Goal: Task Accomplishment & Management: Use online tool/utility

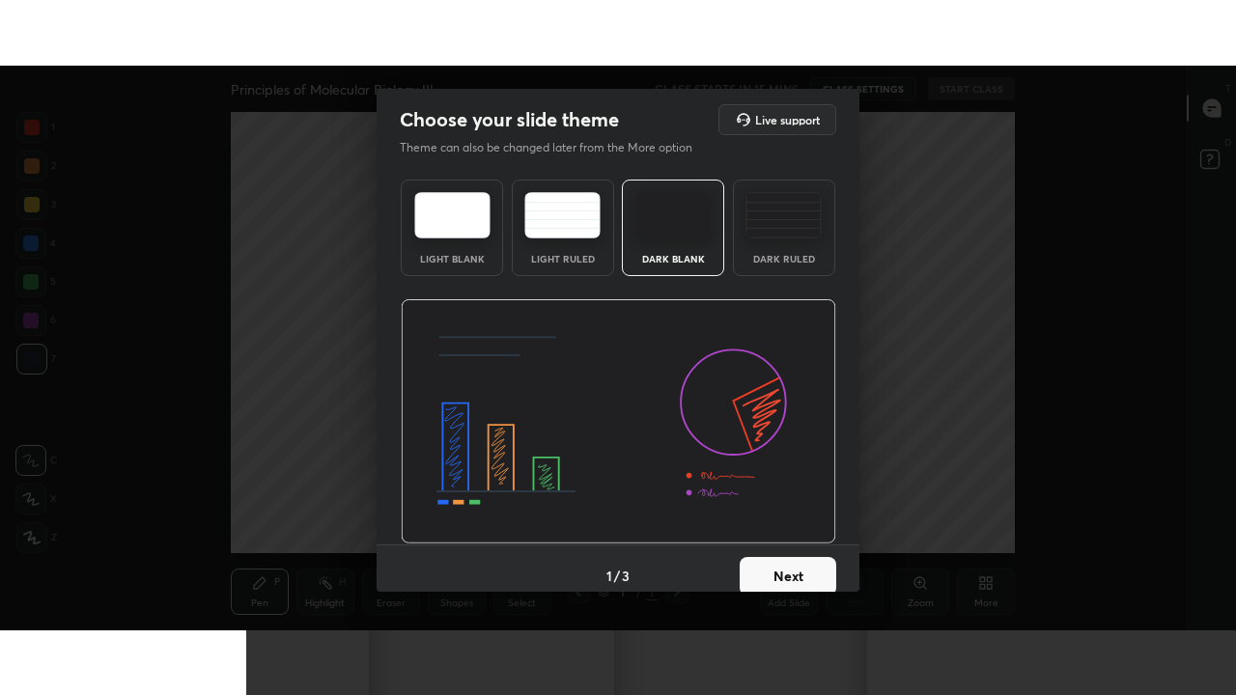
scroll to position [7, 1]
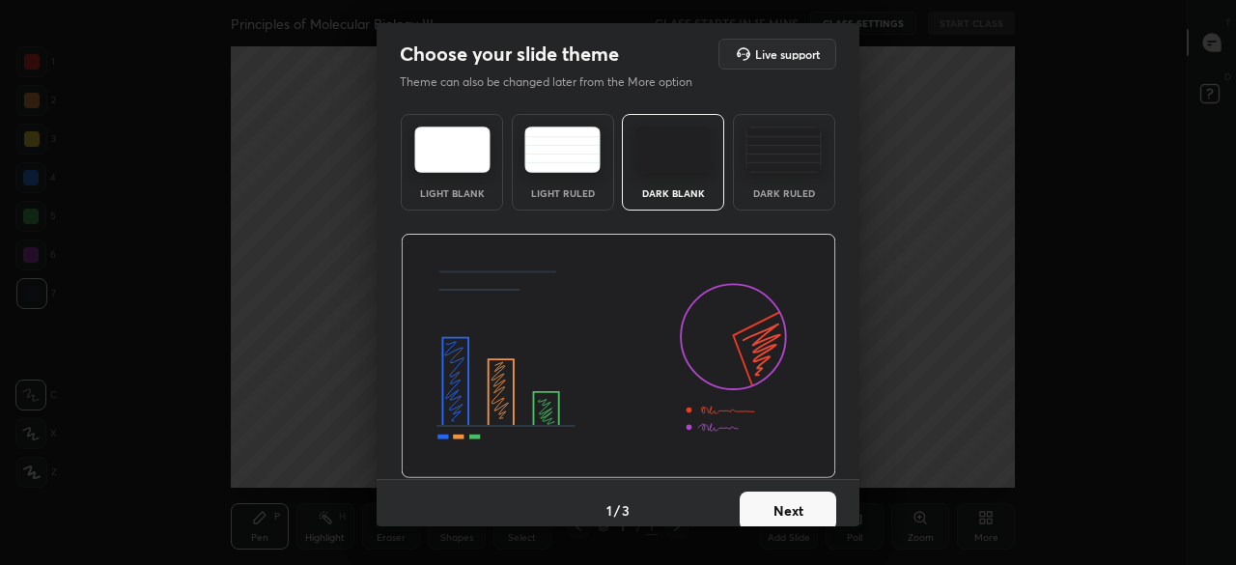
click at [778, 508] on button "Next" at bounding box center [788, 511] width 97 height 39
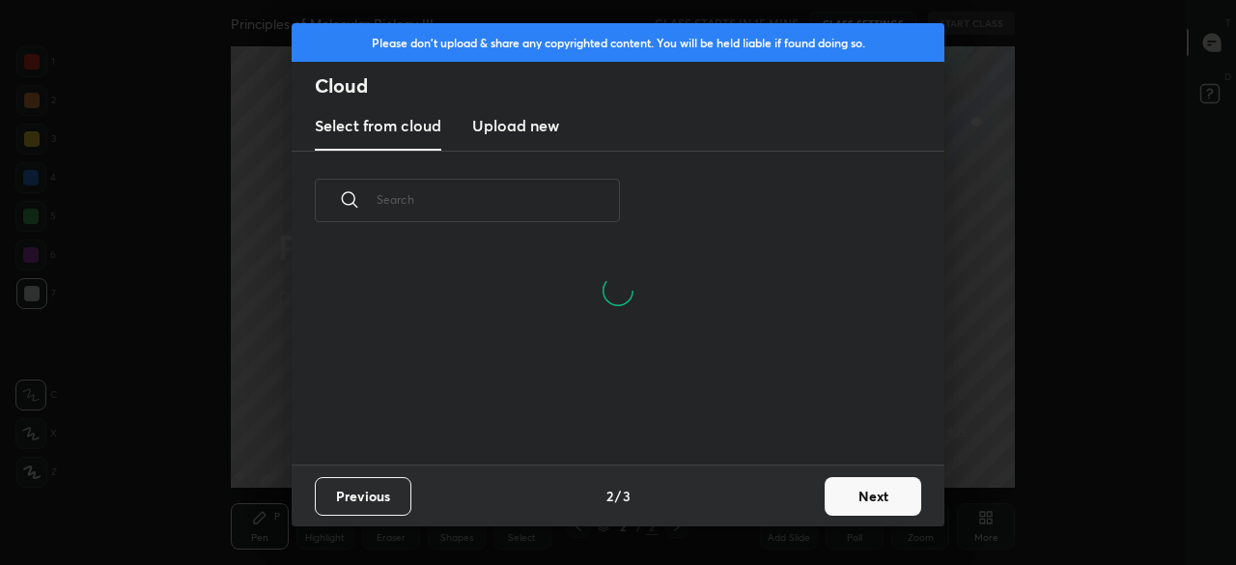
click at [865, 498] on button "Next" at bounding box center [873, 496] width 97 height 39
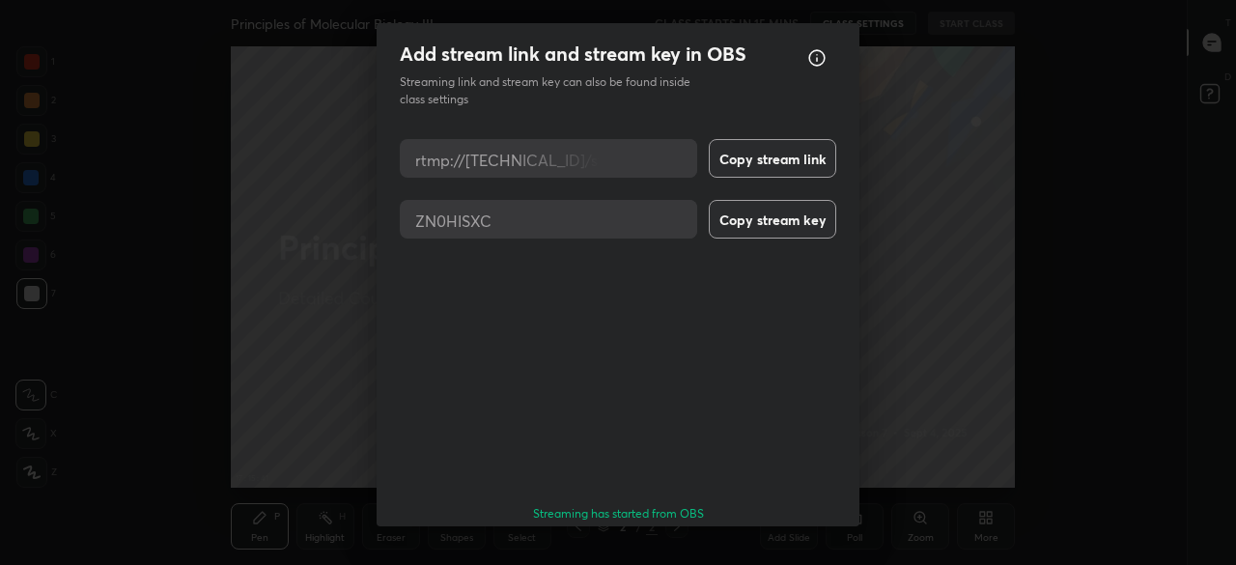
click at [787, 550] on button "Done" at bounding box center [788, 569] width 97 height 39
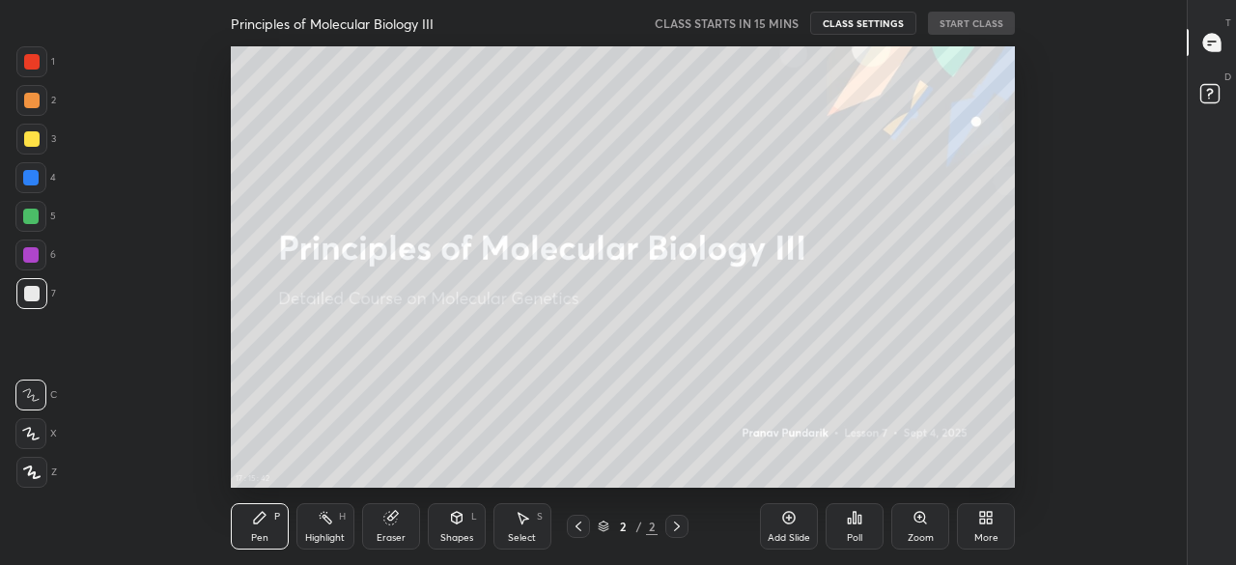
click at [980, 522] on icon at bounding box center [982, 521] width 5 height 5
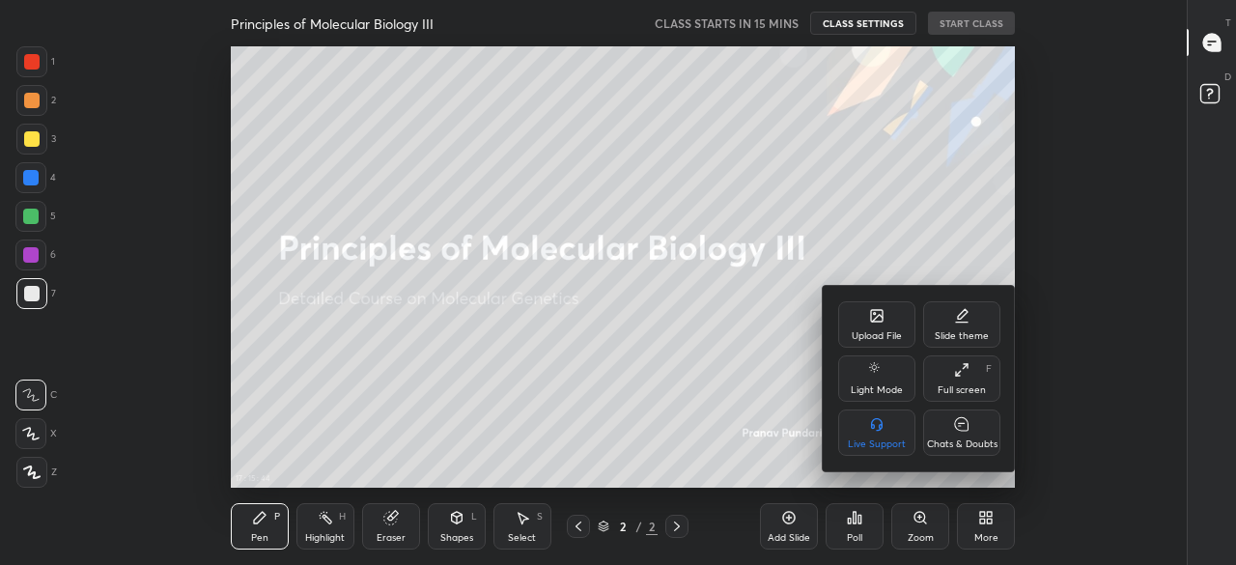
click at [961, 382] on div "Full screen F" at bounding box center [961, 378] width 77 height 46
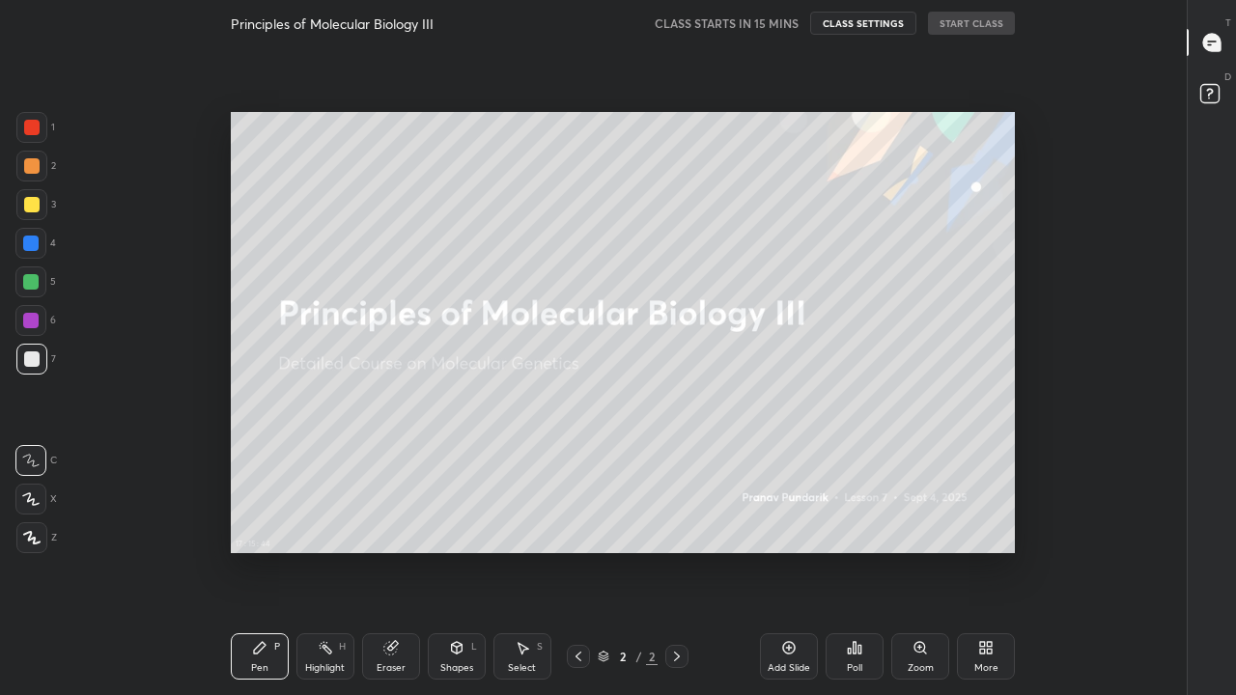
scroll to position [572, 1121]
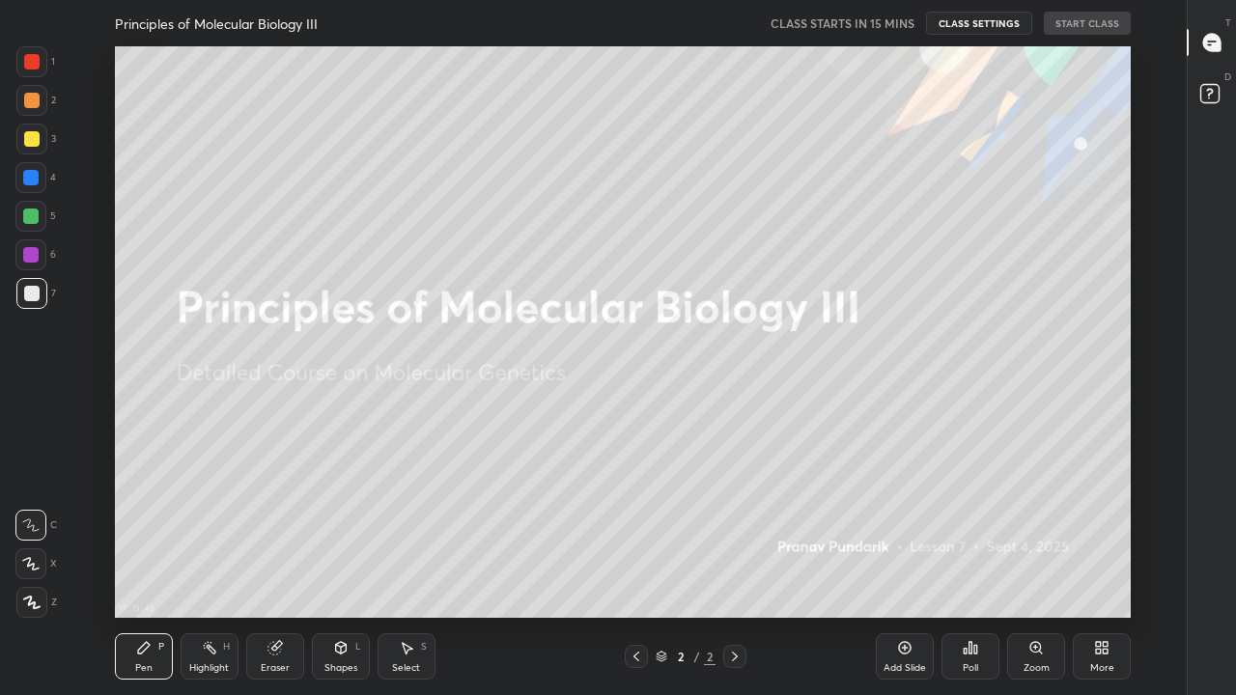
click at [1099, 564] on div "More" at bounding box center [1102, 657] width 58 height 46
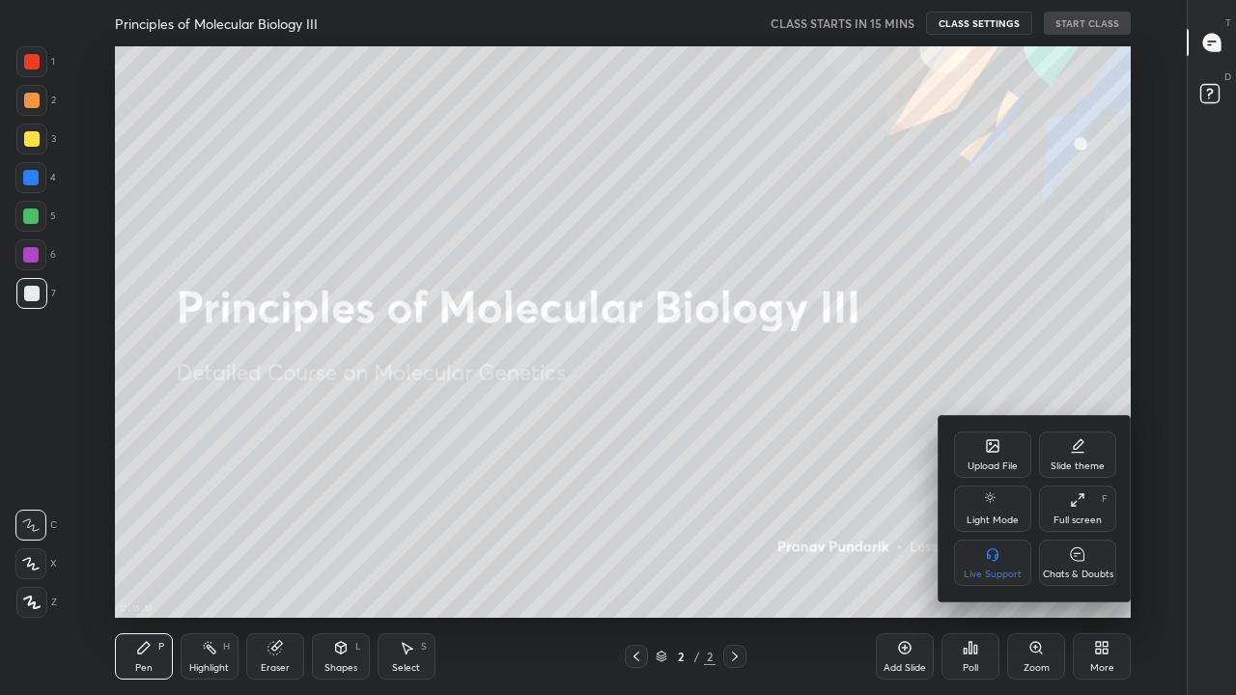
click at [1092, 564] on div "Chats & Doubts" at bounding box center [1077, 563] width 77 height 46
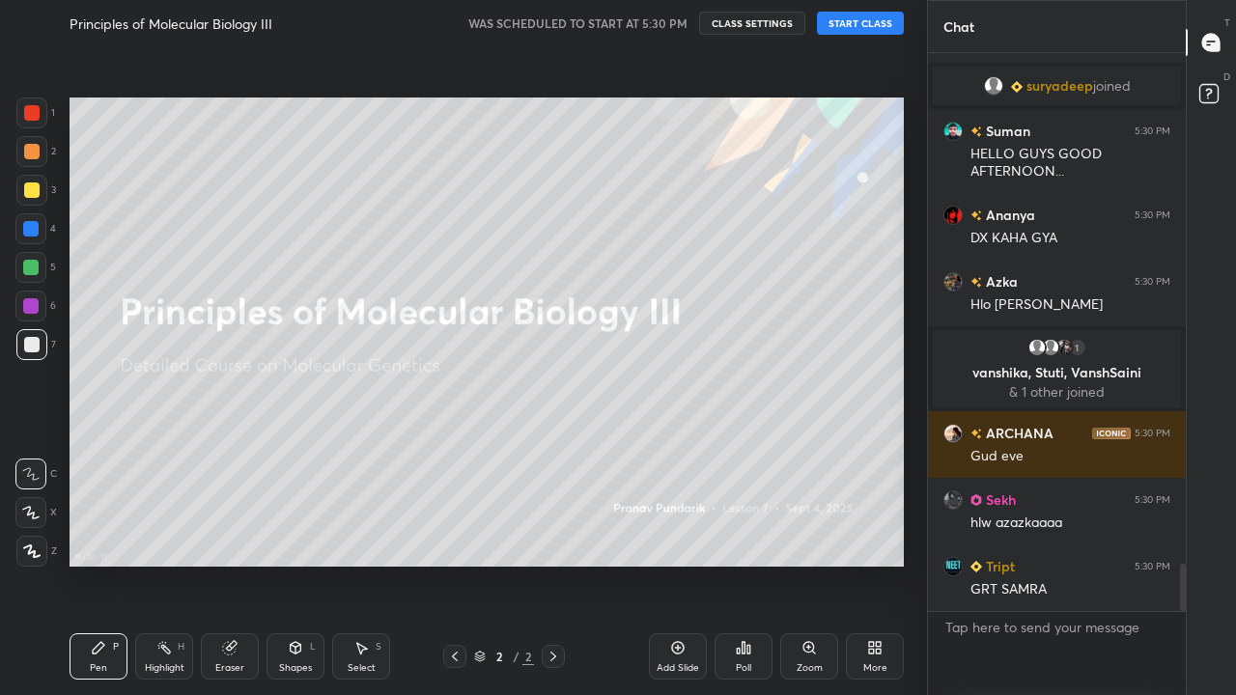
scroll to position [6139, 0]
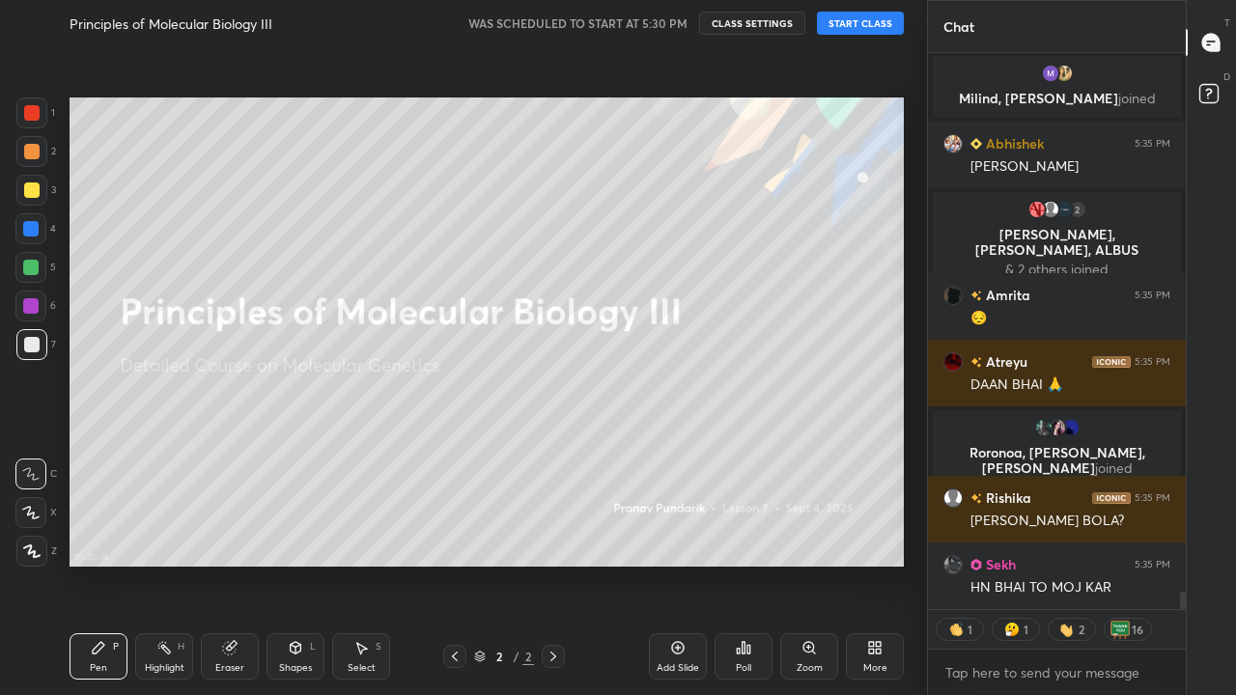
type textarea "x"
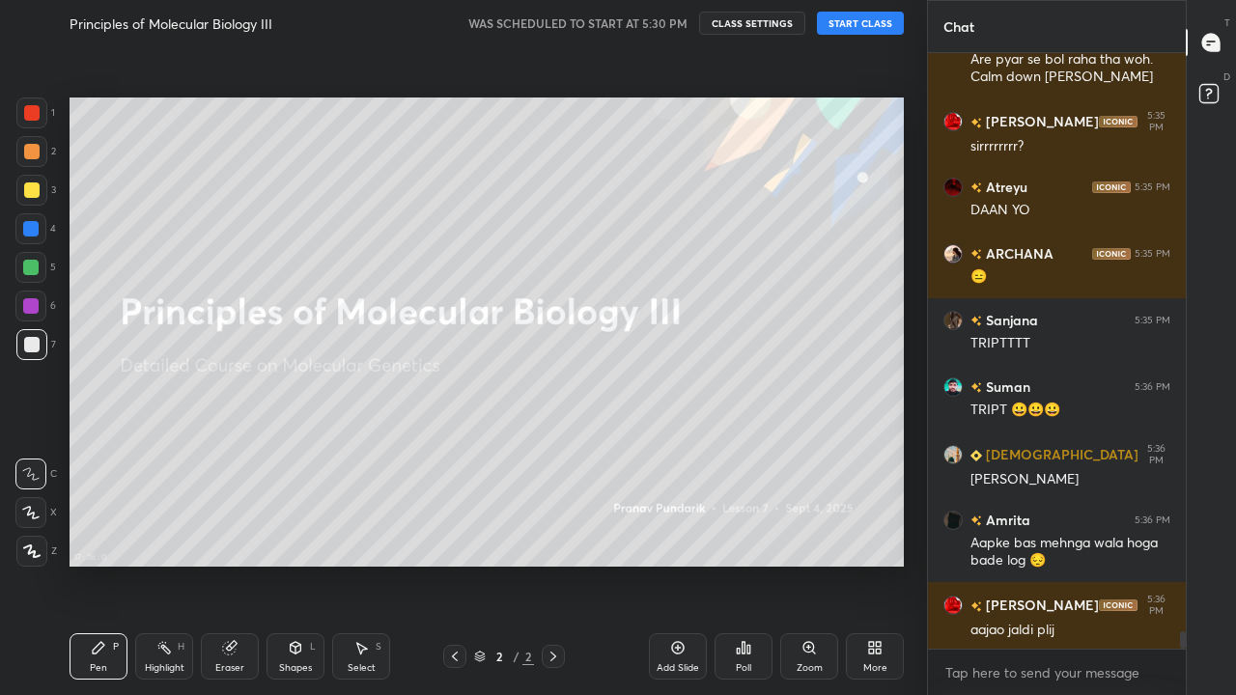
click at [881, 564] on icon at bounding box center [874, 647] width 15 height 15
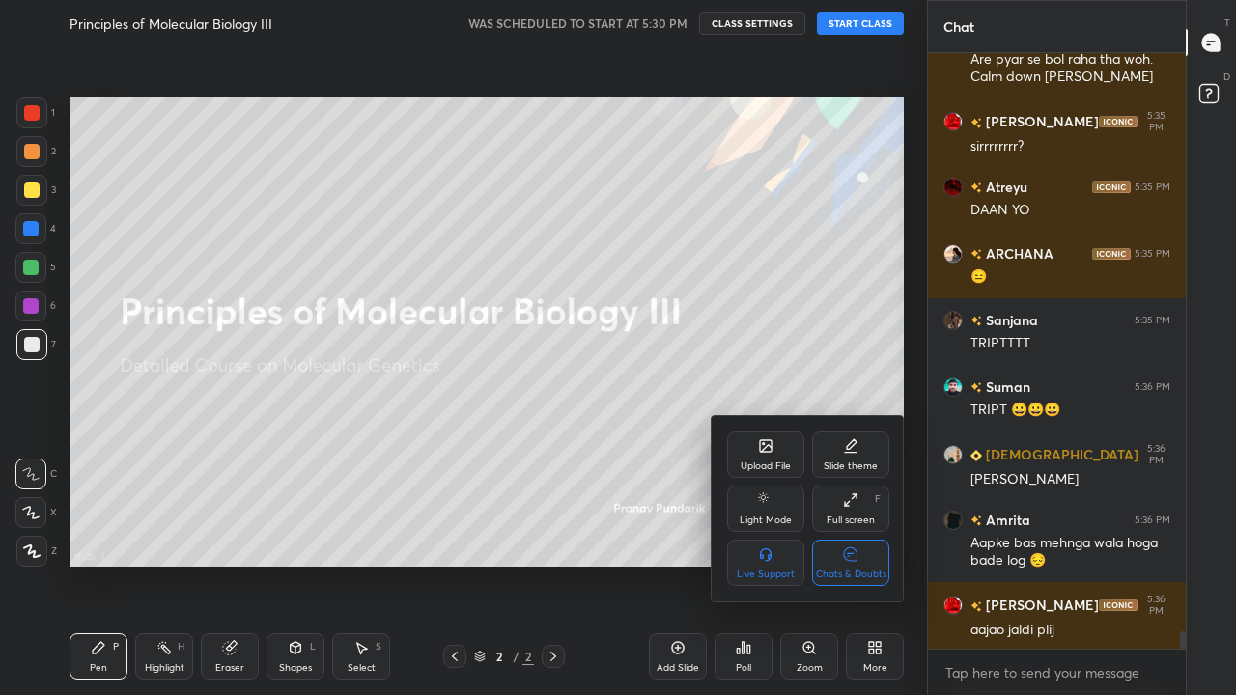
click at [771, 464] on div "Upload File" at bounding box center [766, 467] width 50 height 10
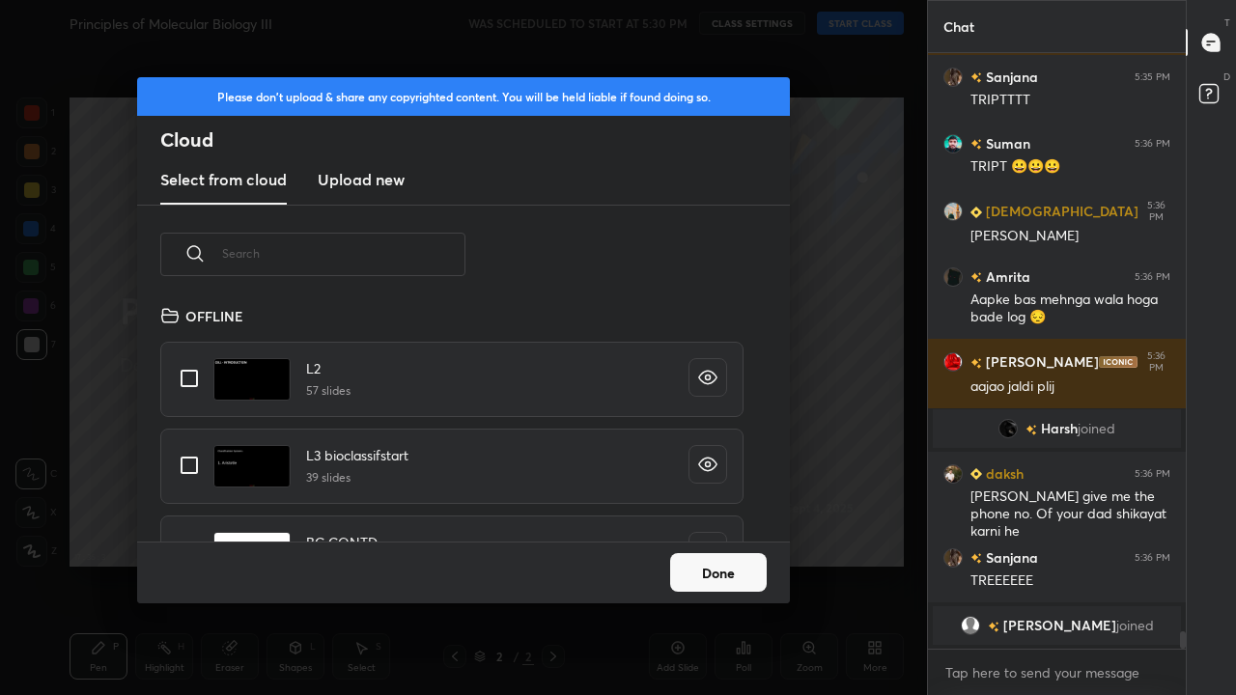
click at [427, 257] on input "text" at bounding box center [343, 253] width 243 height 82
click at [424, 259] on input "text" at bounding box center [343, 253] width 243 height 82
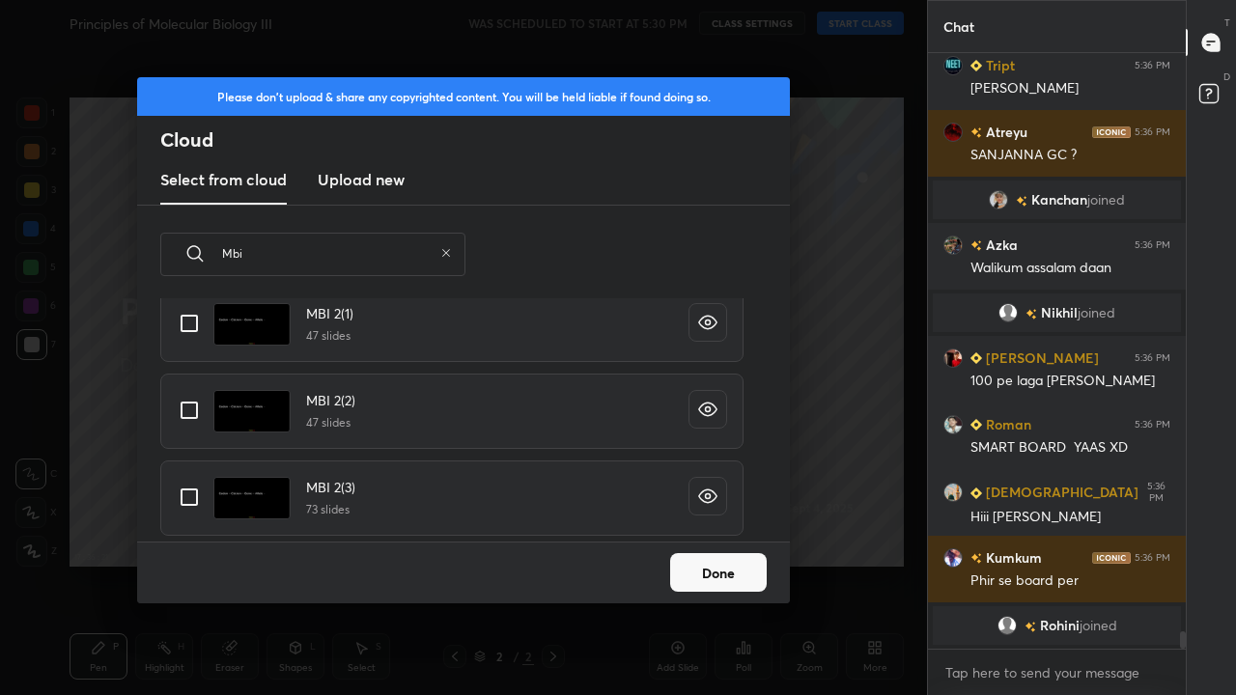
type input "Mbi"
click at [198, 504] on input "grid" at bounding box center [189, 497] width 41 height 41
checkbox input "true"
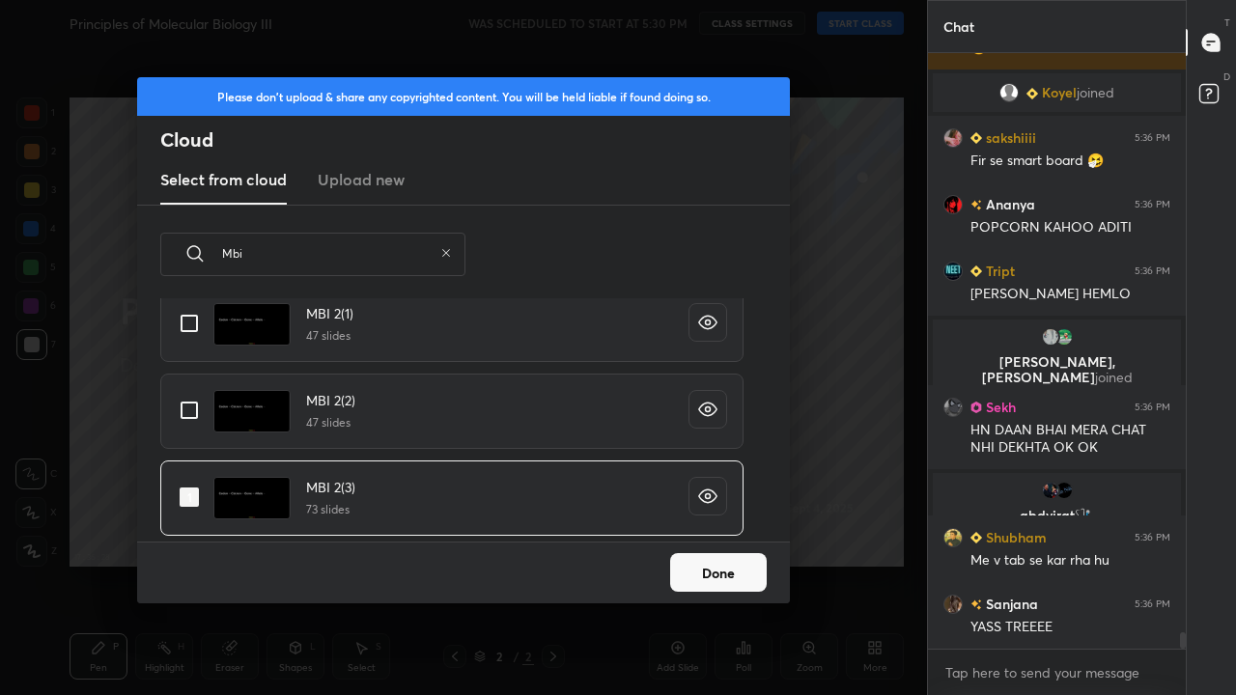
click at [706, 564] on button "Done" at bounding box center [718, 572] width 97 height 39
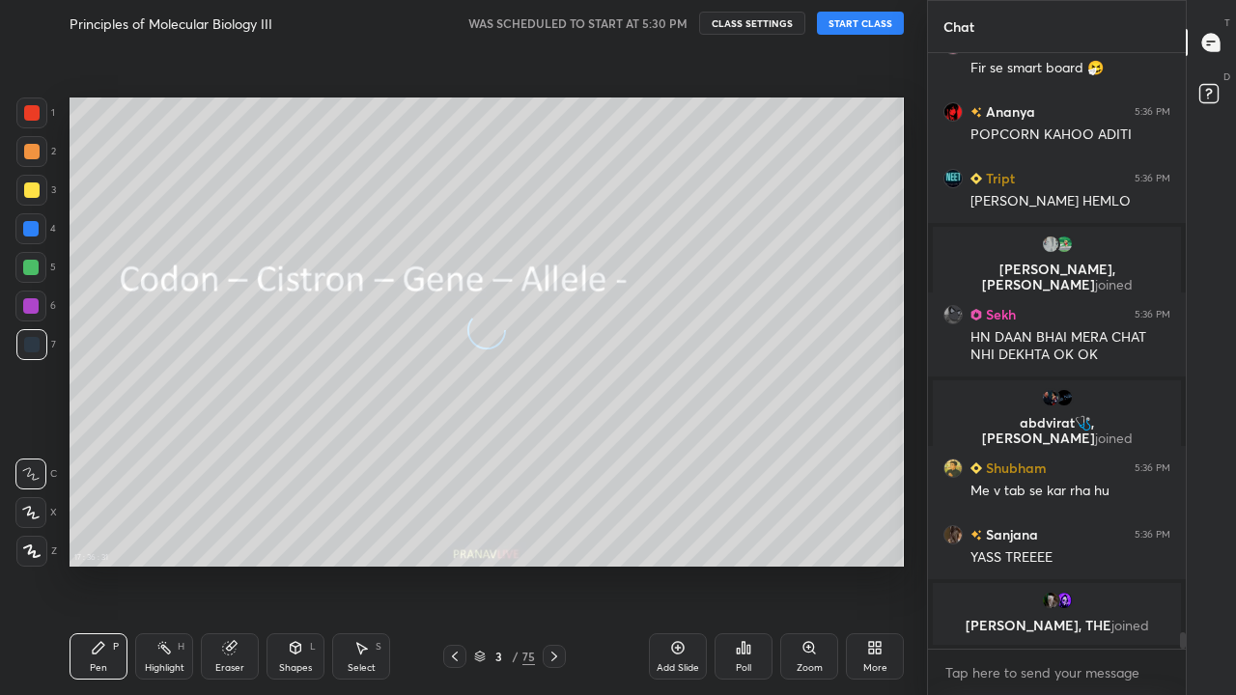
click at [454, 564] on icon at bounding box center [454, 656] width 15 height 15
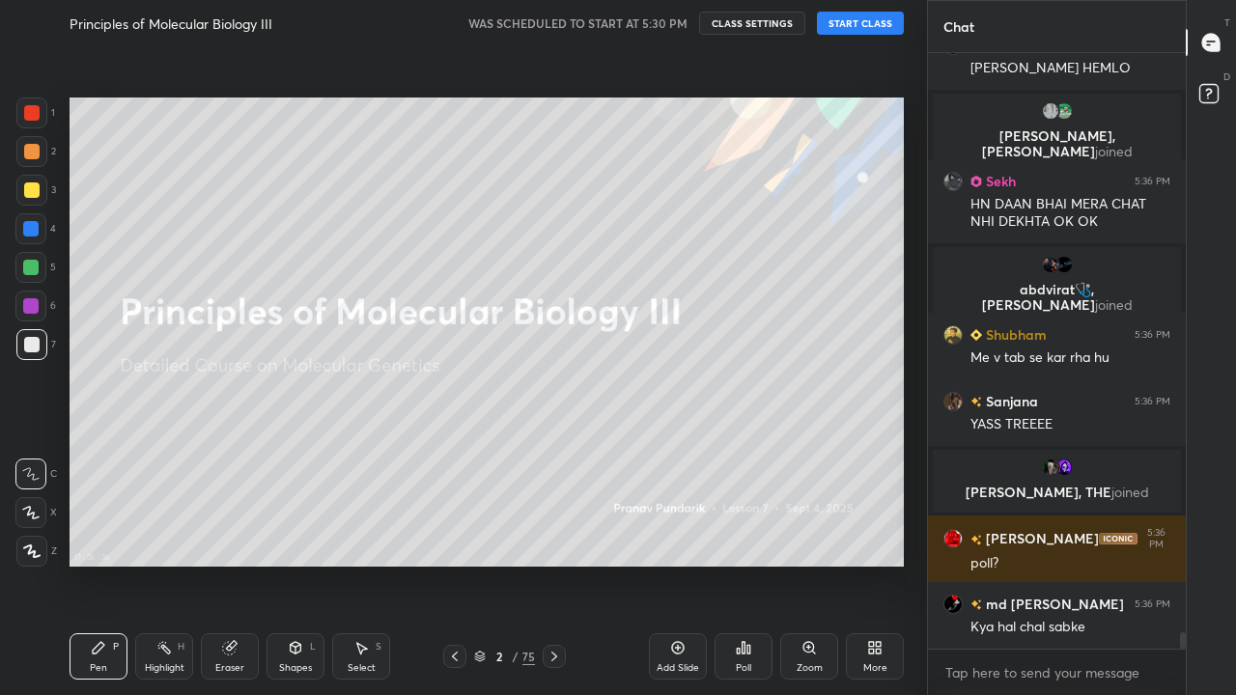
click at [42, 196] on div at bounding box center [31, 190] width 31 height 31
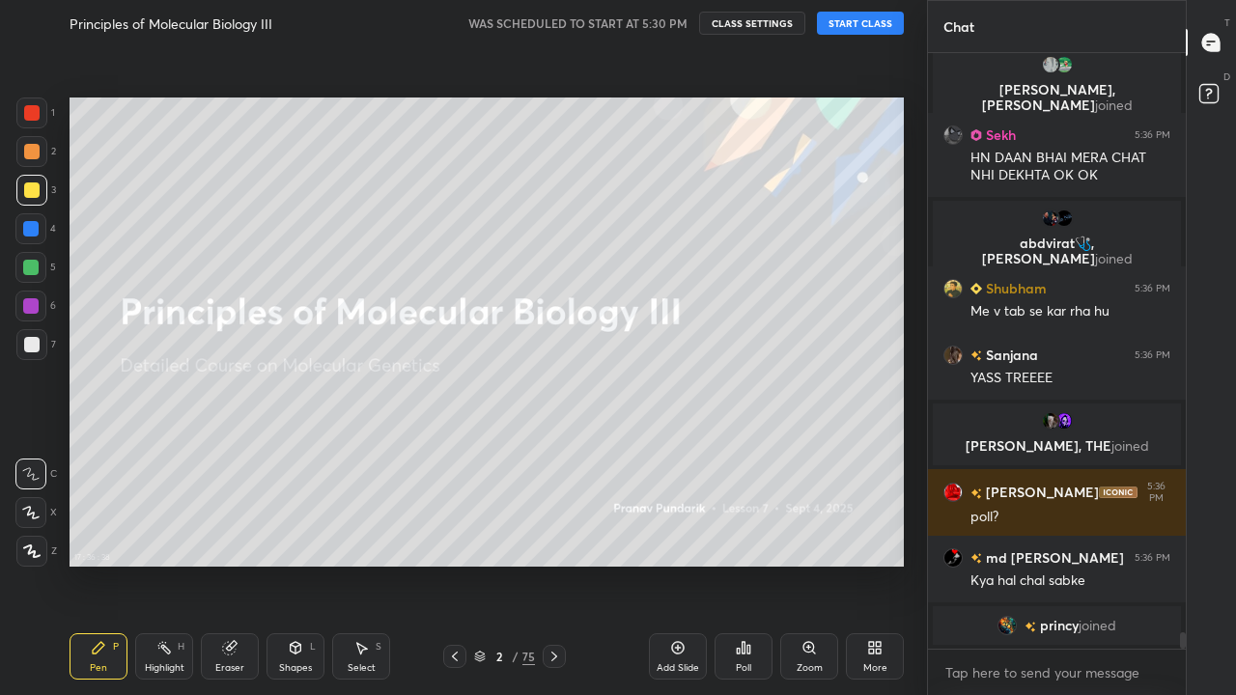
click at [31, 503] on div at bounding box center [30, 512] width 31 height 31
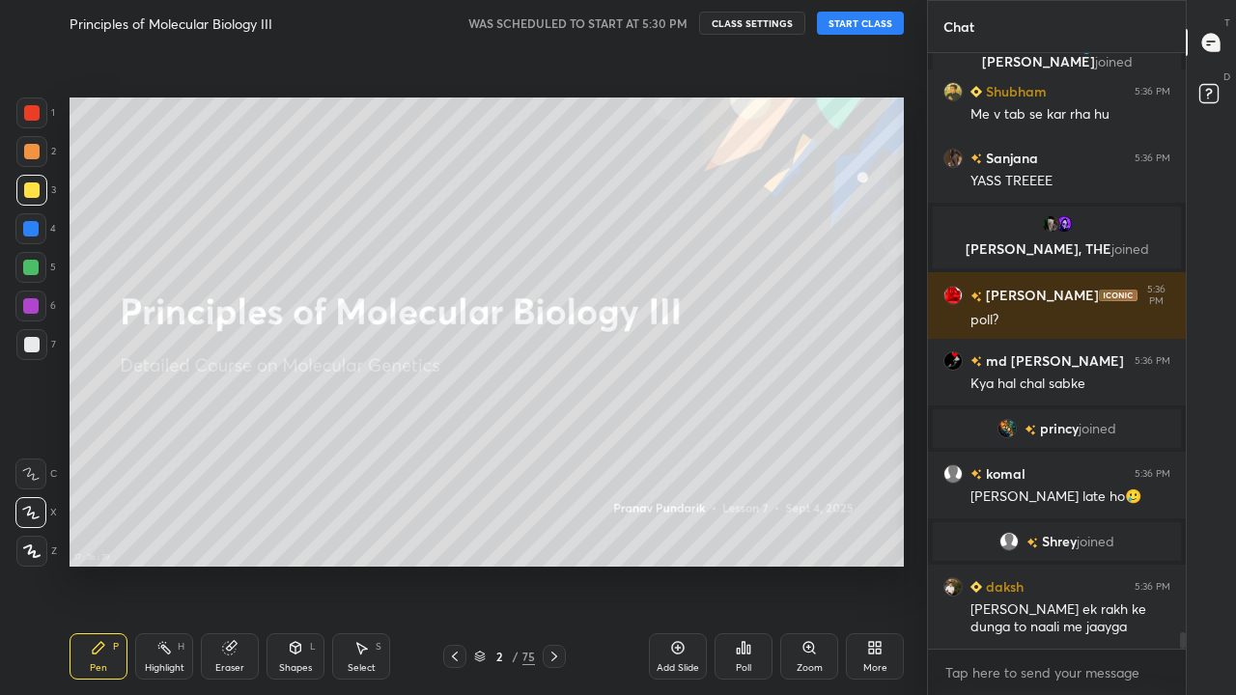
click at [686, 564] on div "Add Slide" at bounding box center [678, 657] width 58 height 46
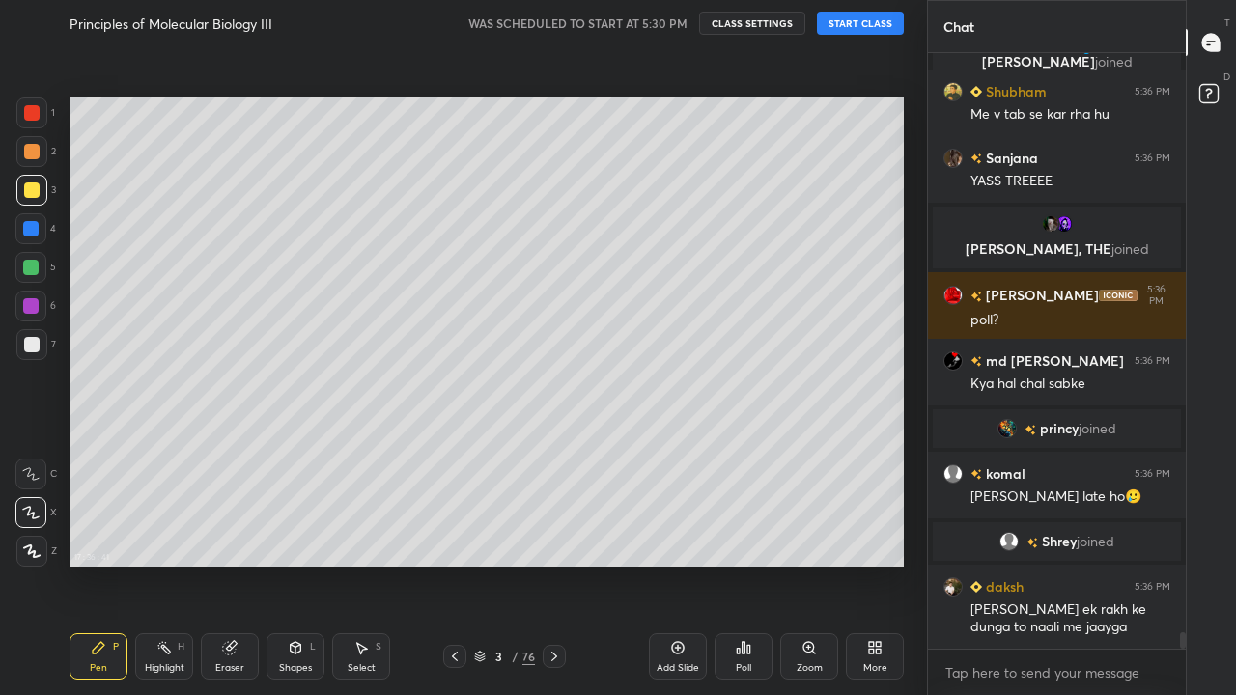
click at [41, 196] on div at bounding box center [31, 190] width 31 height 31
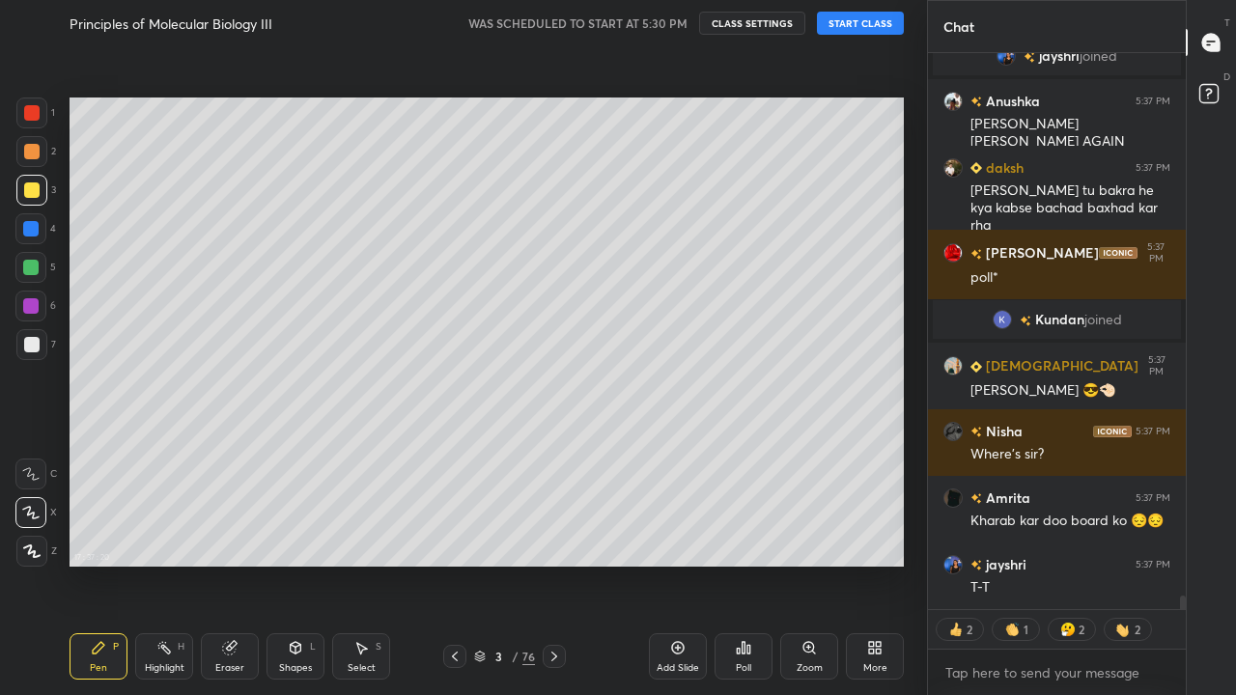
click at [865, 30] on button "START CLASS" at bounding box center [860, 23] width 87 height 23
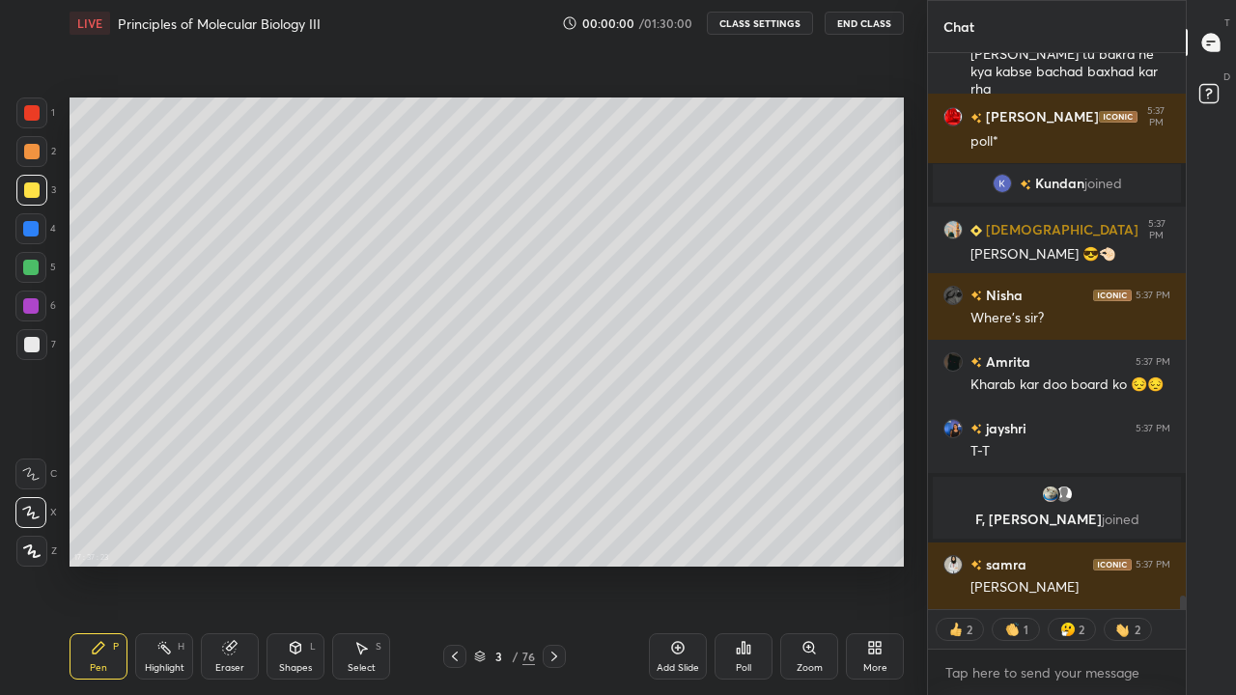
click at [31, 350] on div at bounding box center [31, 344] width 15 height 15
click at [38, 337] on div at bounding box center [31, 344] width 31 height 31
click at [33, 192] on div at bounding box center [31, 190] width 15 height 15
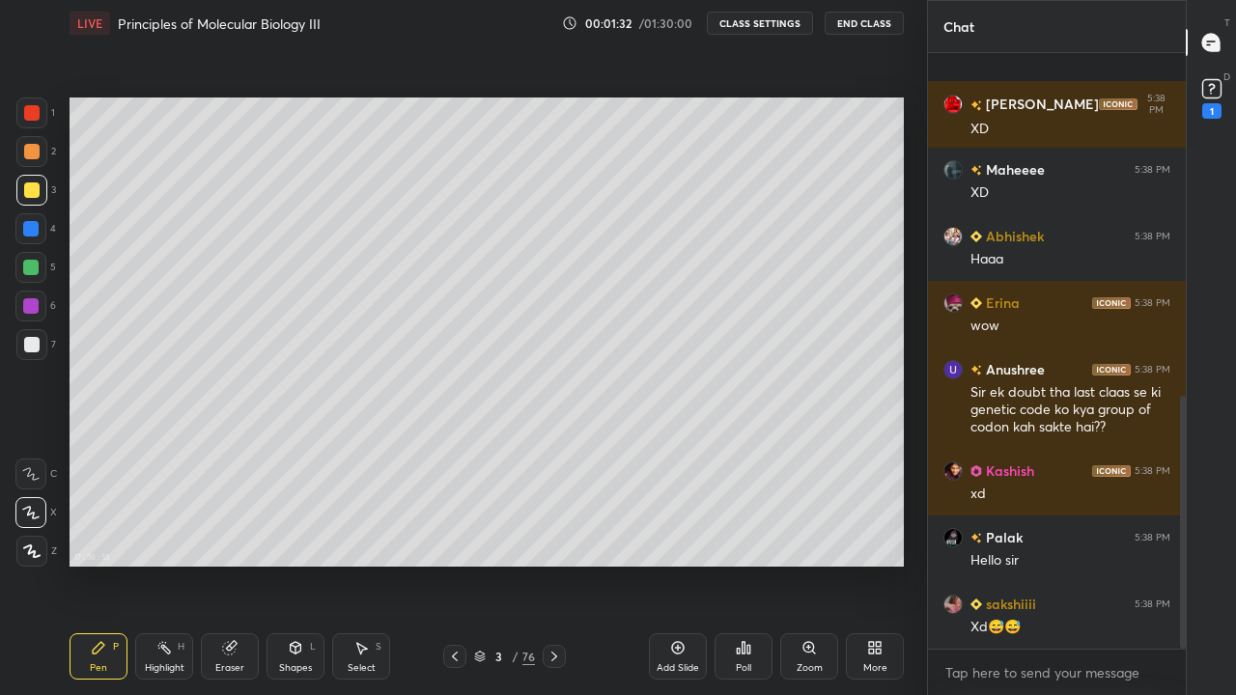
click at [685, 564] on icon at bounding box center [677, 647] width 15 height 15
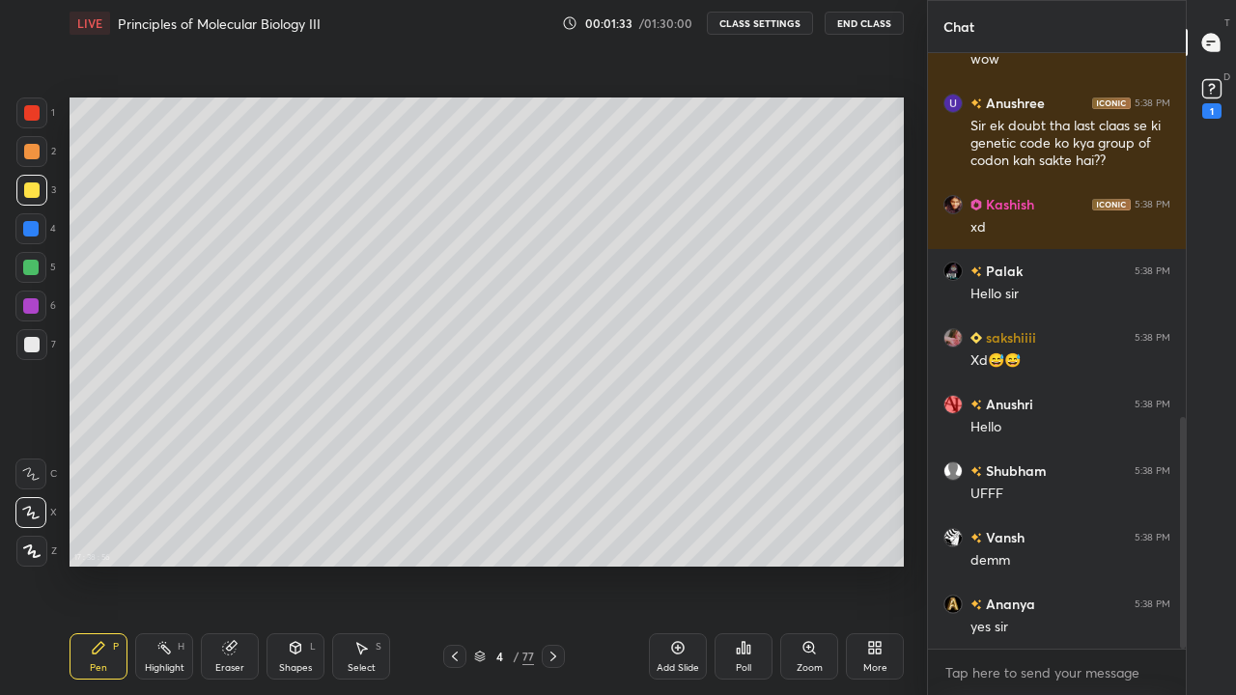
click at [37, 513] on icon at bounding box center [30, 513] width 17 height 14
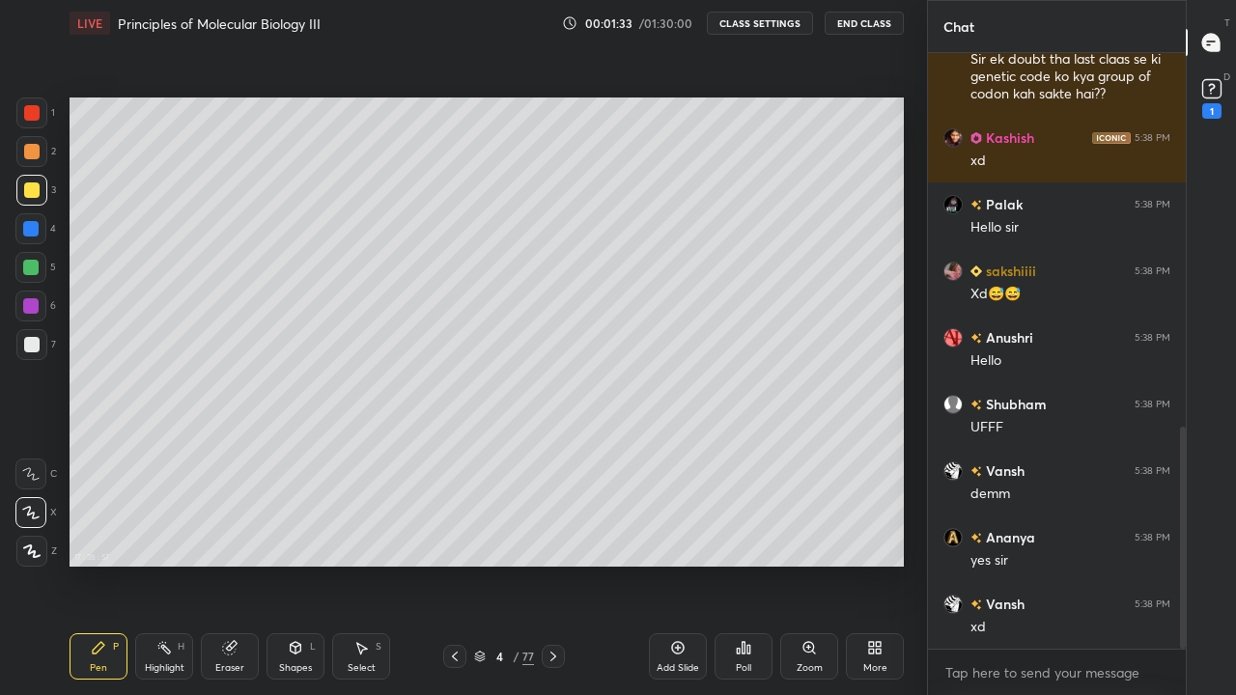
click at [32, 198] on div at bounding box center [31, 190] width 31 height 31
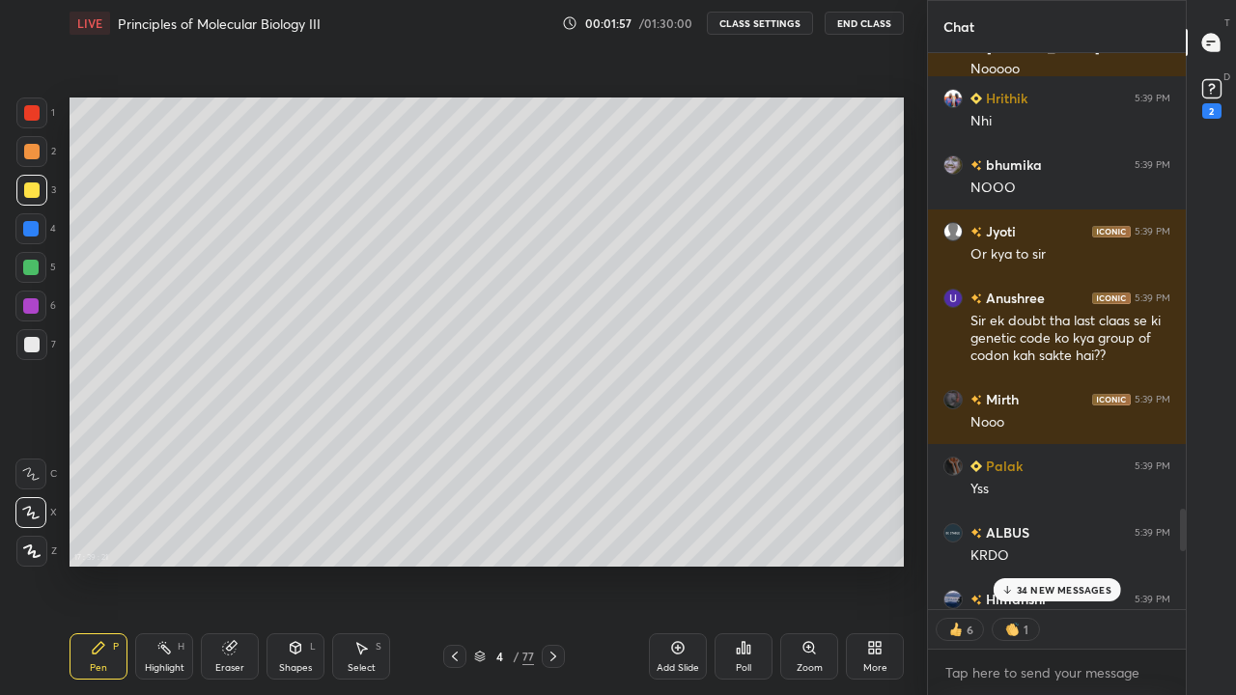
click at [1040, 564] on p "34 NEW MESSAGES" at bounding box center [1064, 590] width 95 height 12
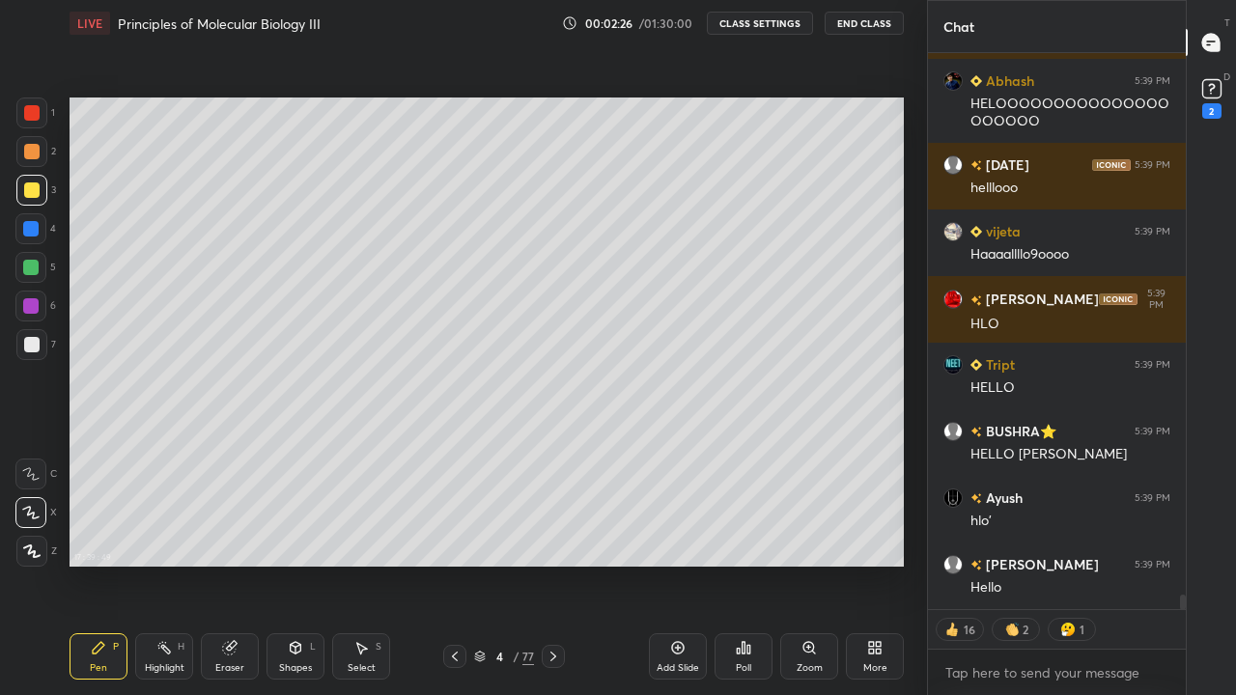
click at [865, 564] on div "More" at bounding box center [875, 657] width 58 height 46
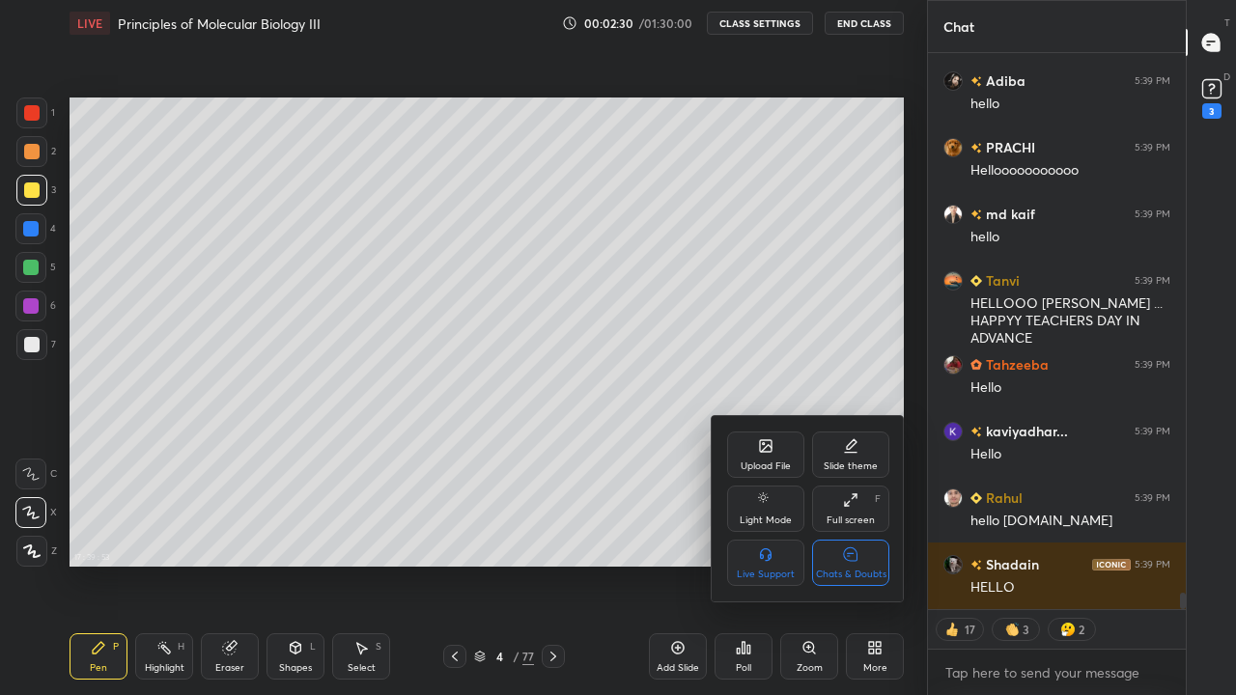
click at [645, 564] on div at bounding box center [618, 347] width 1236 height 695
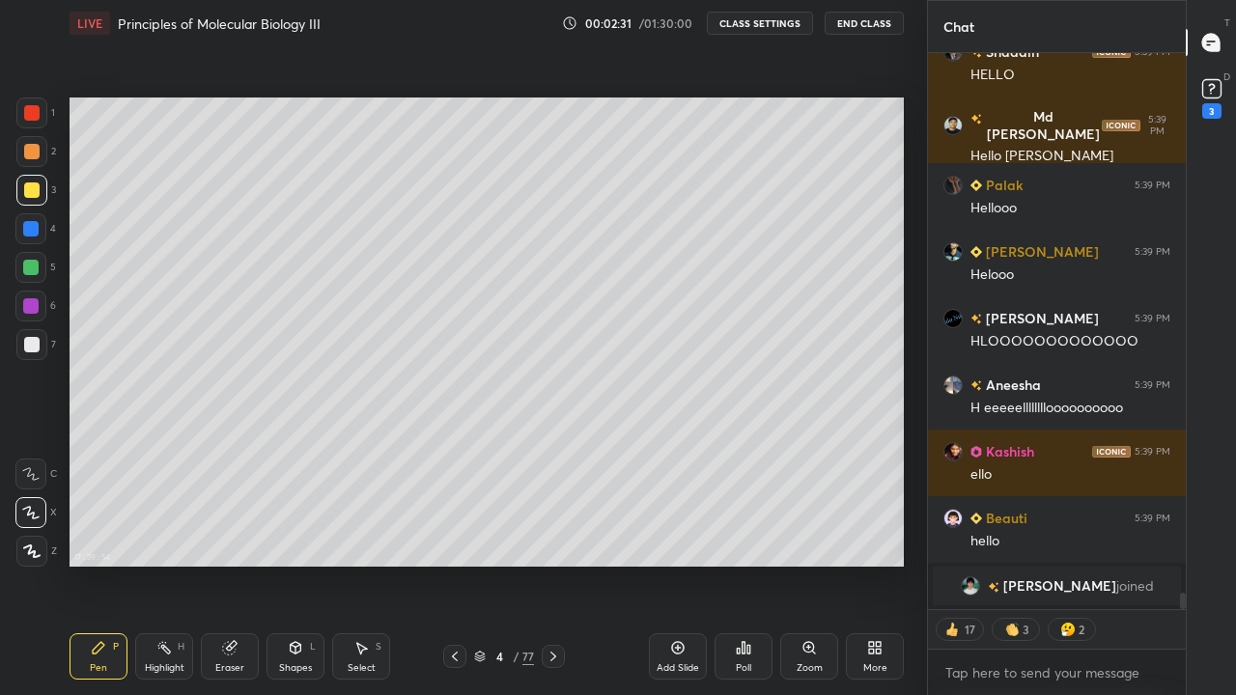
click at [899, 564] on div "More" at bounding box center [875, 657] width 58 height 46
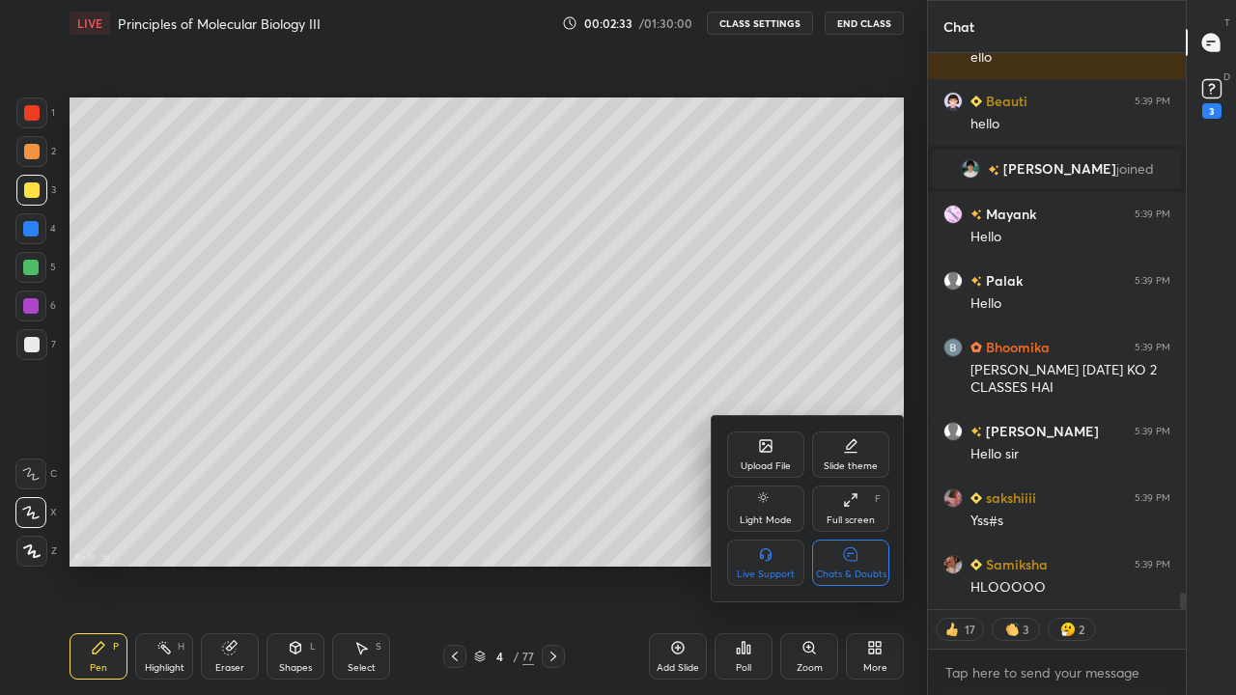
click at [771, 299] on div at bounding box center [618, 347] width 1236 height 695
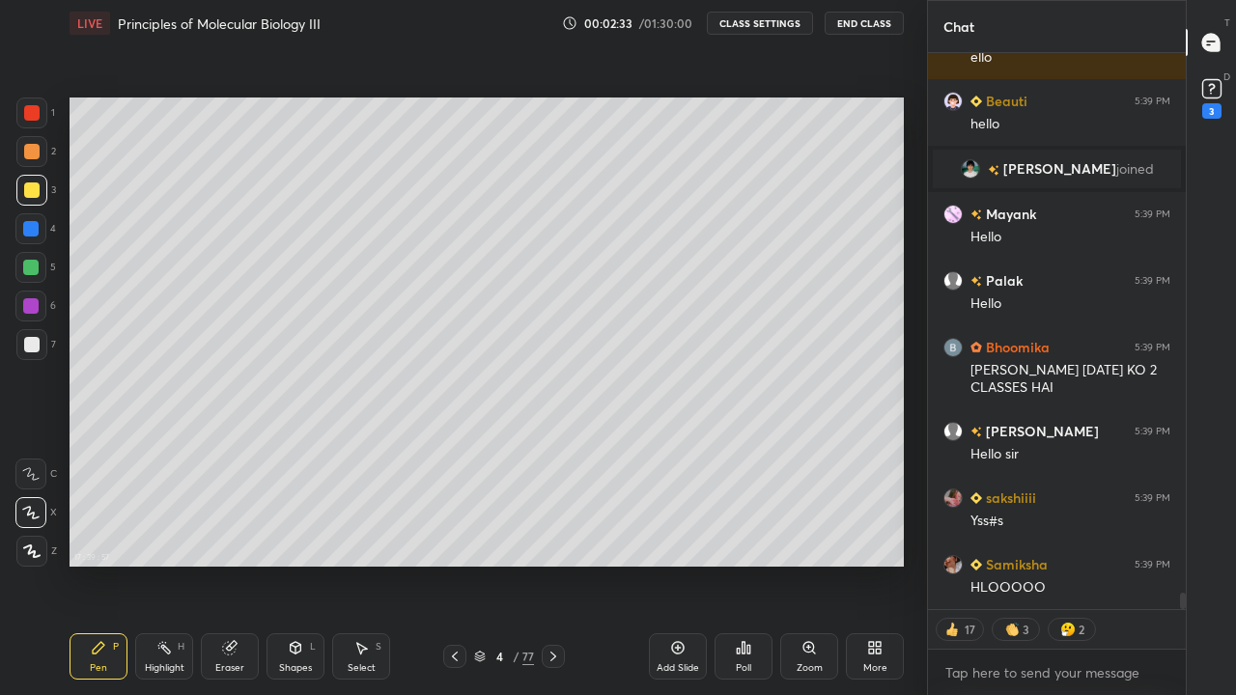
click at [761, 22] on button "CLASS SETTINGS" at bounding box center [760, 23] width 106 height 23
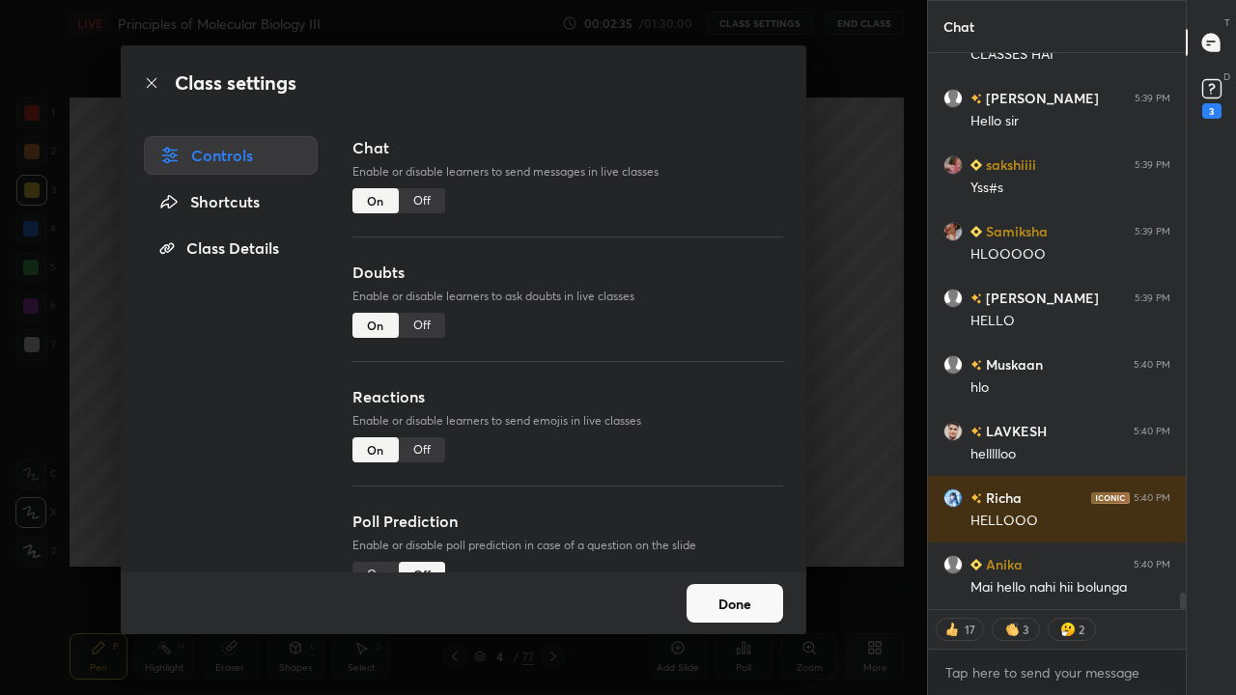
click at [415, 328] on div "Off" at bounding box center [422, 325] width 46 height 25
type textarea "x"
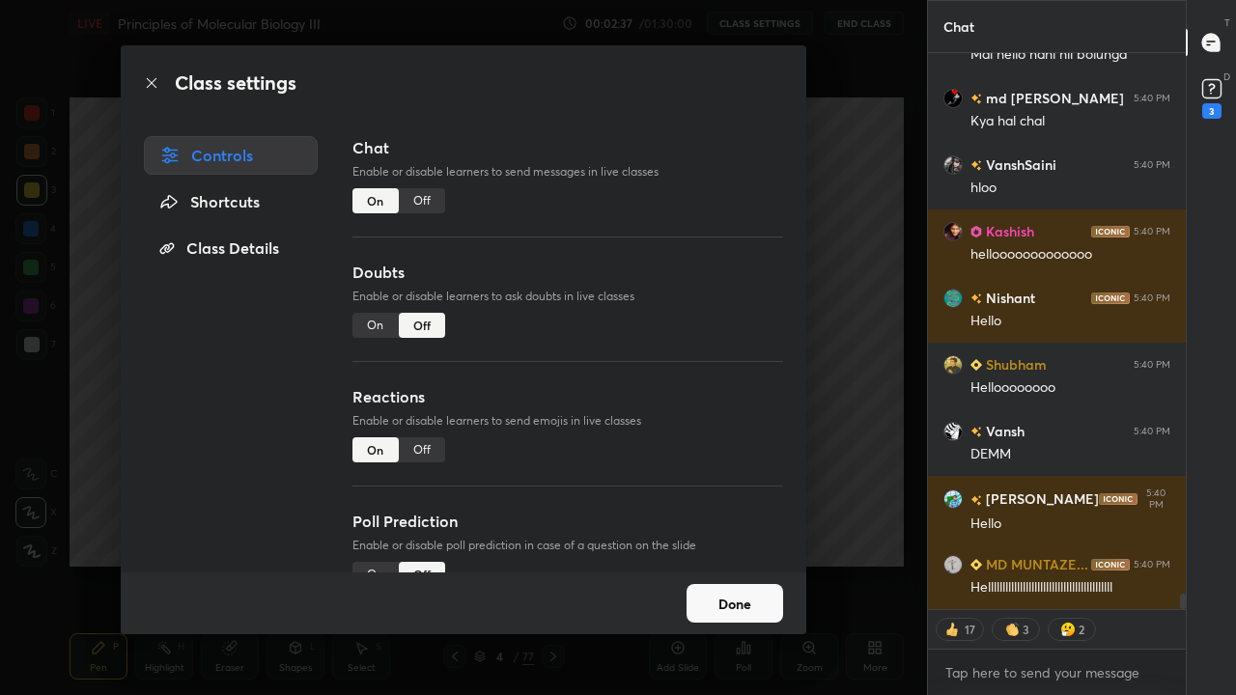
click at [413, 452] on div "Off" at bounding box center [422, 450] width 46 height 25
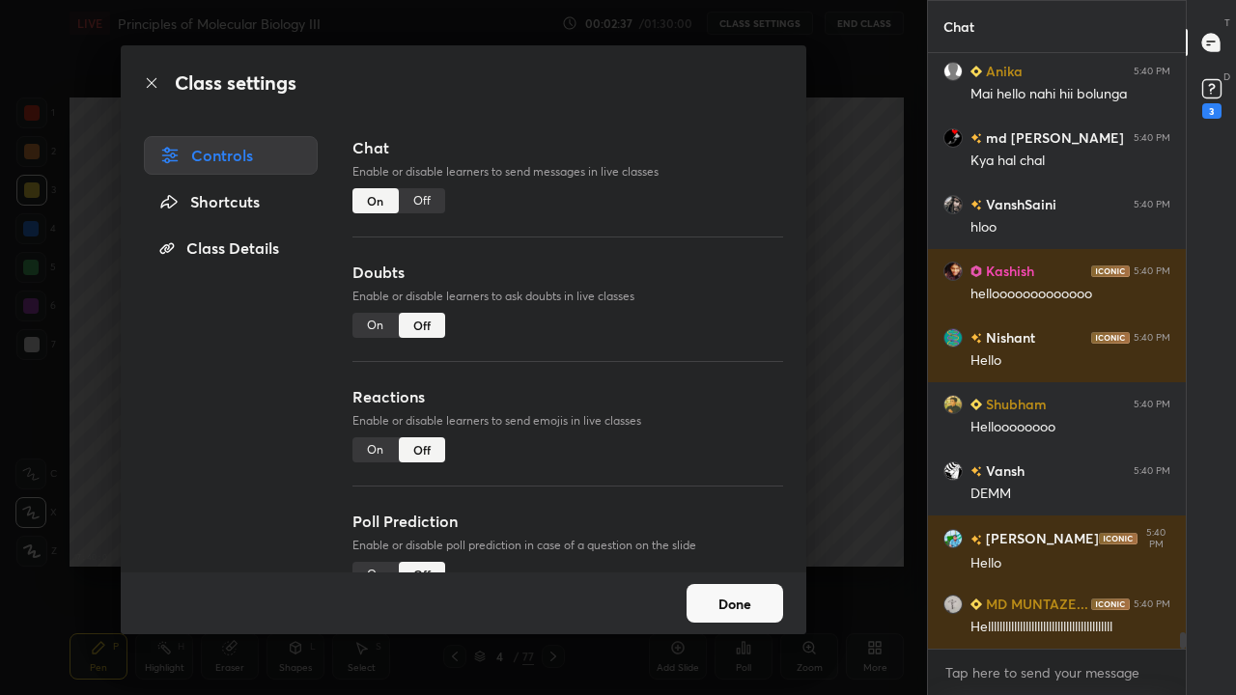
click at [421, 458] on div "Off" at bounding box center [422, 450] width 46 height 25
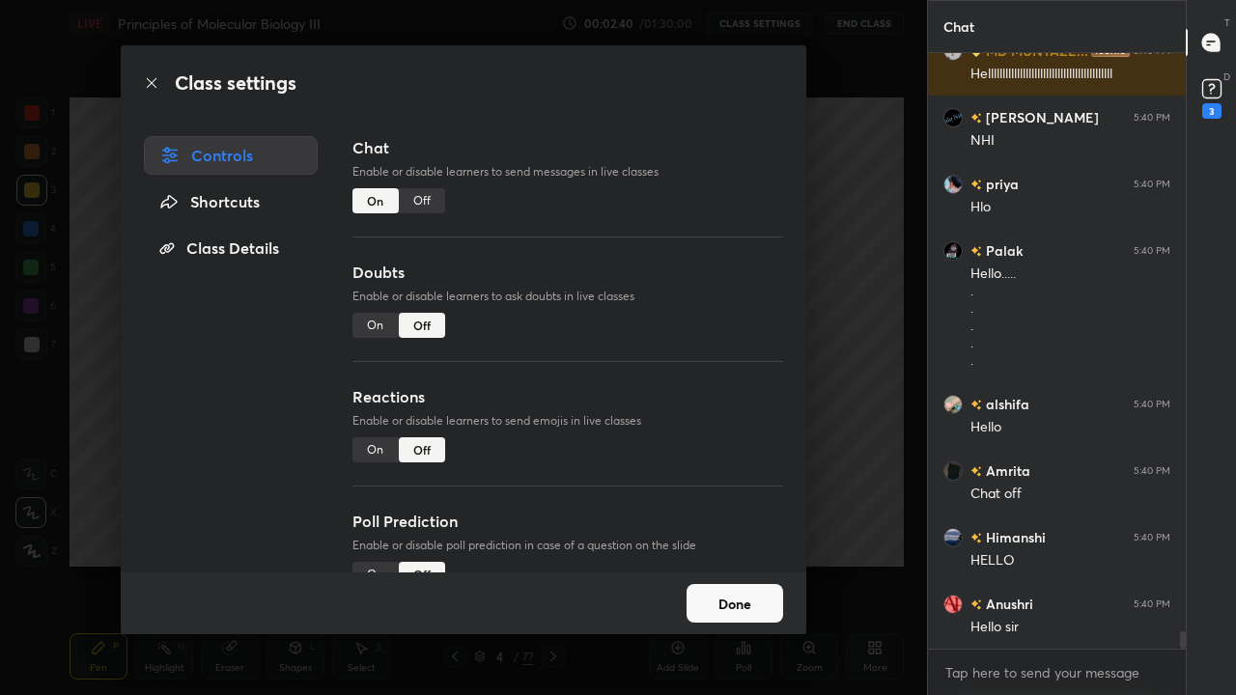
click at [424, 200] on div "Off" at bounding box center [422, 200] width 46 height 25
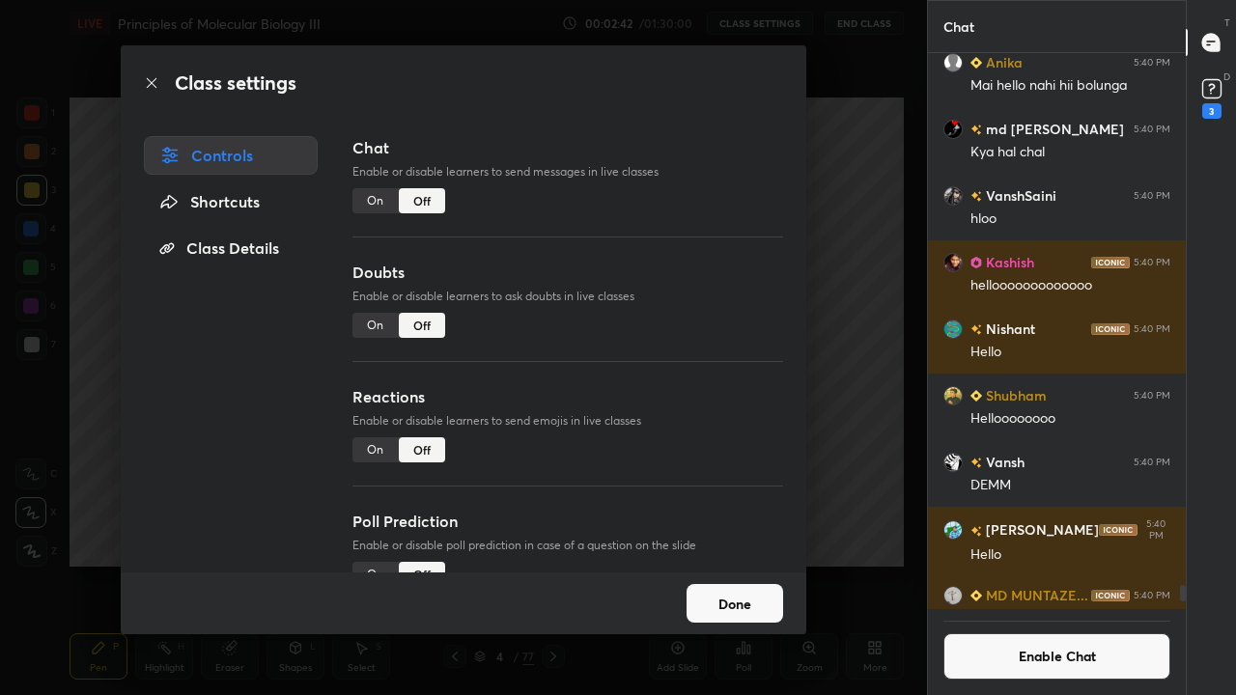
click at [369, 200] on div "On" at bounding box center [376, 200] width 46 height 25
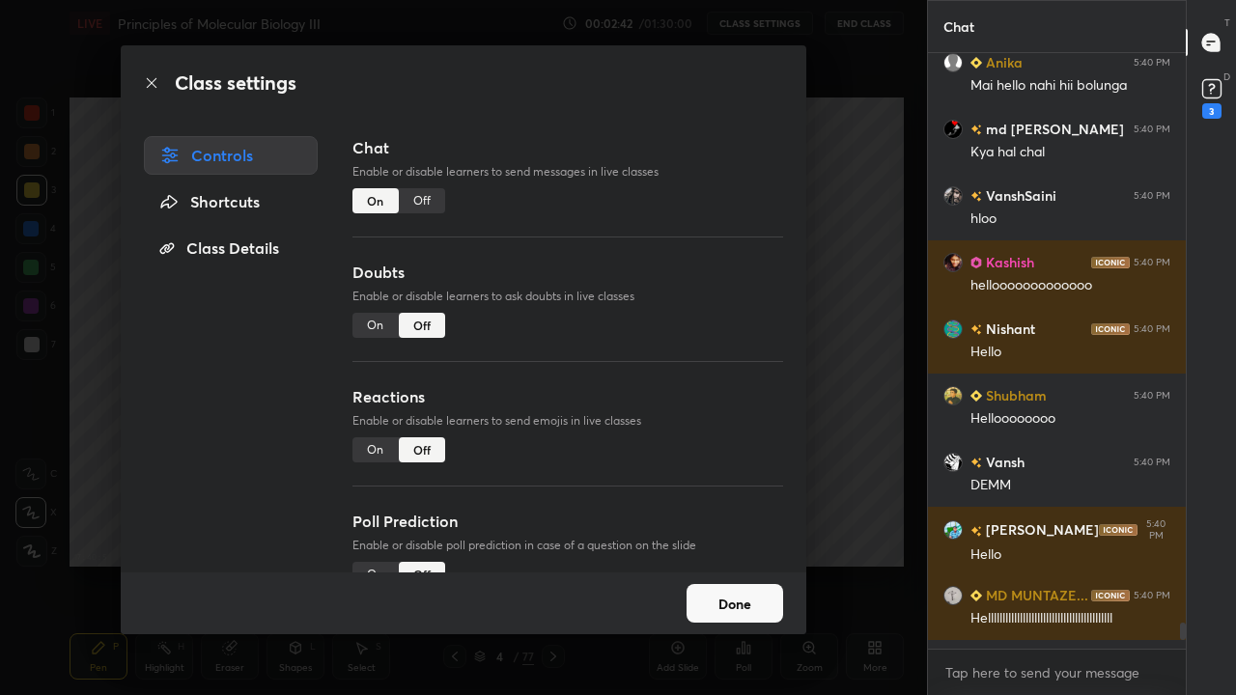
click at [419, 206] on div "Off" at bounding box center [422, 200] width 46 height 25
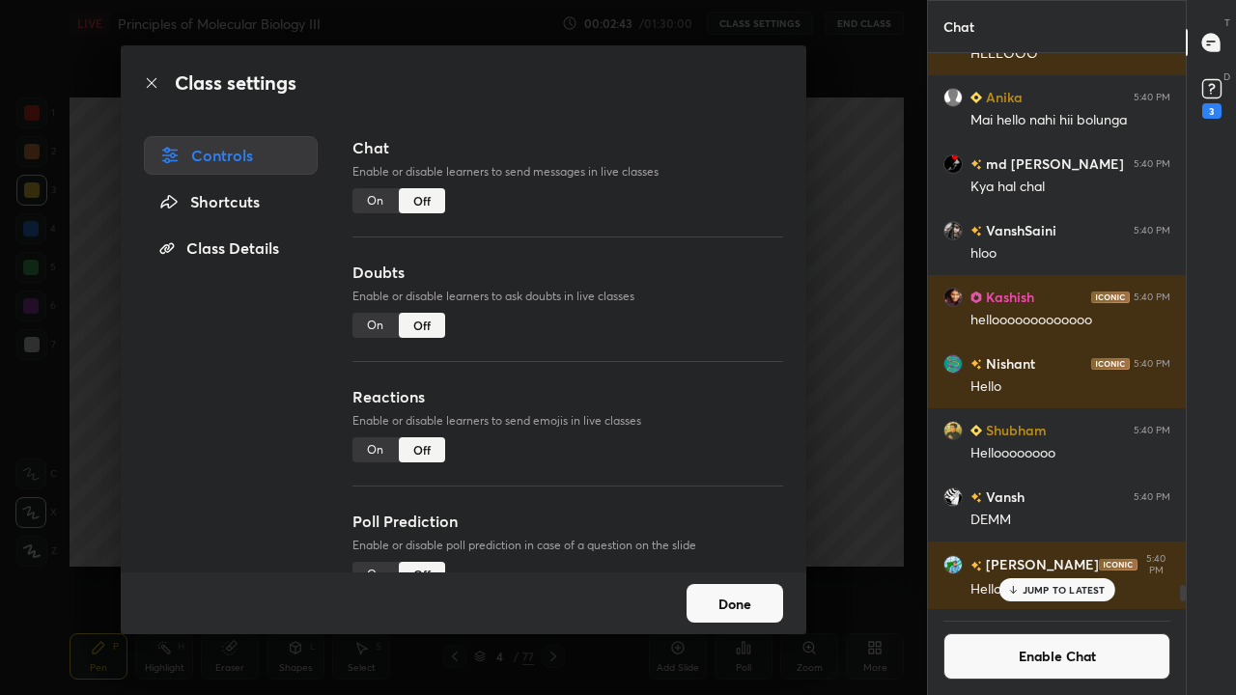
click at [377, 200] on div "On" at bounding box center [376, 200] width 46 height 25
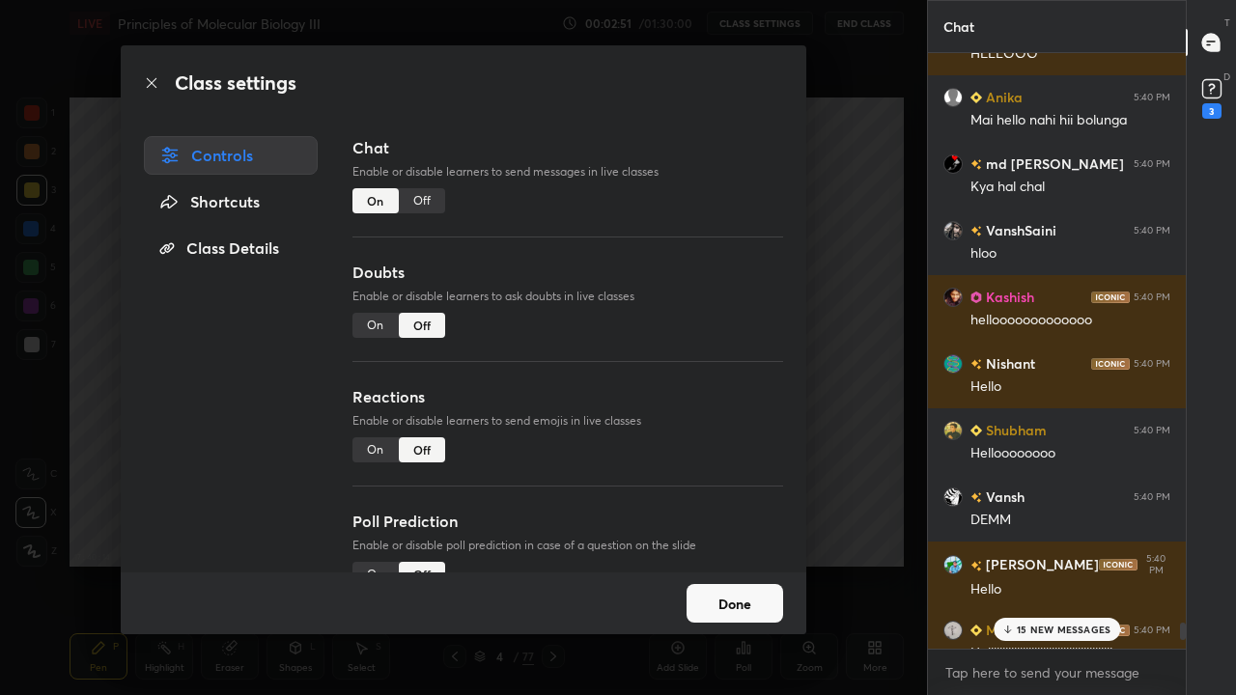
click at [723, 564] on button "Done" at bounding box center [735, 603] width 97 height 39
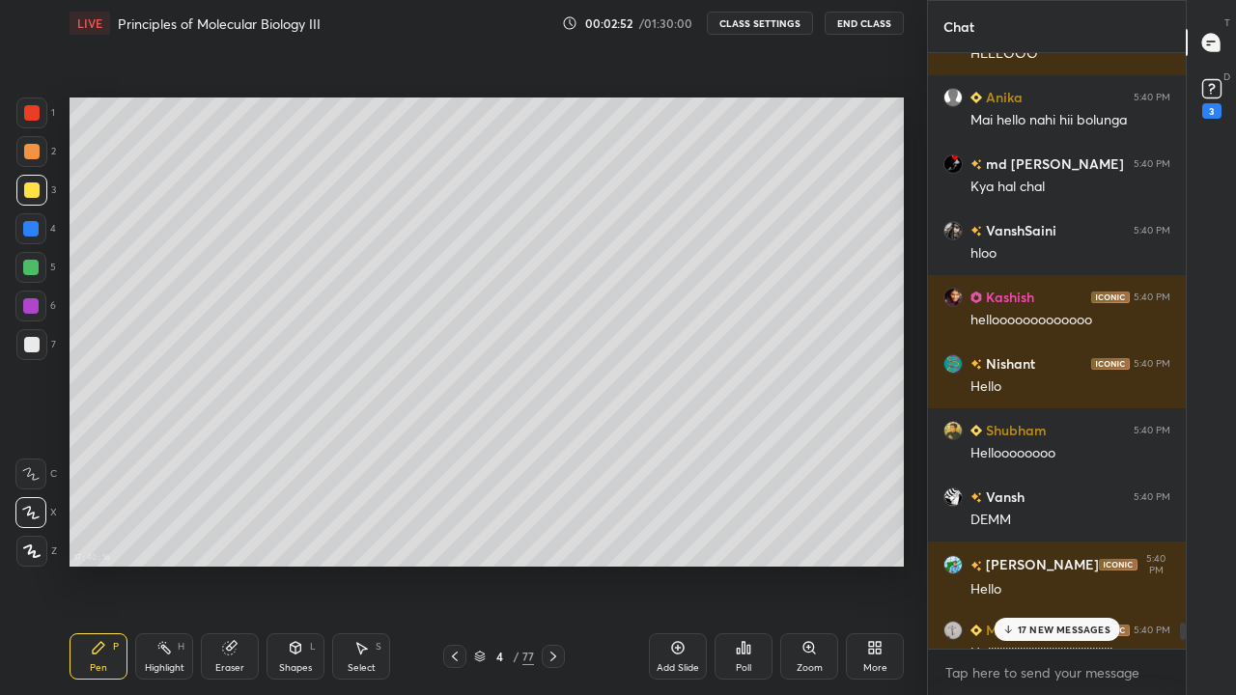
click at [1012, 564] on div "17 NEW MESSAGES" at bounding box center [1057, 629] width 127 height 23
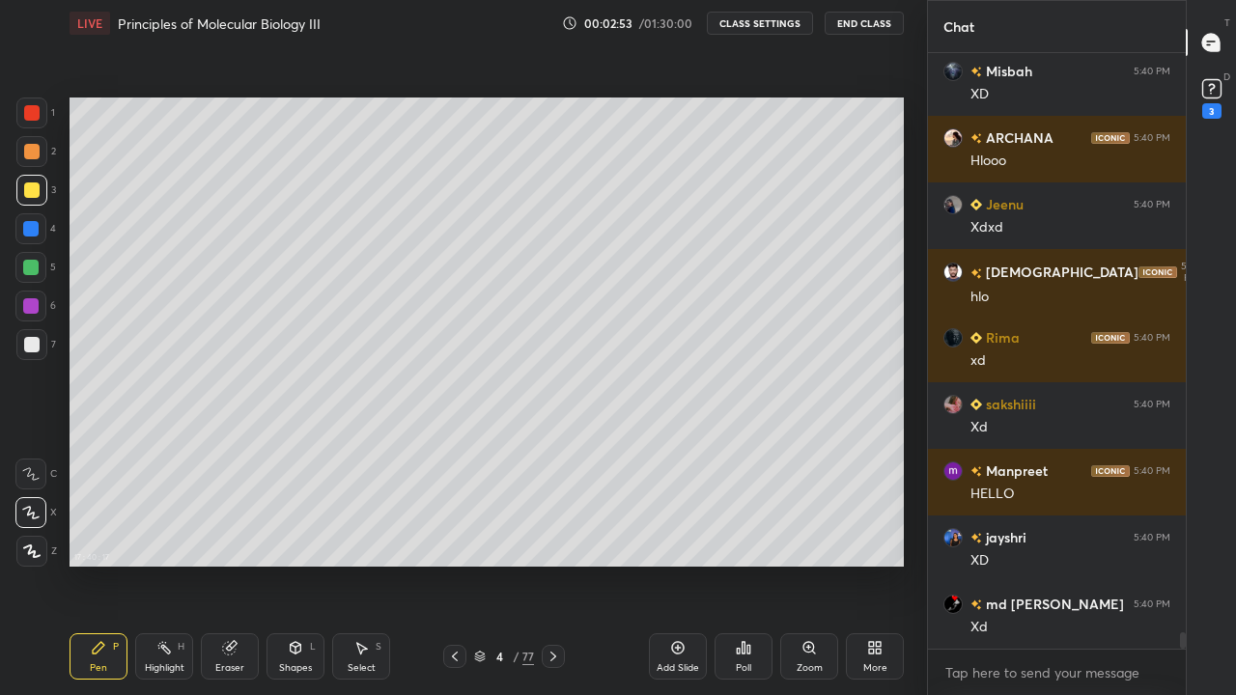
click at [863, 564] on div "More" at bounding box center [875, 657] width 58 height 46
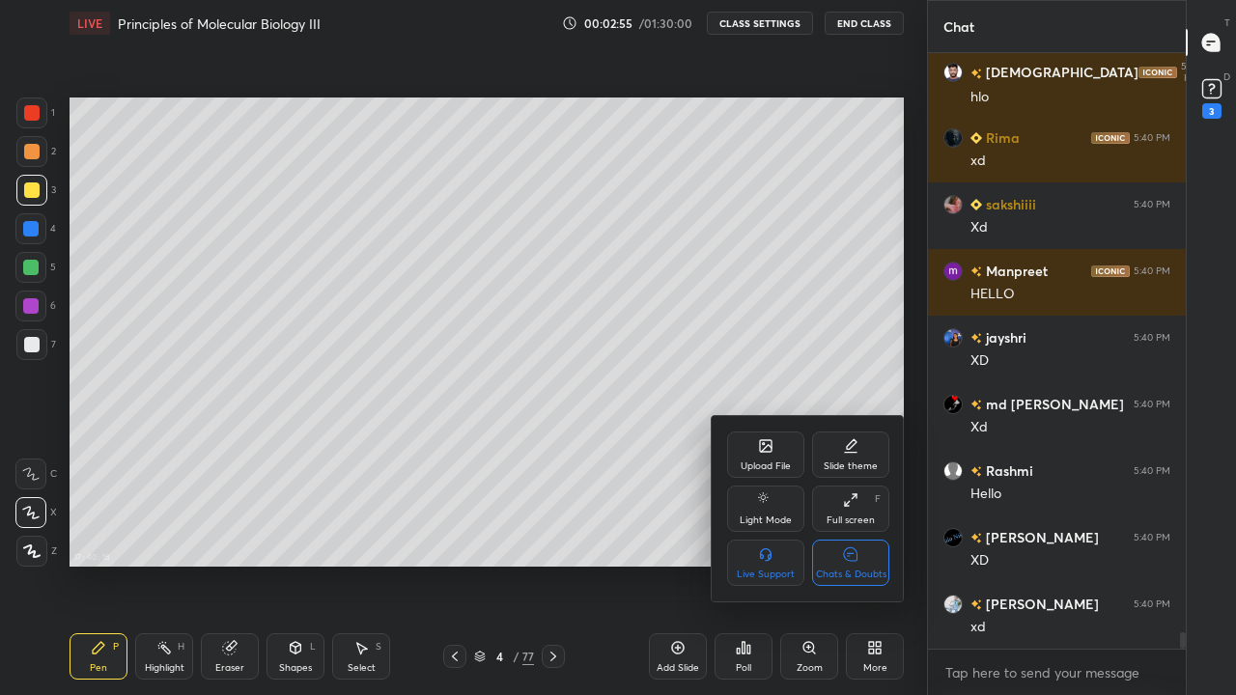
click at [844, 564] on div "Chats & Doubts" at bounding box center [851, 575] width 71 height 10
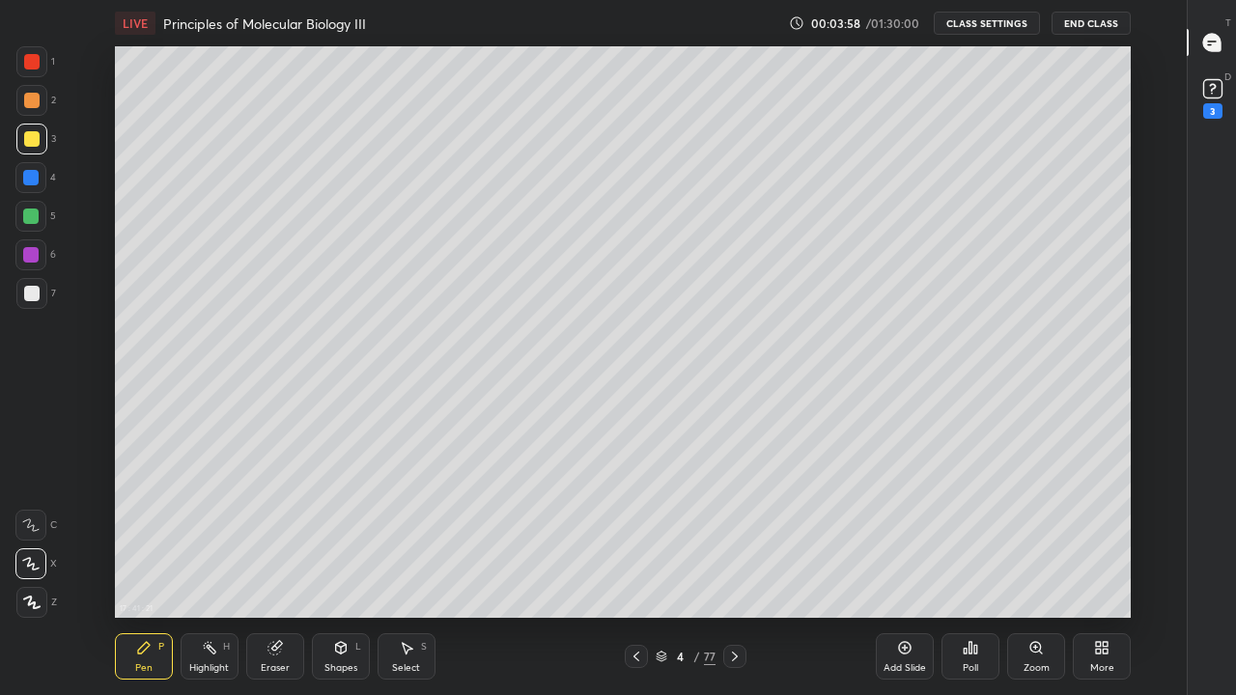
click at [1098, 564] on div "More" at bounding box center [1102, 669] width 24 height 10
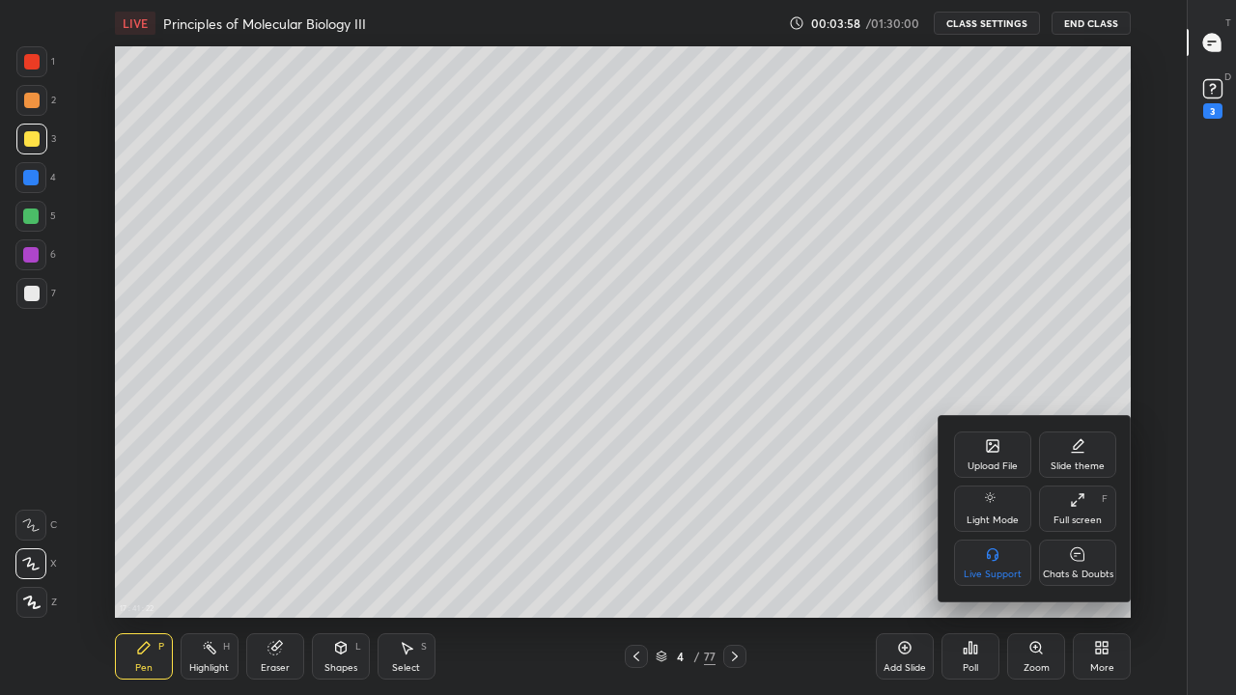
click at [1080, 564] on div "Chats & Doubts" at bounding box center [1078, 575] width 71 height 10
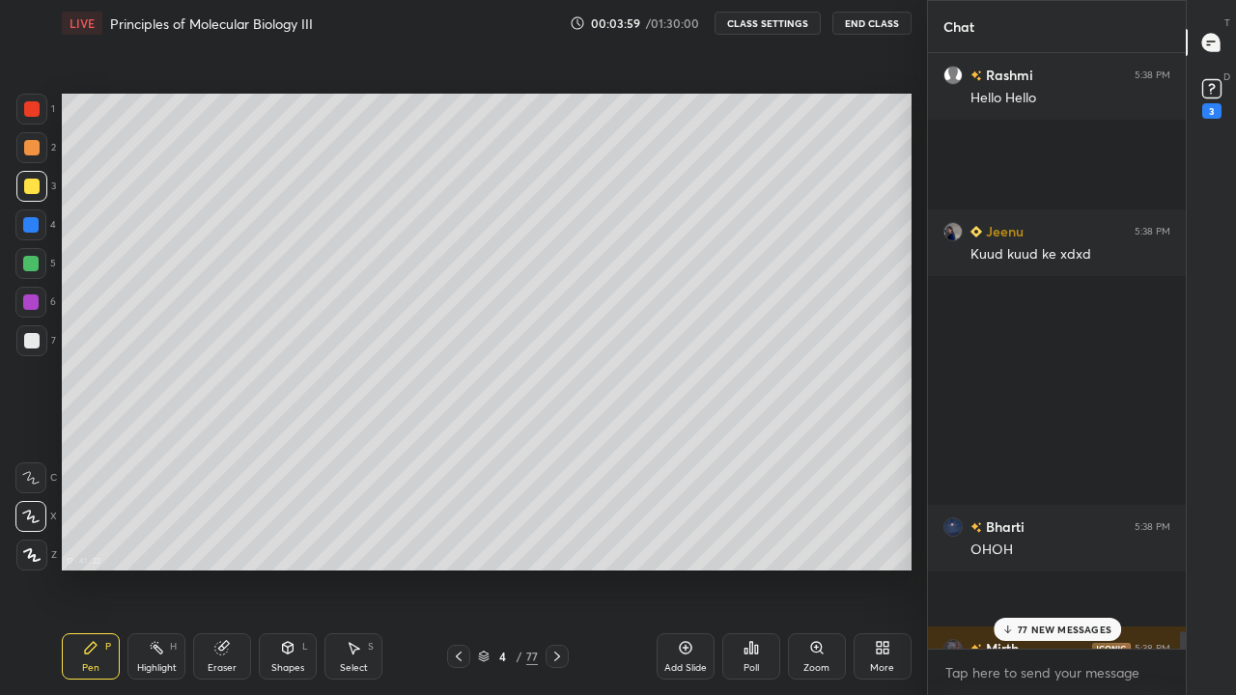
scroll to position [0, 0]
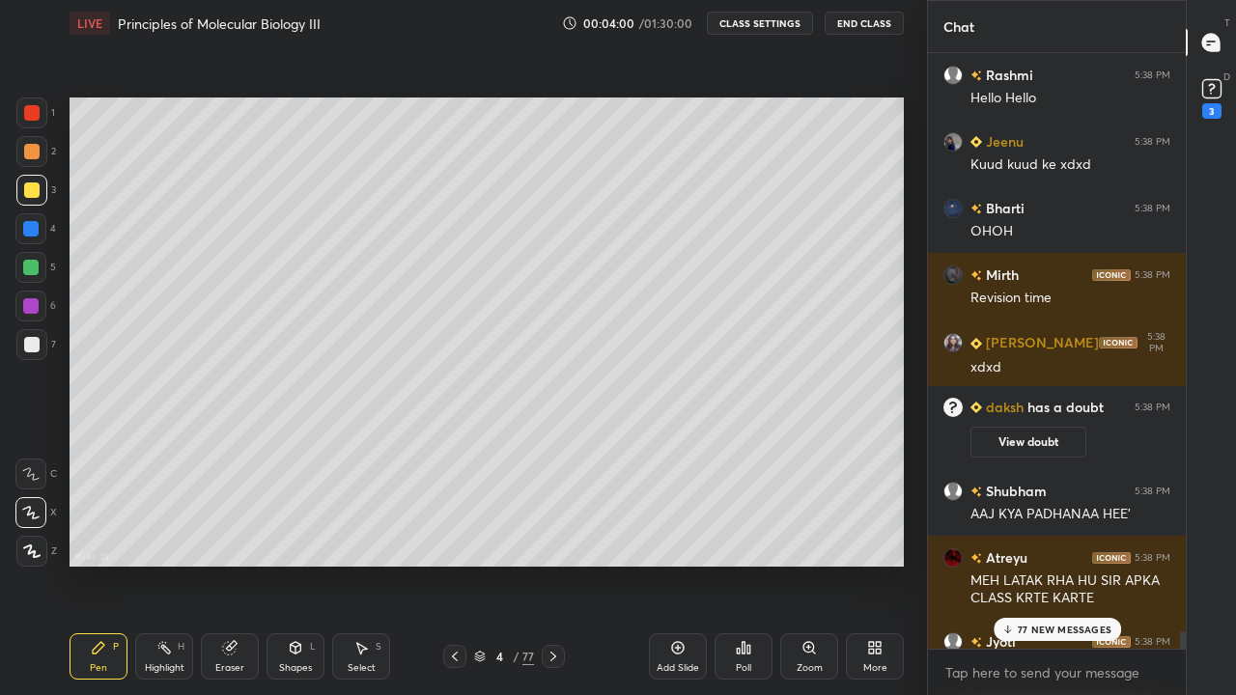
click at [1056, 564] on div "77 NEW MESSAGES" at bounding box center [1057, 629] width 127 height 23
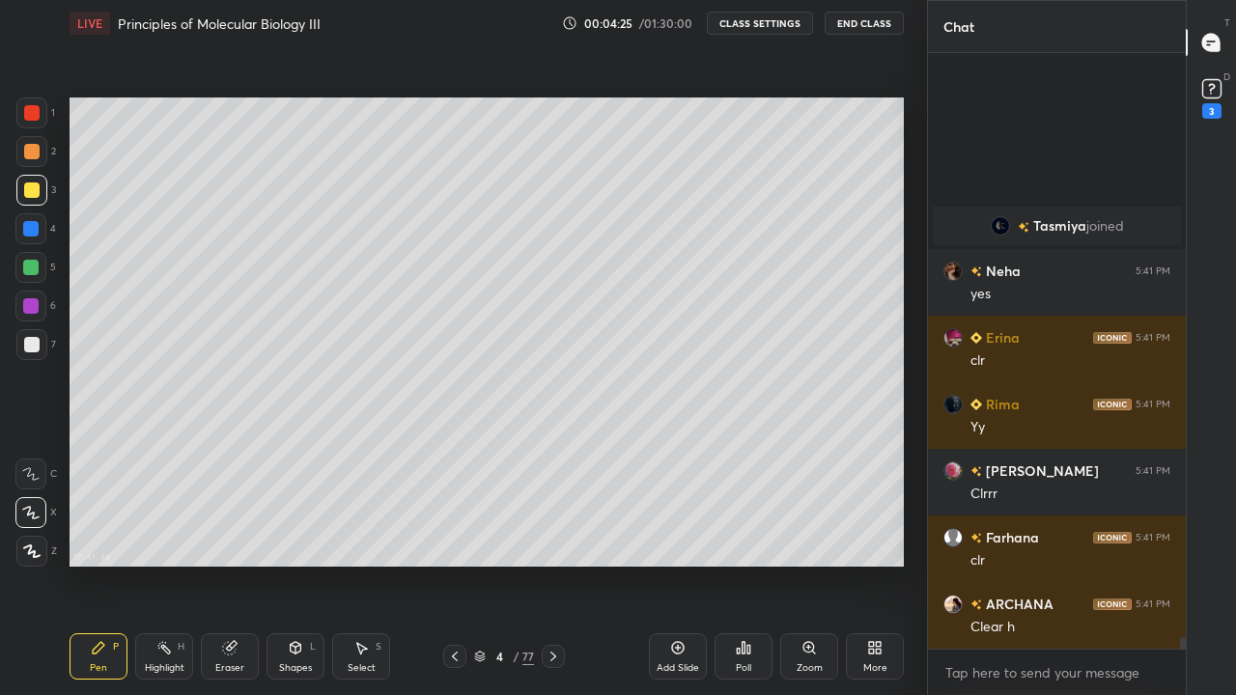
scroll to position [30407, 0]
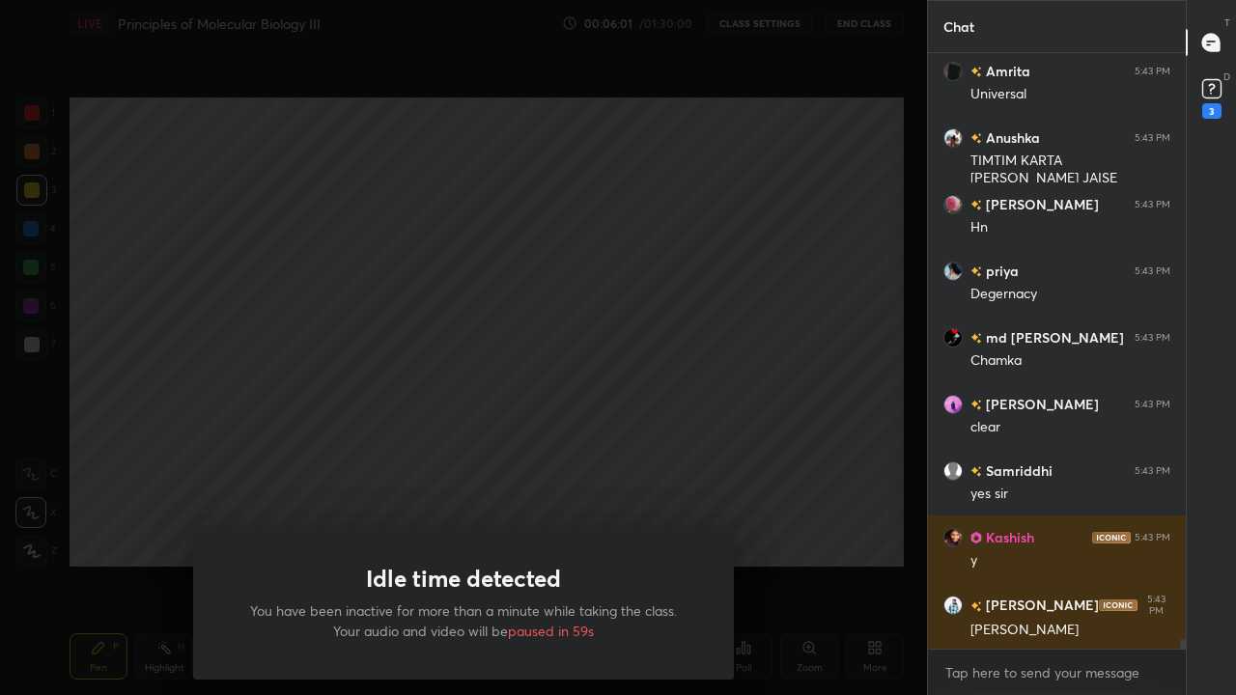
click at [420, 461] on div "Idle time detected You have been inactive for more than a minute while taking t…" at bounding box center [463, 347] width 927 height 695
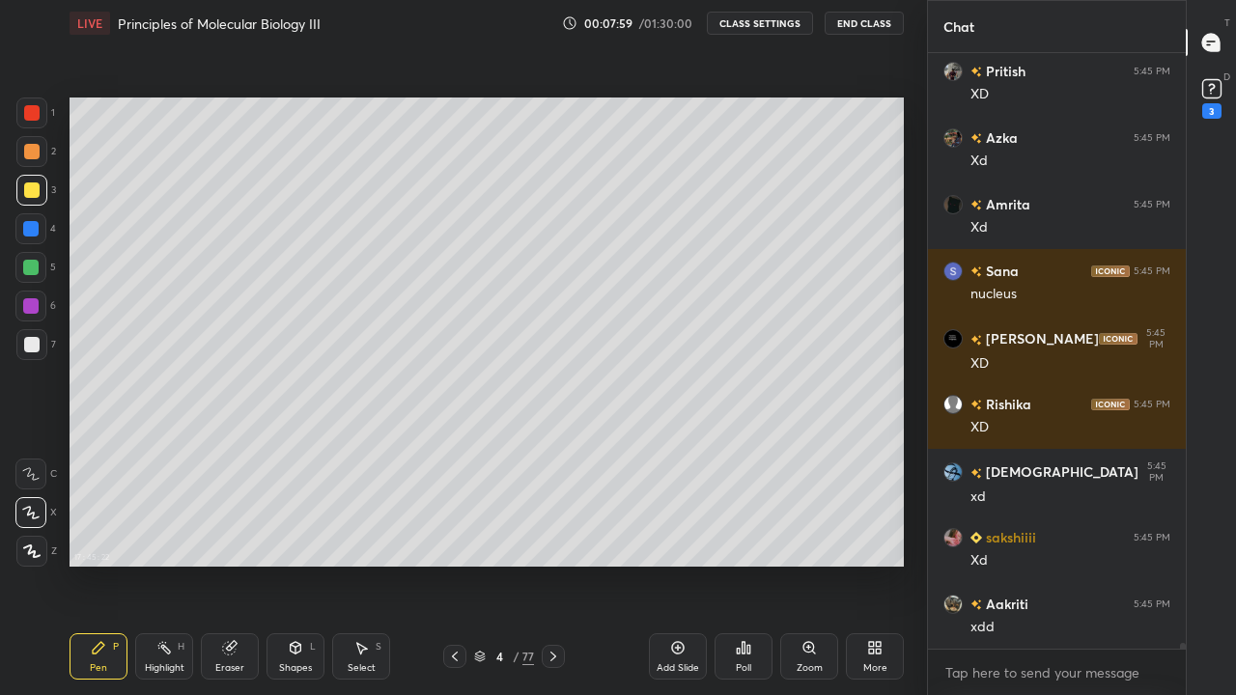
click at [30, 267] on div at bounding box center [30, 267] width 15 height 15
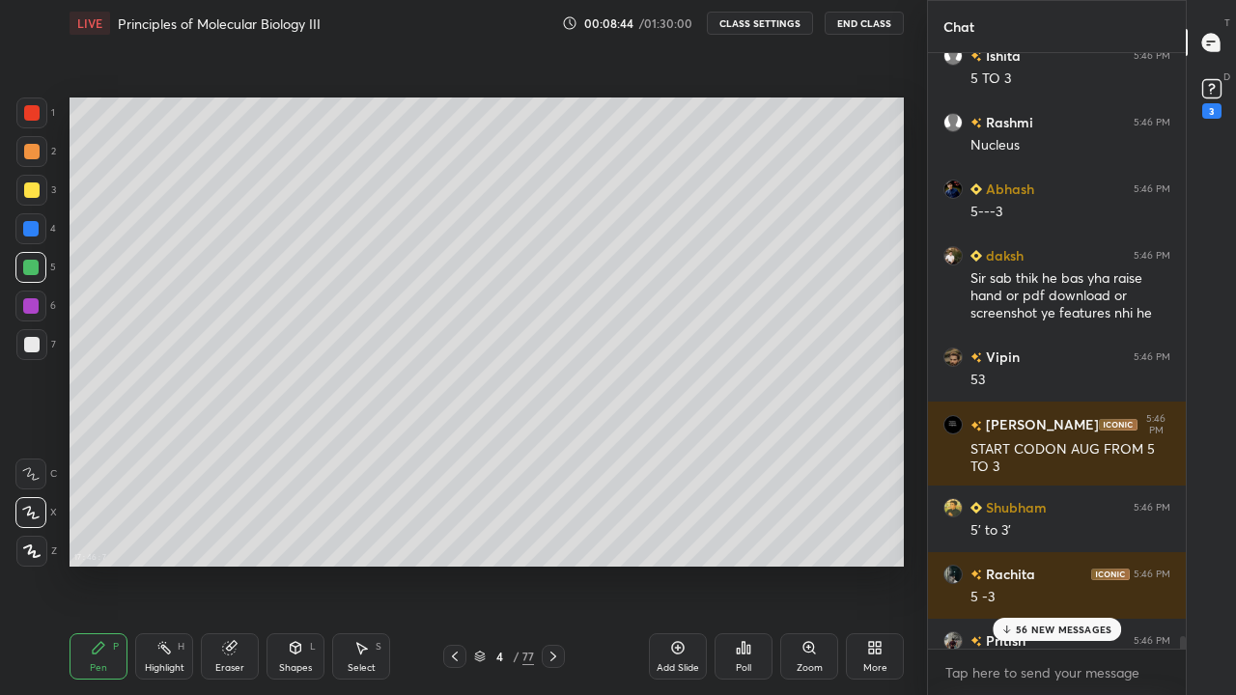
click at [1069, 564] on p "56 NEW MESSAGES" at bounding box center [1064, 630] width 96 height 12
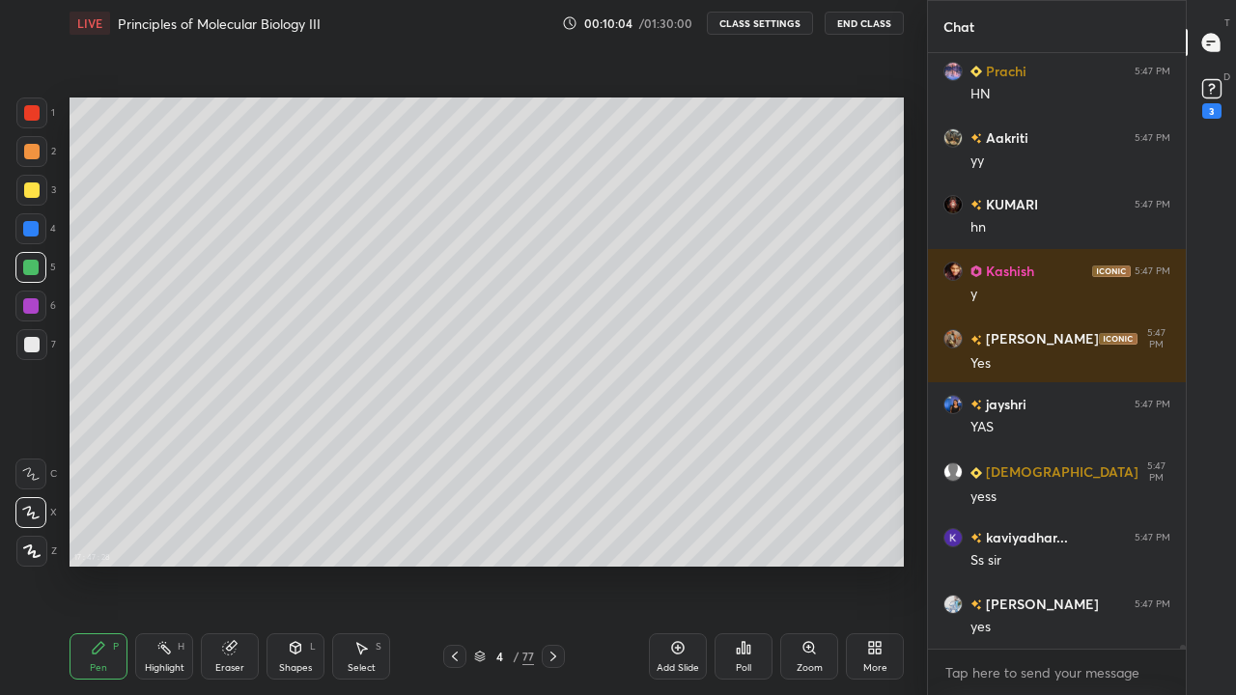
click at [37, 345] on div at bounding box center [31, 344] width 15 height 15
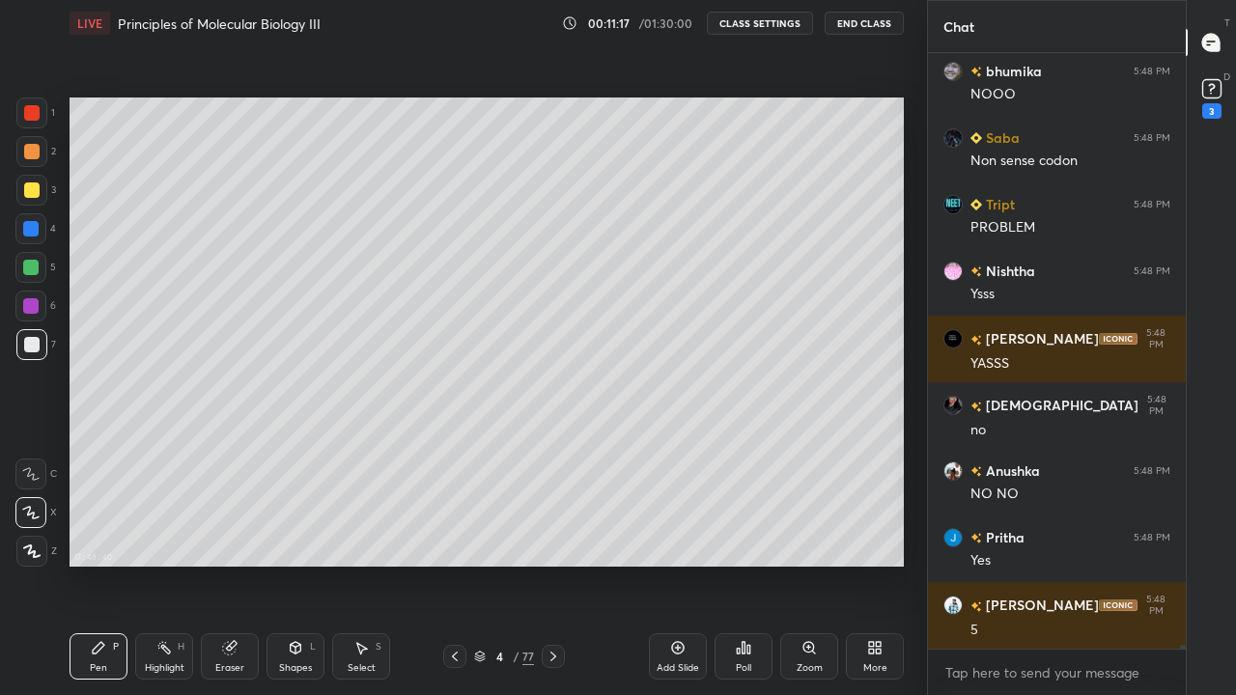
click at [674, 564] on icon at bounding box center [677, 647] width 15 height 15
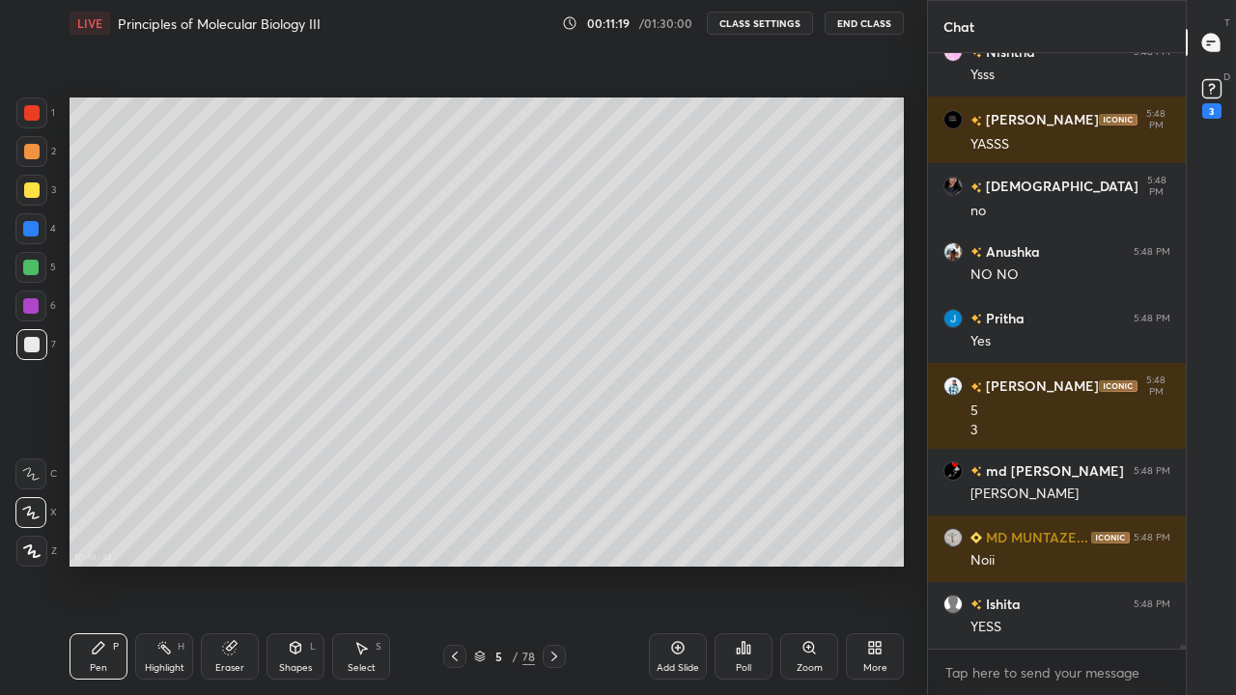
click at [41, 193] on div at bounding box center [31, 190] width 31 height 31
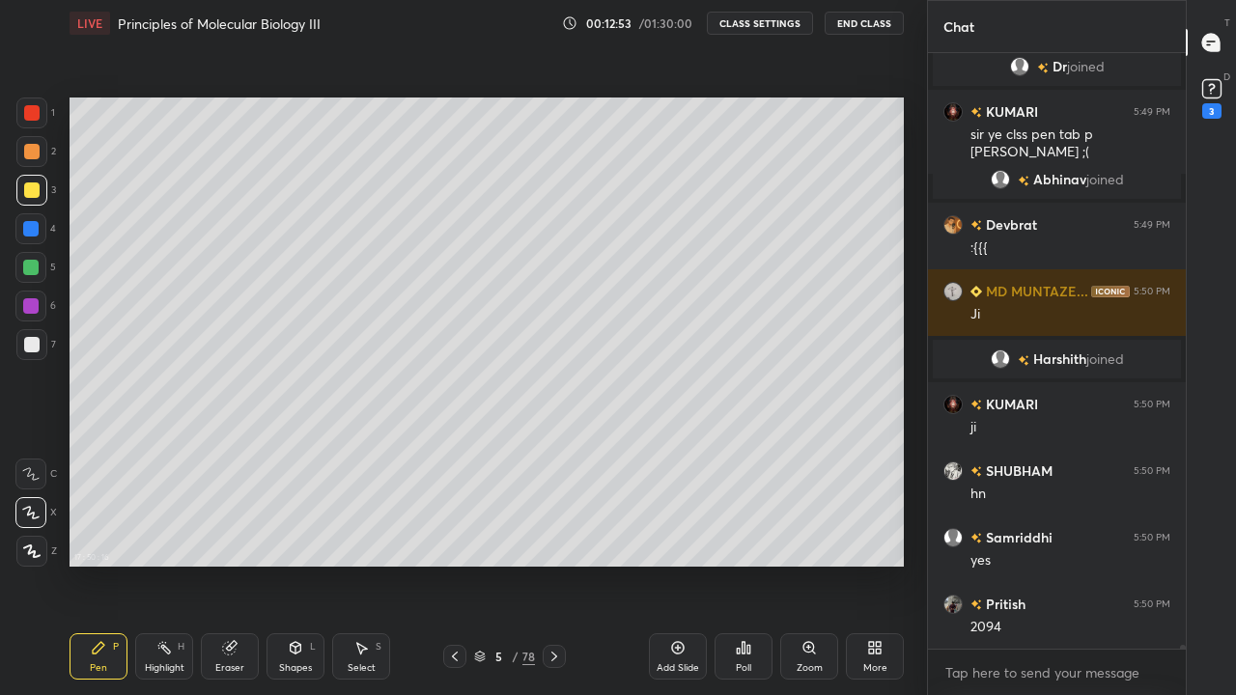
scroll to position [100998, 0]
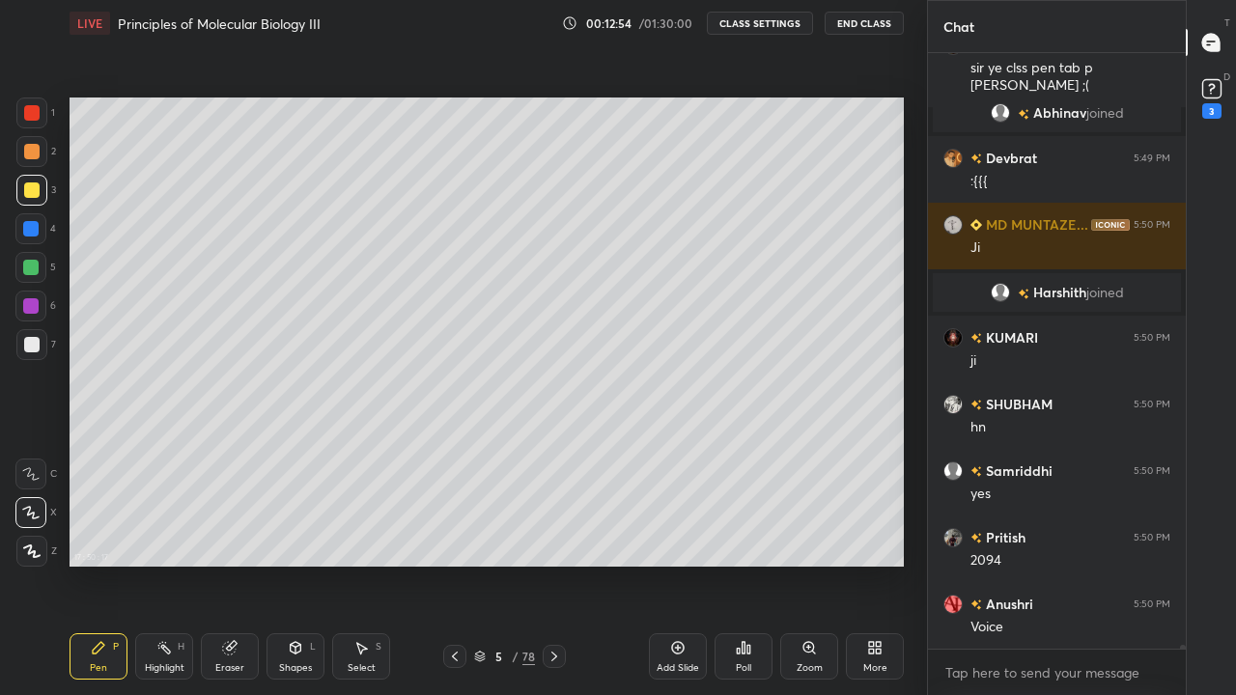
click at [453, 564] on icon at bounding box center [454, 656] width 15 height 15
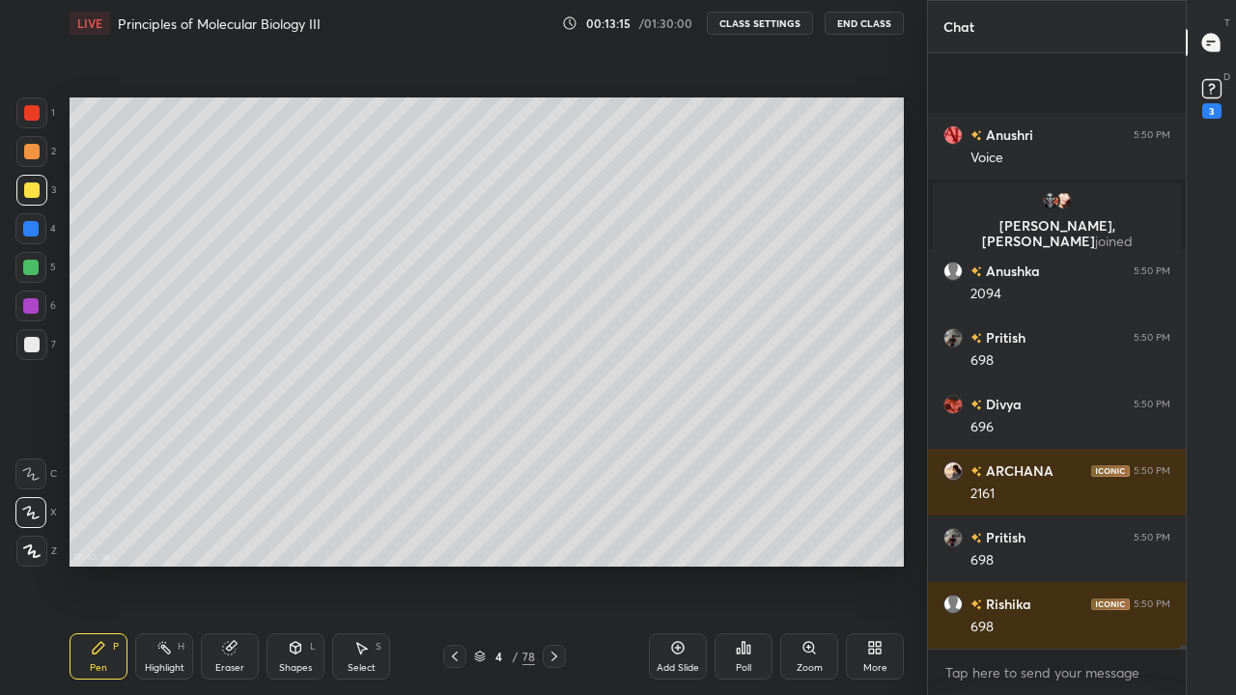
scroll to position [101492, 0]
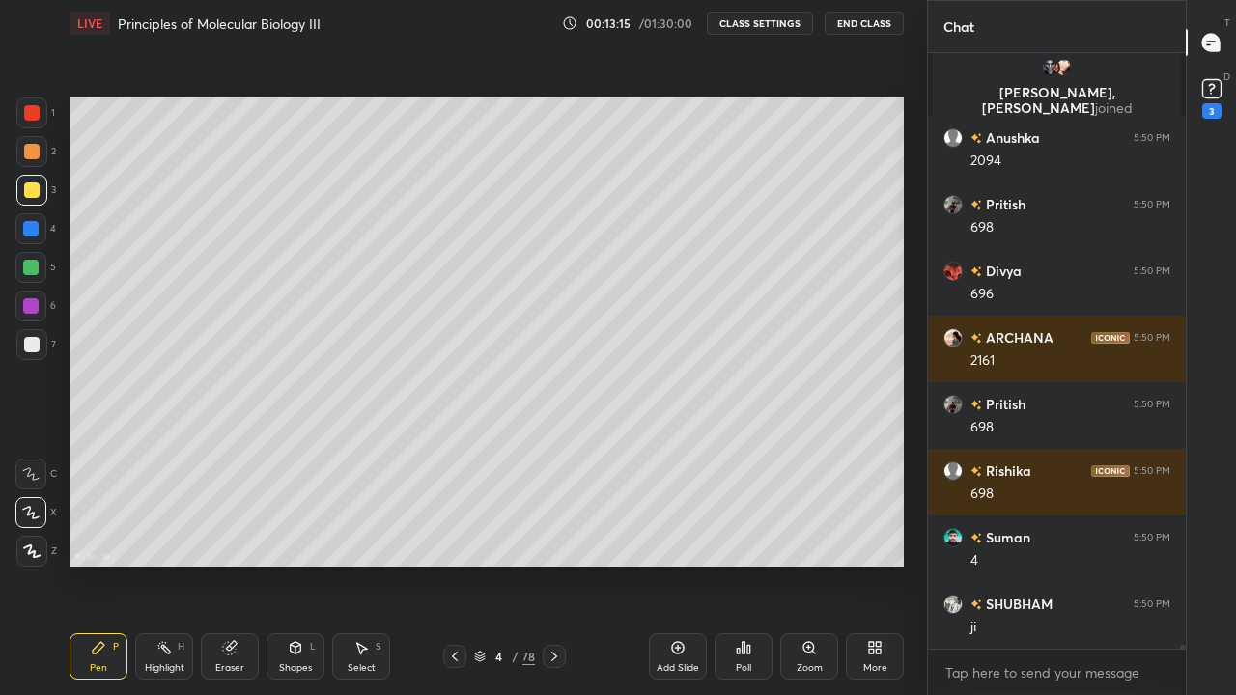
click at [553, 564] on icon at bounding box center [554, 656] width 15 height 15
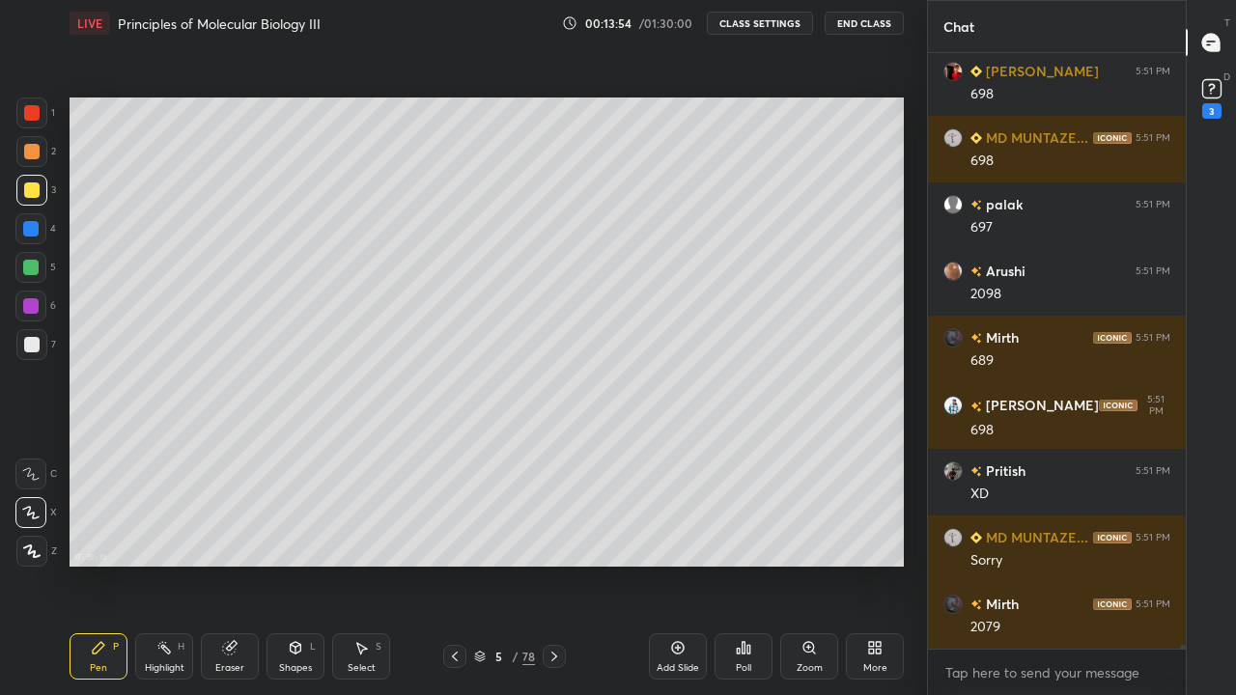
scroll to position [103442, 0]
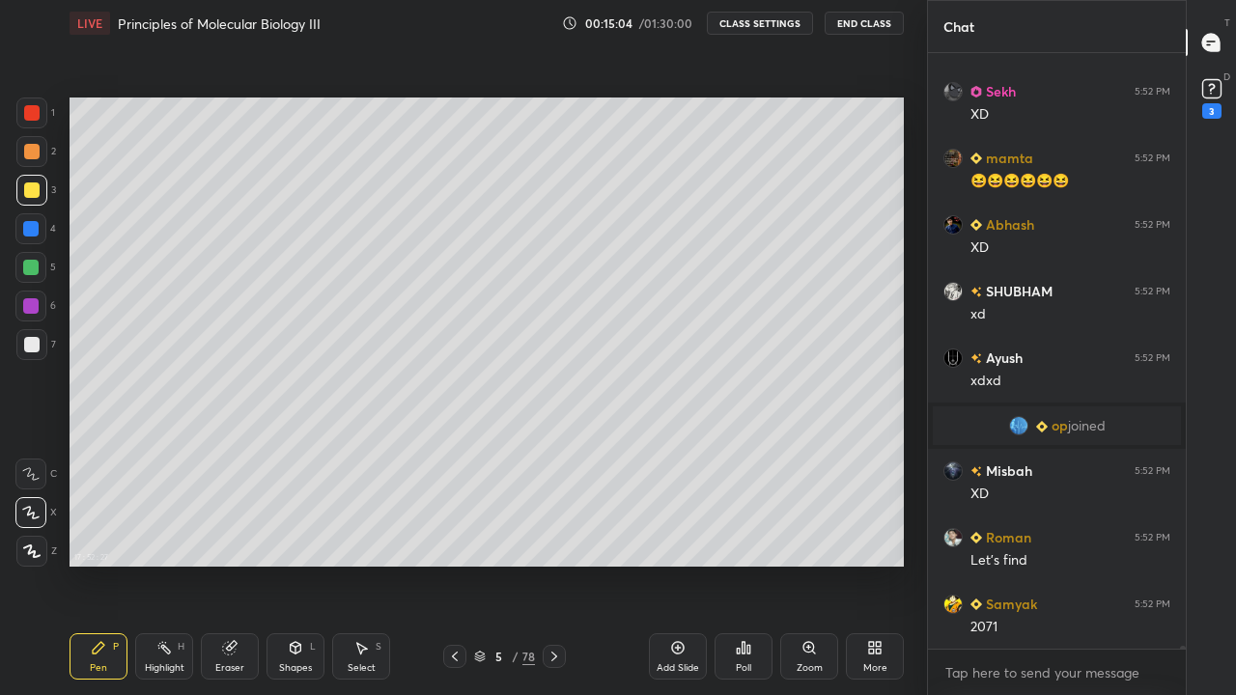
click at [356, 564] on div "Select S" at bounding box center [361, 657] width 58 height 46
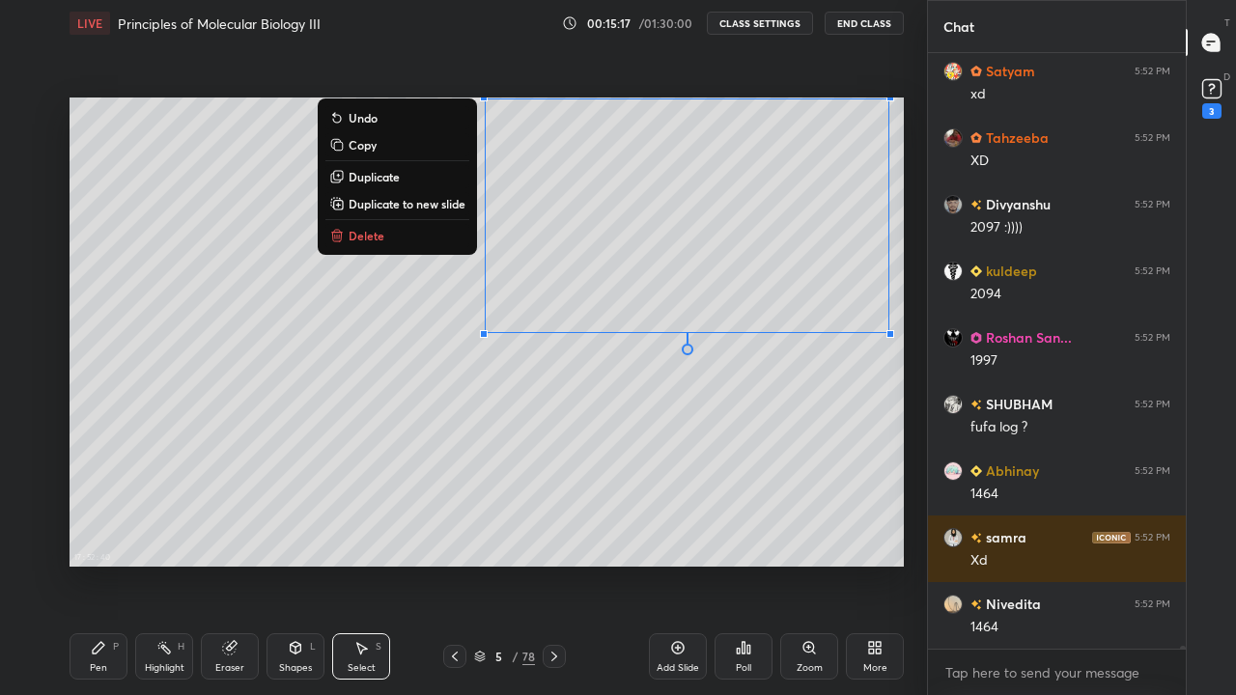
click at [110, 564] on div "Pen P" at bounding box center [99, 657] width 58 height 46
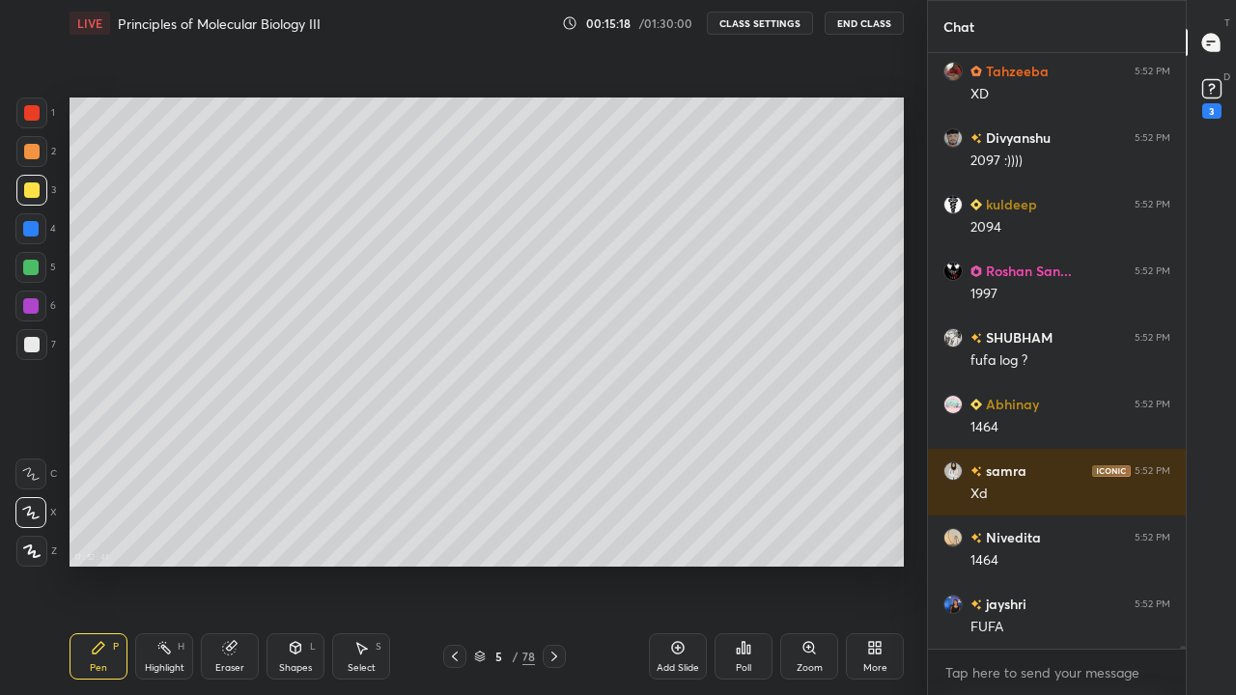
click at [34, 351] on div at bounding box center [31, 344] width 15 height 15
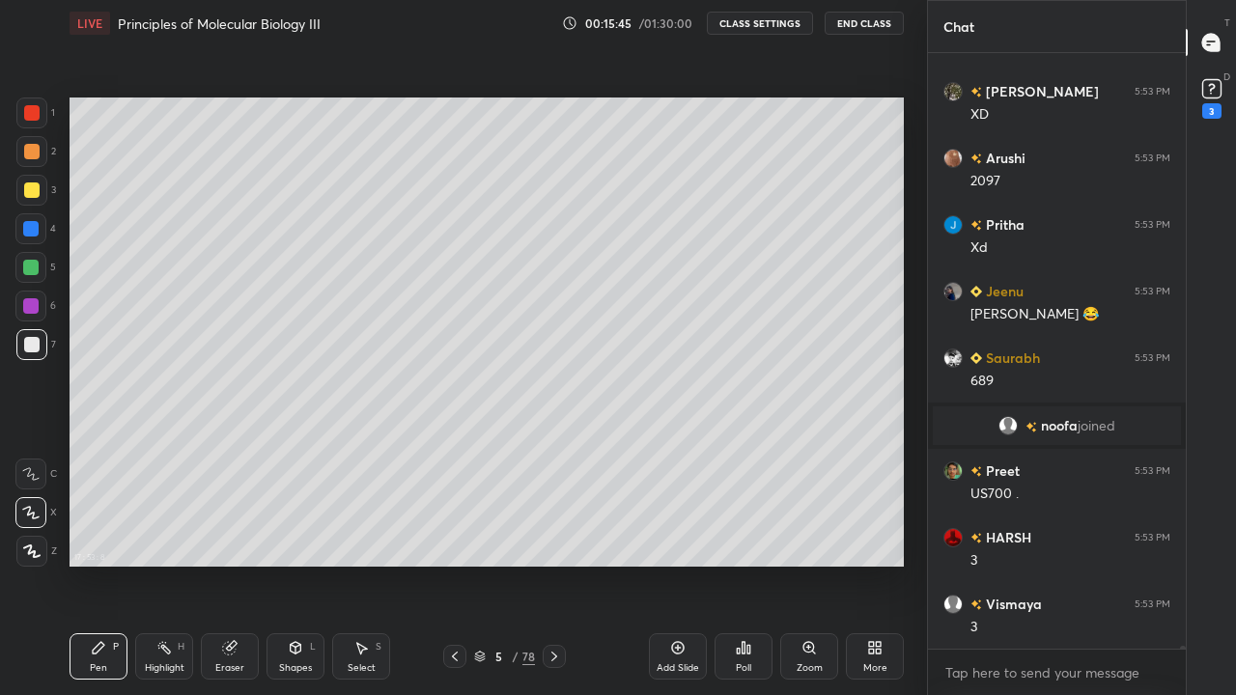
click at [228, 564] on icon at bounding box center [229, 648] width 13 height 13
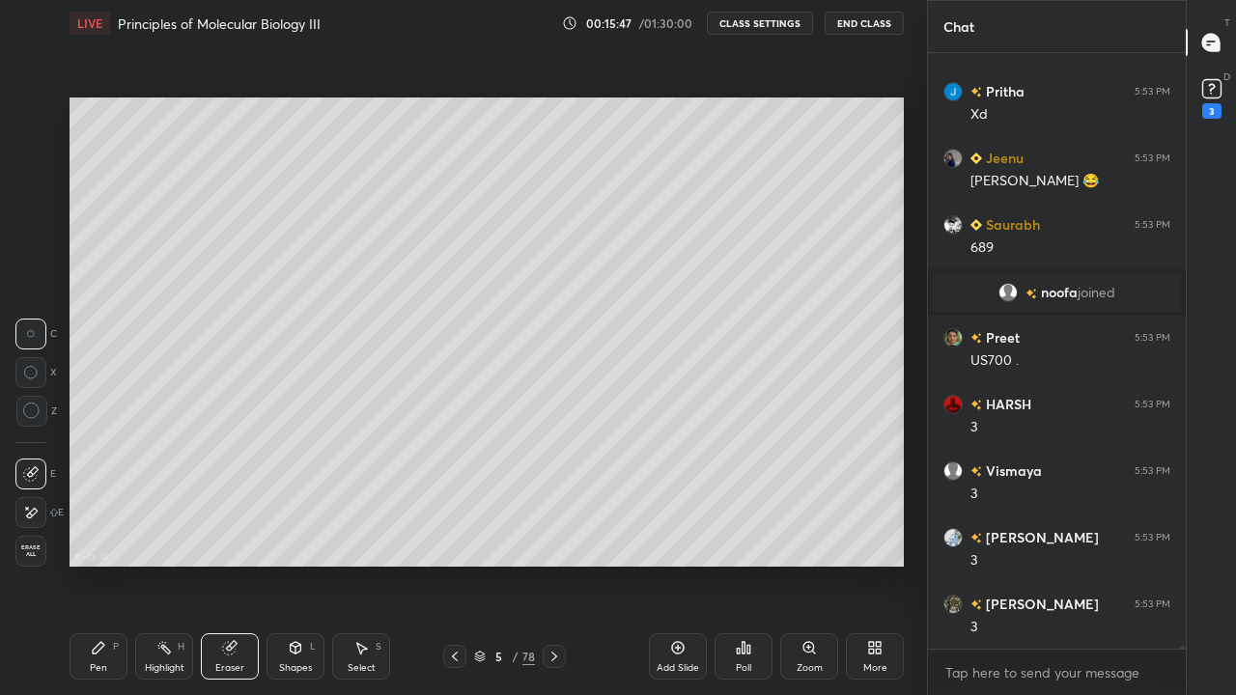
click at [99, 564] on div "Pen" at bounding box center [98, 669] width 17 height 10
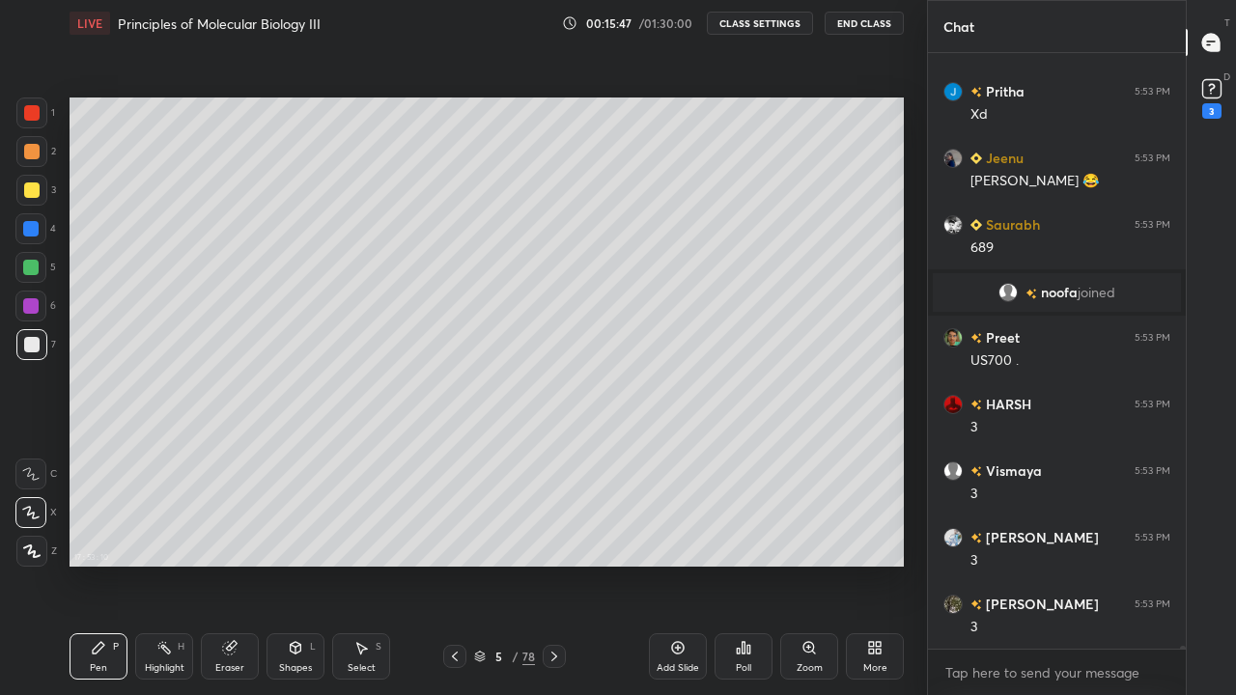
click at [102, 564] on icon at bounding box center [98, 647] width 15 height 15
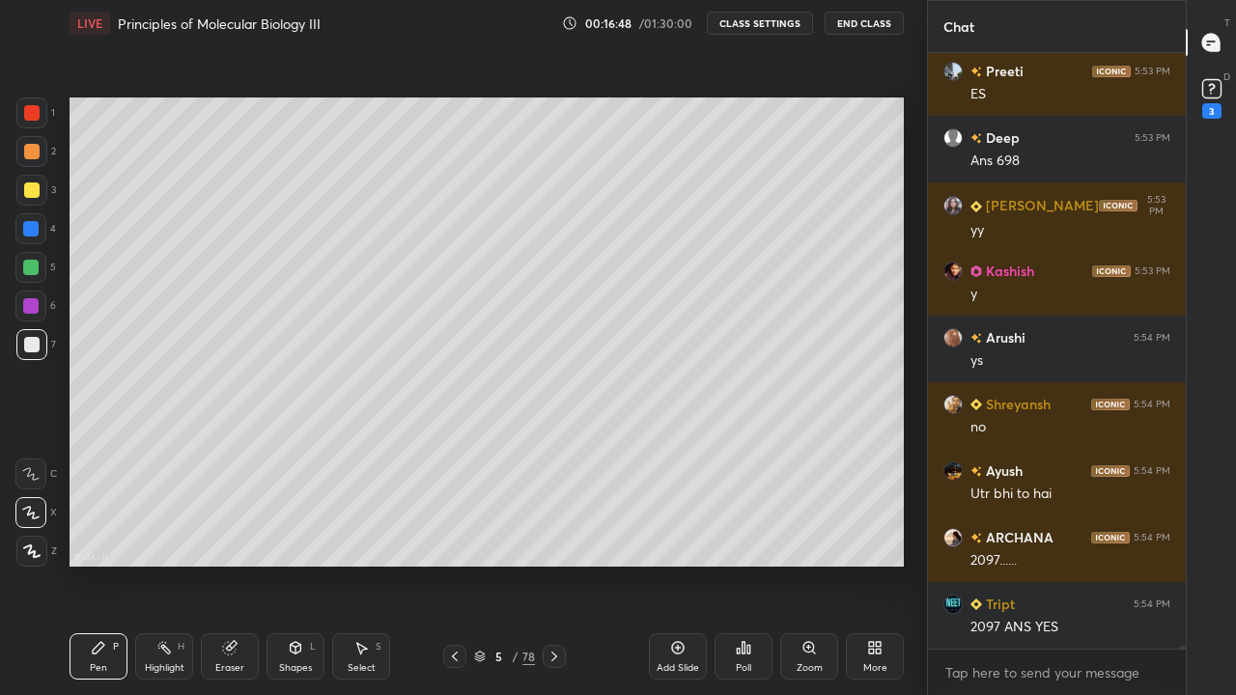
click at [229, 564] on icon at bounding box center [229, 648] width 13 height 13
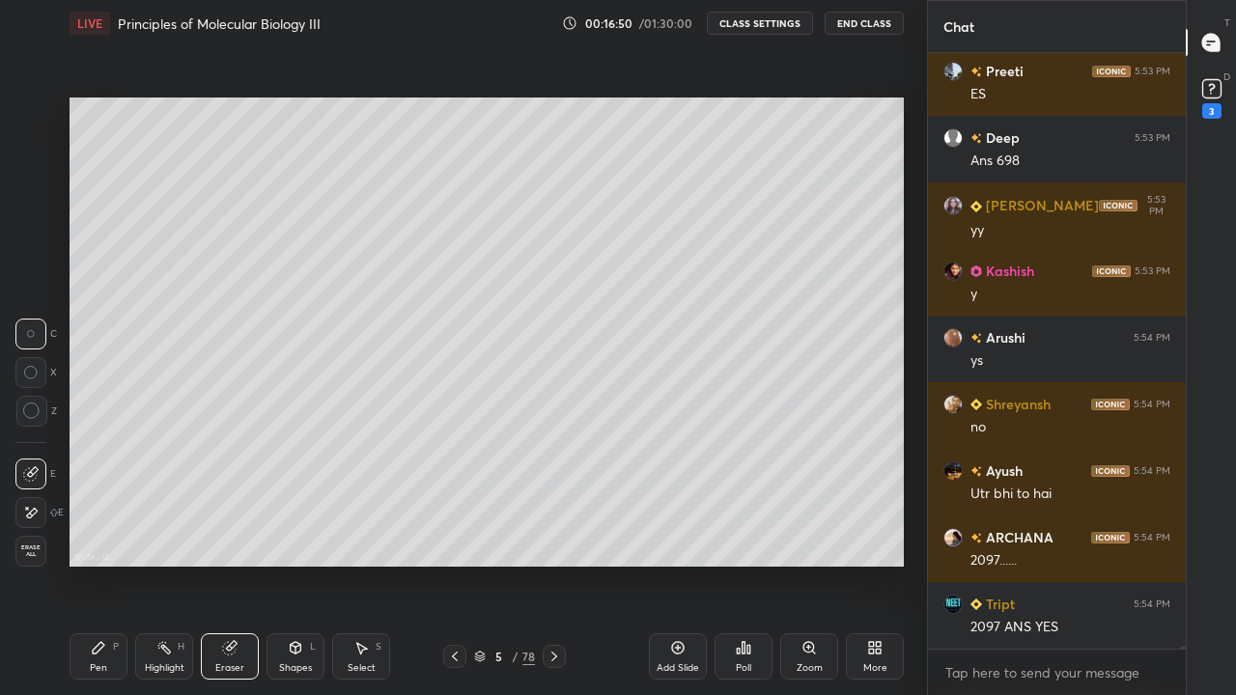
click at [108, 564] on div "Pen P" at bounding box center [99, 657] width 58 height 46
click at [104, 564] on icon at bounding box center [98, 647] width 15 height 15
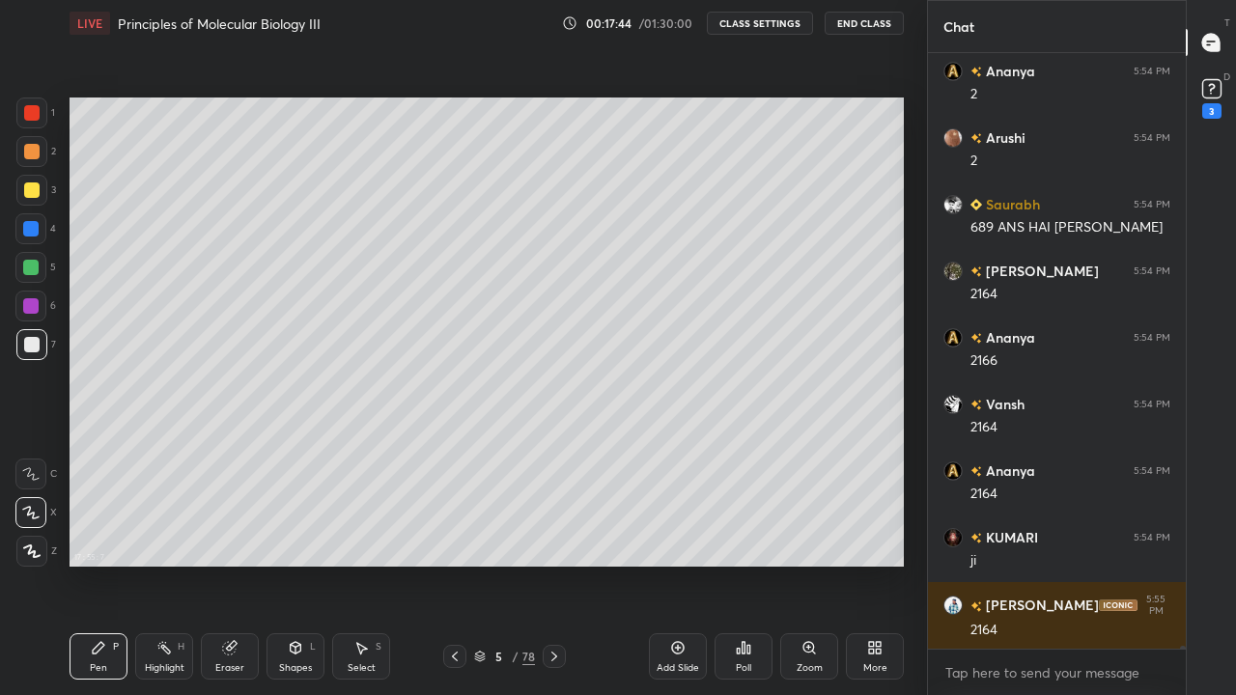
scroll to position [118922, 0]
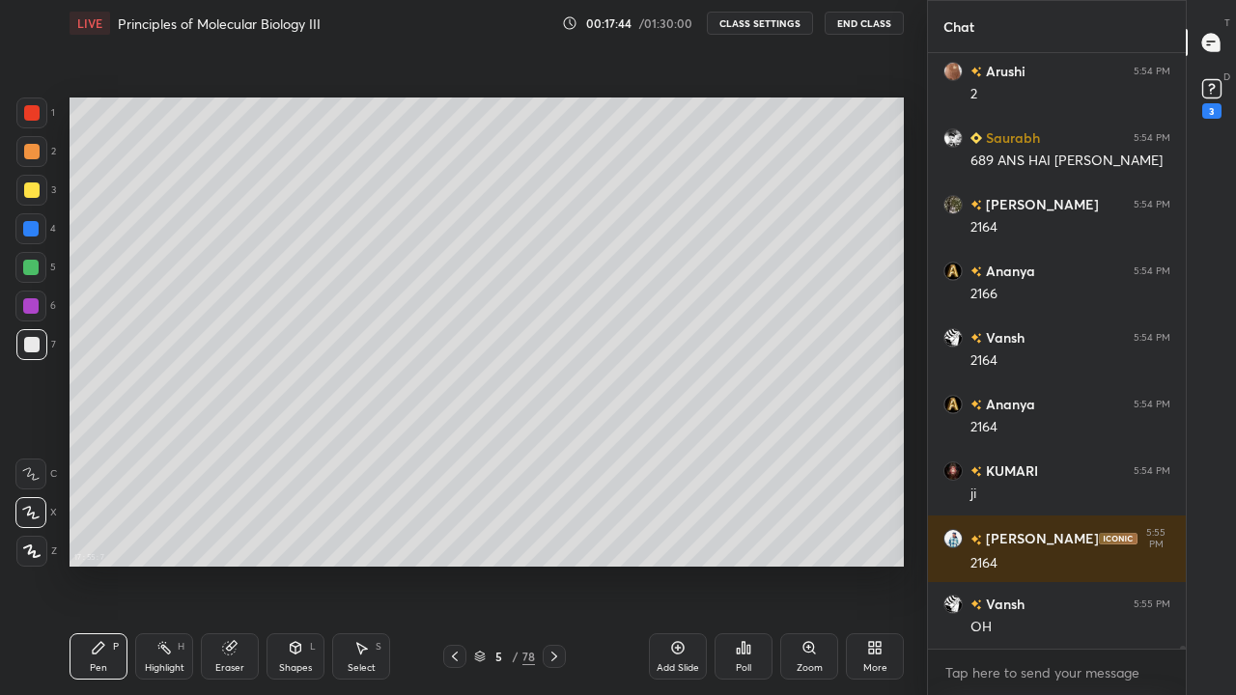
click at [682, 564] on div "Add Slide" at bounding box center [678, 657] width 58 height 46
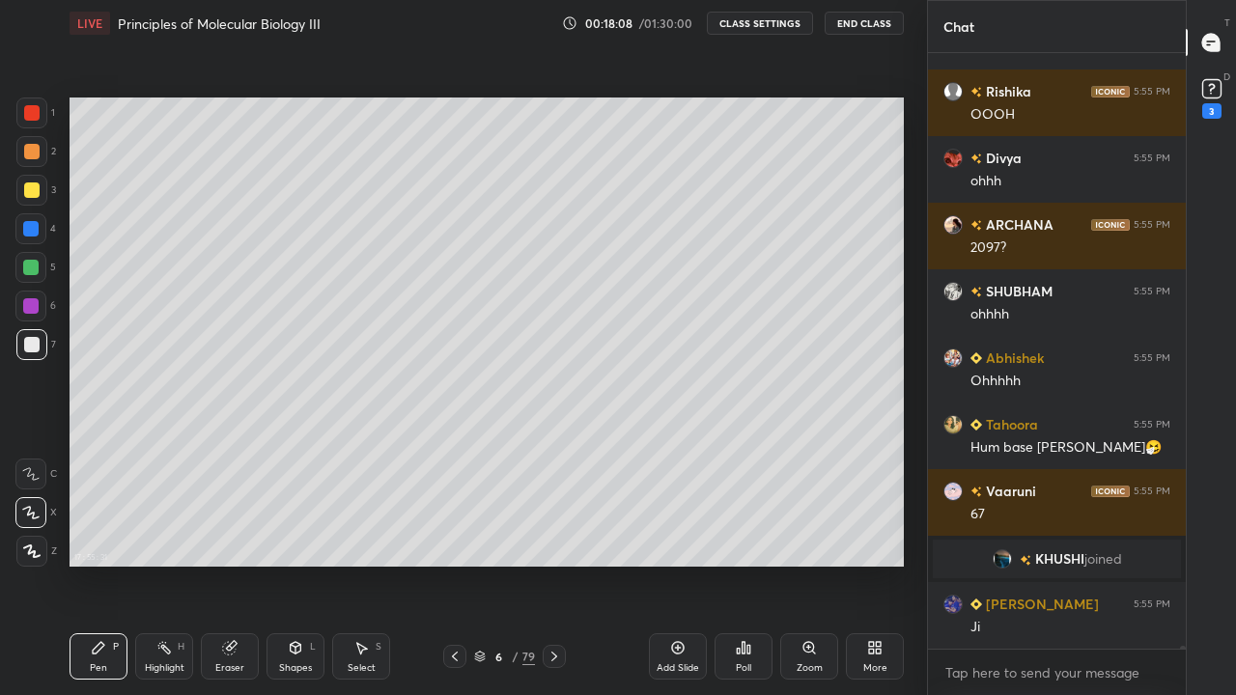
scroll to position [118348, 0]
click at [453, 564] on icon at bounding box center [455, 657] width 6 height 10
click at [554, 564] on icon at bounding box center [554, 656] width 15 height 15
click at [247, 564] on div "Eraser" at bounding box center [230, 657] width 58 height 46
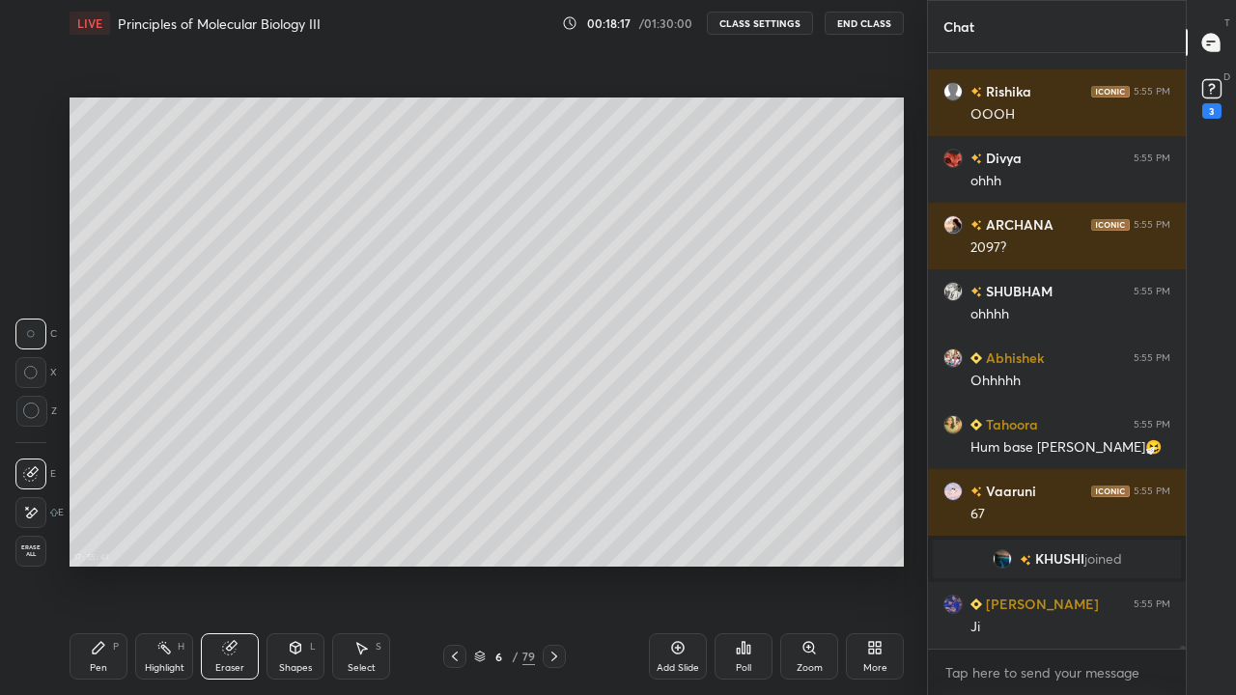
scroll to position [118414, 0]
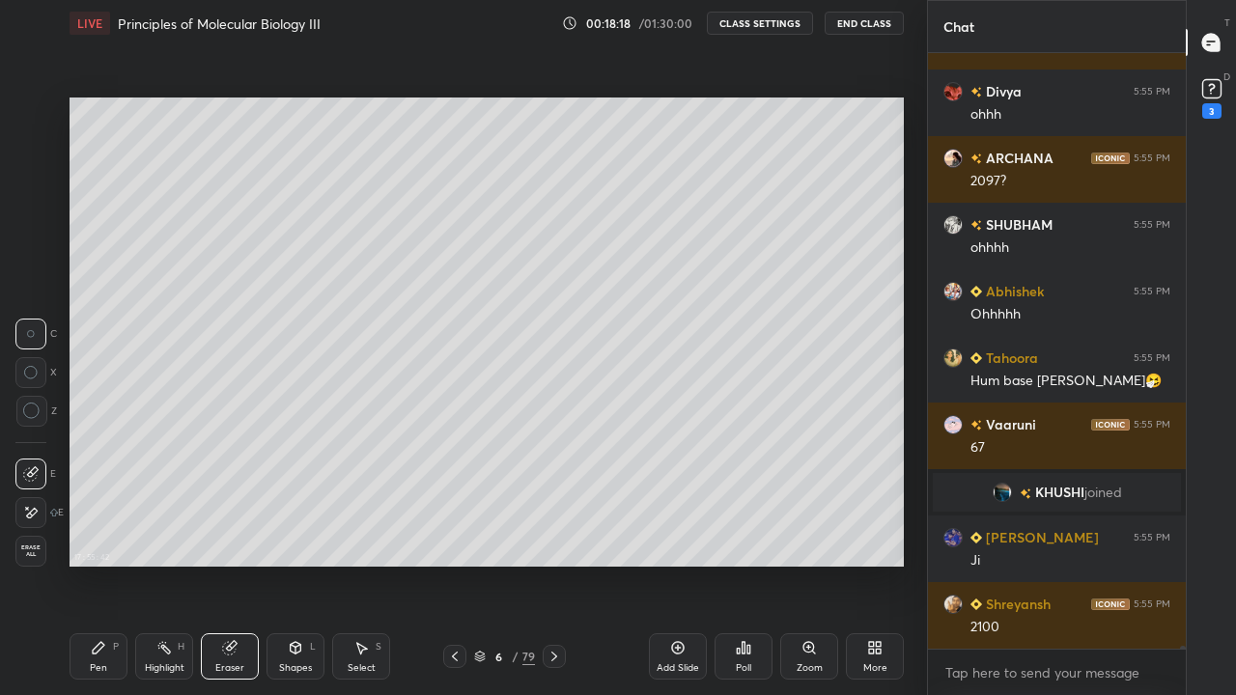
click at [98, 564] on div "Pen P" at bounding box center [99, 657] width 58 height 46
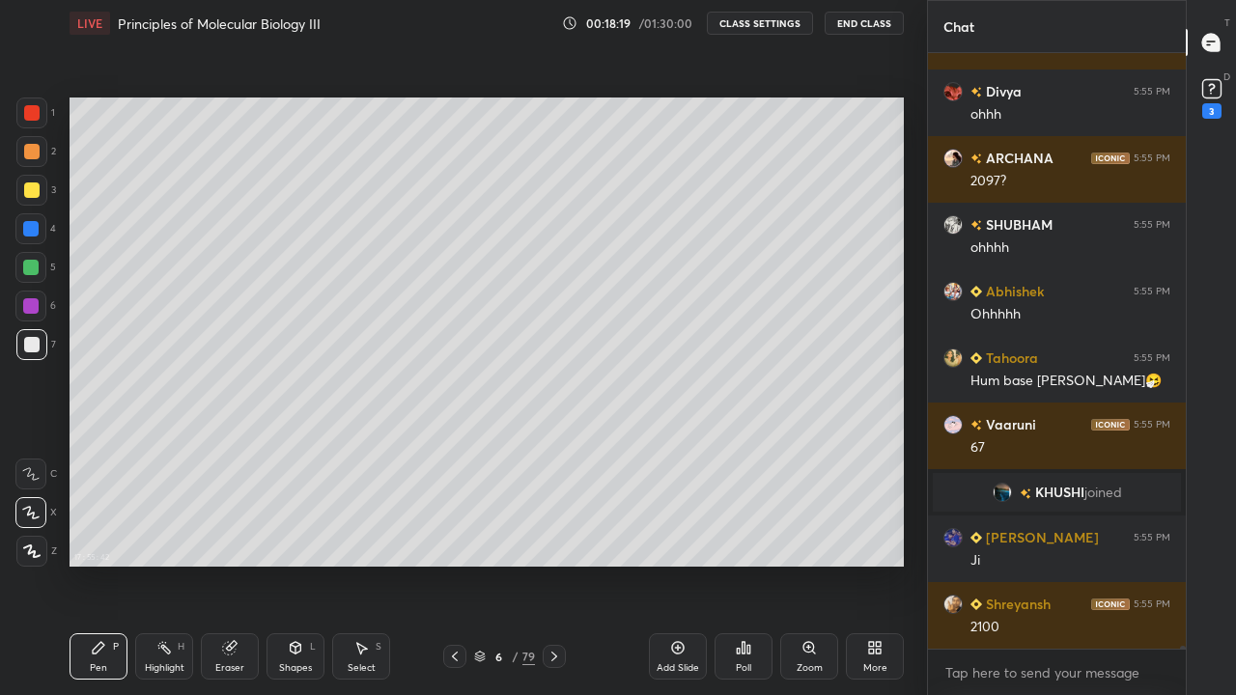
click at [108, 564] on div "Pen P" at bounding box center [99, 657] width 58 height 46
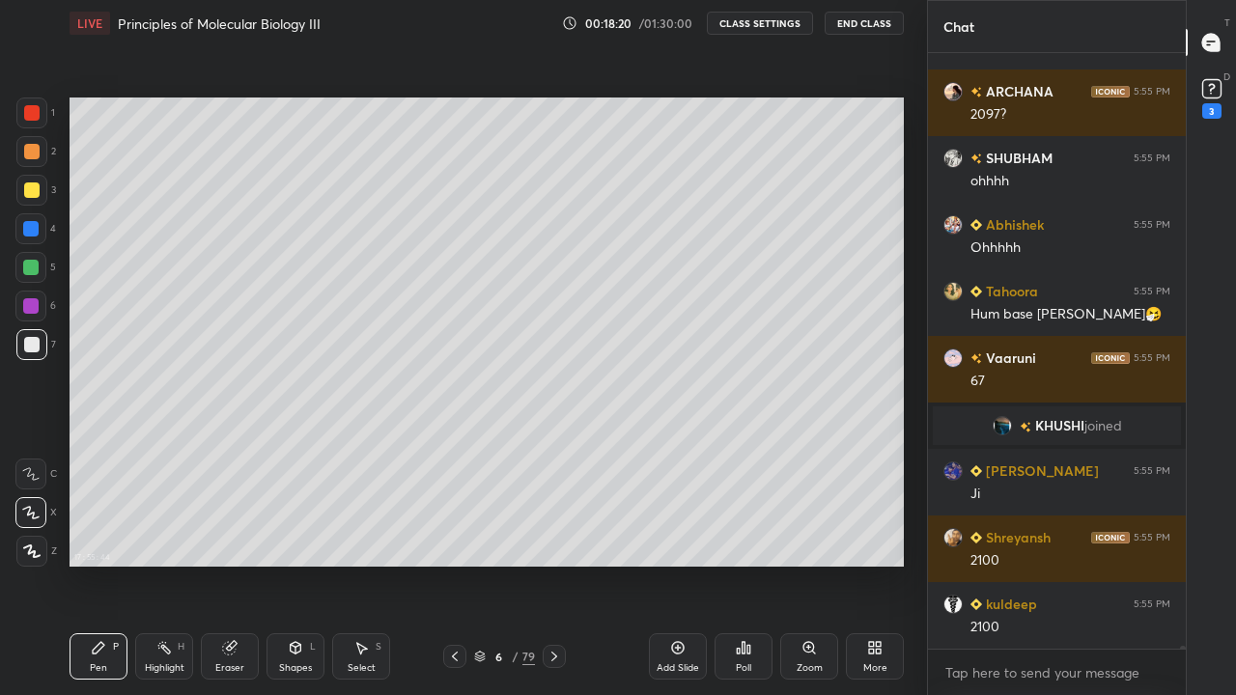
scroll to position [118548, 0]
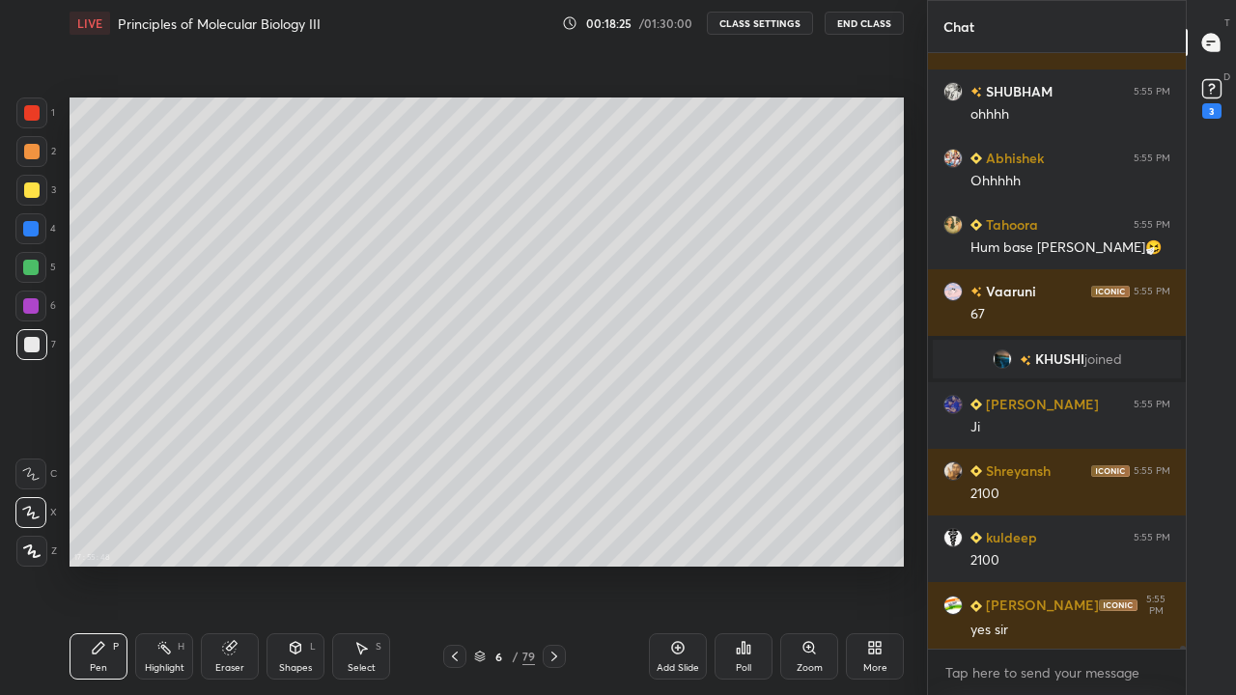
click at [911, 222] on div "17 : 55 : 48 Setting up your live class" at bounding box center [487, 332] width 850 height 572
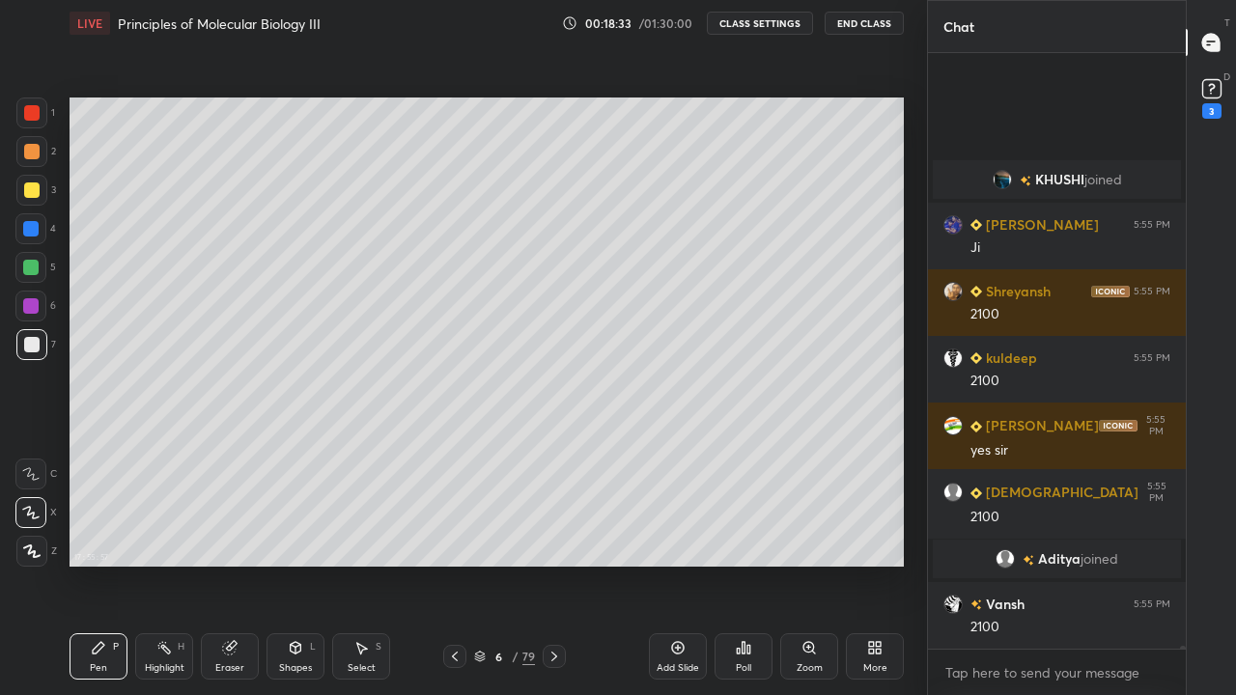
scroll to position [118635, 0]
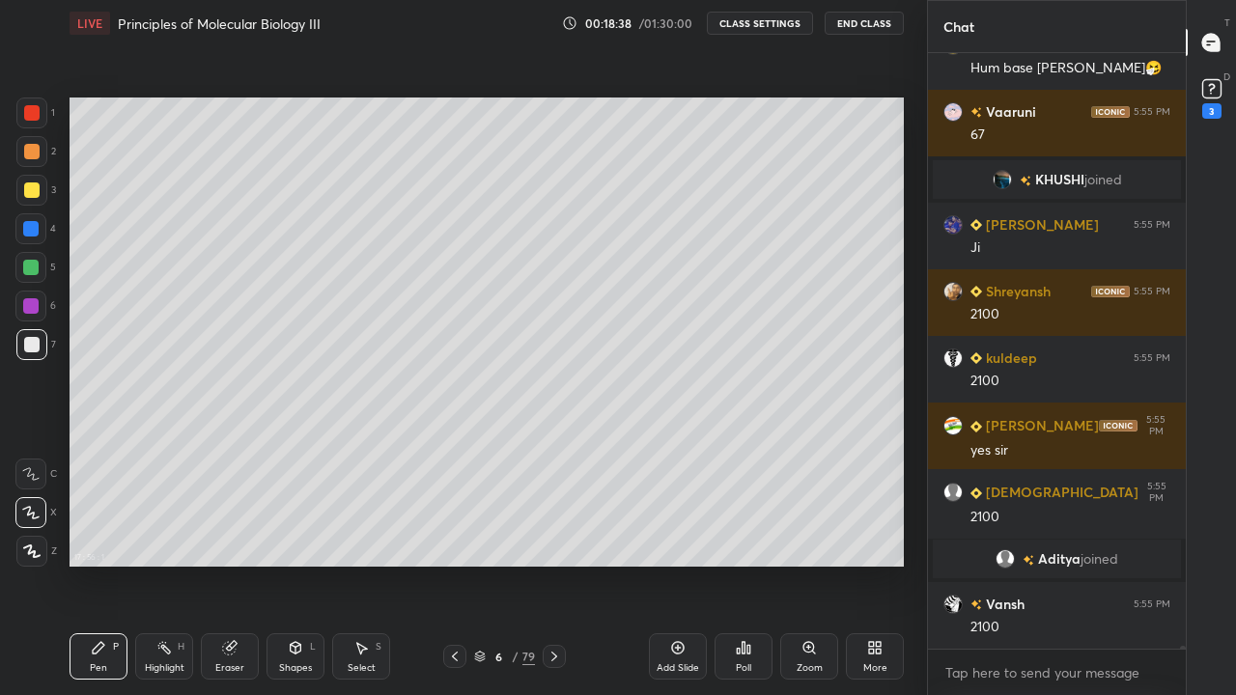
click at [454, 564] on icon at bounding box center [454, 656] width 15 height 15
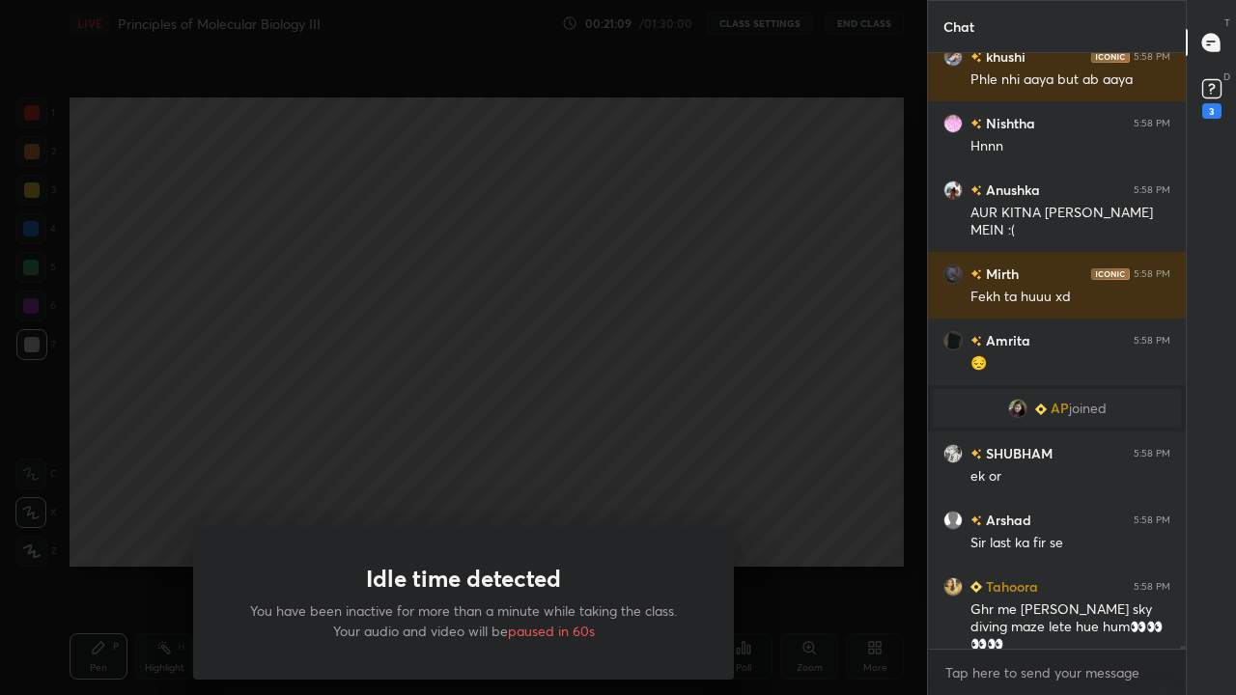
scroll to position [126286, 0]
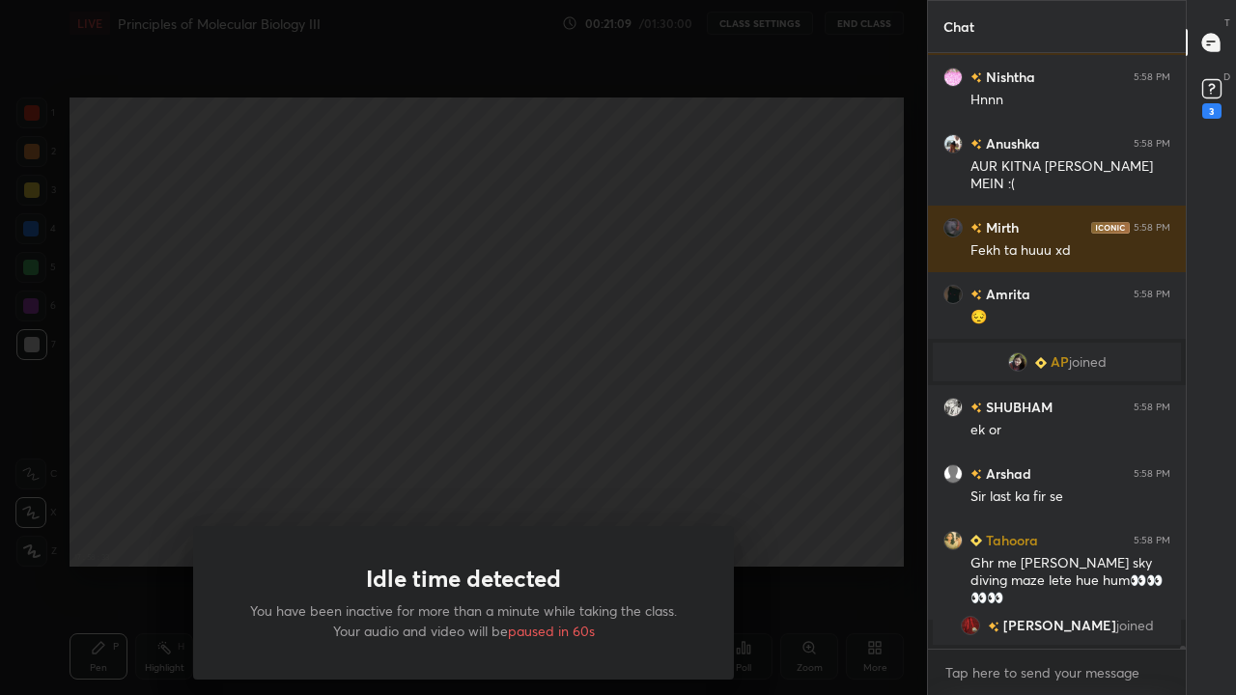
click at [741, 314] on div "Idle time detected You have been inactive for more than a minute while taking t…" at bounding box center [463, 347] width 927 height 695
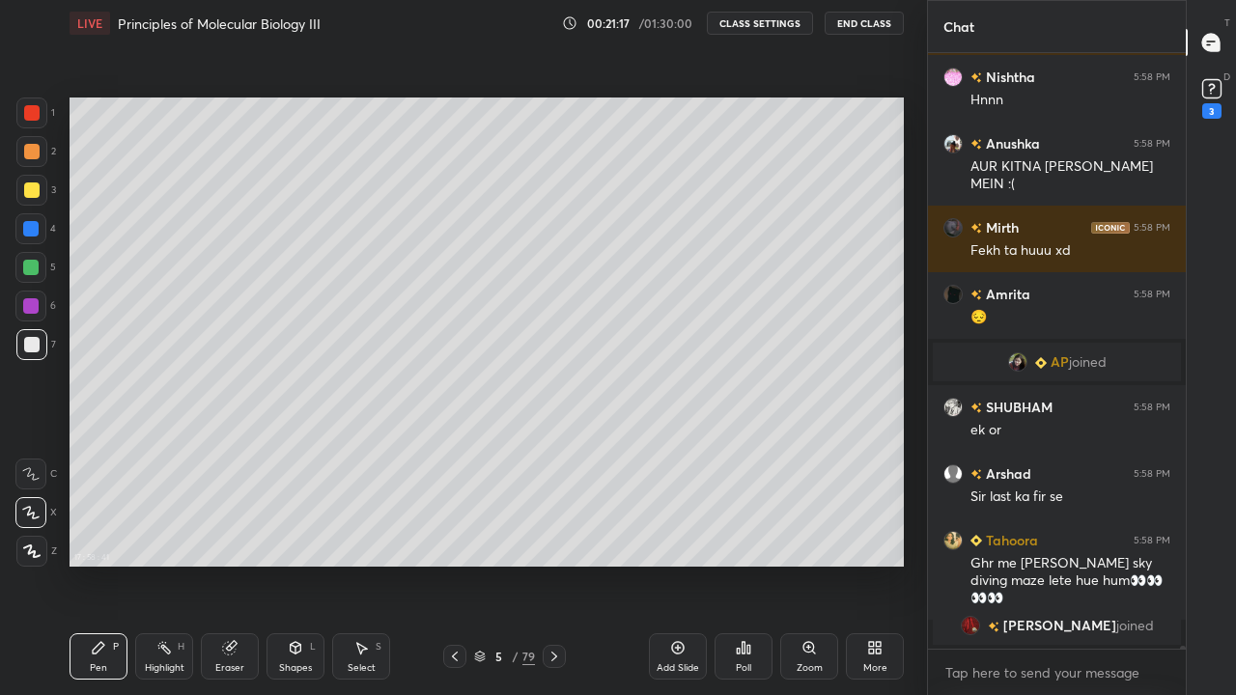
scroll to position [126309, 0]
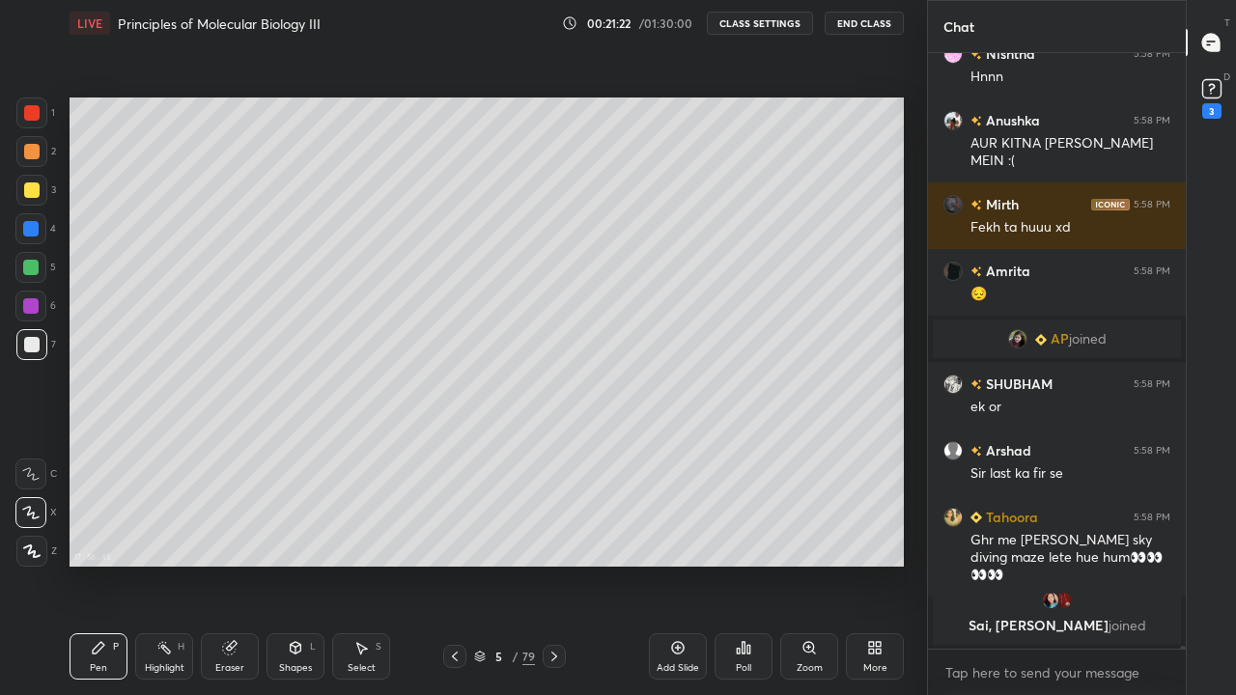
click at [671, 564] on div "Add Slide" at bounding box center [678, 657] width 58 height 46
click at [34, 190] on div at bounding box center [31, 190] width 15 height 15
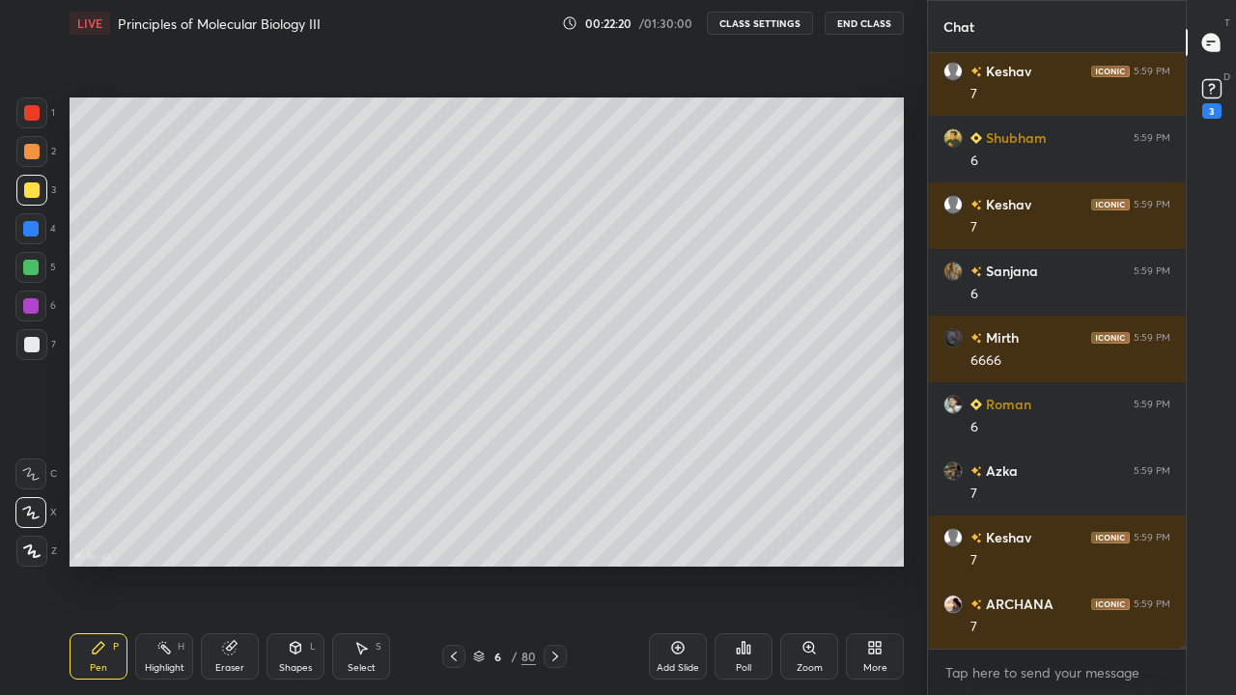
scroll to position [128366, 0]
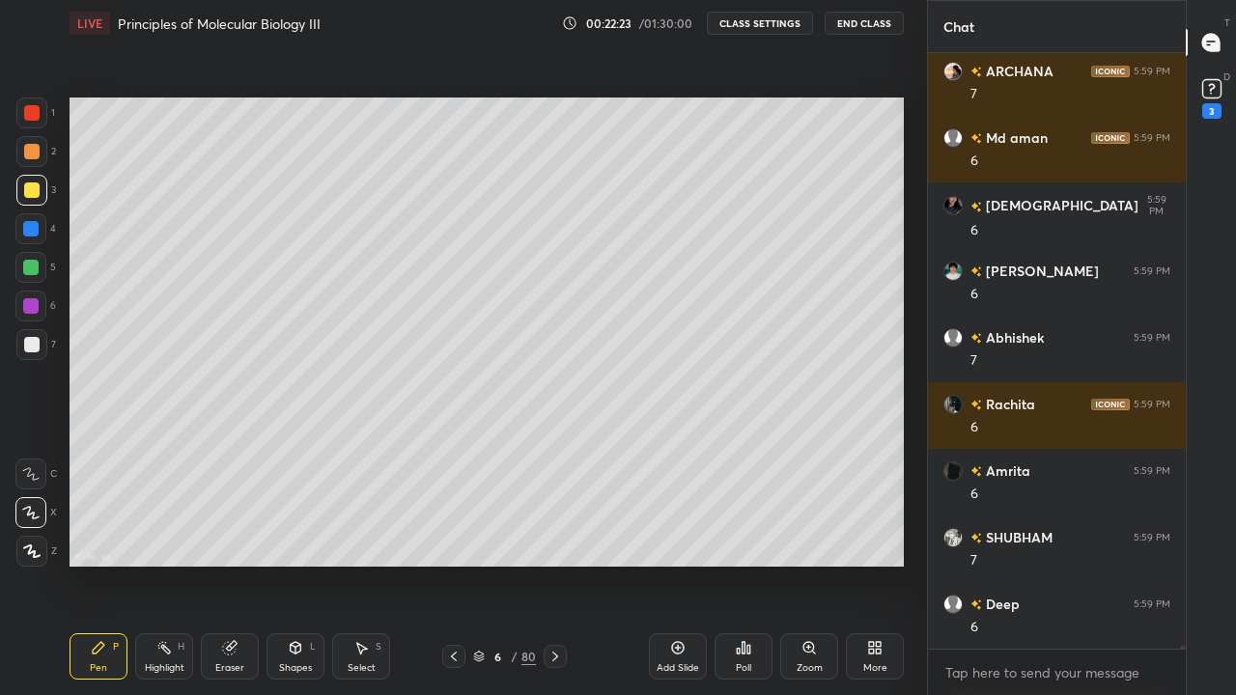
click at [42, 352] on div at bounding box center [31, 344] width 31 height 31
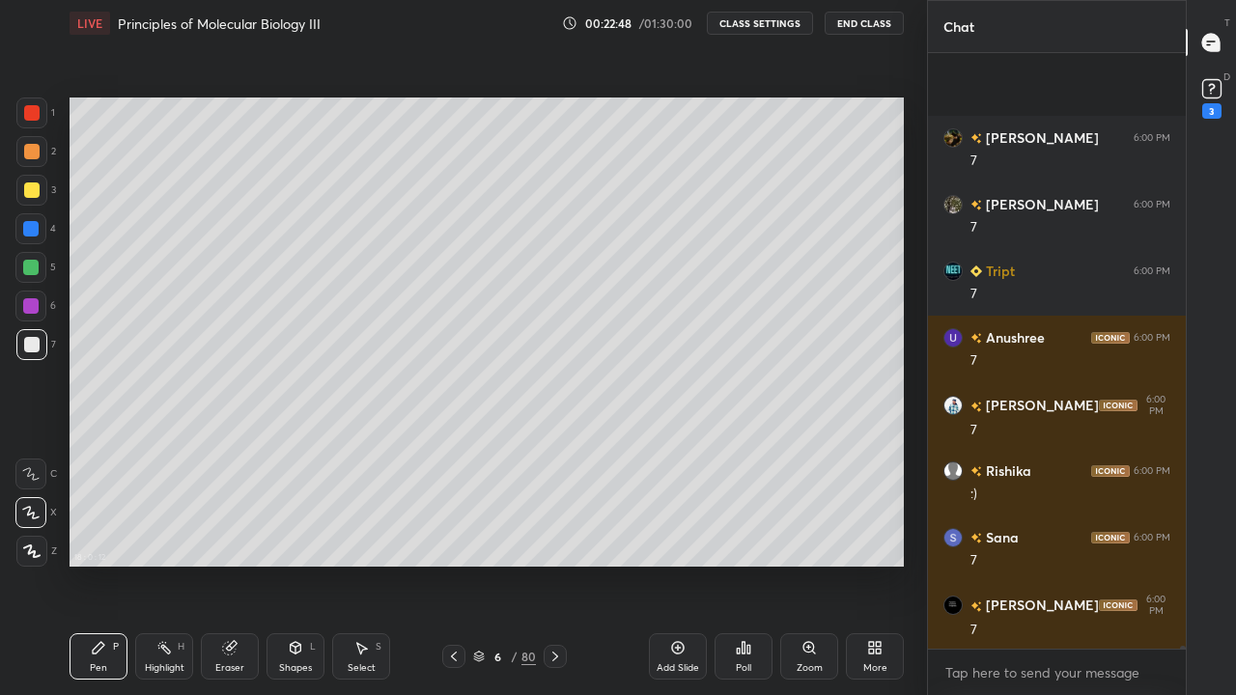
scroll to position [135916, 0]
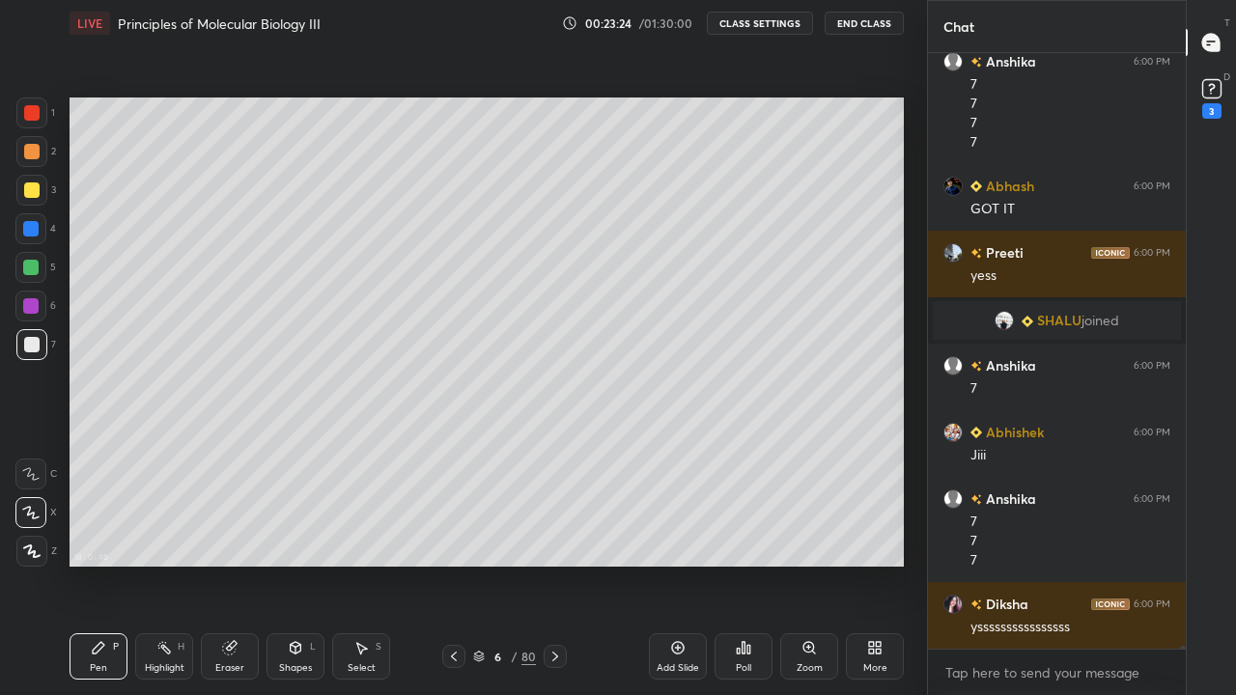
click at [679, 564] on div "Add Slide" at bounding box center [678, 669] width 42 height 10
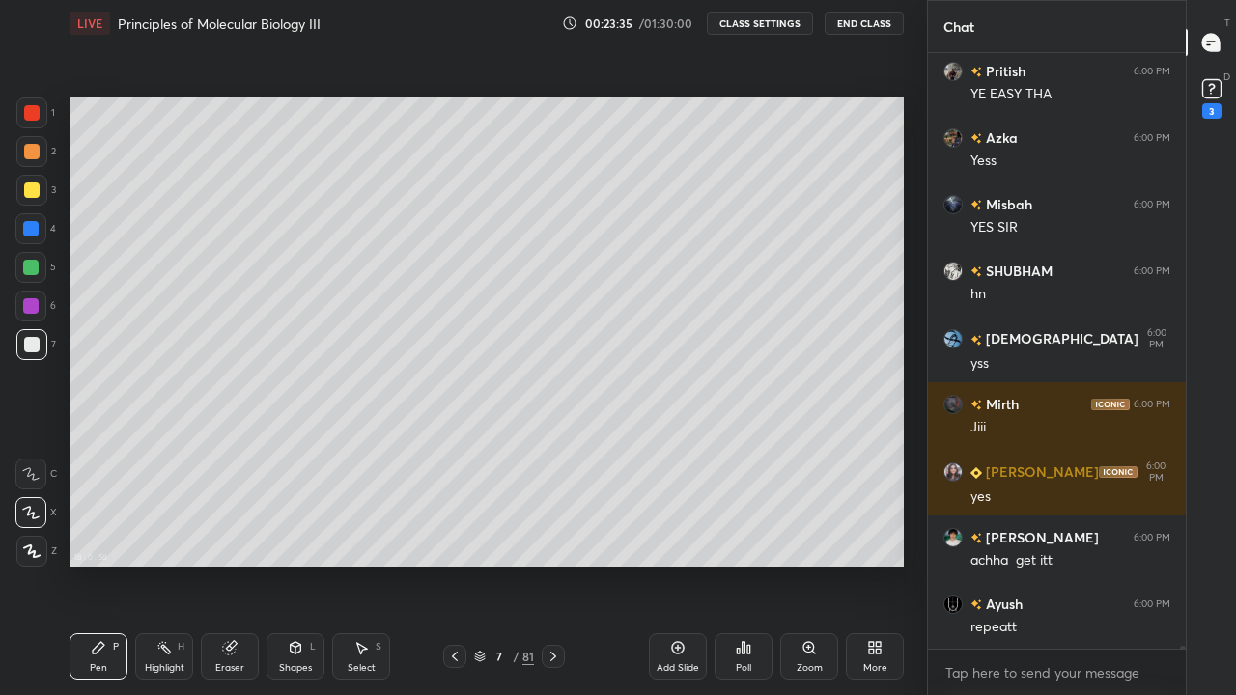
click at [34, 190] on div at bounding box center [31, 190] width 15 height 15
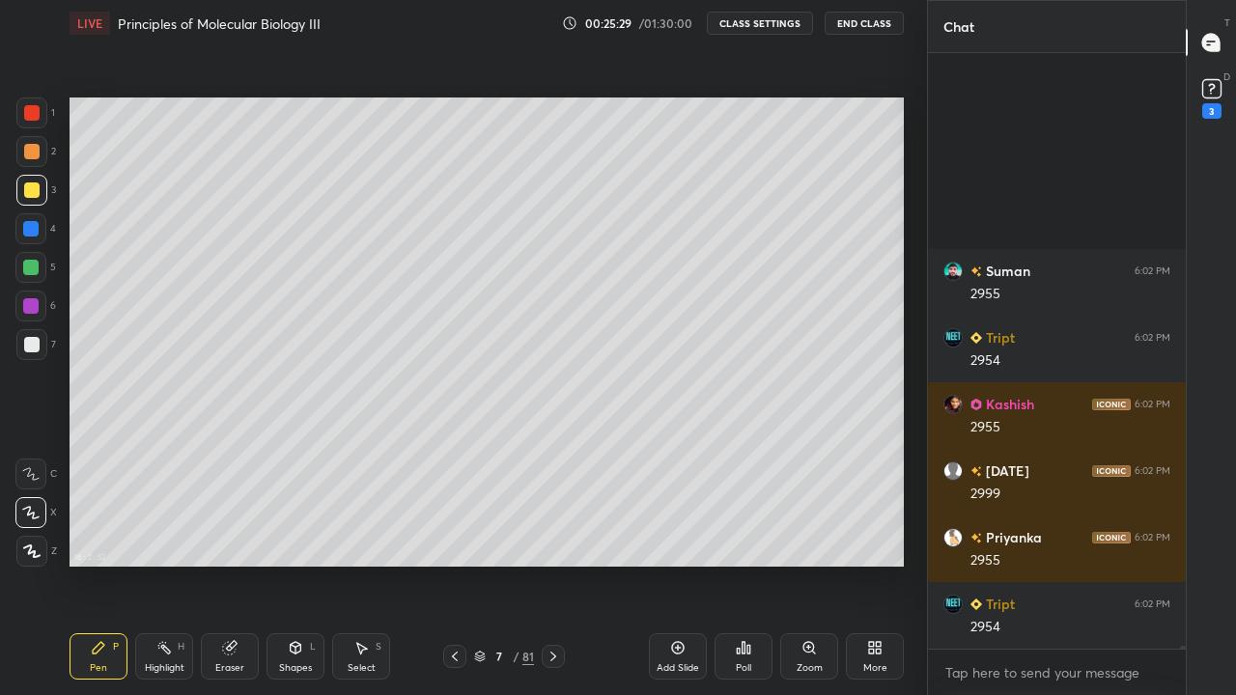
scroll to position [141718, 0]
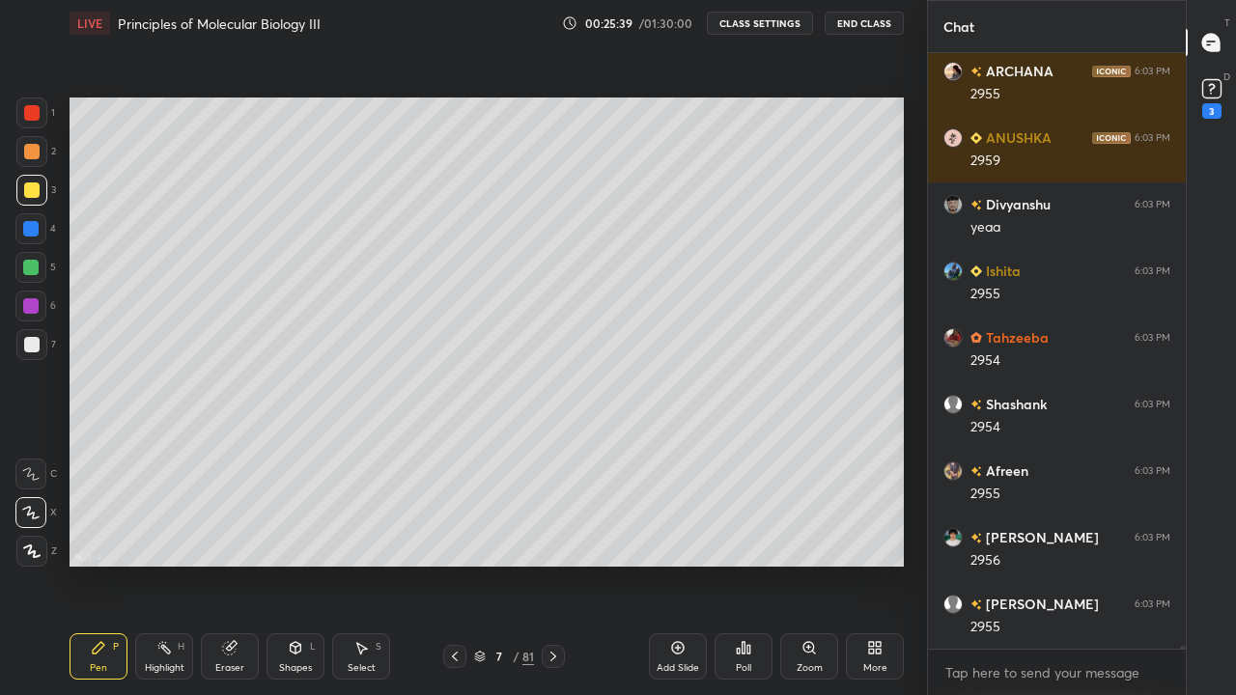
click at [358, 564] on icon at bounding box center [362, 649] width 11 height 12
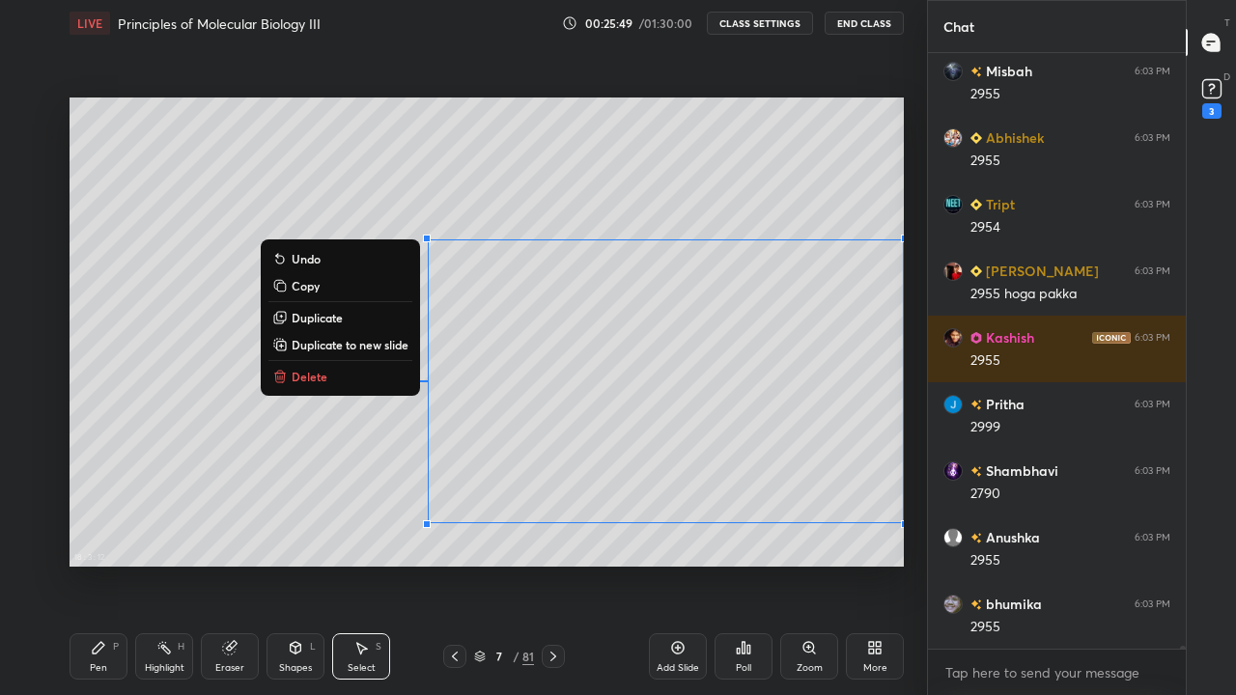
click at [103, 564] on icon at bounding box center [98, 647] width 15 height 15
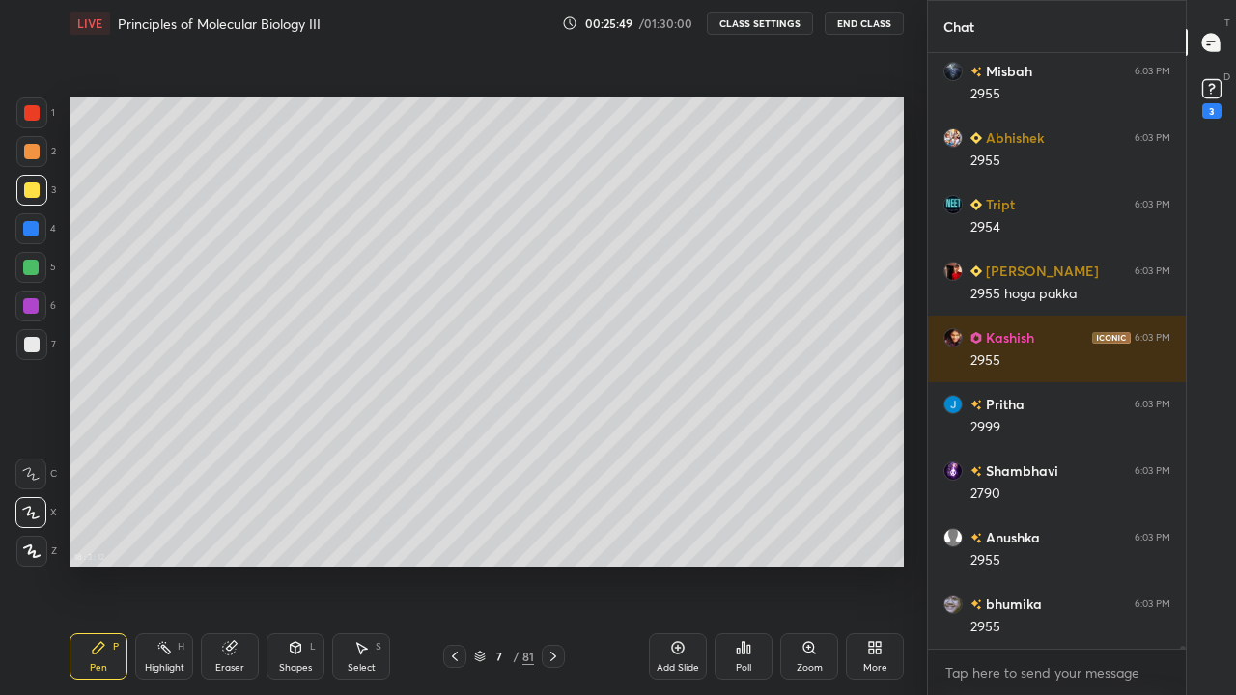
click at [99, 564] on icon at bounding box center [98, 647] width 15 height 15
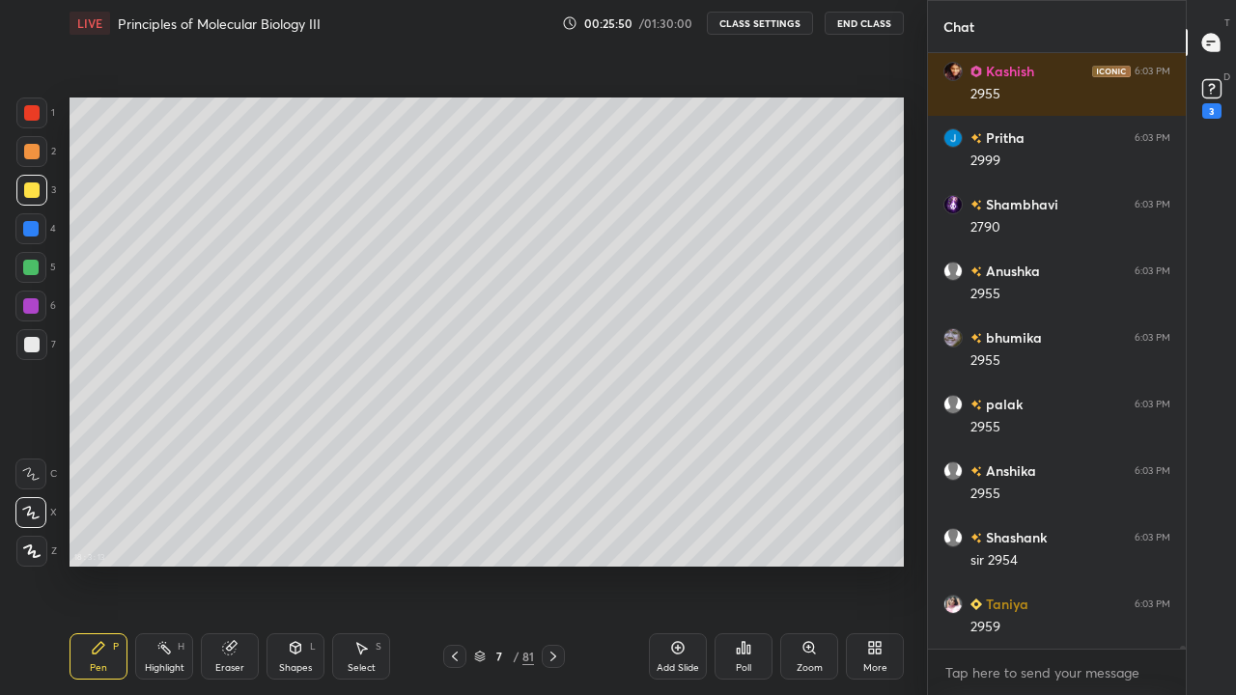
click at [36, 354] on div at bounding box center [31, 344] width 31 height 31
click at [37, 354] on div at bounding box center [31, 344] width 31 height 31
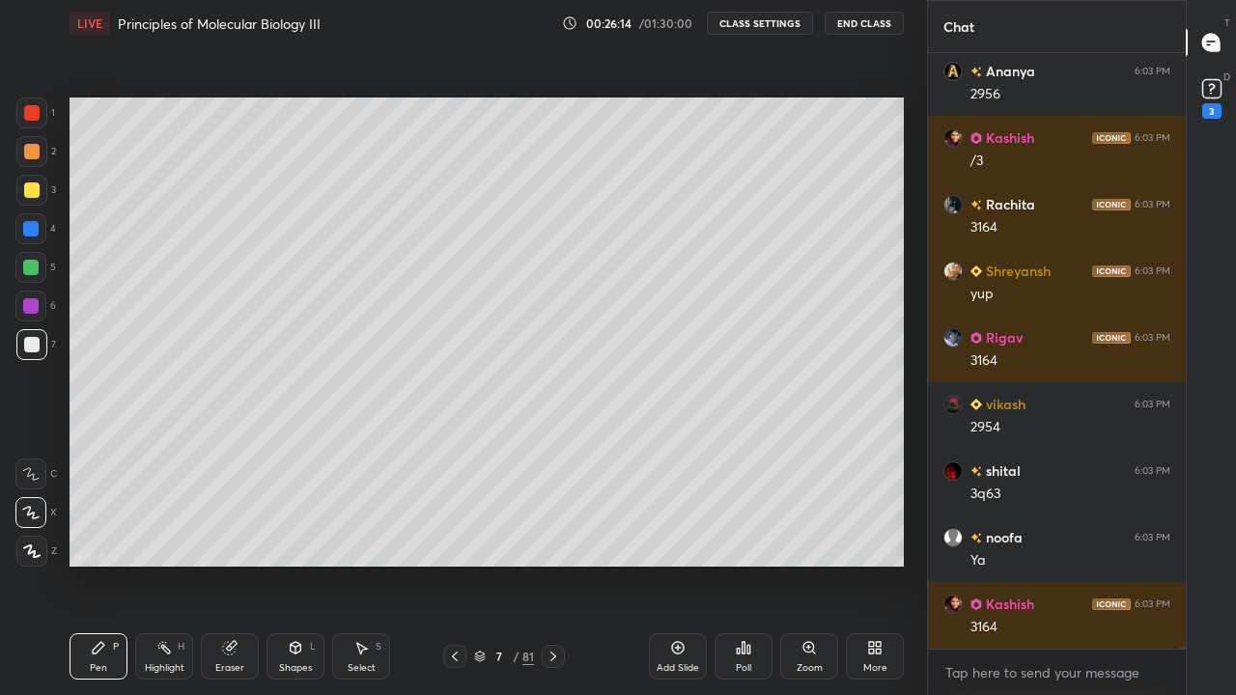
click at [224, 564] on div "Eraser" at bounding box center [230, 657] width 58 height 46
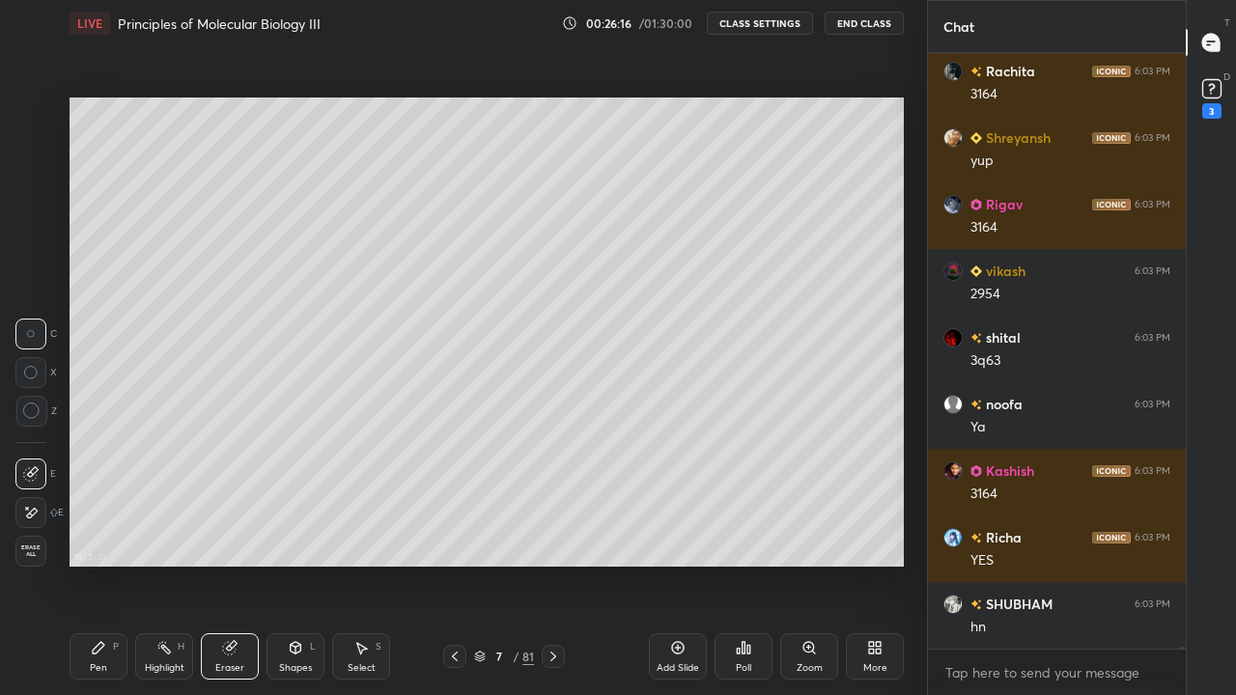
click at [98, 564] on div "Pen P" at bounding box center [99, 657] width 58 height 46
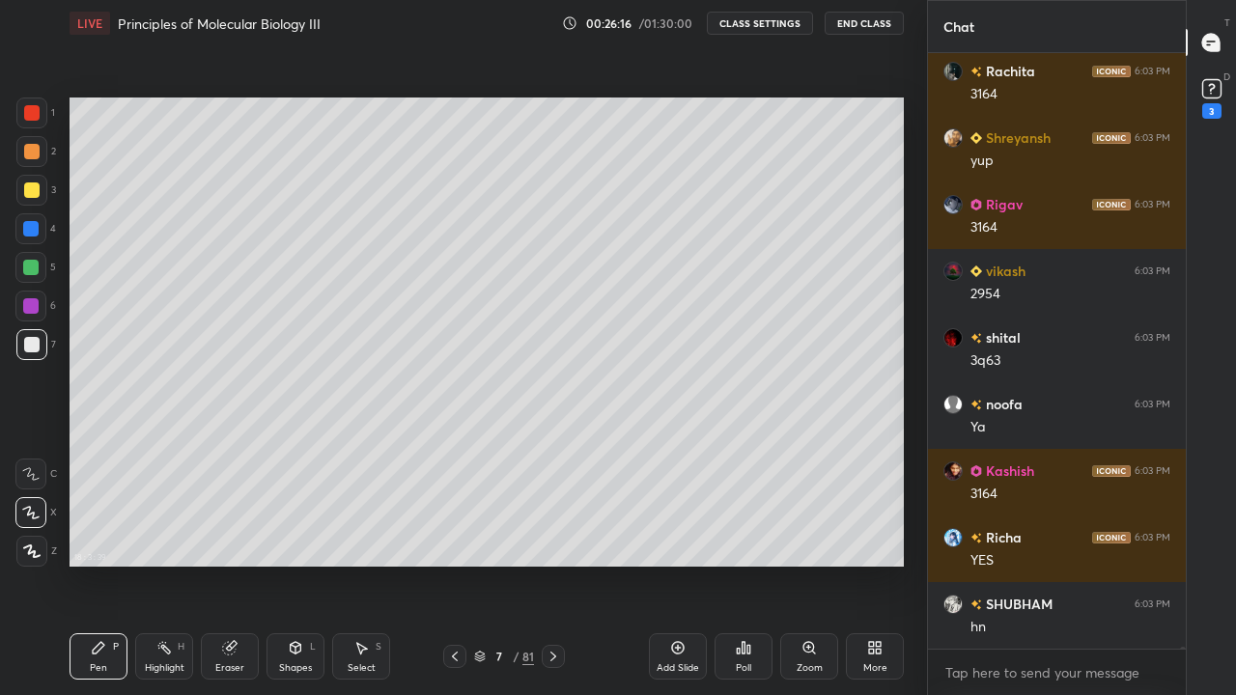
click at [105, 564] on icon at bounding box center [98, 647] width 15 height 15
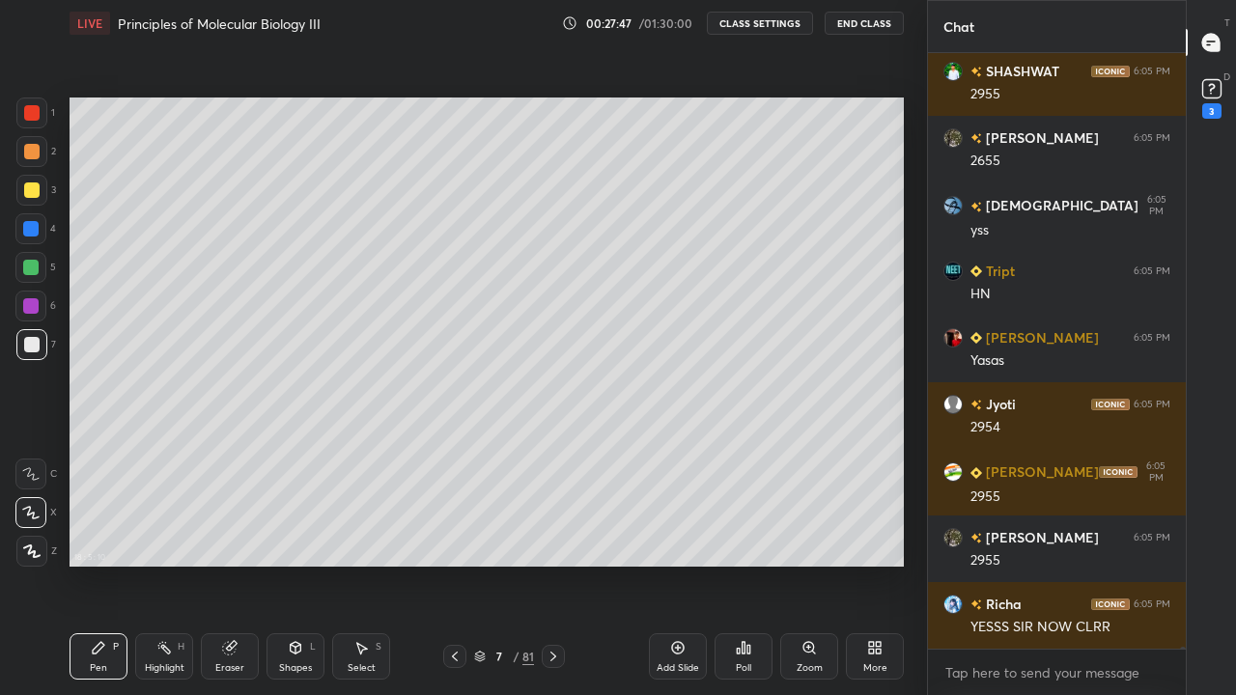
scroll to position [149746, 0]
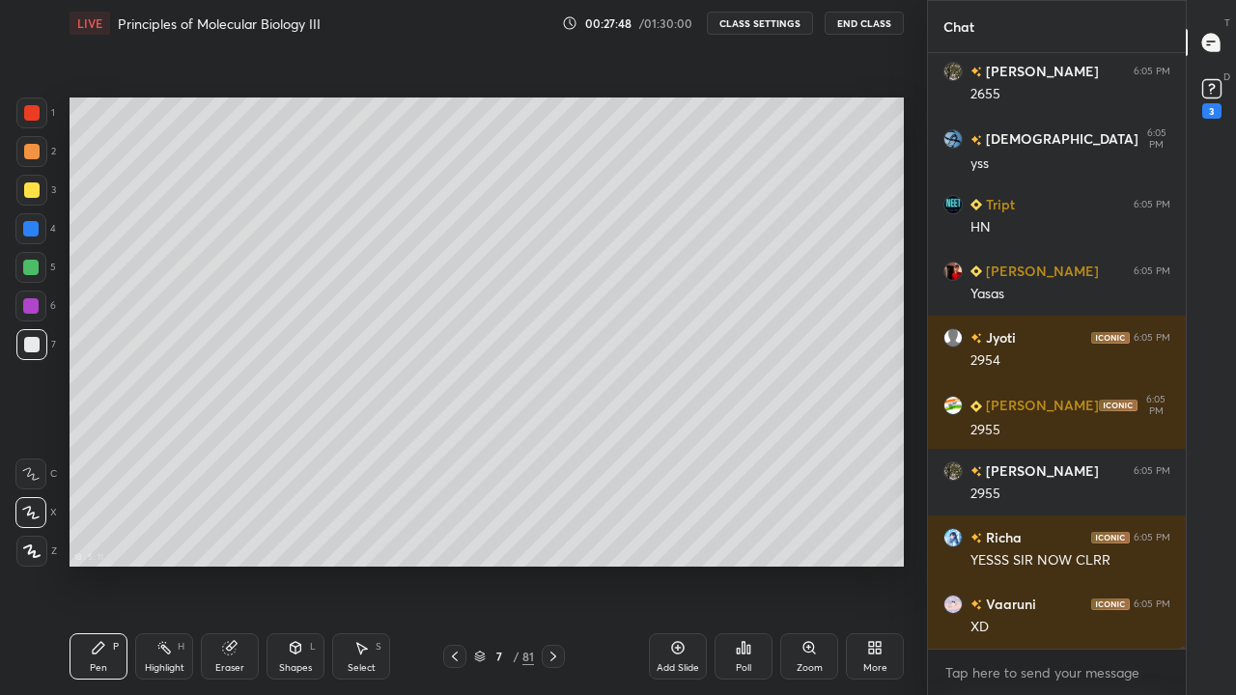
click at [675, 564] on div "Add Slide" at bounding box center [678, 669] width 42 height 10
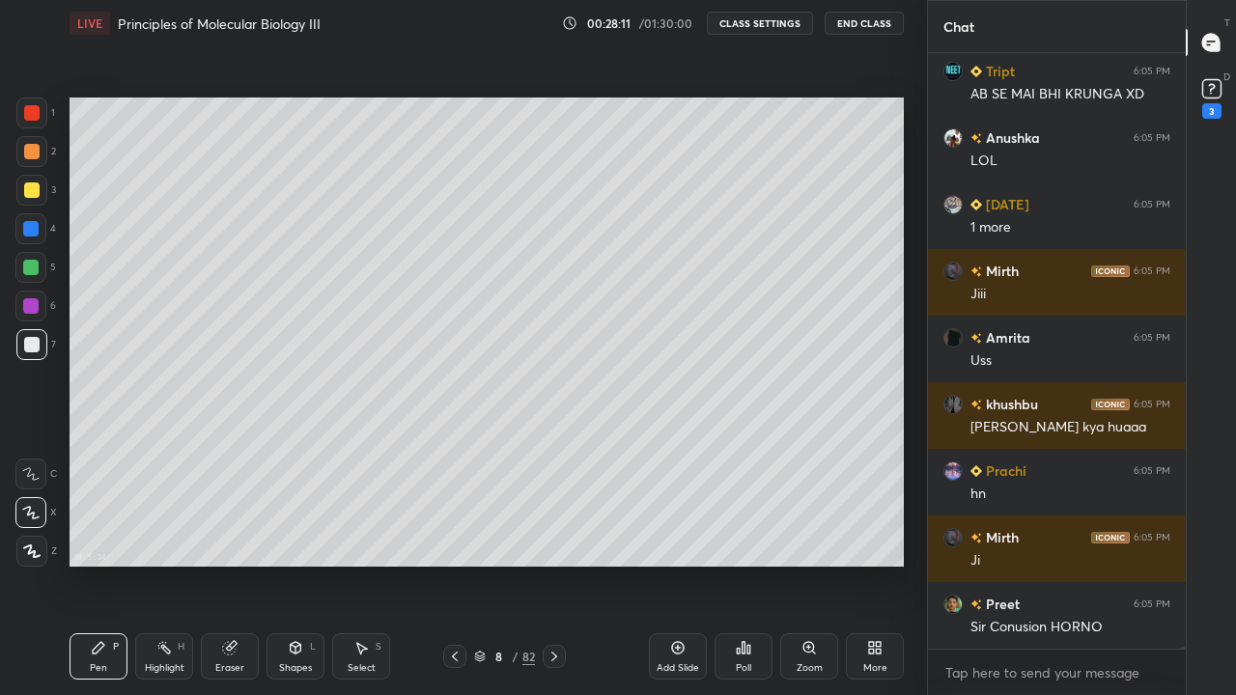
click at [478, 564] on icon at bounding box center [480, 657] width 12 height 12
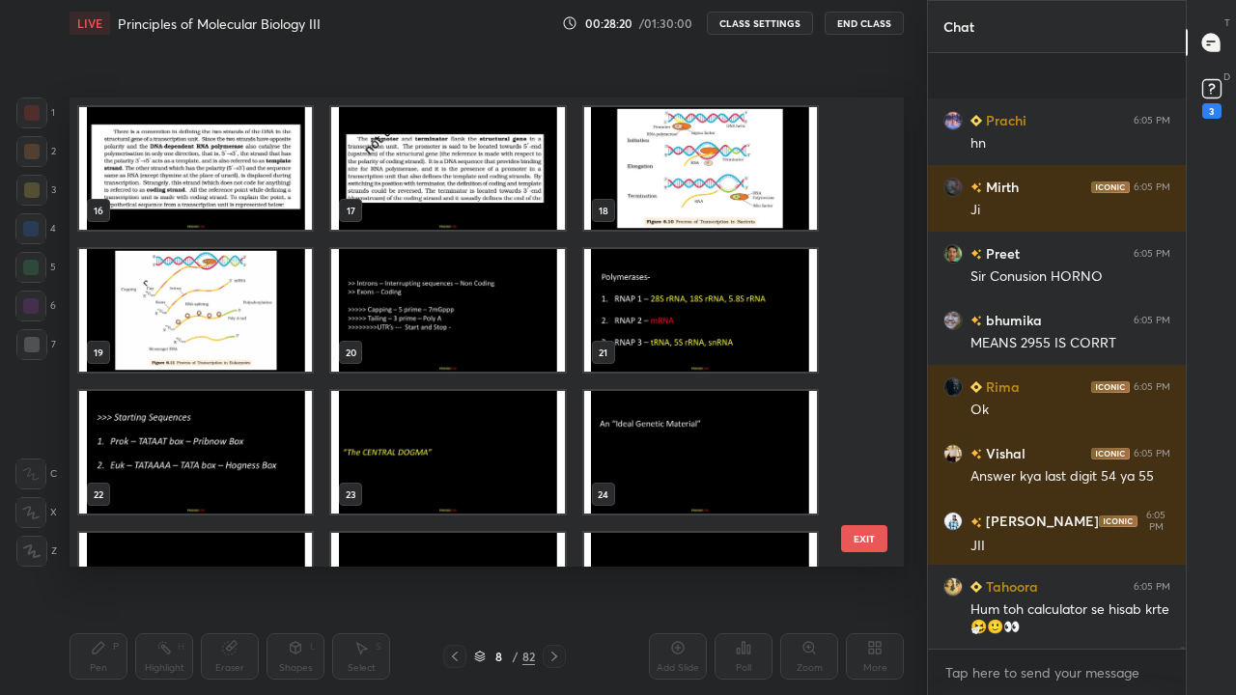
click at [650, 346] on img "grid" at bounding box center [700, 310] width 233 height 123
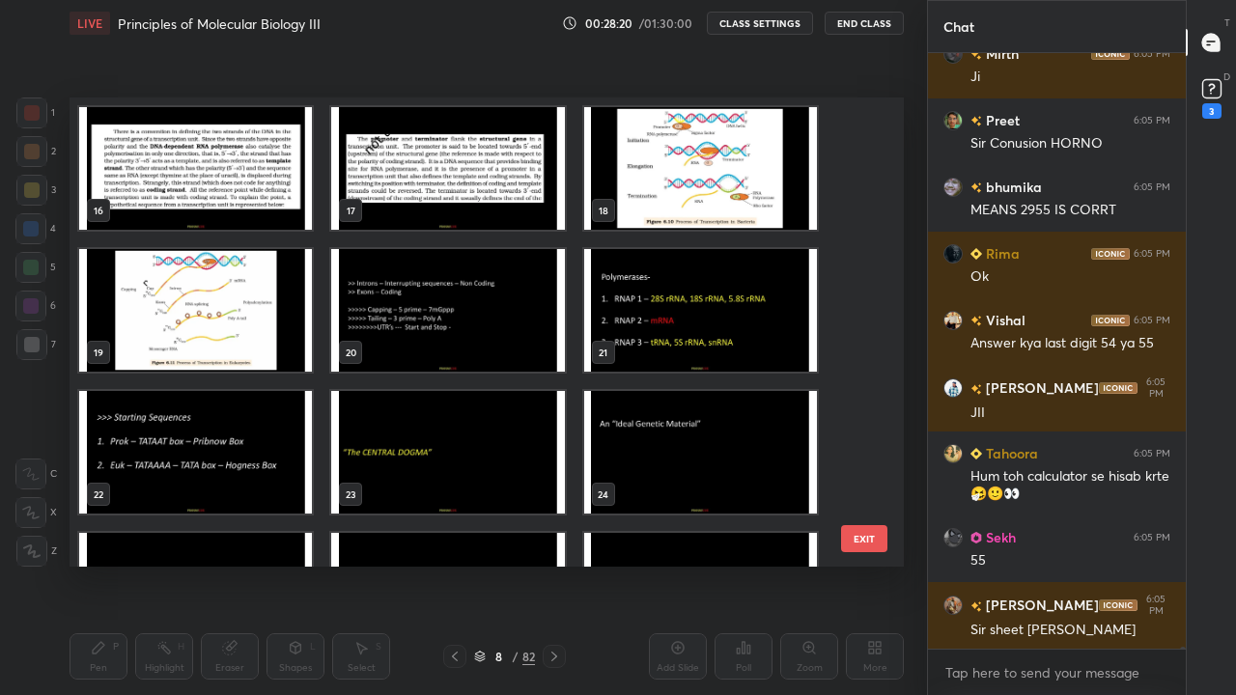
click at [650, 346] on img "grid" at bounding box center [700, 310] width 233 height 123
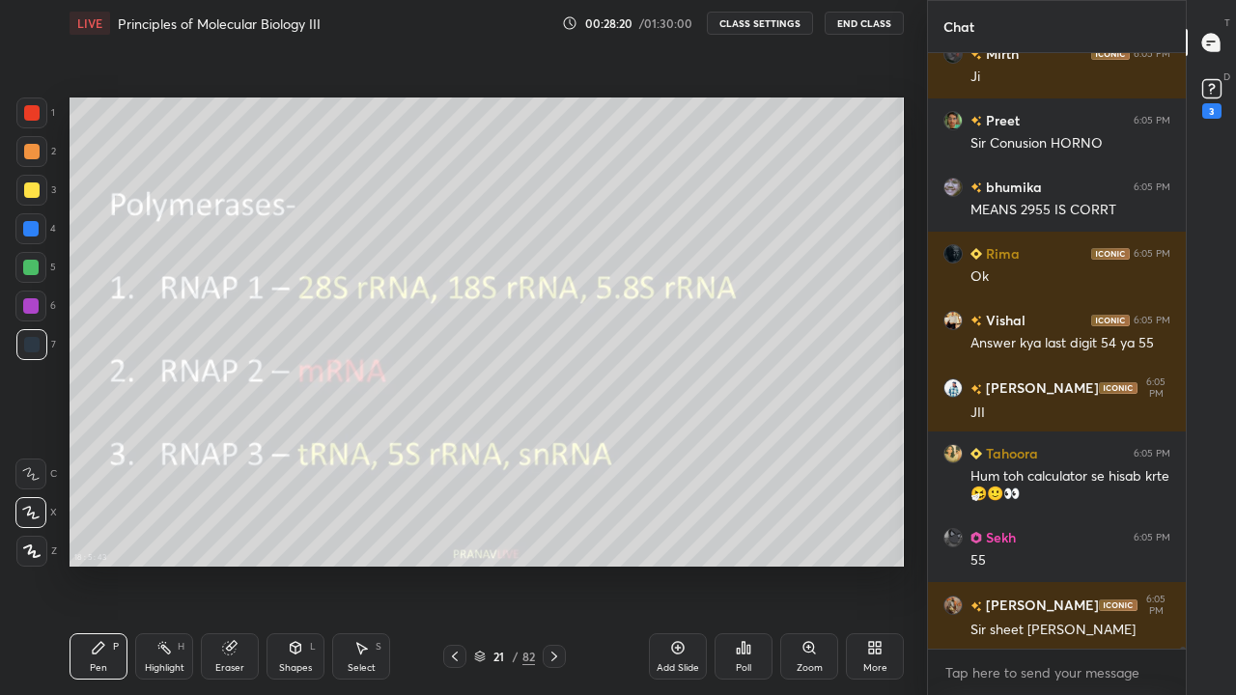
click at [647, 347] on img "grid" at bounding box center [700, 310] width 233 height 123
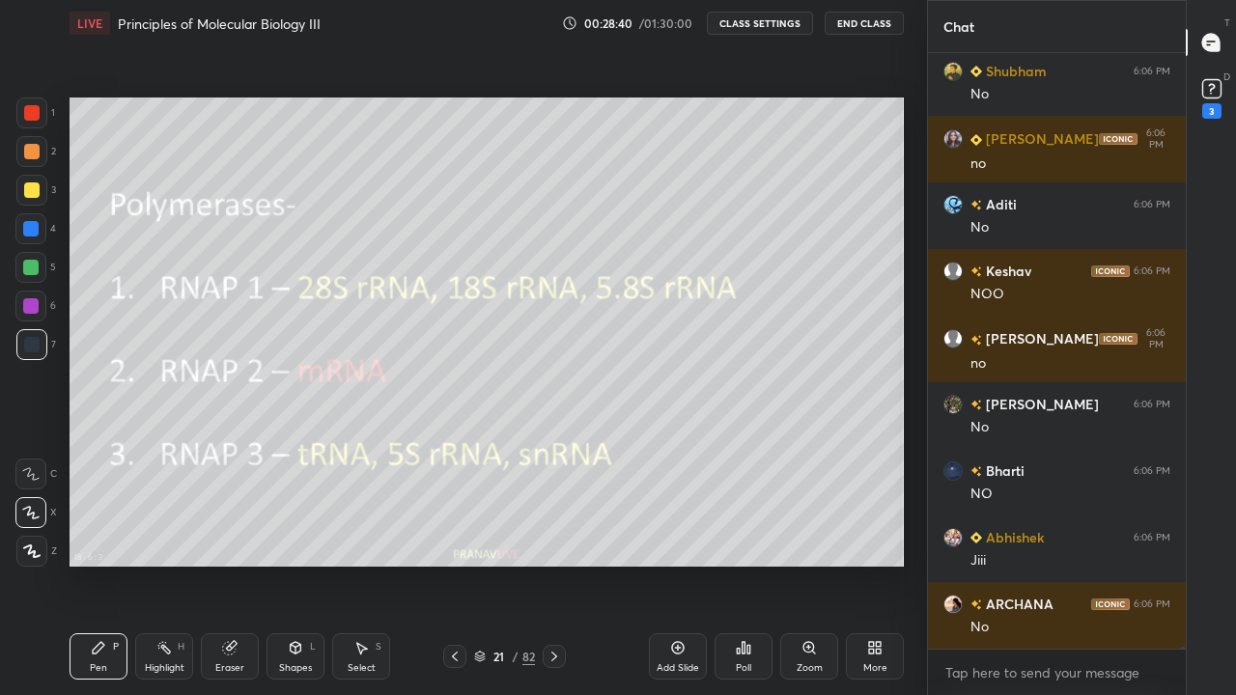
click at [42, 272] on div at bounding box center [30, 267] width 31 height 31
click at [38, 271] on div at bounding box center [30, 267] width 15 height 15
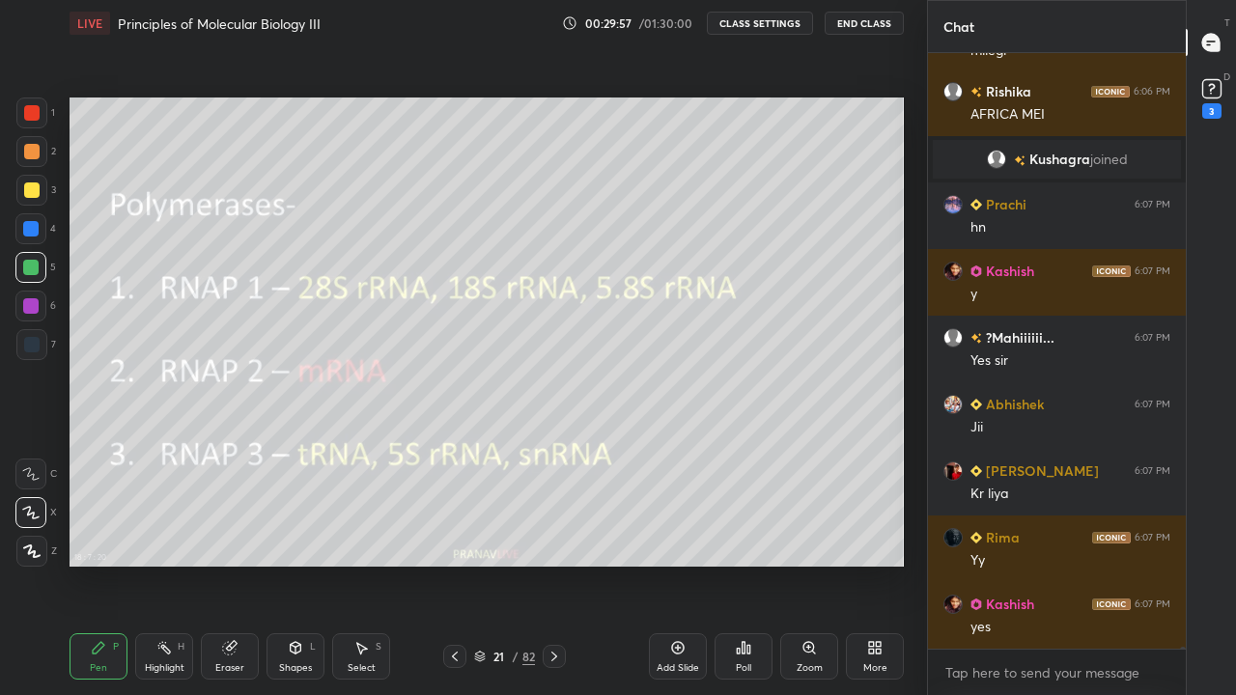
scroll to position [154234, 0]
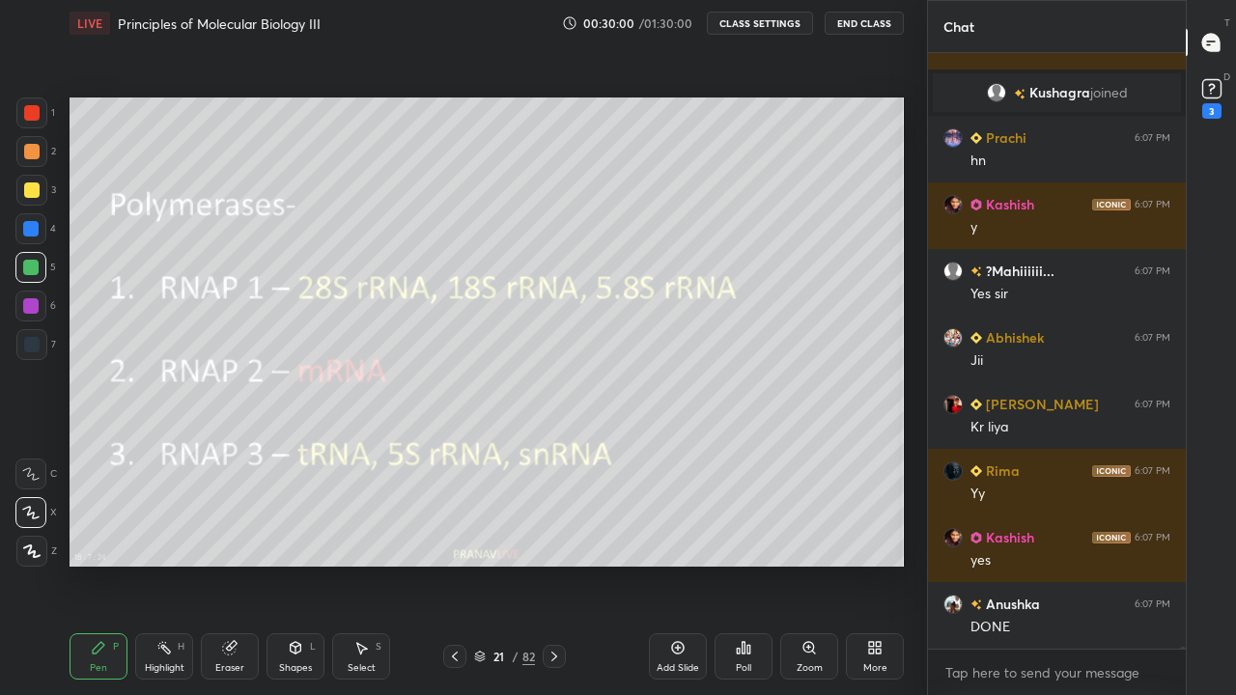
click at [488, 564] on div "21 / 82" at bounding box center [504, 656] width 61 height 17
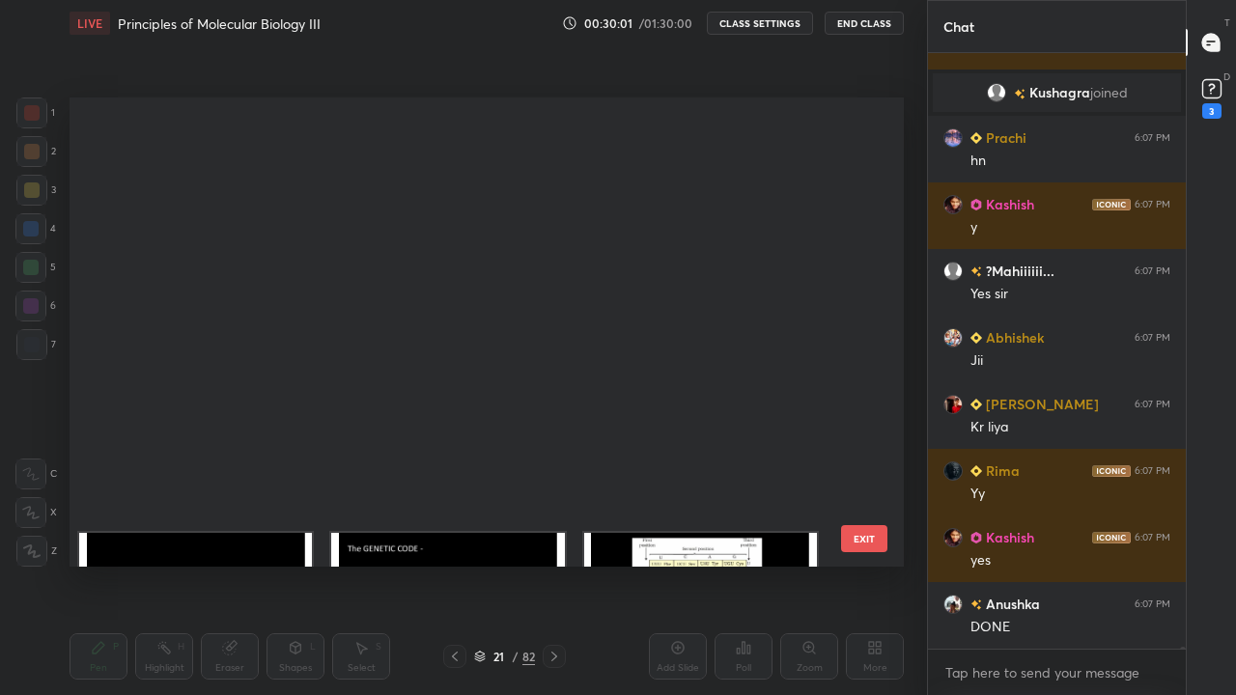
scroll to position [464, 825]
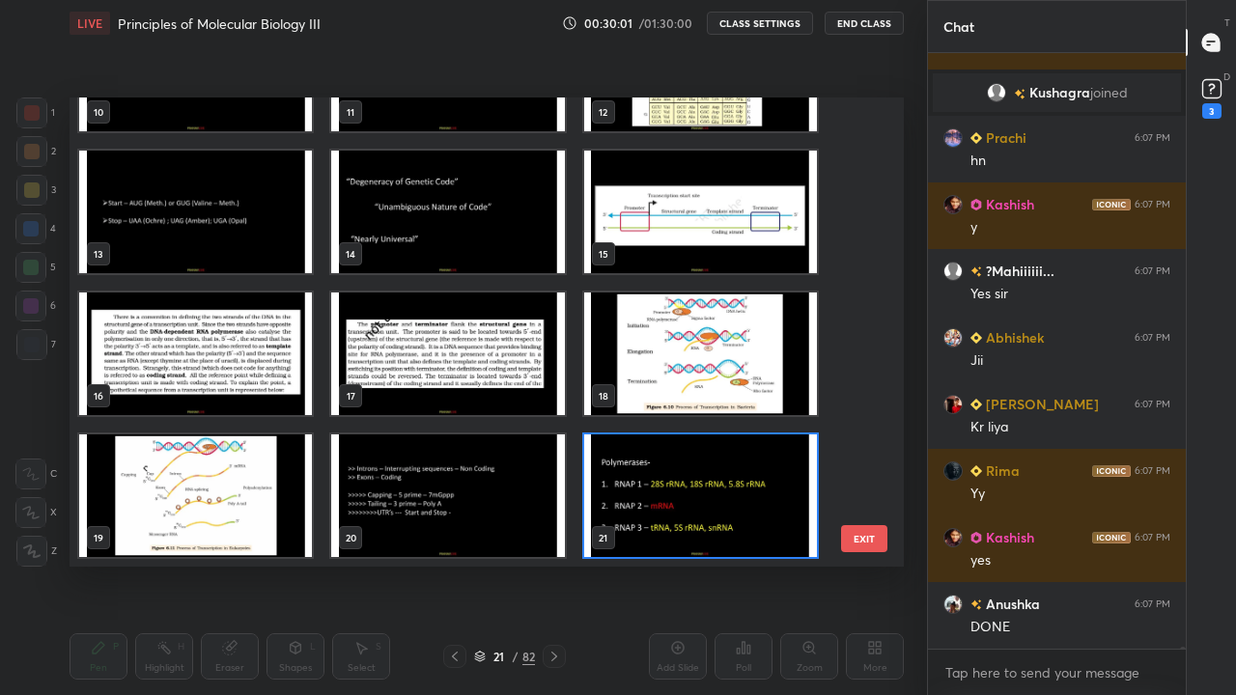
click at [486, 564] on div "21 / 82" at bounding box center [504, 656] width 61 height 17
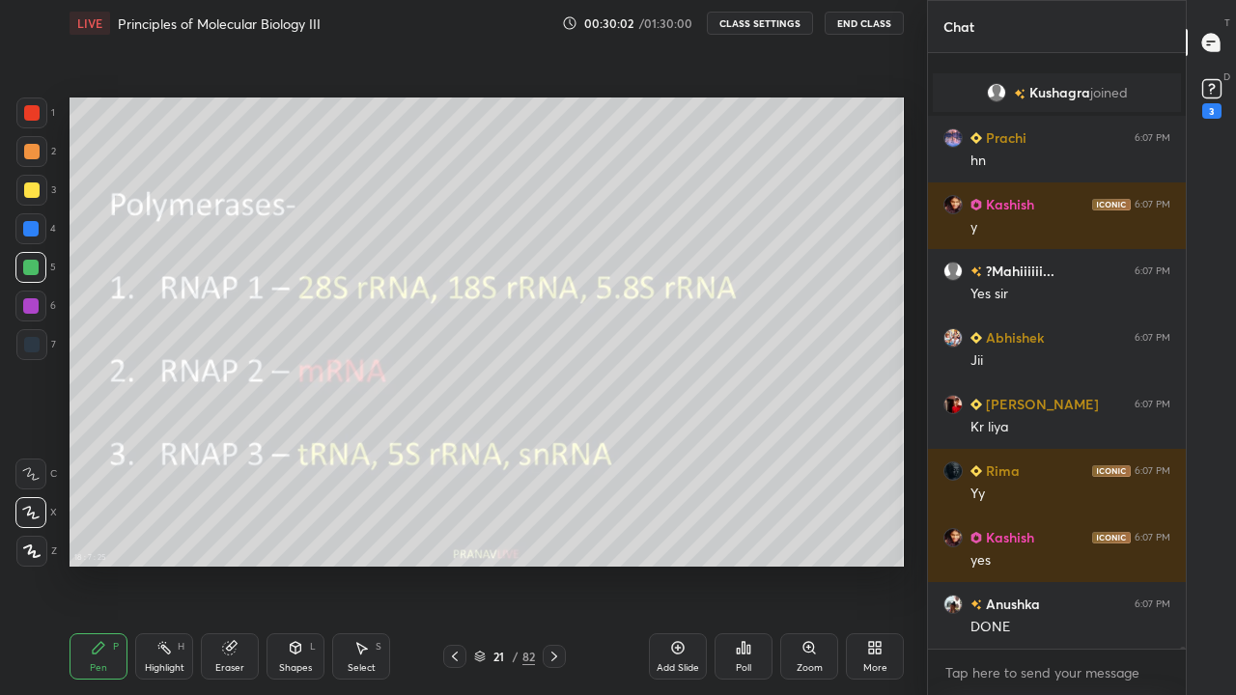
scroll to position [154301, 0]
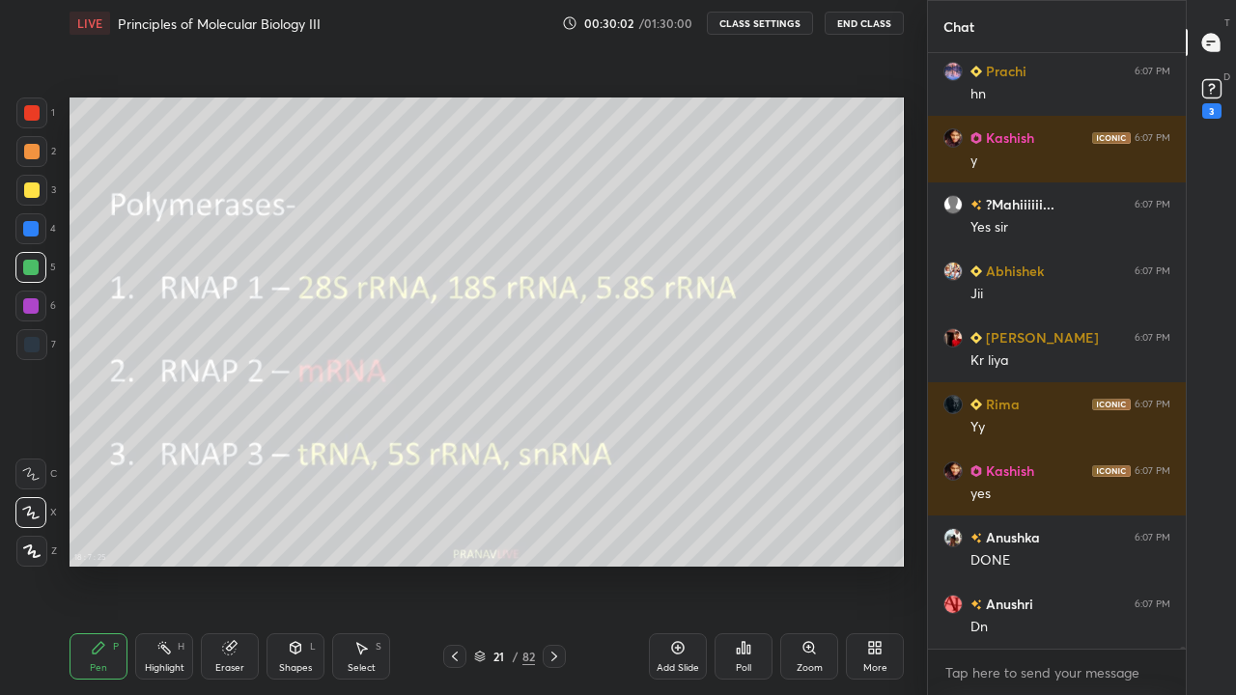
click at [481, 564] on icon at bounding box center [480, 657] width 12 height 12
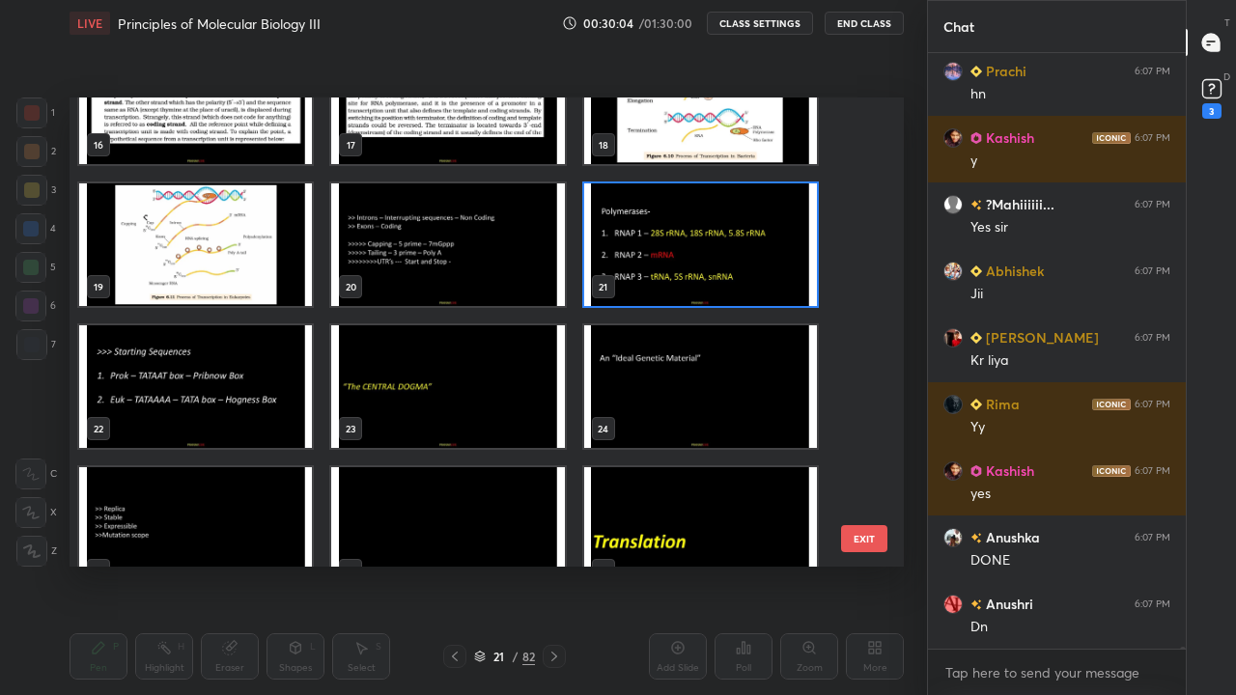
scroll to position [154368, 0]
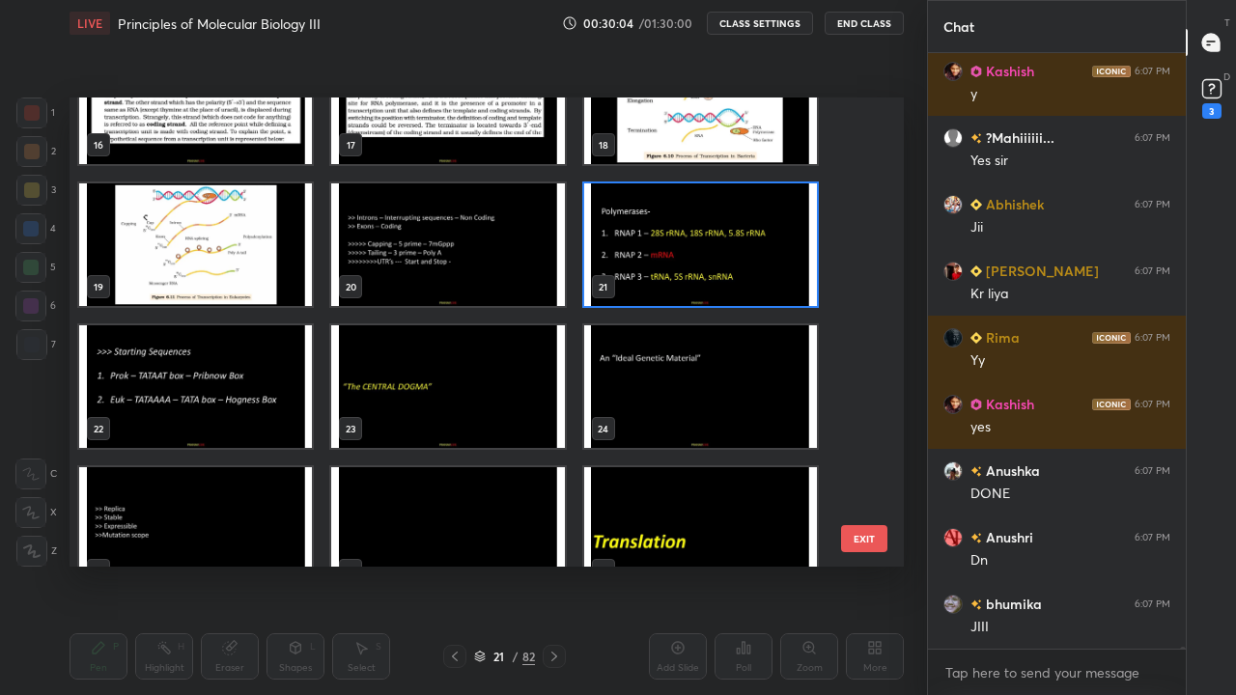
click at [297, 416] on img "grid" at bounding box center [195, 386] width 233 height 123
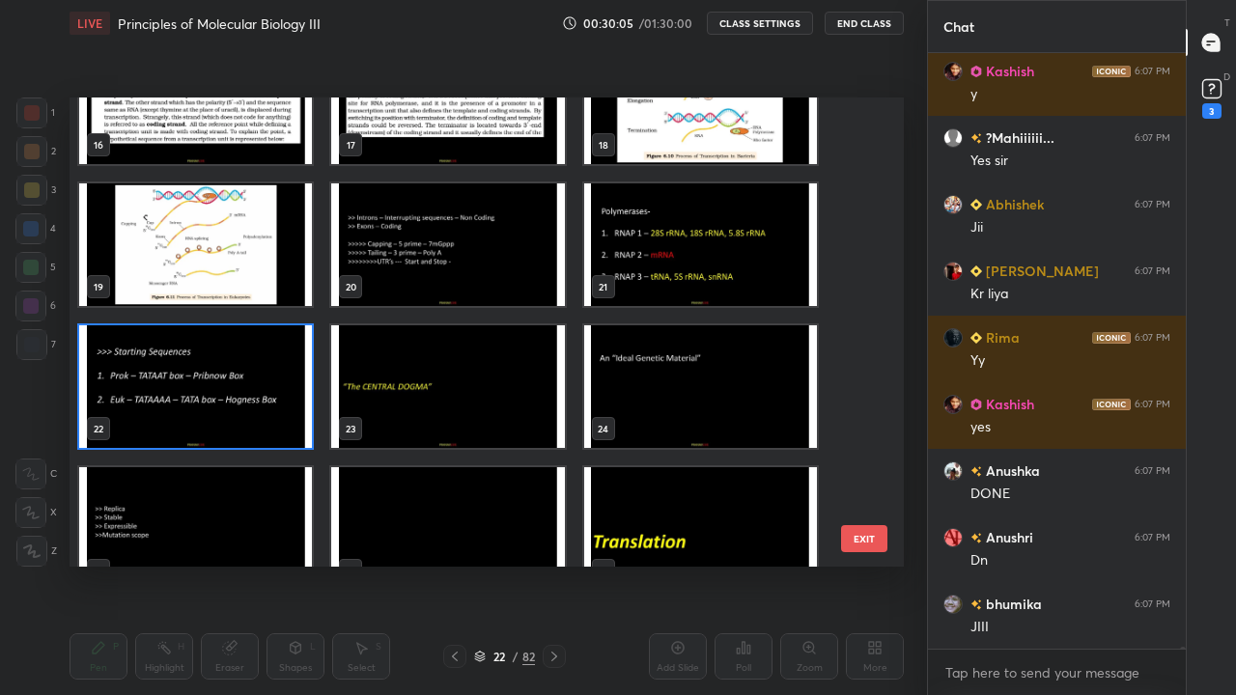
click at [296, 425] on img "grid" at bounding box center [195, 386] width 233 height 123
click at [293, 426] on img "grid" at bounding box center [195, 386] width 233 height 123
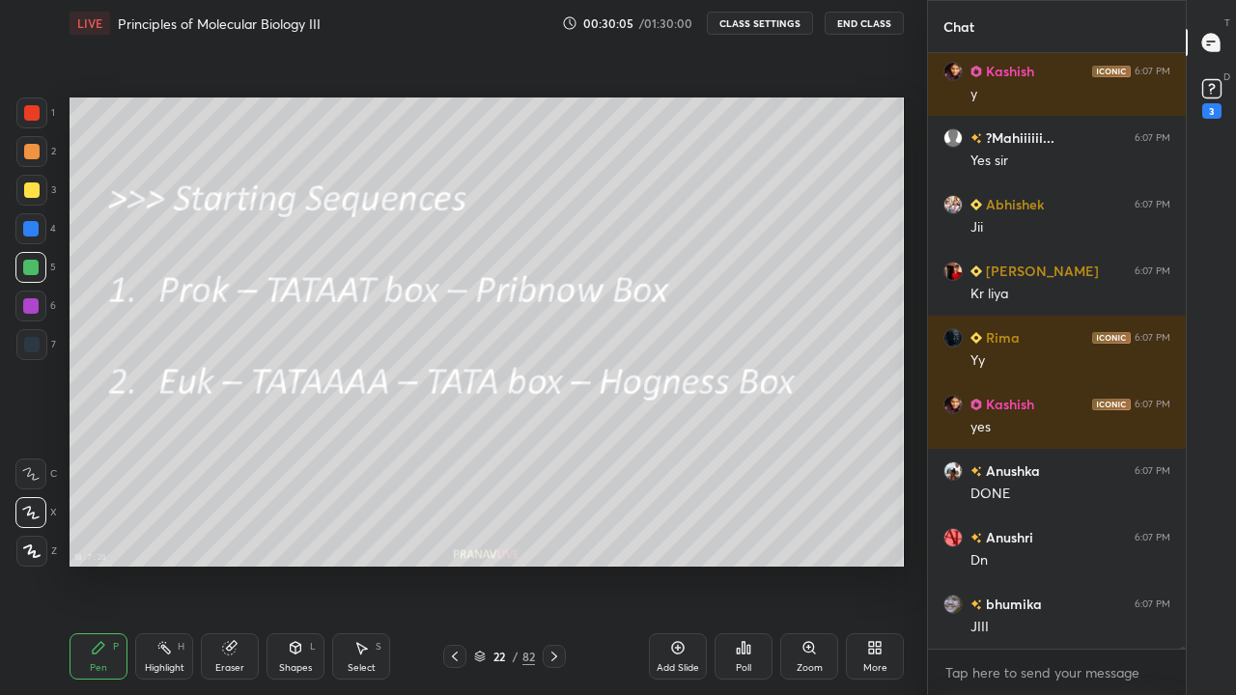
click at [296, 424] on img "grid" at bounding box center [195, 386] width 233 height 123
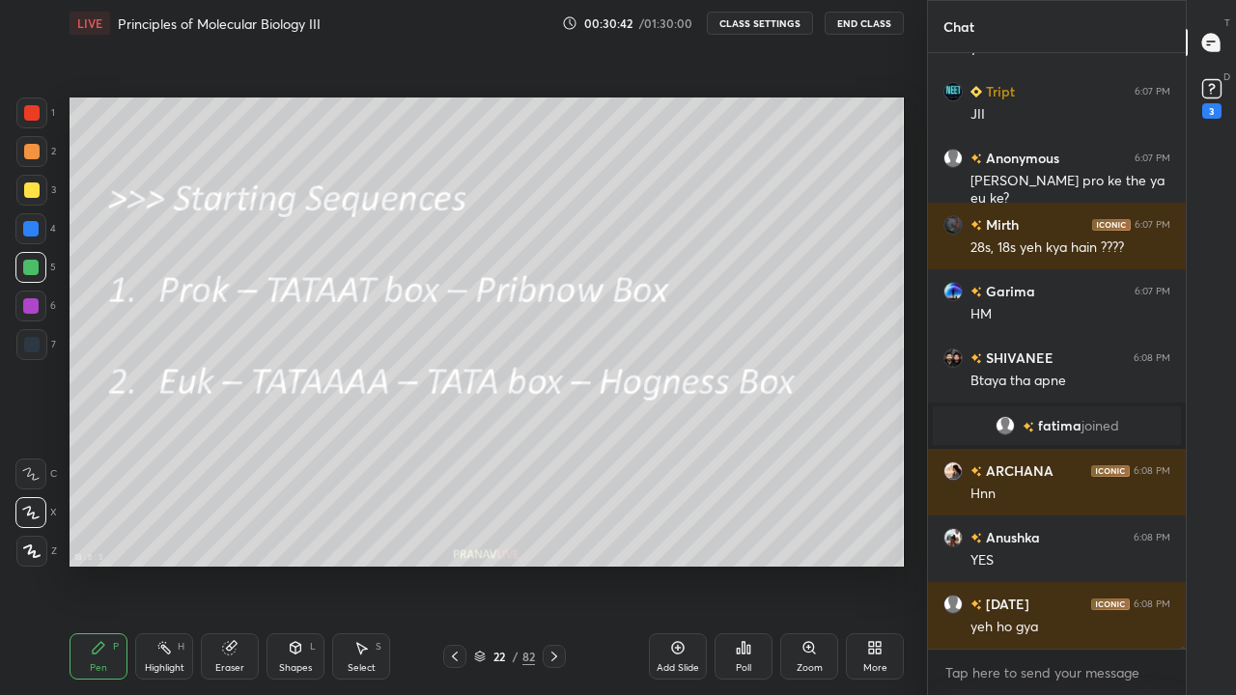
scroll to position [155439, 0]
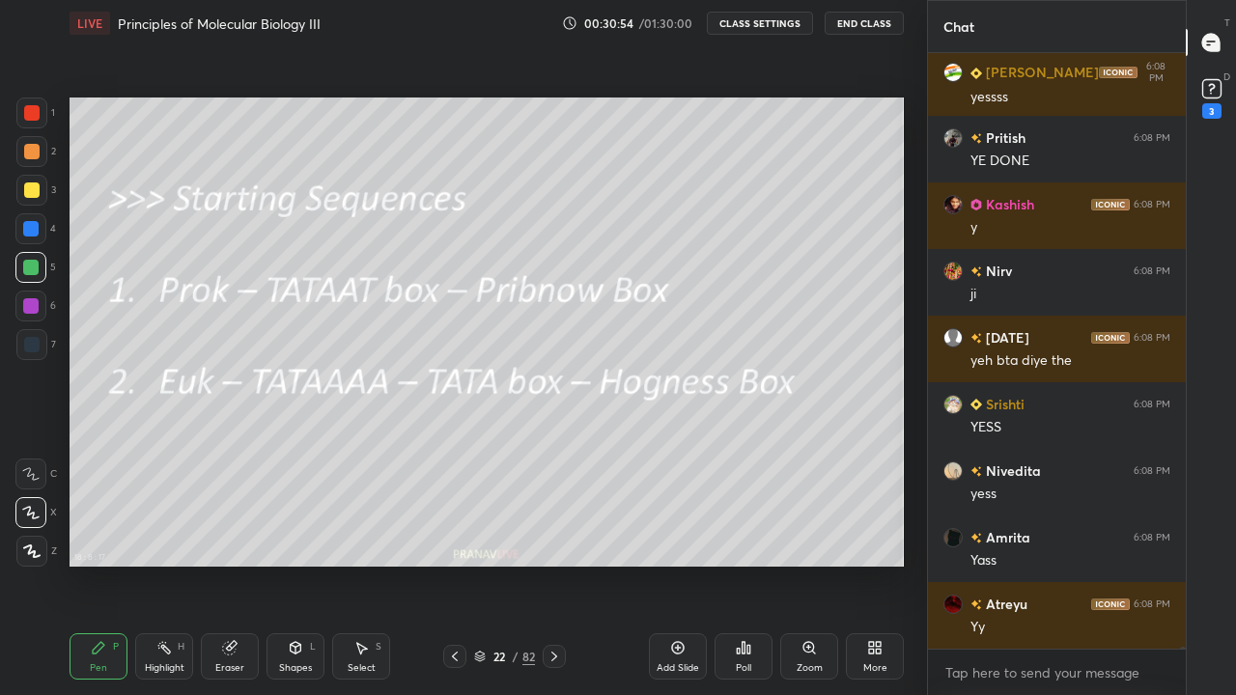
click at [484, 564] on icon at bounding box center [480, 658] width 10 height 3
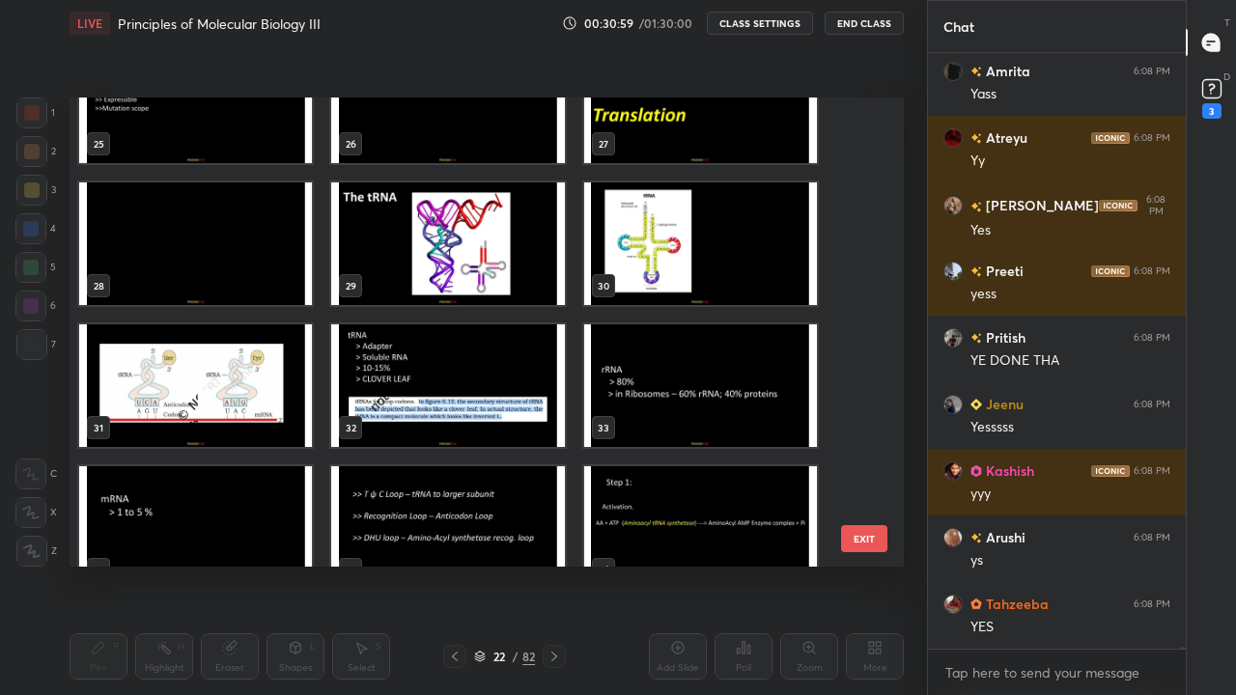
click at [272, 286] on img "grid" at bounding box center [195, 244] width 233 height 123
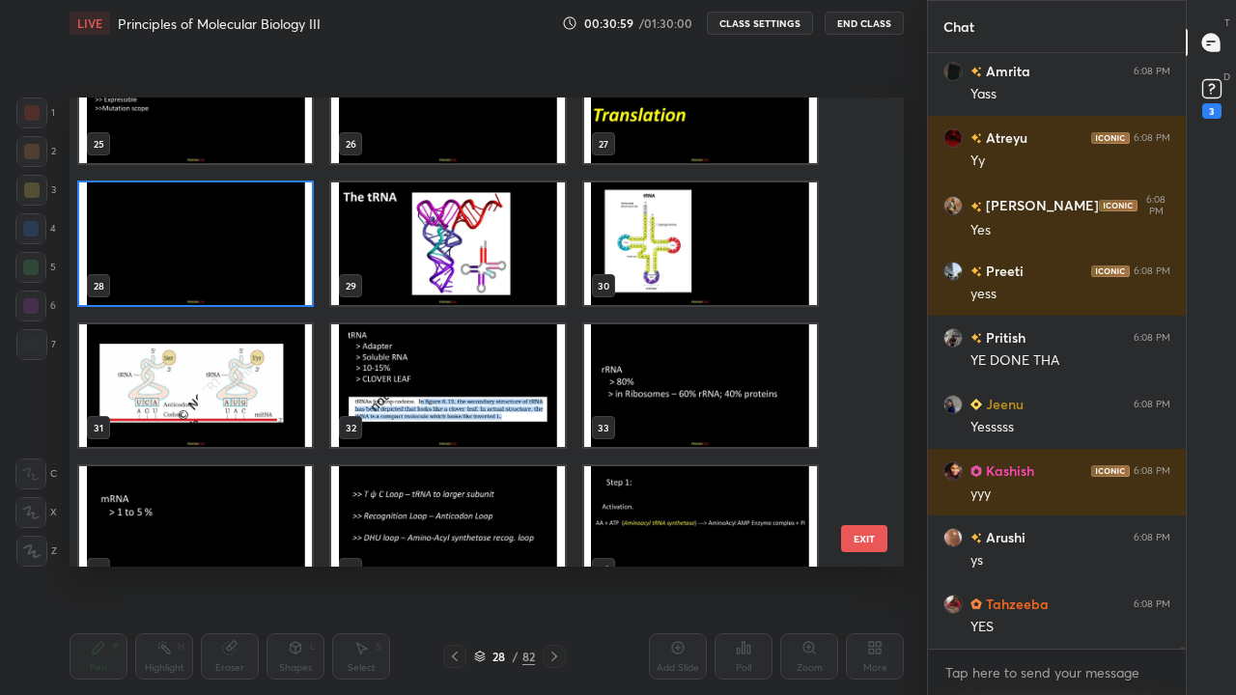
click at [272, 283] on img "grid" at bounding box center [195, 244] width 233 height 123
click at [278, 285] on img "grid" at bounding box center [195, 244] width 233 height 123
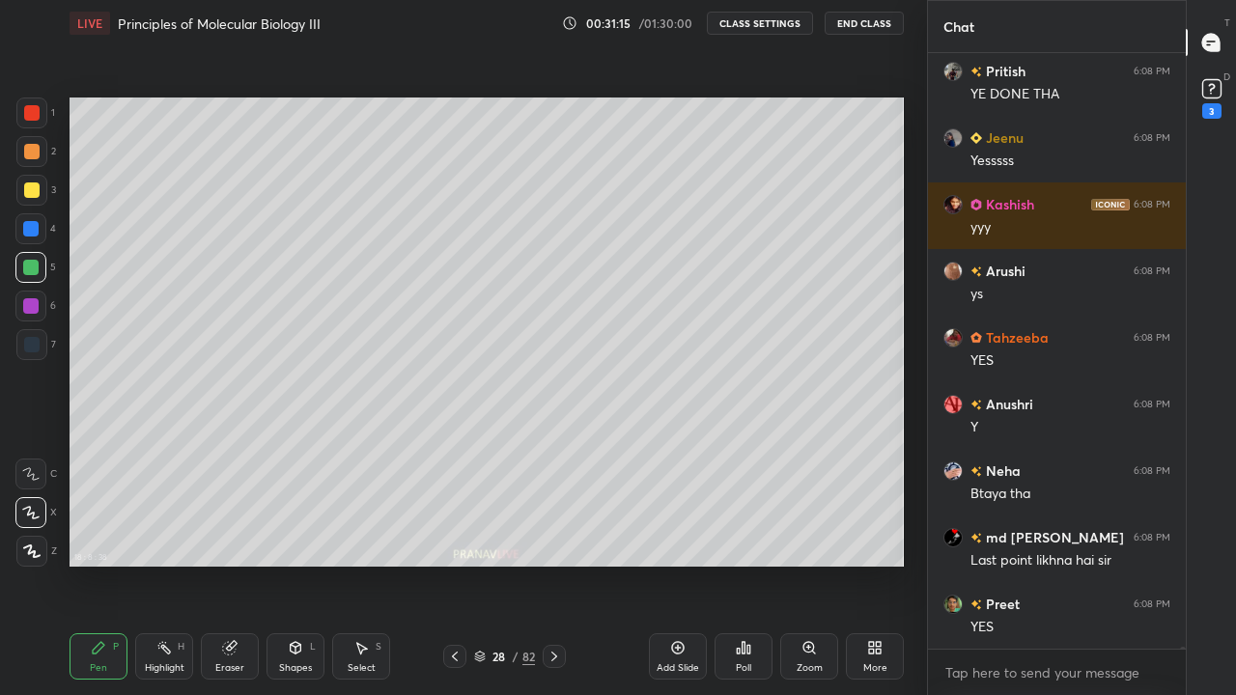
click at [28, 195] on div at bounding box center [31, 190] width 15 height 15
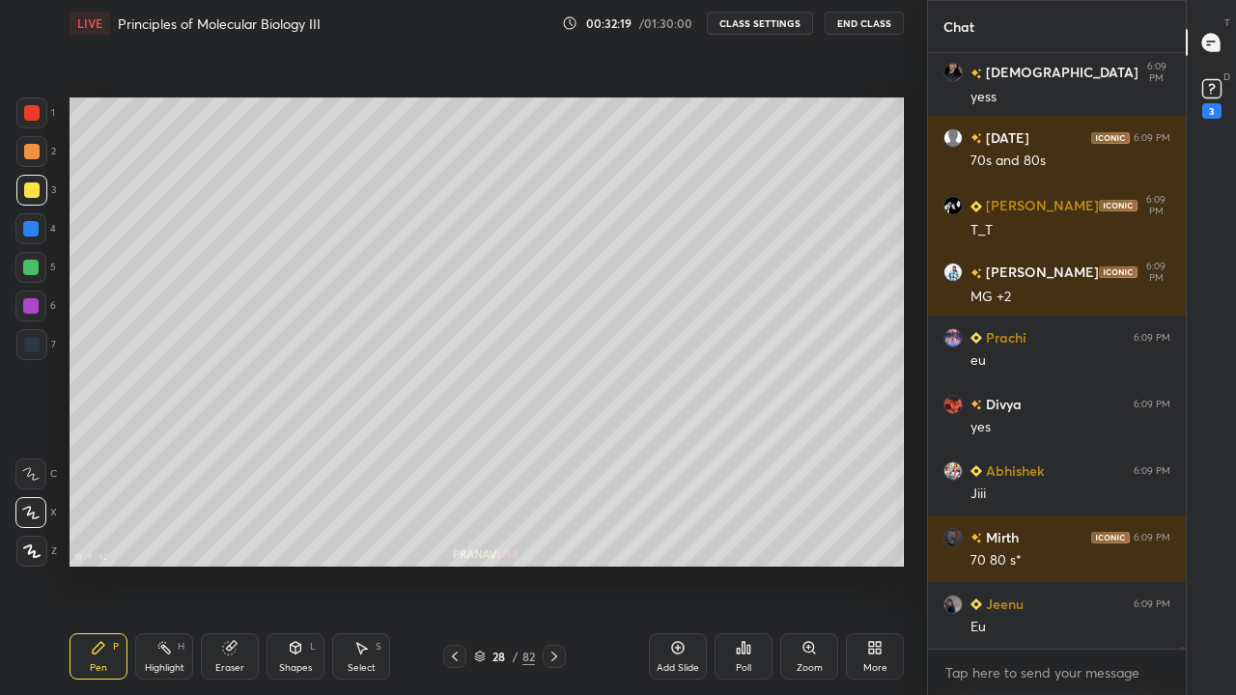
scroll to position [158563, 0]
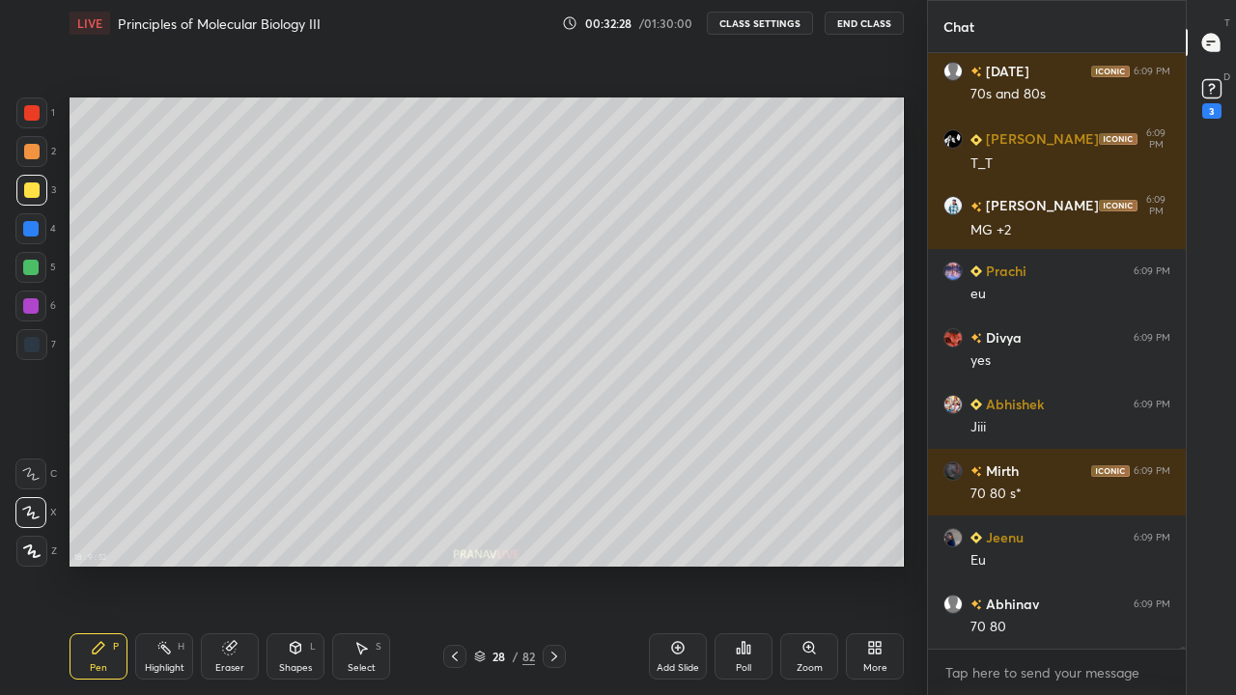
click at [36, 240] on div at bounding box center [30, 228] width 31 height 31
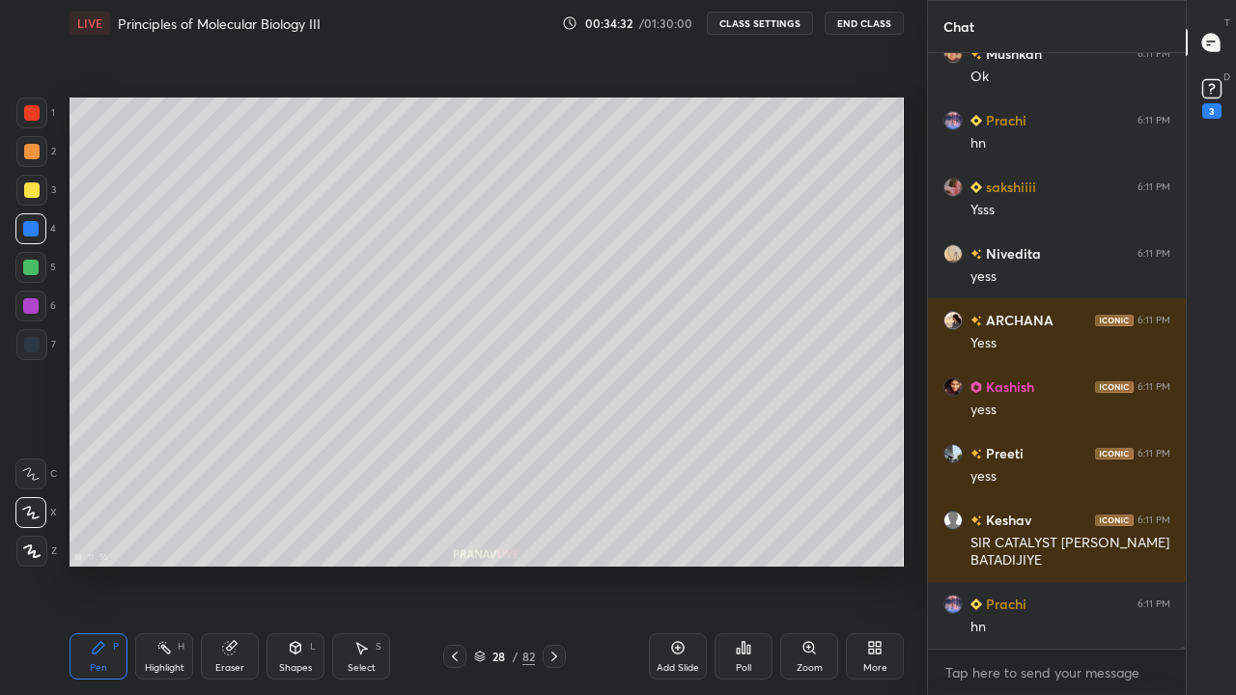
scroll to position [164138, 0]
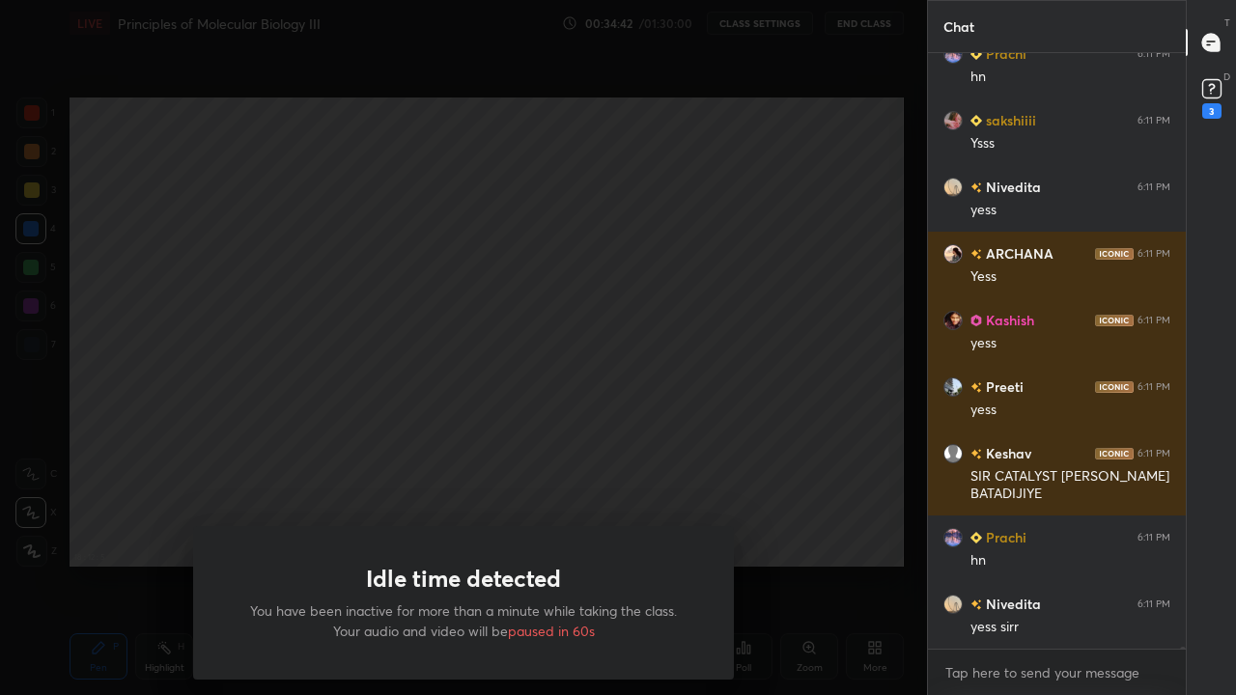
click at [678, 453] on div "Idle time detected You have been inactive for more than a minute while taking t…" at bounding box center [463, 347] width 927 height 695
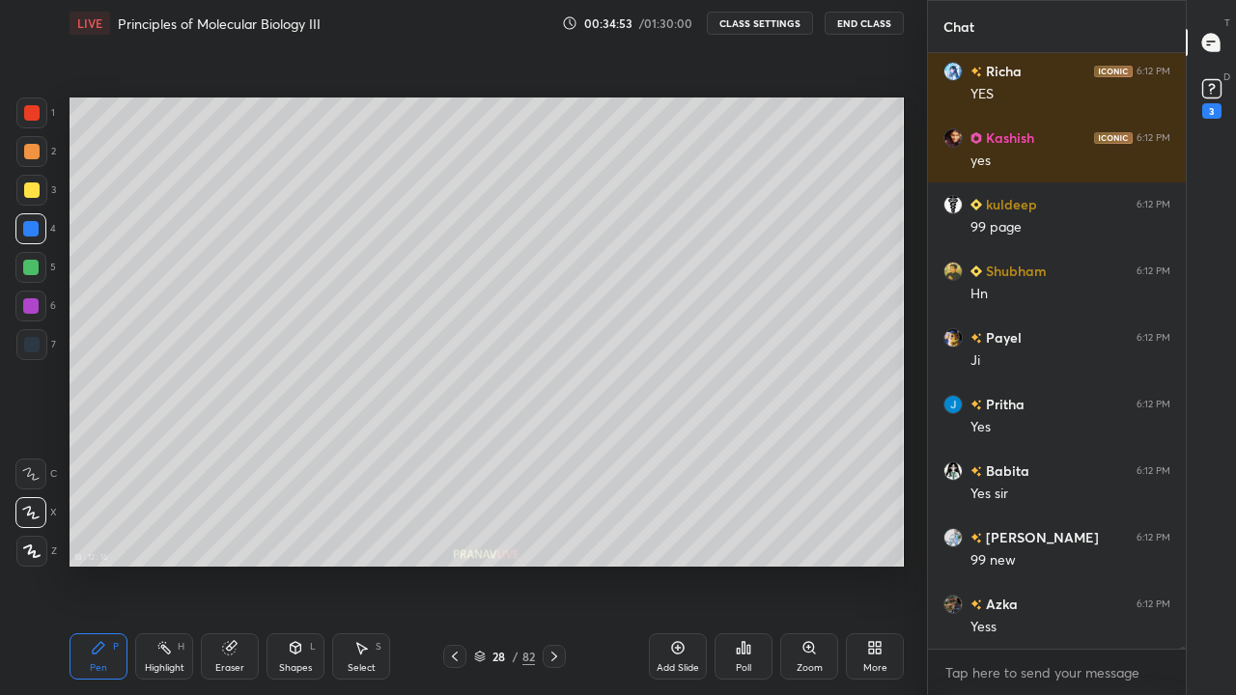
scroll to position [165605, 0]
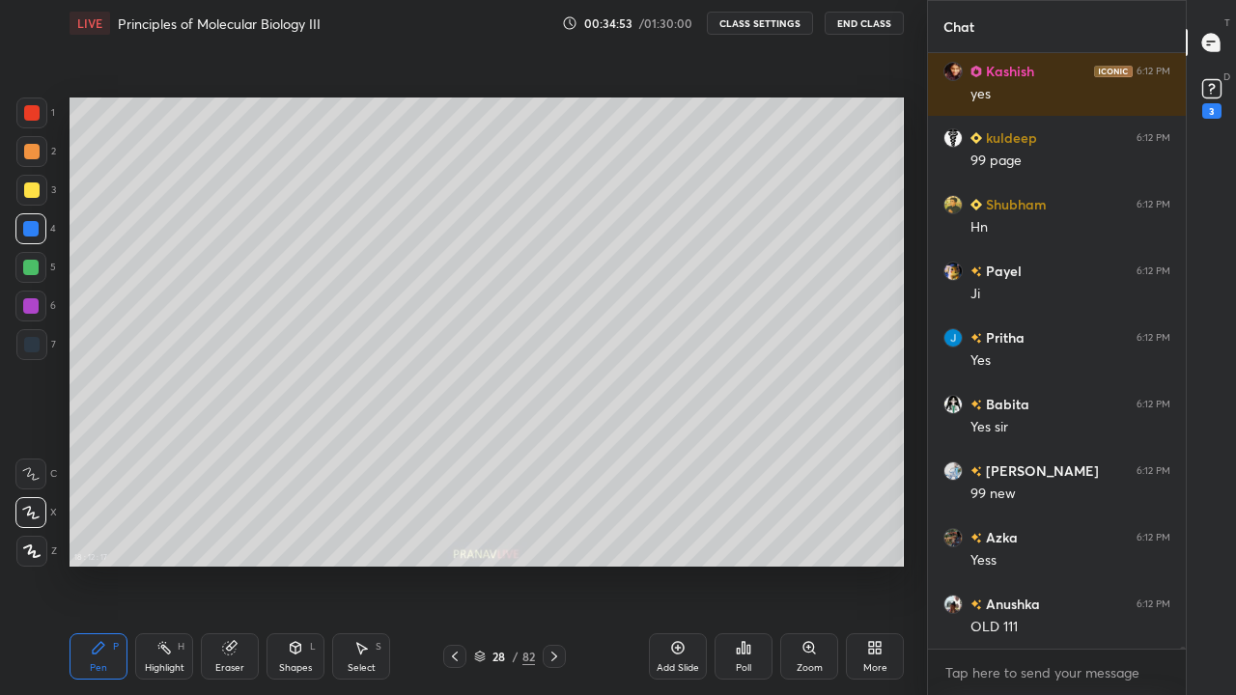
click at [479, 564] on icon at bounding box center [480, 657] width 12 height 12
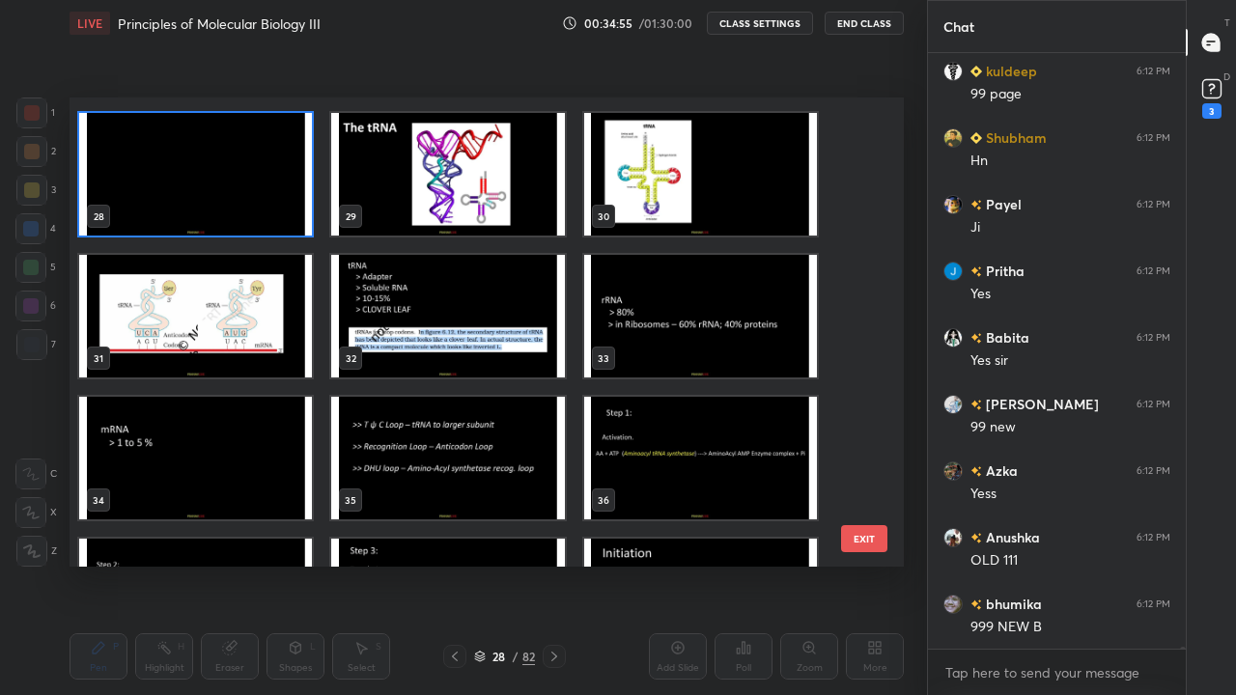
scroll to position [1286, 0]
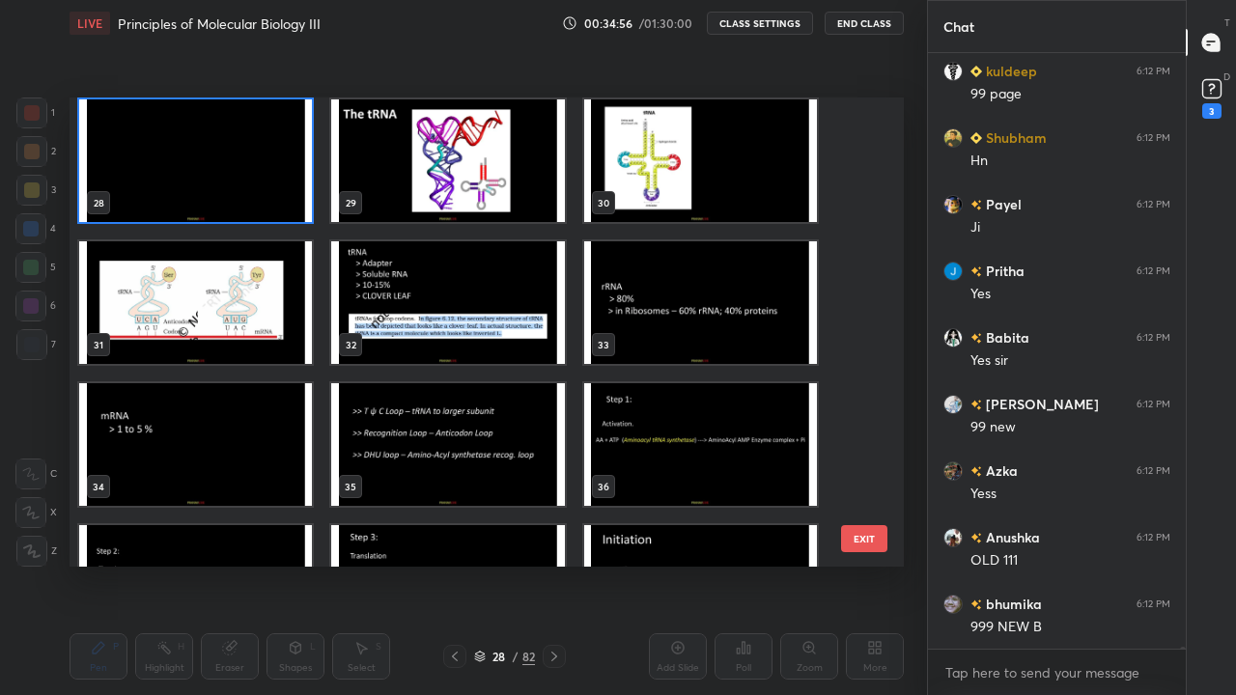
click at [644, 329] on img "grid" at bounding box center [700, 302] width 233 height 123
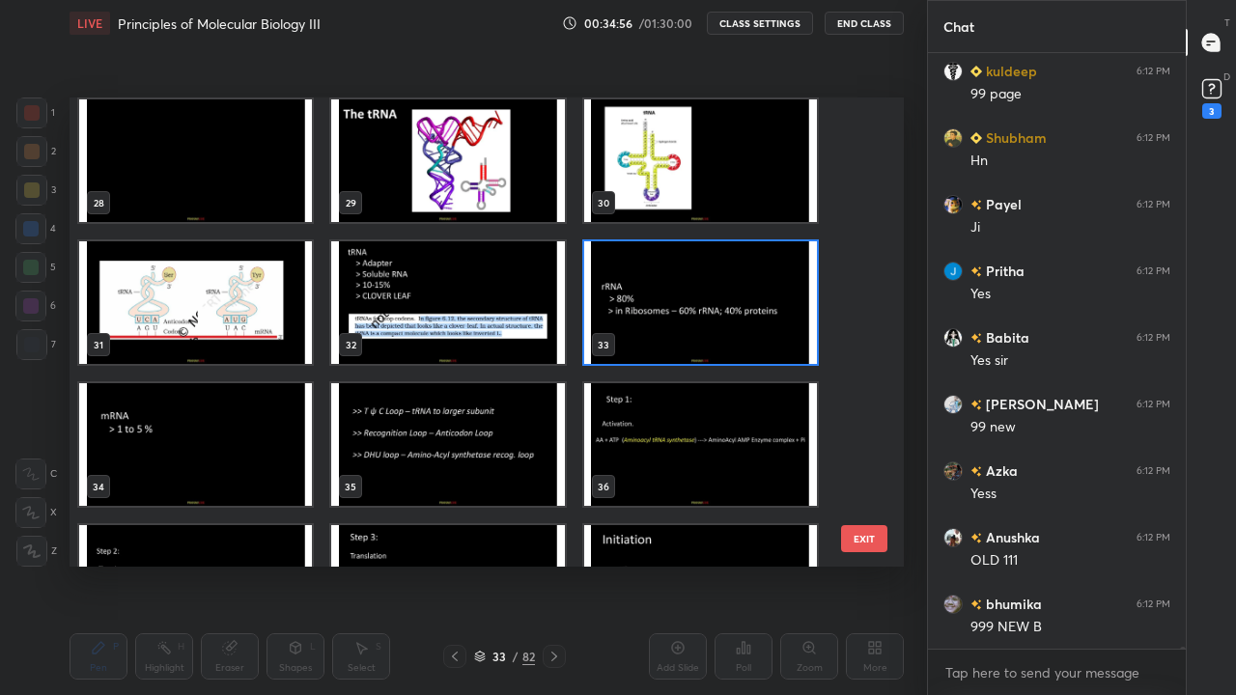
click at [648, 327] on img "grid" at bounding box center [700, 302] width 233 height 123
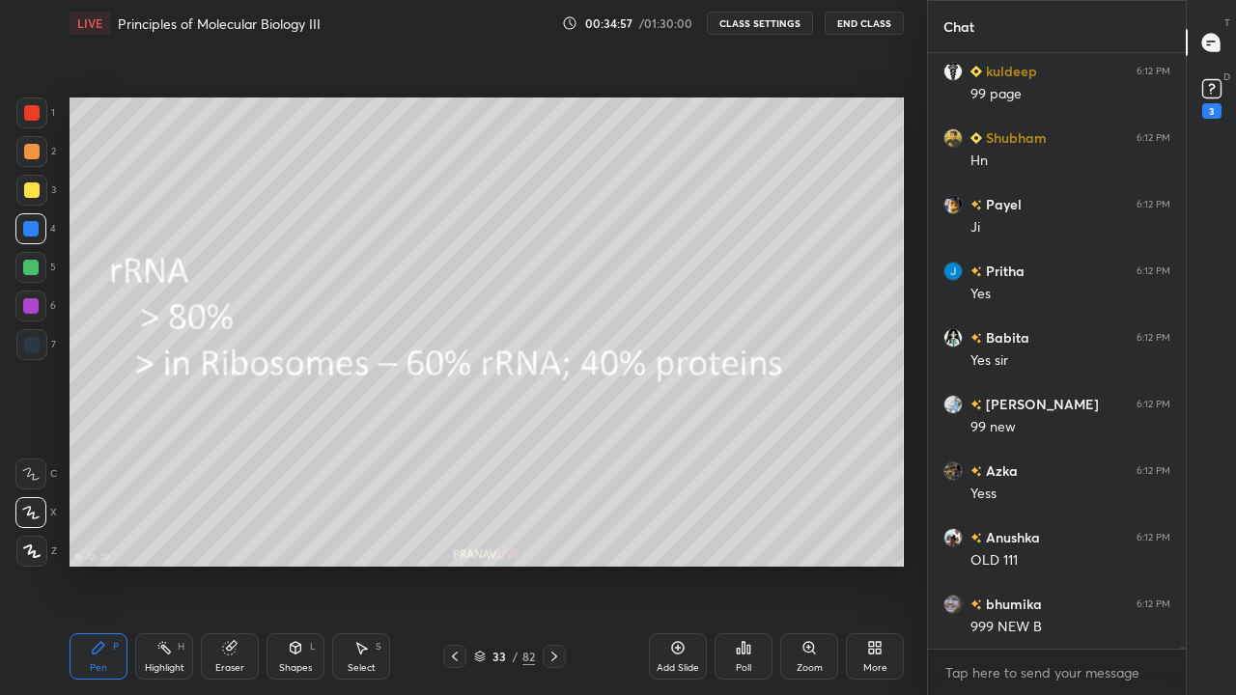
click at [647, 324] on img "grid" at bounding box center [700, 302] width 233 height 123
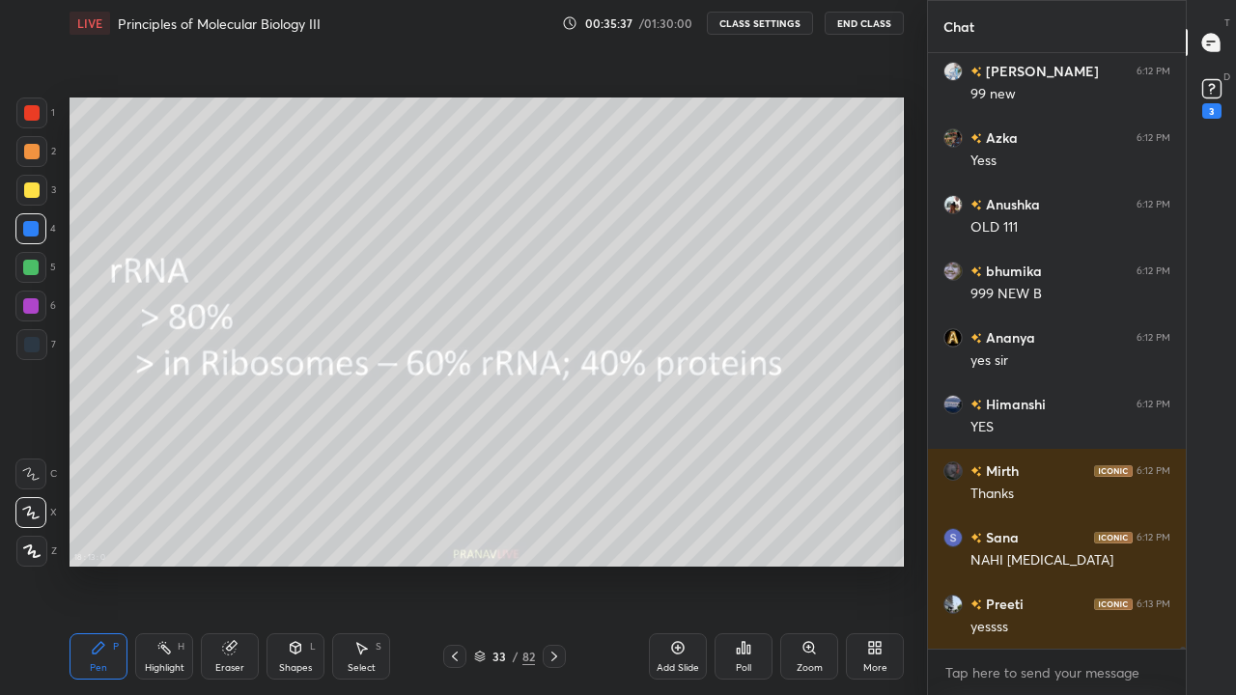
scroll to position [166071, 0]
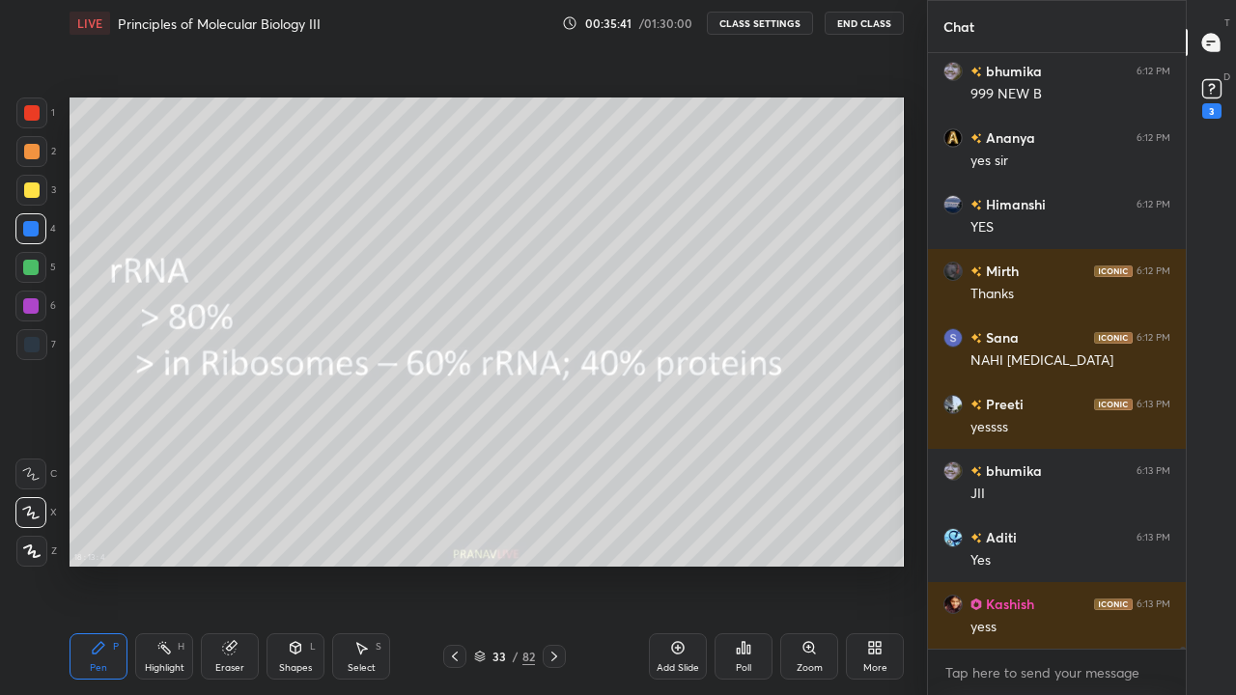
click at [464, 564] on div at bounding box center [454, 656] width 23 height 23
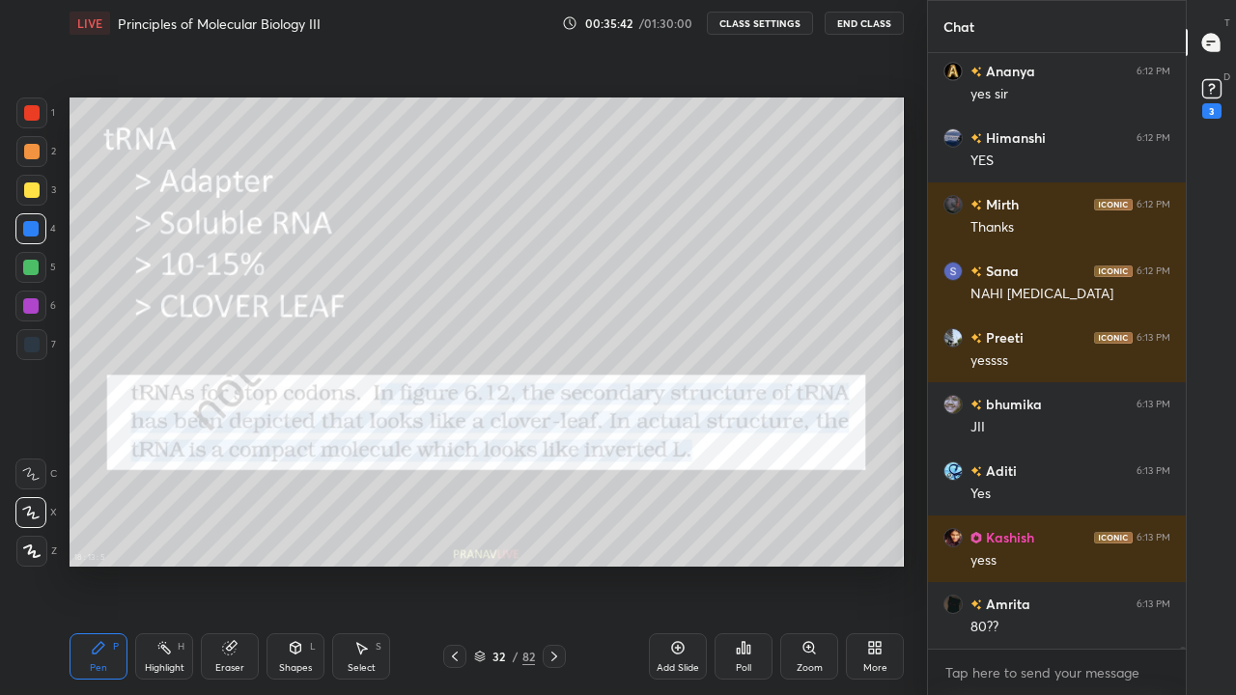
scroll to position [166338, 0]
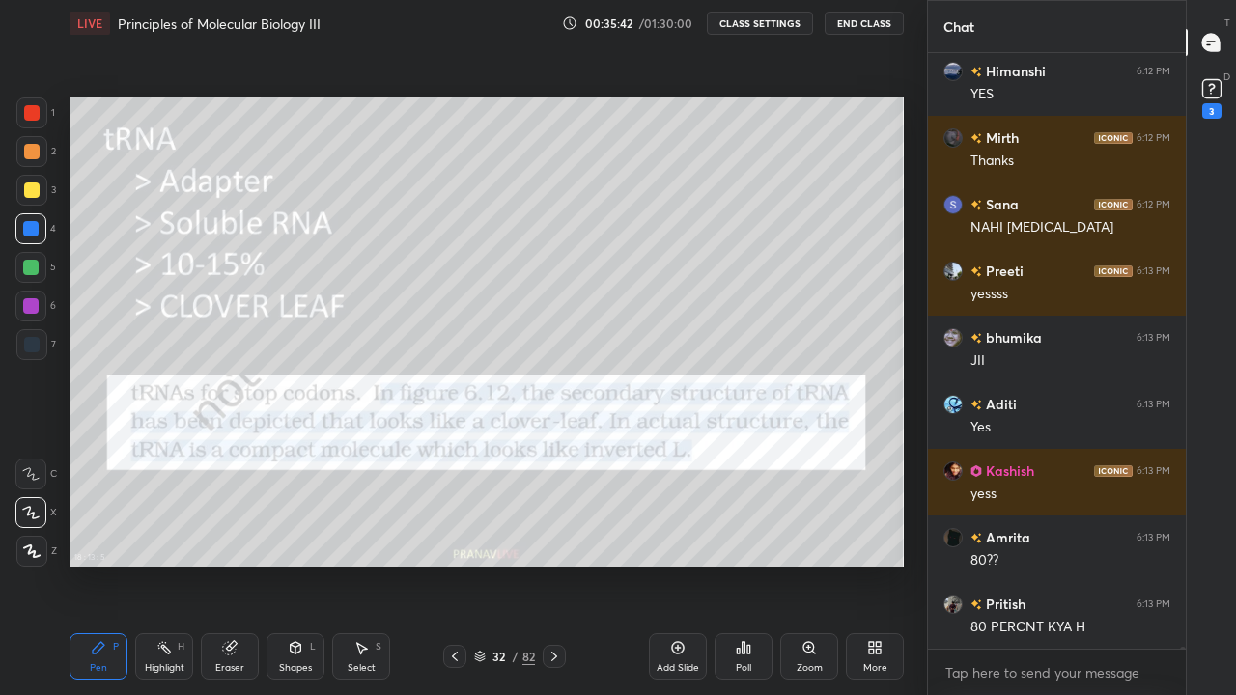
click at [553, 564] on icon at bounding box center [554, 656] width 15 height 15
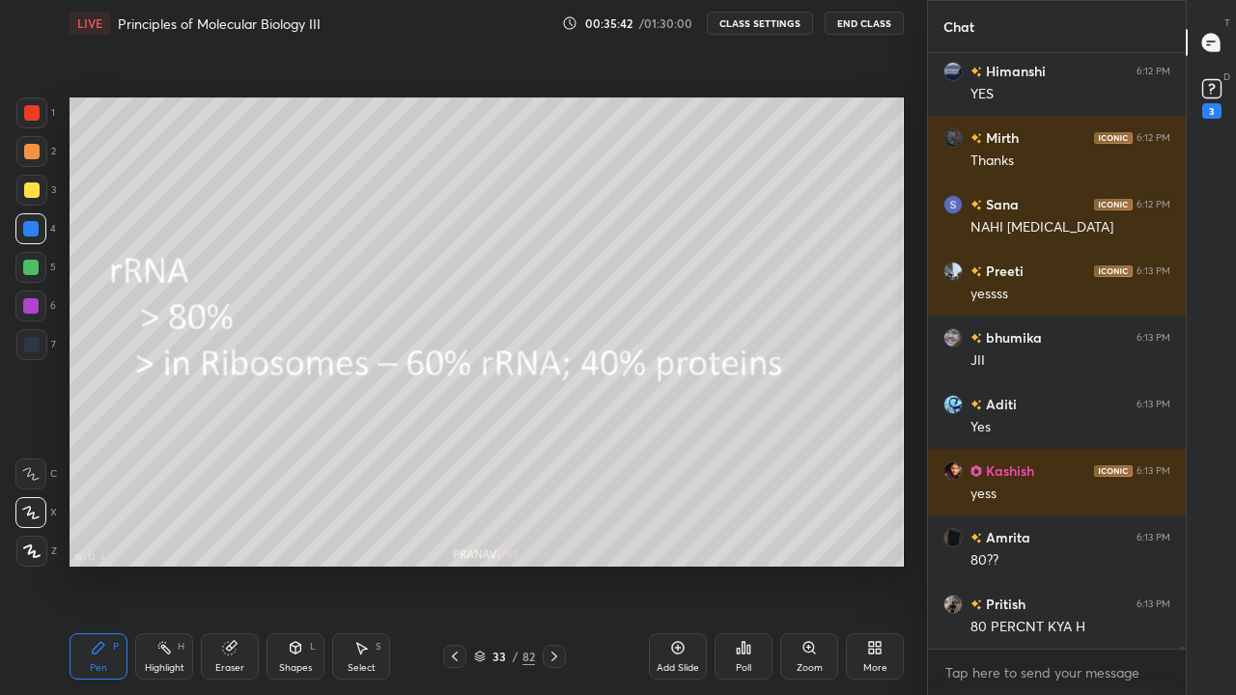
click at [553, 564] on icon at bounding box center [554, 656] width 15 height 15
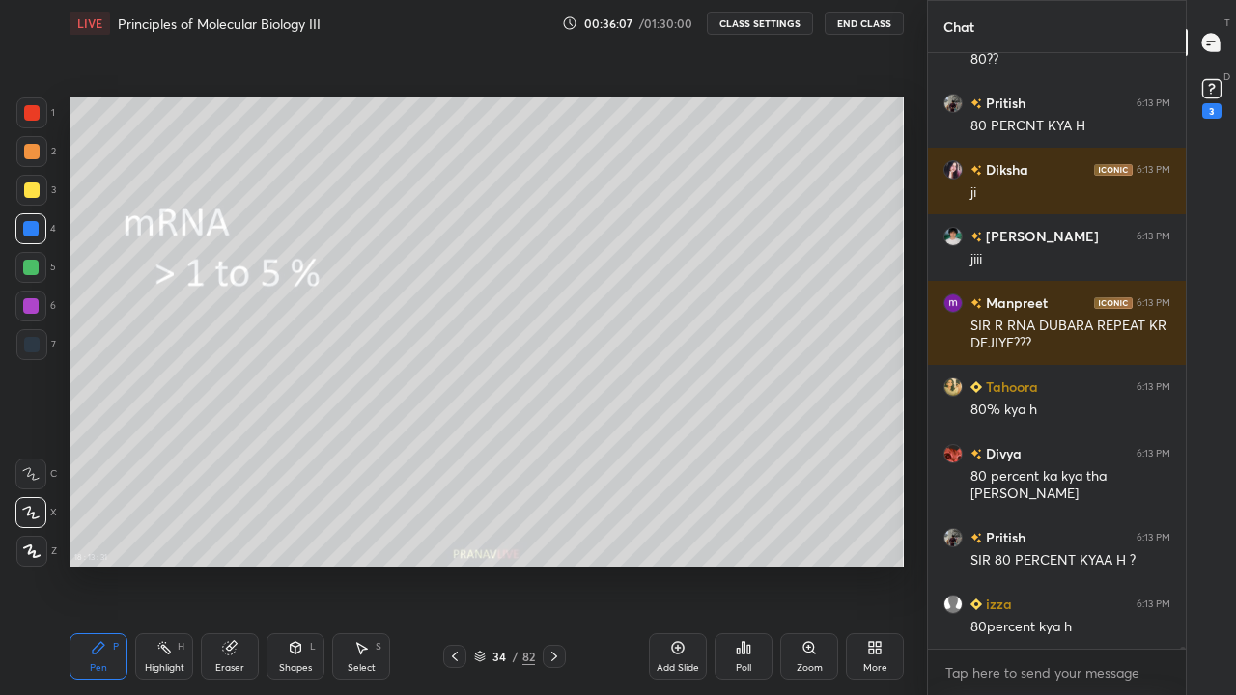
scroll to position [166906, 0]
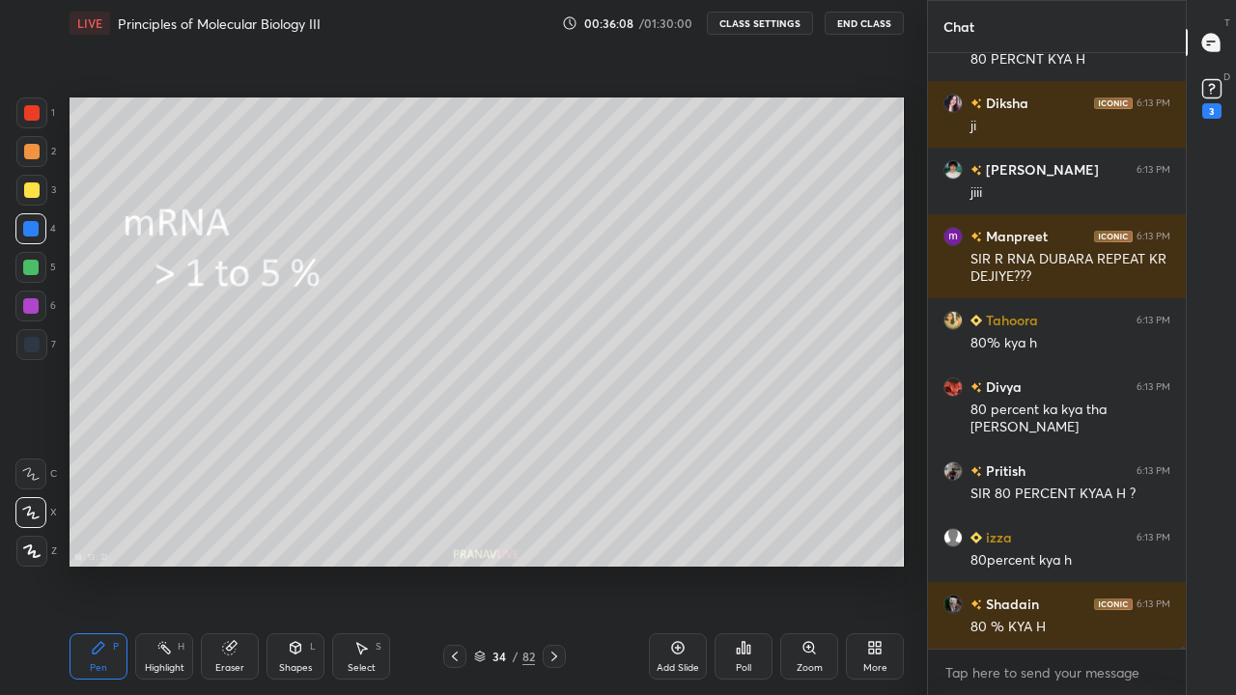
click at [455, 564] on icon at bounding box center [454, 656] width 15 height 15
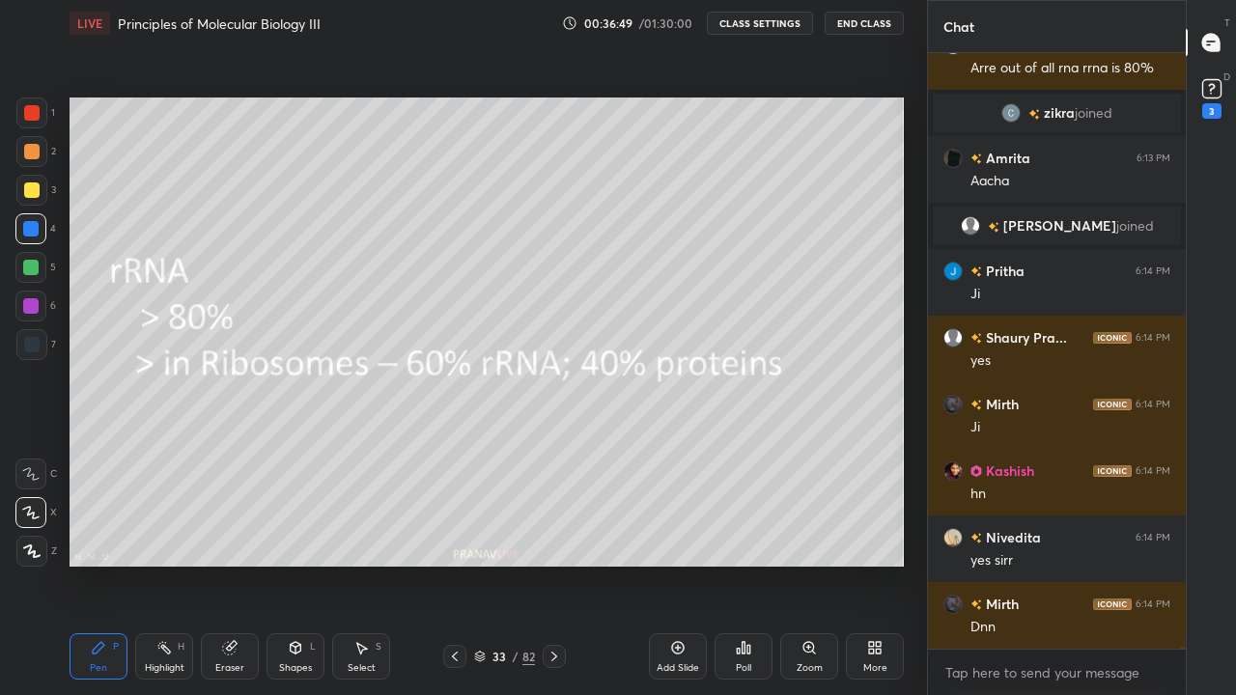
scroll to position [165172, 0]
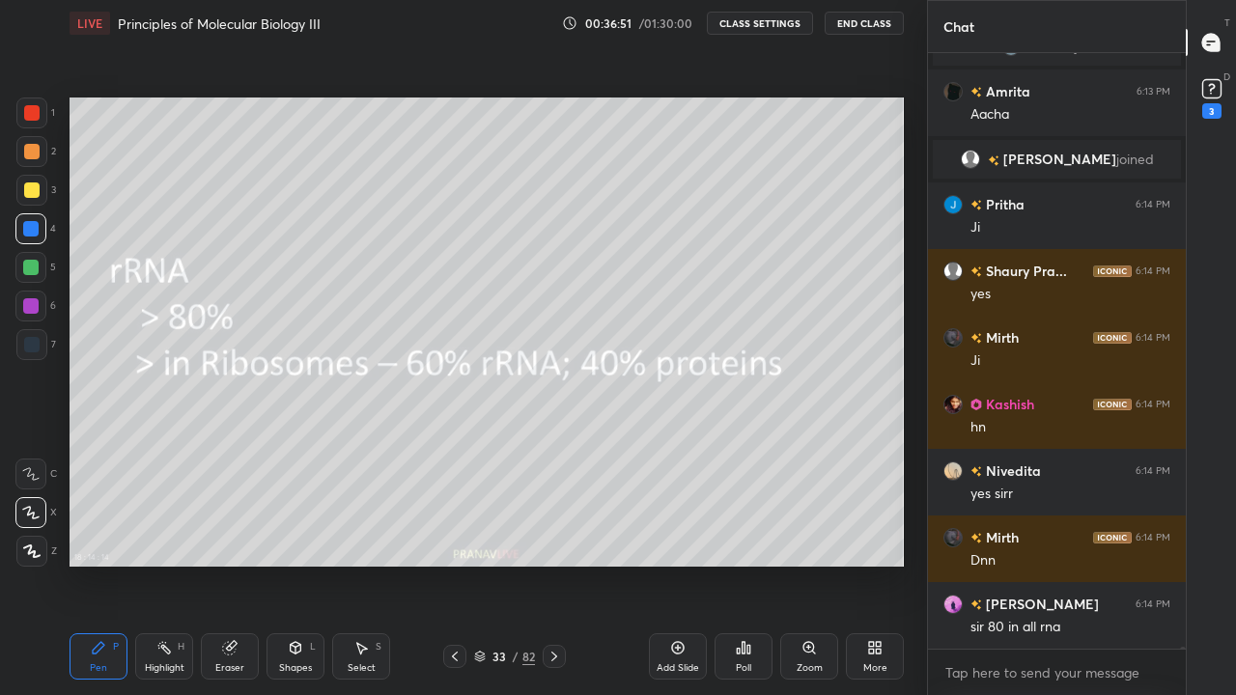
click at [564, 564] on div at bounding box center [554, 656] width 23 height 23
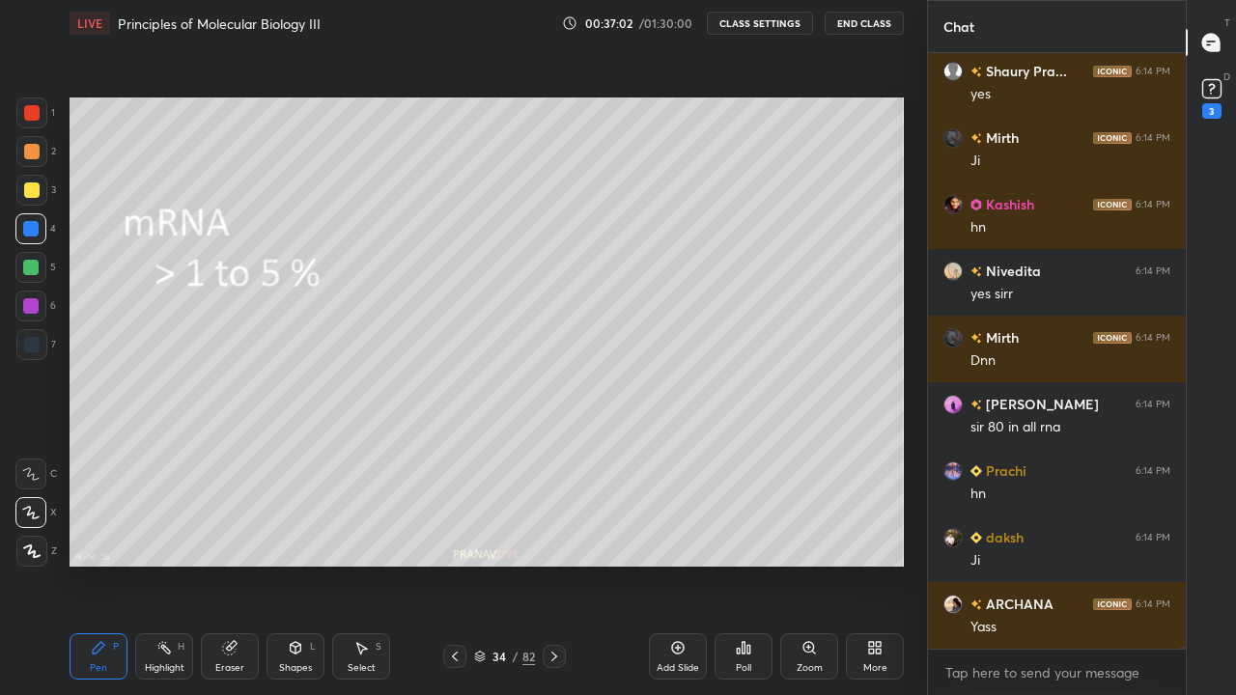
scroll to position [165439, 0]
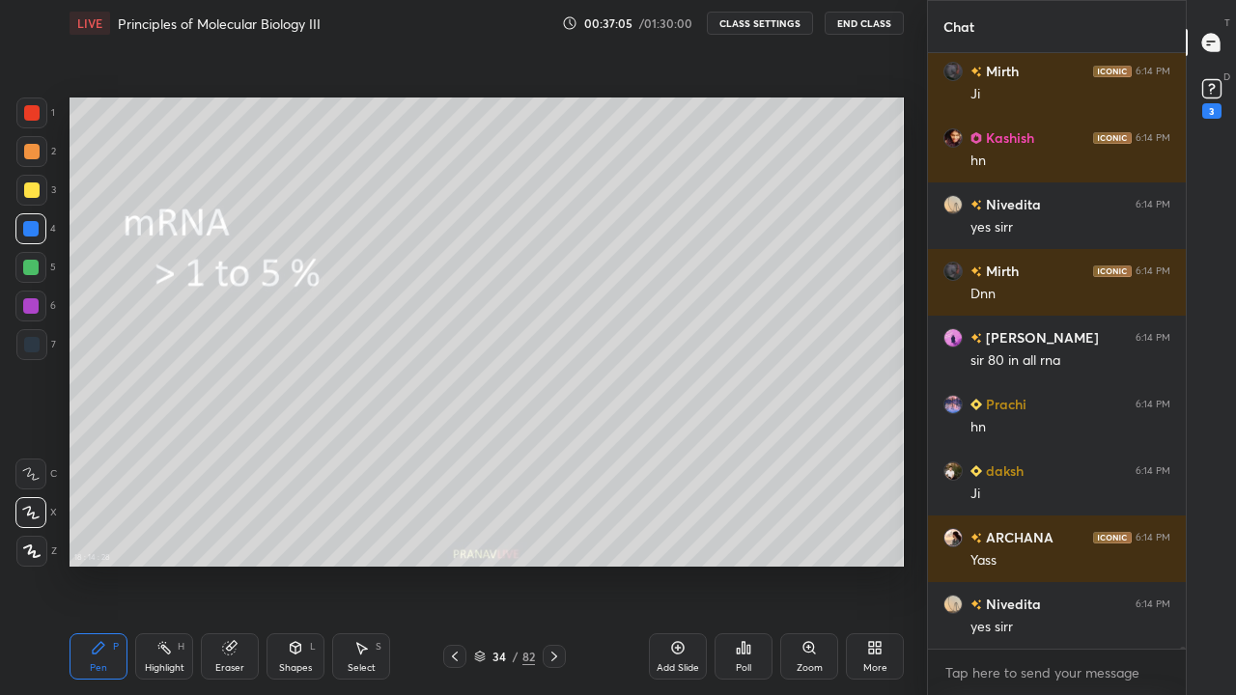
click at [484, 564] on icon at bounding box center [480, 657] width 12 height 12
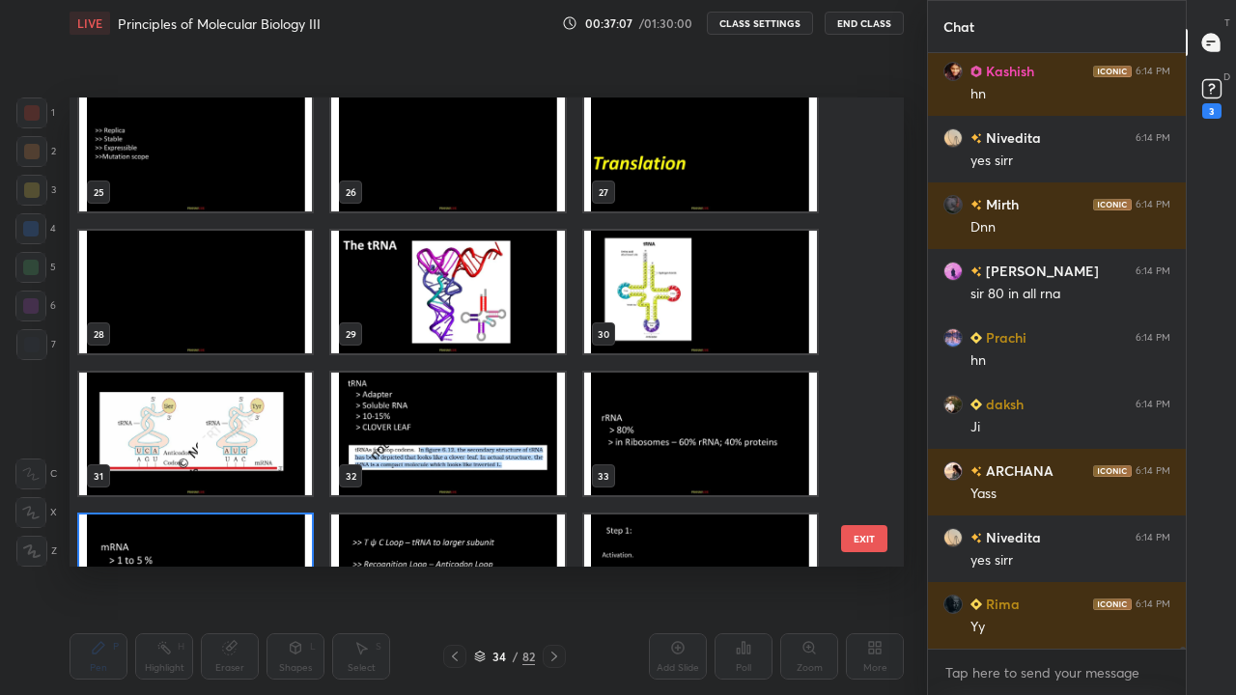
scroll to position [1133, 0]
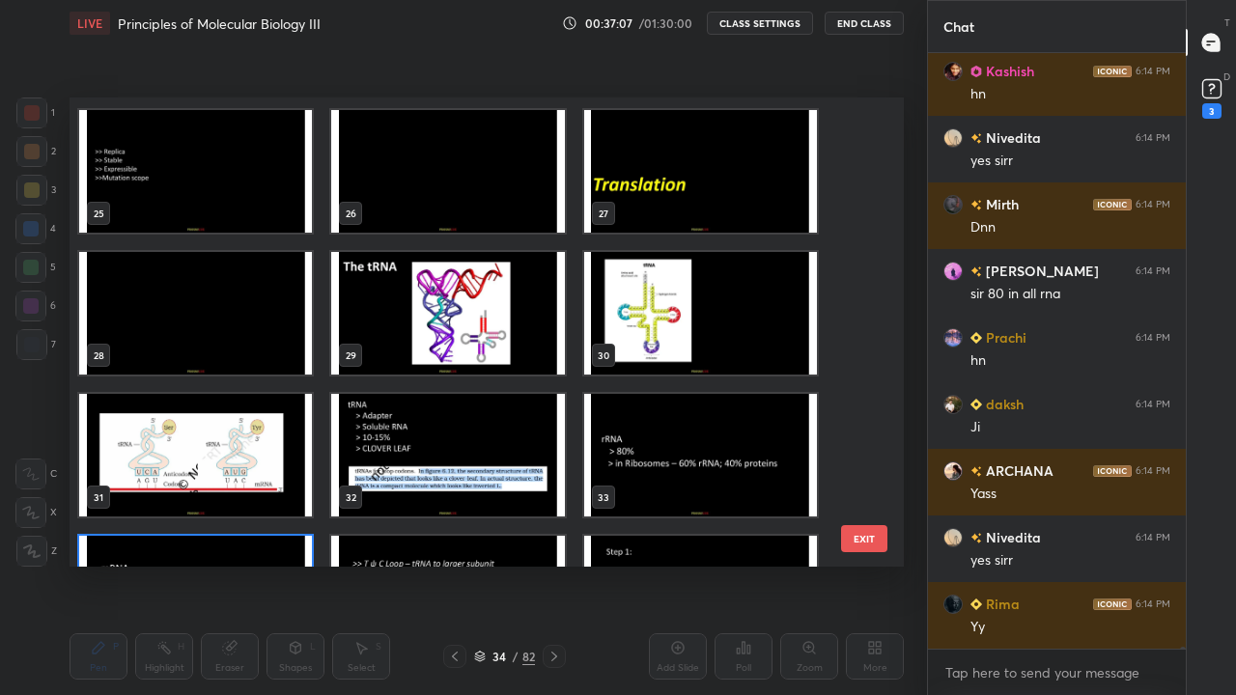
click at [294, 310] on img "grid" at bounding box center [195, 313] width 233 height 123
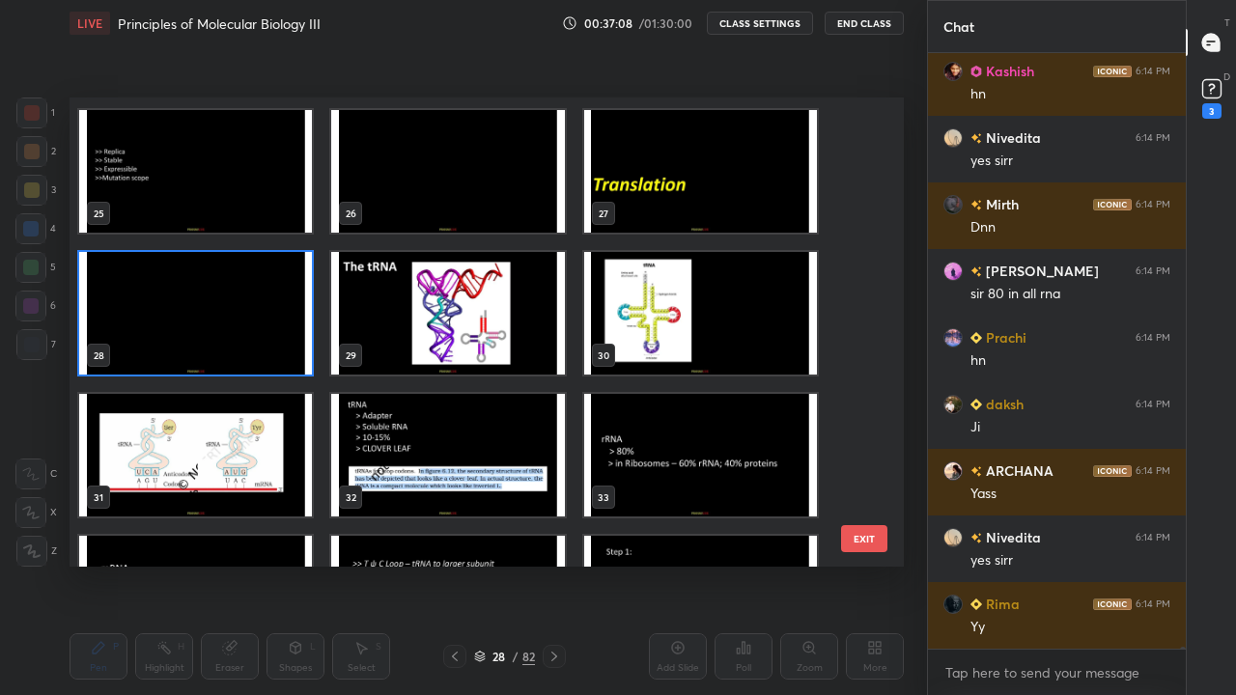
click at [293, 309] on img "grid" at bounding box center [195, 313] width 233 height 123
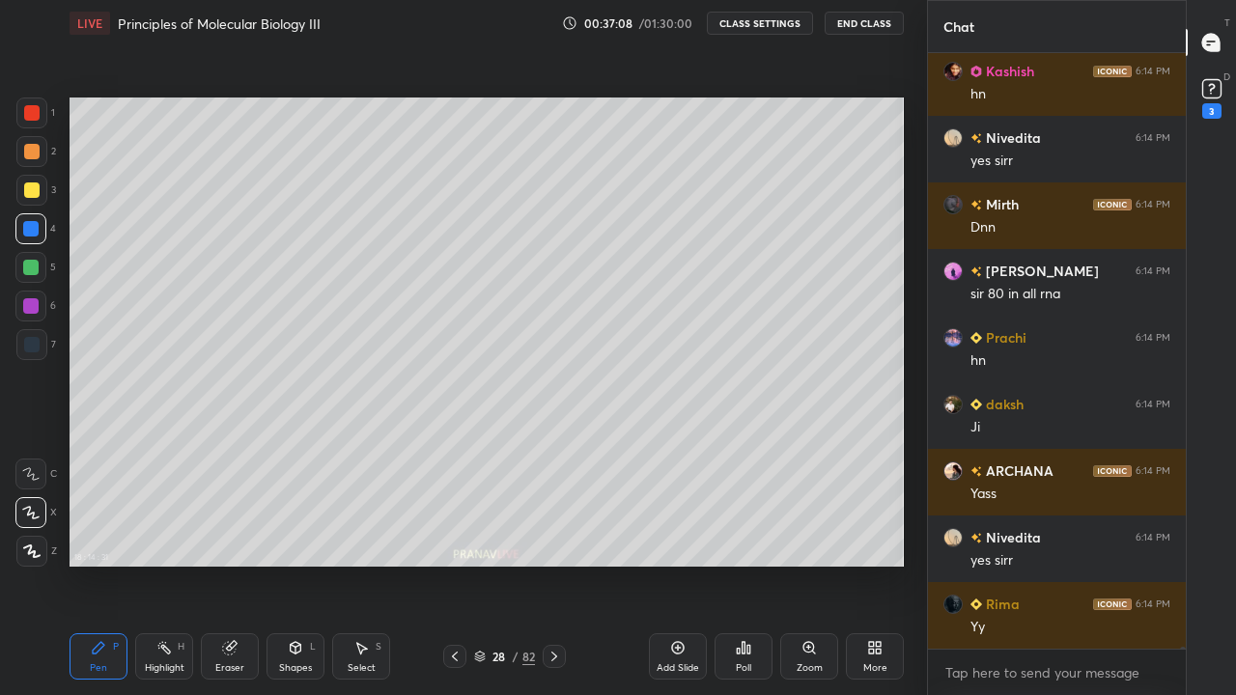
click at [290, 309] on img "grid" at bounding box center [195, 313] width 233 height 123
click at [289, 307] on img "grid" at bounding box center [195, 313] width 233 height 123
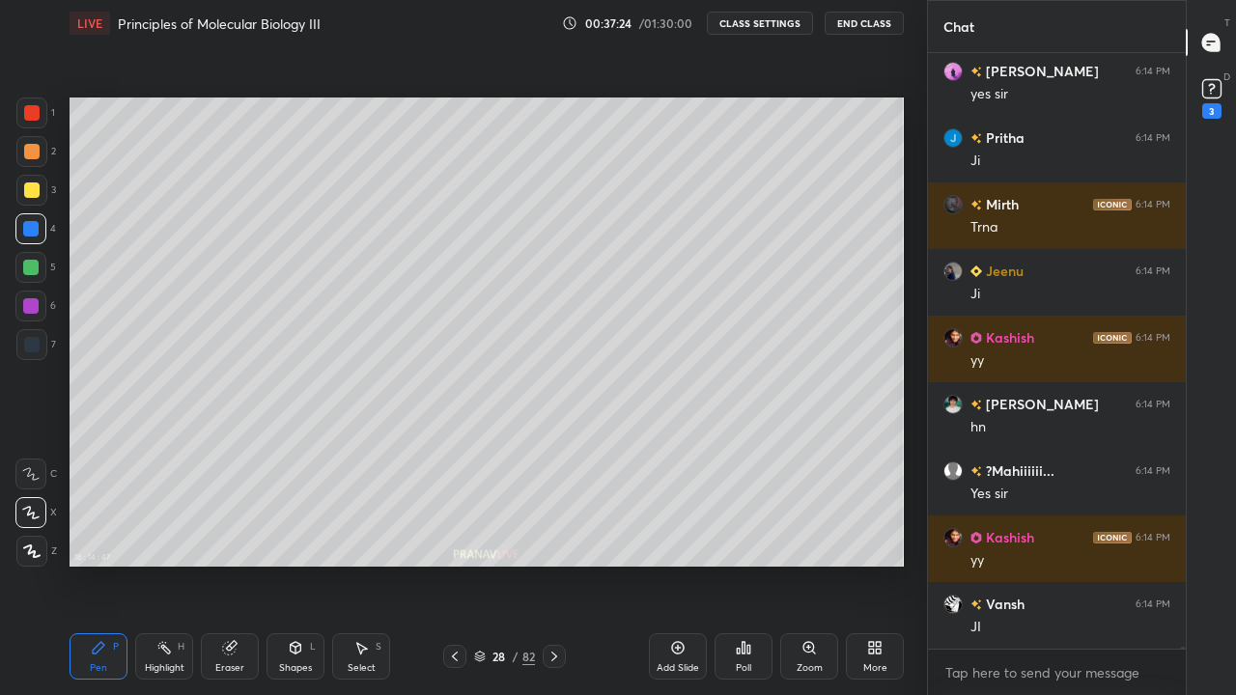
scroll to position [166571, 0]
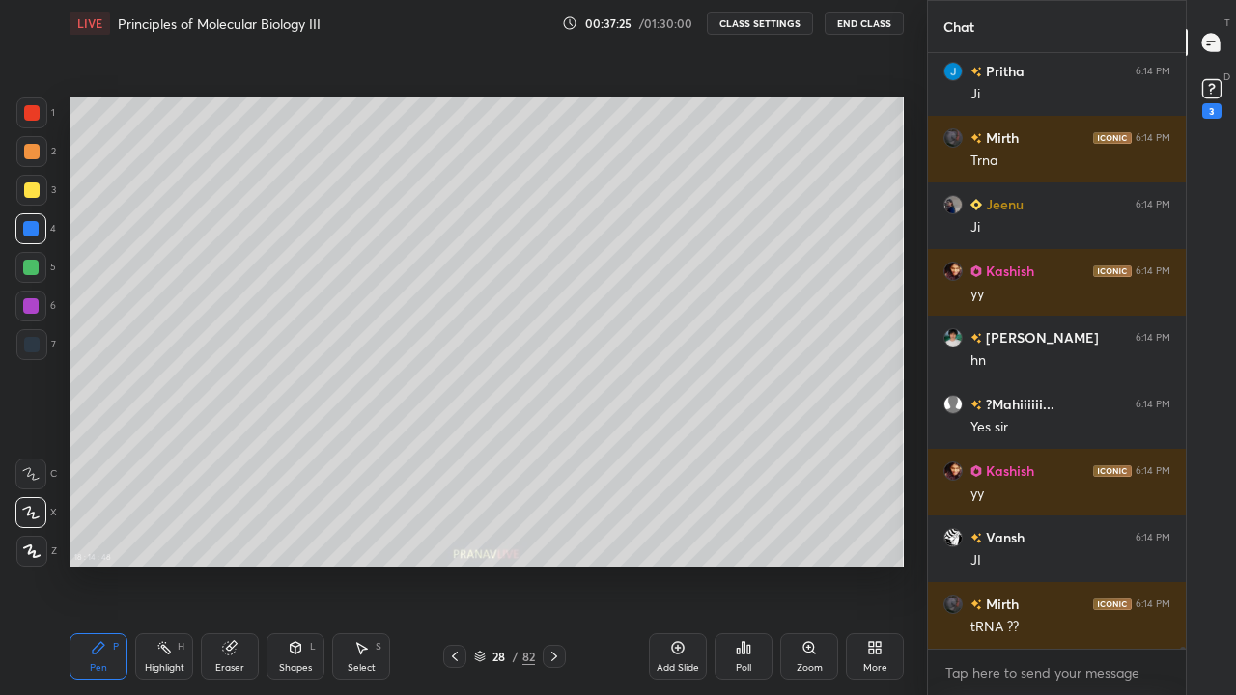
click at [684, 564] on div "Add Slide" at bounding box center [678, 657] width 58 height 46
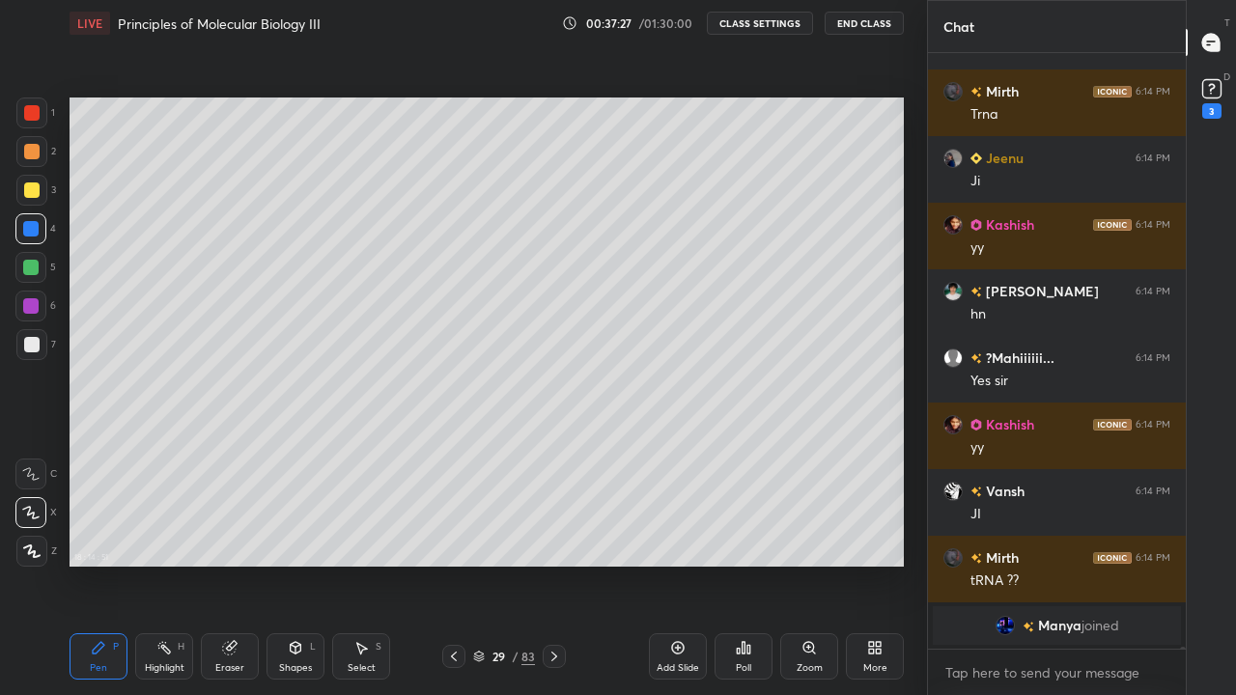
click at [26, 204] on div at bounding box center [31, 190] width 31 height 31
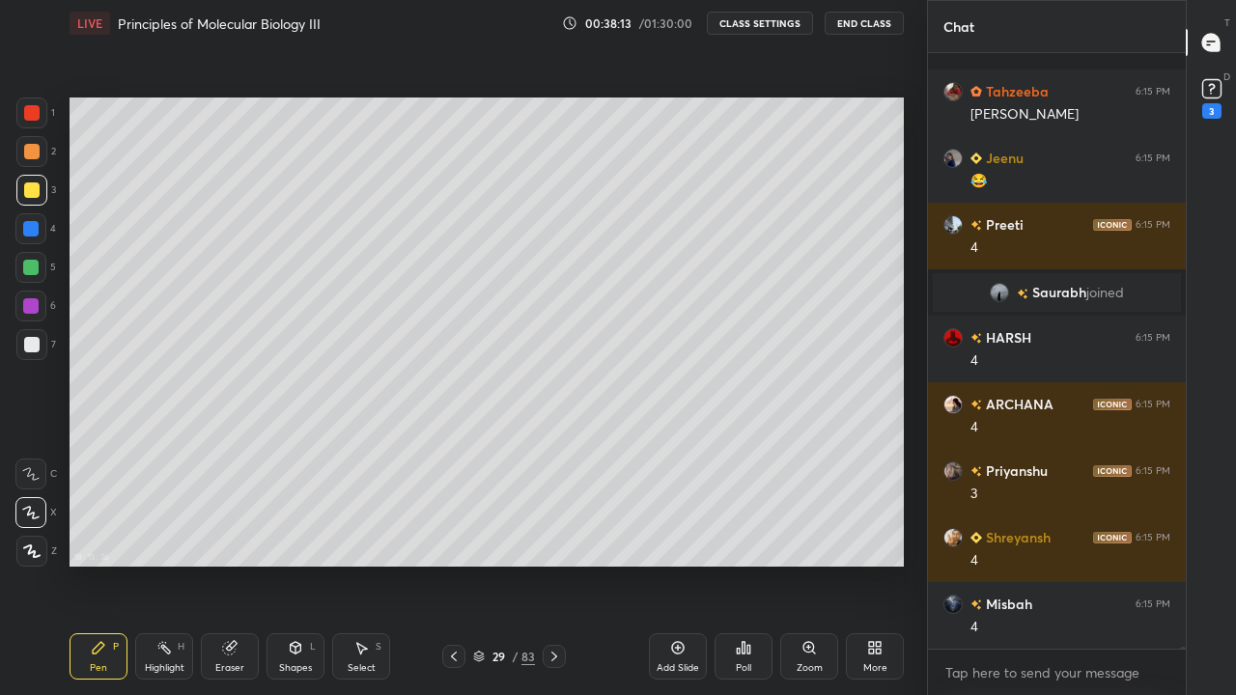
scroll to position [167803, 0]
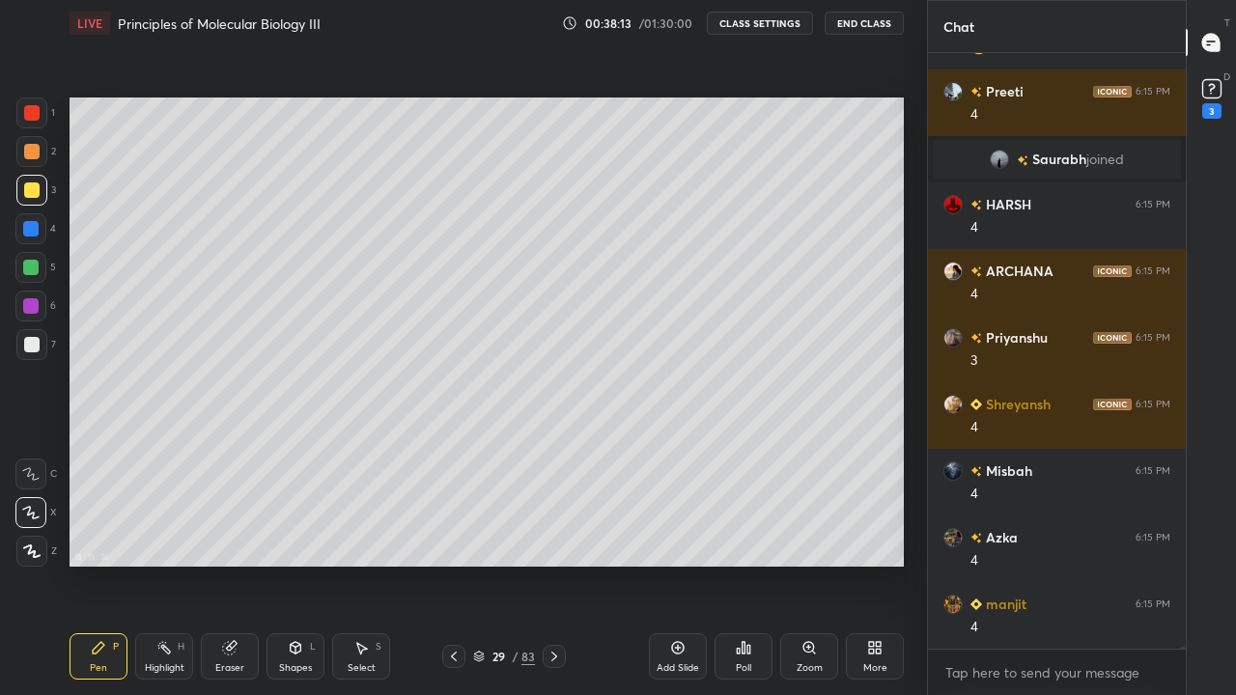
click at [33, 354] on div at bounding box center [31, 344] width 31 height 31
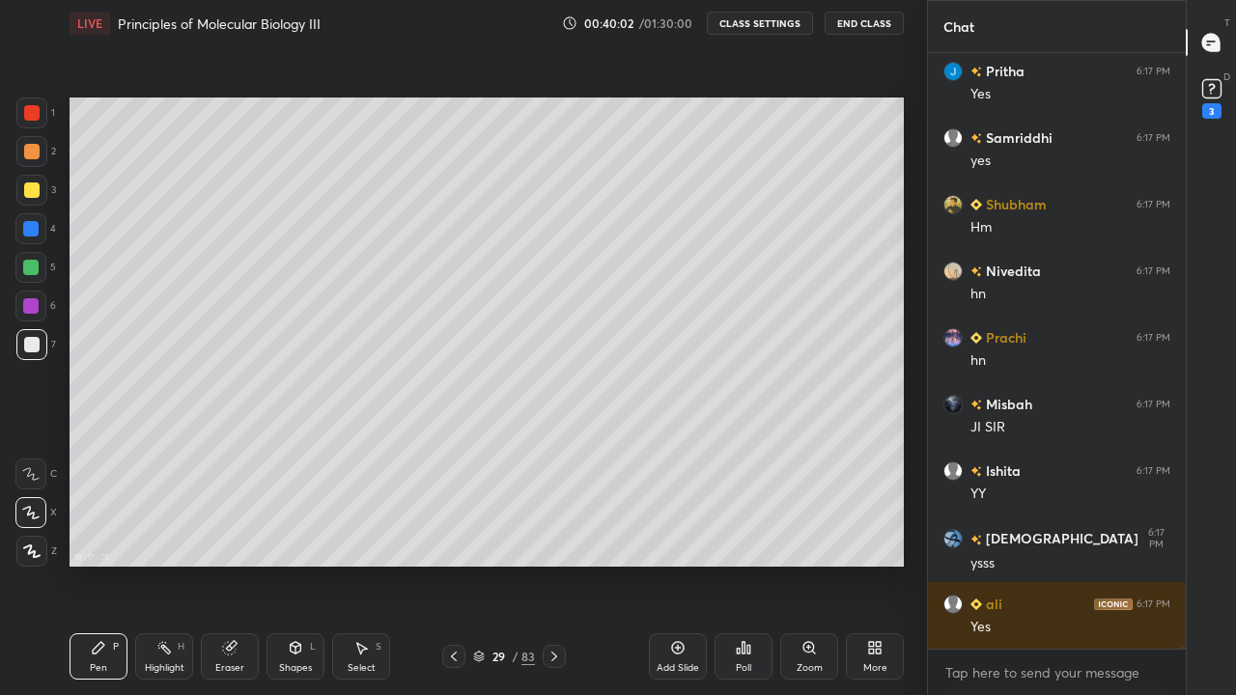
scroll to position [177513, 0]
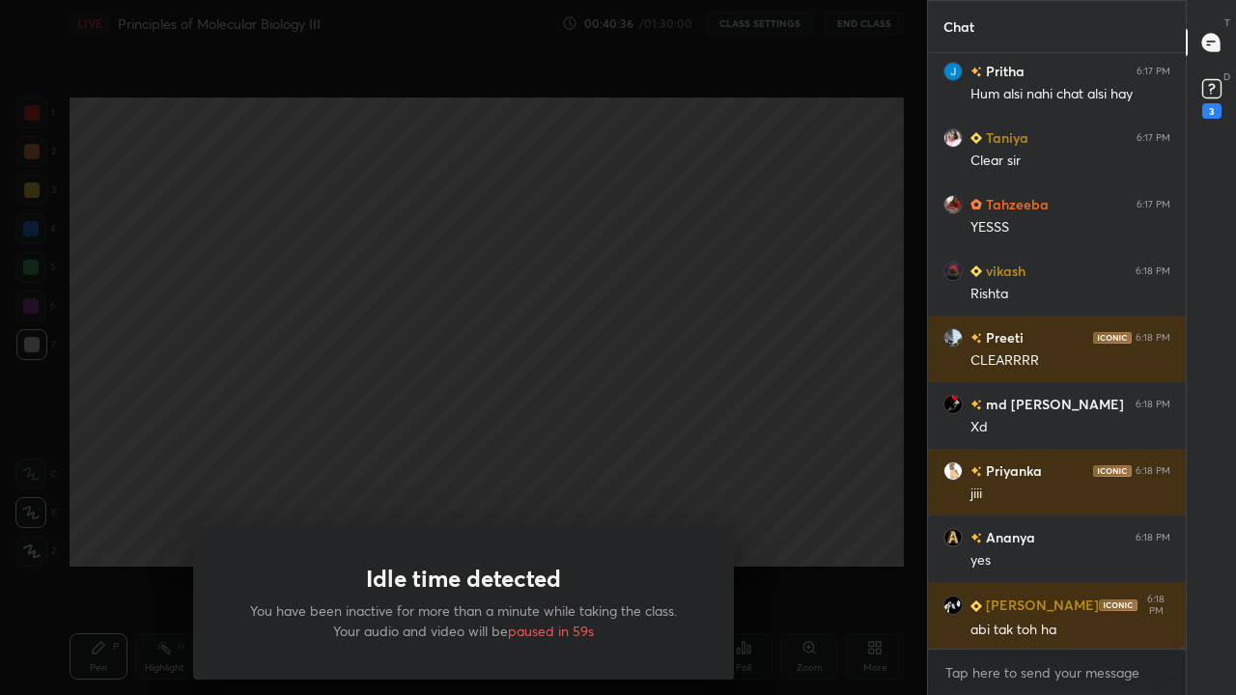
click at [608, 429] on div "Idle time detected You have been inactive for more than a minute while taking t…" at bounding box center [463, 347] width 927 height 695
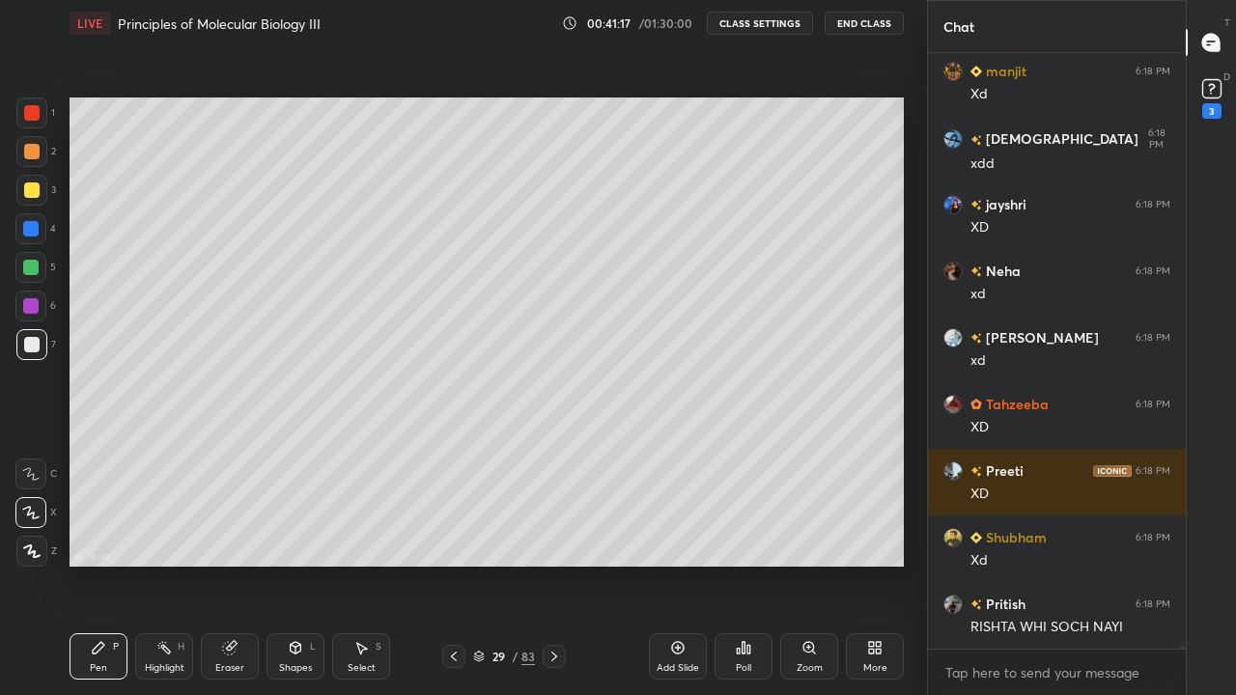
click at [685, 564] on div "Add Slide" at bounding box center [678, 657] width 58 height 46
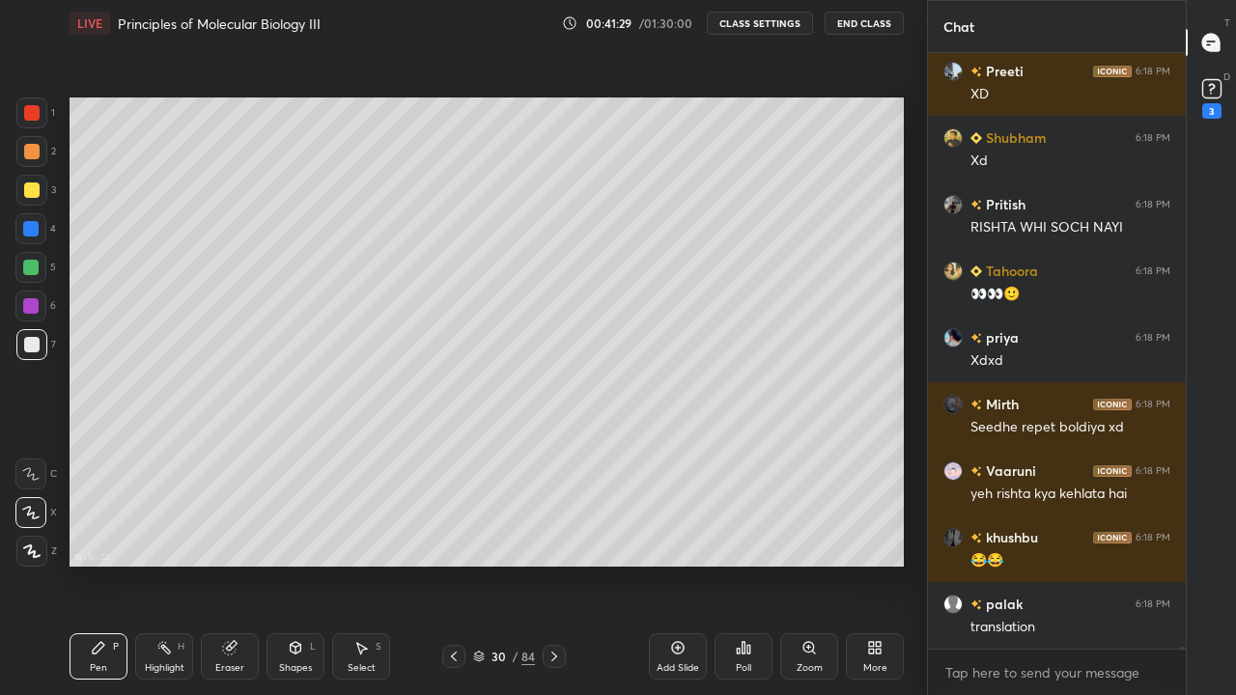
click at [235, 564] on icon at bounding box center [231, 646] width 11 height 10
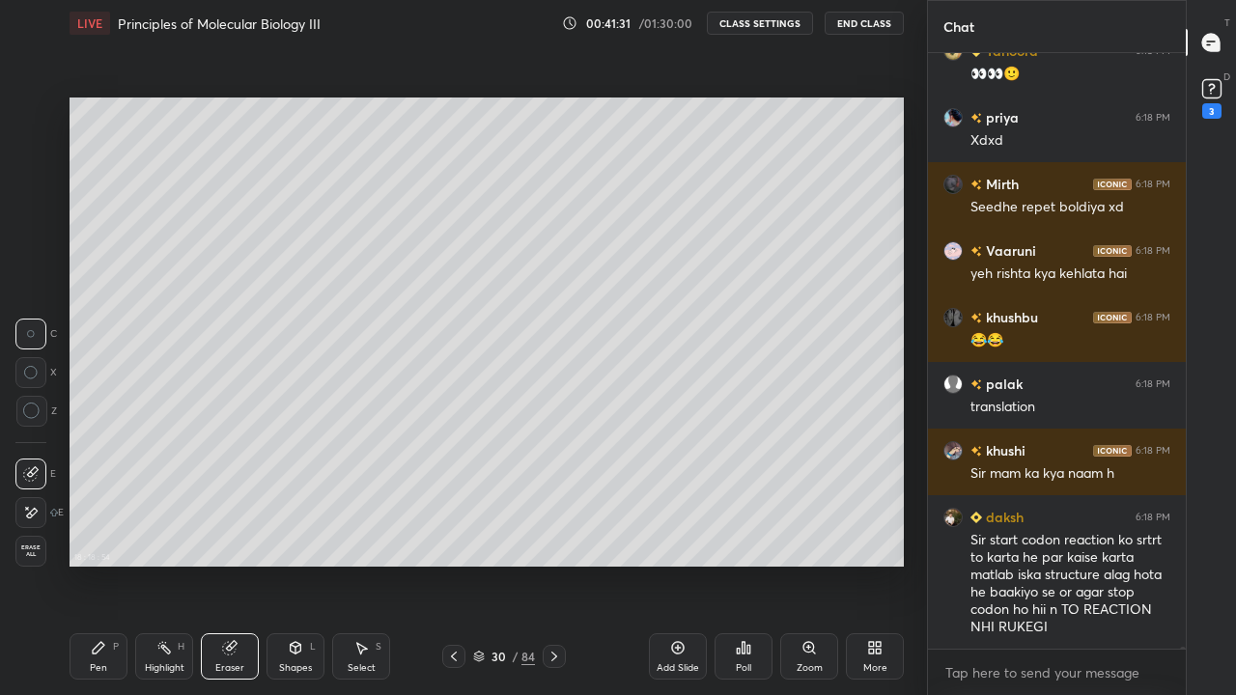
click at [101, 564] on icon at bounding box center [98, 647] width 15 height 15
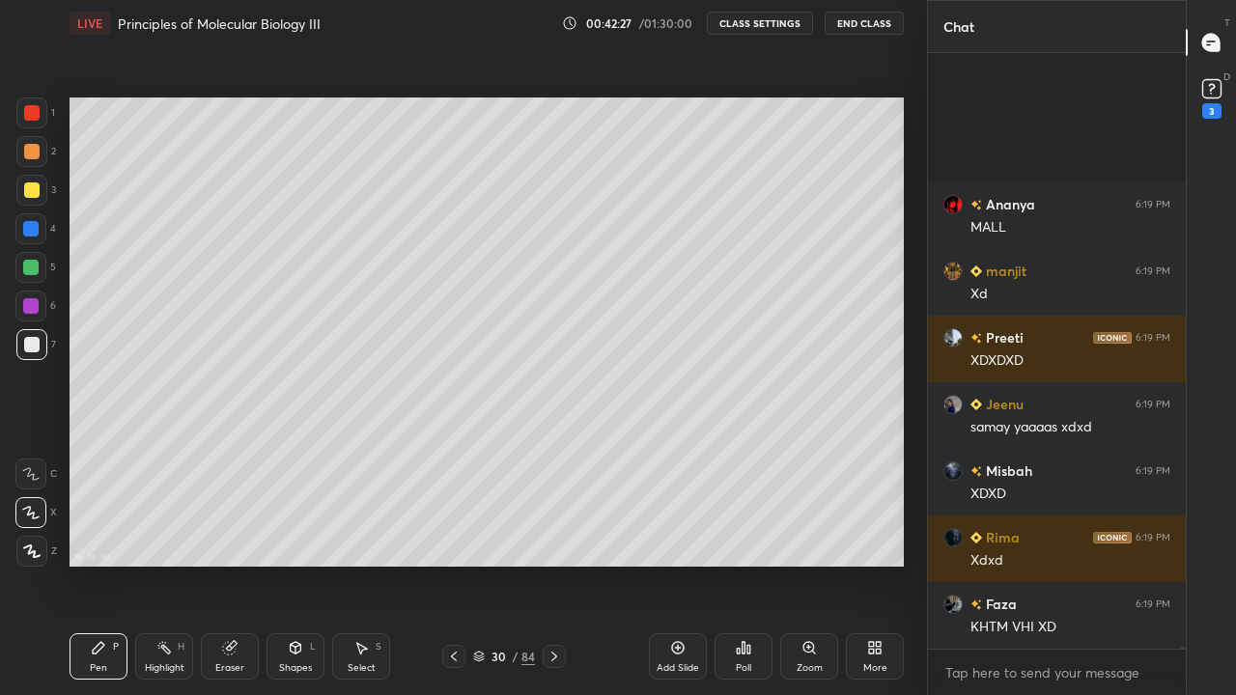
scroll to position [187740, 0]
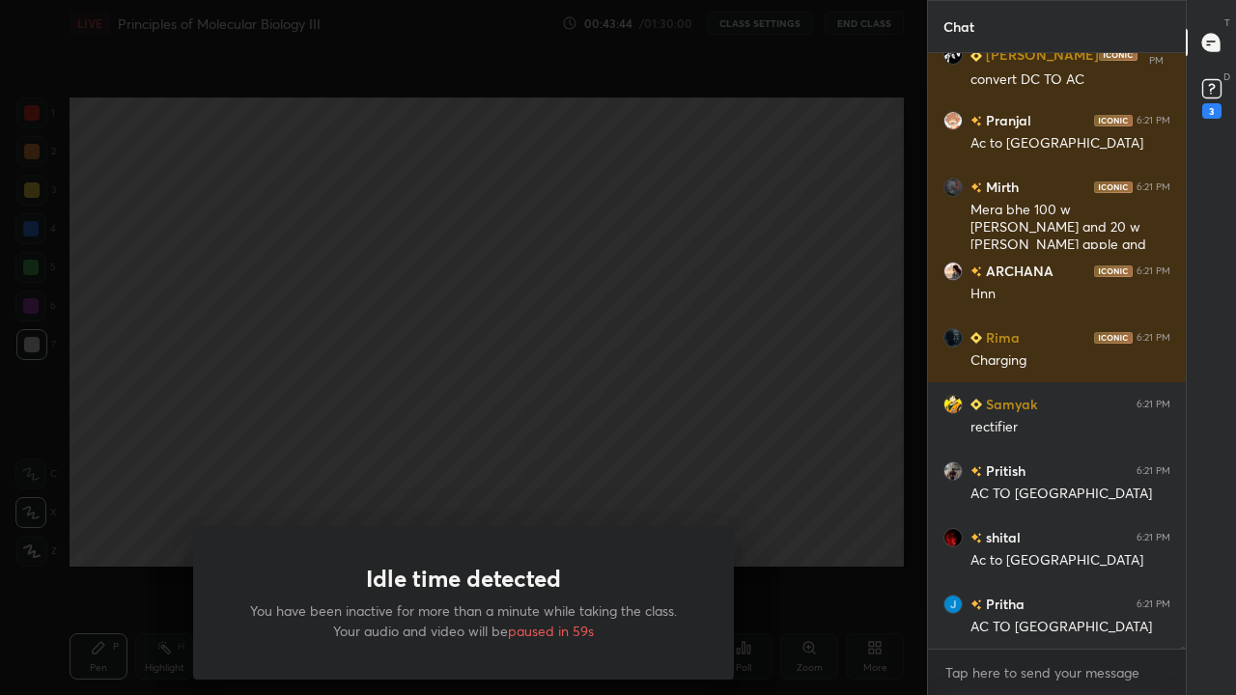
click at [575, 402] on div "Idle time detected You have been inactive for more than a minute while taking t…" at bounding box center [463, 347] width 927 height 695
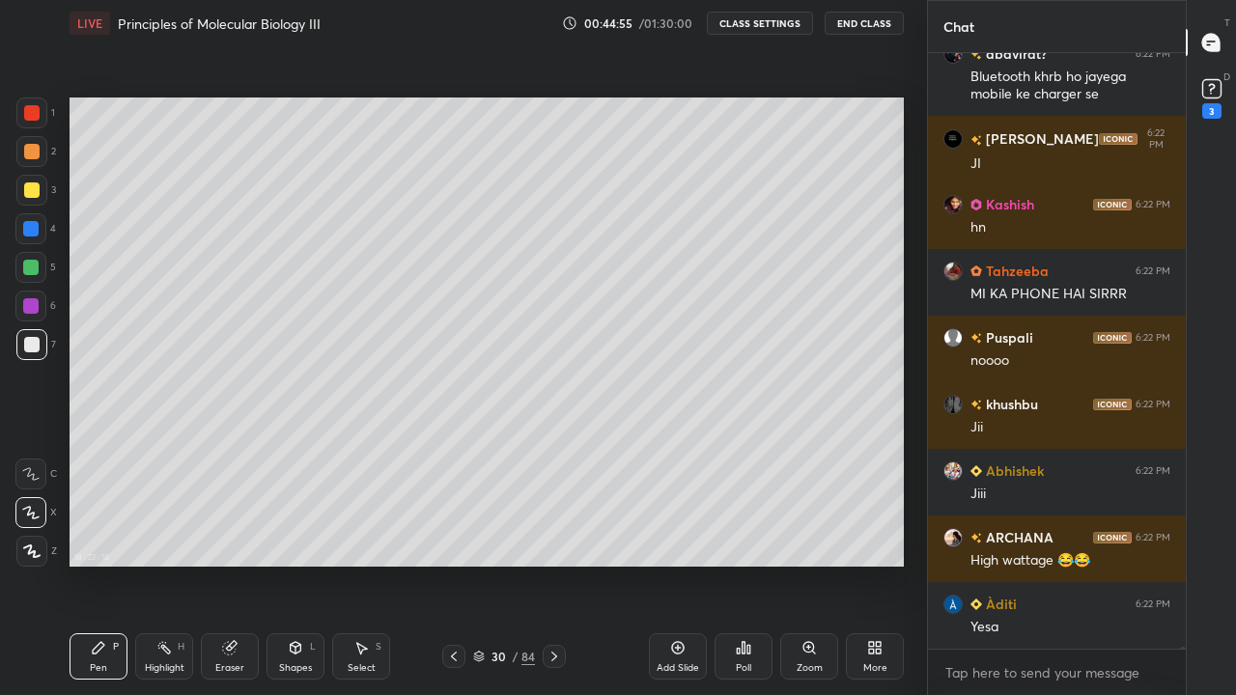
click at [681, 564] on icon at bounding box center [677, 647] width 15 height 15
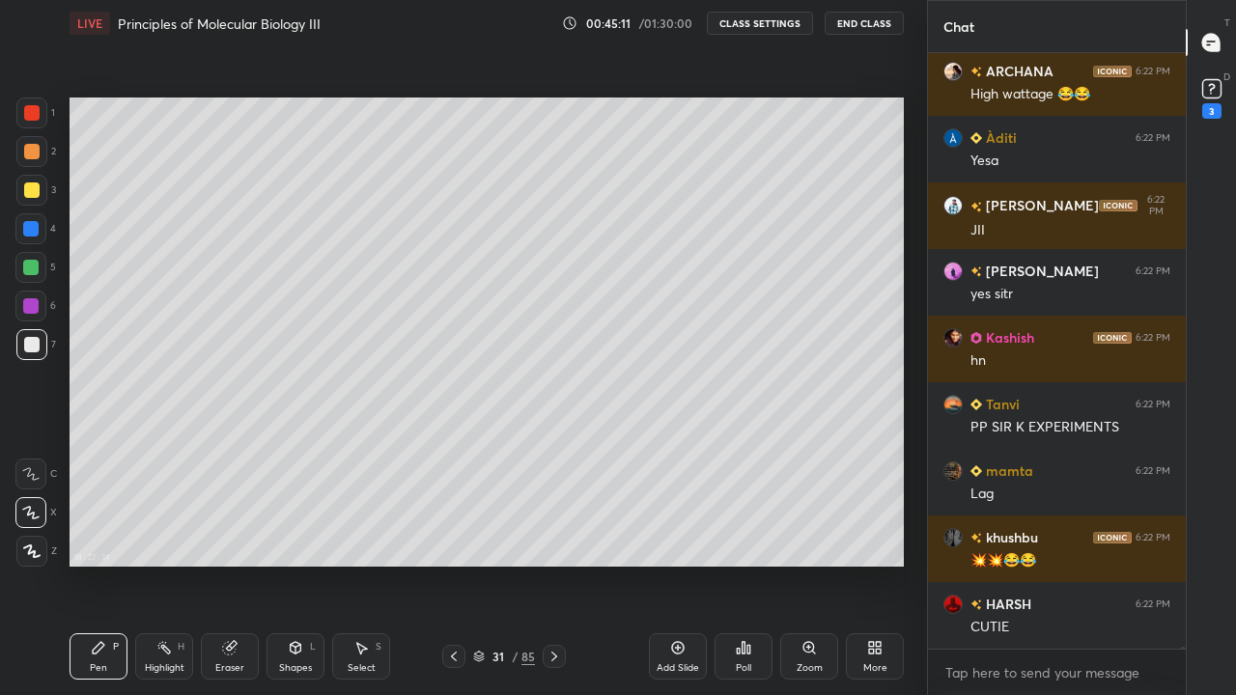
click at [180, 564] on div "Highlight H" at bounding box center [164, 657] width 58 height 46
click at [227, 564] on div "Eraser" at bounding box center [230, 657] width 58 height 46
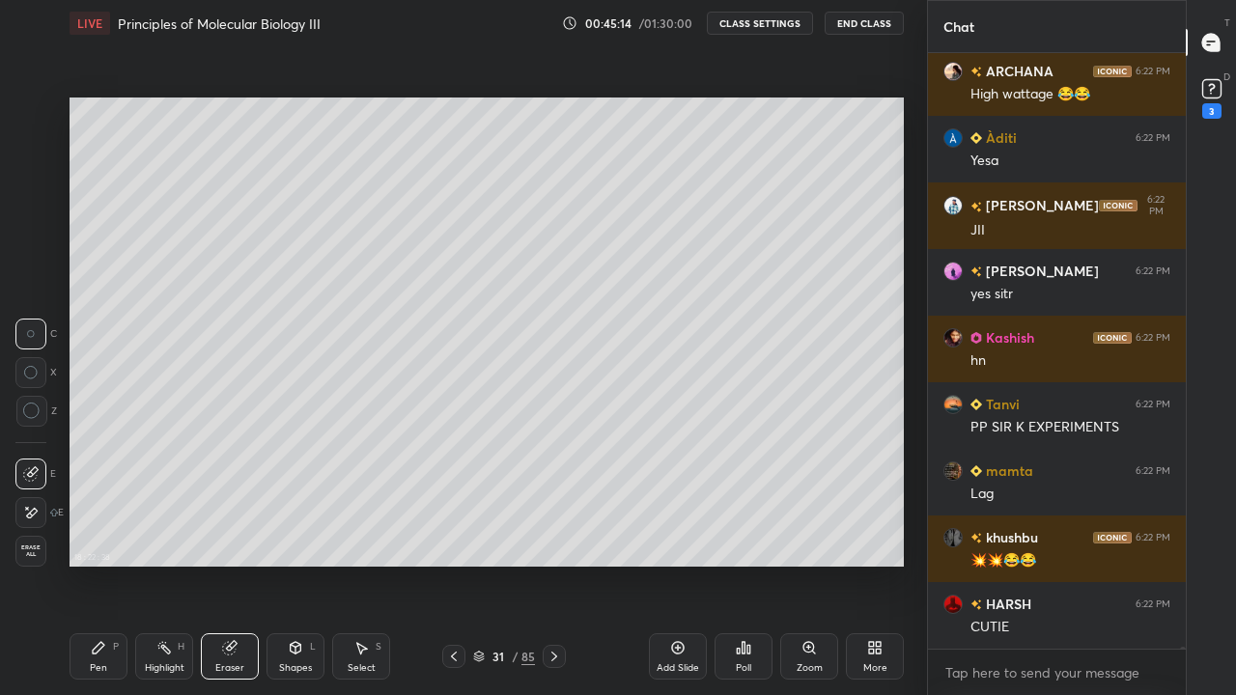
click at [99, 564] on div "Pen" at bounding box center [98, 669] width 17 height 10
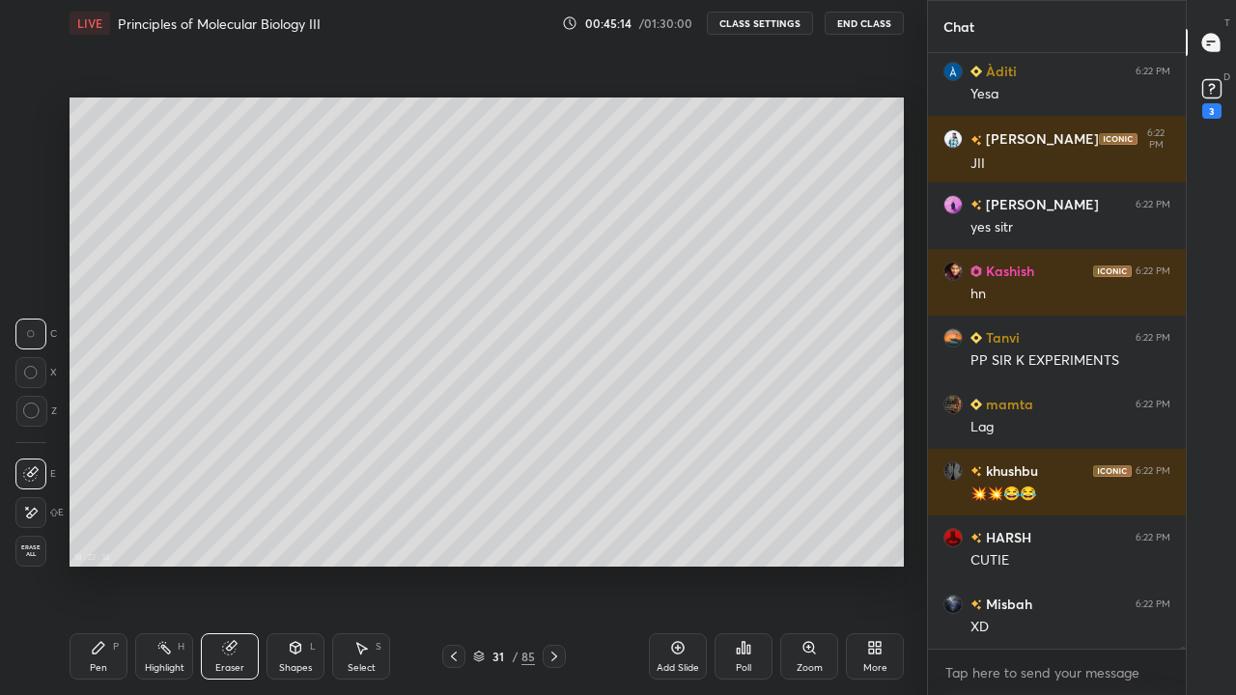
click at [95, 564] on div "Pen P" at bounding box center [99, 657] width 58 height 46
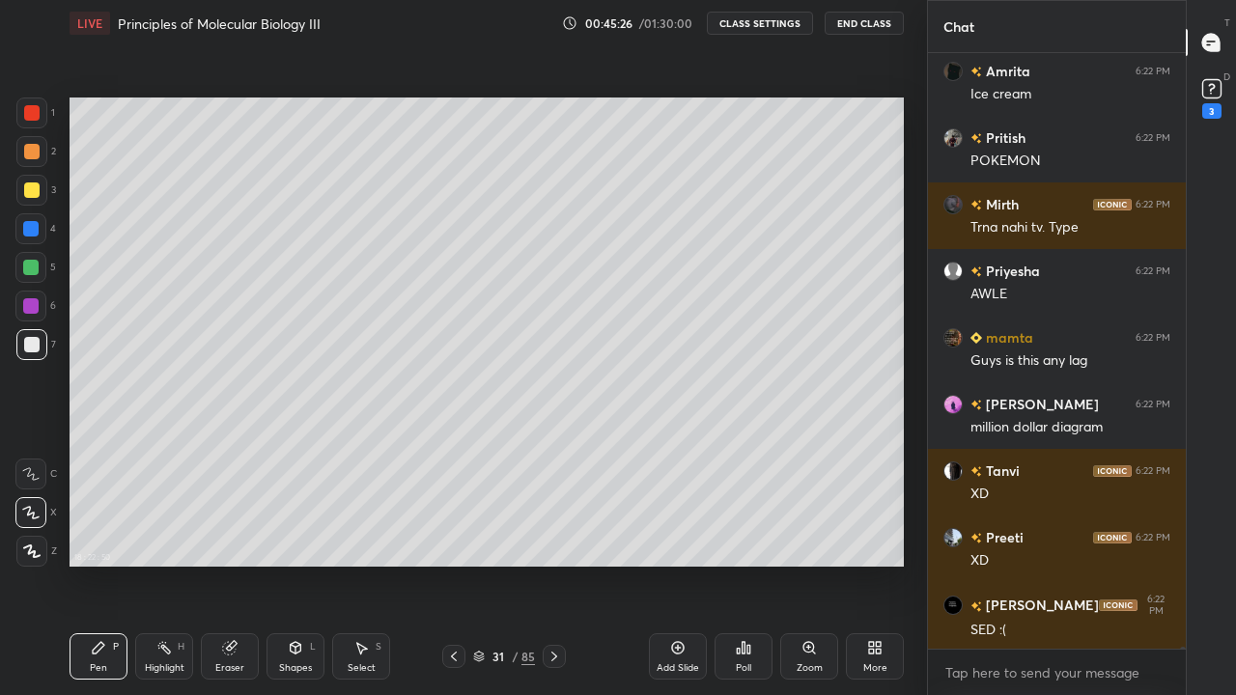
click at [30, 314] on div at bounding box center [30, 306] width 31 height 31
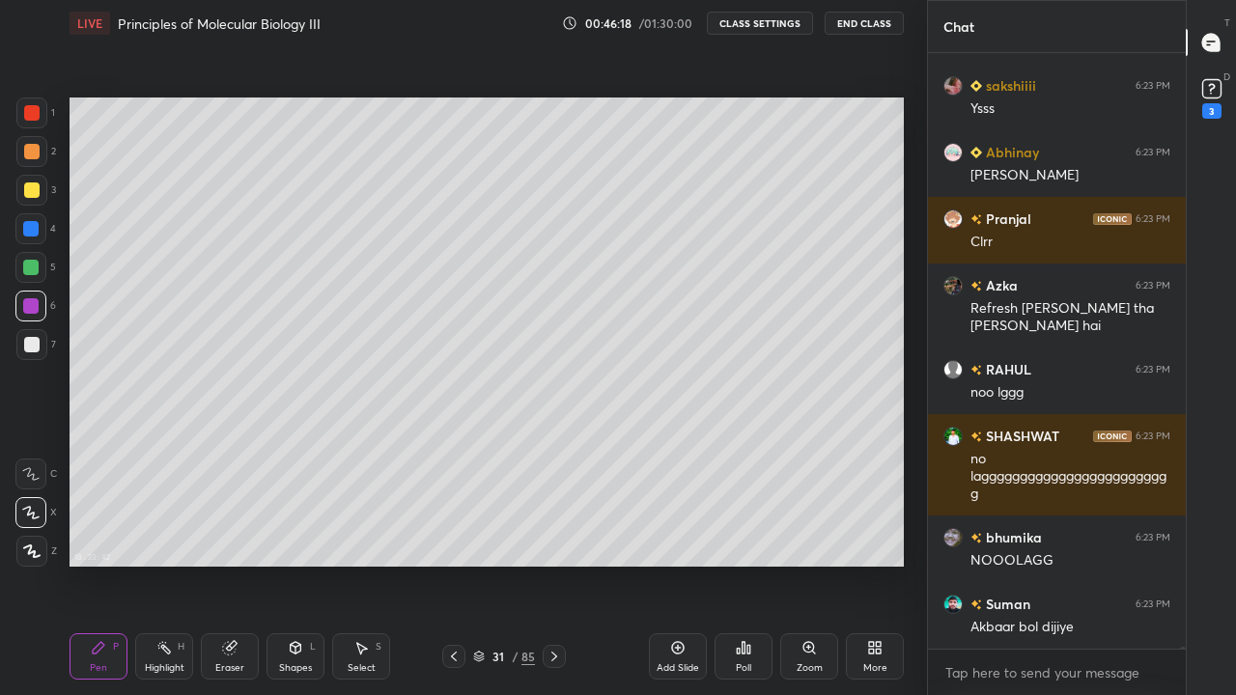
click at [348, 564] on div "Select S" at bounding box center [361, 657] width 58 height 46
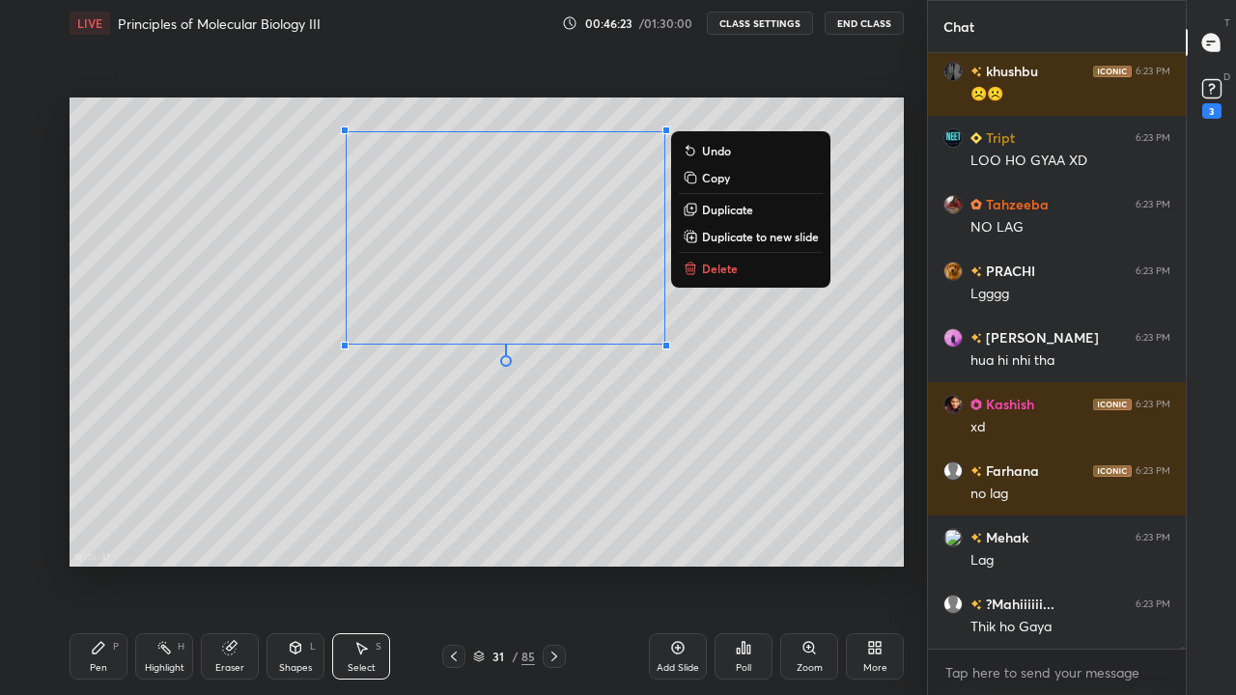
click at [101, 564] on div "Pen P" at bounding box center [99, 657] width 58 height 46
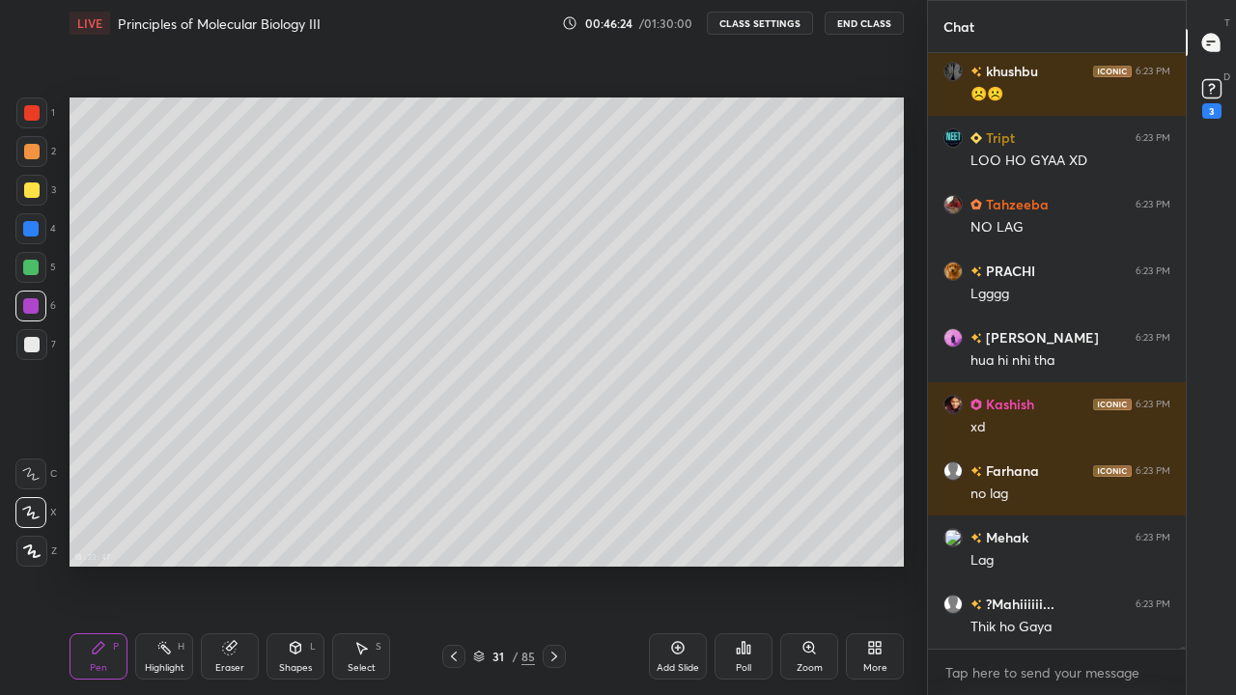
click at [39, 355] on div at bounding box center [31, 344] width 31 height 31
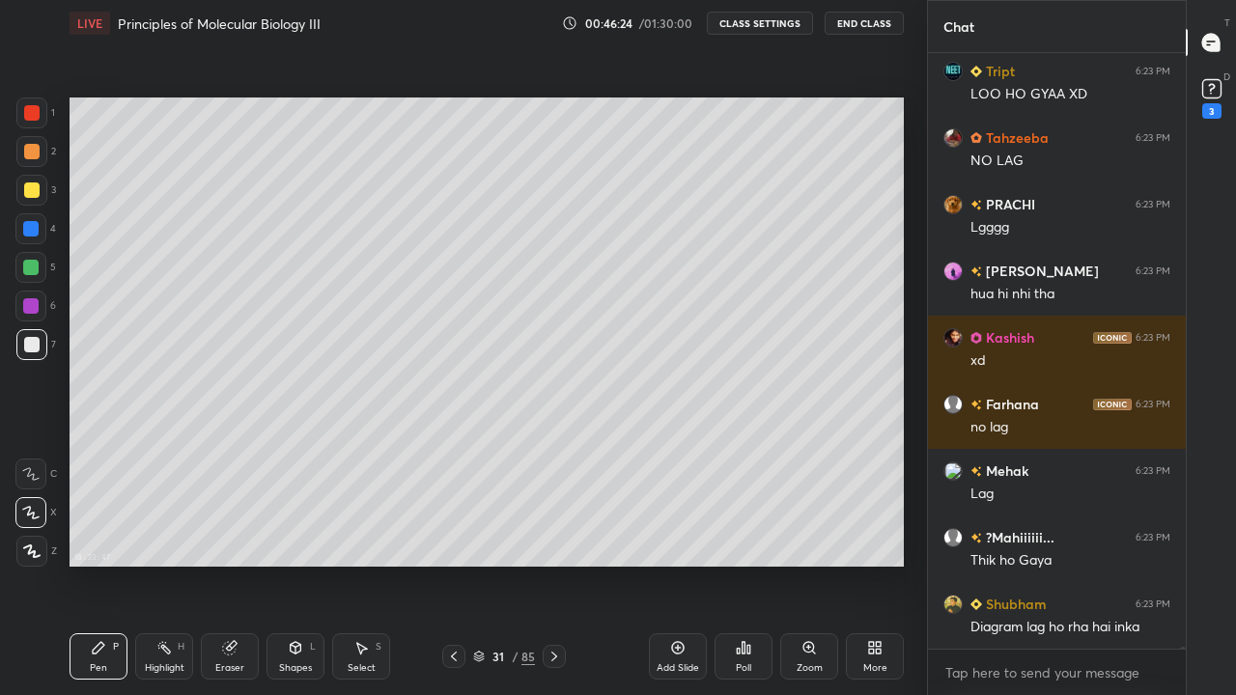
click at [37, 352] on div at bounding box center [31, 344] width 15 height 15
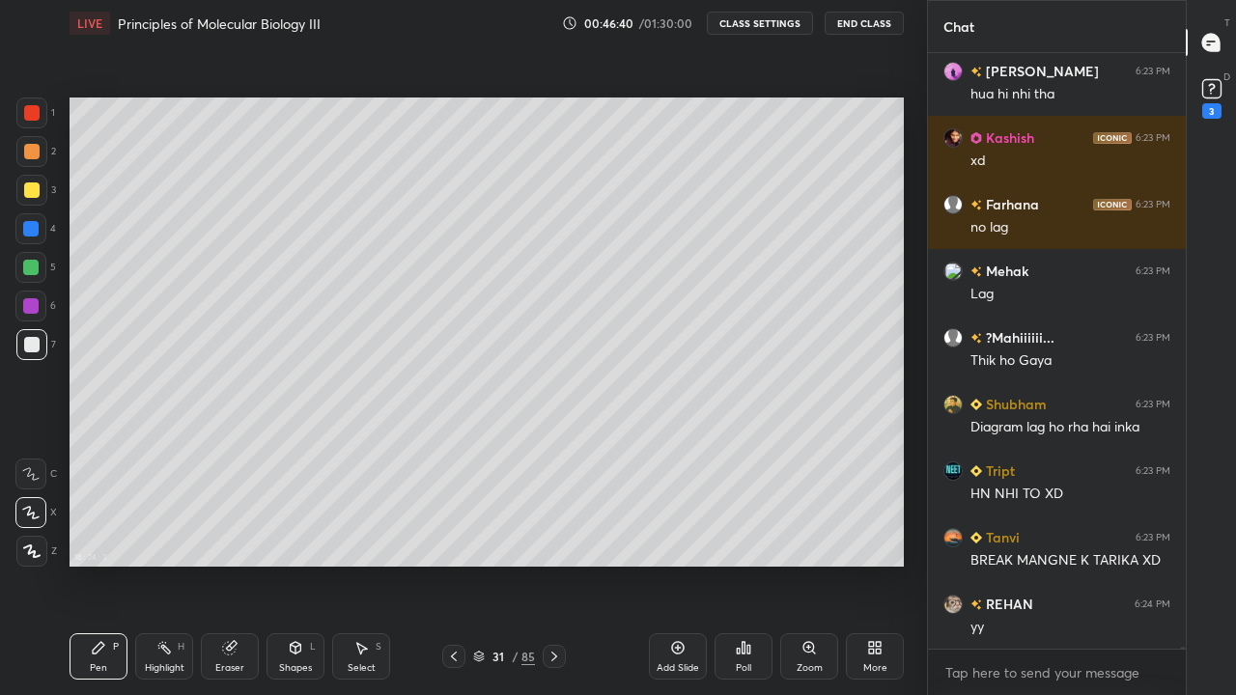
click at [360, 564] on div "Select S" at bounding box center [361, 657] width 58 height 46
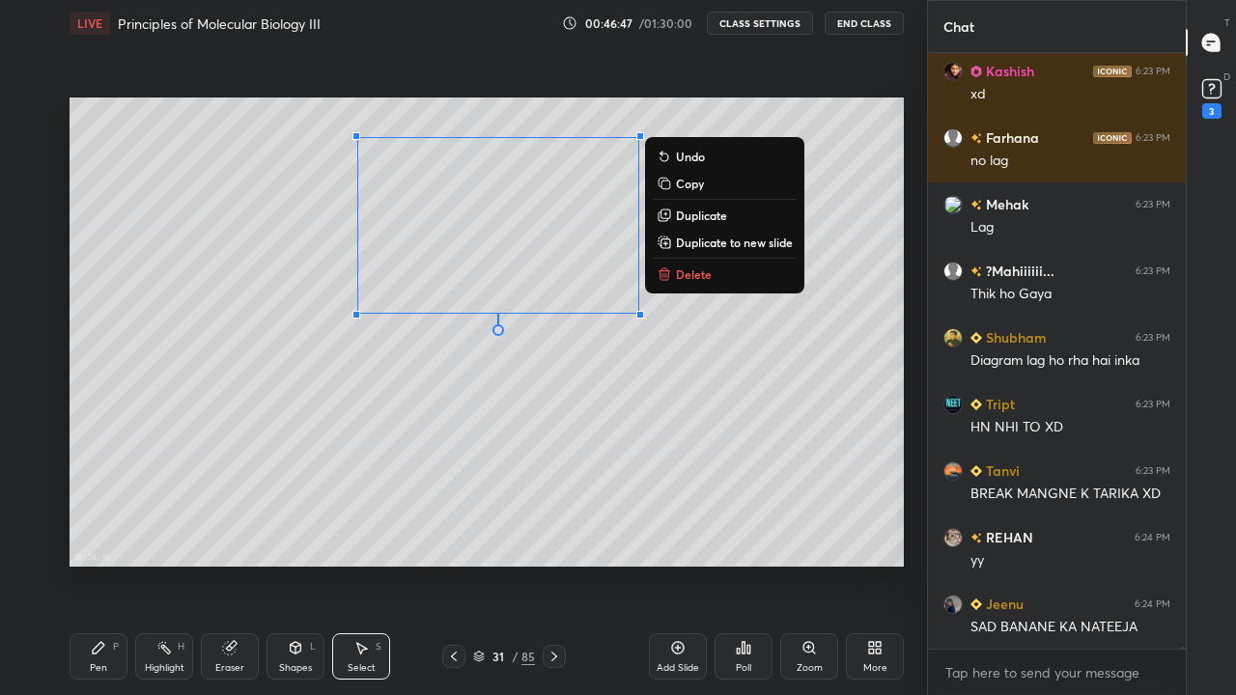
click at [99, 564] on icon at bounding box center [98, 647] width 15 height 15
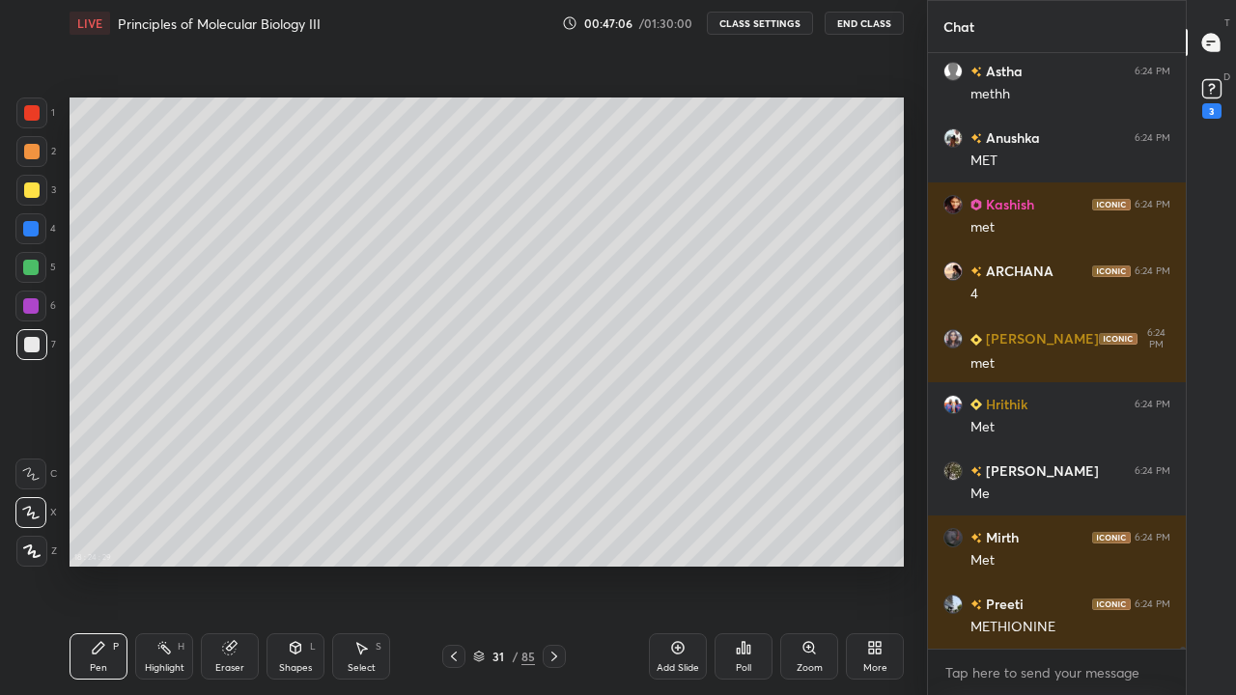
scroll to position [213034, 0]
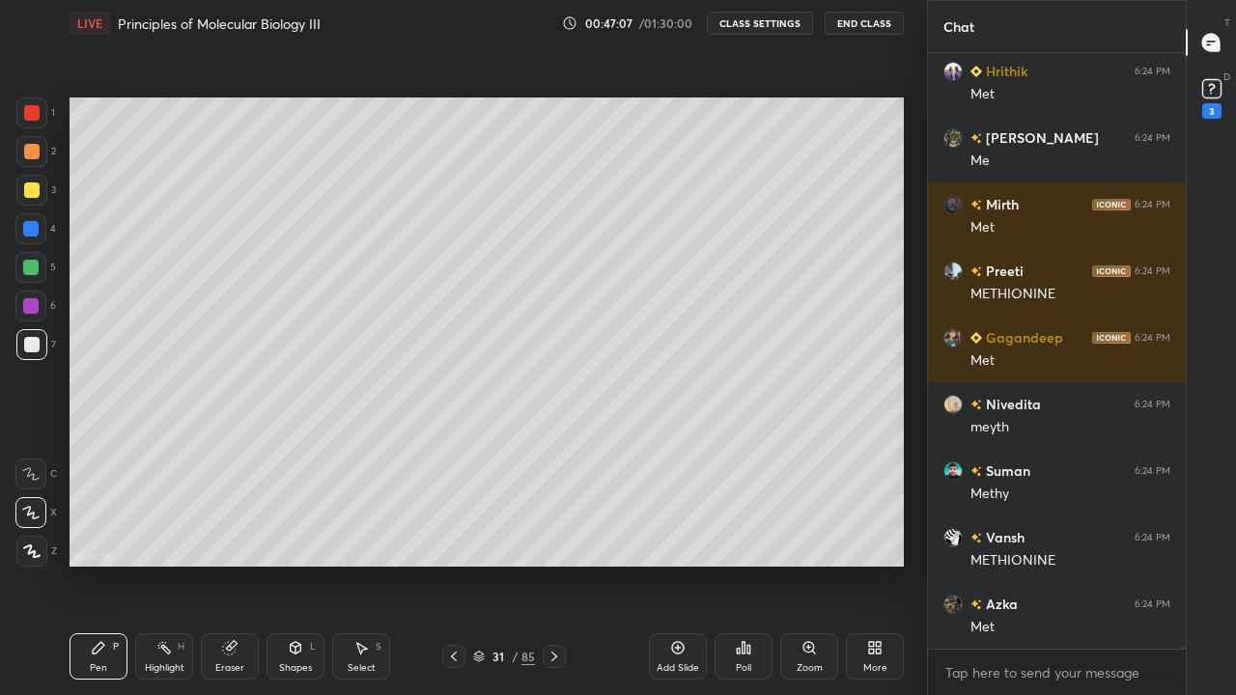
click at [25, 228] on div at bounding box center [30, 228] width 15 height 15
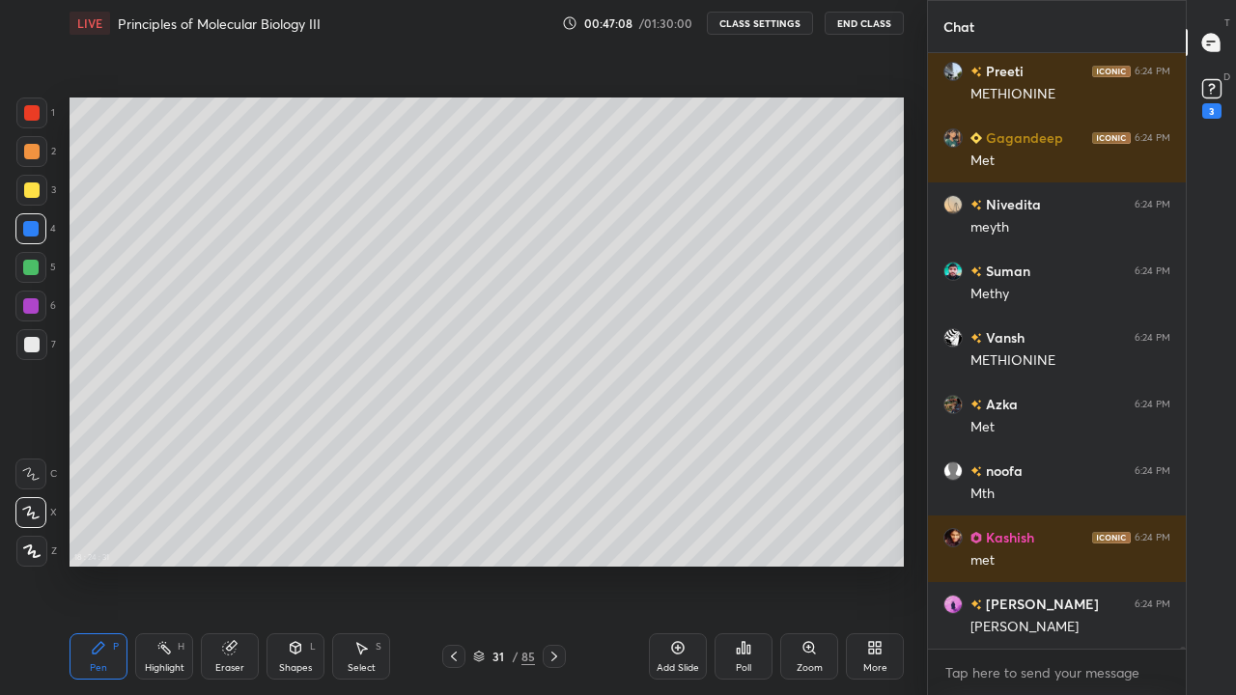
click at [171, 564] on div "Highlight H" at bounding box center [164, 657] width 58 height 46
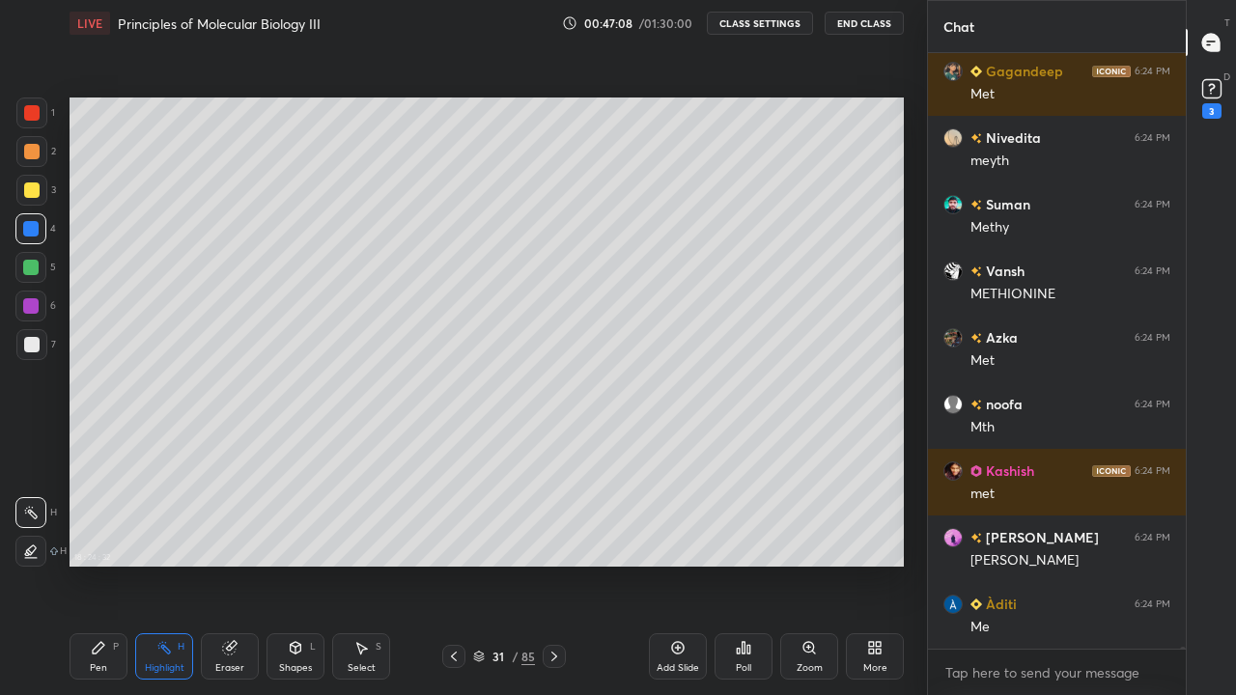
click at [220, 564] on div "Eraser" at bounding box center [230, 657] width 58 height 46
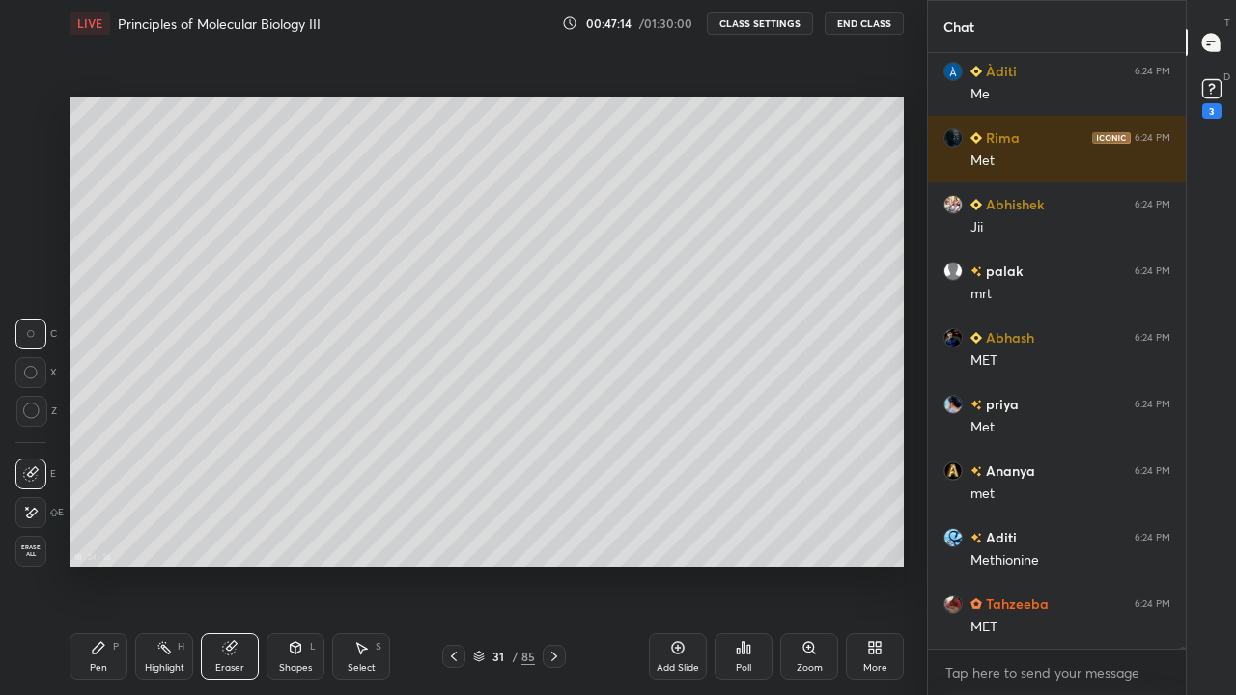
scroll to position [213901, 0]
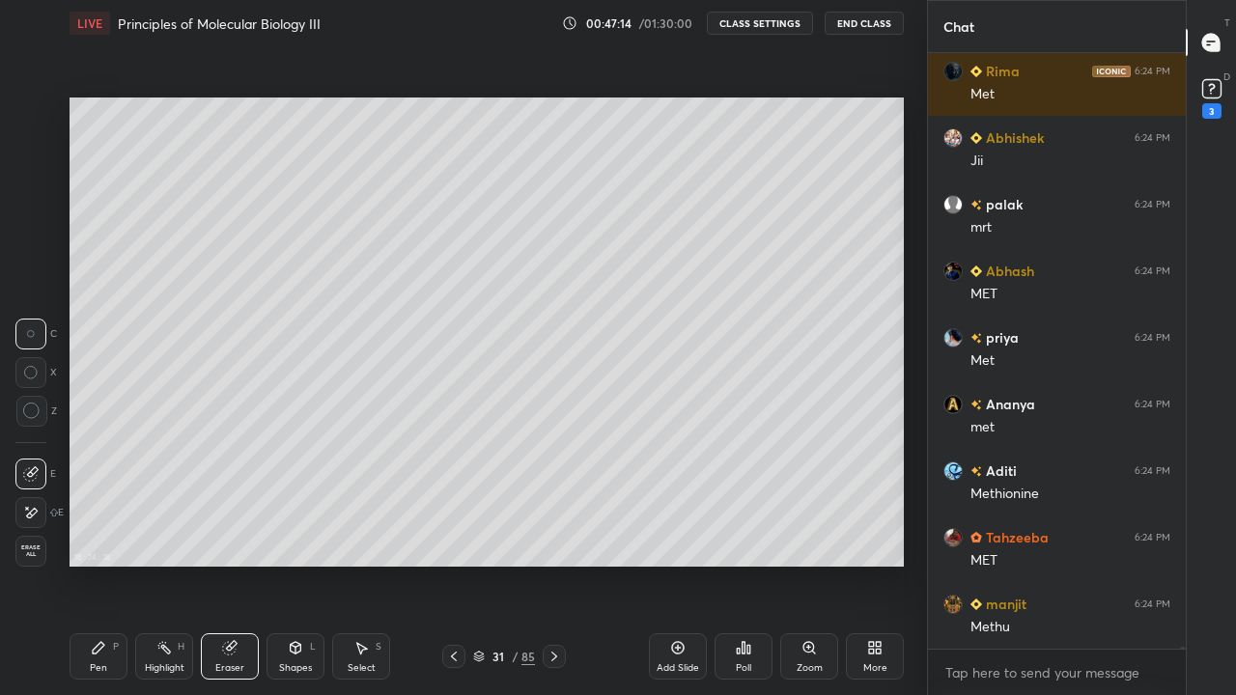
click at [100, 564] on div "Pen P" at bounding box center [99, 657] width 58 height 46
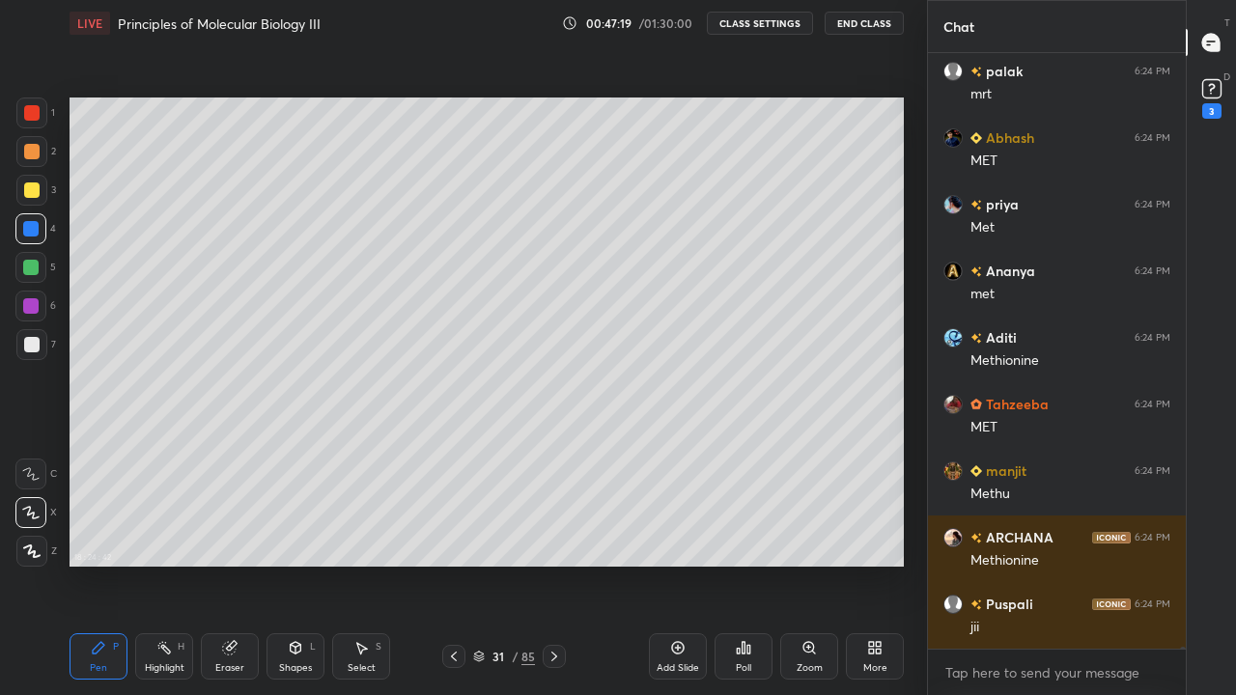
scroll to position [214101, 0]
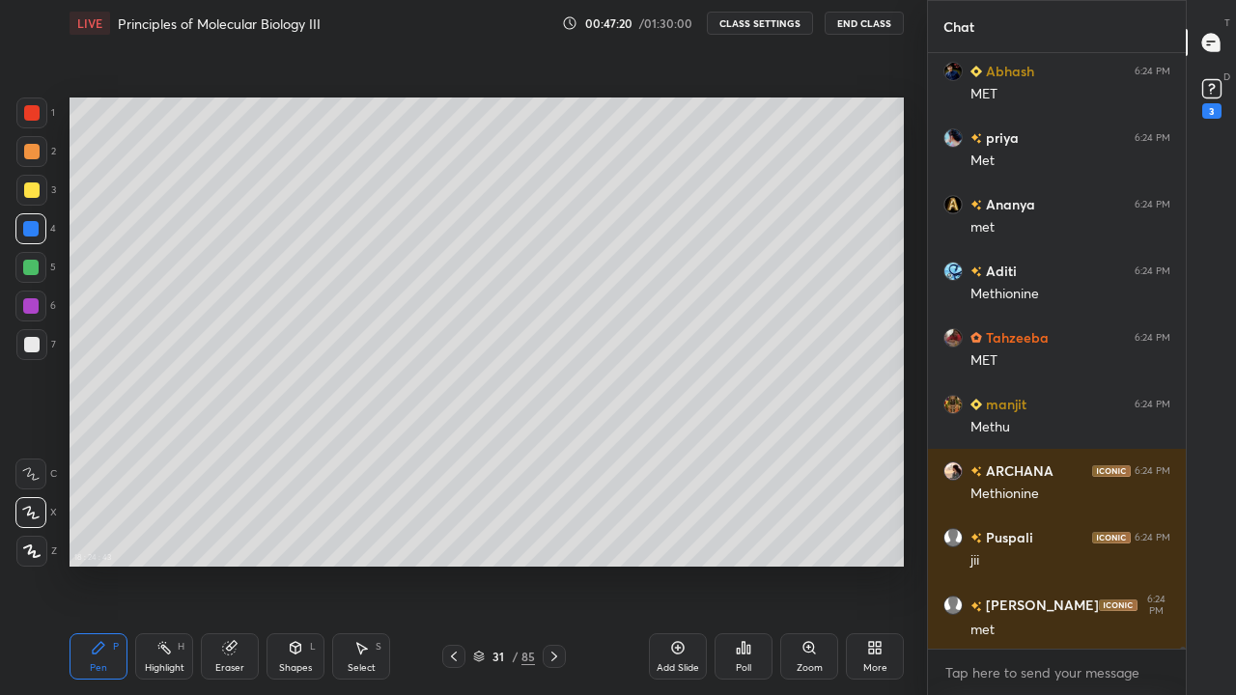
click at [38, 195] on div at bounding box center [31, 190] width 15 height 15
click at [37, 197] on div at bounding box center [31, 190] width 15 height 15
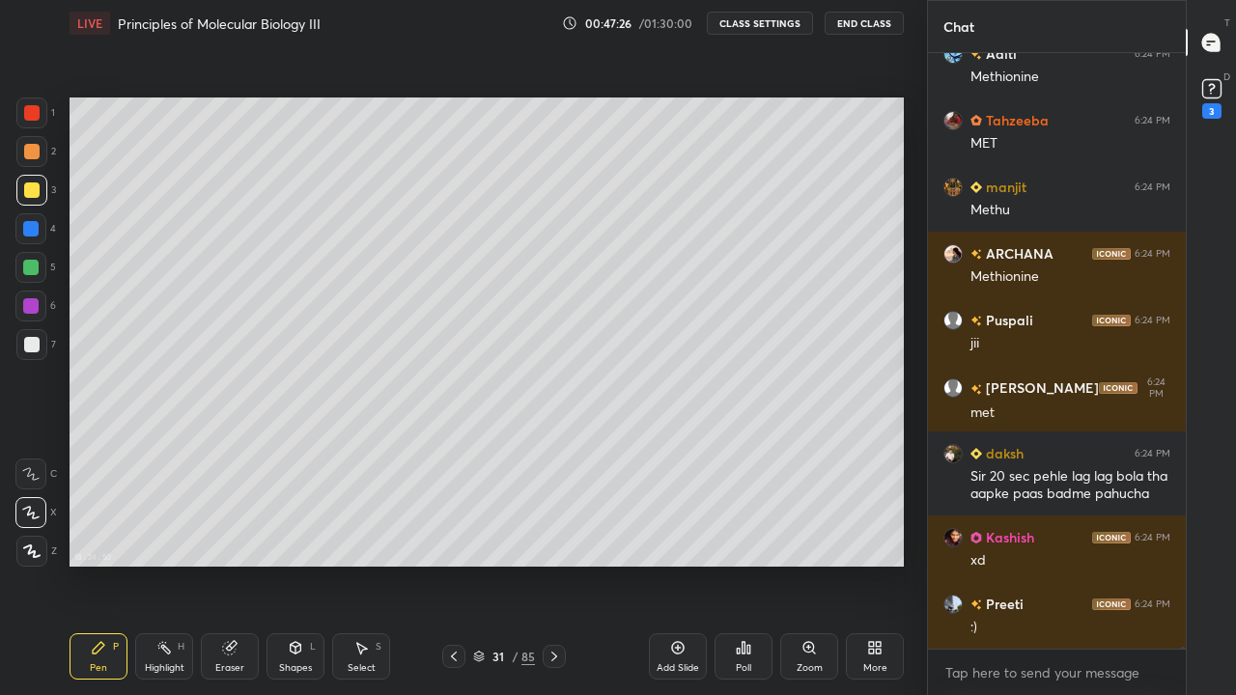
scroll to position [211591, 0]
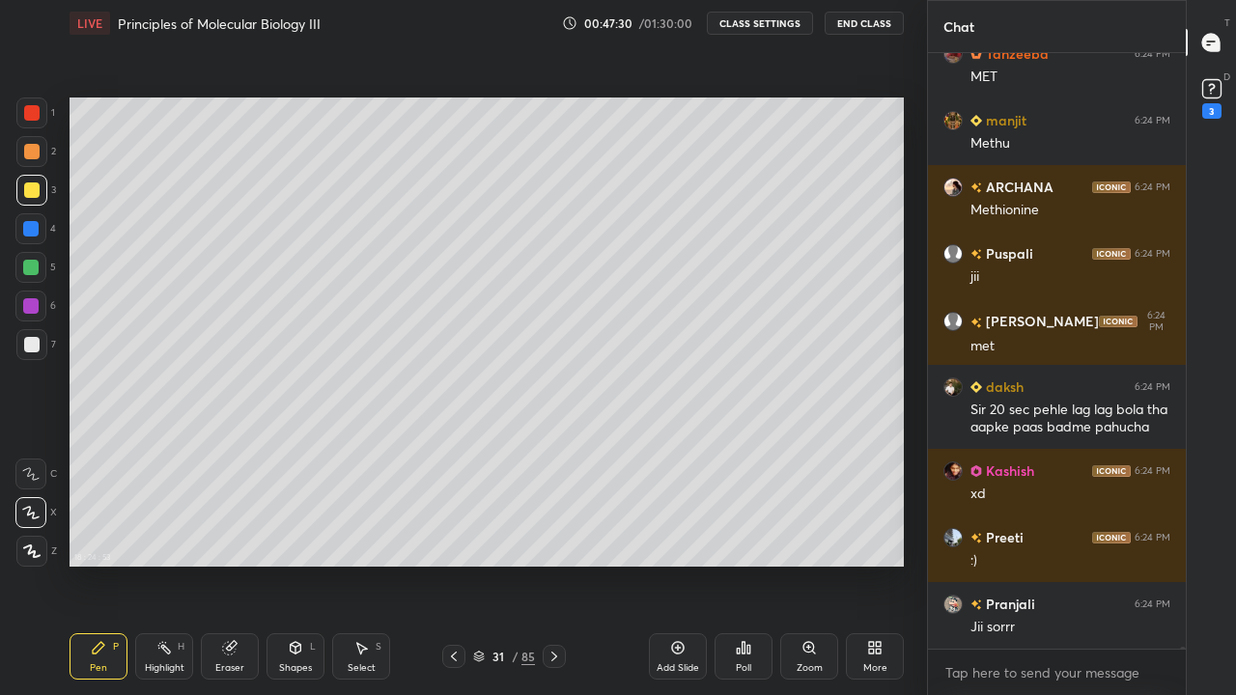
click at [32, 352] on div at bounding box center [31, 344] width 15 height 15
click at [31, 310] on div at bounding box center [30, 305] width 15 height 15
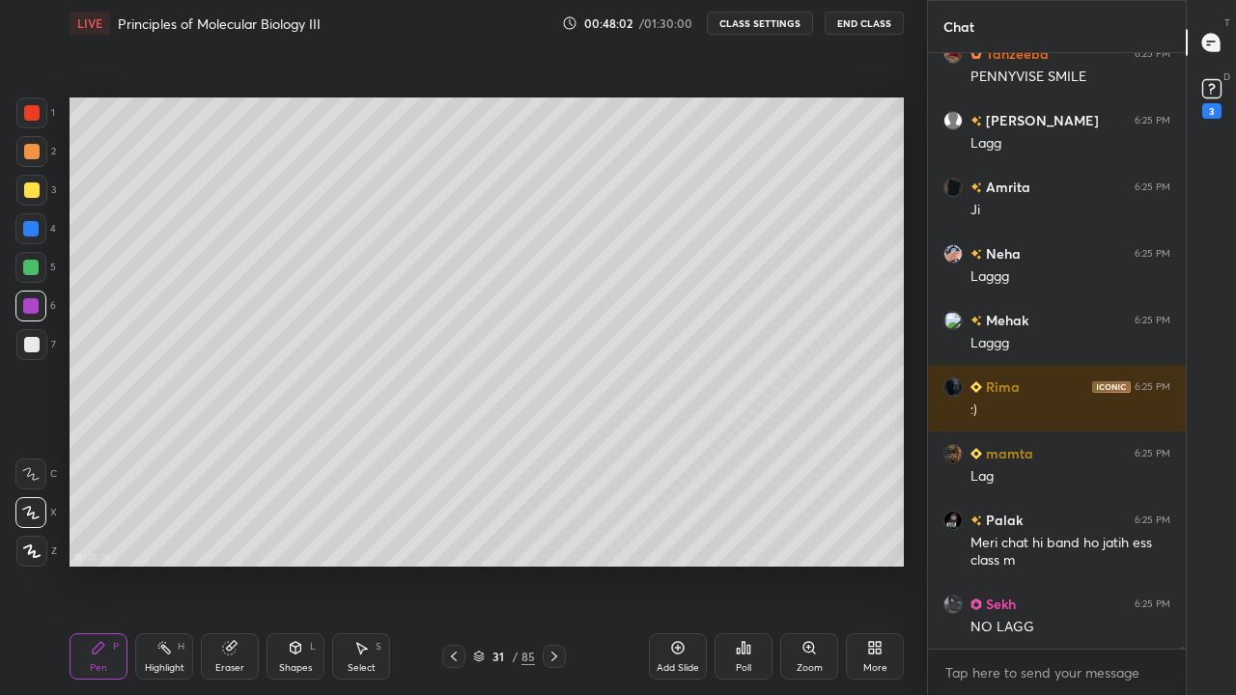
scroll to position [212875, 0]
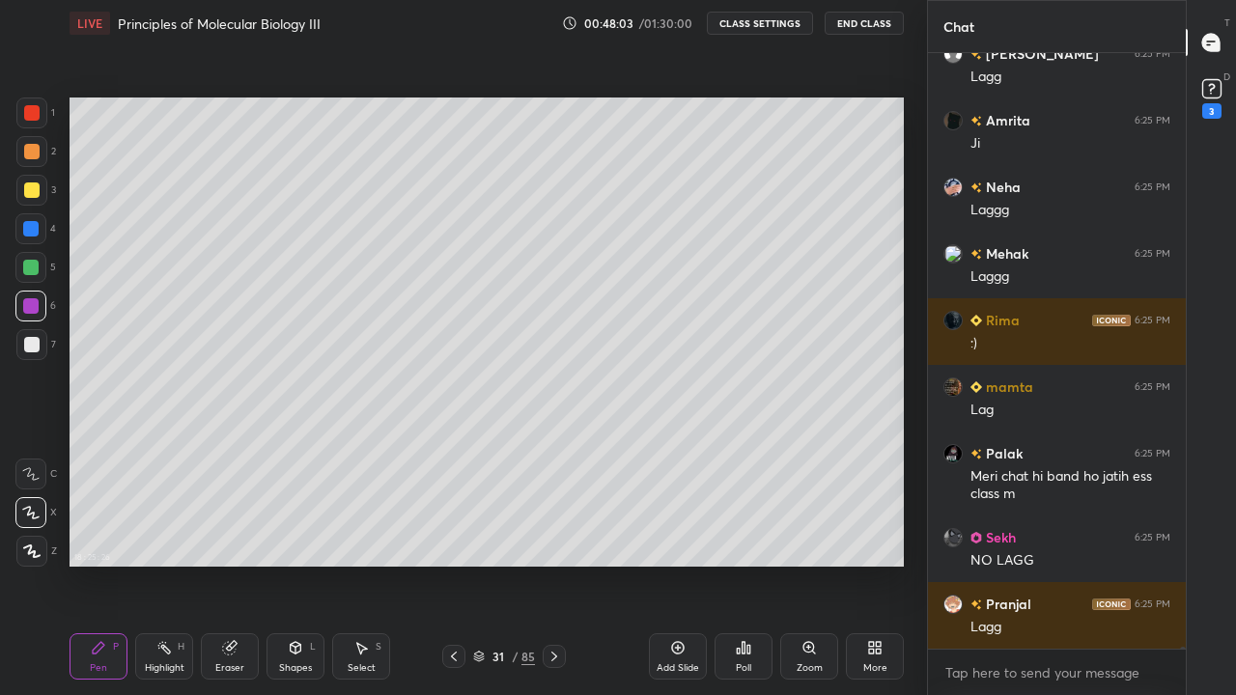
click at [32, 194] on div at bounding box center [31, 190] width 15 height 15
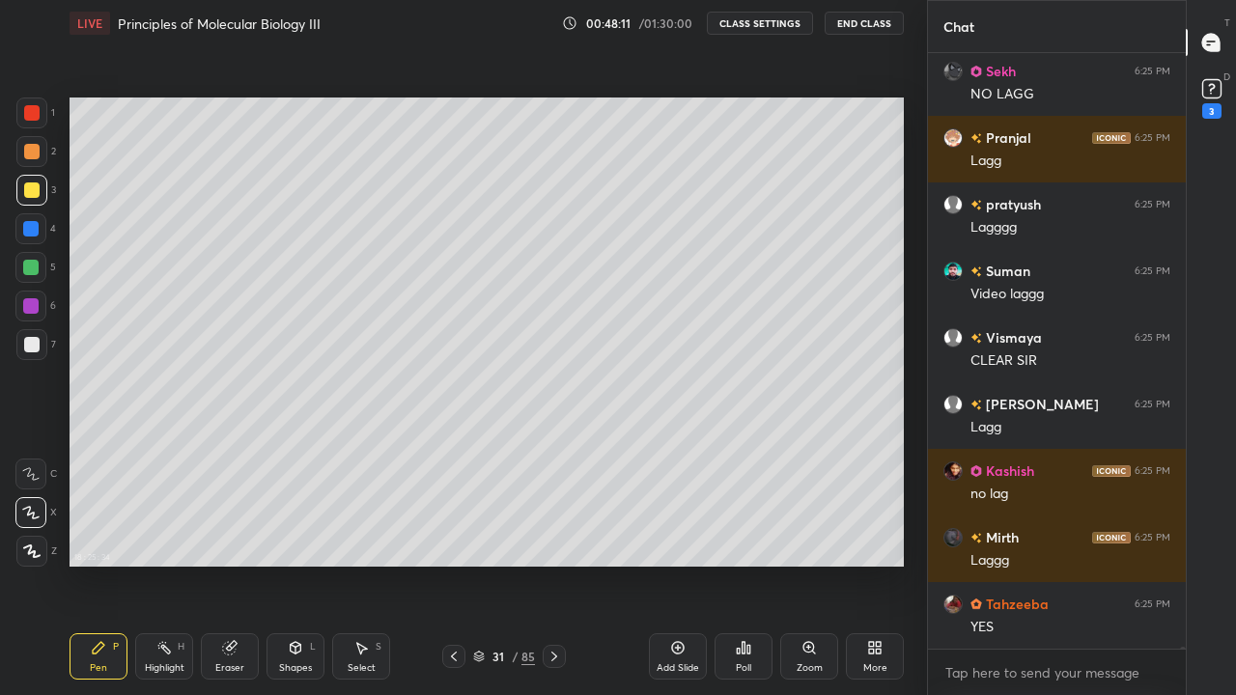
scroll to position [213408, 0]
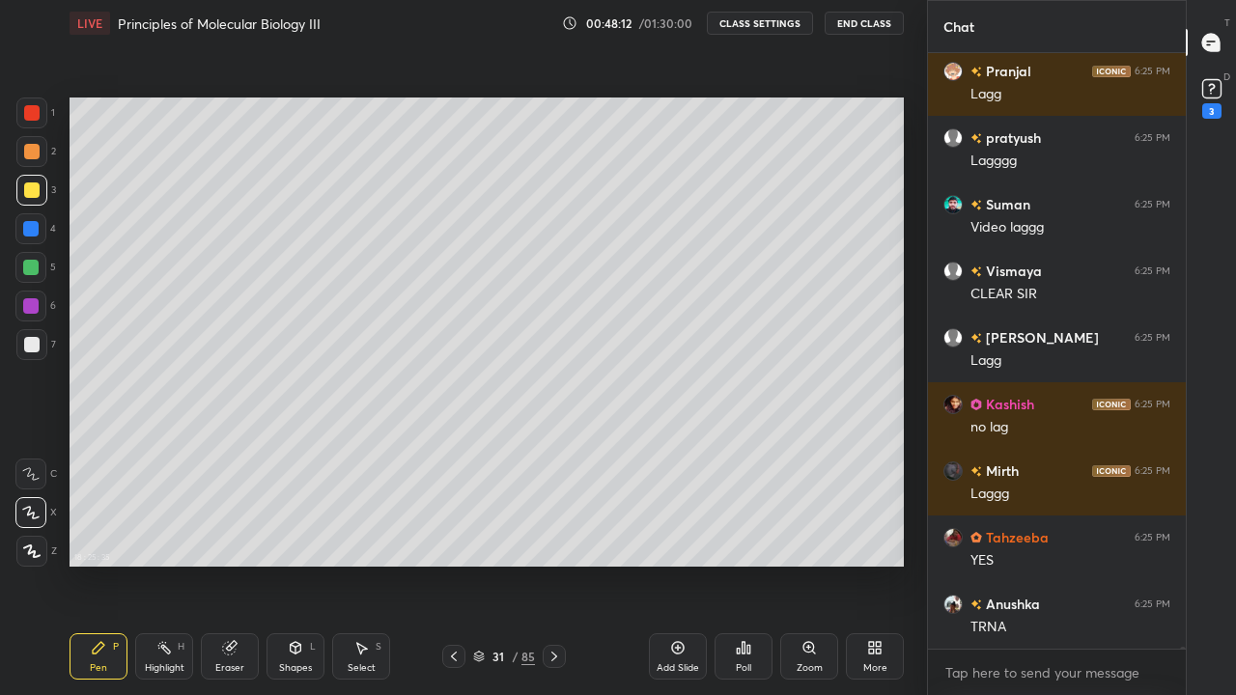
click at [34, 157] on div at bounding box center [31, 151] width 15 height 15
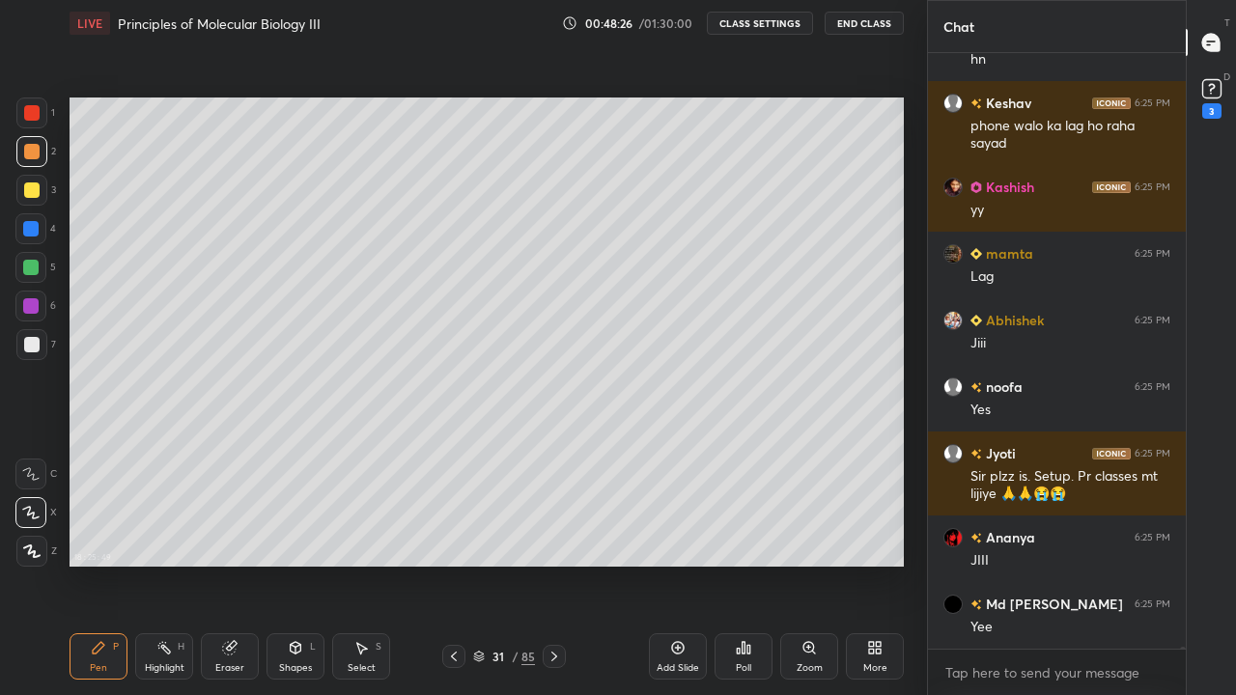
scroll to position [214643, 0]
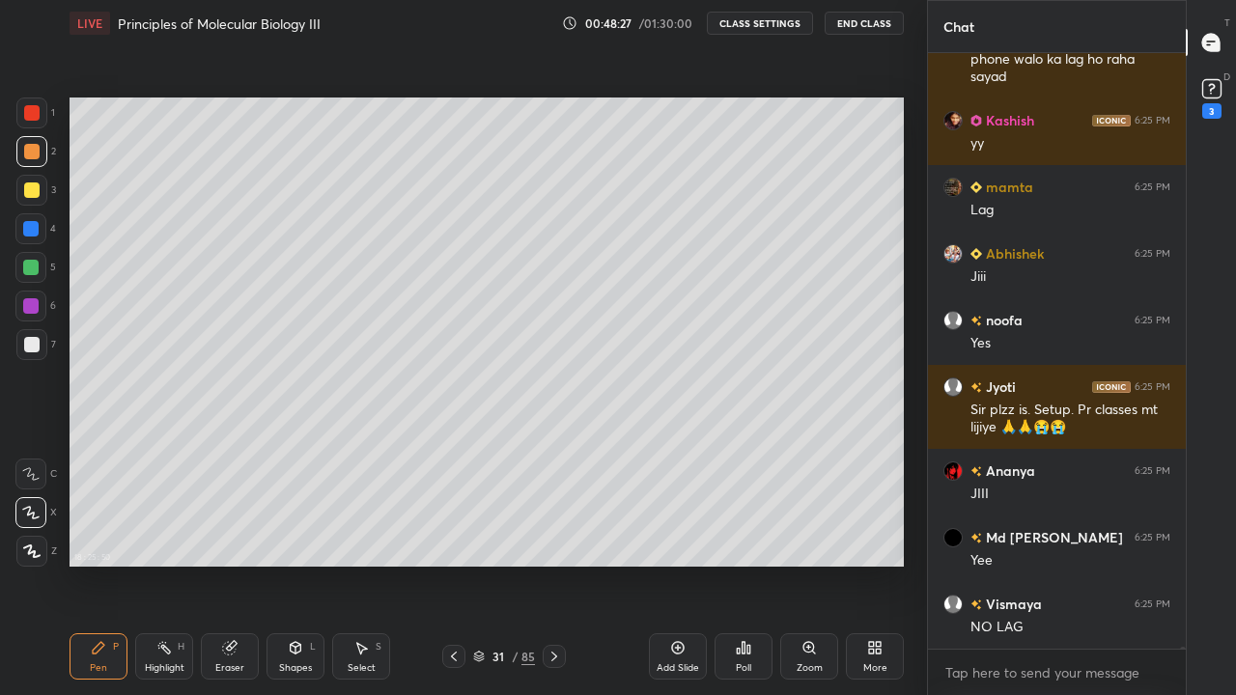
click at [887, 564] on div "More" at bounding box center [875, 657] width 58 height 46
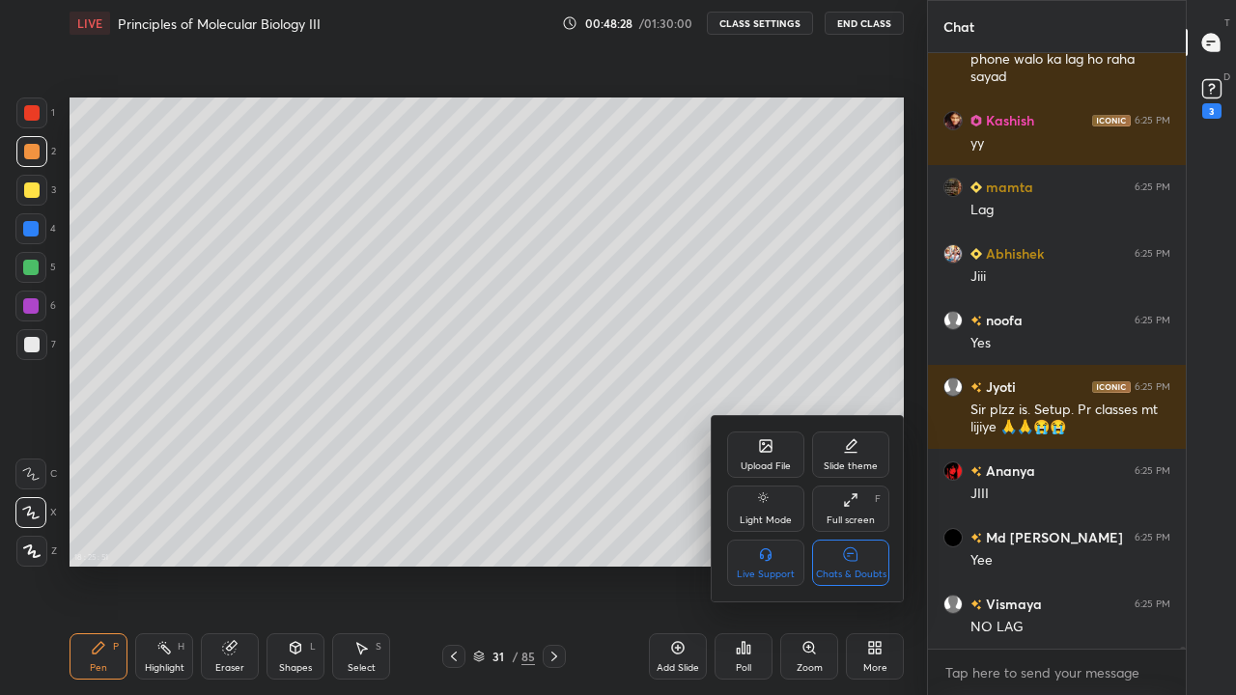
click at [857, 564] on div "Chats & Doubts" at bounding box center [851, 575] width 71 height 10
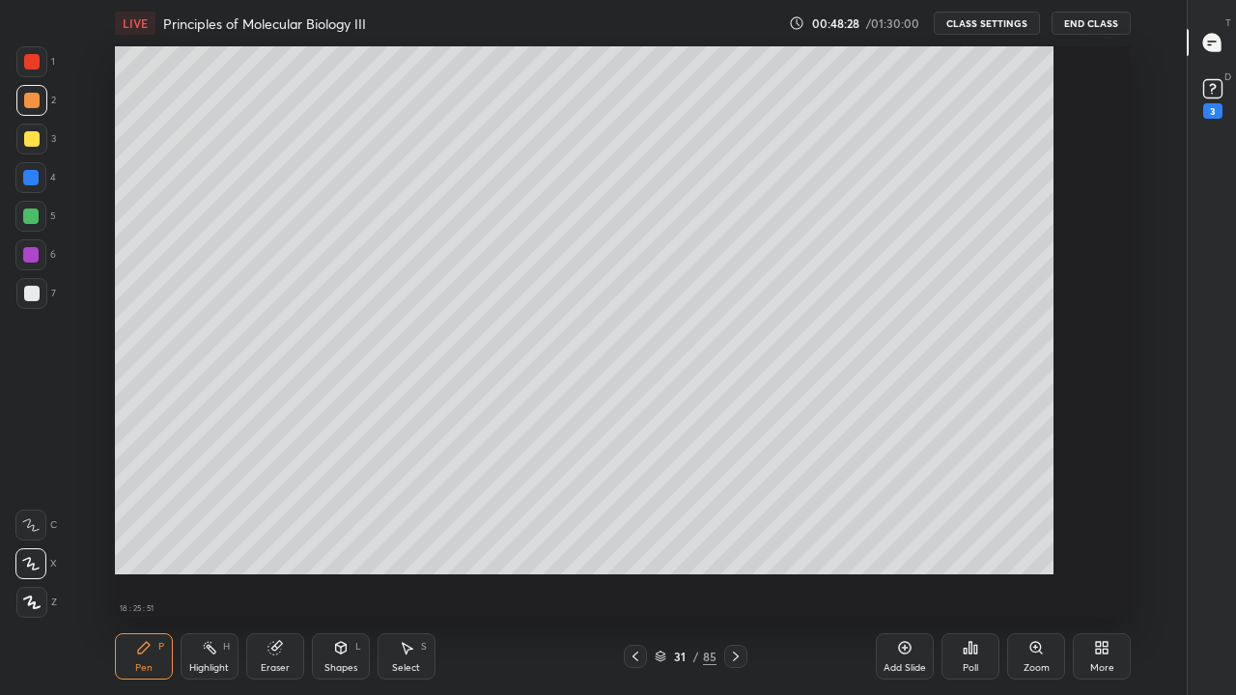
scroll to position [7, 1]
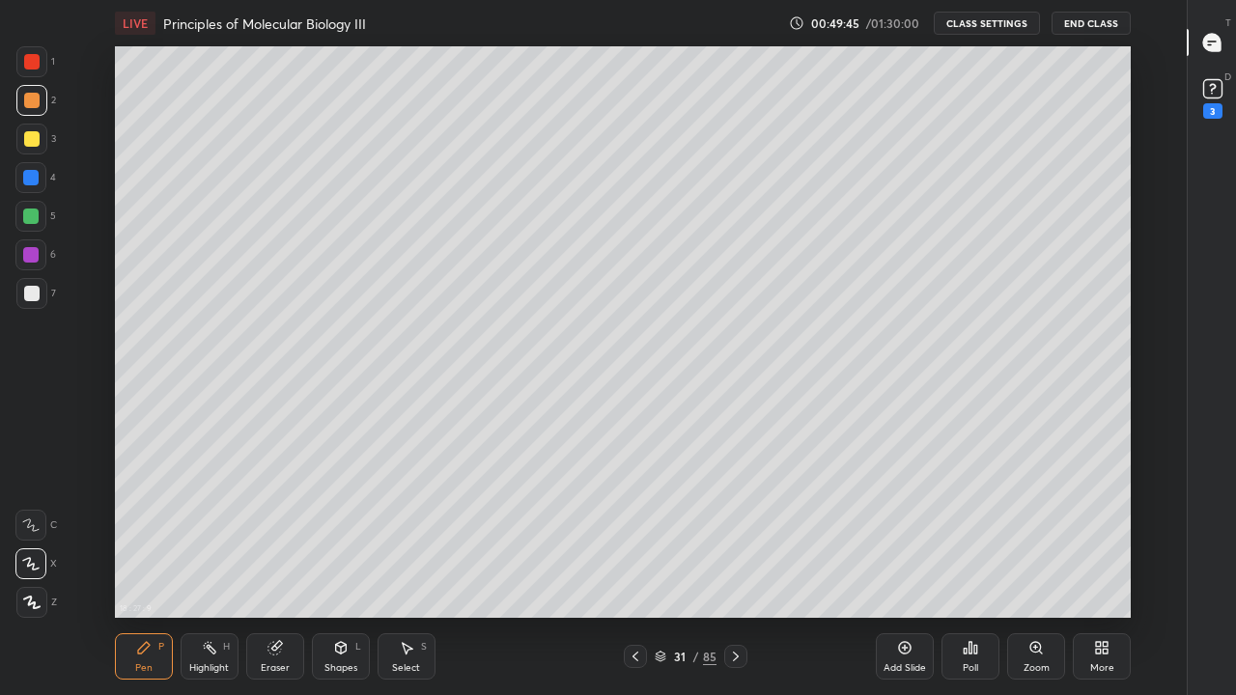
click at [1098, 564] on icon at bounding box center [1098, 651] width 5 height 5
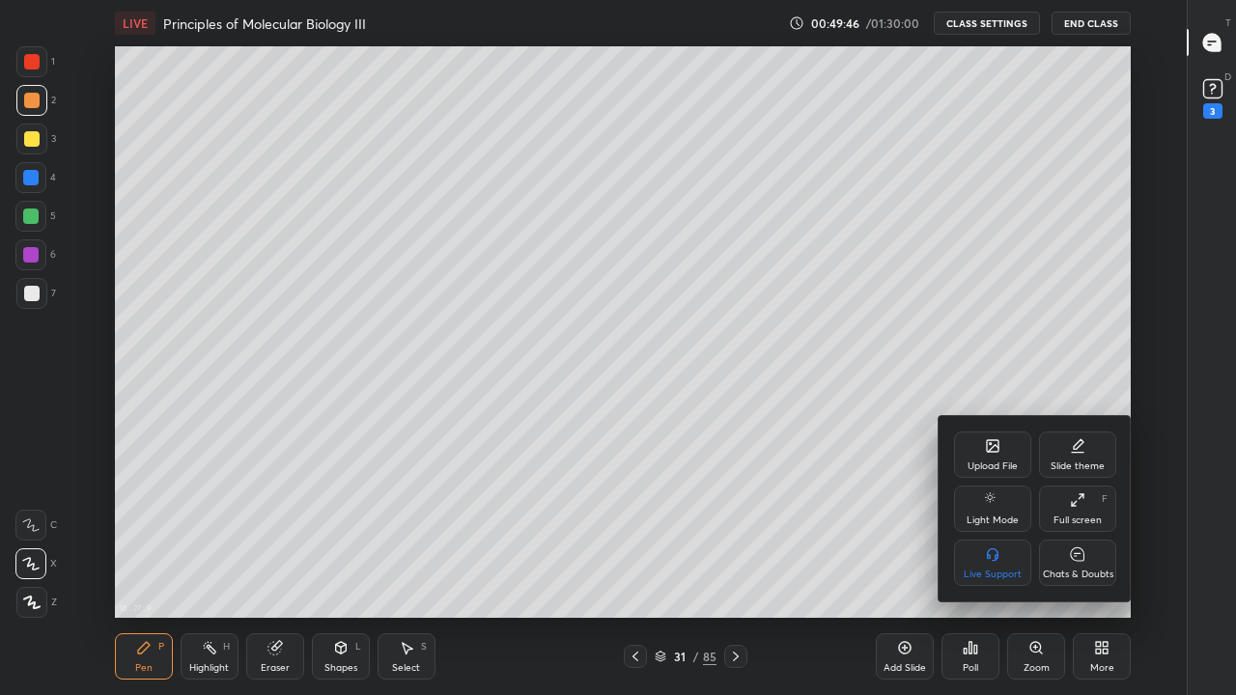
click at [1078, 564] on div "Chats & Doubts" at bounding box center [1078, 575] width 71 height 10
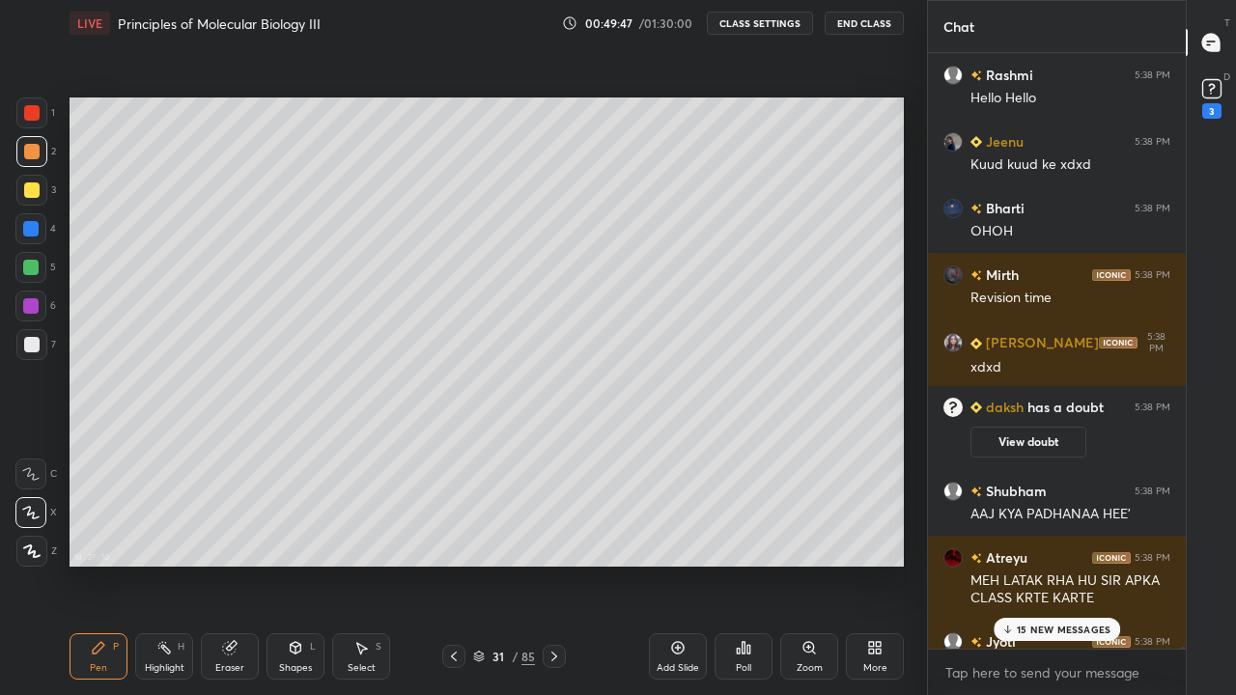
scroll to position [96015, 95737]
click at [1016, 564] on div "15 NEW MESSAGES" at bounding box center [1057, 629] width 127 height 23
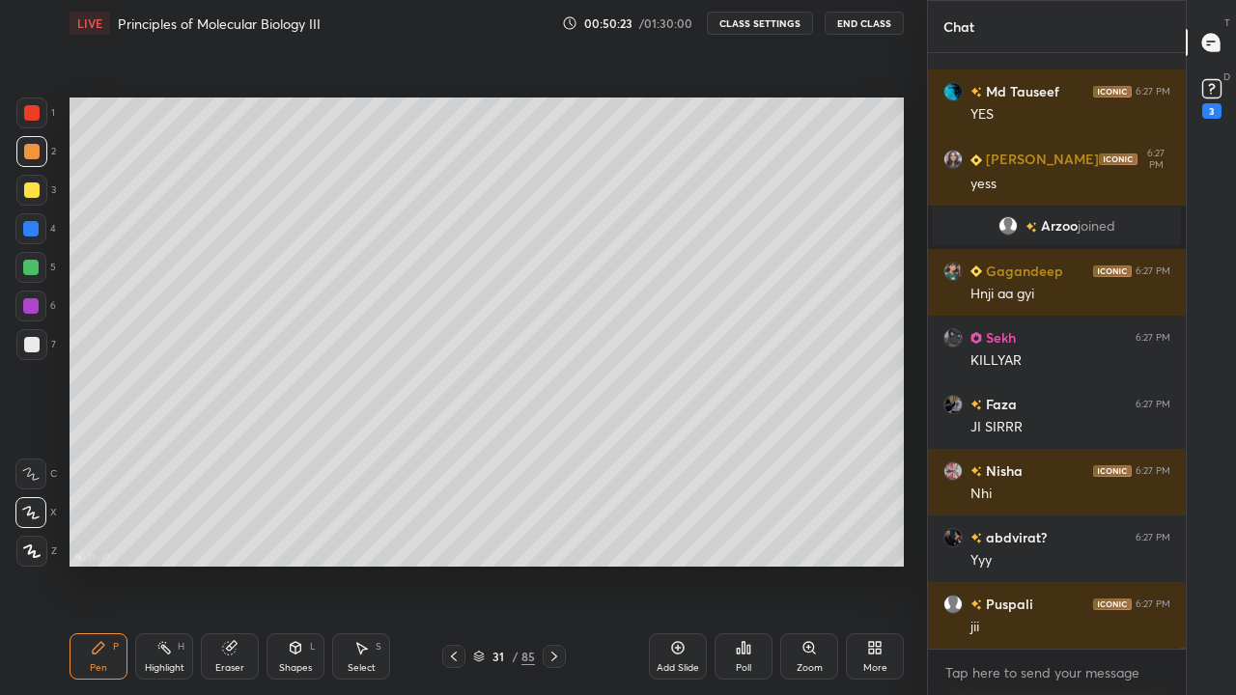
scroll to position [216753, 0]
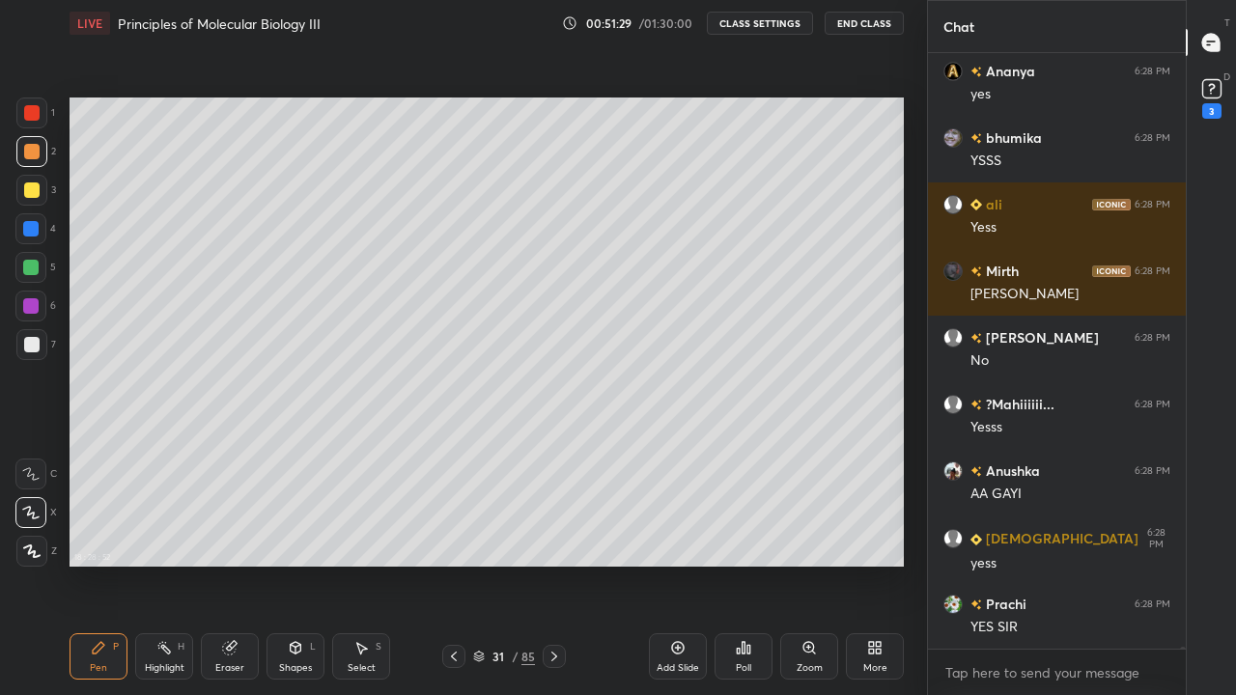
click at [554, 564] on icon at bounding box center [554, 656] width 15 height 15
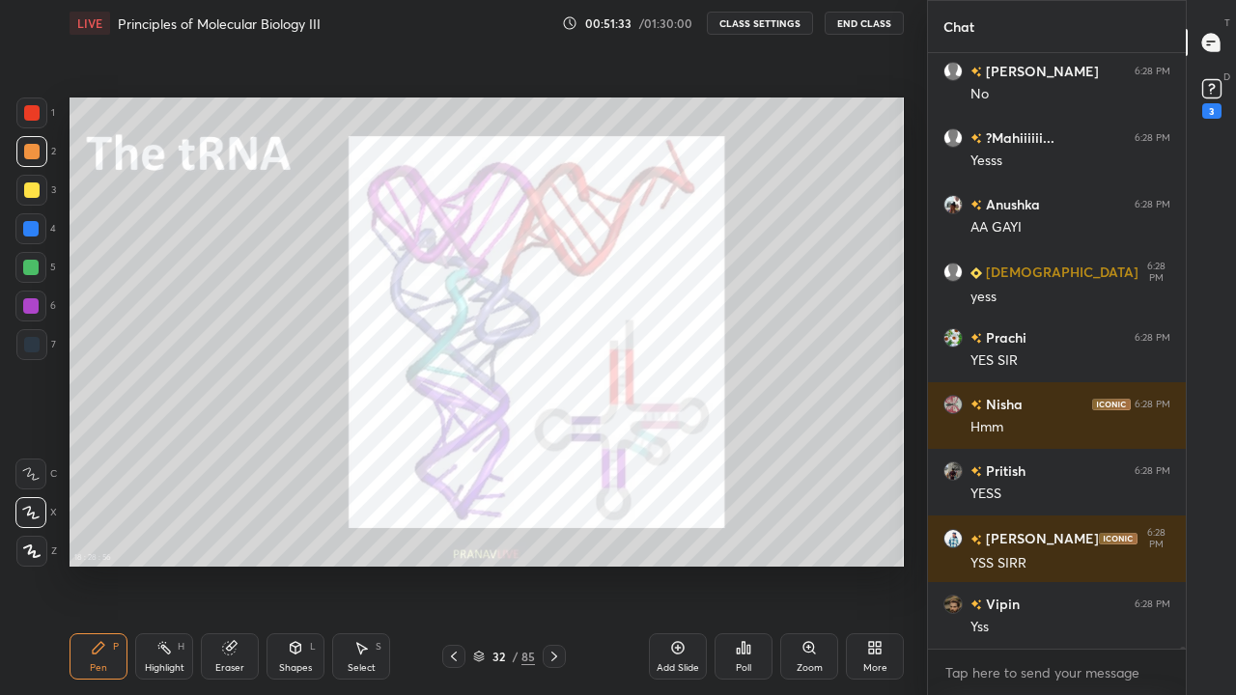
click at [31, 120] on div at bounding box center [31, 112] width 15 height 15
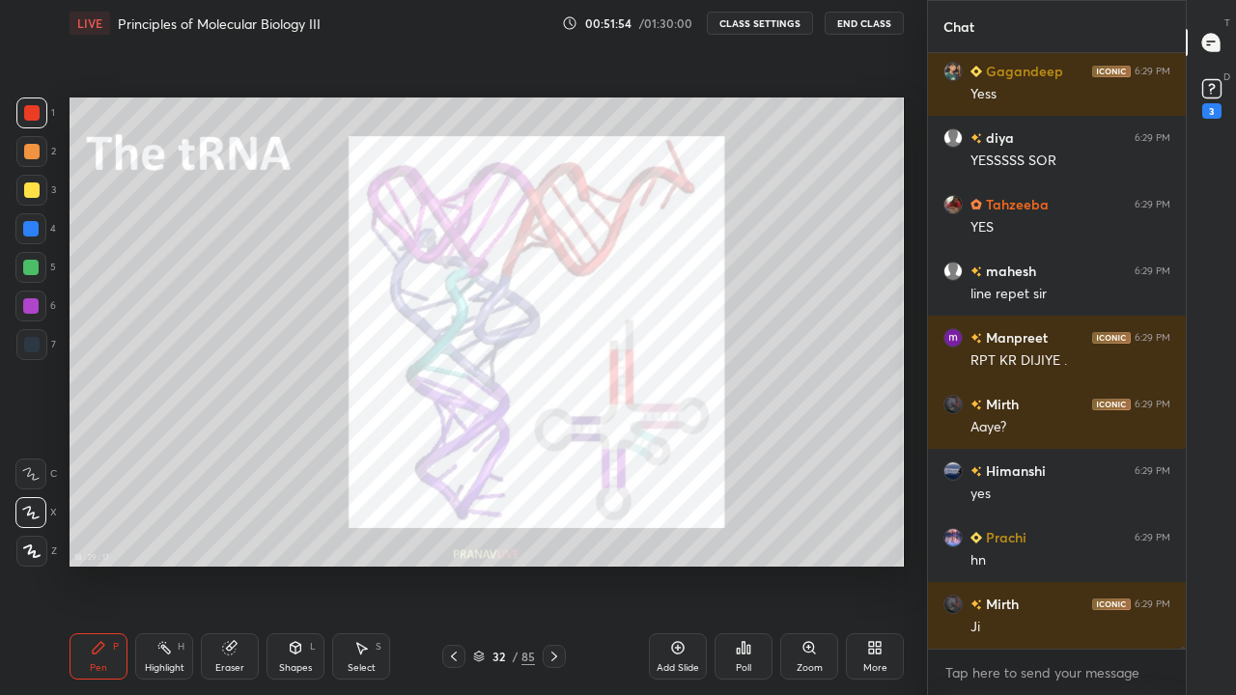
click at [553, 564] on icon at bounding box center [554, 656] width 15 height 15
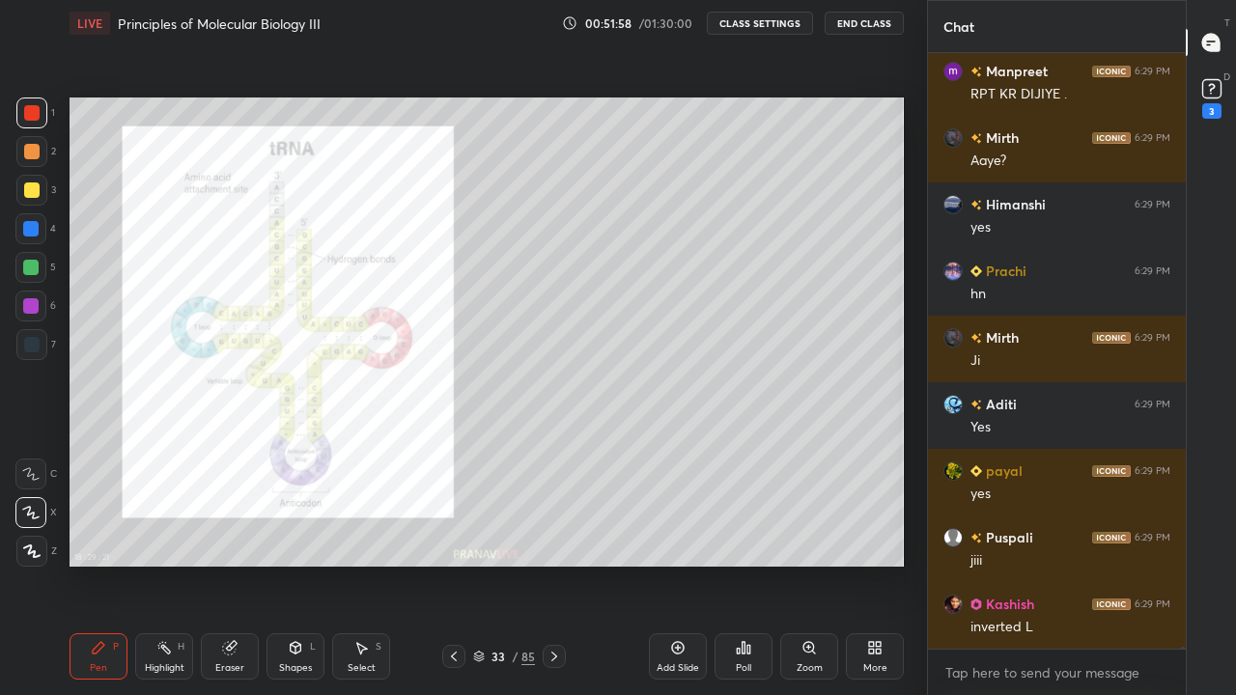
click at [553, 564] on icon at bounding box center [554, 656] width 15 height 15
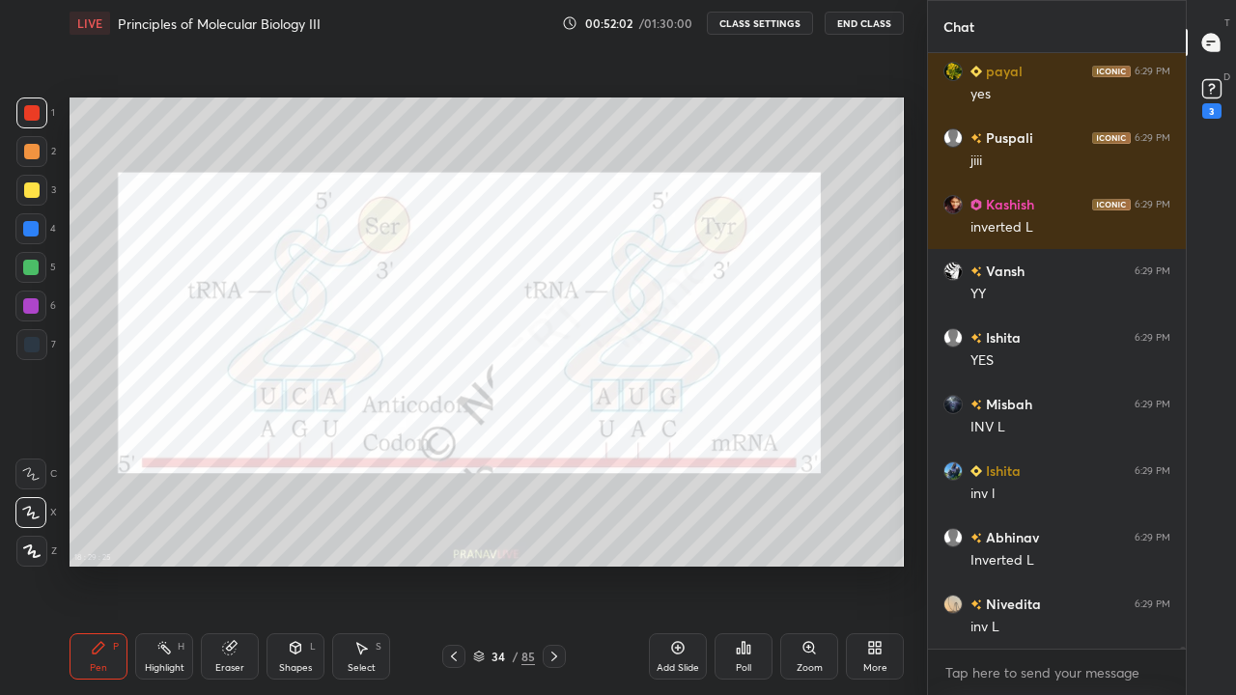
click at [36, 122] on div at bounding box center [31, 113] width 31 height 31
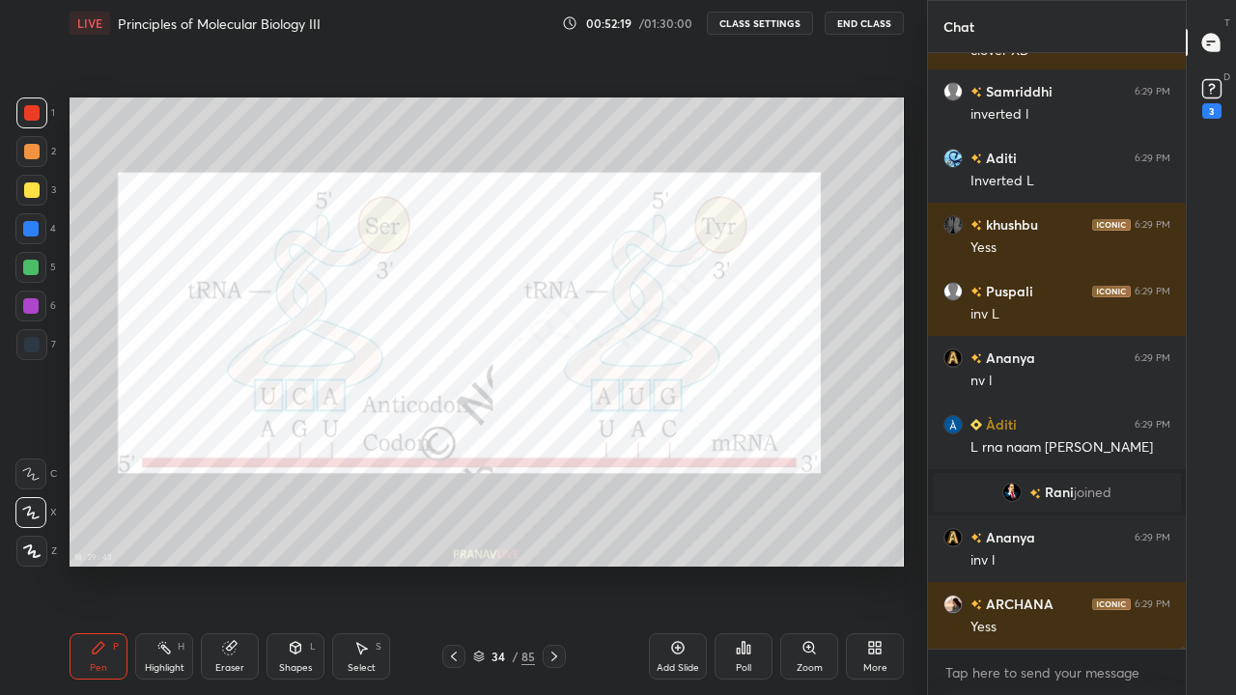
scroll to position [228107, 0]
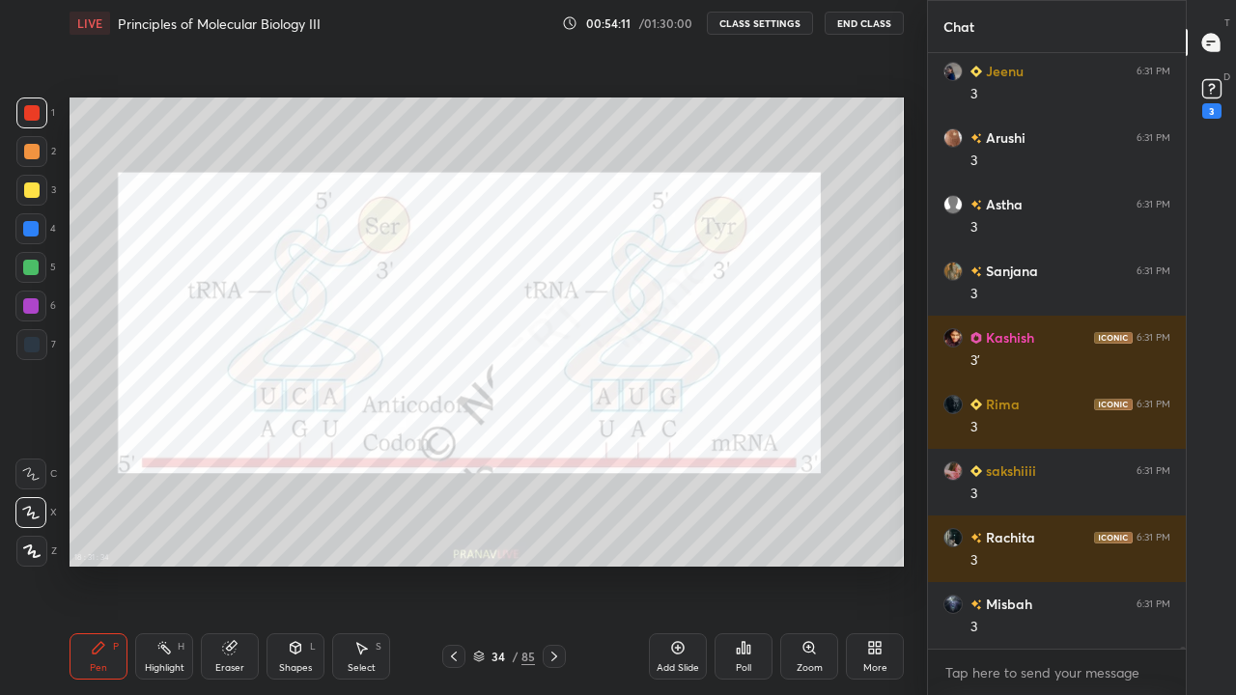
click at [454, 564] on icon at bounding box center [453, 656] width 15 height 15
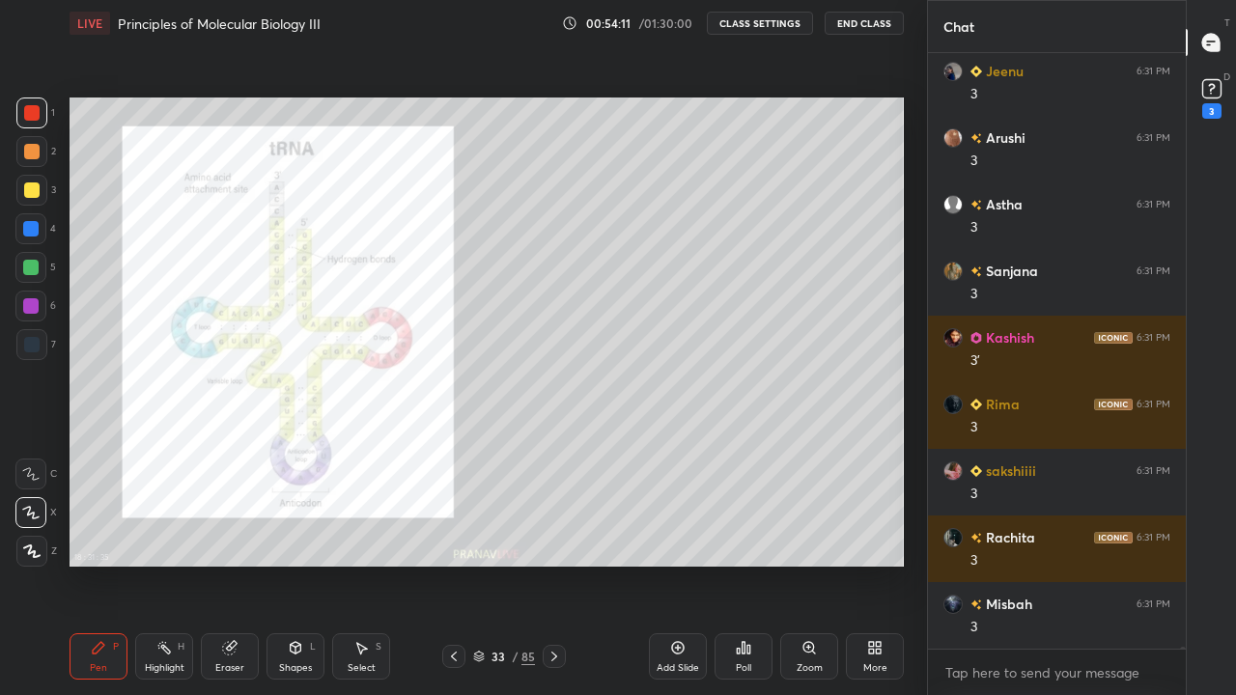
click at [454, 564] on icon at bounding box center [453, 656] width 15 height 15
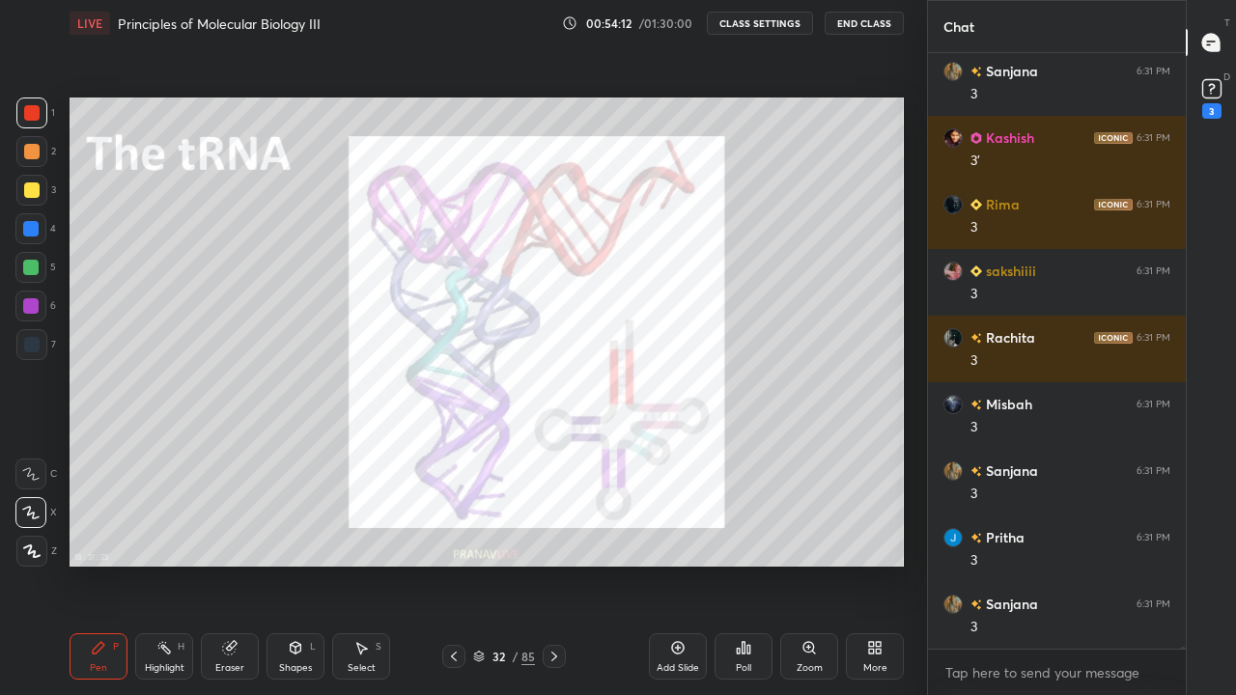
click at [453, 564] on icon at bounding box center [453, 656] width 15 height 15
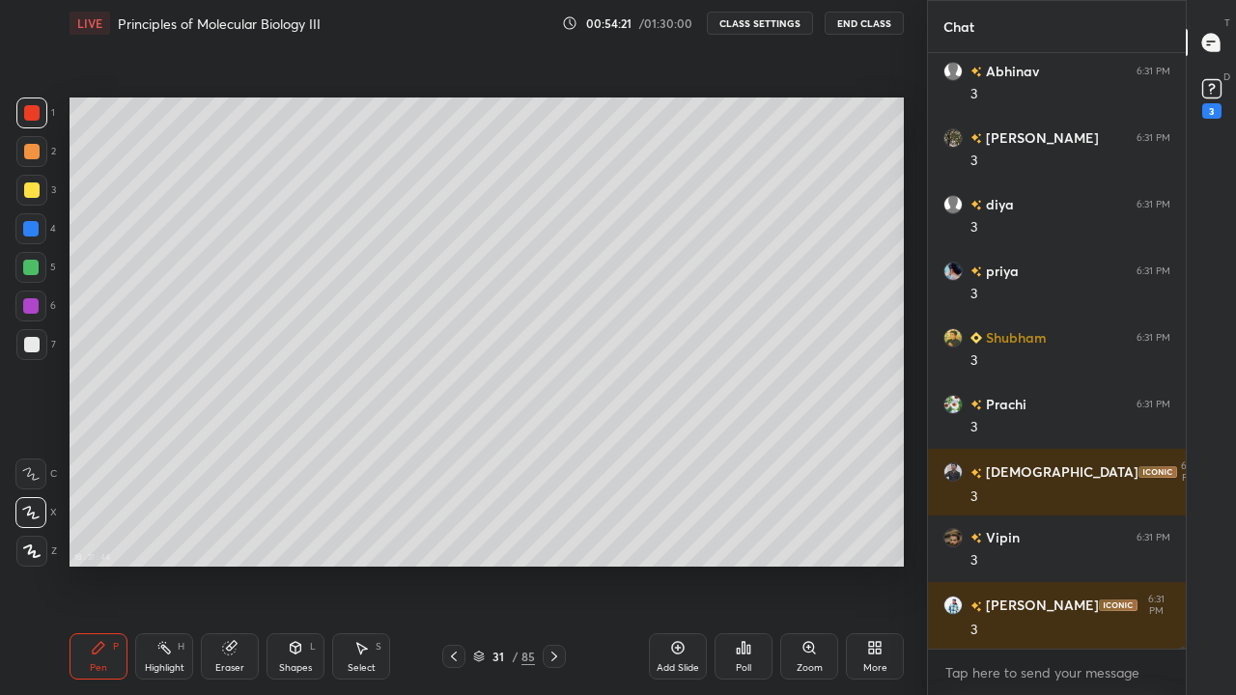
click at [560, 564] on icon at bounding box center [554, 656] width 15 height 15
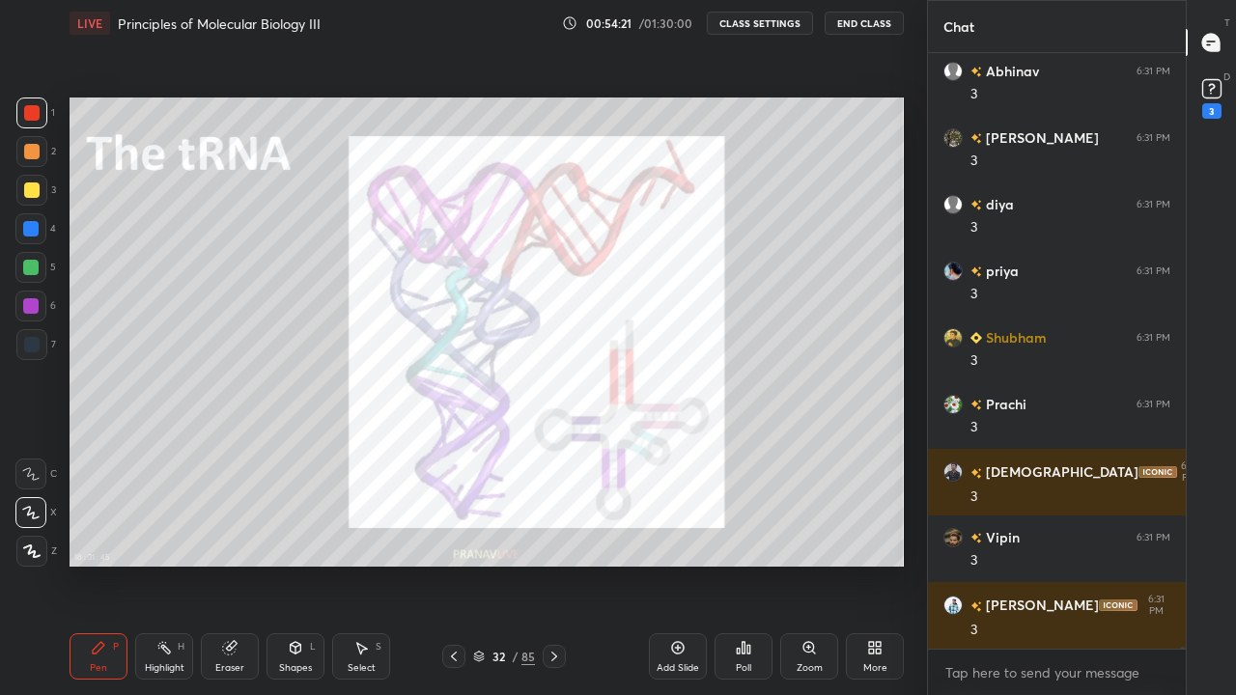
click at [554, 564] on icon at bounding box center [555, 657] width 6 height 10
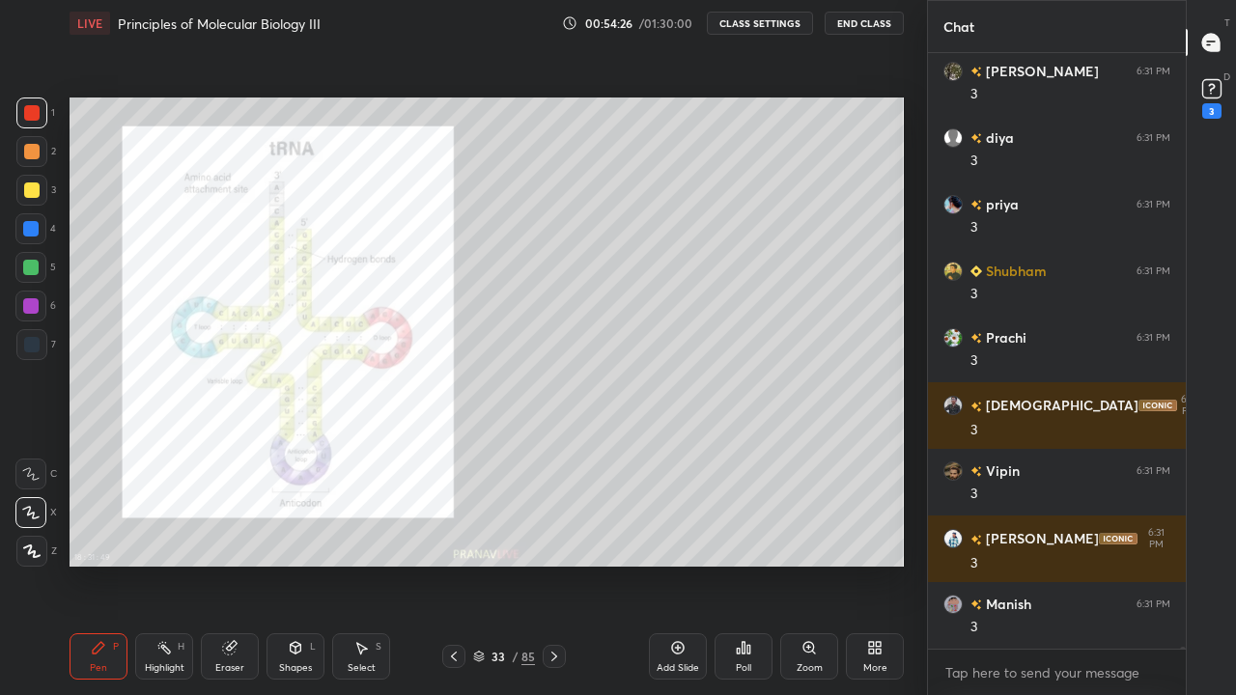
click at [820, 564] on div "Zoom" at bounding box center [809, 657] width 58 height 46
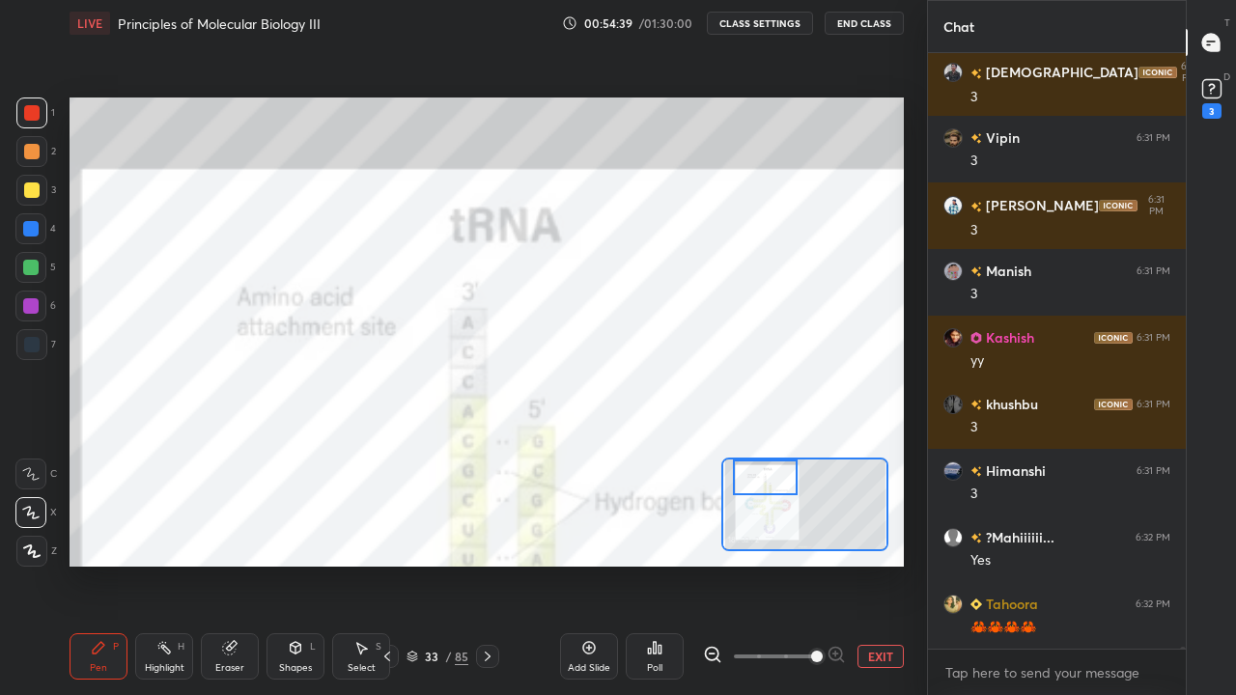
click at [875, 564] on button "EXIT" at bounding box center [881, 656] width 46 height 23
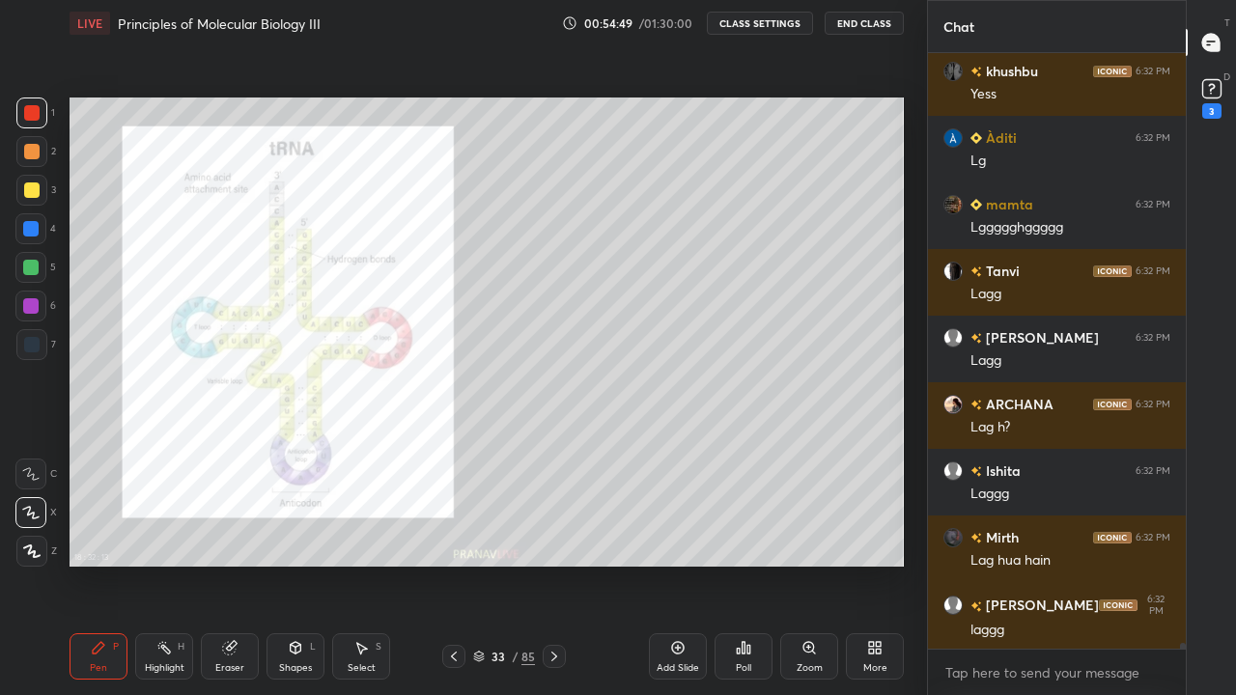
click at [451, 564] on icon at bounding box center [453, 656] width 15 height 15
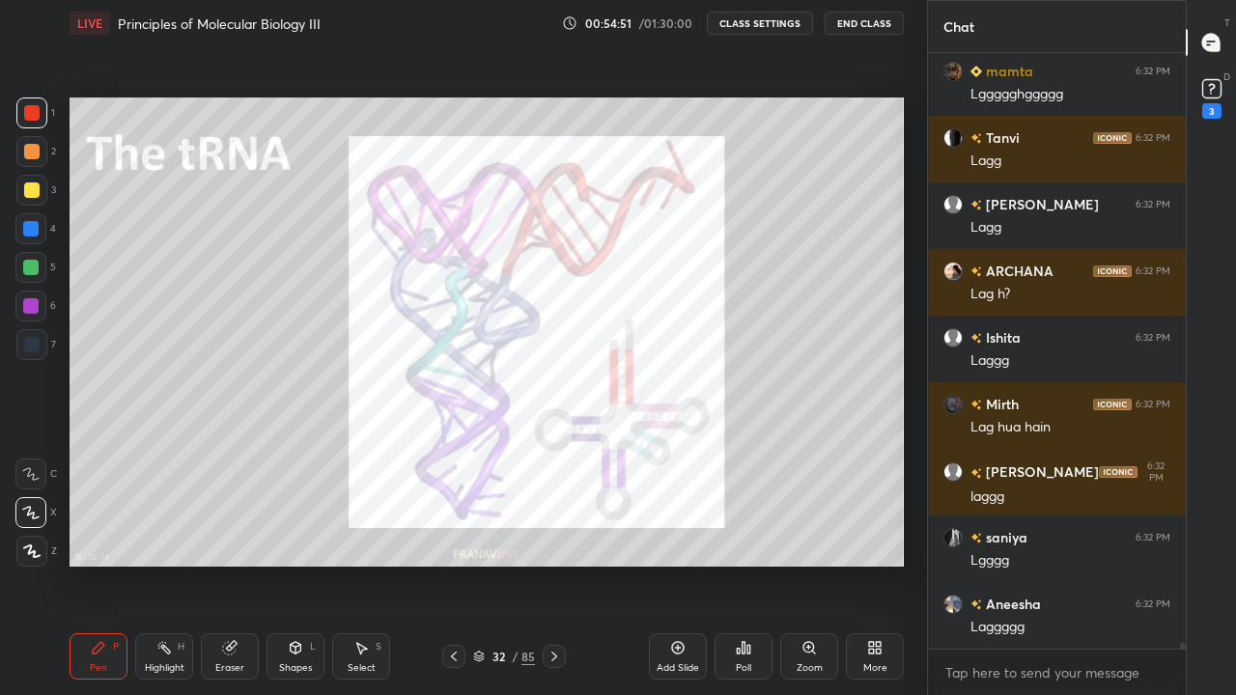
click at [454, 564] on icon at bounding box center [453, 656] width 15 height 15
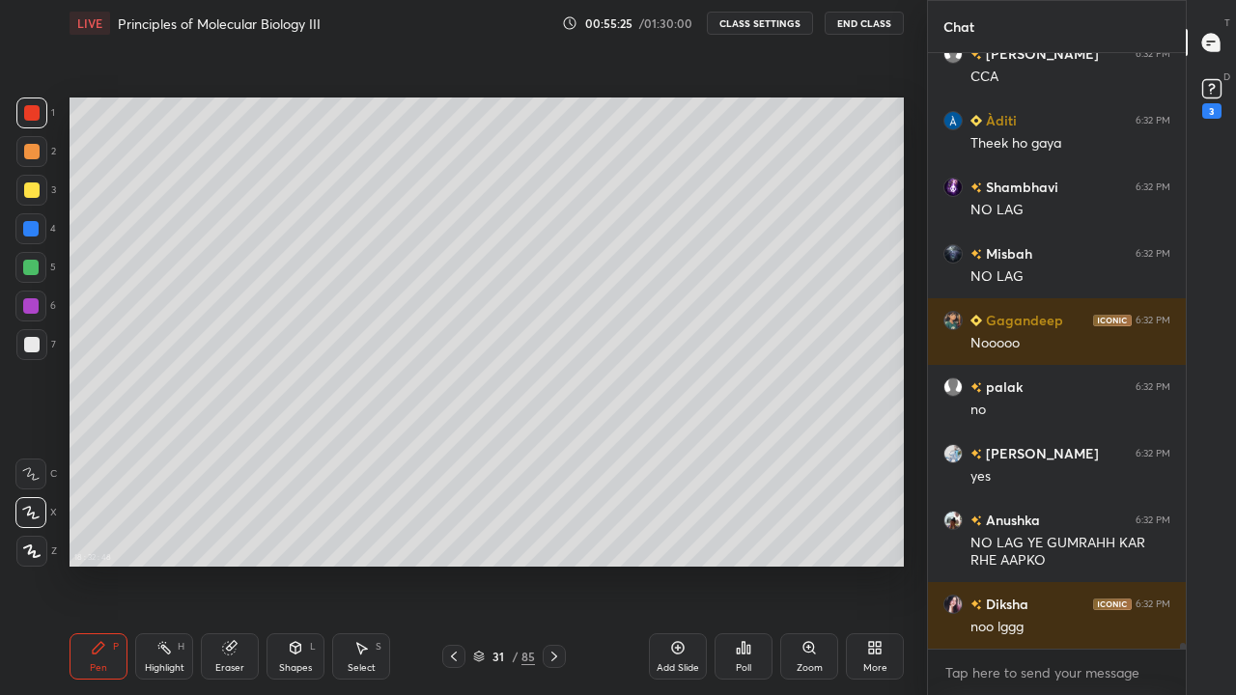
click at [564, 564] on div at bounding box center [554, 656] width 23 height 23
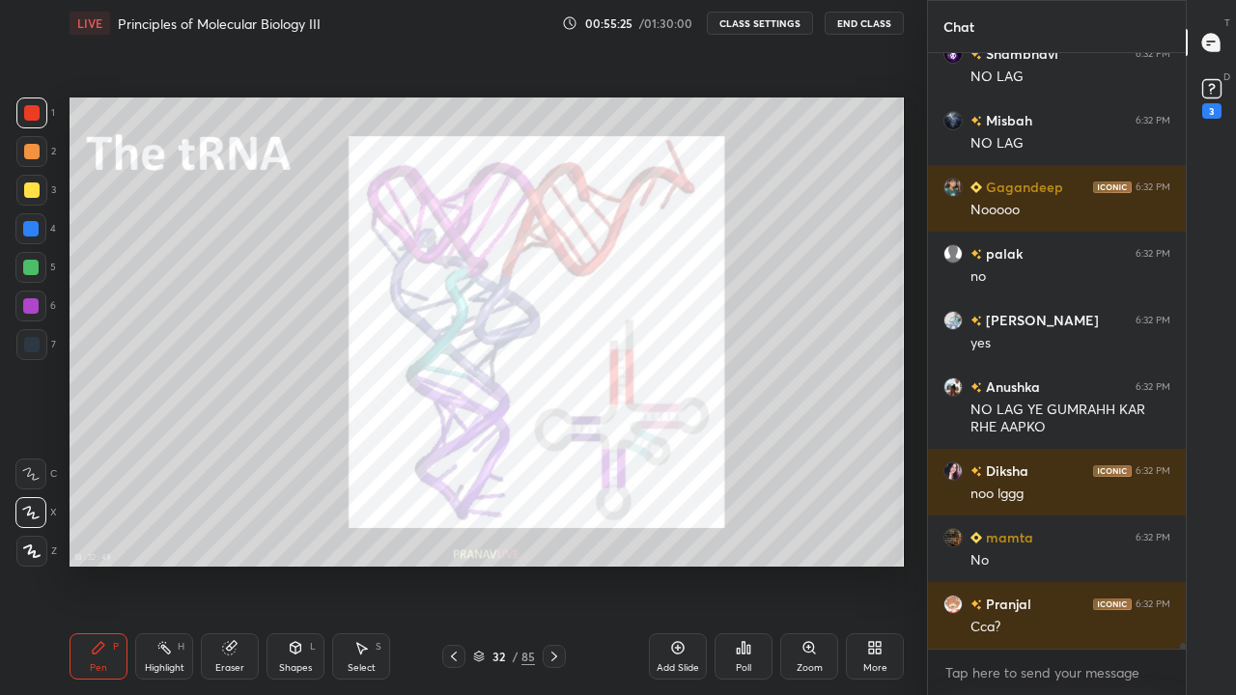
click at [561, 564] on icon at bounding box center [554, 656] width 15 height 15
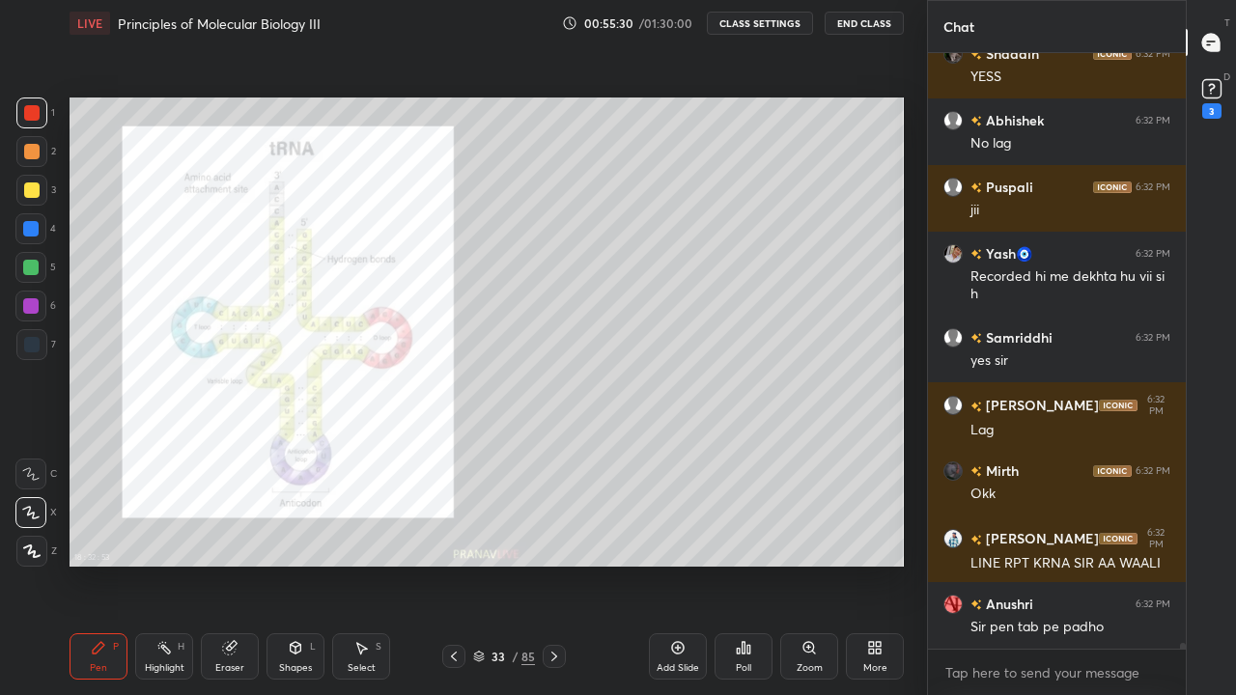
click at [454, 564] on icon at bounding box center [453, 656] width 15 height 15
click at [456, 564] on icon at bounding box center [453, 656] width 15 height 15
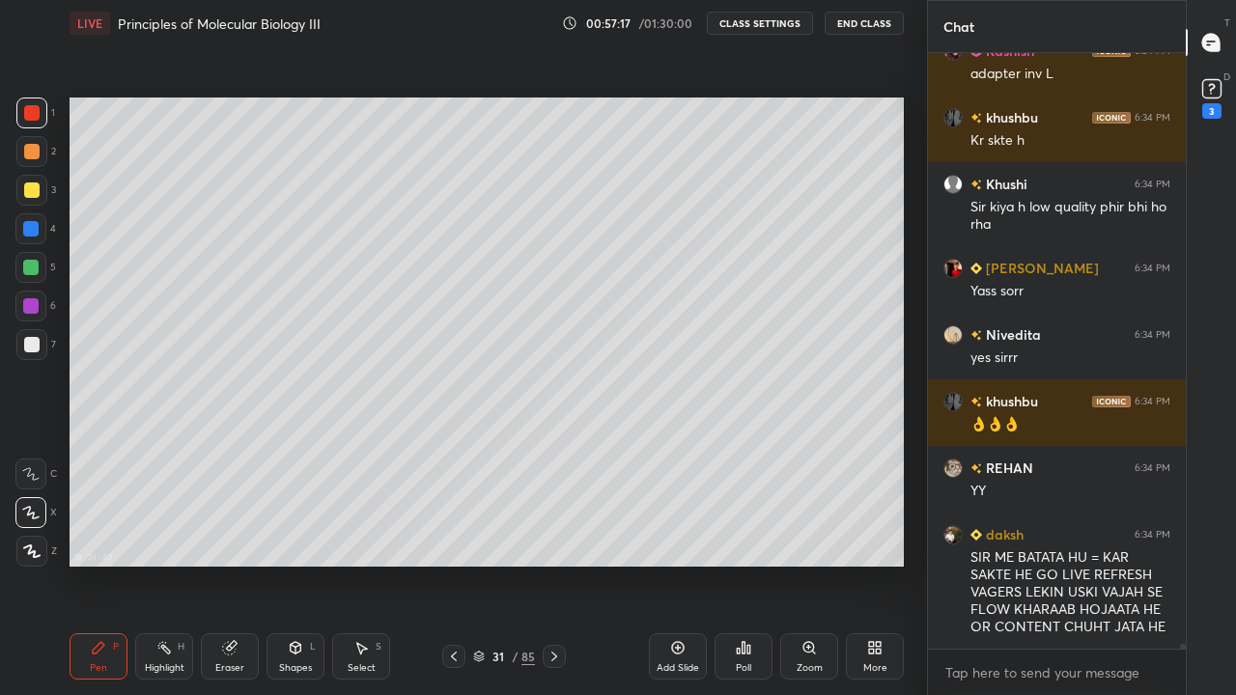
scroll to position [73419, 0]
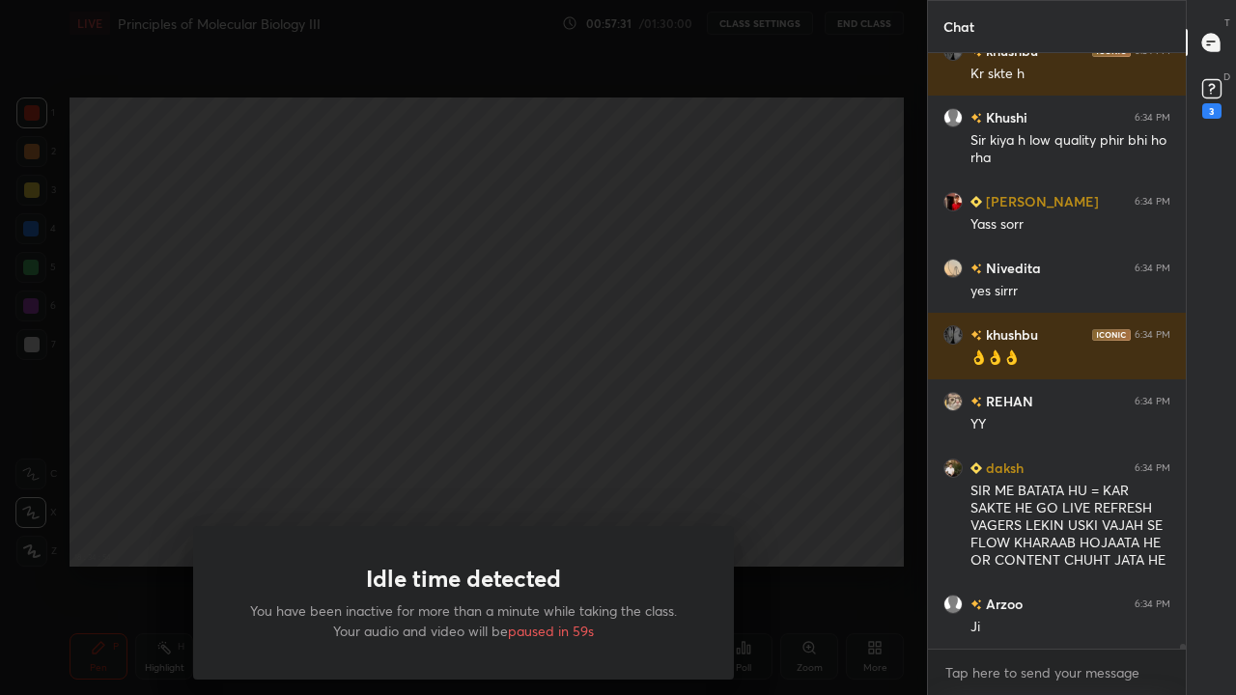
click at [632, 463] on div "Idle time detected You have been inactive for more than a minute while taking t…" at bounding box center [463, 347] width 927 height 695
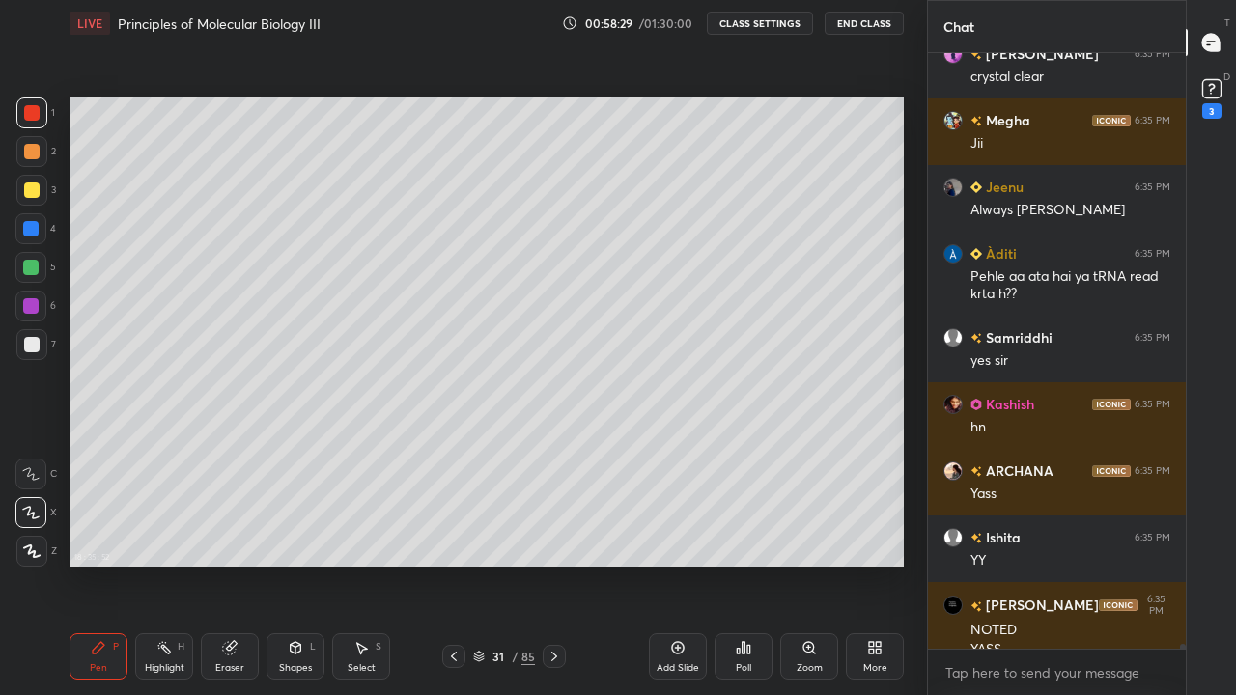
scroll to position [75125, 0]
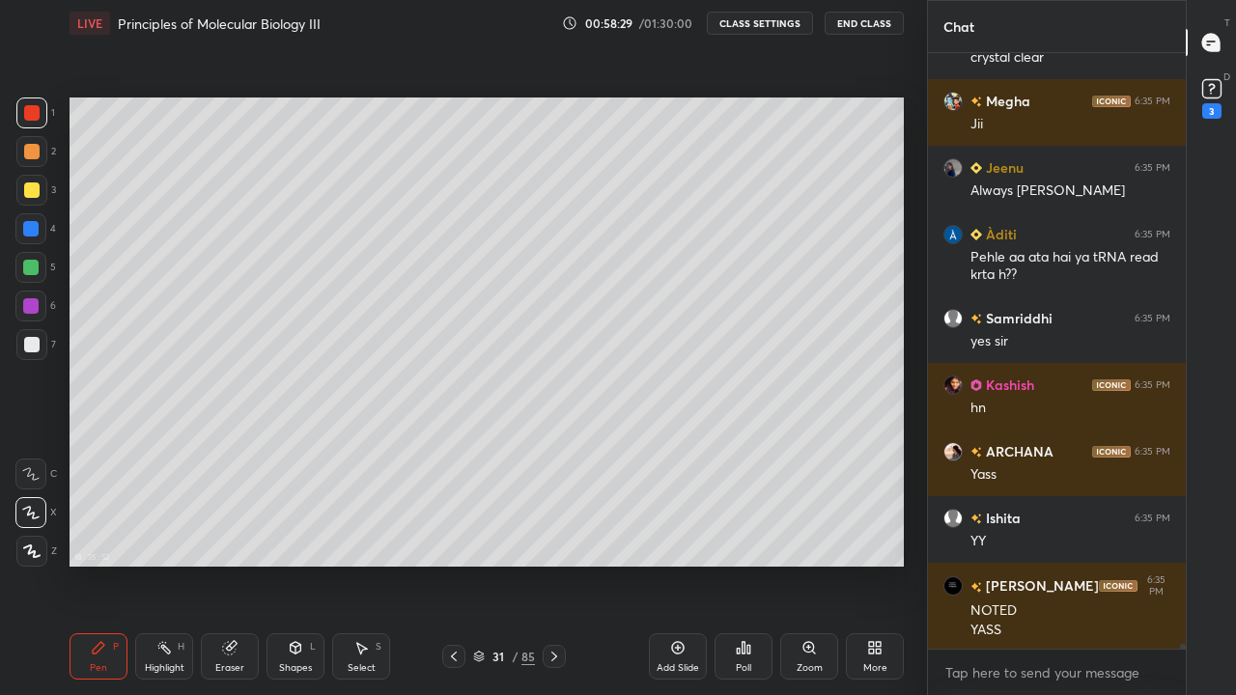
click at [553, 564] on icon at bounding box center [554, 656] width 15 height 15
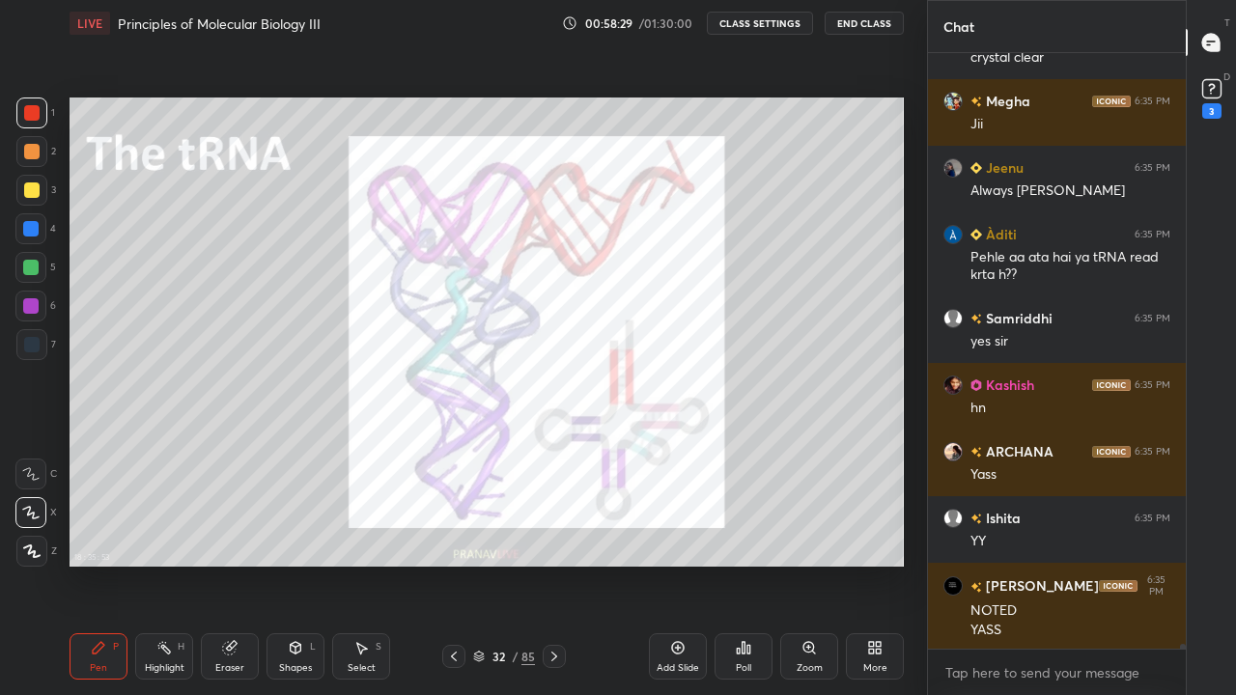
click at [565, 564] on div at bounding box center [554, 656] width 23 height 23
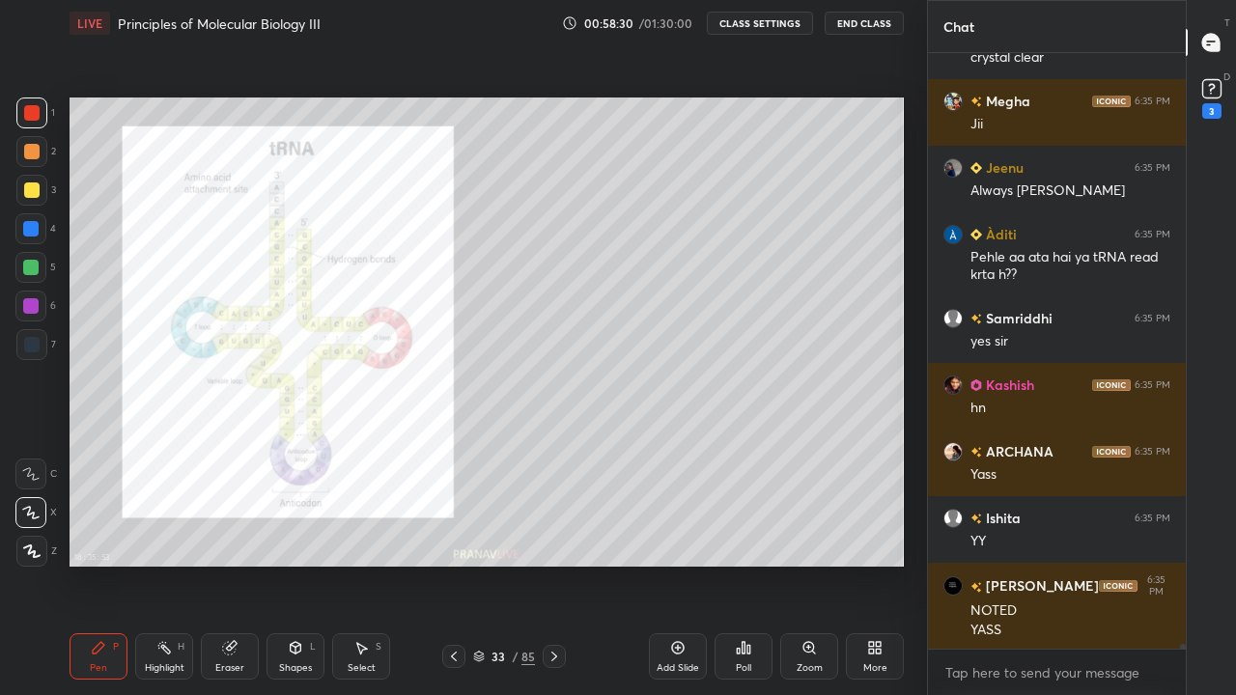
scroll to position [75209, 0]
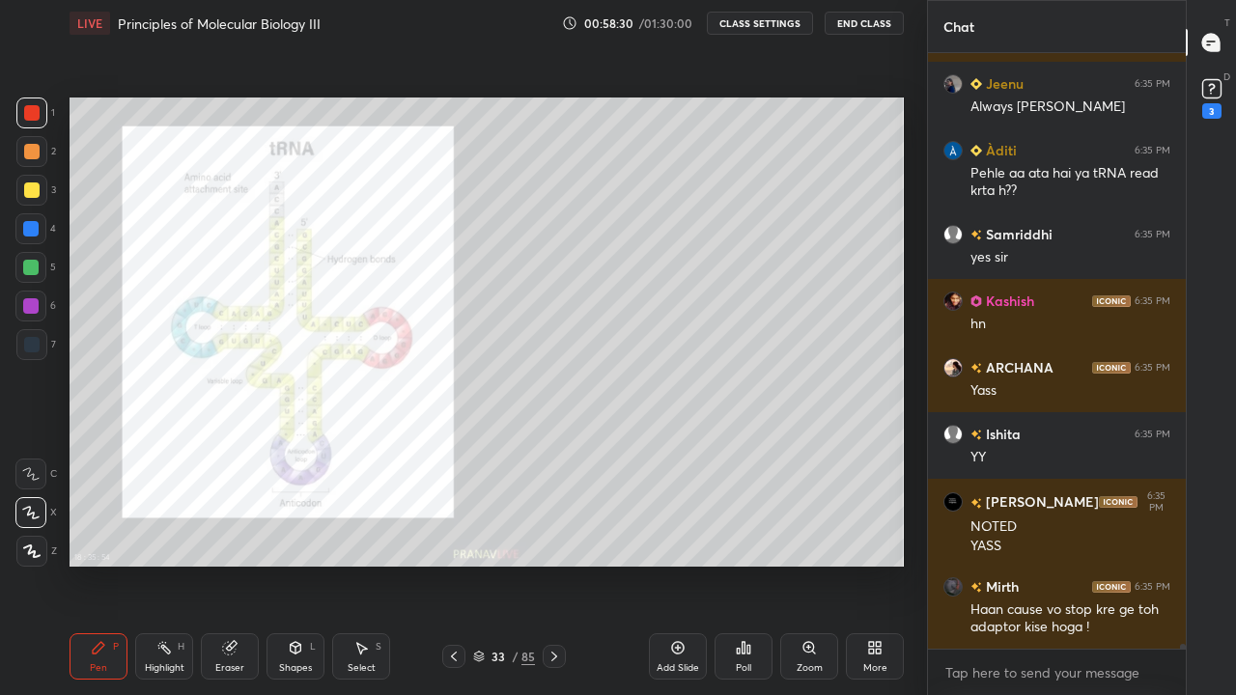
click at [552, 564] on icon at bounding box center [555, 657] width 6 height 10
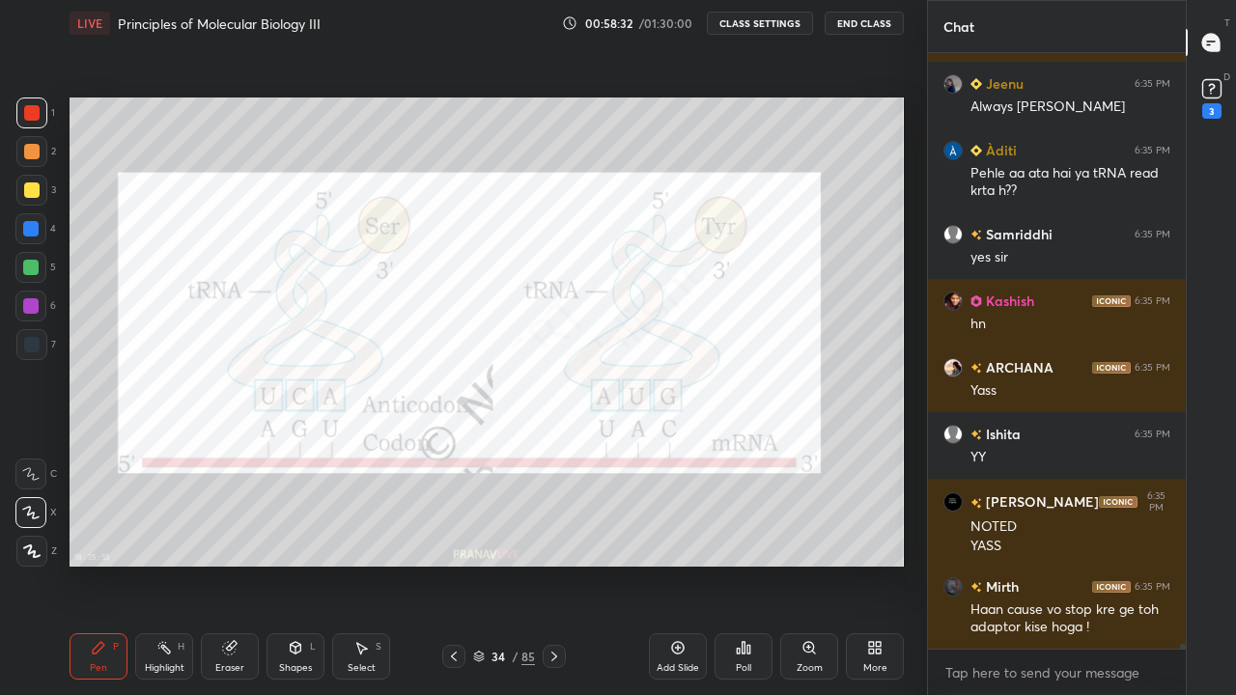
click at [553, 564] on icon at bounding box center [554, 656] width 15 height 15
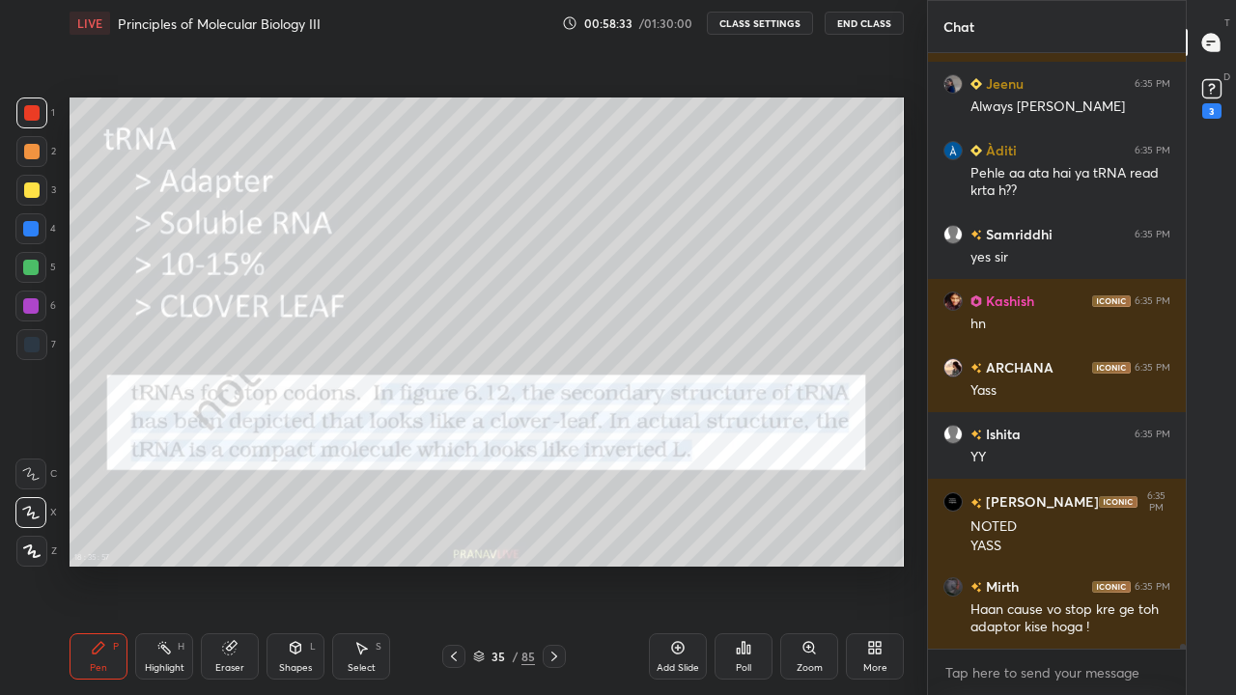
scroll to position [75276, 0]
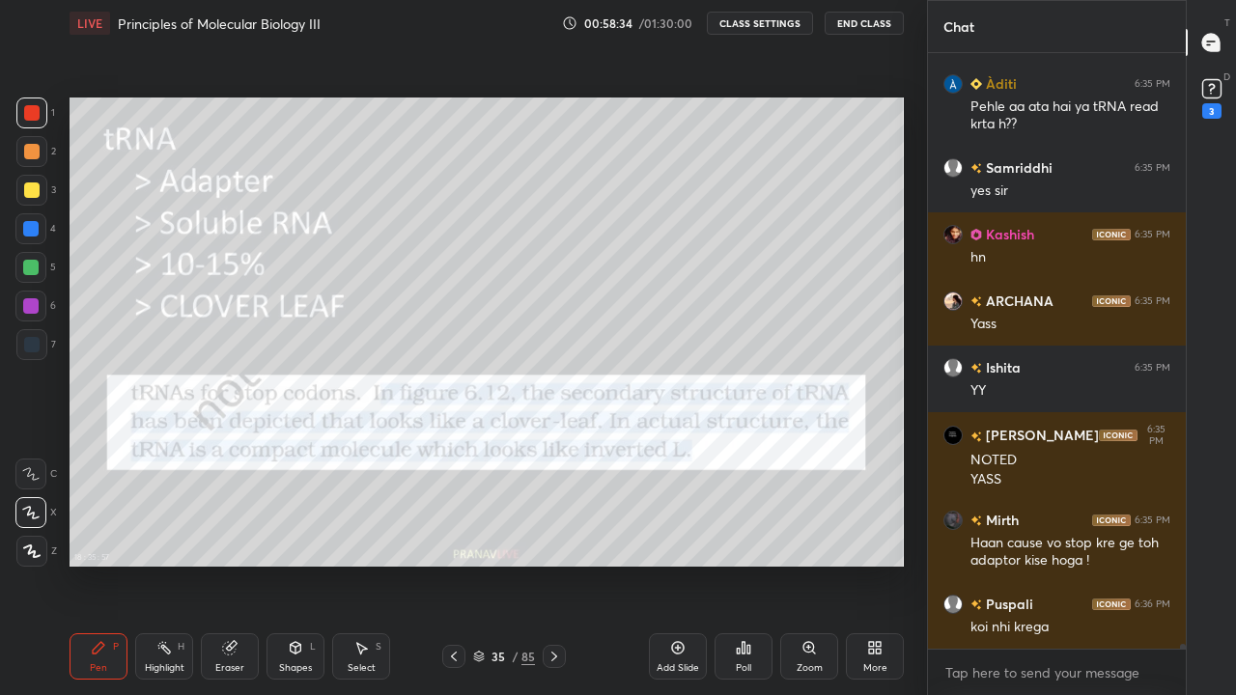
click at [29, 125] on div at bounding box center [31, 113] width 31 height 31
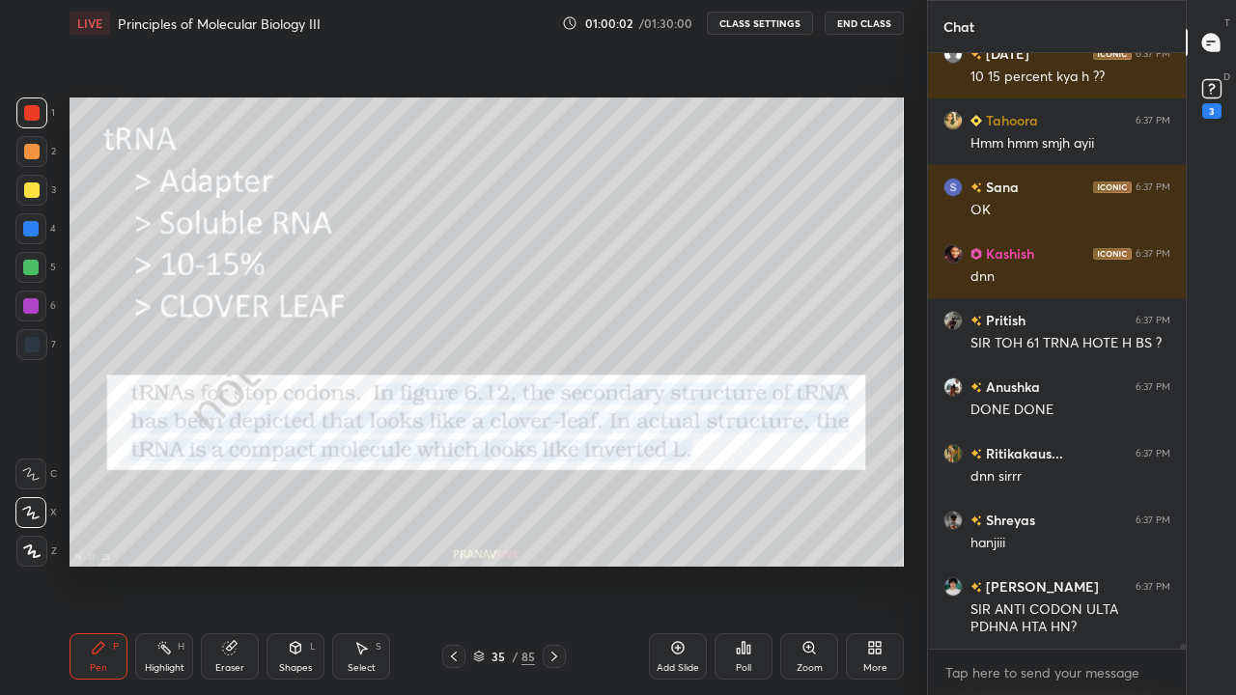
scroll to position [75999, 0]
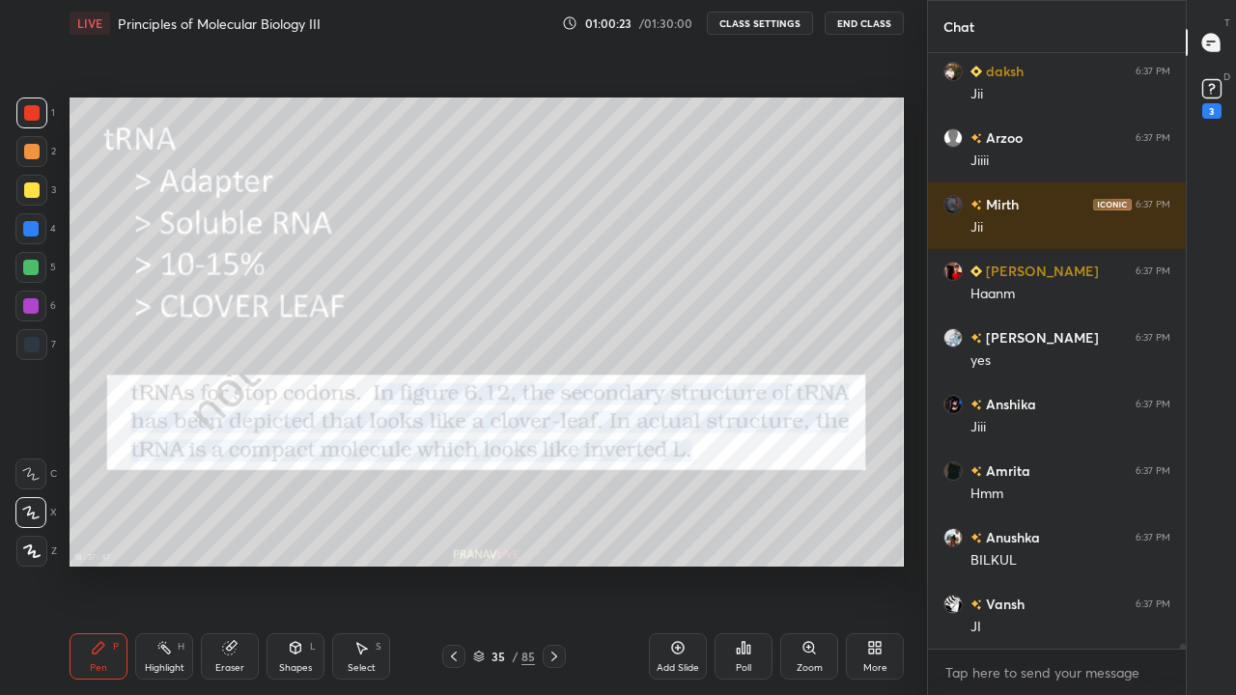
click at [684, 564] on div "Add Slide" at bounding box center [678, 657] width 58 height 46
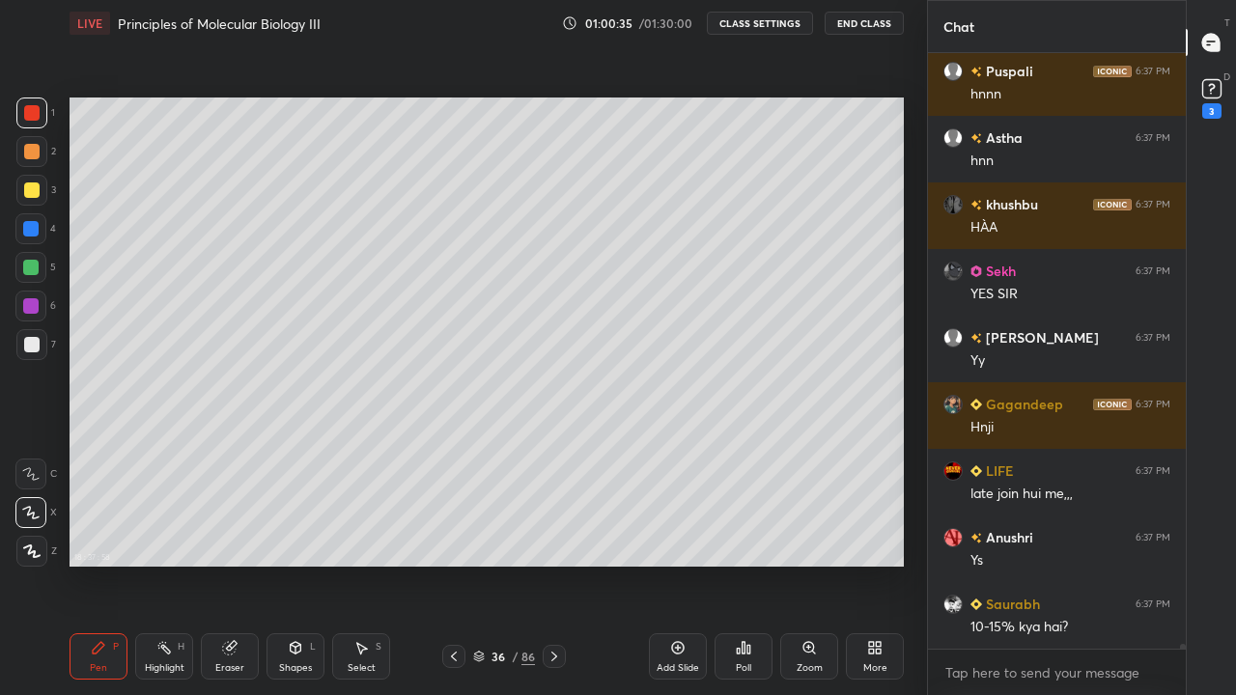
click at [881, 564] on icon at bounding box center [878, 644] width 5 height 5
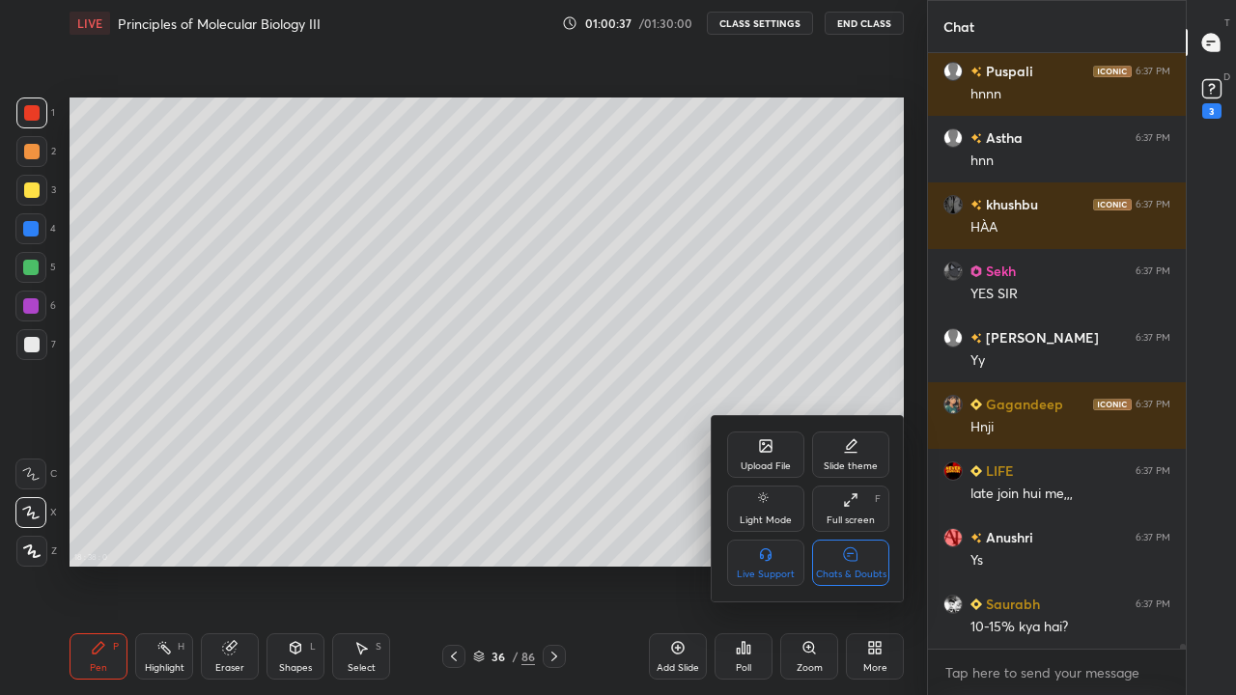
click at [862, 564] on div "Chats & Doubts" at bounding box center [851, 575] width 71 height 10
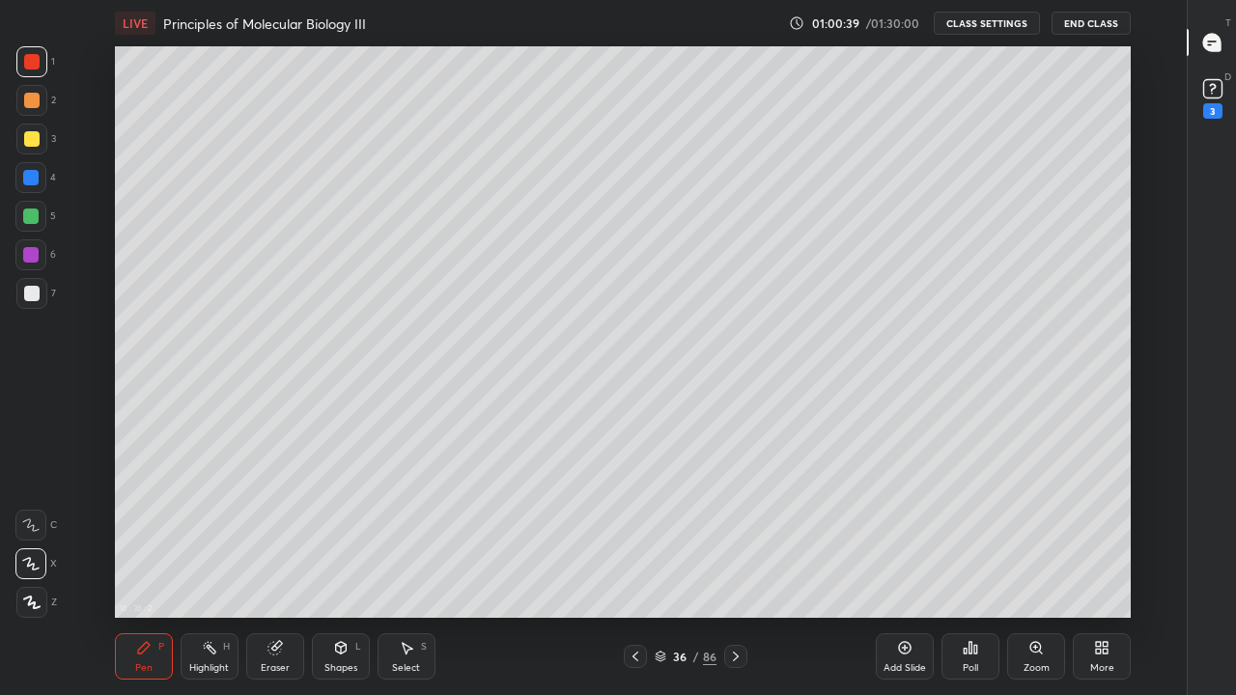
click at [44, 303] on div at bounding box center [31, 293] width 31 height 31
click at [36, 150] on div at bounding box center [31, 139] width 31 height 31
click at [34, 305] on div at bounding box center [31, 293] width 31 height 31
click at [37, 188] on div at bounding box center [30, 177] width 31 height 31
click at [38, 185] on div at bounding box center [30, 177] width 31 height 31
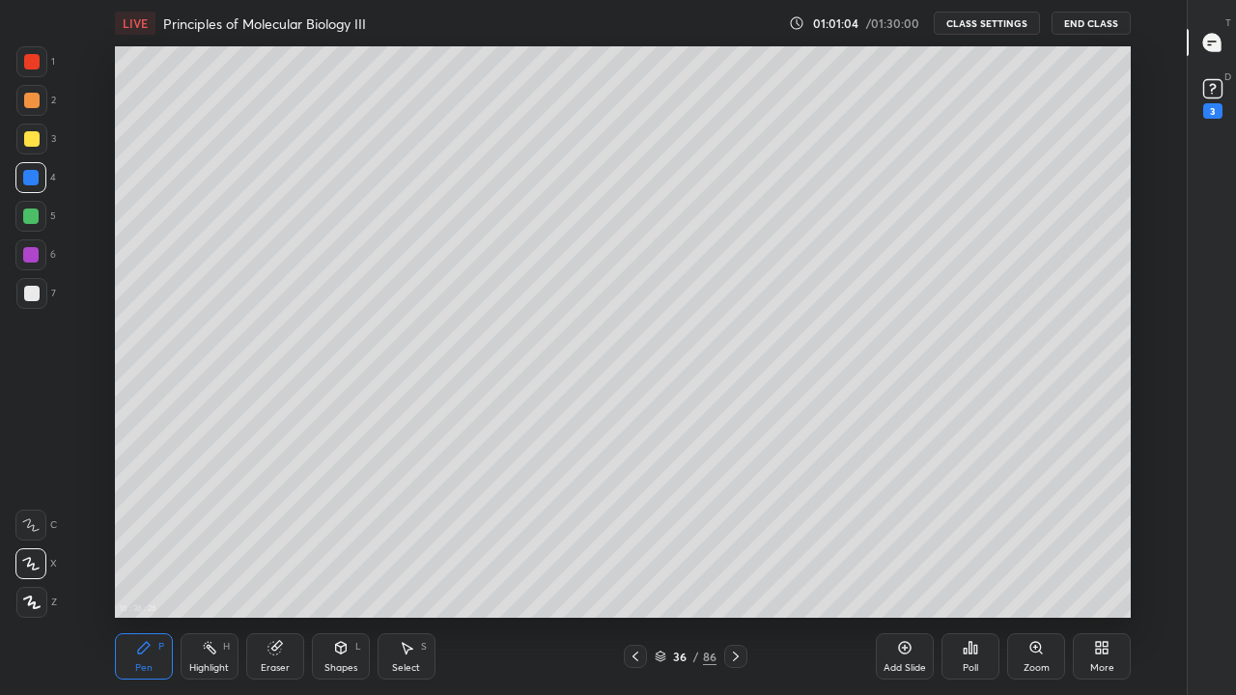
click at [42, 299] on div at bounding box center [31, 293] width 31 height 31
click at [42, 298] on div at bounding box center [31, 293] width 31 height 31
click at [34, 151] on div at bounding box center [31, 139] width 31 height 31
click at [38, 227] on div at bounding box center [30, 216] width 31 height 31
click at [39, 220] on div at bounding box center [30, 216] width 31 height 31
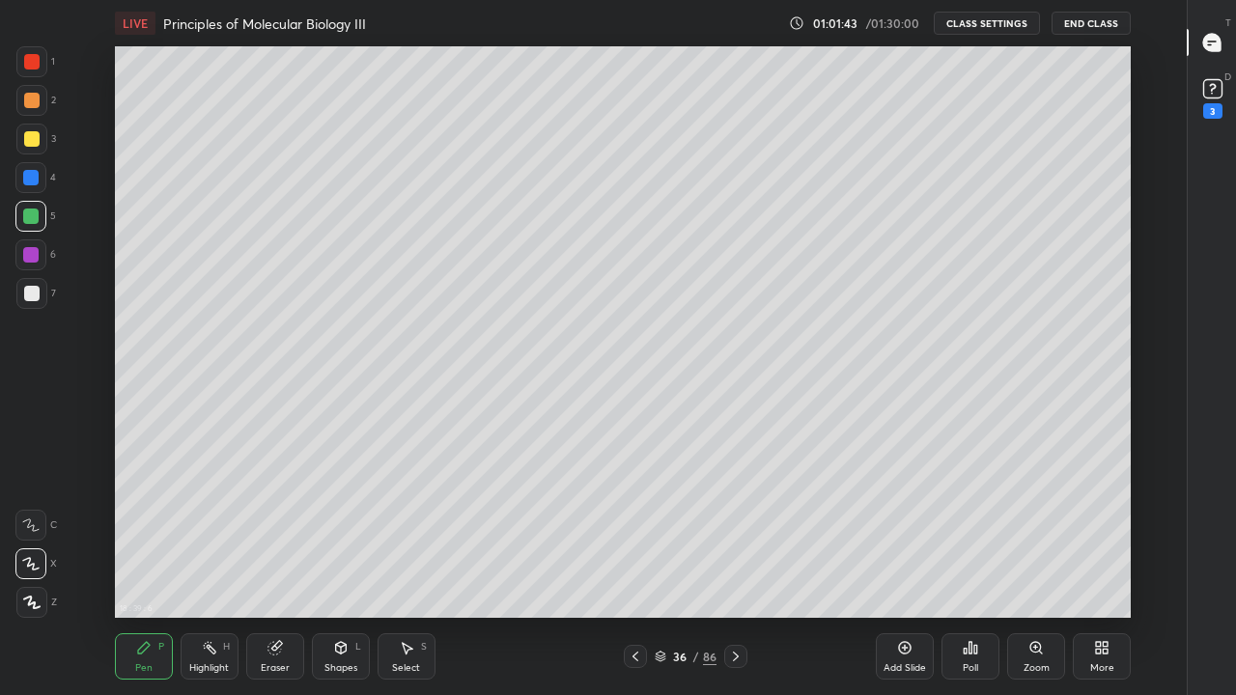
click at [42, 287] on div at bounding box center [31, 293] width 31 height 31
click at [39, 259] on div at bounding box center [30, 255] width 31 height 31
click at [37, 224] on div at bounding box center [30, 216] width 31 height 31
click at [42, 294] on div at bounding box center [31, 293] width 31 height 31
click at [399, 564] on icon at bounding box center [406, 647] width 15 height 15
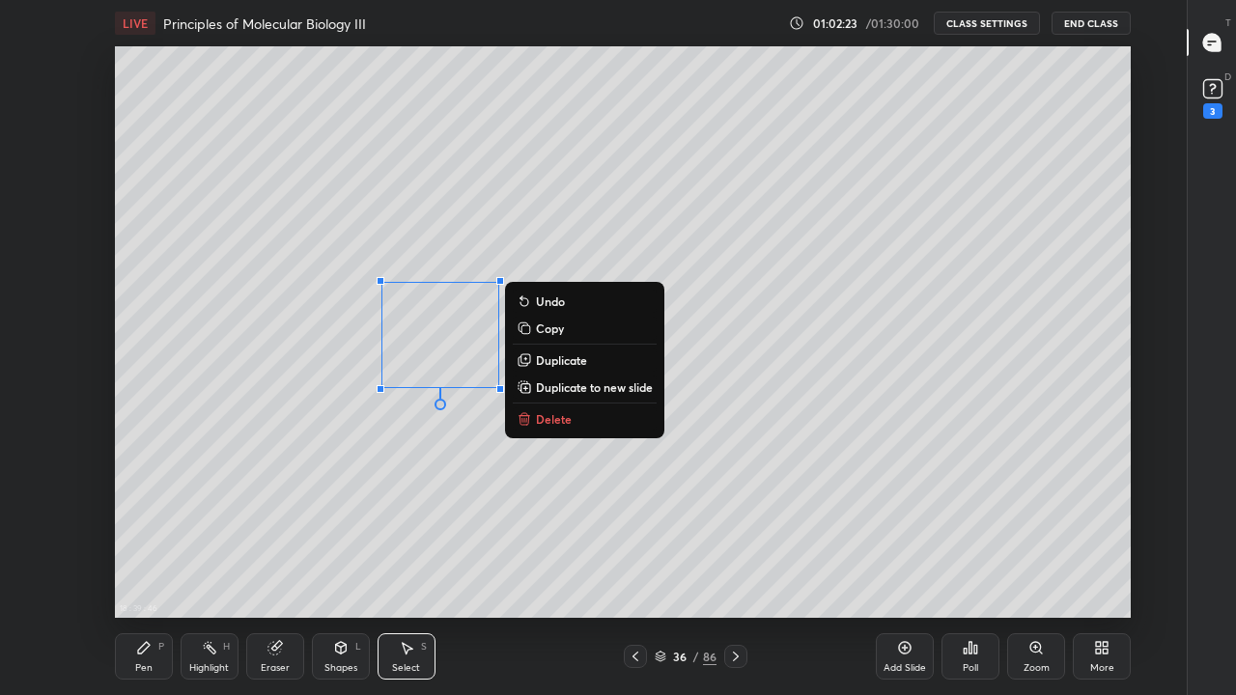
click at [532, 364] on button "Duplicate" at bounding box center [585, 360] width 144 height 23
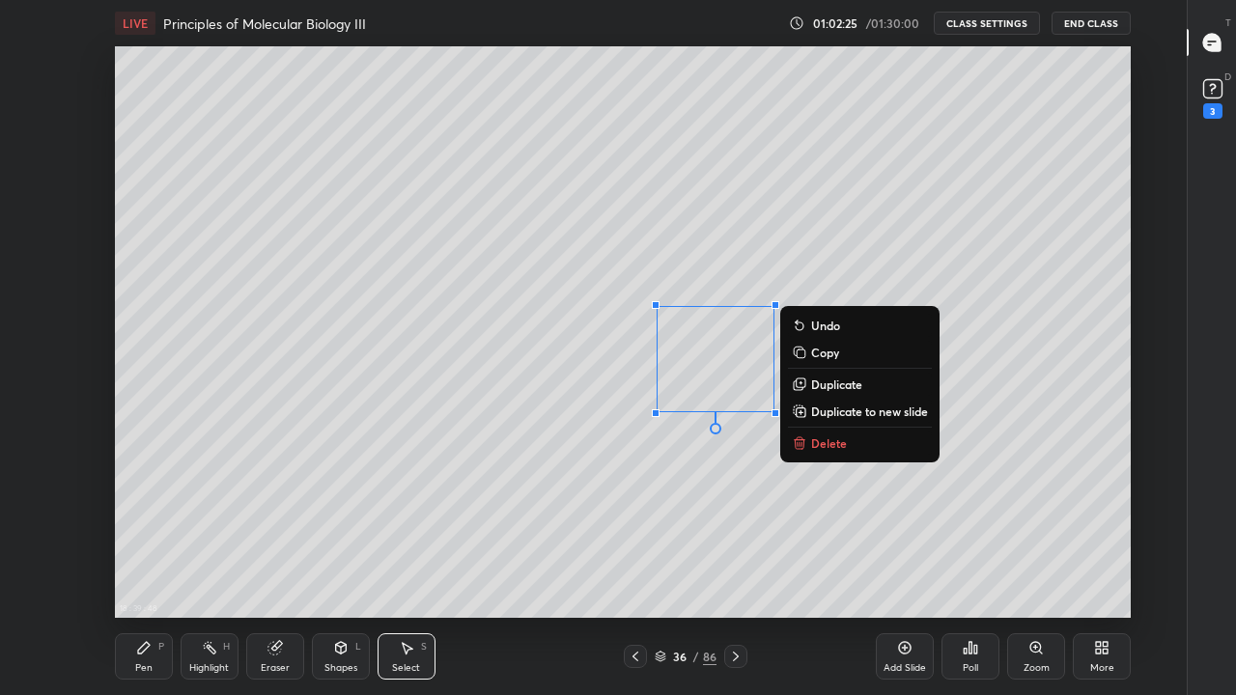
click at [142, 564] on div "Pen P" at bounding box center [144, 657] width 58 height 46
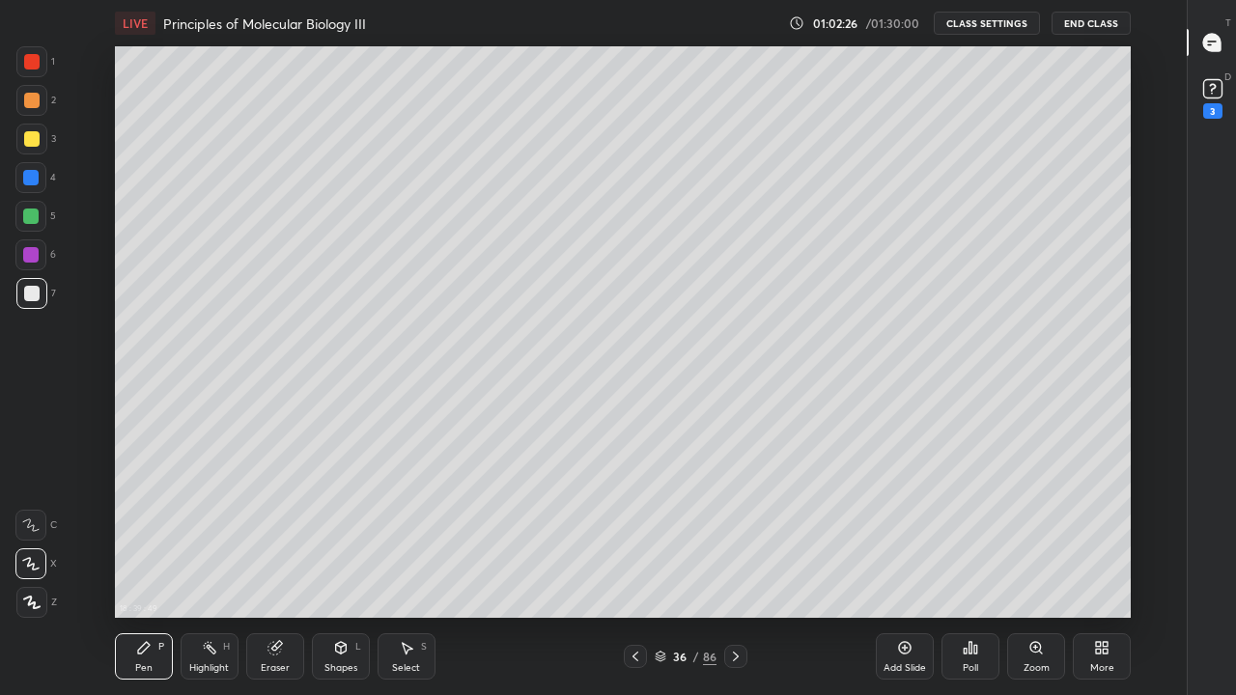
click at [271, 564] on div "Eraser" at bounding box center [275, 657] width 58 height 46
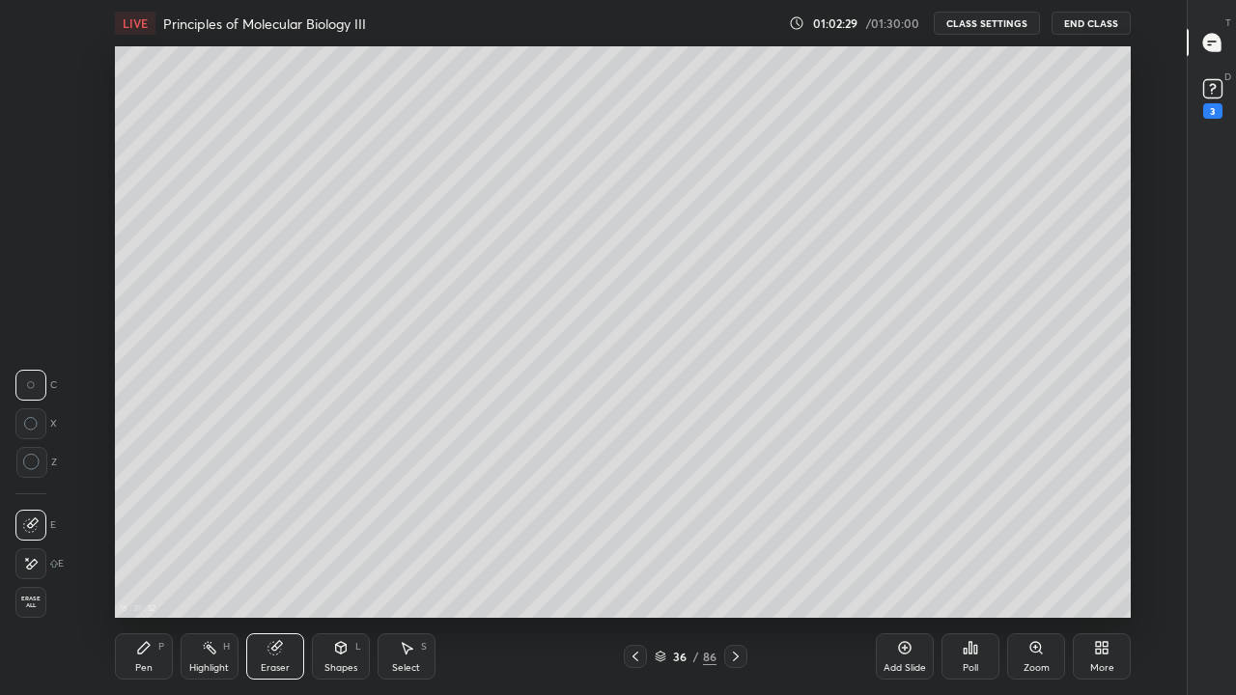
click at [154, 564] on div "Pen P" at bounding box center [144, 657] width 58 height 46
click at [148, 564] on div "Pen P" at bounding box center [144, 657] width 58 height 46
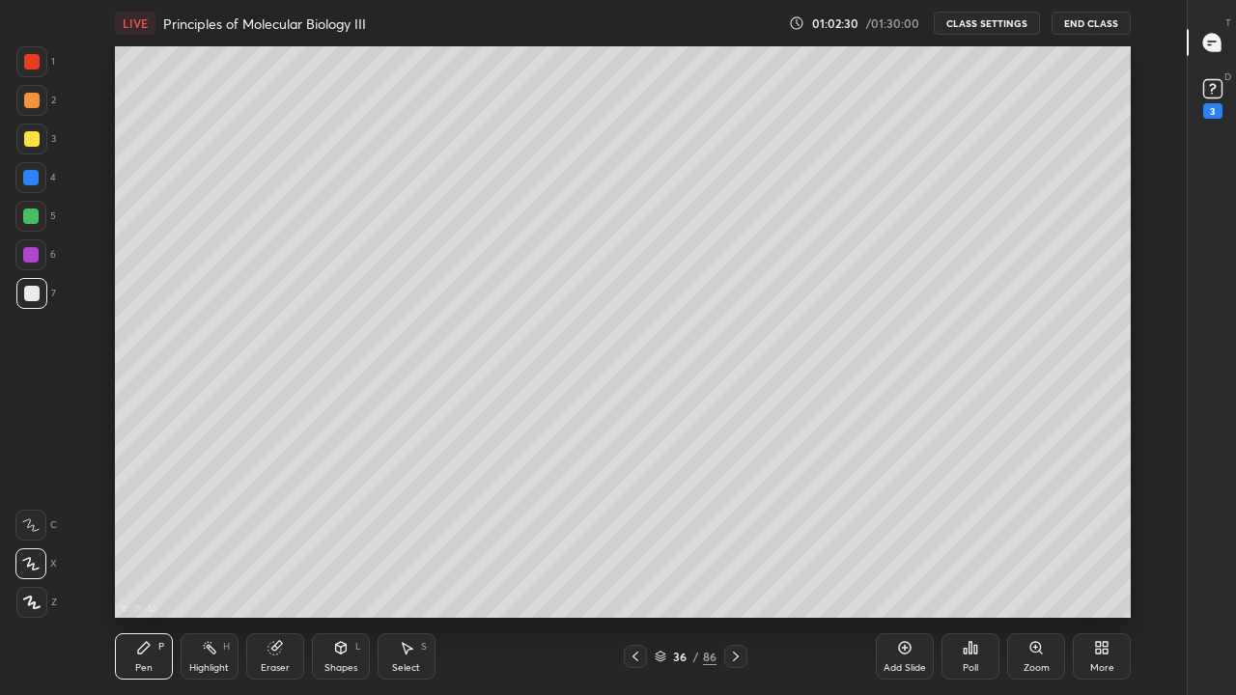
click at [278, 564] on div "Eraser" at bounding box center [275, 669] width 29 height 10
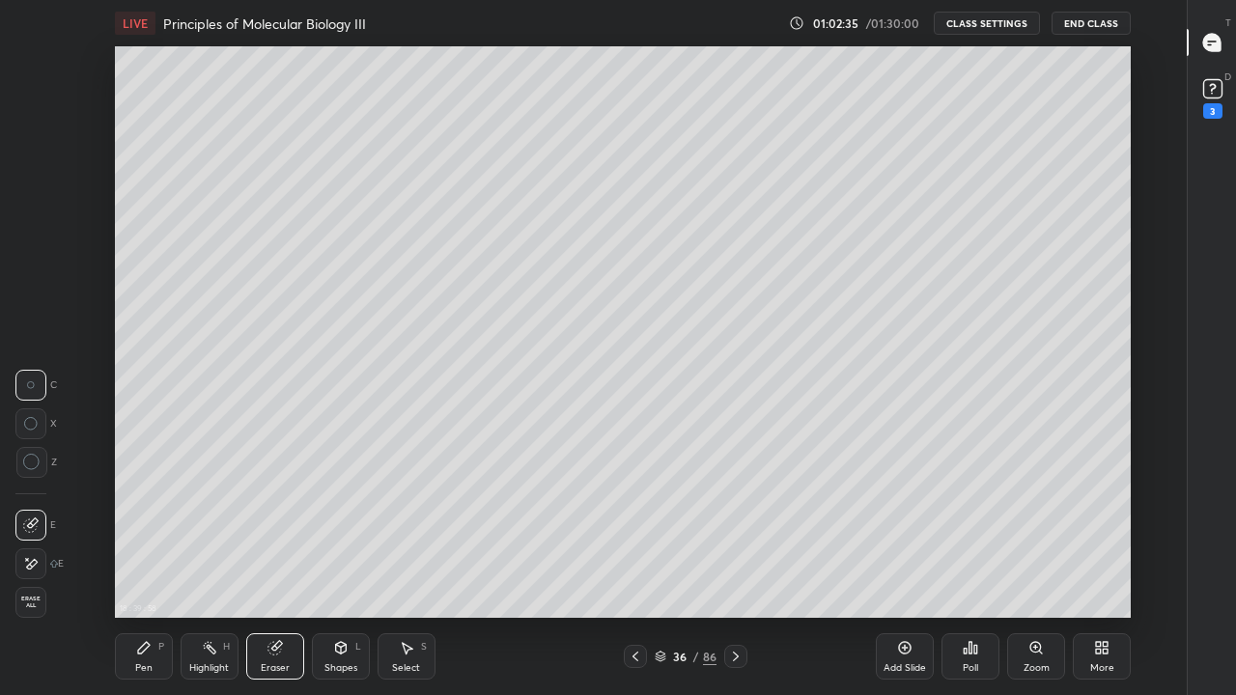
click at [141, 564] on icon at bounding box center [144, 648] width 12 height 12
click at [153, 564] on div "Pen P" at bounding box center [144, 657] width 58 height 46
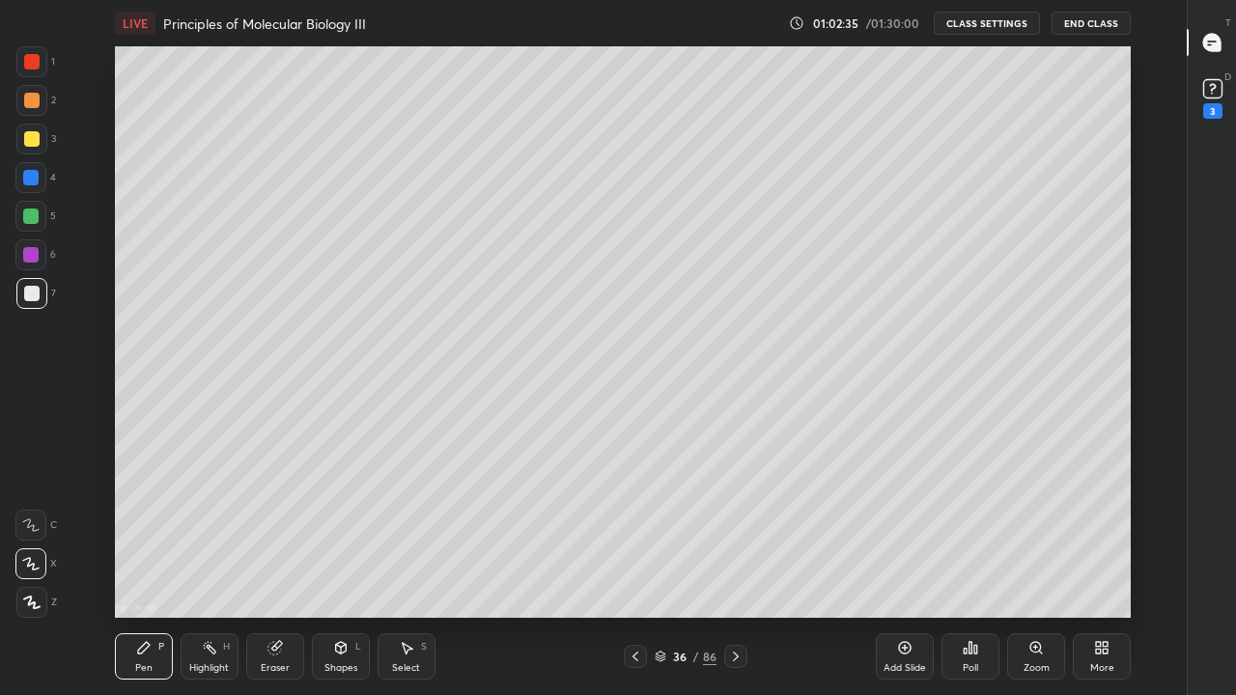
click at [39, 222] on div at bounding box center [30, 216] width 31 height 31
click at [42, 222] on div at bounding box center [30, 216] width 31 height 31
click at [35, 150] on div at bounding box center [31, 139] width 31 height 31
click at [36, 147] on div at bounding box center [31, 139] width 31 height 31
click at [402, 564] on icon at bounding box center [406, 647] width 15 height 15
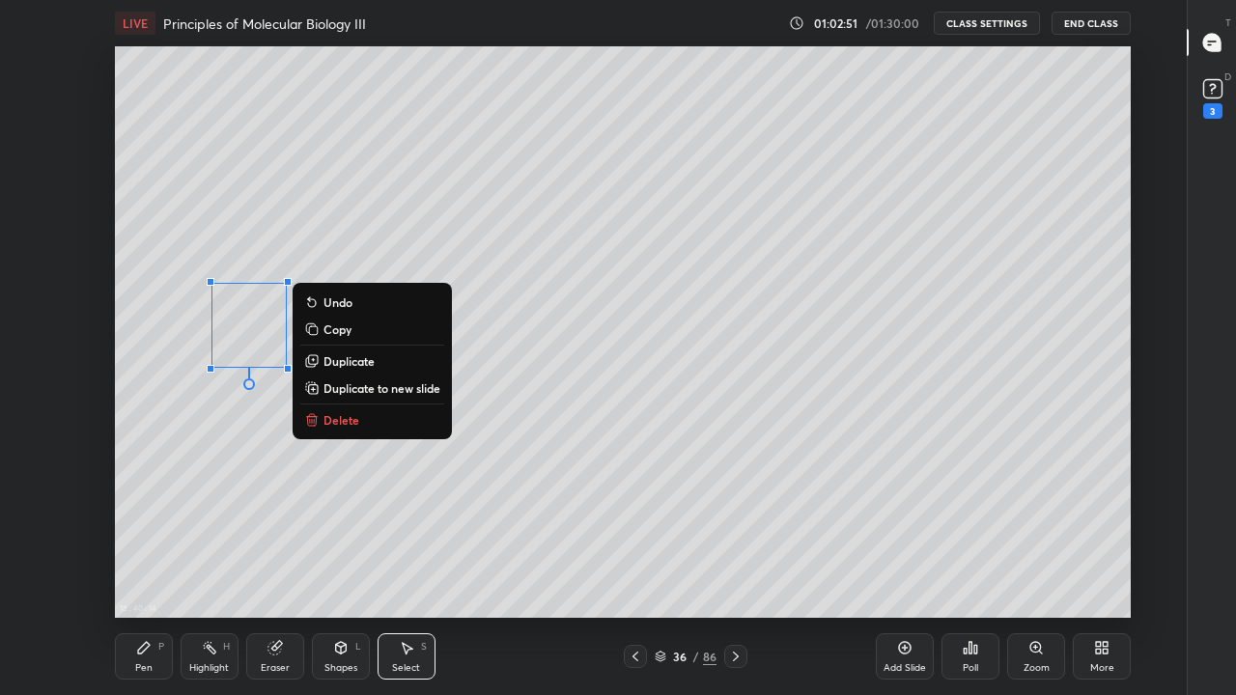
click at [322, 361] on button "Duplicate" at bounding box center [372, 361] width 144 height 23
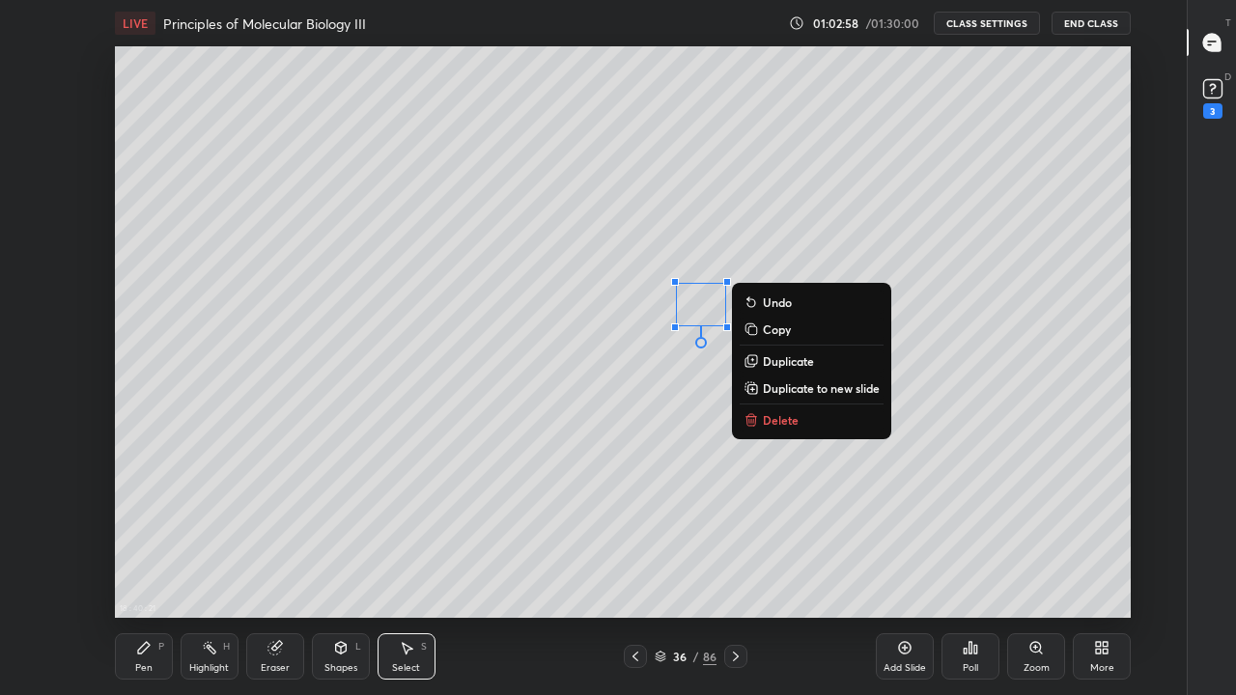
click at [127, 564] on div "Pen P" at bounding box center [144, 657] width 58 height 46
click at [136, 564] on icon at bounding box center [143, 647] width 15 height 15
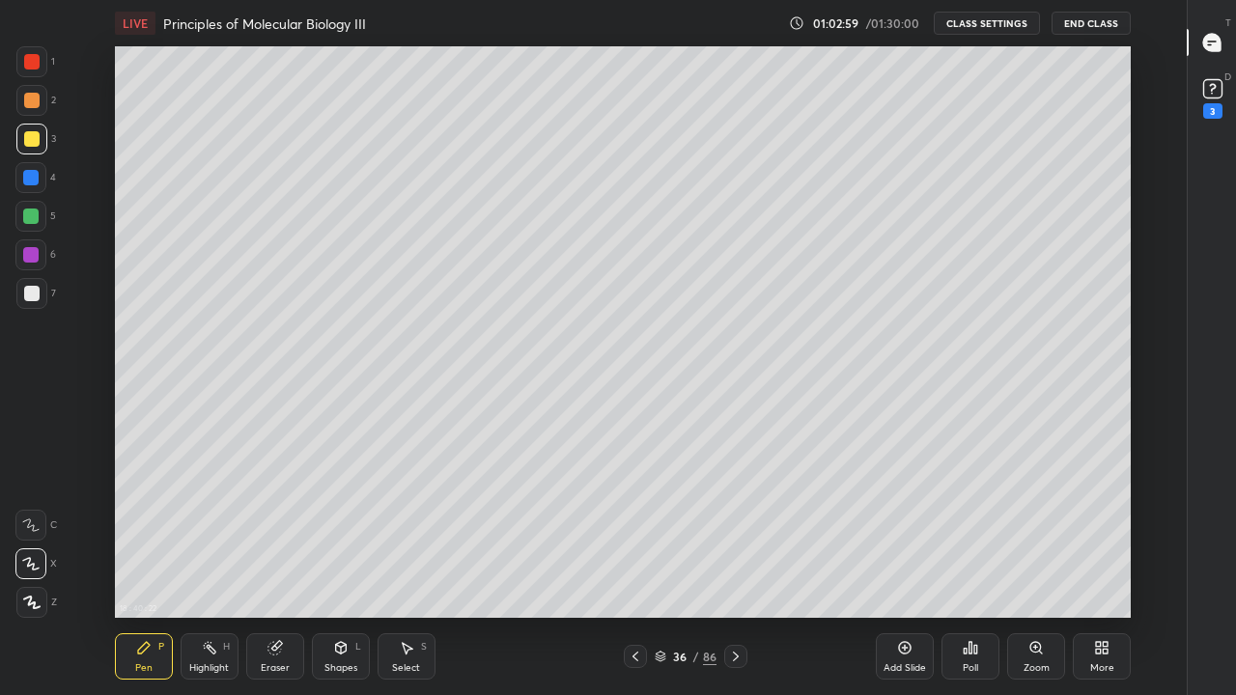
click at [36, 294] on div at bounding box center [31, 293] width 15 height 15
click at [1108, 564] on div "More" at bounding box center [1102, 669] width 24 height 10
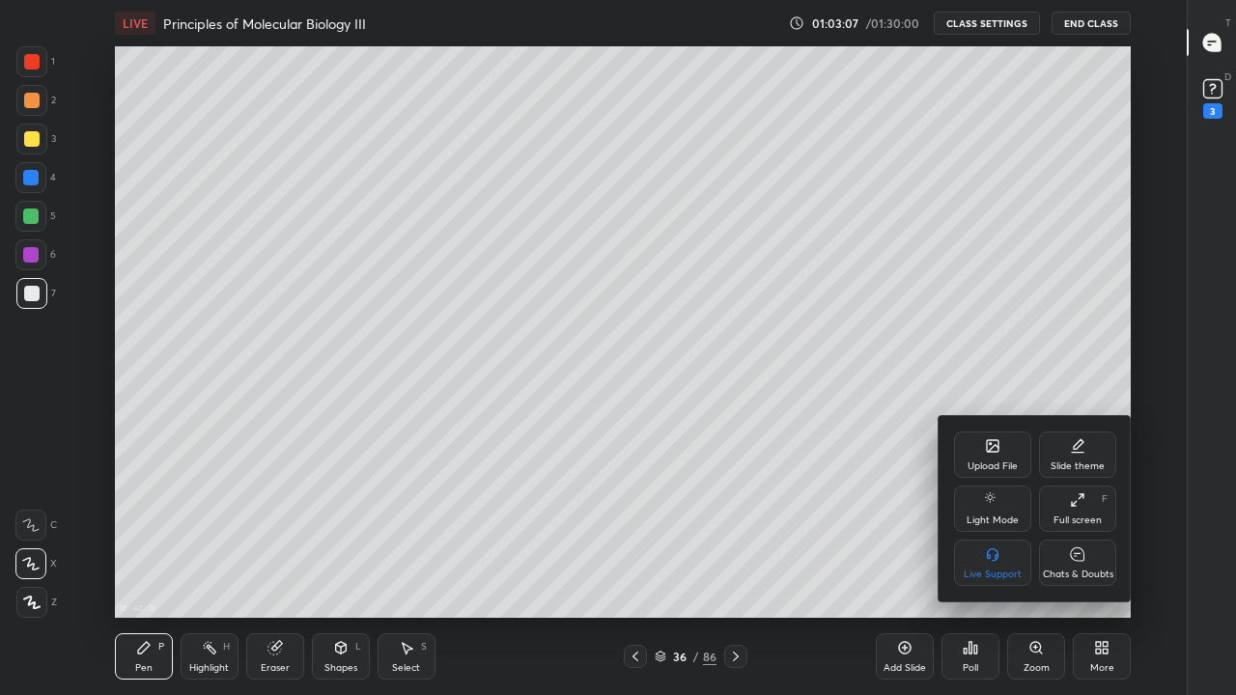
click at [1081, 562] on icon at bounding box center [1077, 555] width 15 height 20
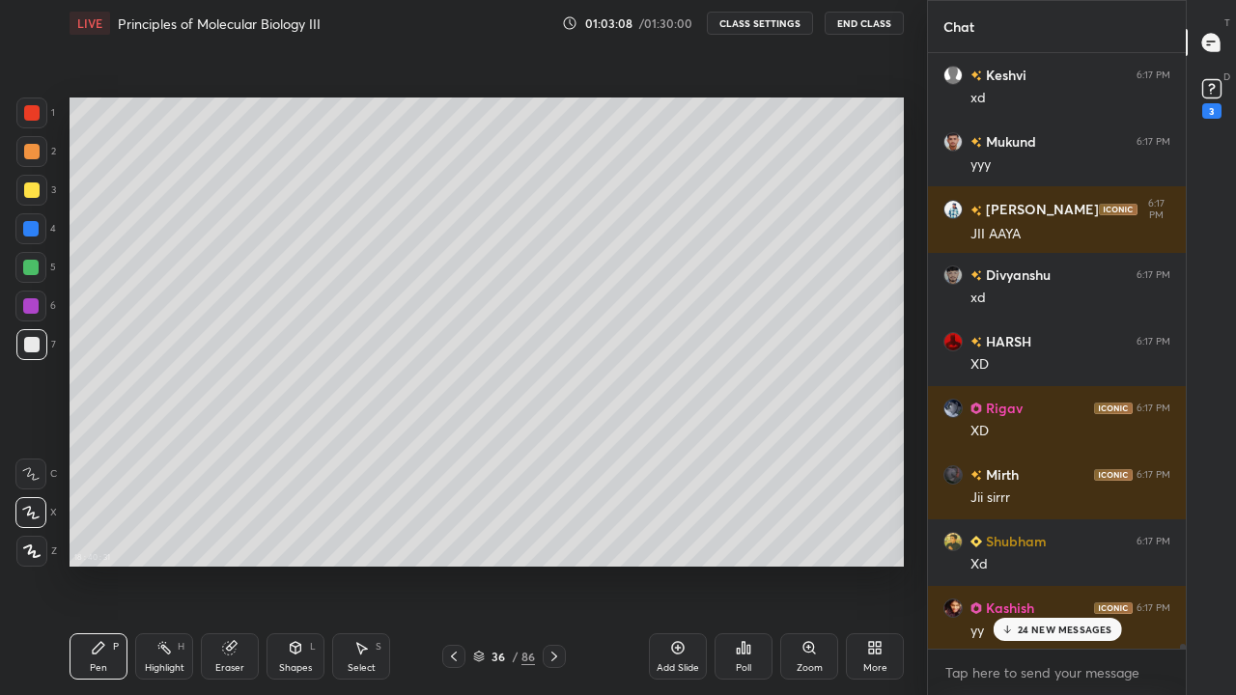
scroll to position [0, 0]
click at [1047, 564] on p "24 NEW MESSAGES" at bounding box center [1064, 630] width 95 height 12
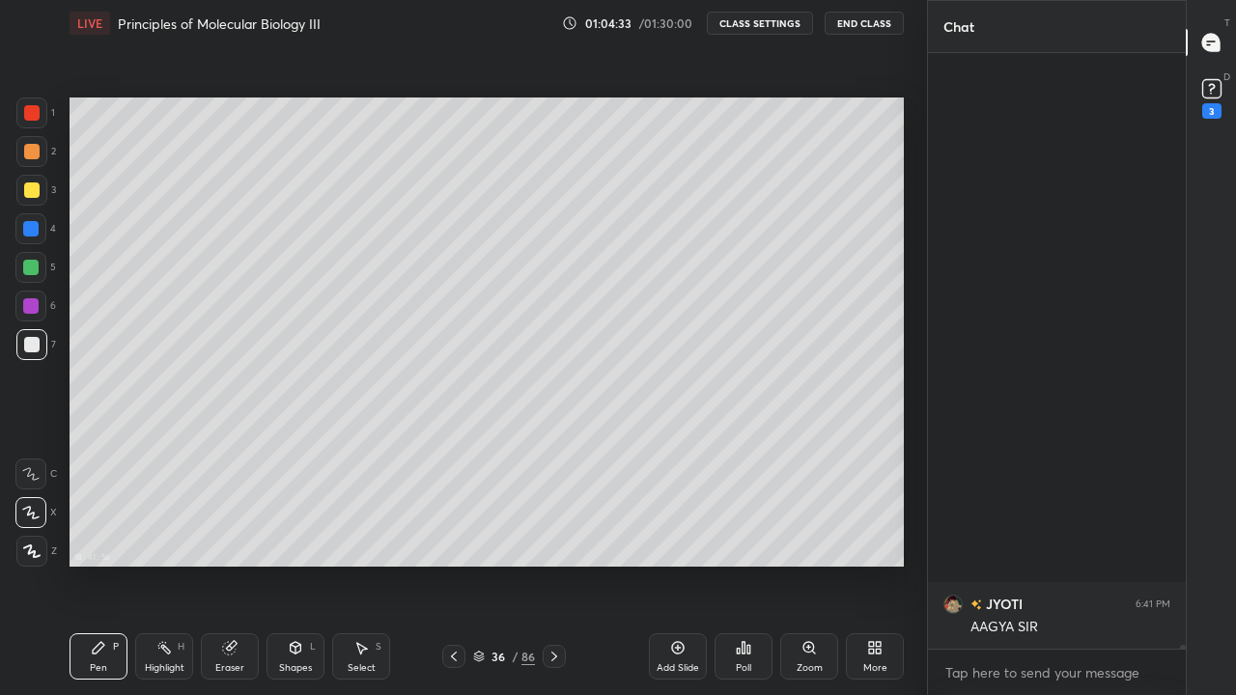
scroll to position [85134, 0]
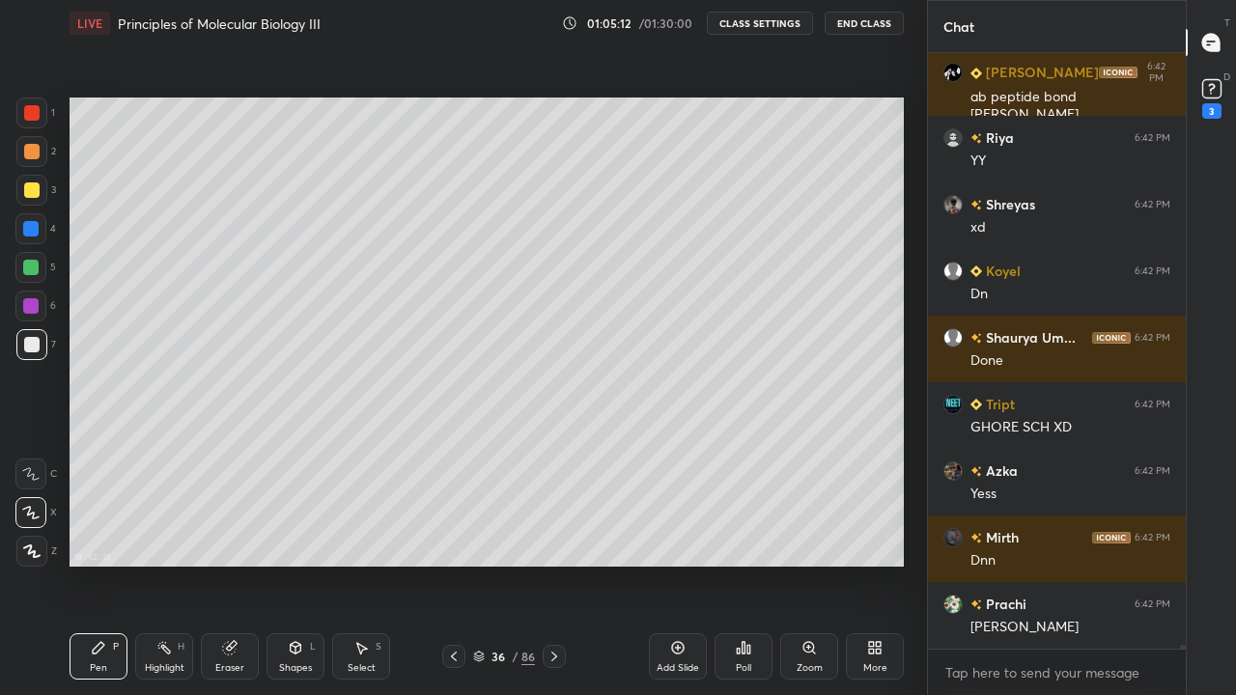
click at [556, 564] on icon at bounding box center [554, 656] width 15 height 15
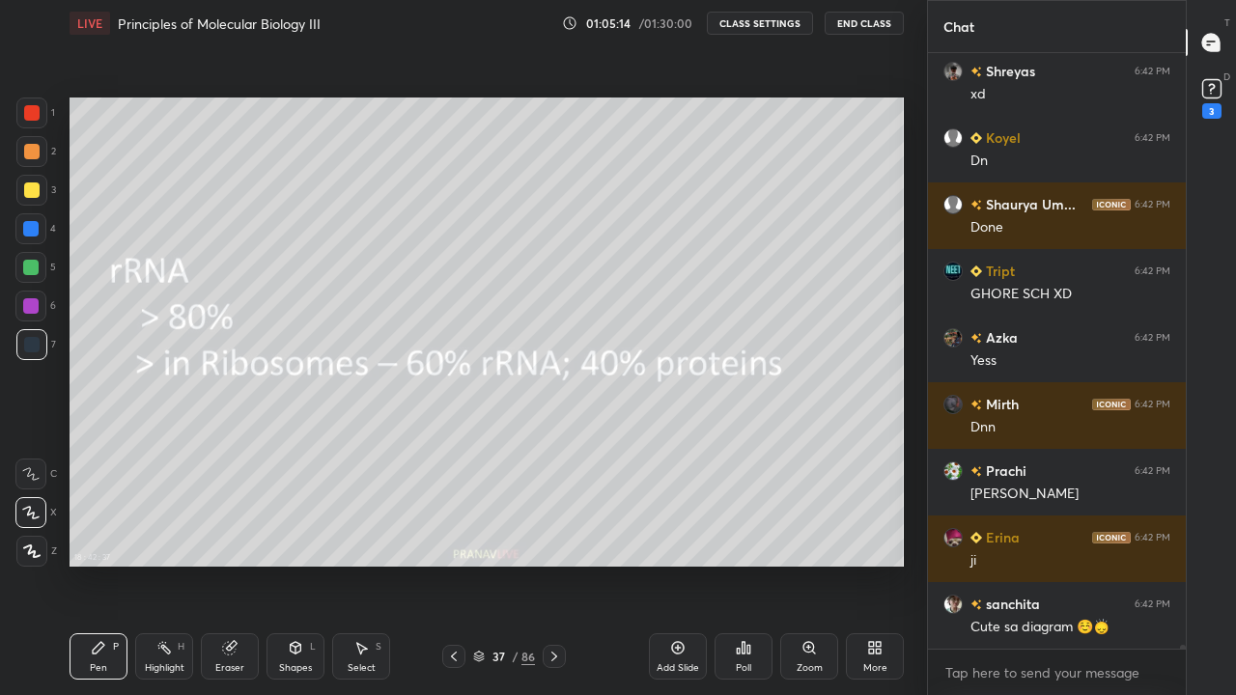
click at [555, 564] on icon at bounding box center [555, 657] width 6 height 10
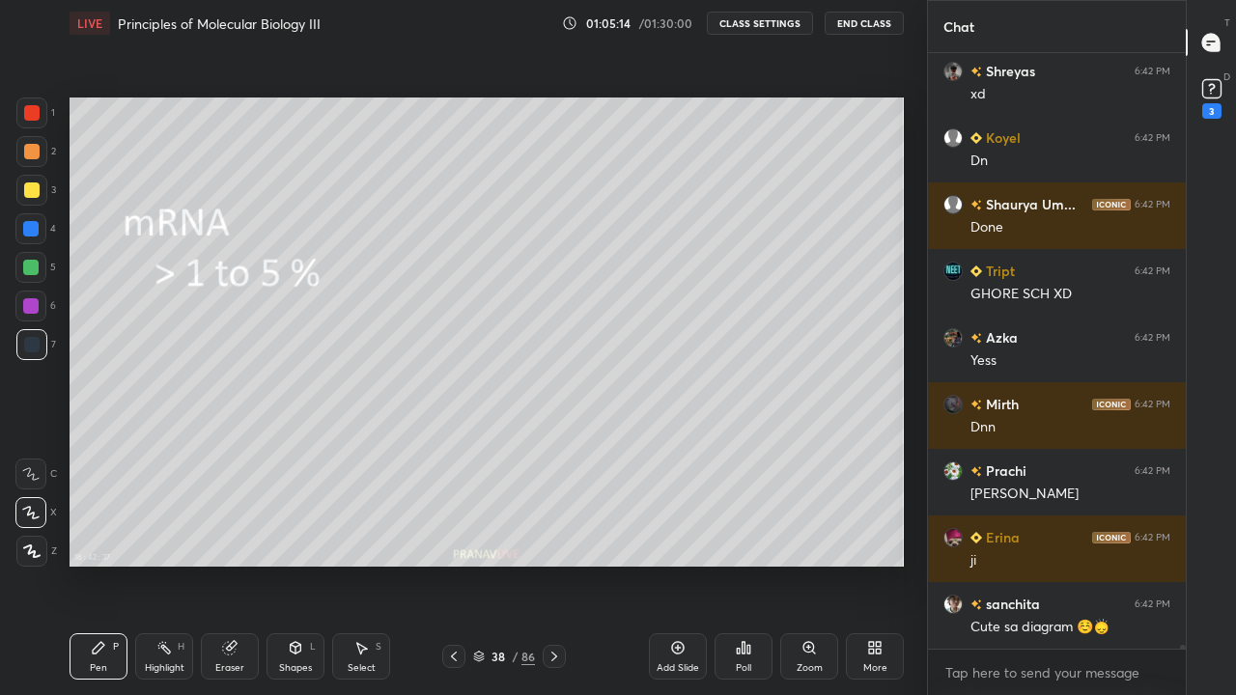
click at [553, 564] on icon at bounding box center [554, 656] width 15 height 15
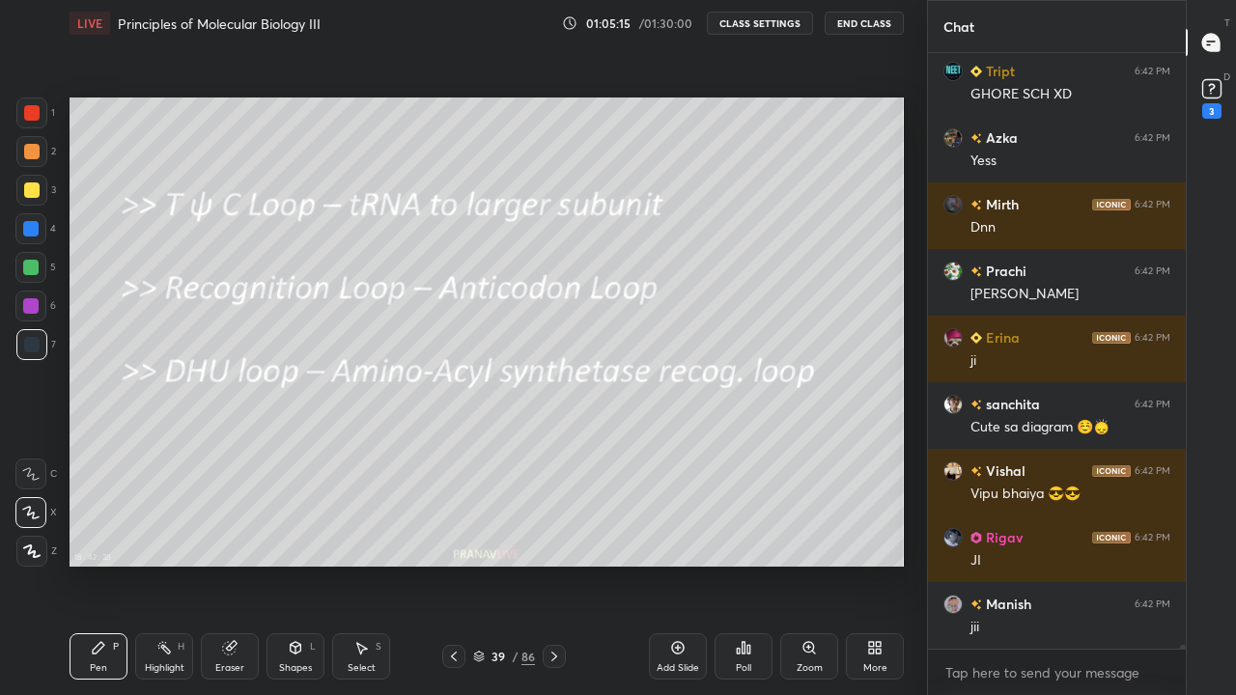
click at [487, 564] on div "39 / 86" at bounding box center [504, 656] width 62 height 17
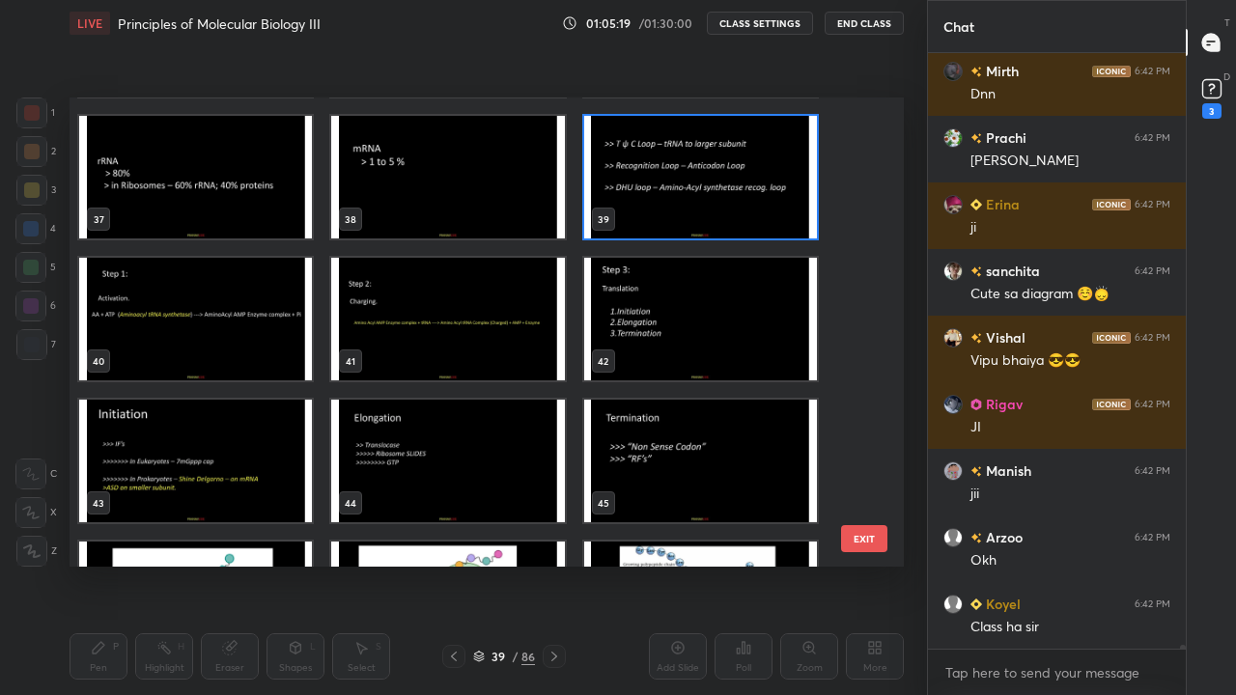
click at [277, 358] on img "grid" at bounding box center [195, 319] width 233 height 123
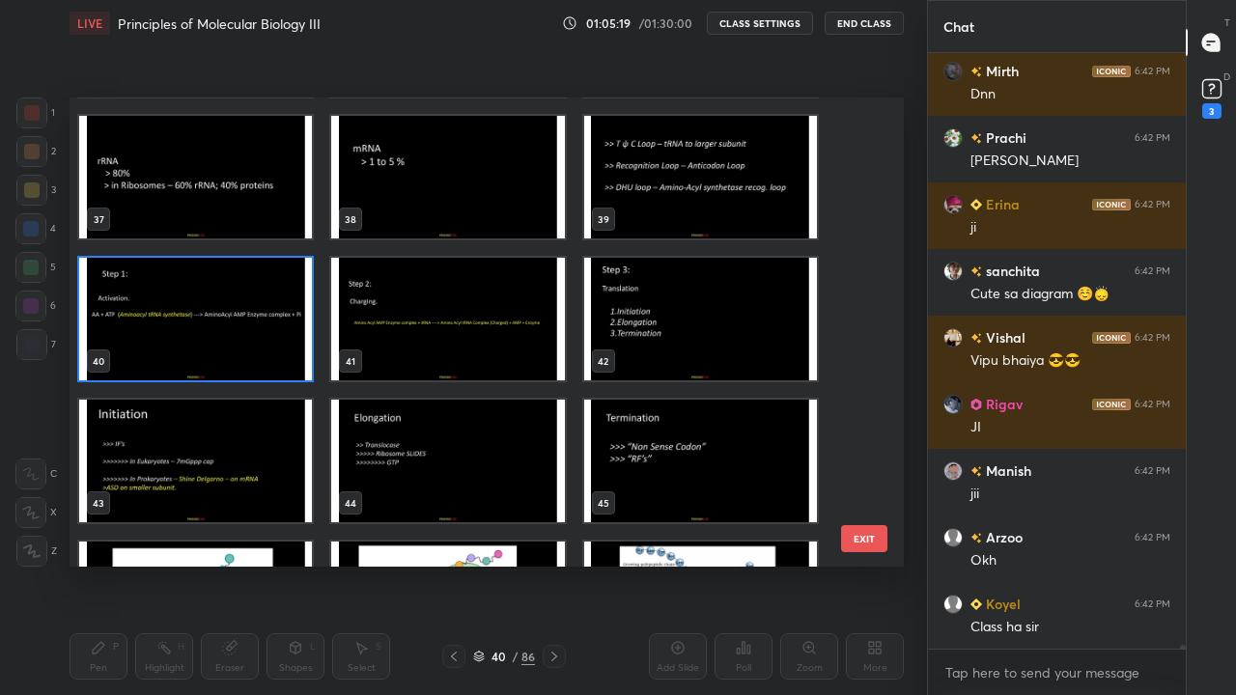
click at [267, 354] on img "grid" at bounding box center [195, 319] width 233 height 123
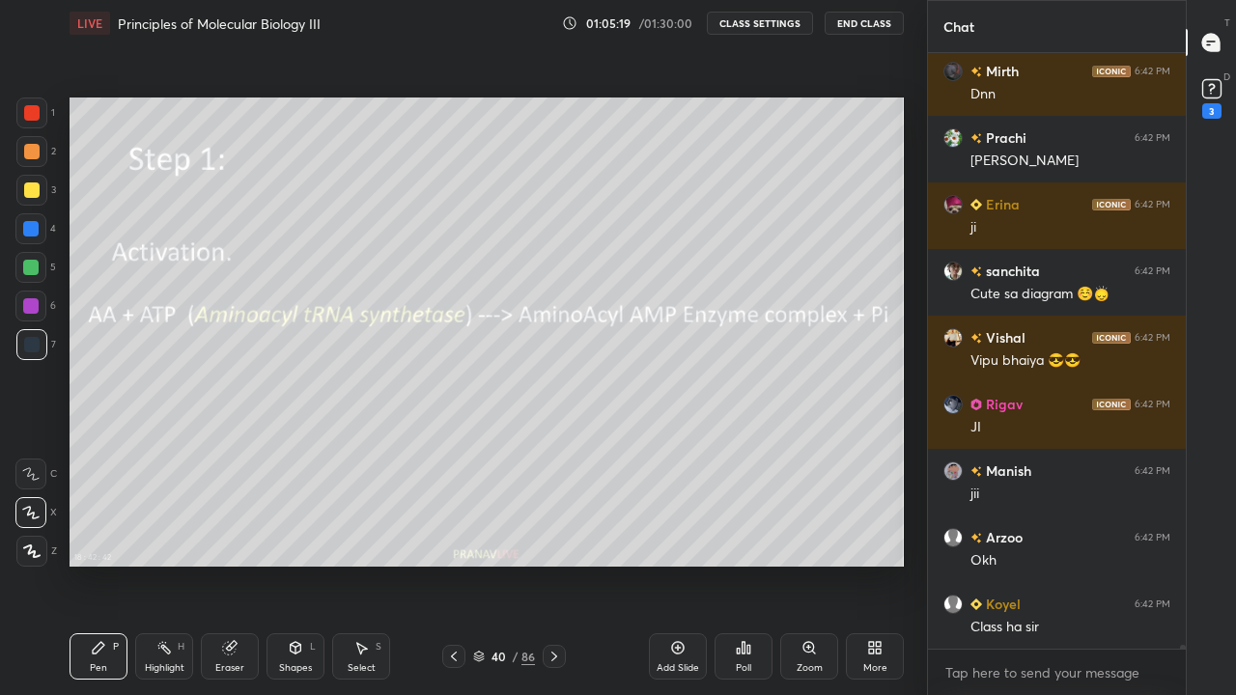
click at [236, 343] on img "grid" at bounding box center [195, 319] width 233 height 123
click at [35, 197] on div at bounding box center [31, 190] width 15 height 15
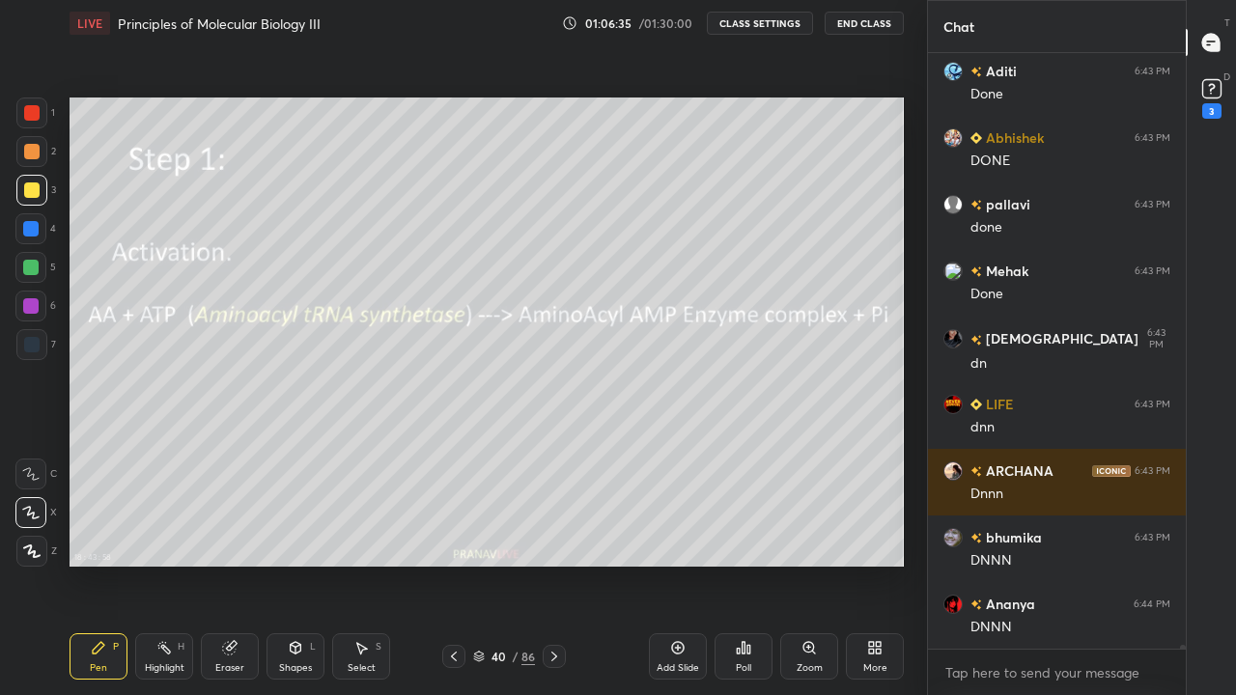
scroll to position [96519, 0]
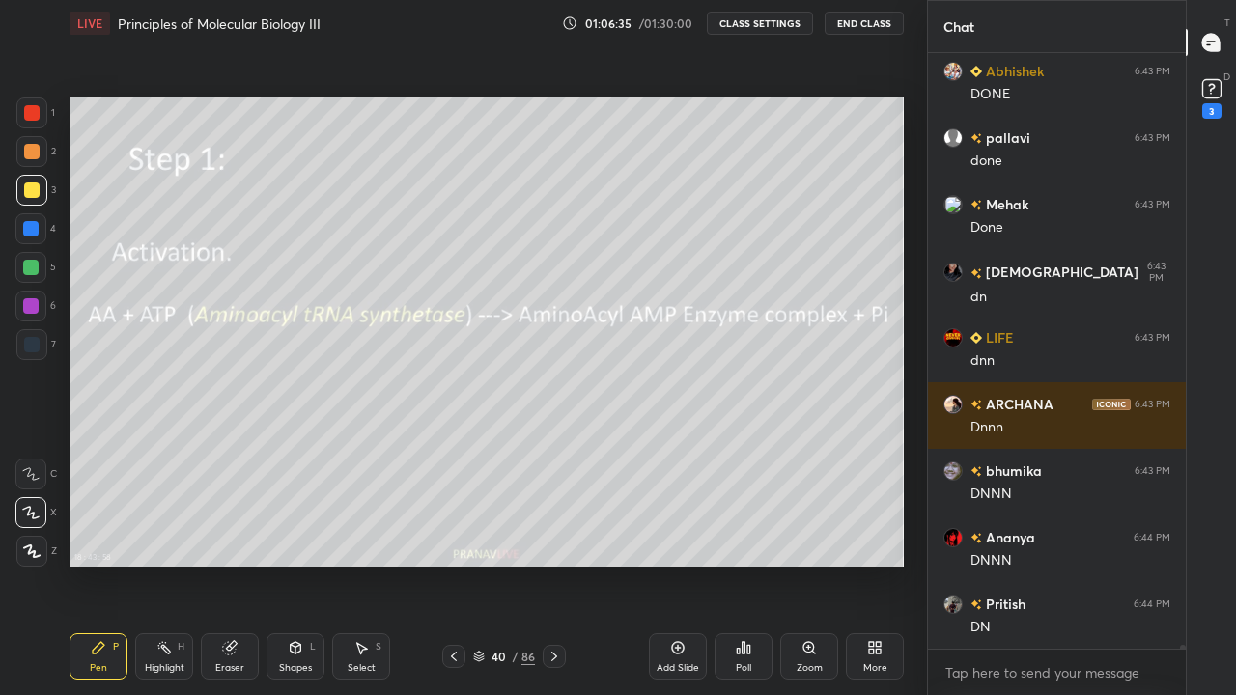
click at [554, 564] on icon at bounding box center [554, 656] width 15 height 15
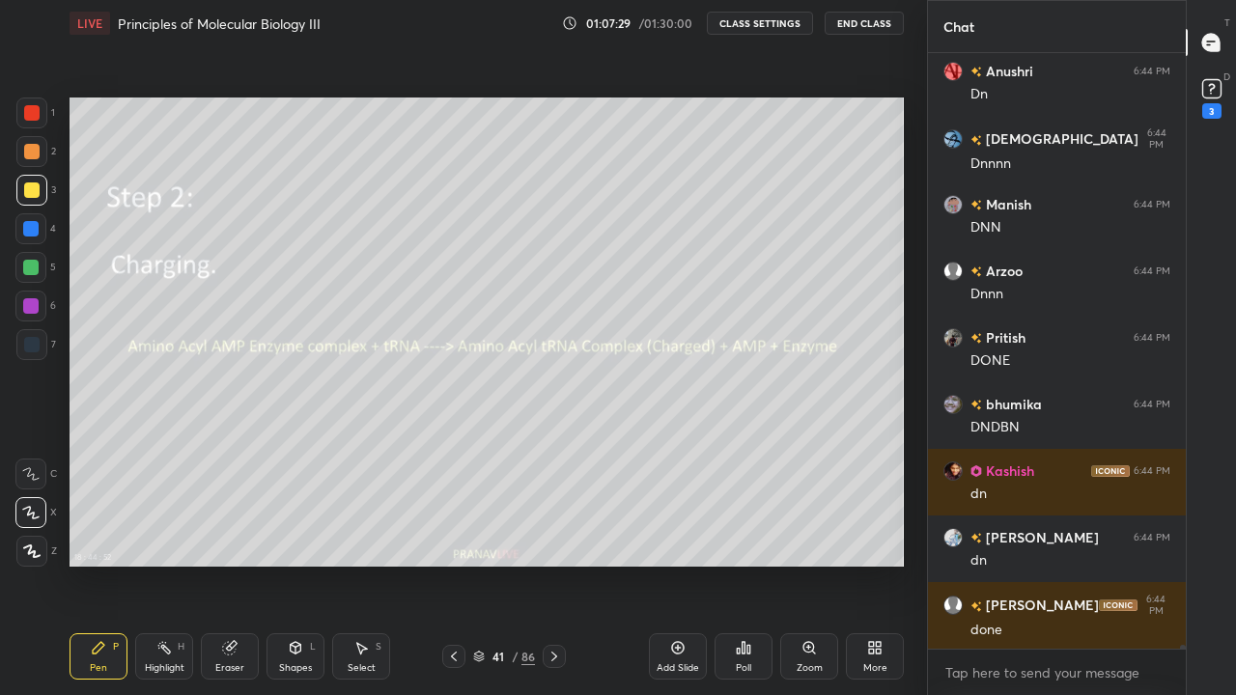
scroll to position [98785, 0]
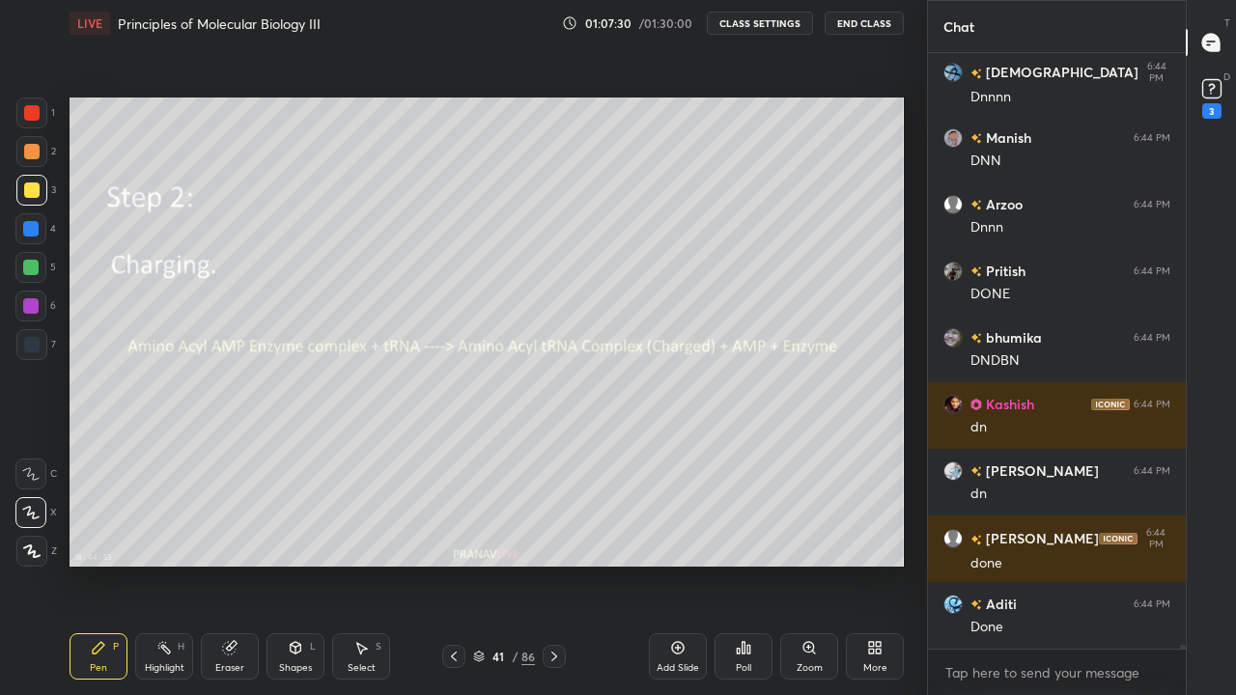
click at [670, 564] on div "Add Slide" at bounding box center [678, 657] width 58 height 46
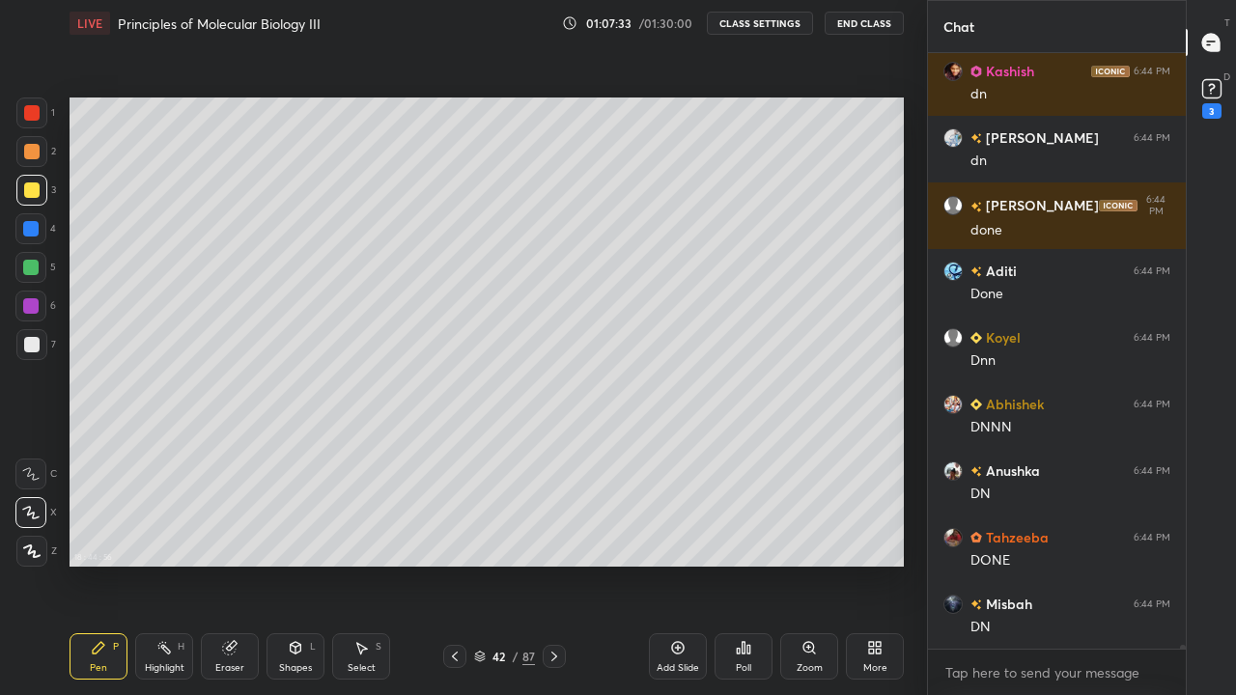
scroll to position [99185, 0]
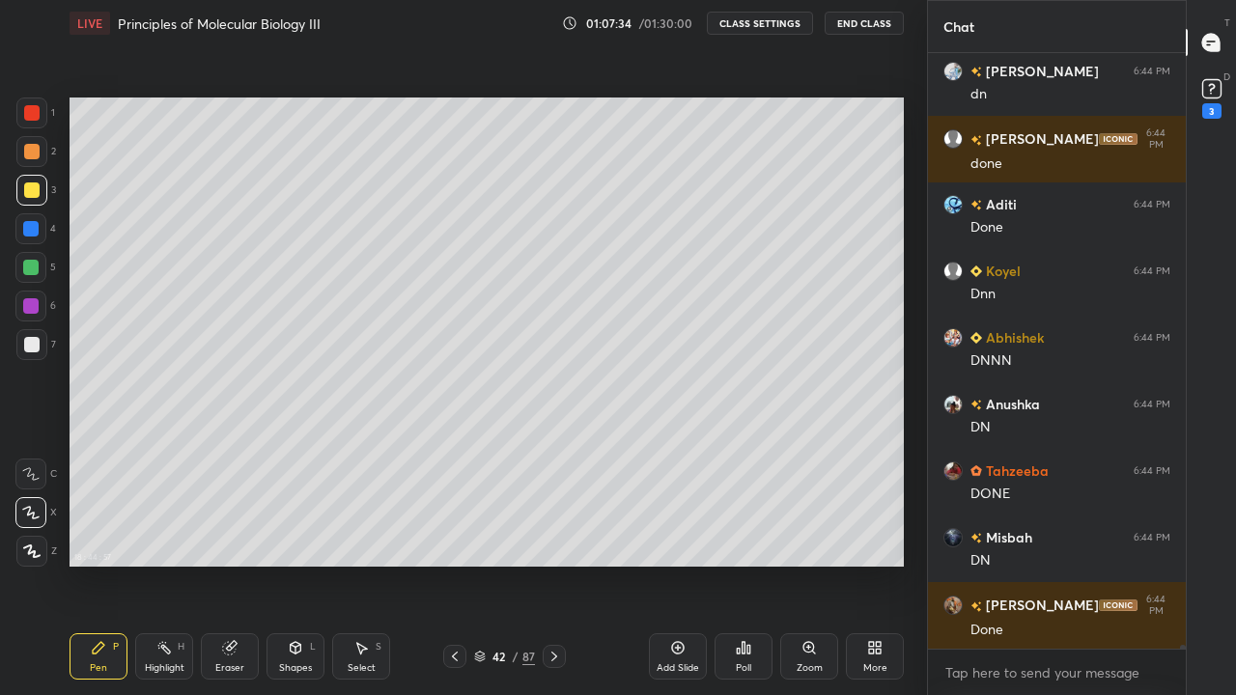
click at [885, 564] on div "More" at bounding box center [875, 657] width 58 height 46
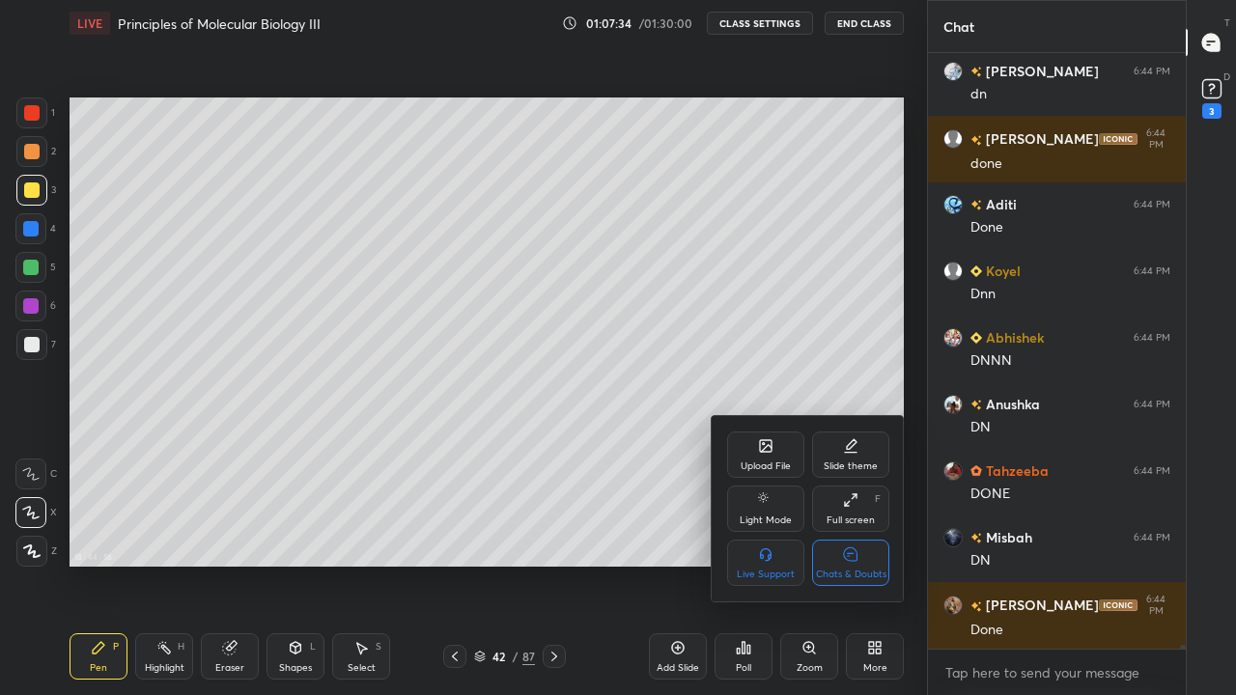
click at [863, 564] on div "Chats & Doubts" at bounding box center [851, 575] width 71 height 10
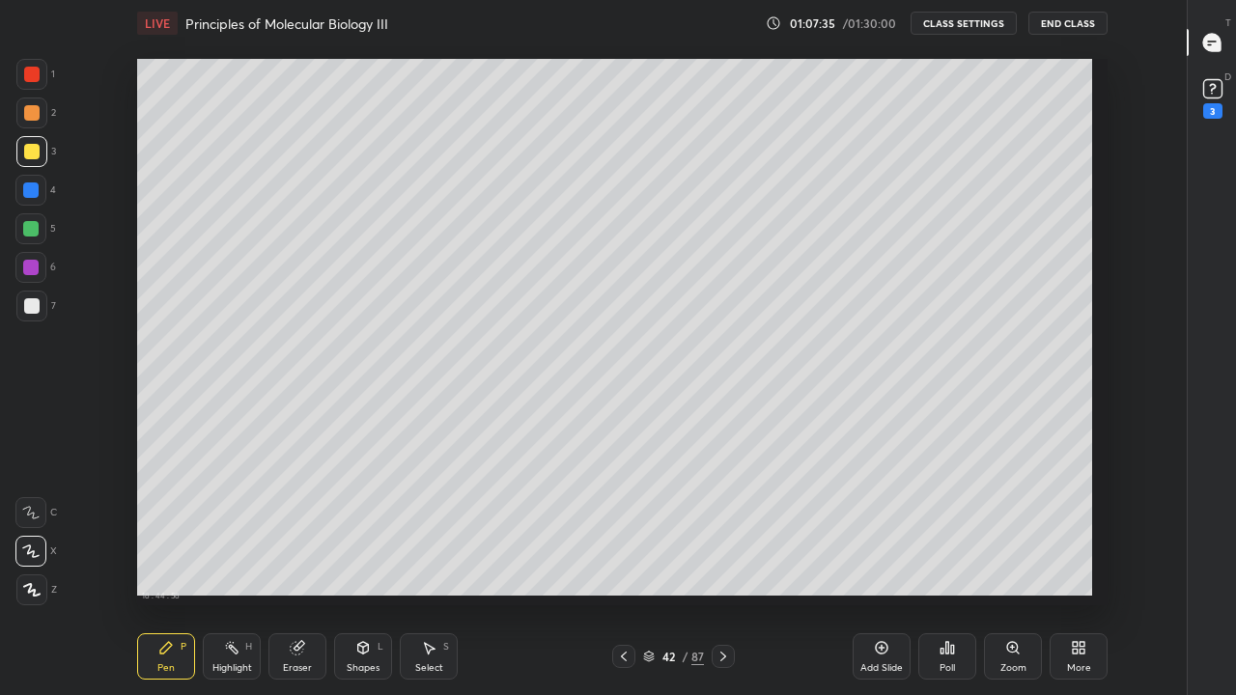
scroll to position [572, 1071]
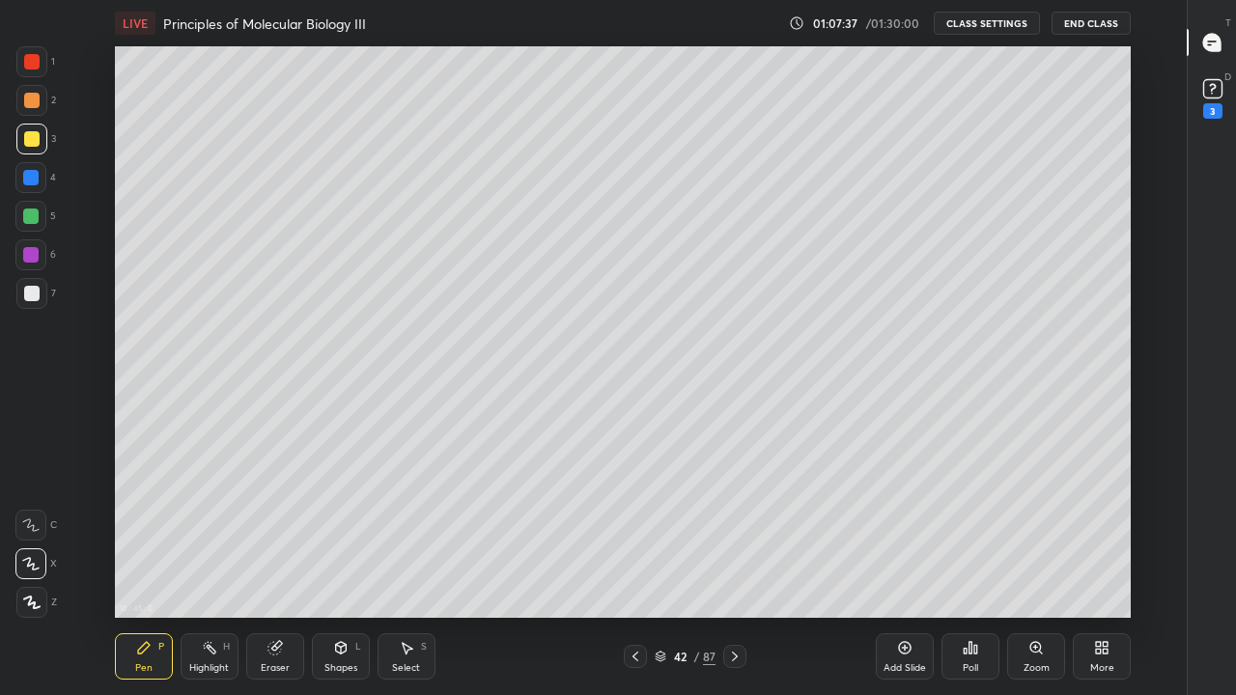
click at [41, 149] on div at bounding box center [31, 139] width 31 height 31
click at [269, 564] on icon at bounding box center [274, 648] width 13 height 13
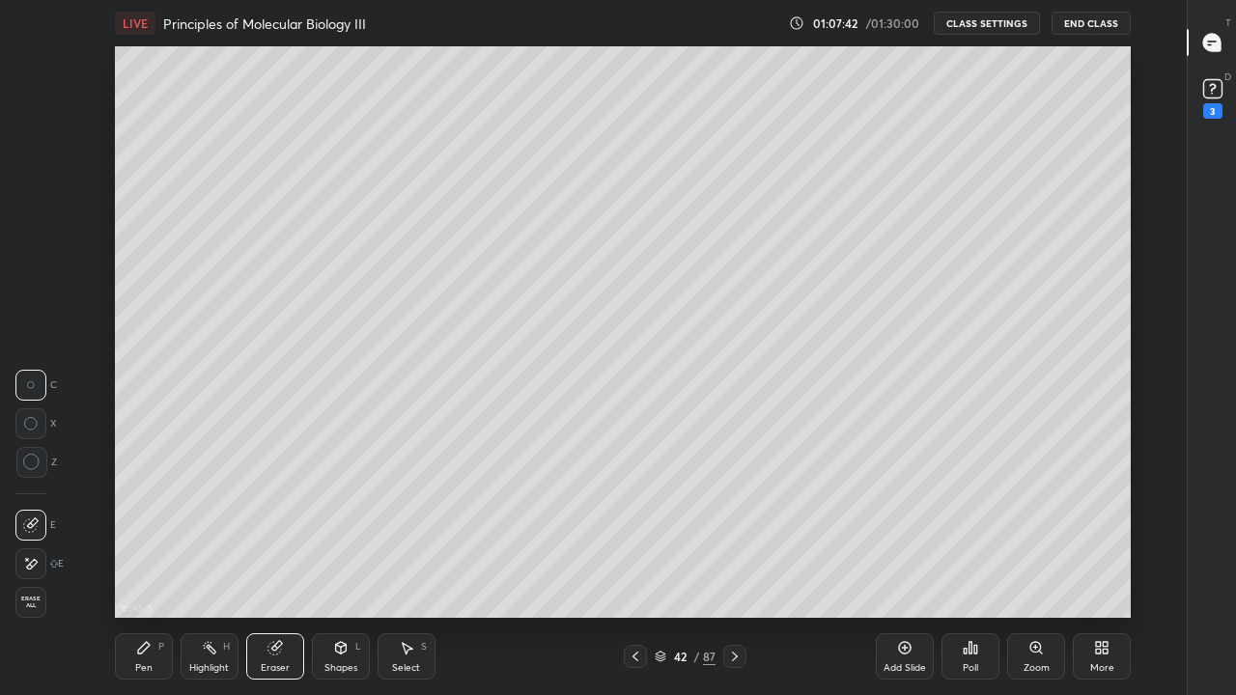
click at [42, 564] on span "Erase all" at bounding box center [30, 603] width 29 height 14
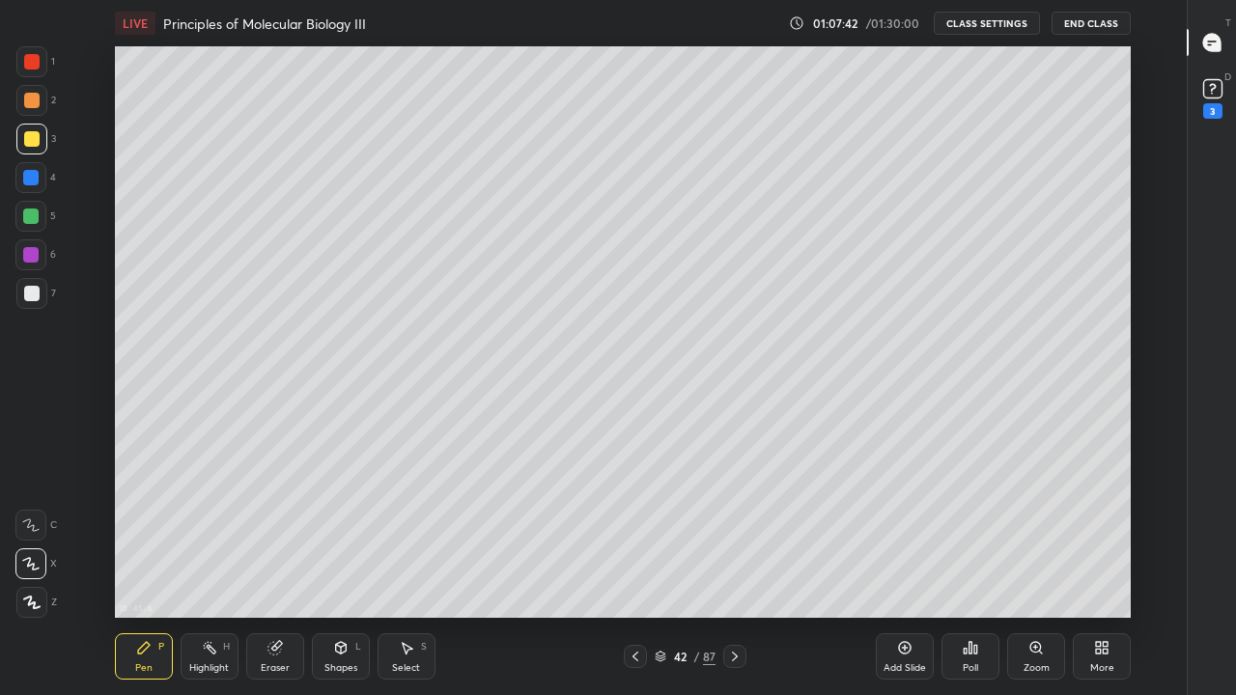
click at [145, 564] on div "Pen P" at bounding box center [144, 657] width 58 height 46
click at [1097, 564] on div "More" at bounding box center [1102, 657] width 58 height 46
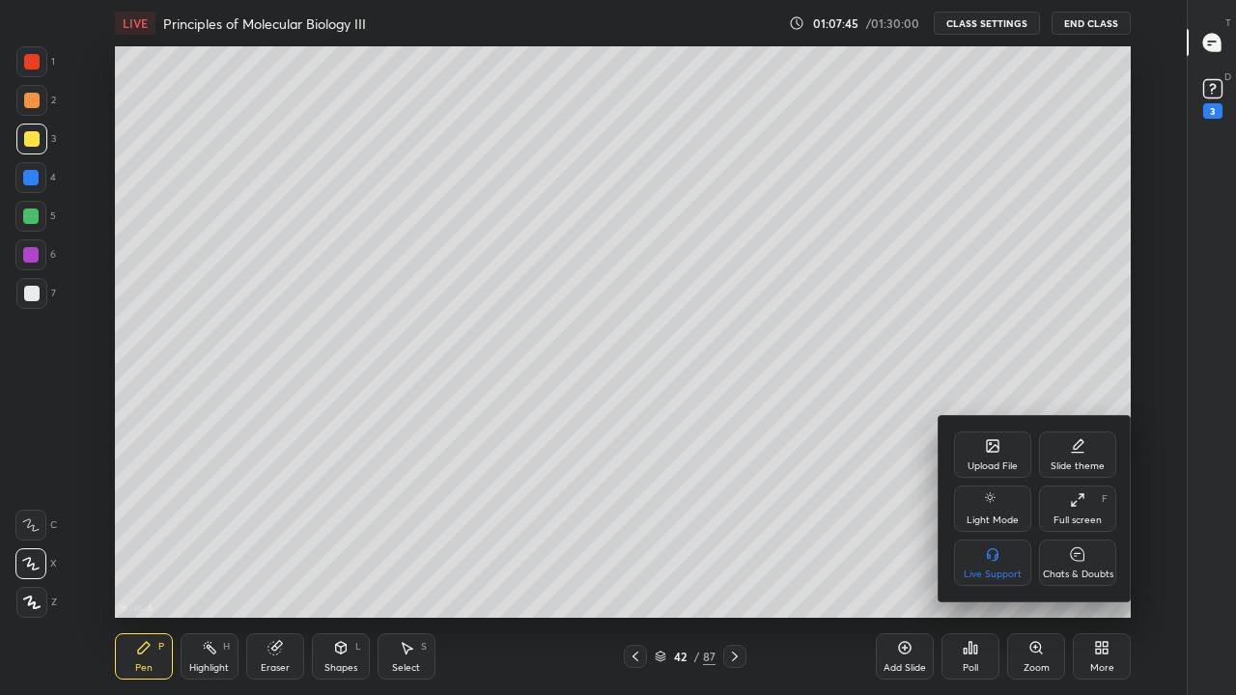
click at [1057, 564] on div "Chats & Doubts" at bounding box center [1078, 575] width 71 height 10
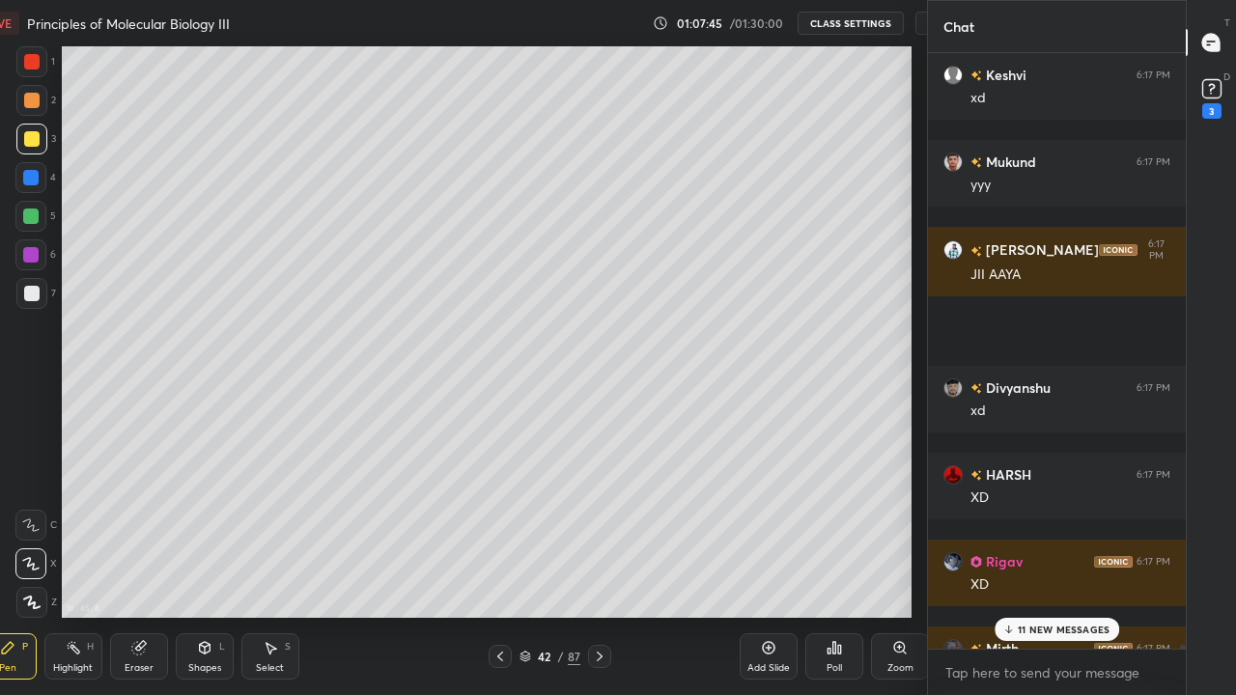
scroll to position [96015, 95541]
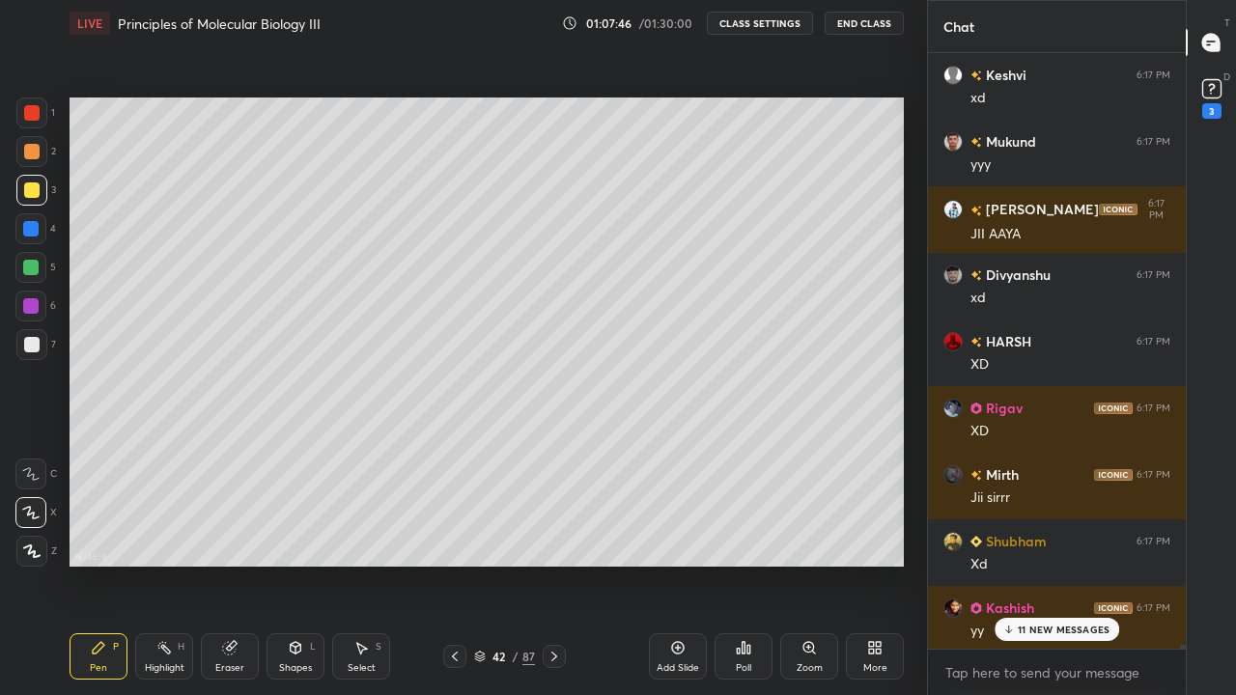
click at [1047, 564] on div "11 NEW MESSAGES" at bounding box center [1058, 629] width 126 height 23
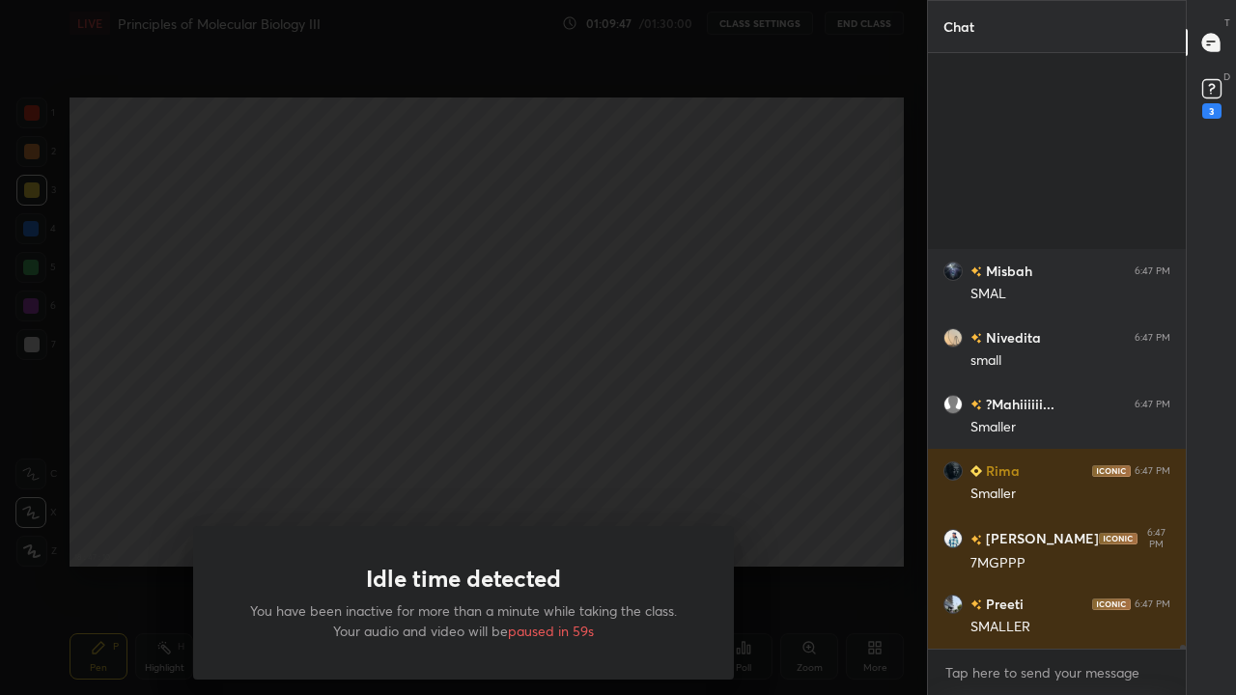
scroll to position [103438, 0]
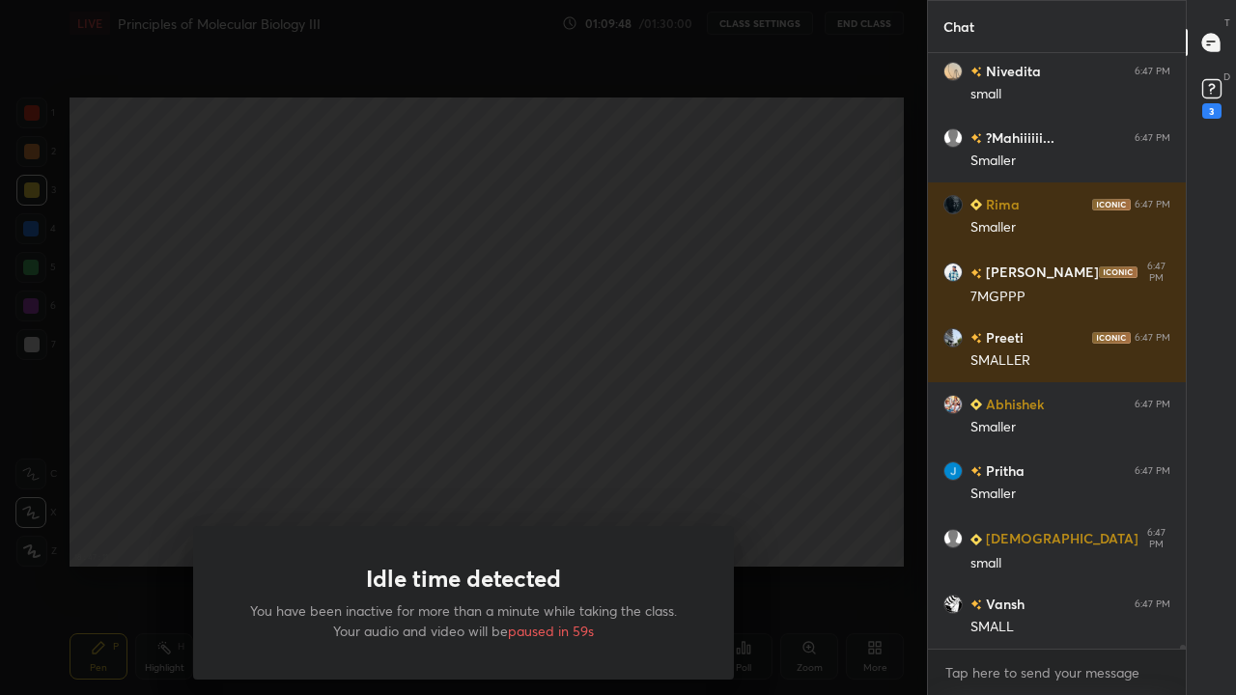
click at [648, 433] on div "Idle time detected You have been inactive for more than a minute while taking t…" at bounding box center [463, 347] width 927 height 695
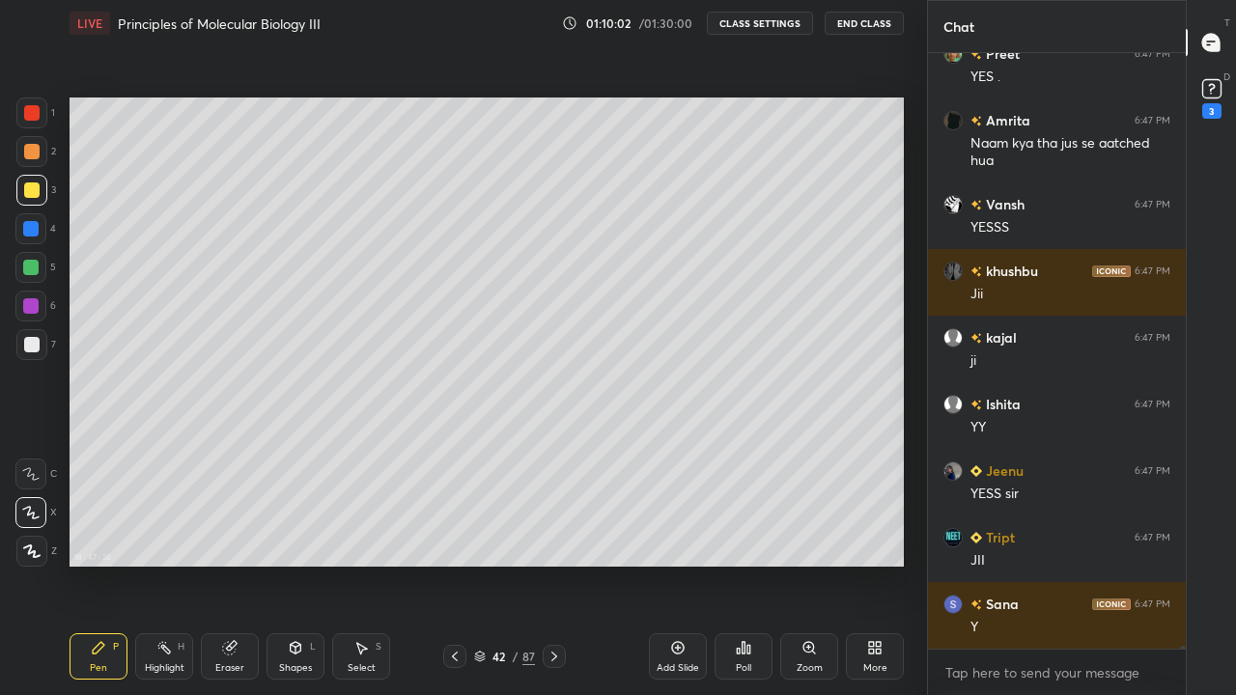
scroll to position [106387, 0]
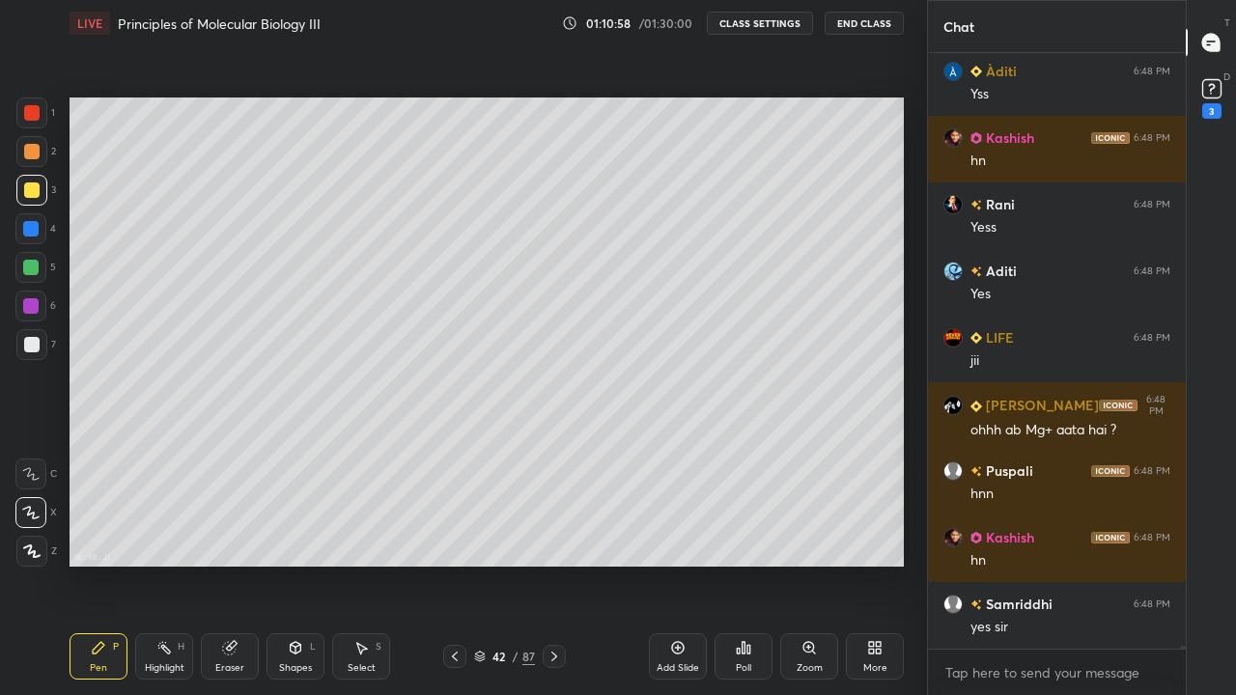
click at [684, 564] on icon at bounding box center [677, 647] width 15 height 15
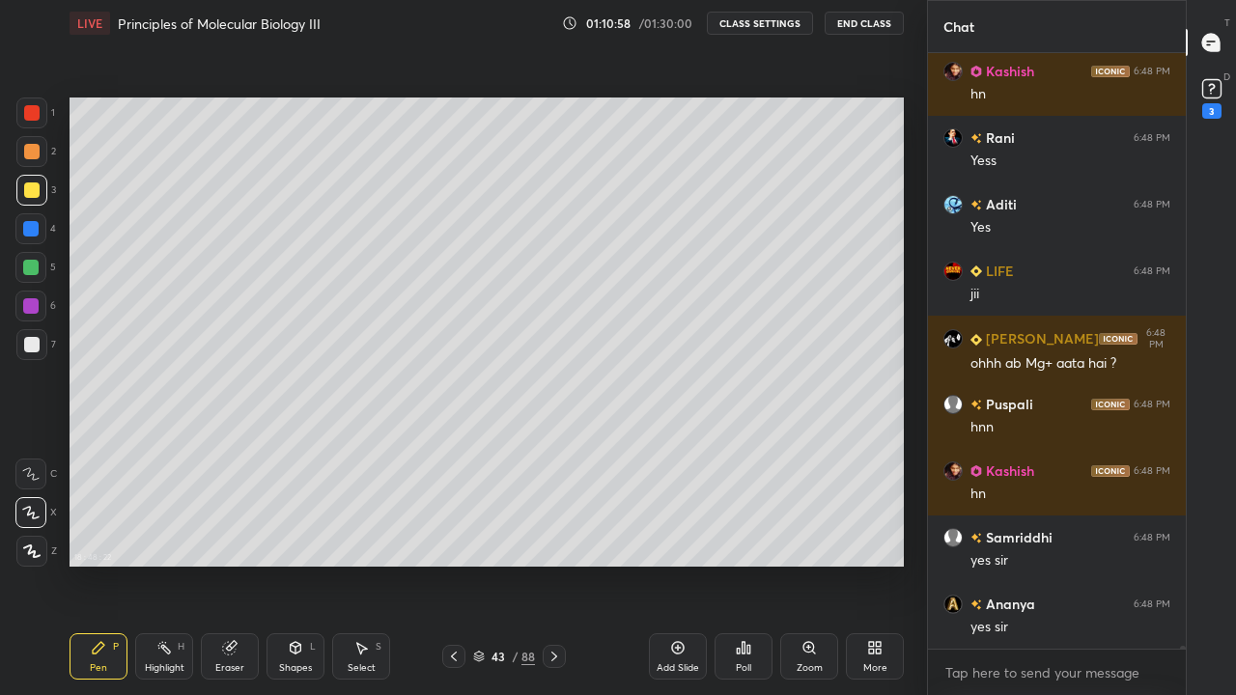
click at [878, 564] on div "More" at bounding box center [875, 657] width 58 height 46
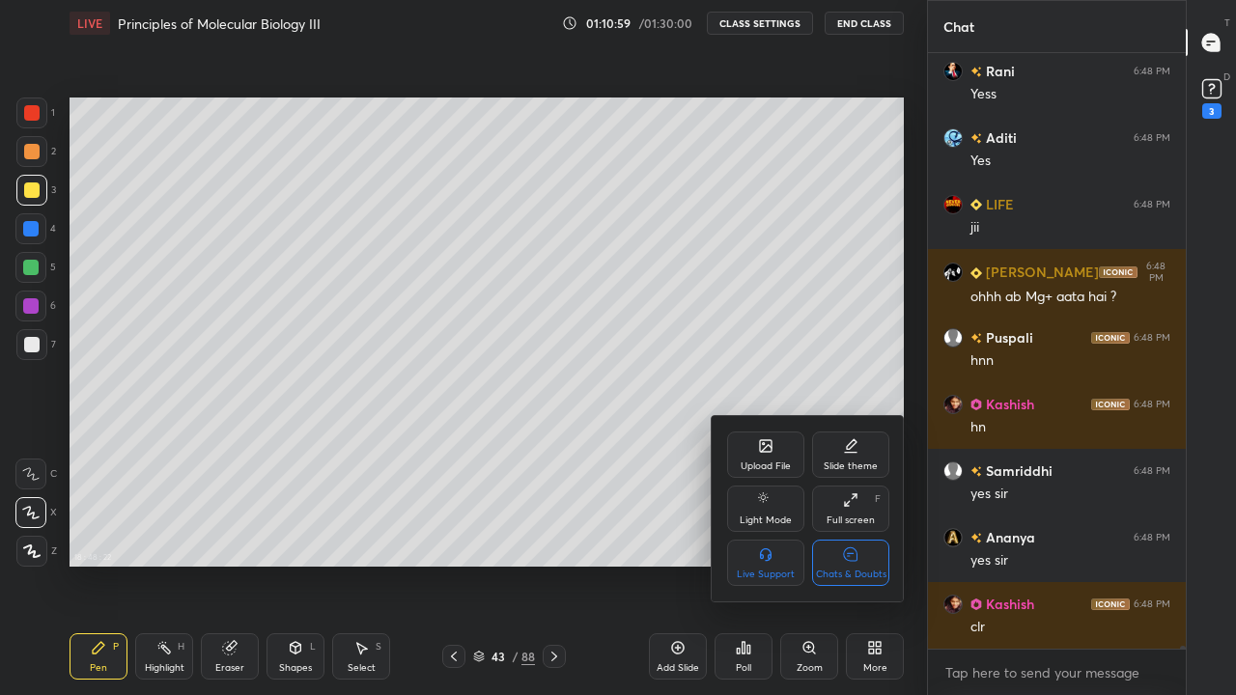
click at [863, 564] on div "Chats & Doubts" at bounding box center [850, 563] width 77 height 46
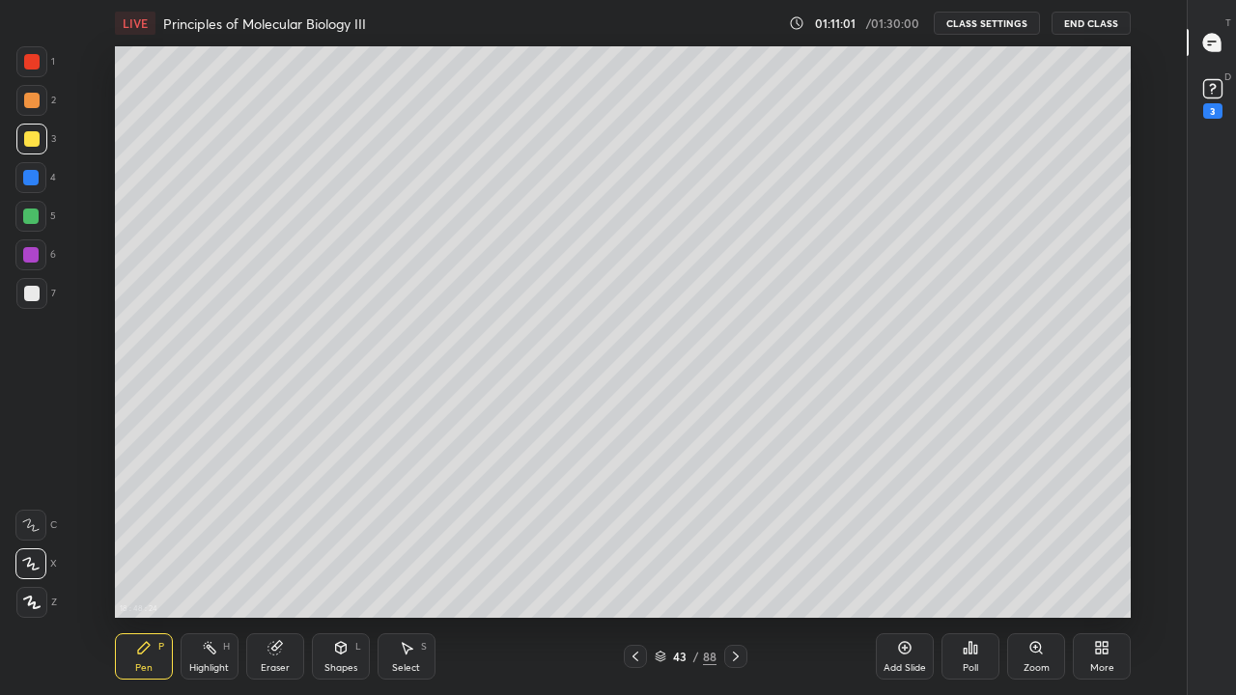
click at [40, 145] on div at bounding box center [31, 139] width 31 height 31
click at [271, 564] on div "Eraser" at bounding box center [275, 657] width 58 height 46
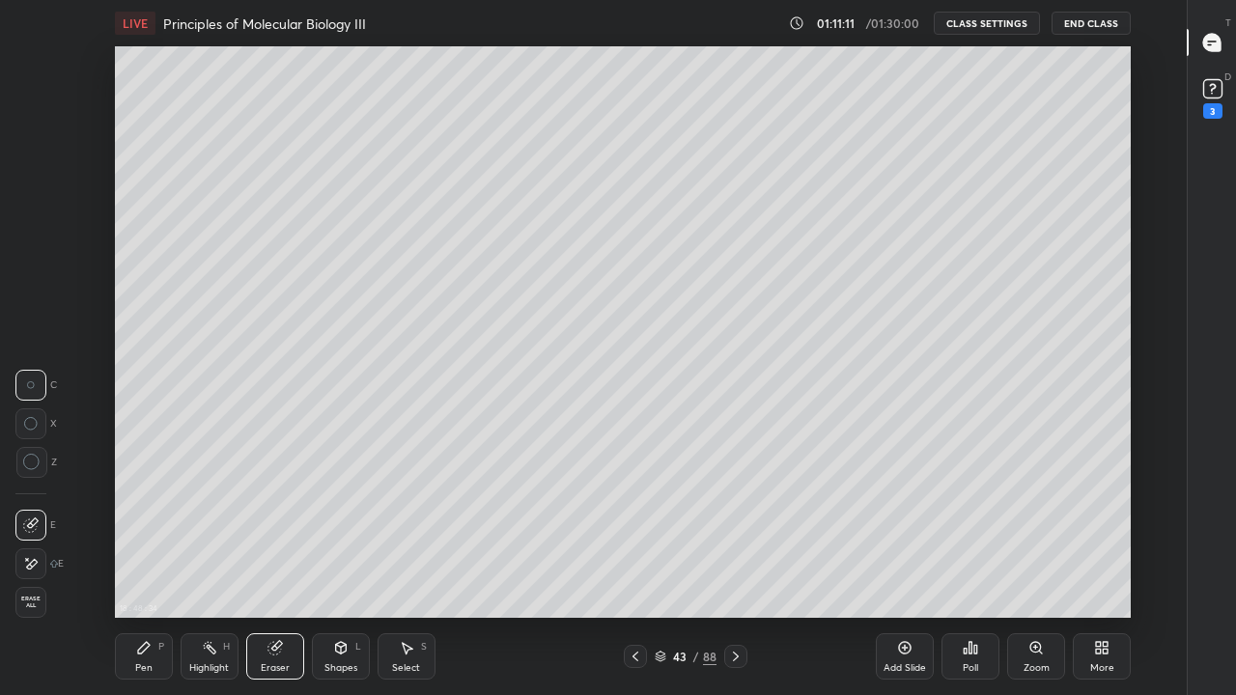
click at [31, 564] on span "Erase all" at bounding box center [30, 603] width 29 height 14
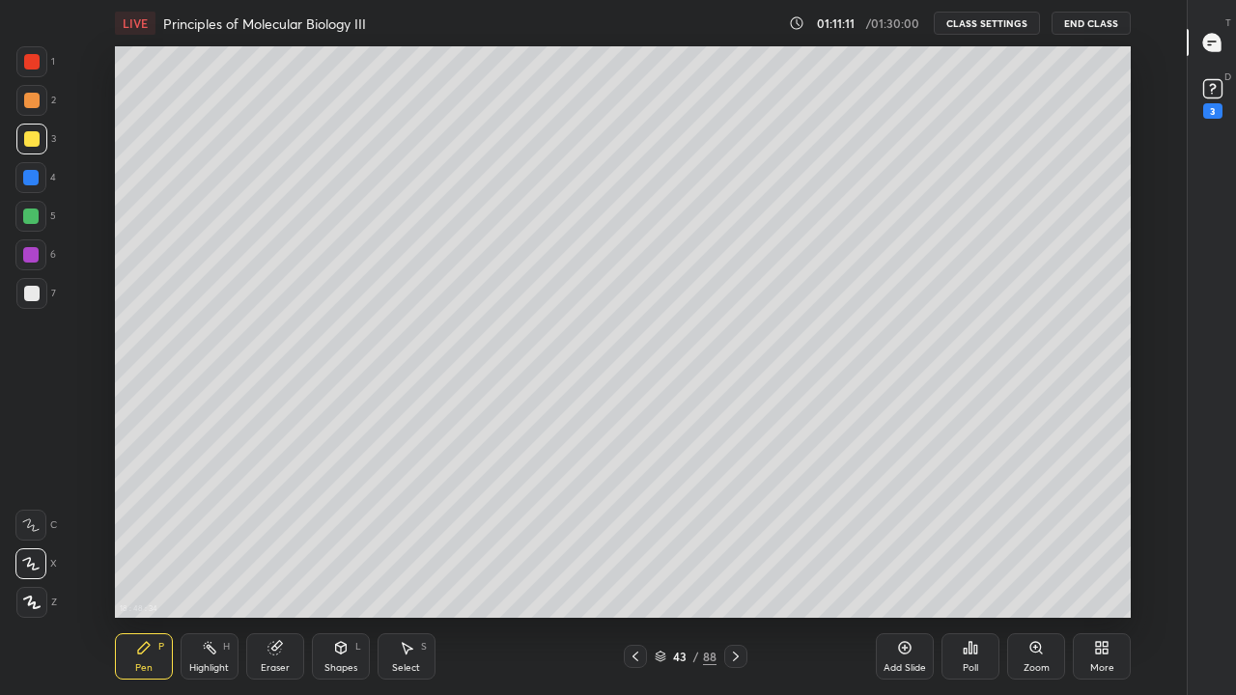
click at [129, 564] on div "Pen P" at bounding box center [144, 657] width 58 height 46
click at [36, 299] on div at bounding box center [31, 293] width 15 height 15
click at [209, 564] on div "Highlight" at bounding box center [209, 669] width 40 height 10
click at [258, 564] on div "Eraser" at bounding box center [275, 657] width 58 height 46
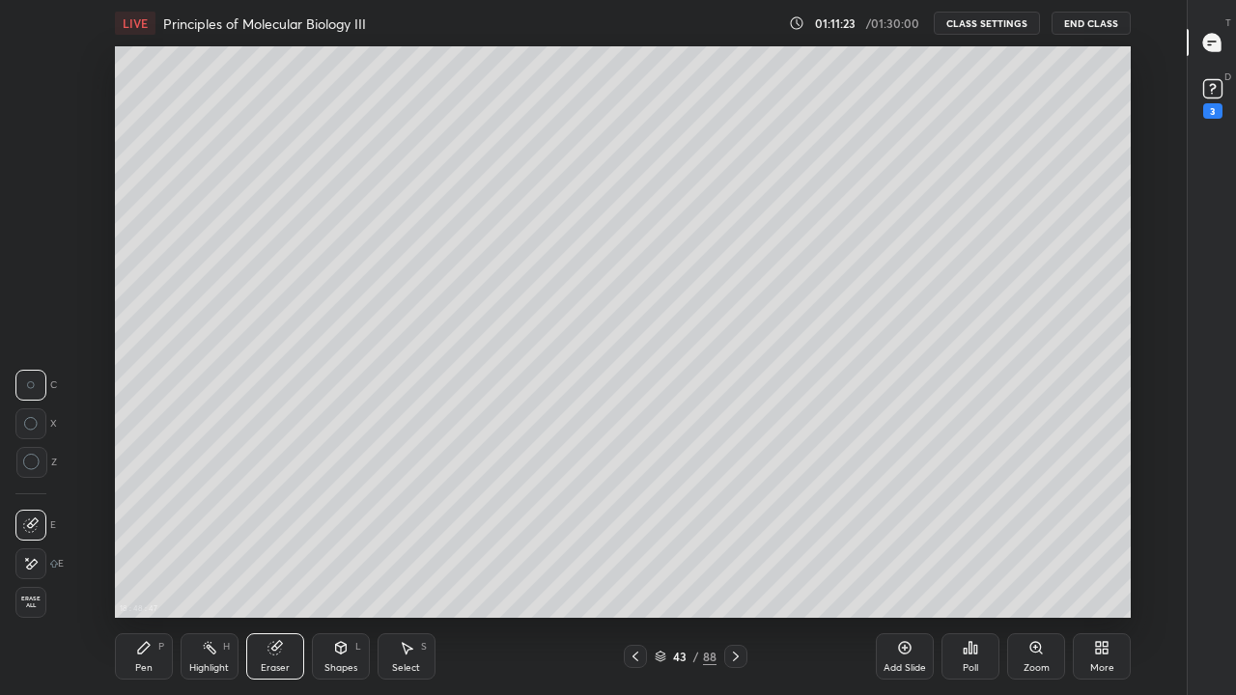
click at [127, 564] on div "Pen P" at bounding box center [144, 657] width 58 height 46
click at [129, 564] on div "Pen P" at bounding box center [144, 657] width 58 height 46
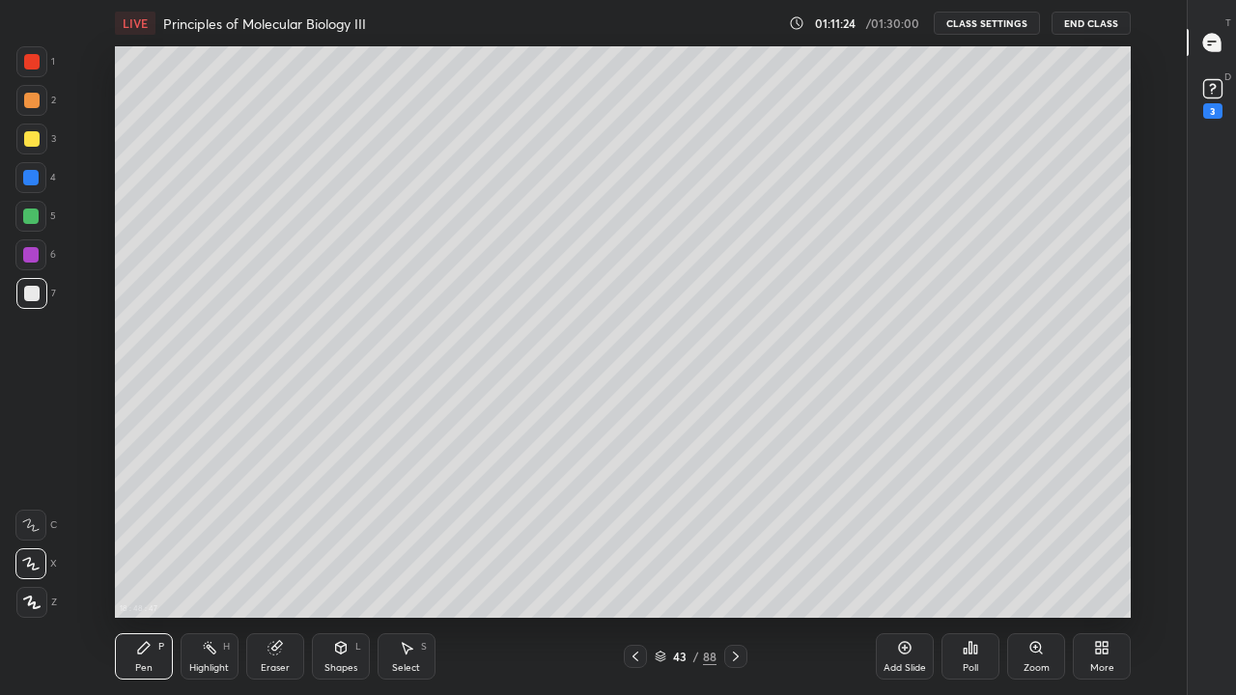
click at [39, 304] on div at bounding box center [31, 293] width 31 height 31
click at [33, 264] on div at bounding box center [30, 255] width 31 height 31
click at [26, 288] on div at bounding box center [31, 293] width 15 height 15
click at [1093, 564] on div "More" at bounding box center [1102, 657] width 58 height 46
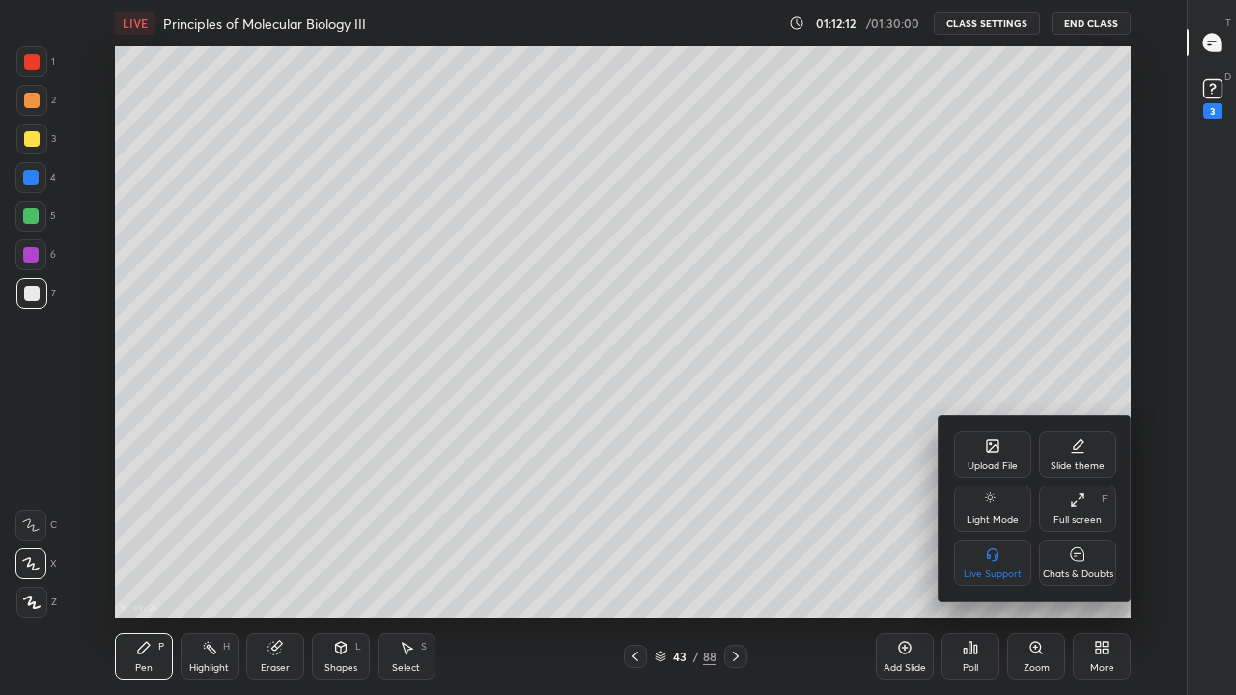
click at [1056, 564] on div "Chats & Doubts" at bounding box center [1077, 563] width 77 height 46
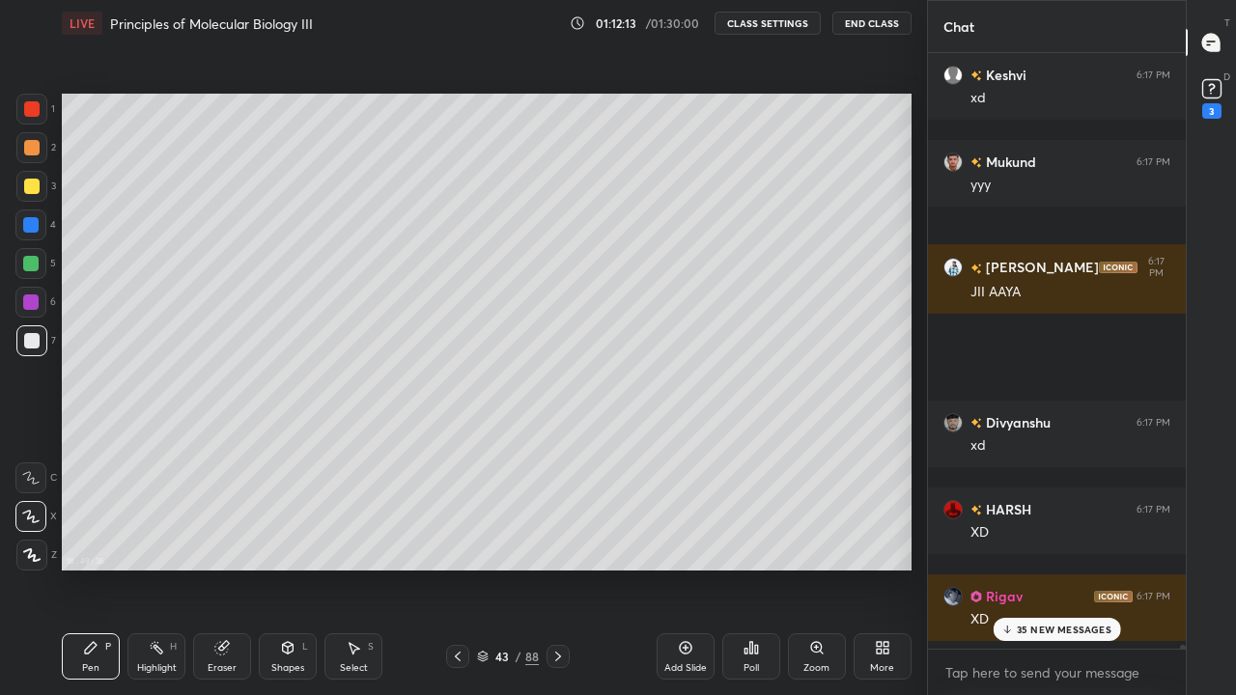
scroll to position [0, 0]
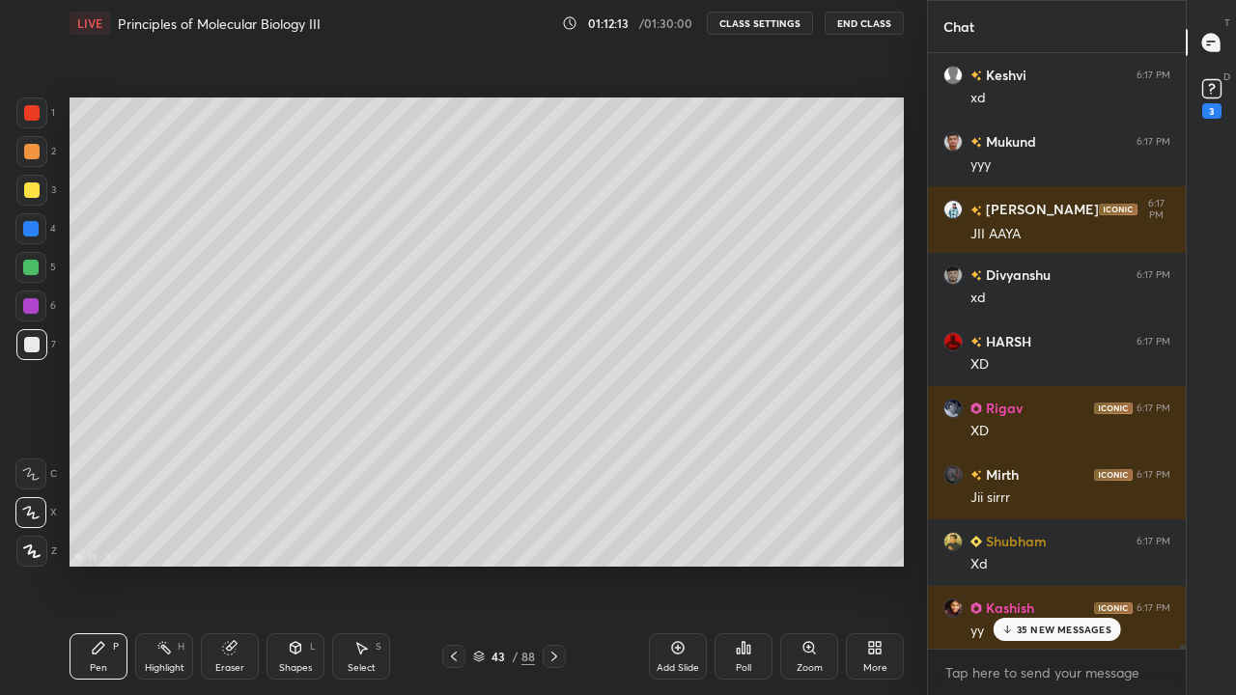
click at [1031, 564] on p "35 NEW MESSAGES" at bounding box center [1064, 630] width 95 height 12
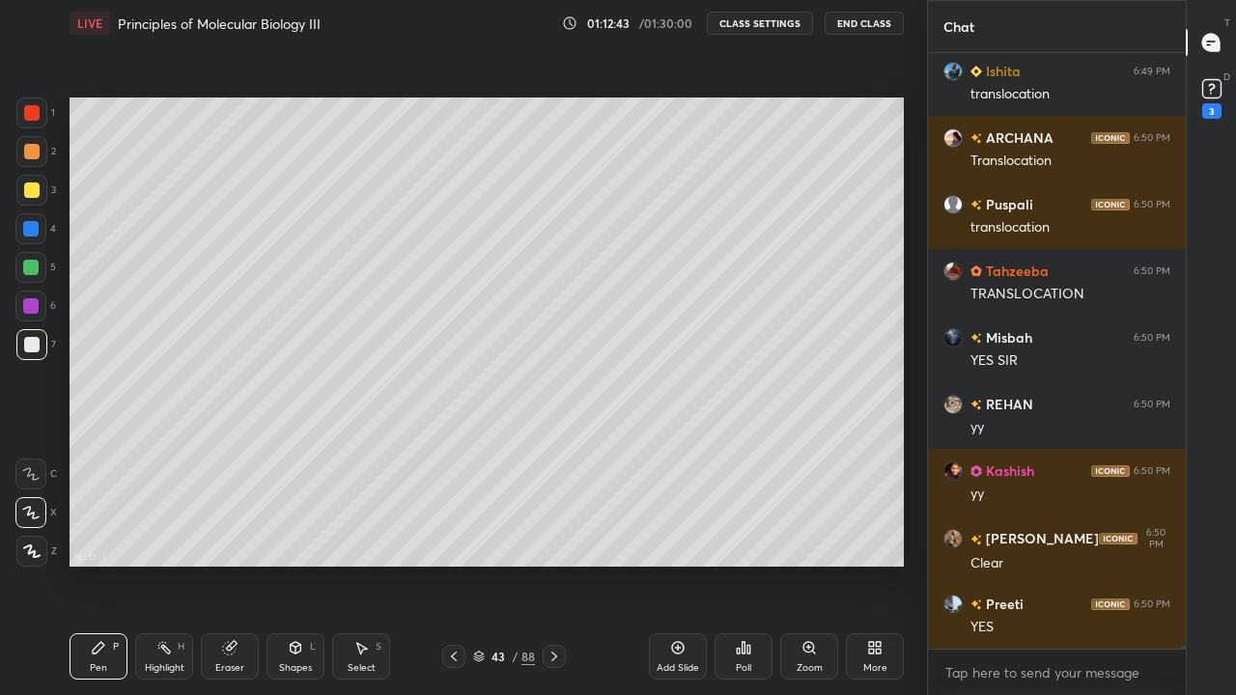
scroll to position [110095, 0]
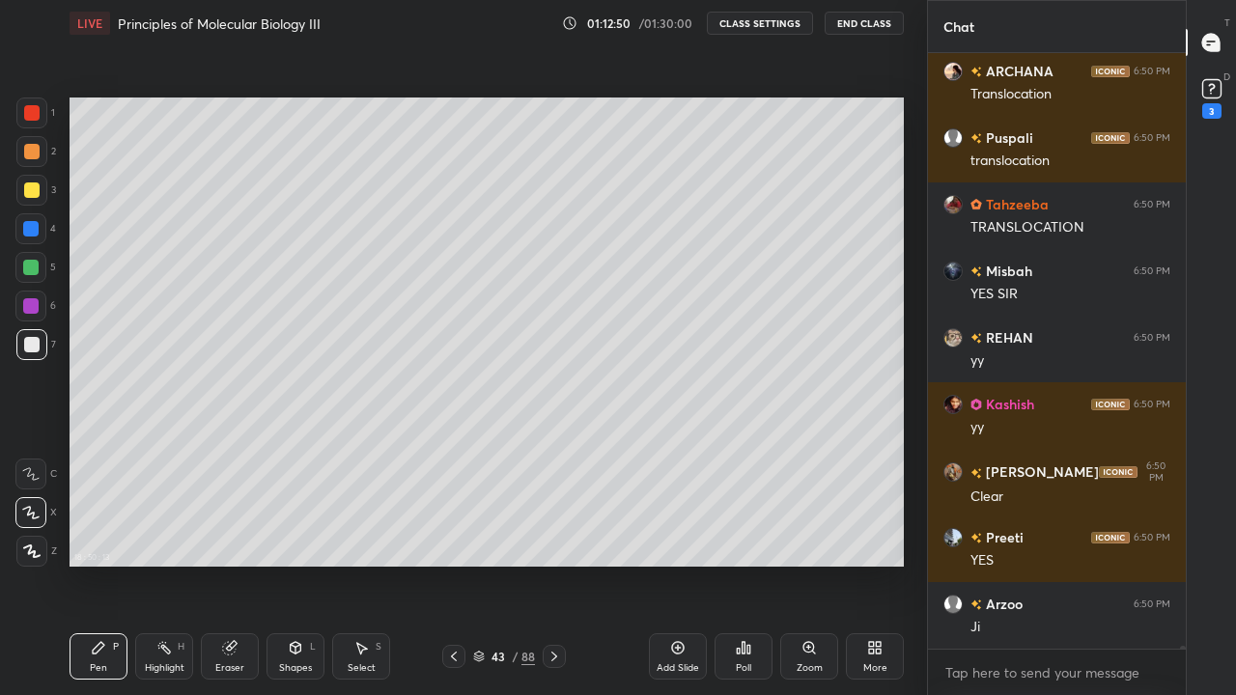
click at [38, 234] on div at bounding box center [30, 228] width 15 height 15
click at [34, 226] on div at bounding box center [30, 228] width 15 height 15
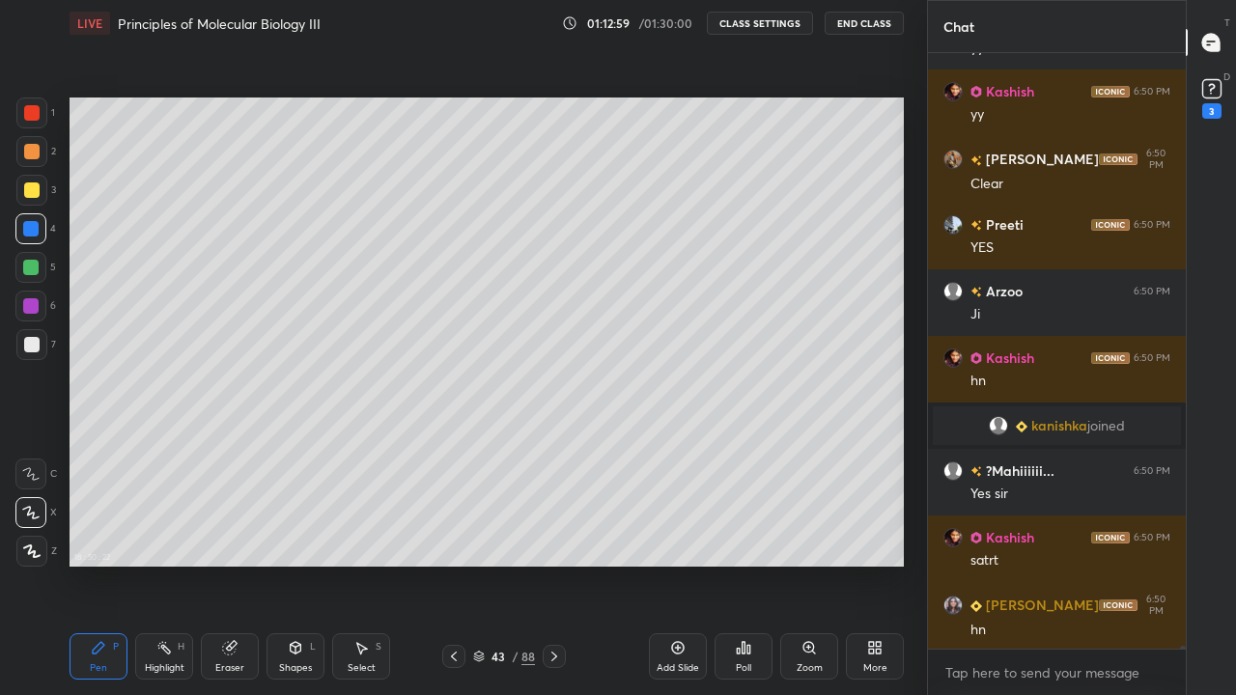
scroll to position [110475, 0]
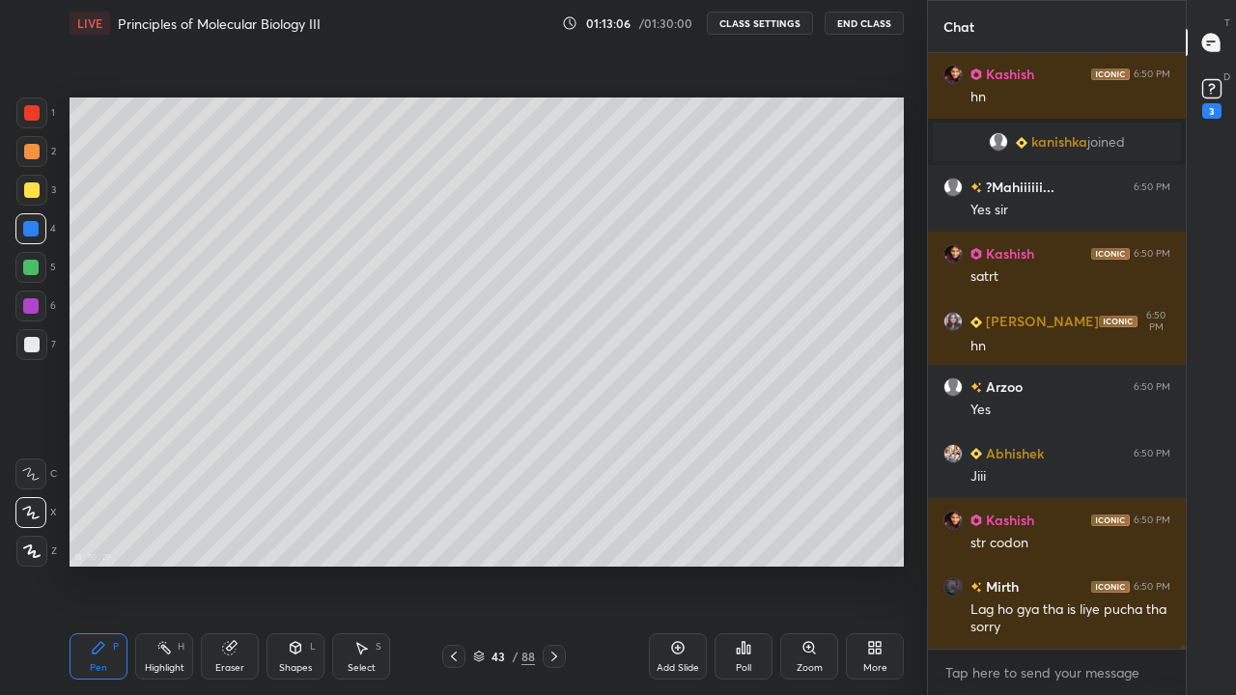
click at [22, 351] on div at bounding box center [31, 344] width 31 height 31
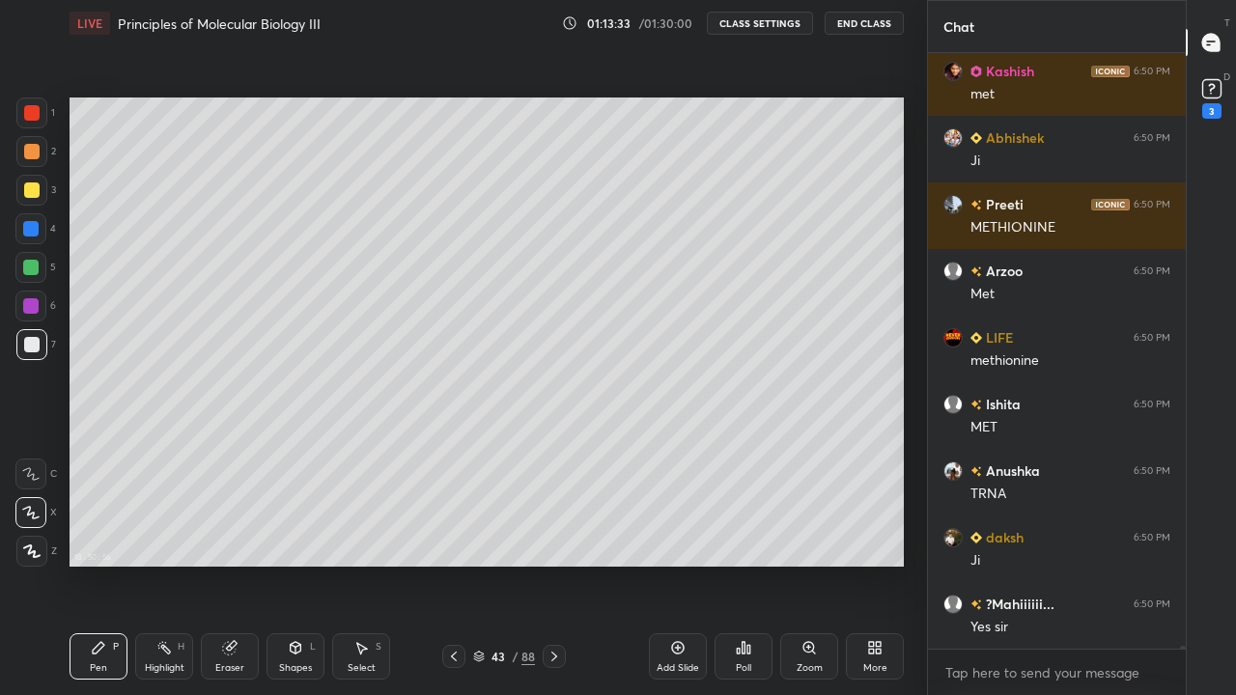
scroll to position [111625, 0]
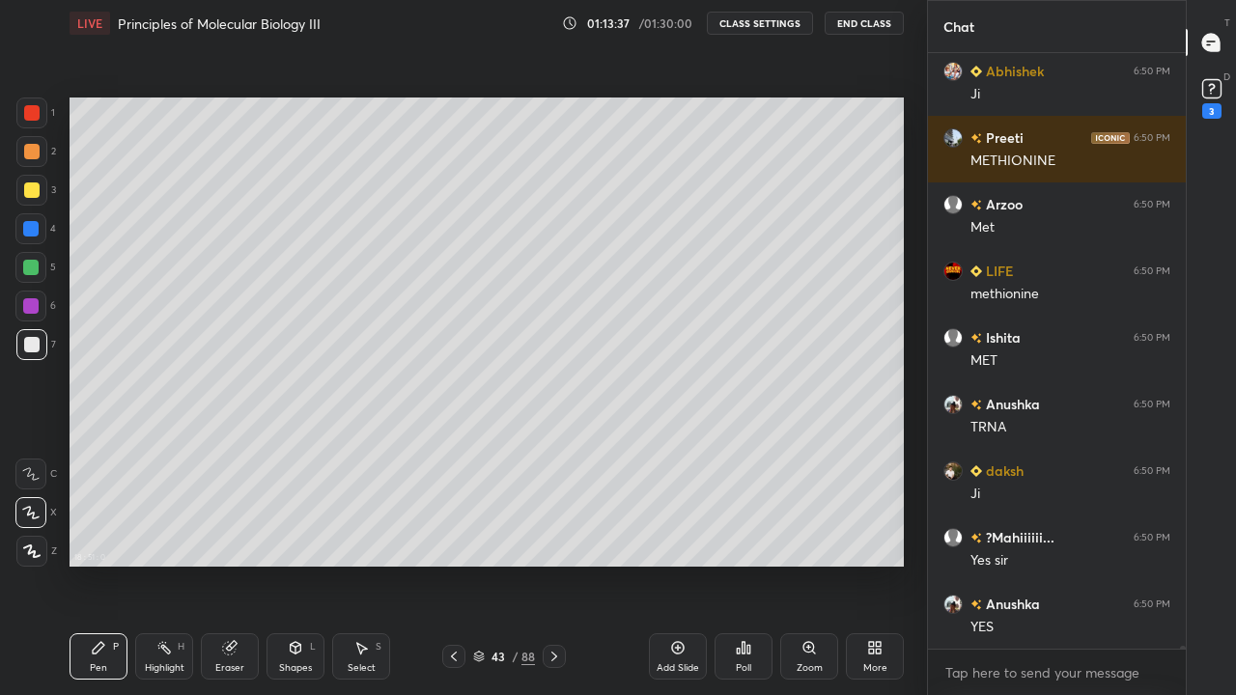
click at [36, 282] on div at bounding box center [30, 267] width 31 height 31
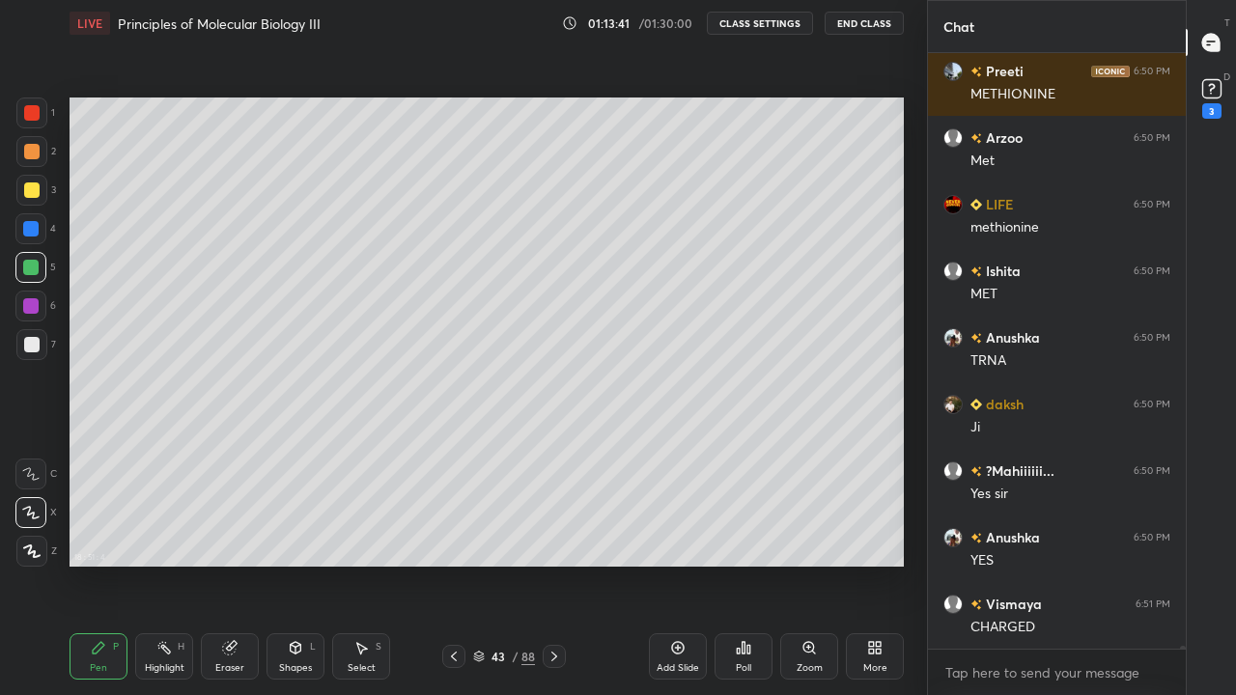
scroll to position [111759, 0]
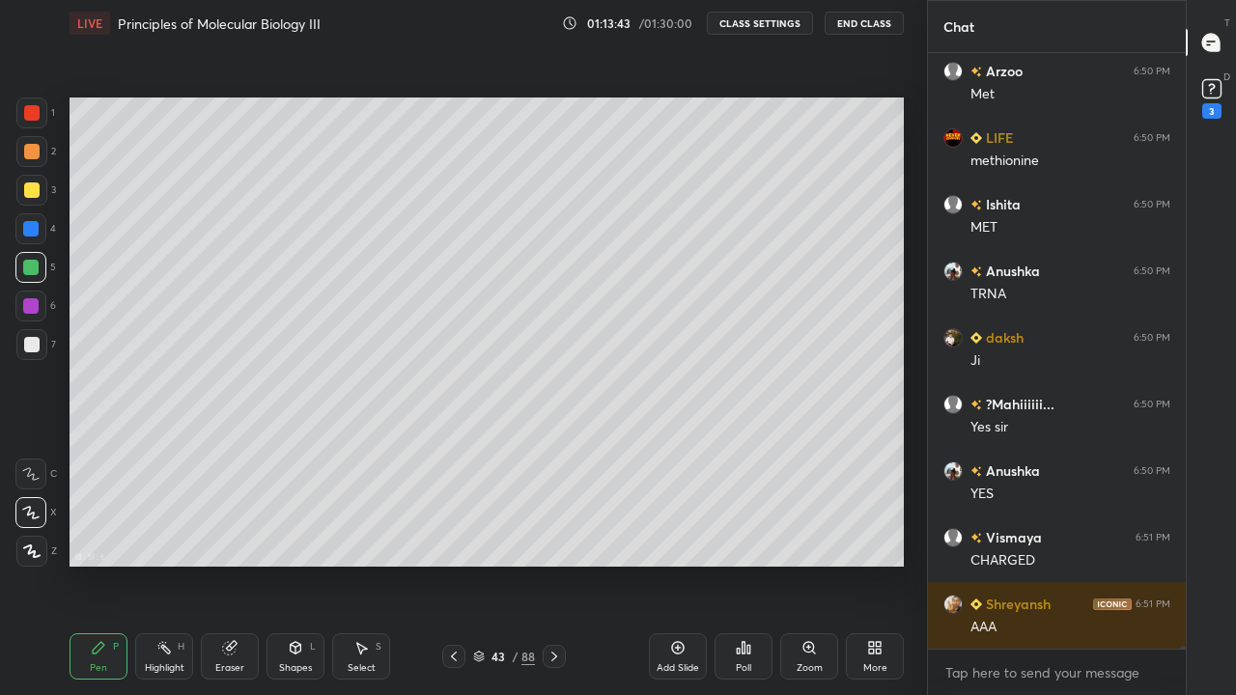
click at [37, 336] on div at bounding box center [31, 344] width 31 height 31
click at [36, 312] on div at bounding box center [30, 305] width 15 height 15
click at [43, 344] on div at bounding box center [31, 344] width 31 height 31
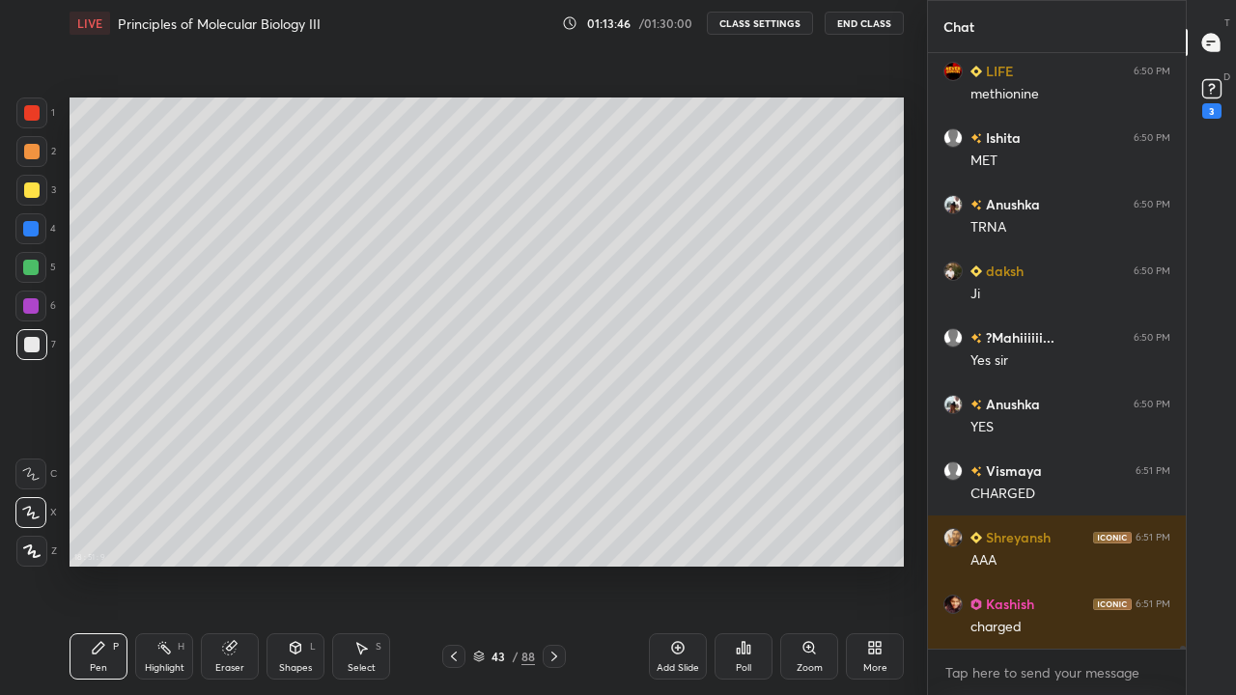
click at [34, 291] on div at bounding box center [30, 306] width 31 height 31
click at [32, 302] on div at bounding box center [30, 305] width 15 height 15
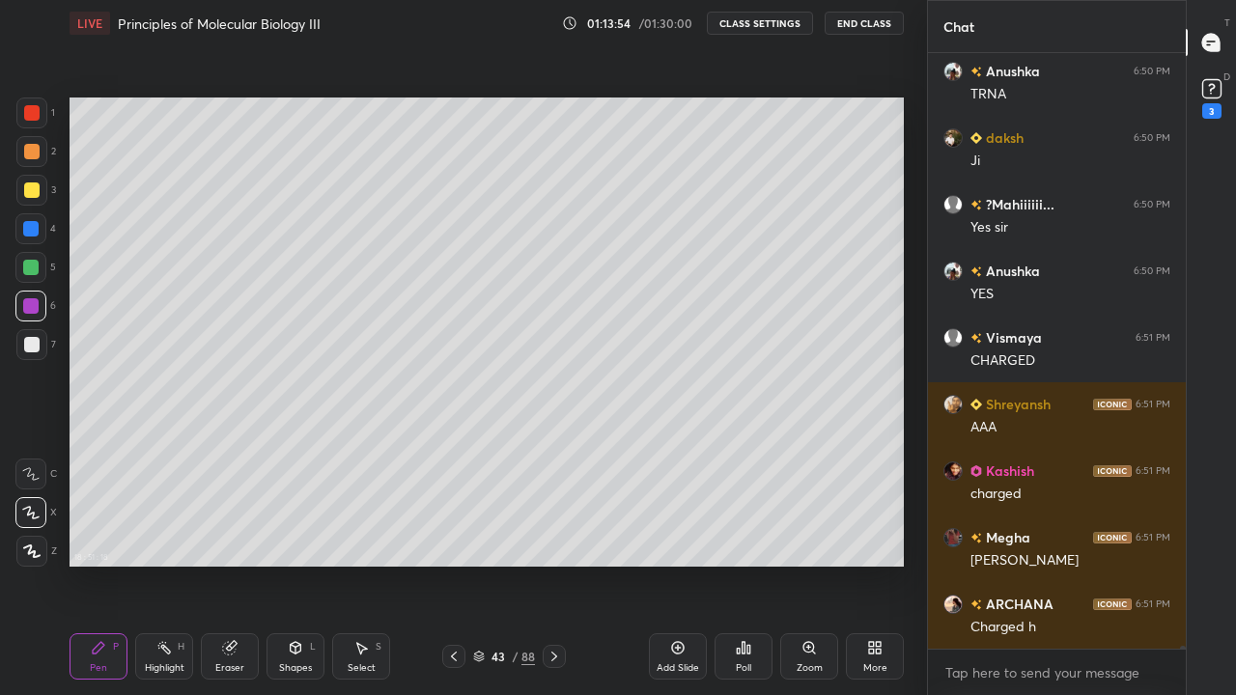
scroll to position [112025, 0]
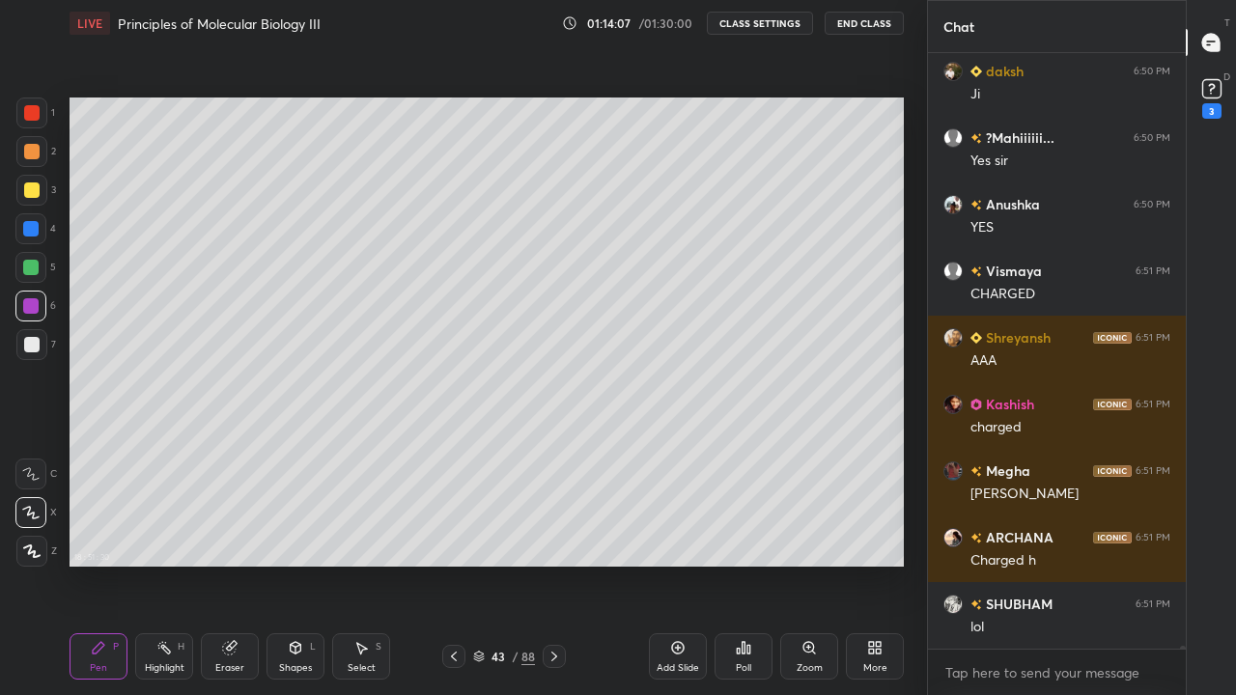
click at [30, 351] on div at bounding box center [31, 344] width 15 height 15
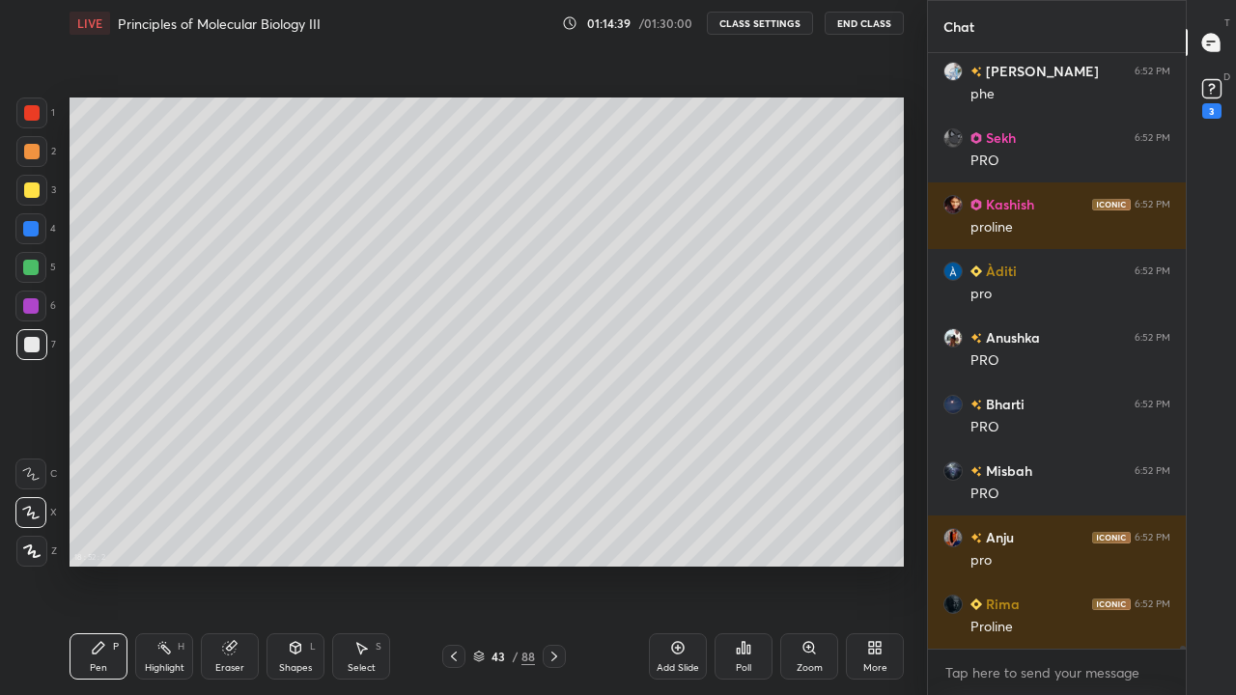
scroll to position [112787, 0]
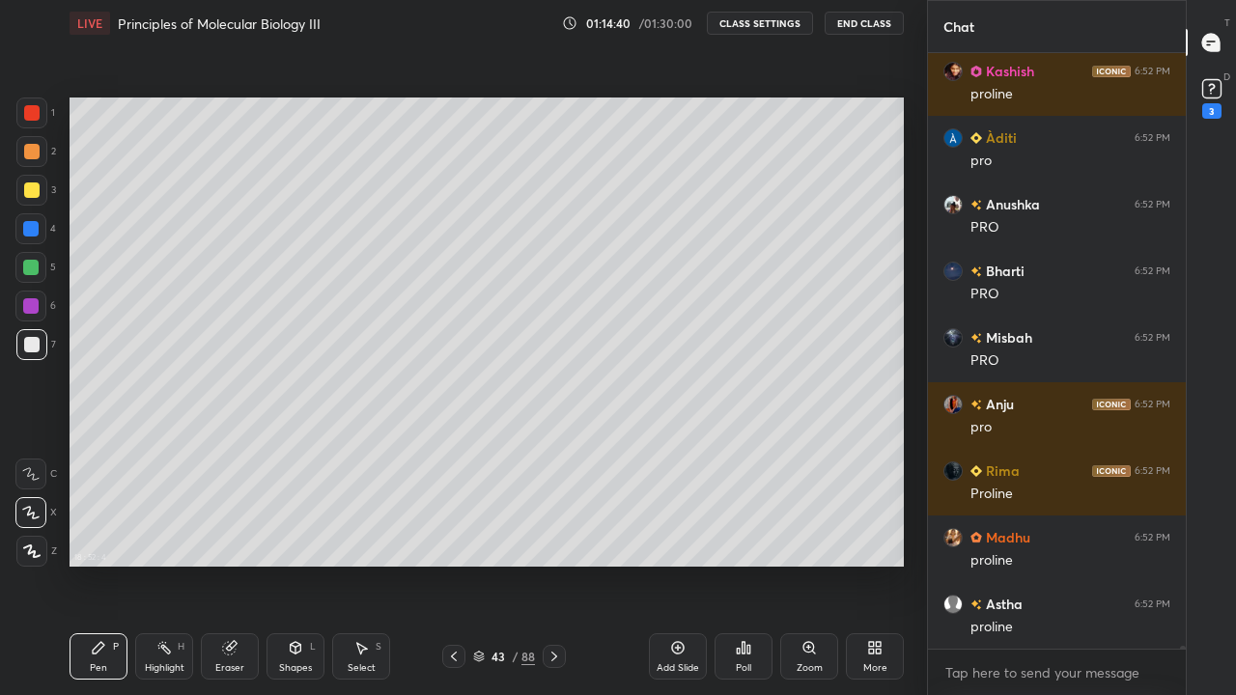
click at [27, 240] on div at bounding box center [30, 228] width 31 height 31
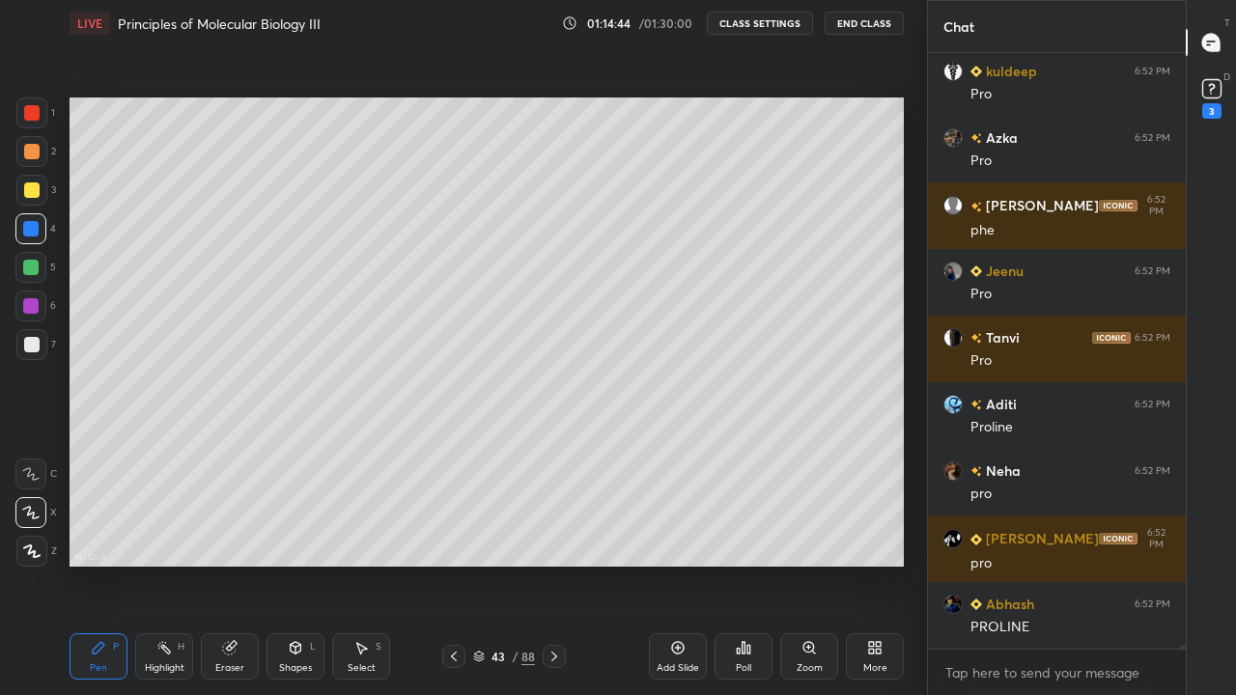
scroll to position [113987, 0]
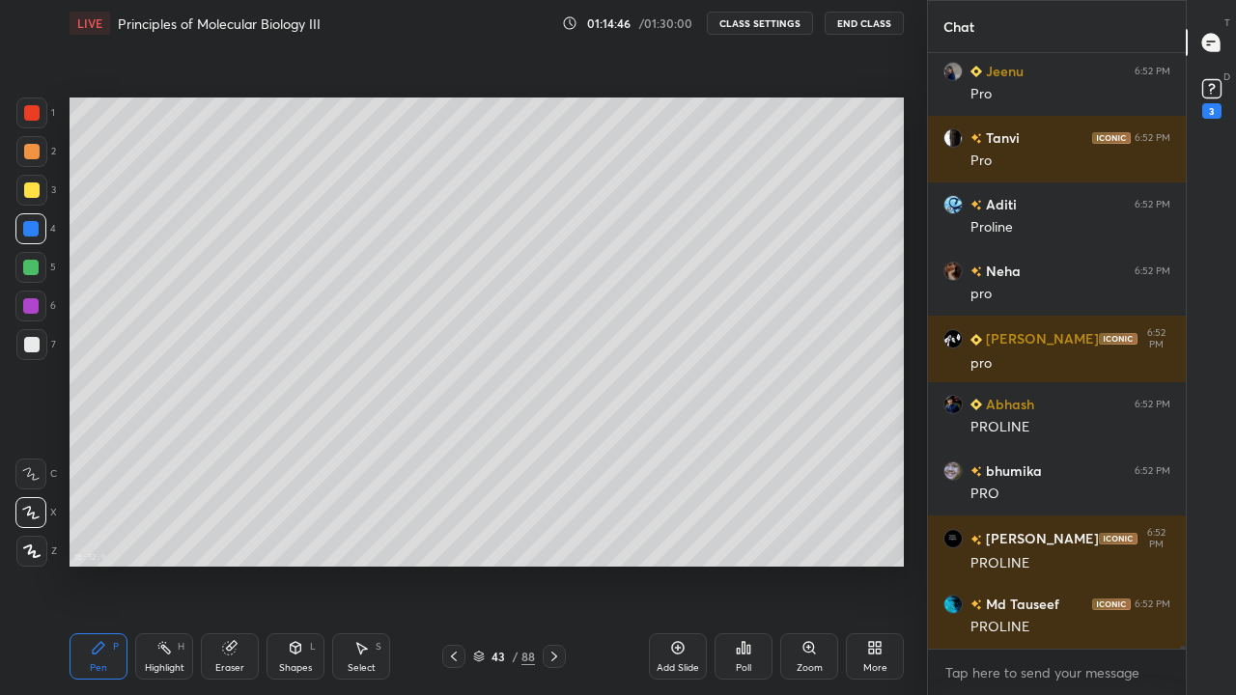
click at [26, 351] on div at bounding box center [31, 344] width 15 height 15
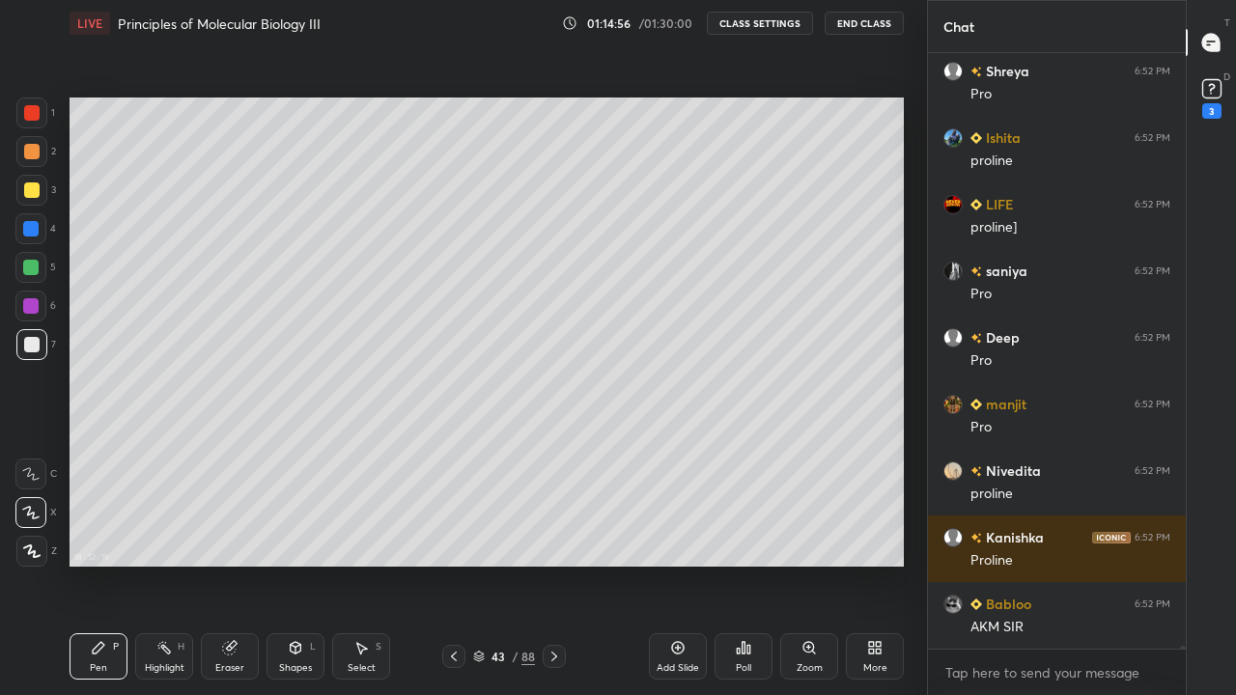
scroll to position [114955, 0]
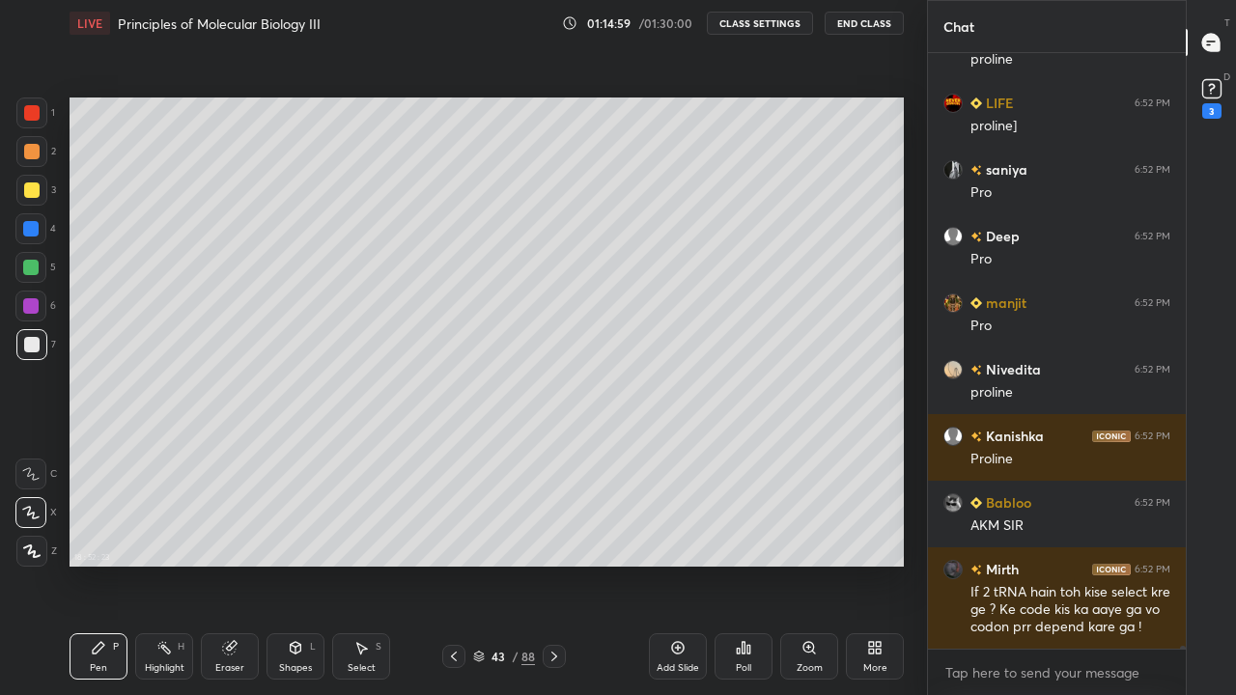
click at [818, 564] on div "Zoom" at bounding box center [809, 657] width 58 height 46
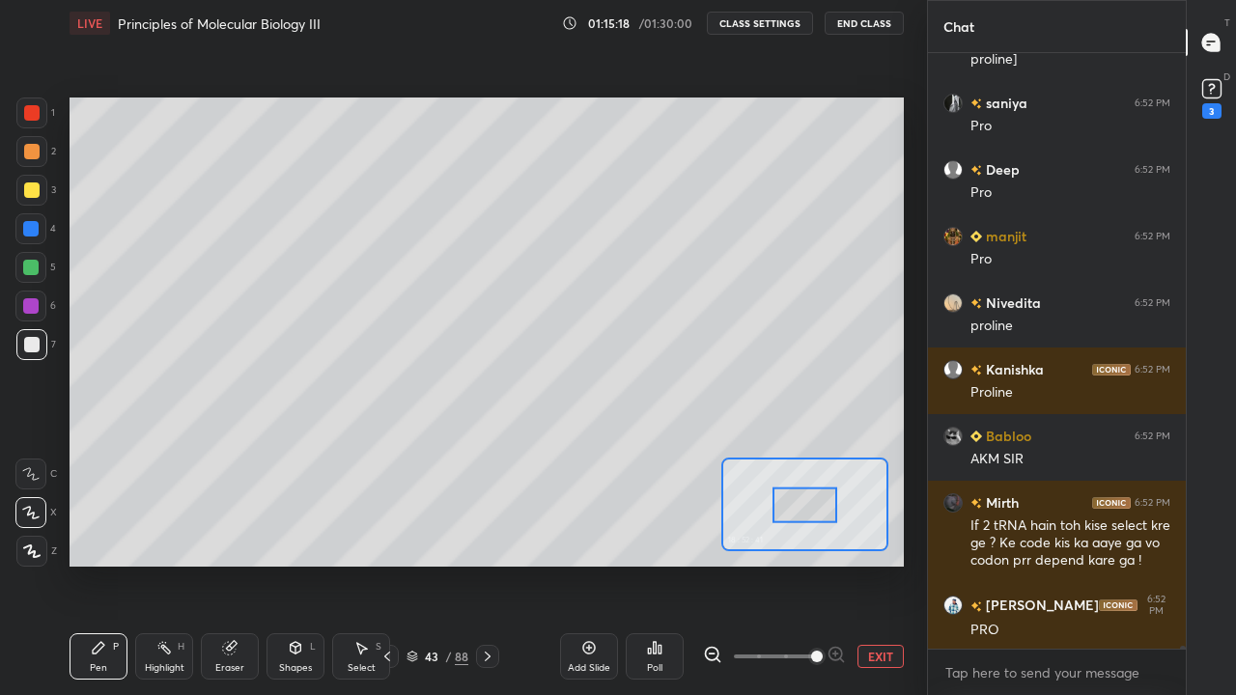
scroll to position [115088, 0]
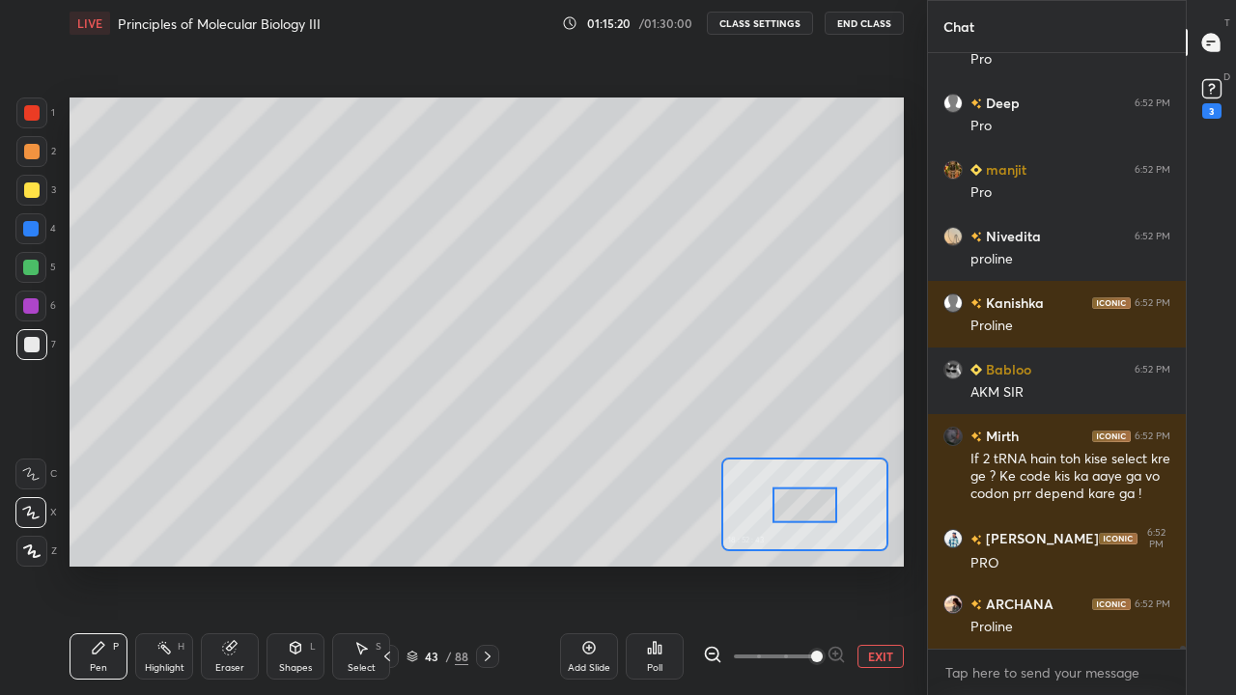
click at [41, 198] on div at bounding box center [31, 190] width 31 height 31
click at [41, 194] on div at bounding box center [31, 190] width 31 height 31
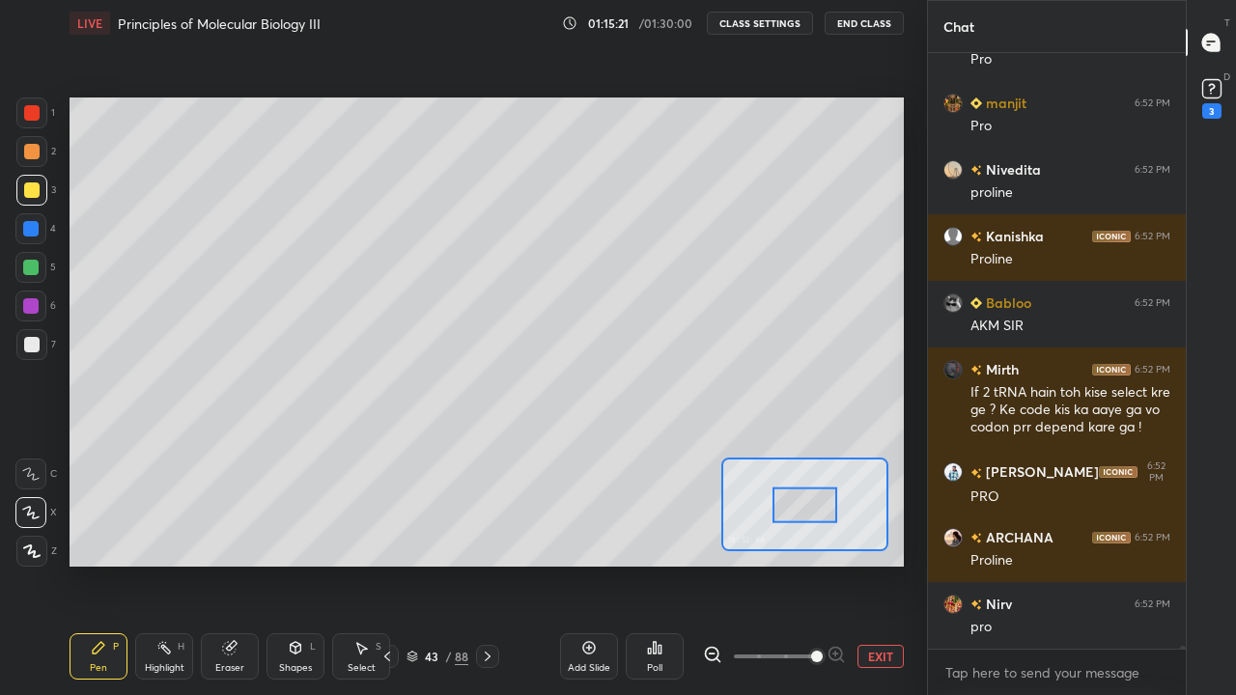
scroll to position [115221, 0]
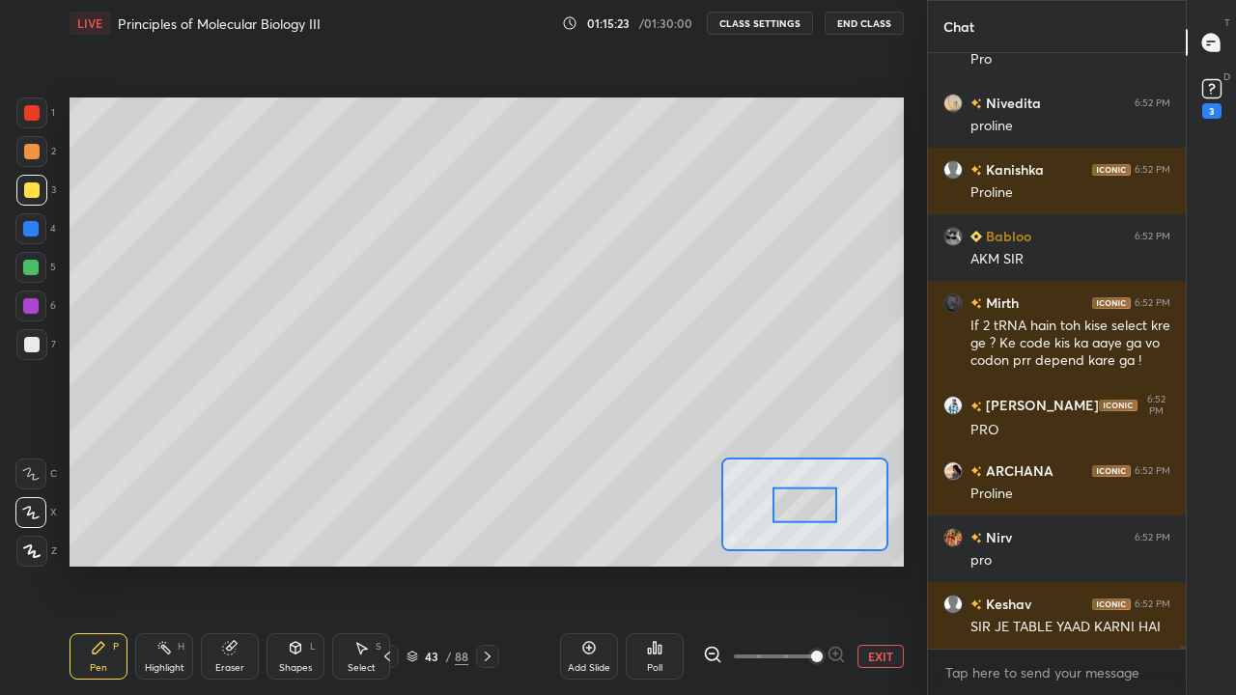
click at [27, 270] on div at bounding box center [30, 267] width 15 height 15
click at [38, 269] on div at bounding box center [30, 267] width 15 height 15
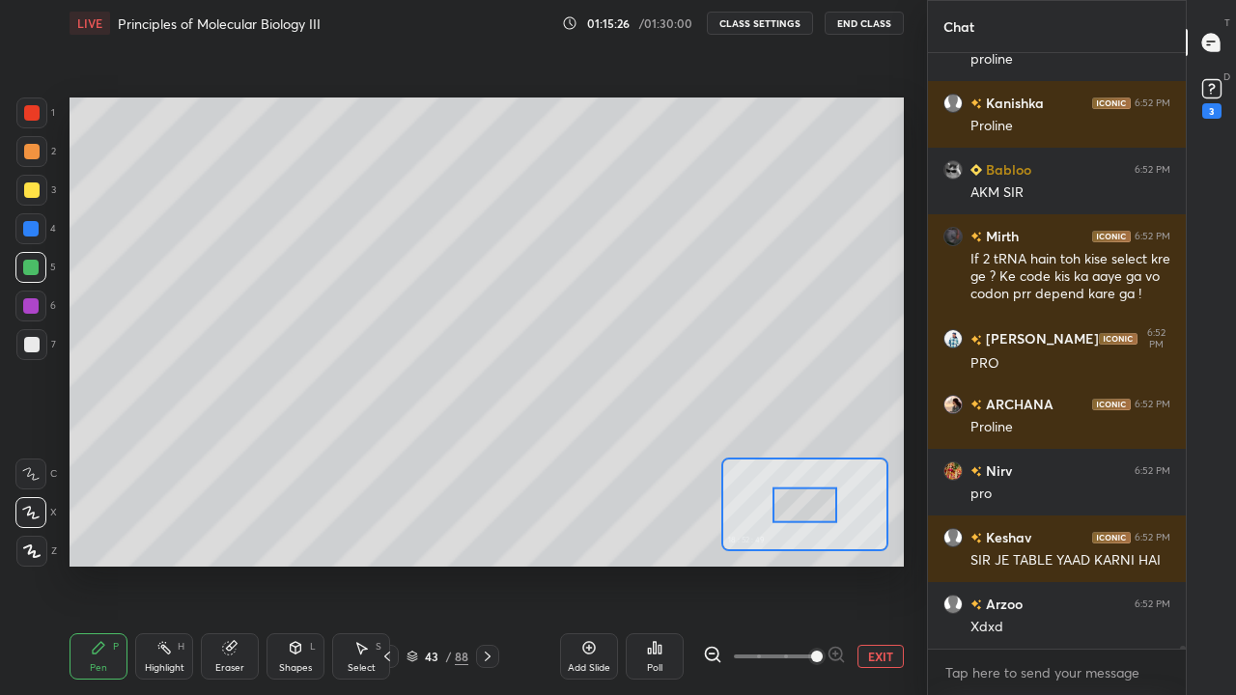
scroll to position [115354, 0]
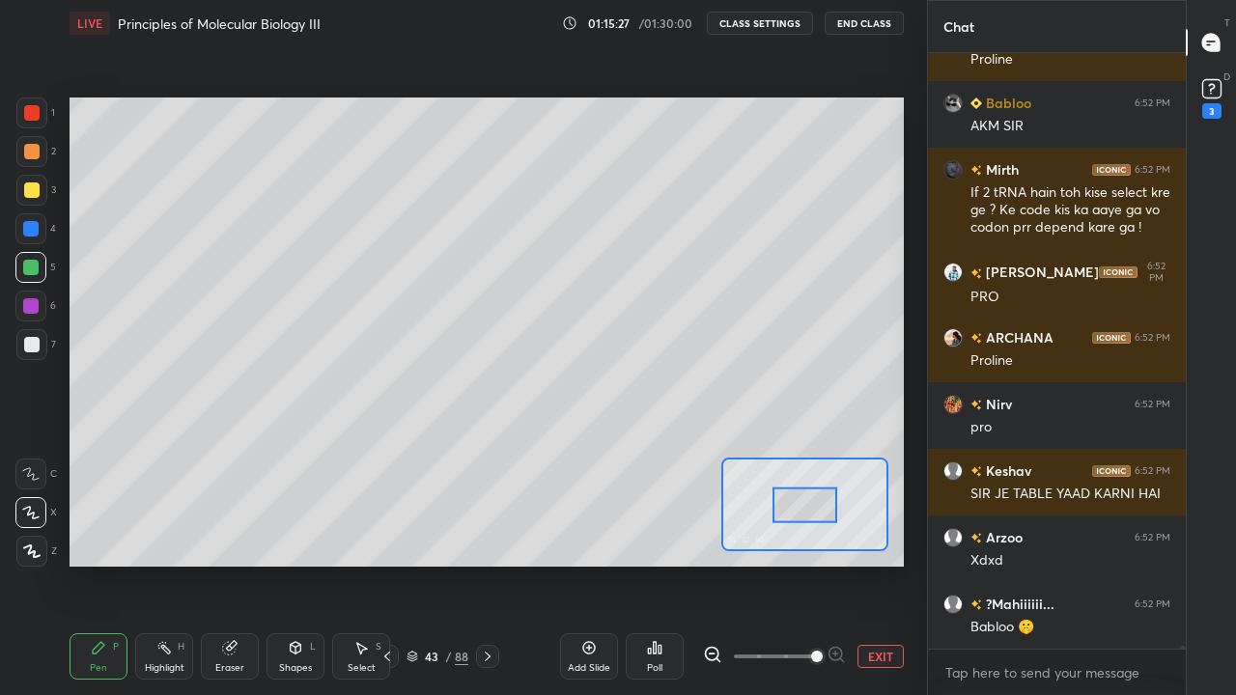
click at [38, 337] on div at bounding box center [31, 344] width 31 height 31
click at [36, 340] on div at bounding box center [31, 344] width 15 height 15
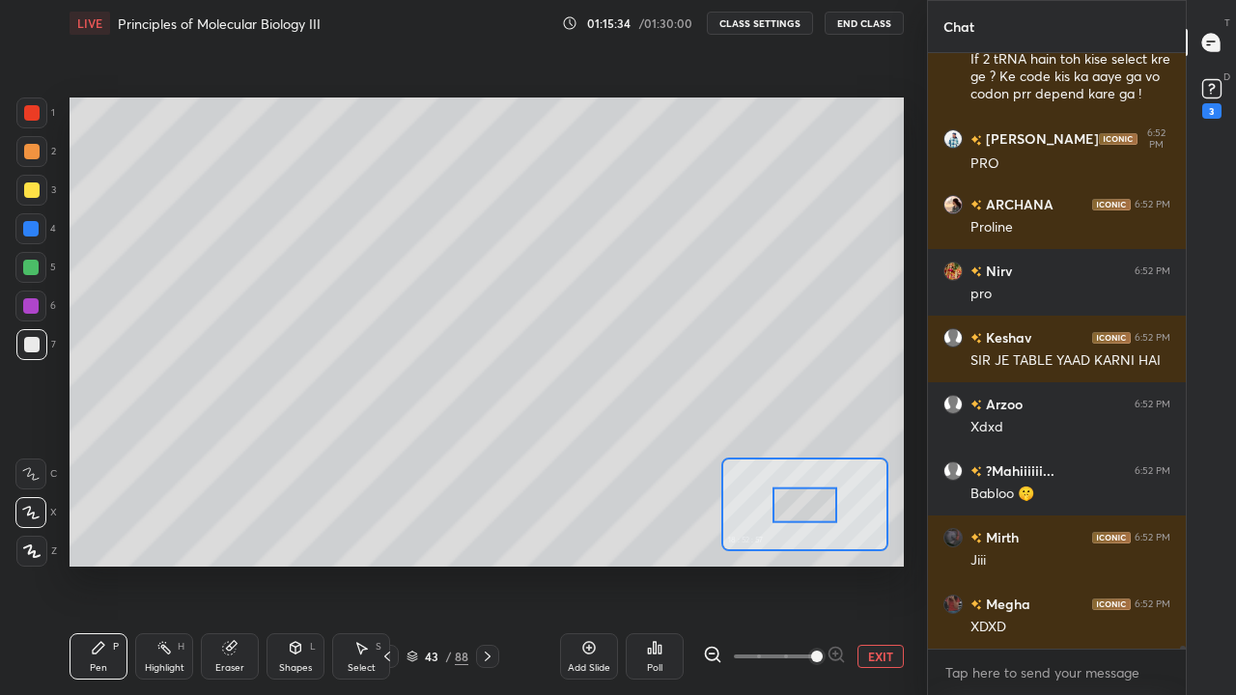
scroll to position [115554, 0]
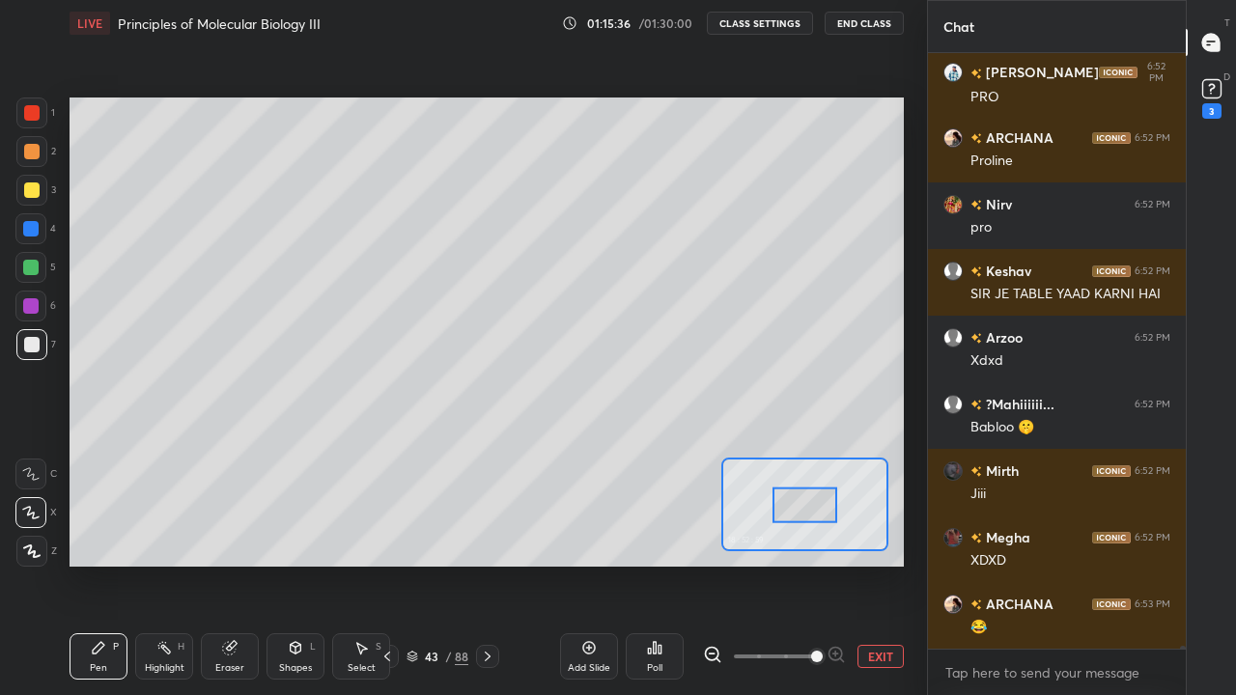
click at [29, 270] on div at bounding box center [30, 267] width 15 height 15
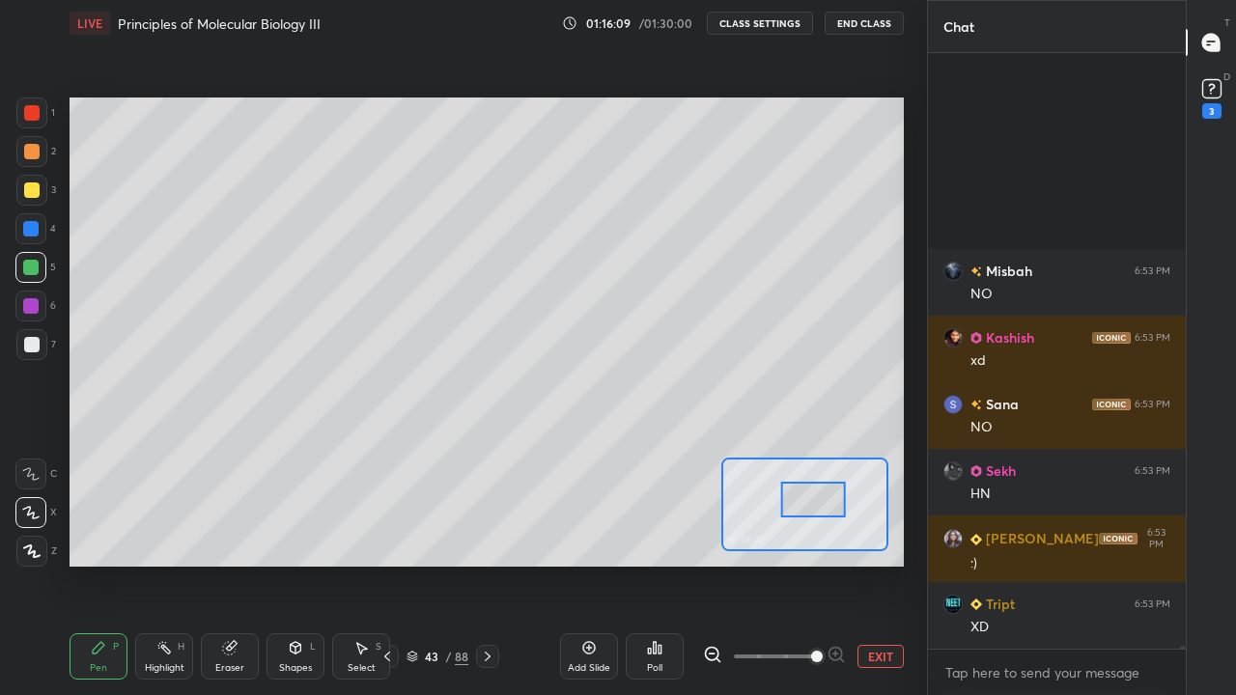
scroll to position [117922, 0]
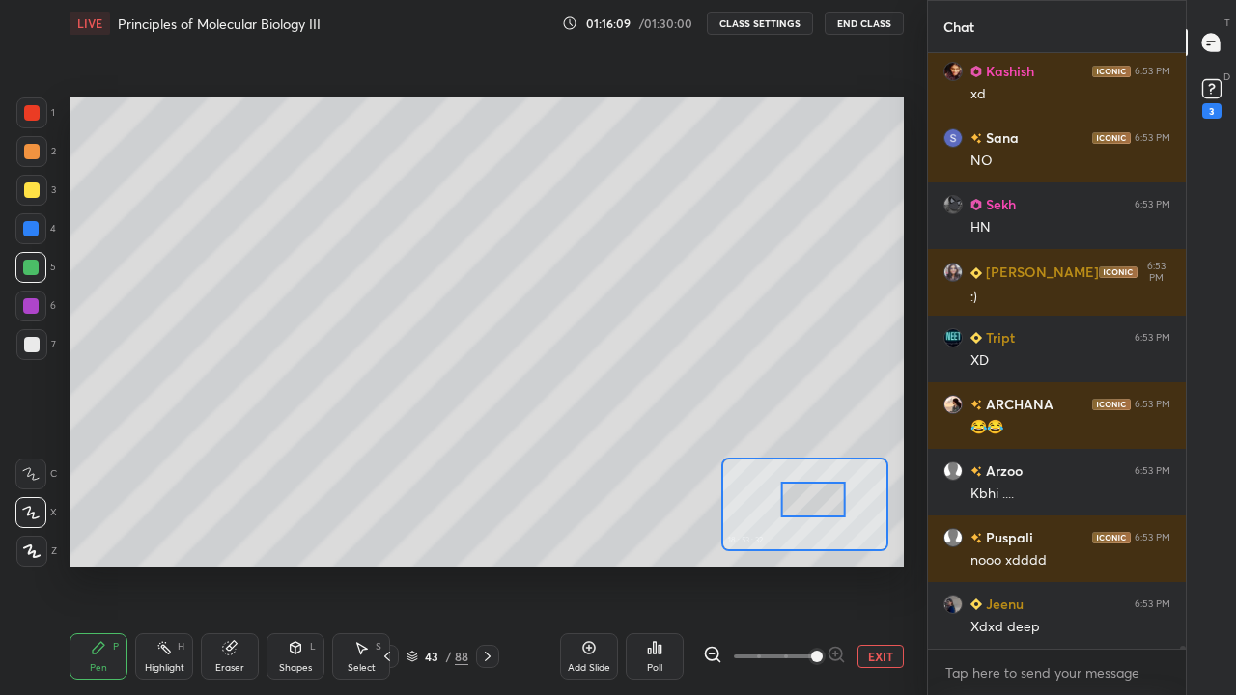
click at [872, 564] on button "EXIT" at bounding box center [881, 656] width 46 height 23
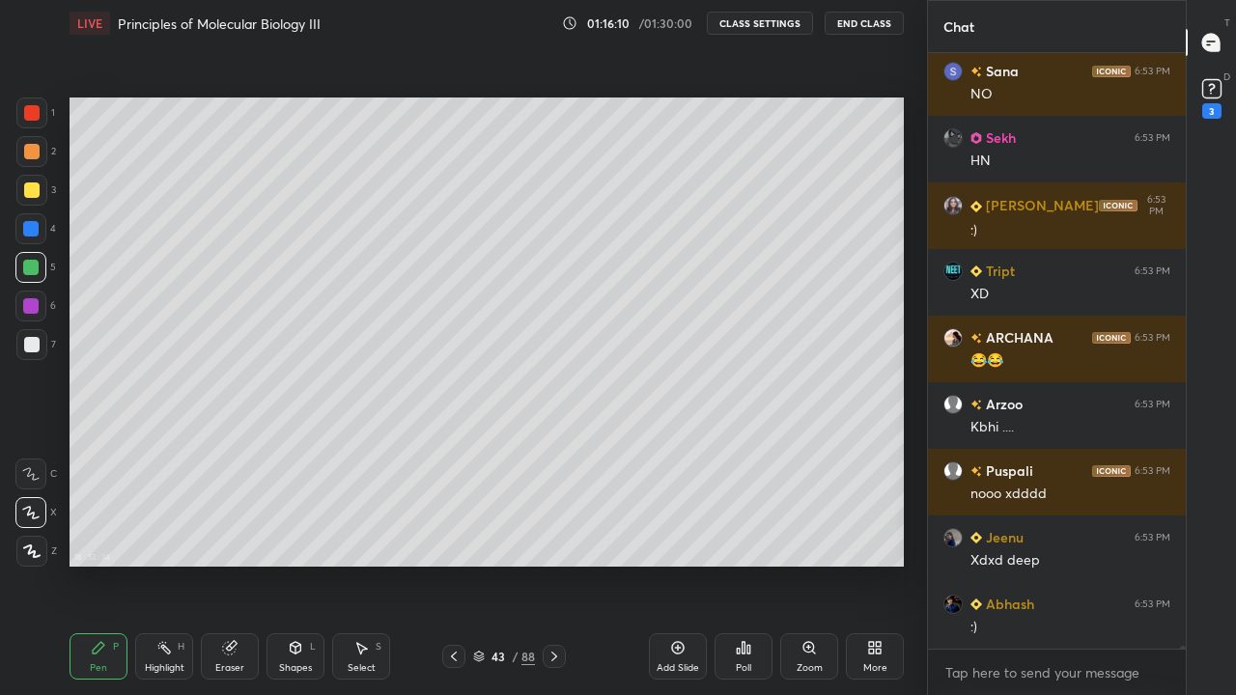
click at [229, 564] on icon at bounding box center [229, 648] width 13 height 13
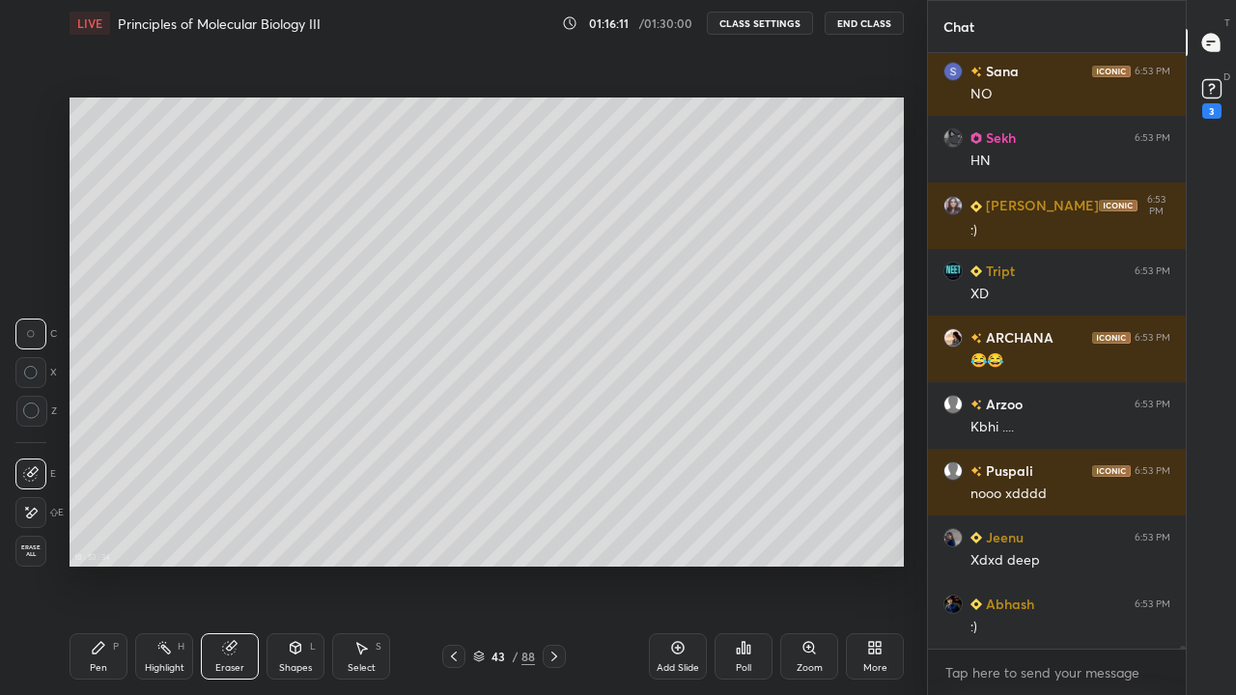
scroll to position [118055, 0]
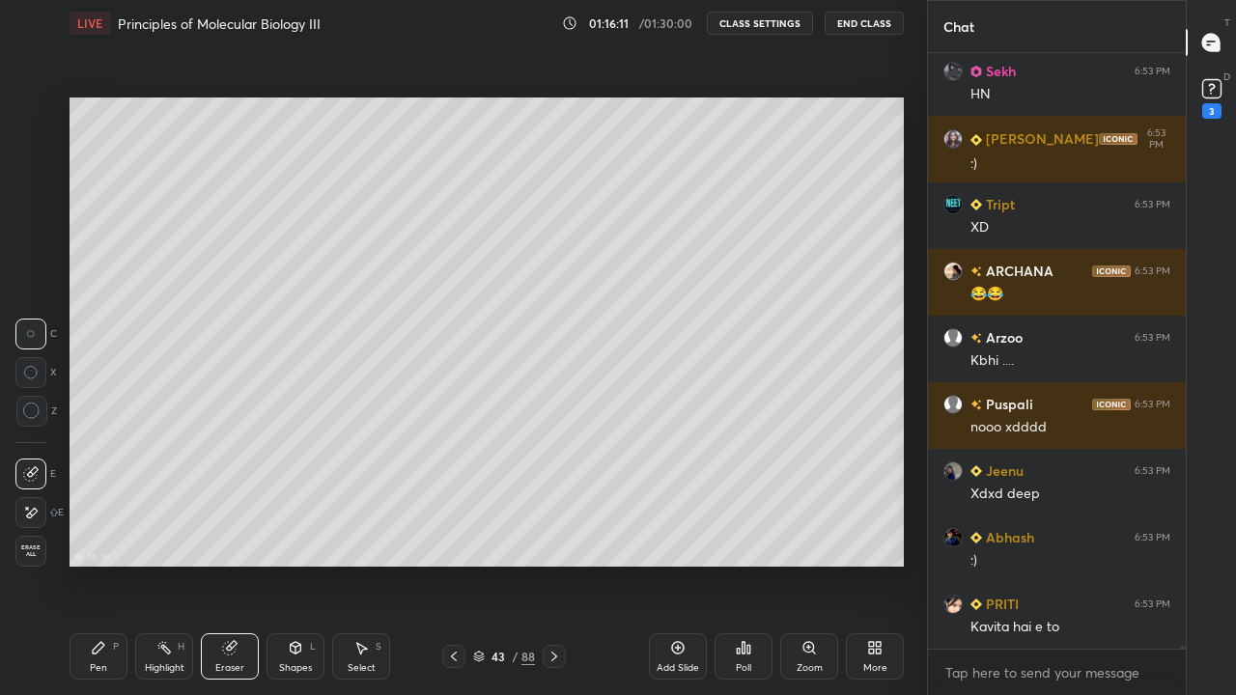
click at [36, 504] on div at bounding box center [30, 512] width 31 height 31
click at [35, 471] on icon at bounding box center [30, 474] width 15 height 15
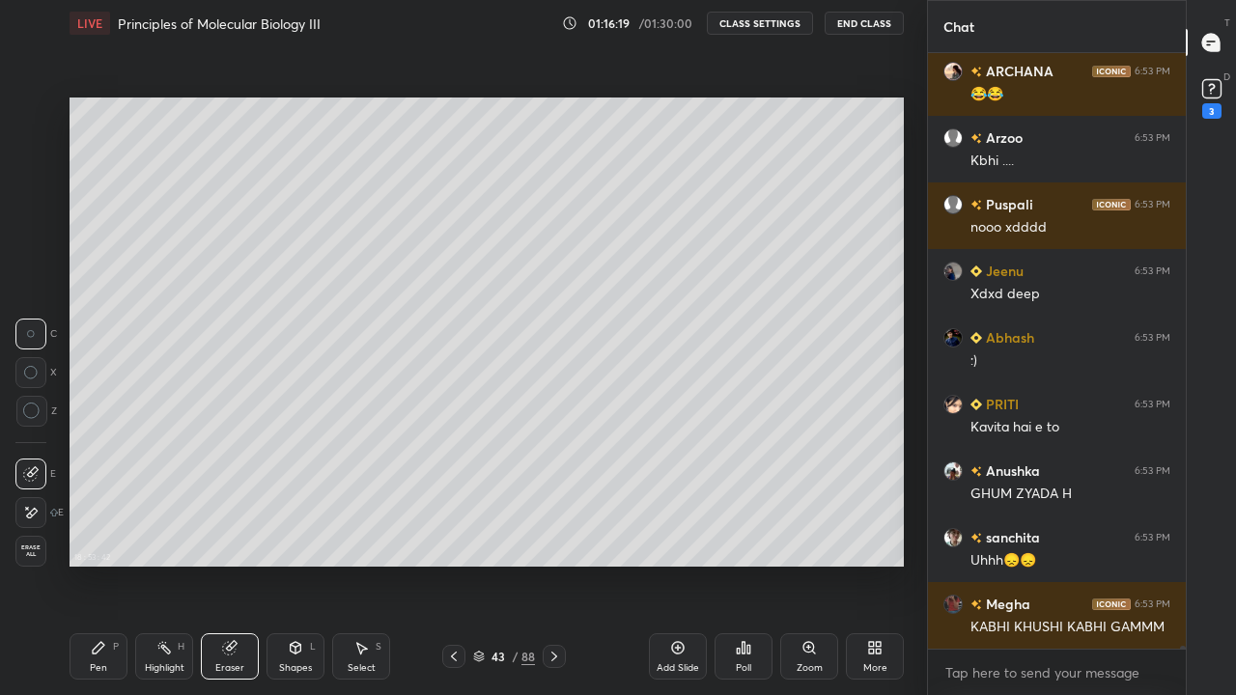
scroll to position [118322, 0]
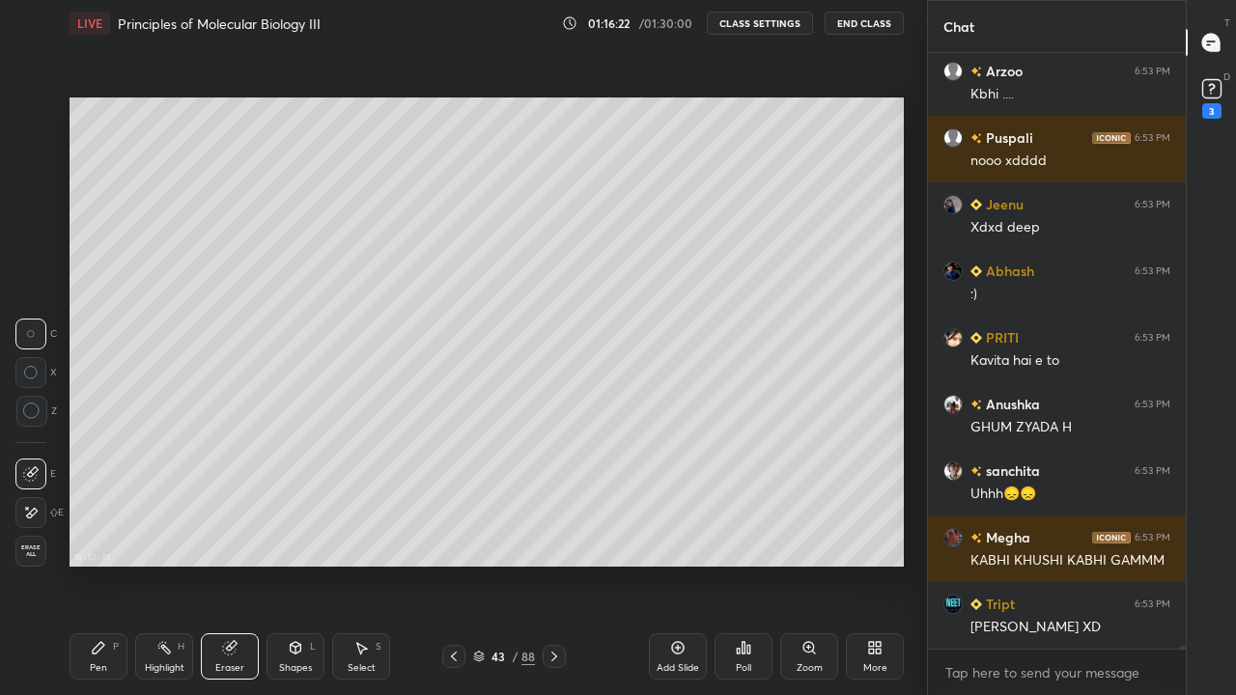
click at [104, 564] on div "Pen P" at bounding box center [99, 657] width 58 height 46
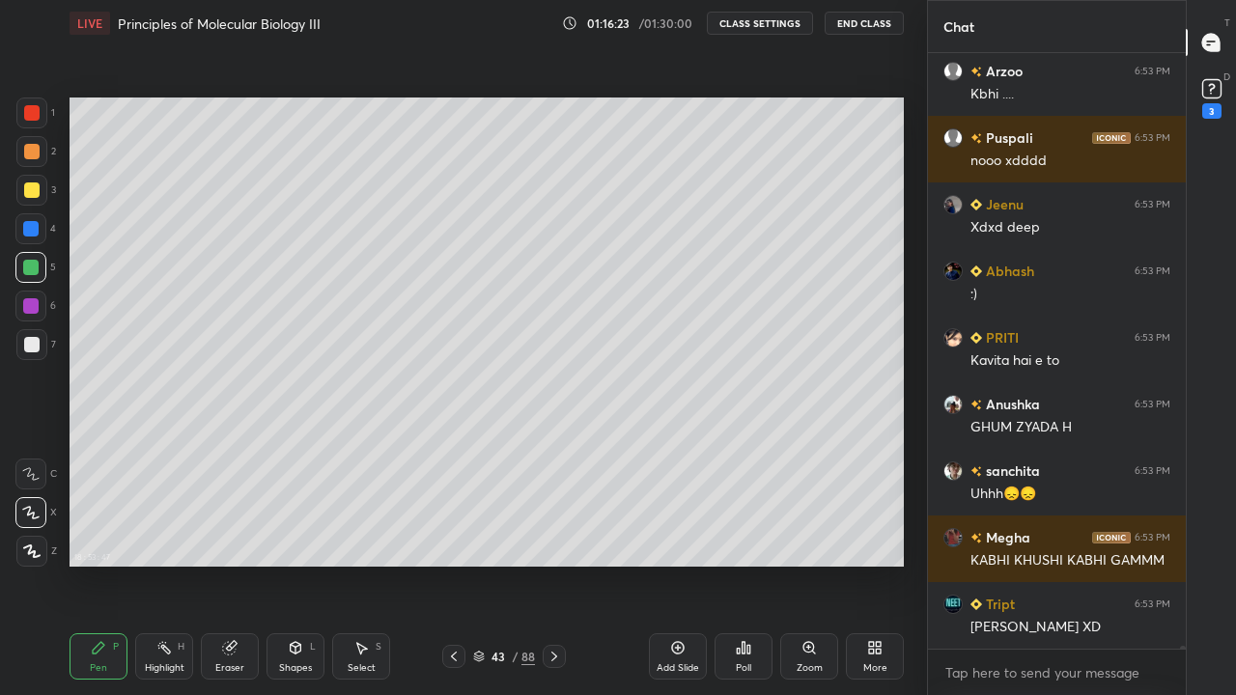
click at [34, 312] on div at bounding box center [30, 305] width 15 height 15
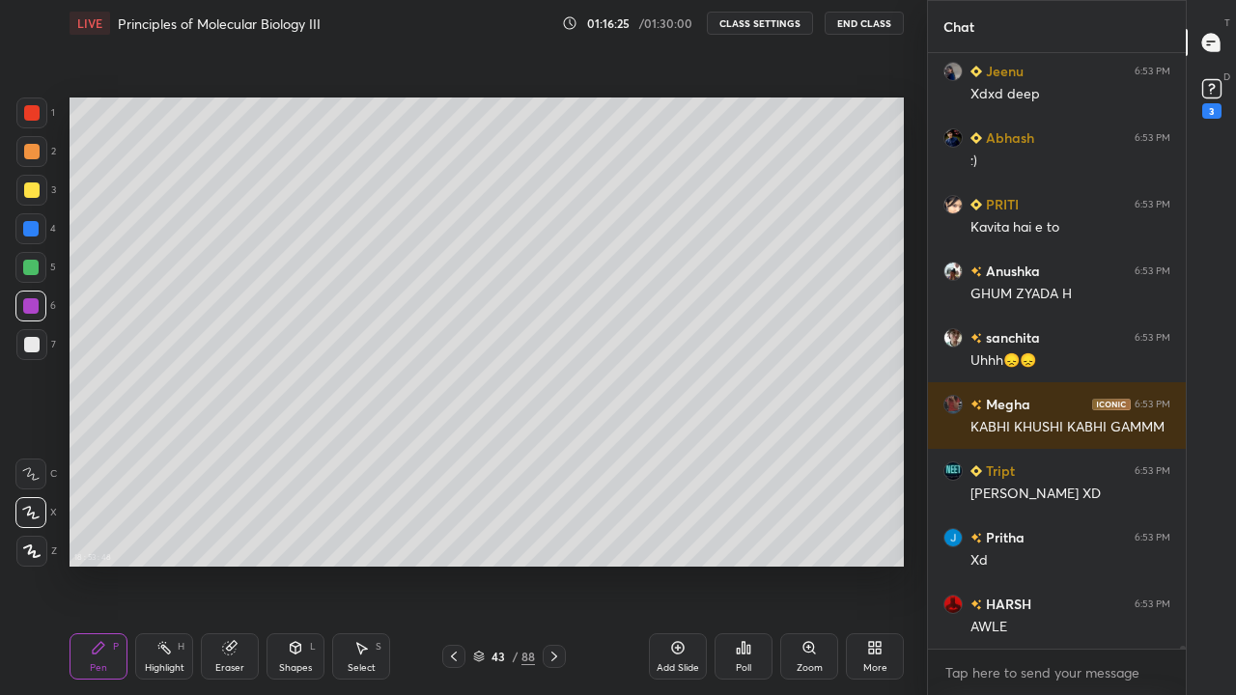
click at [815, 564] on div "Zoom" at bounding box center [809, 657] width 58 height 46
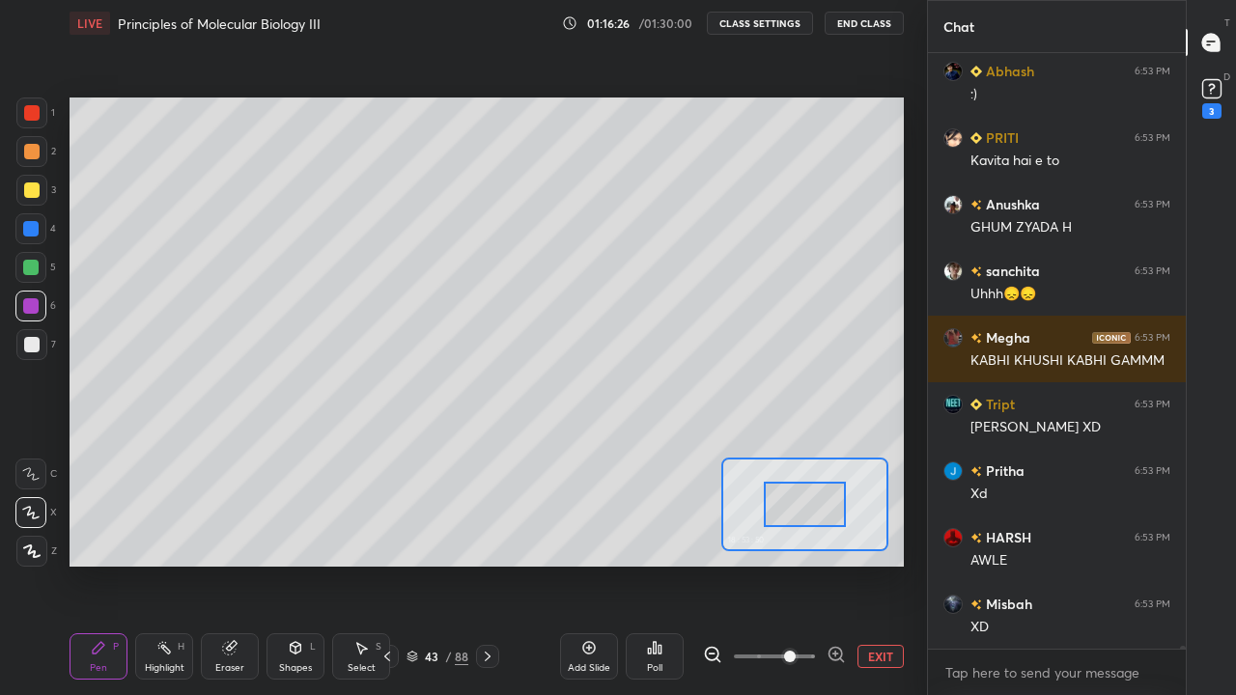
scroll to position [118623, 0]
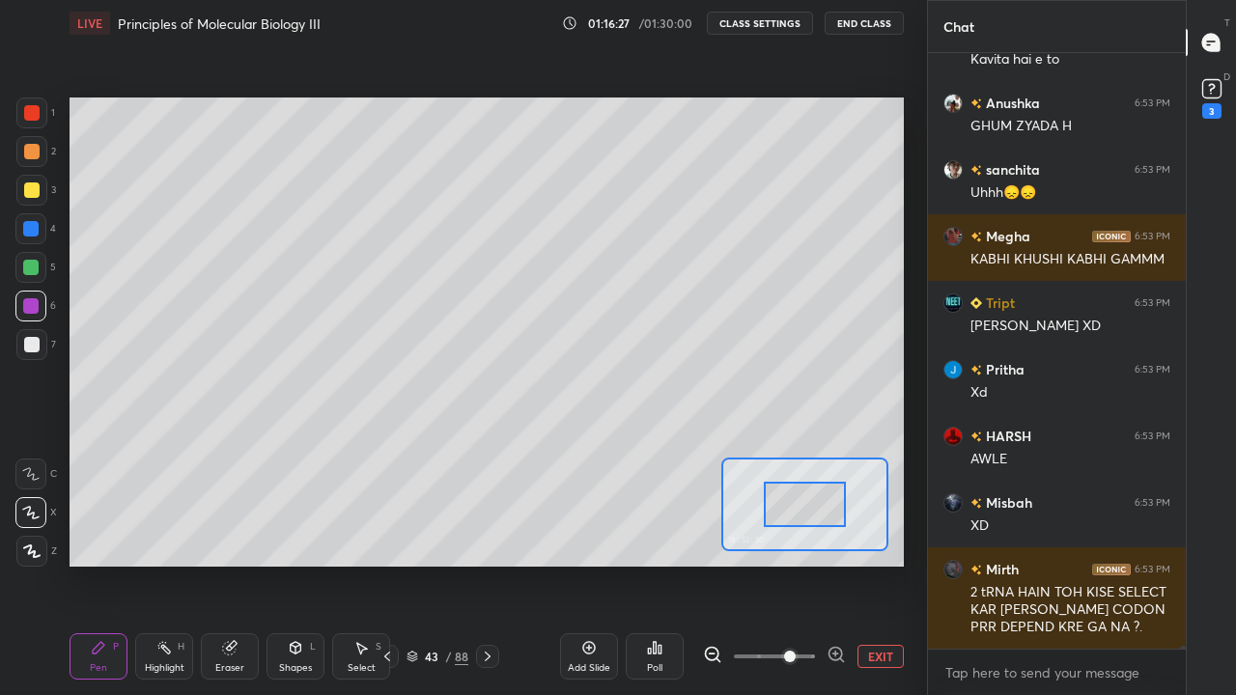
click at [811, 507] on div at bounding box center [804, 504] width 81 height 45
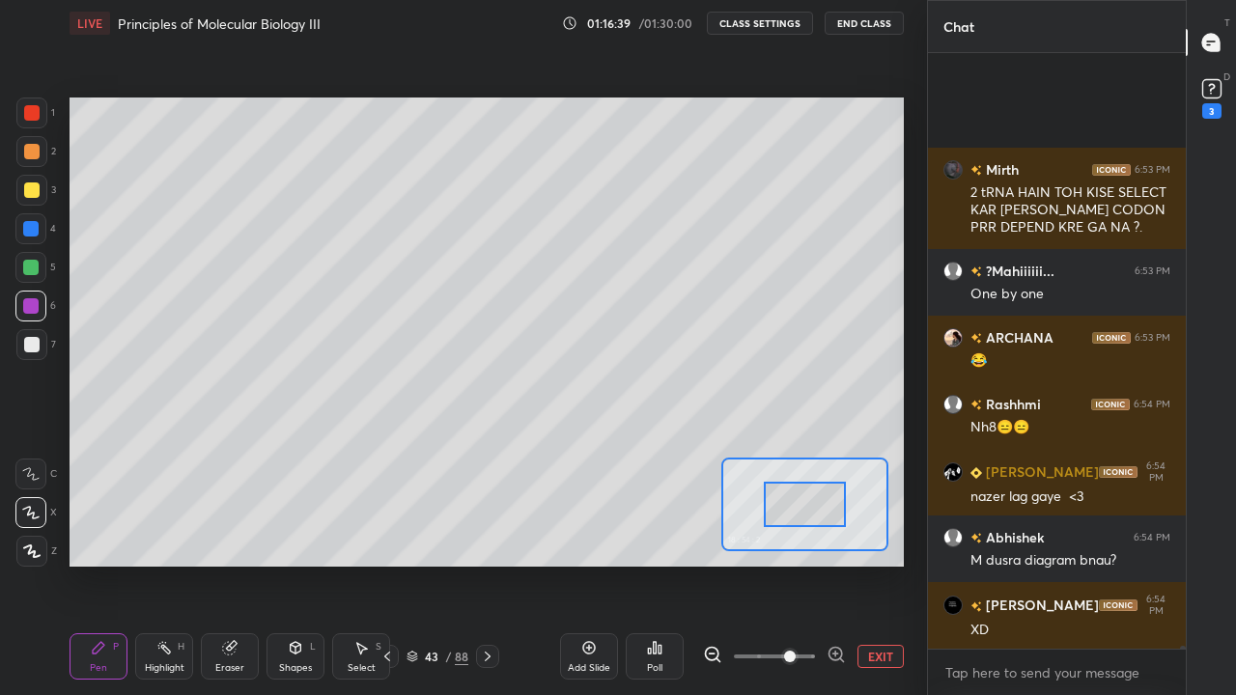
scroll to position [119223, 0]
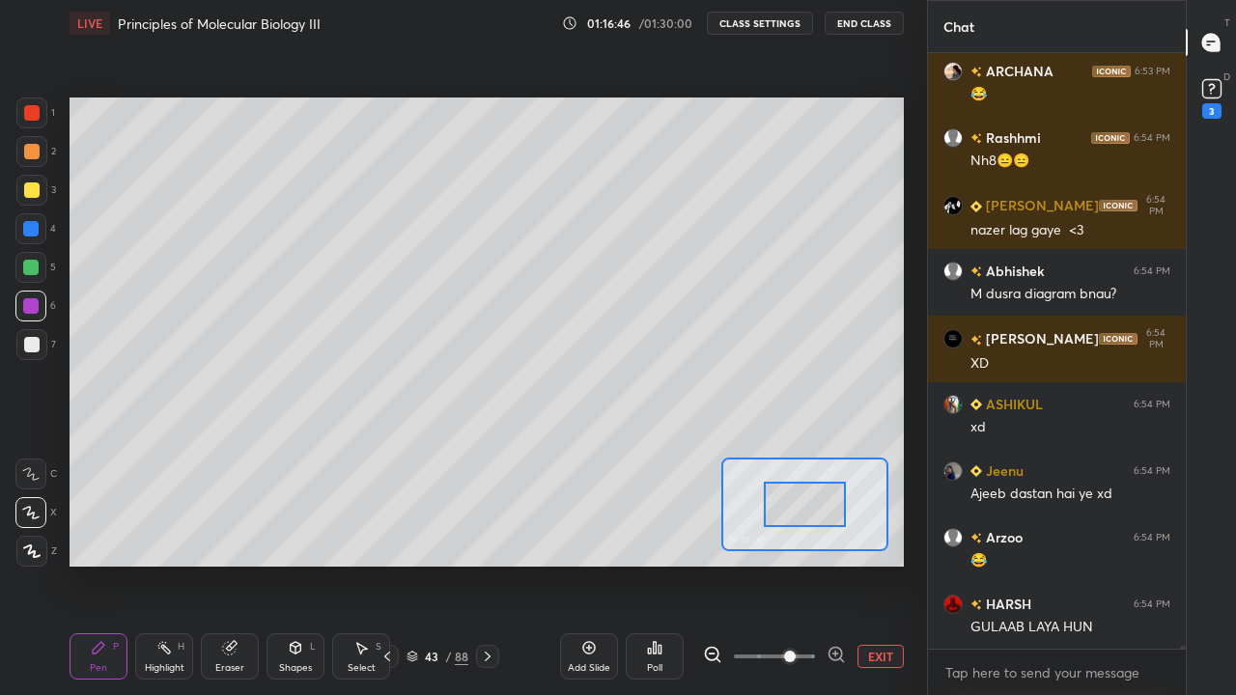
click at [29, 230] on div at bounding box center [30, 228] width 15 height 15
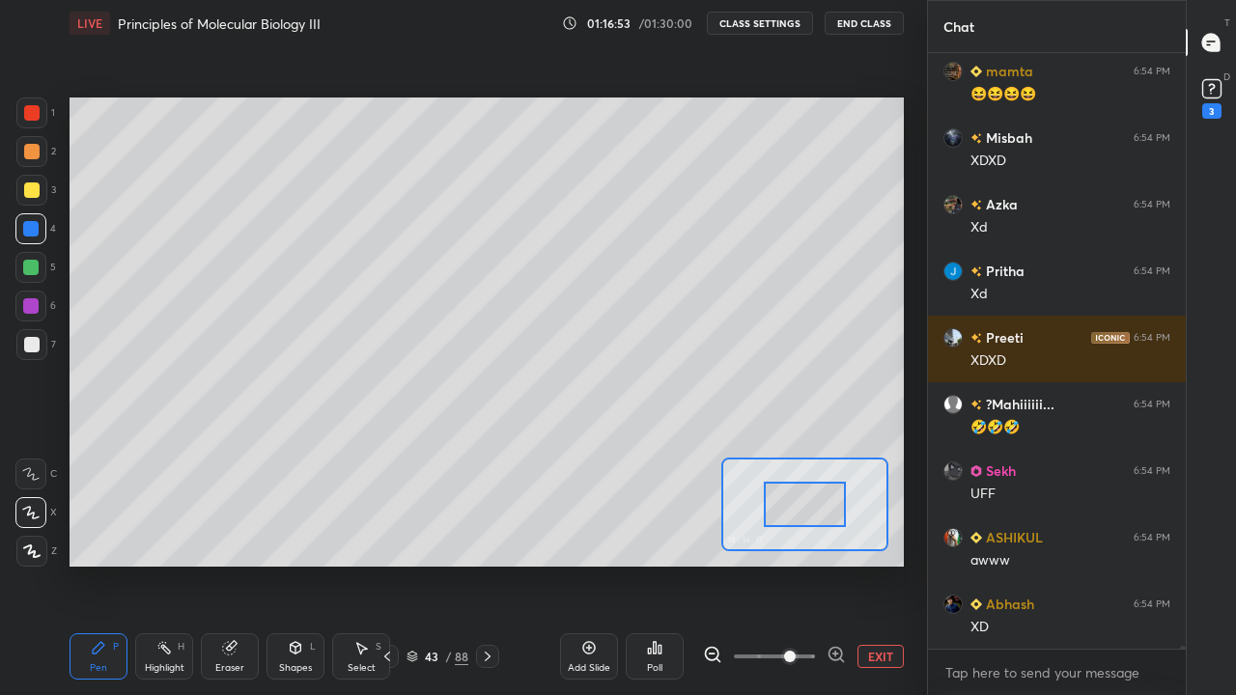
scroll to position [119956, 0]
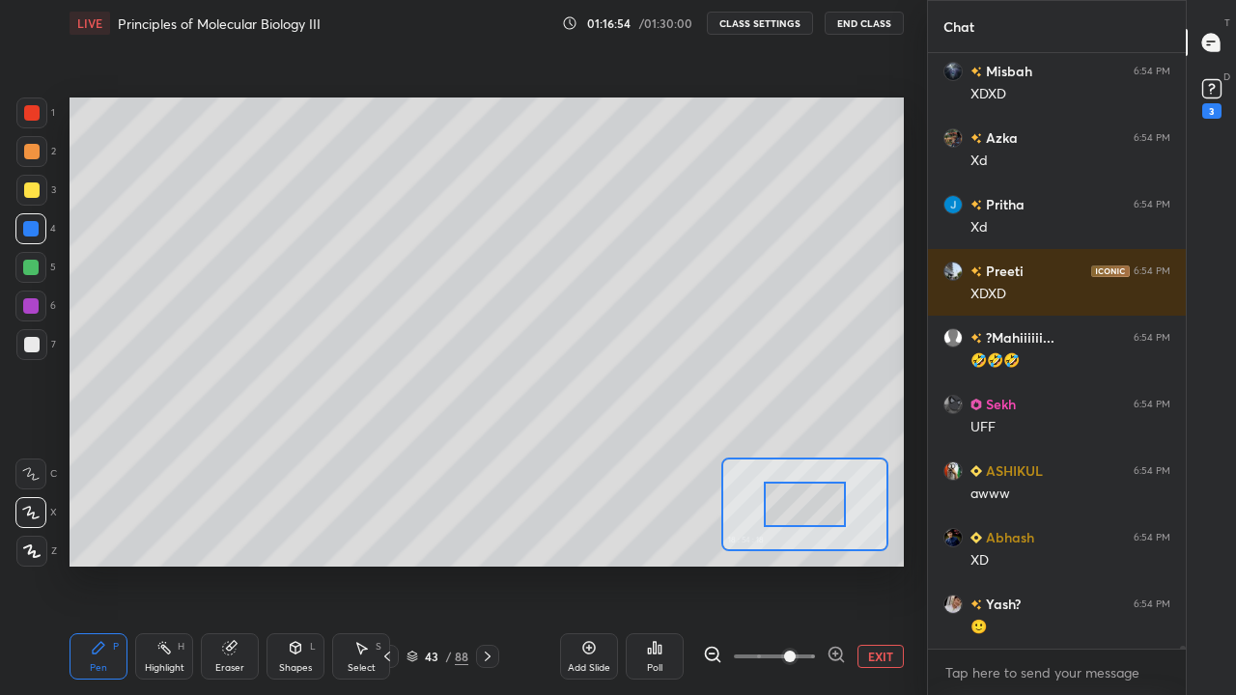
click at [890, 564] on button "EXIT" at bounding box center [881, 656] width 46 height 23
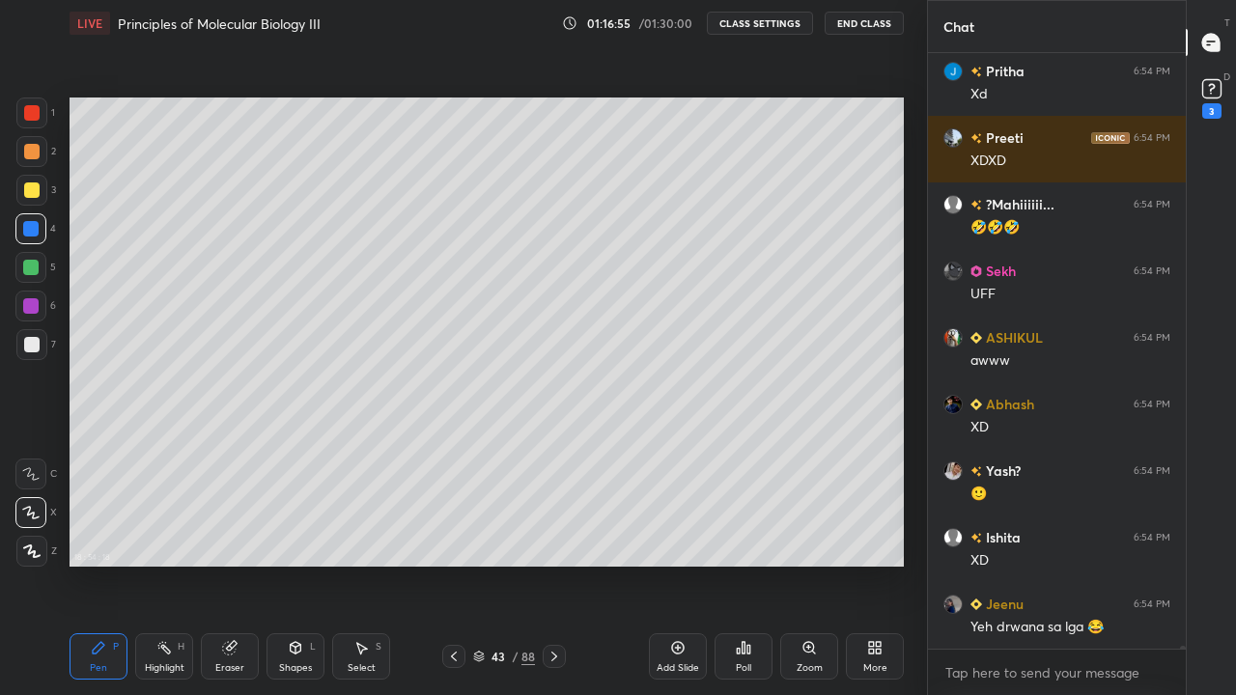
scroll to position [120156, 0]
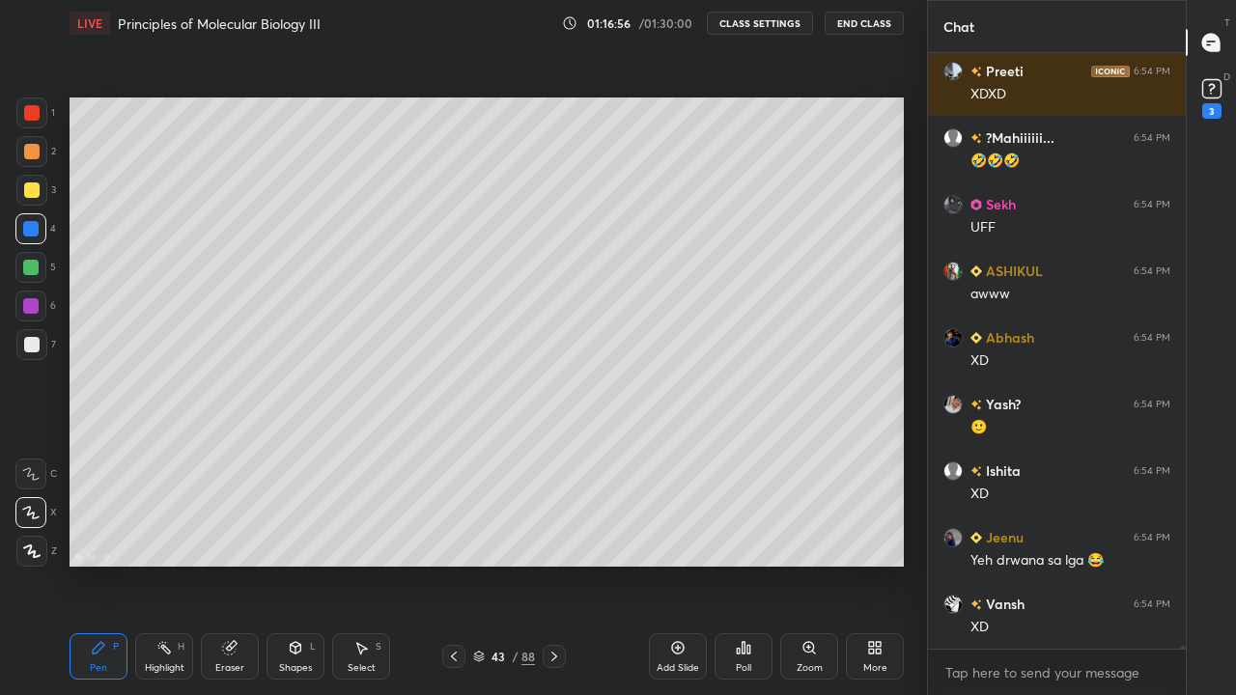
click at [32, 358] on div at bounding box center [31, 344] width 31 height 31
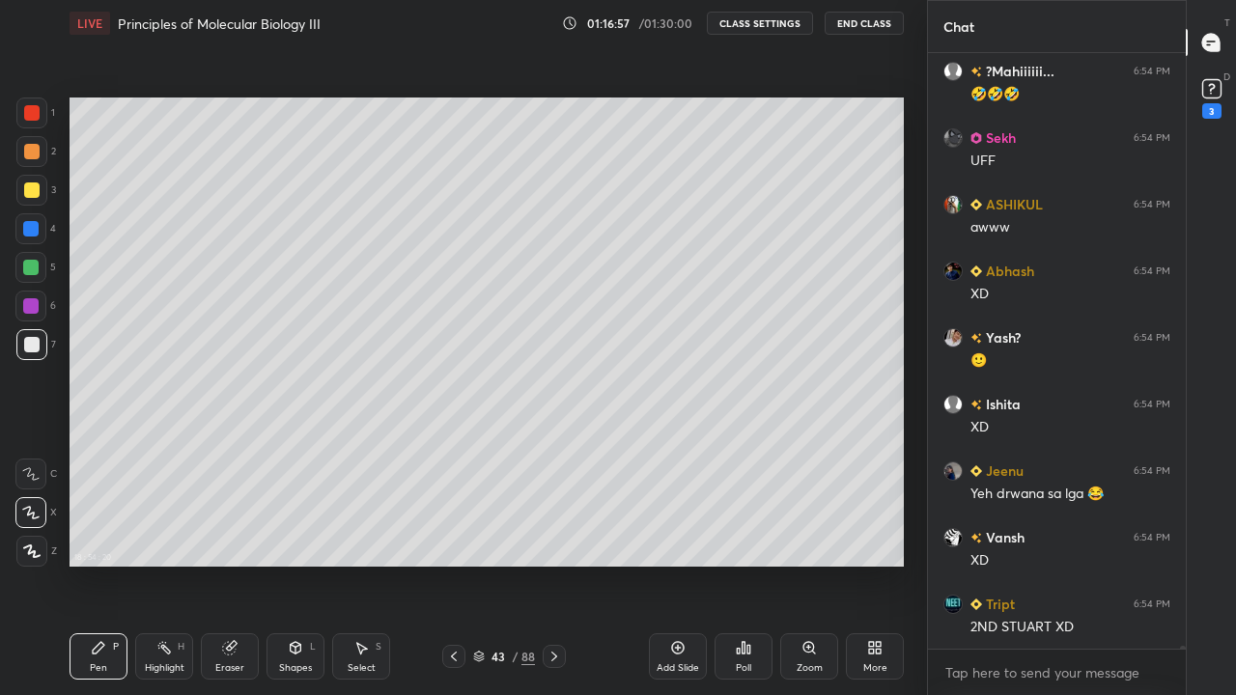
click at [108, 564] on div "Pen P" at bounding box center [99, 657] width 58 height 46
click at [155, 564] on div "Highlight H" at bounding box center [164, 657] width 58 height 46
click at [222, 564] on div "Eraser" at bounding box center [230, 657] width 58 height 46
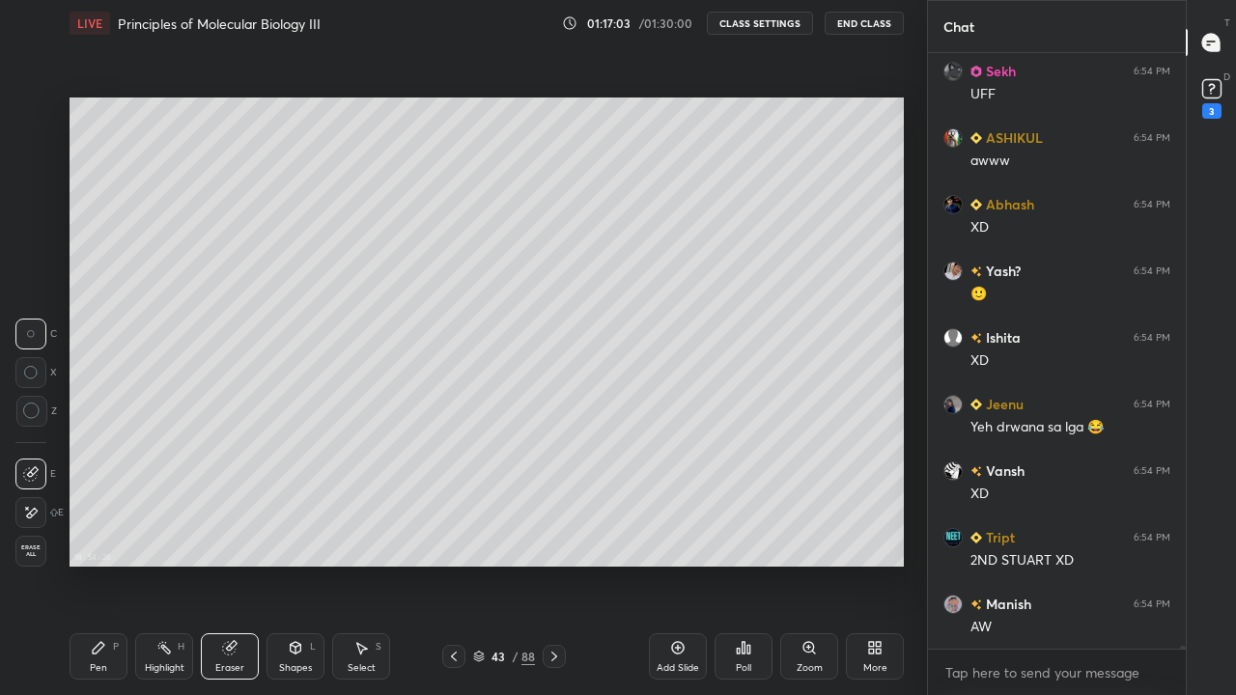
scroll to position [120356, 0]
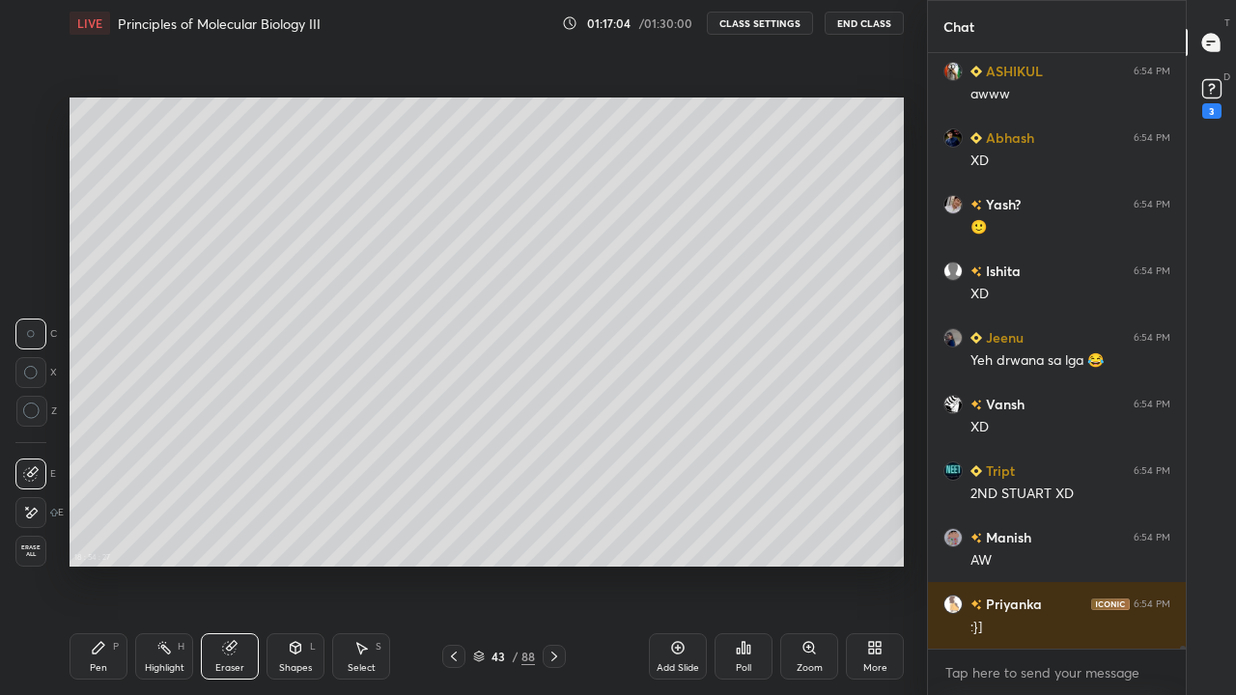
click at [111, 564] on div "Pen P" at bounding box center [99, 657] width 58 height 46
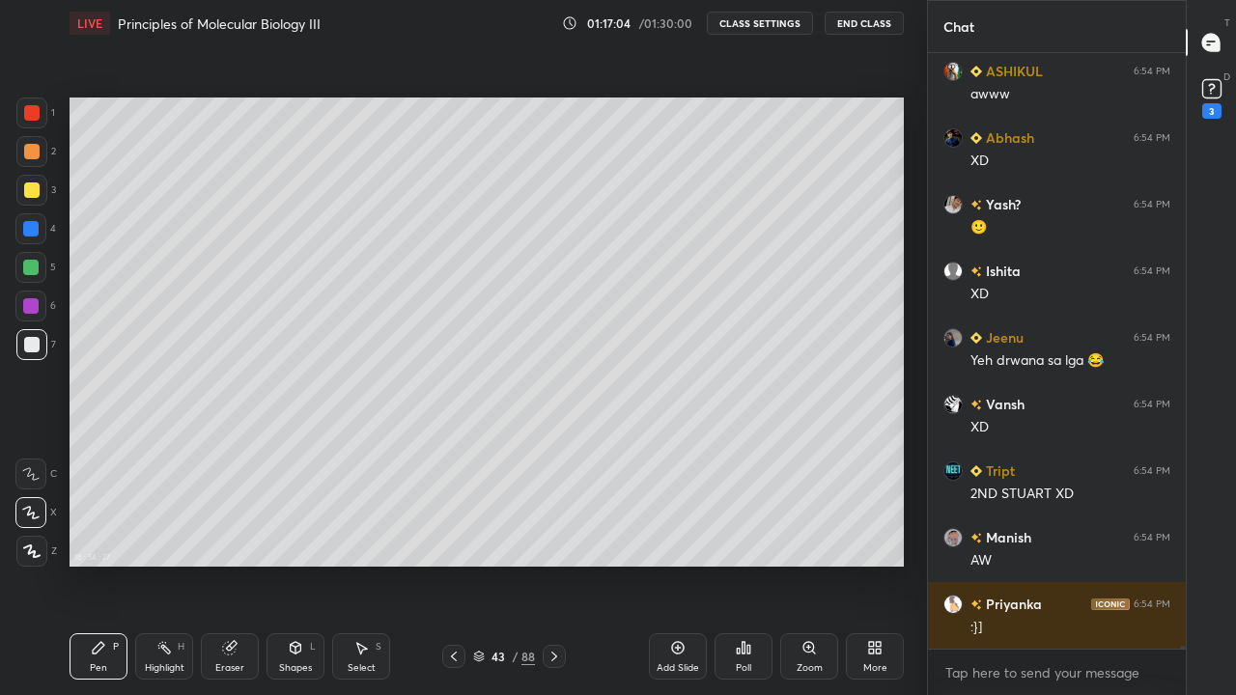
click at [96, 564] on icon at bounding box center [99, 648] width 12 height 12
click at [36, 312] on div at bounding box center [30, 305] width 15 height 15
click at [36, 301] on div at bounding box center [30, 305] width 15 height 15
click at [35, 270] on div at bounding box center [30, 267] width 15 height 15
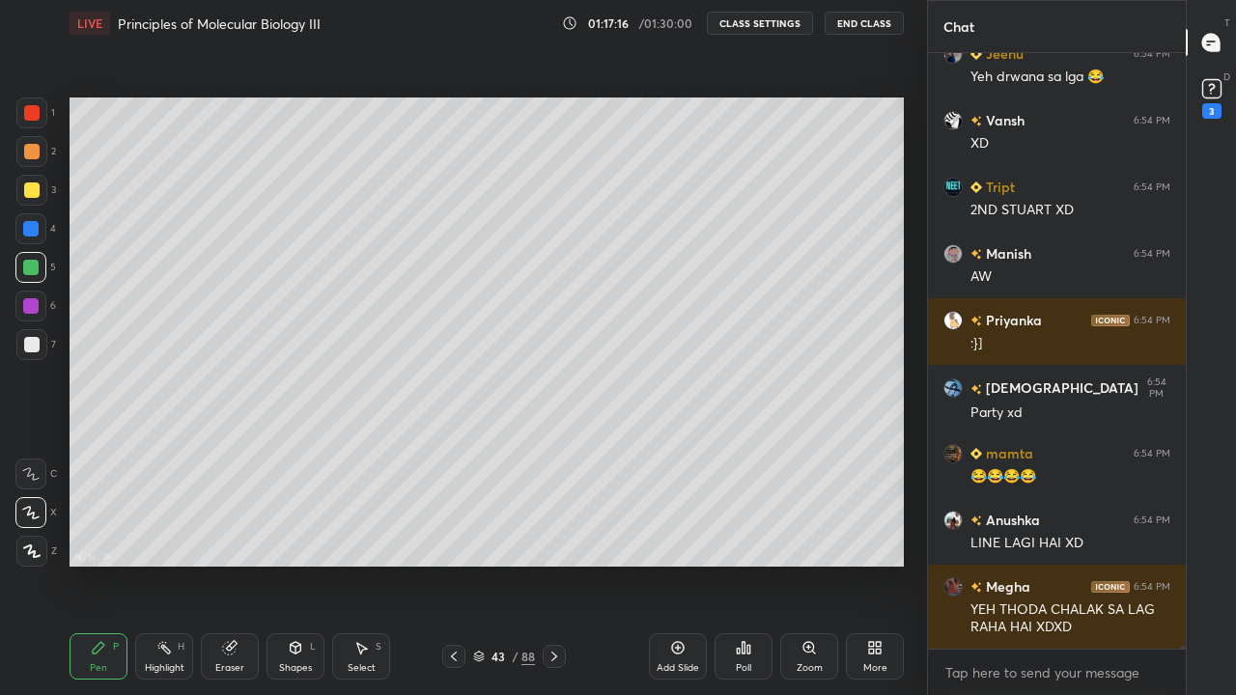
scroll to position [120686, 0]
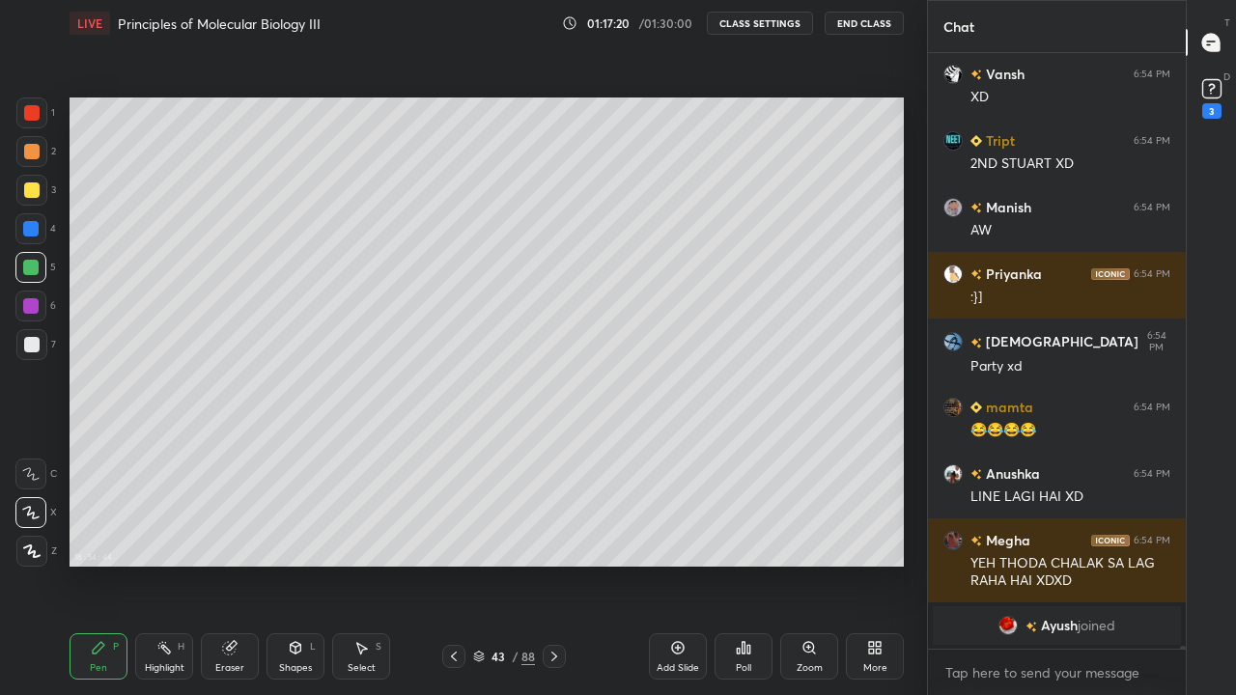
click at [26, 197] on div at bounding box center [31, 190] width 15 height 15
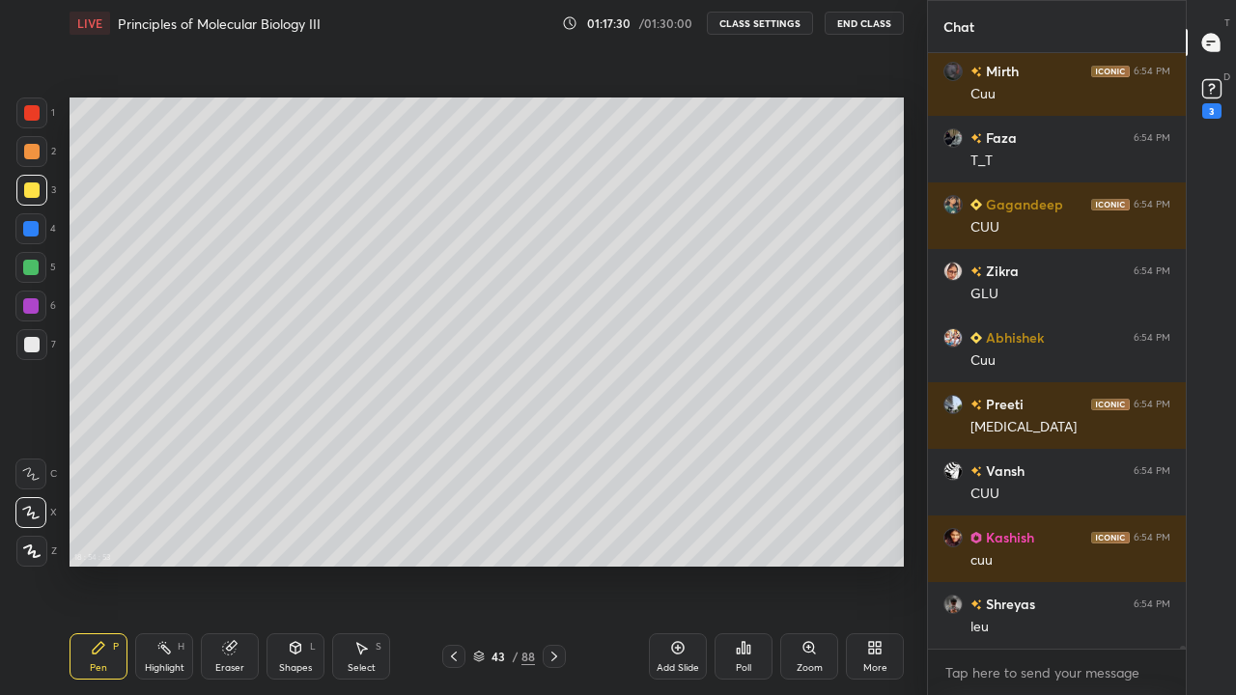
scroll to position [119268, 0]
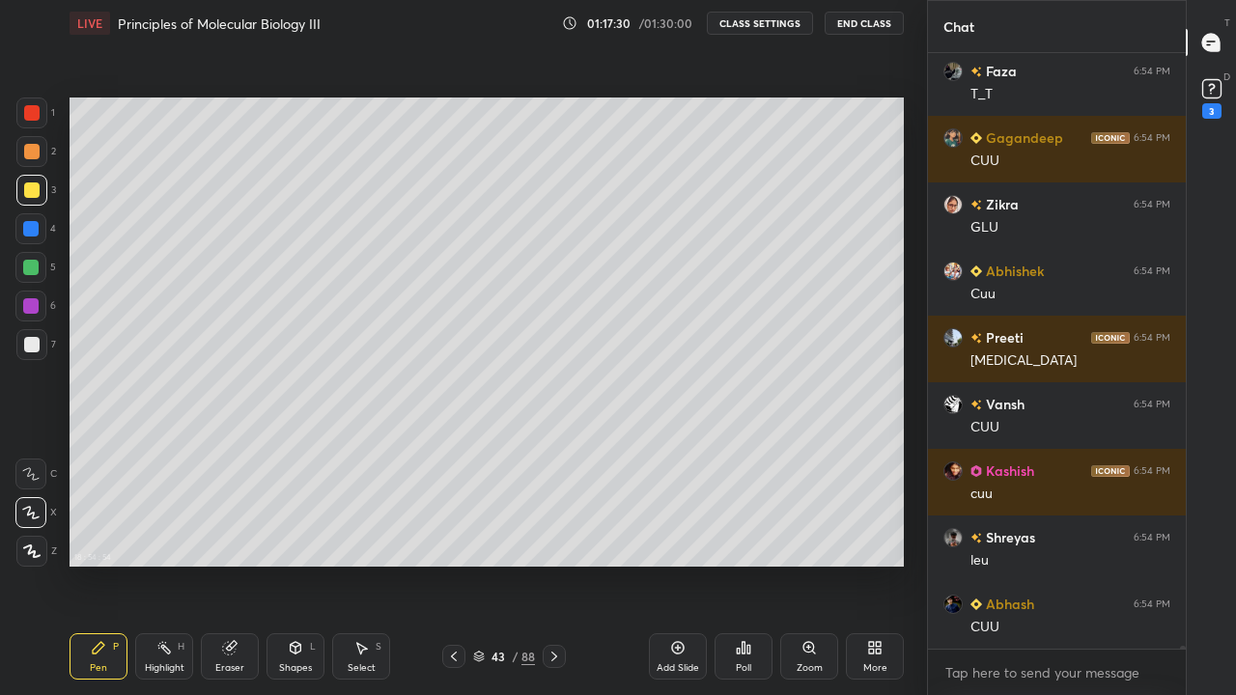
click at [25, 272] on div at bounding box center [30, 267] width 15 height 15
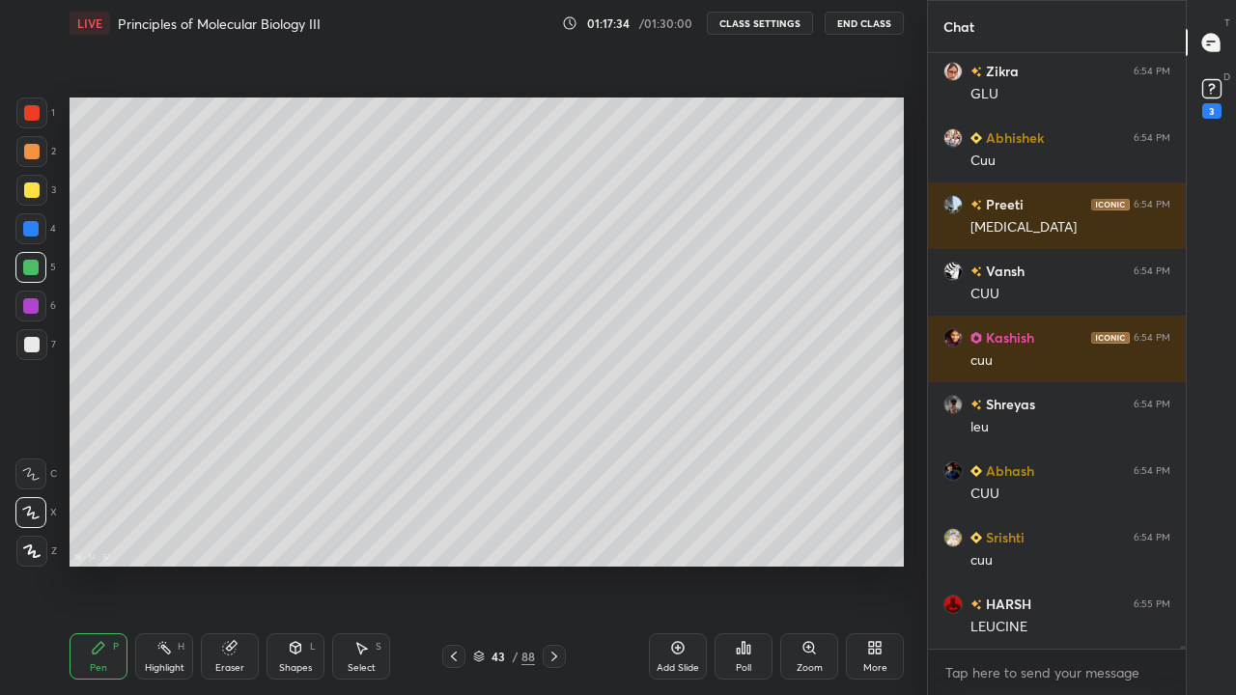
click at [42, 197] on div at bounding box center [31, 190] width 31 height 31
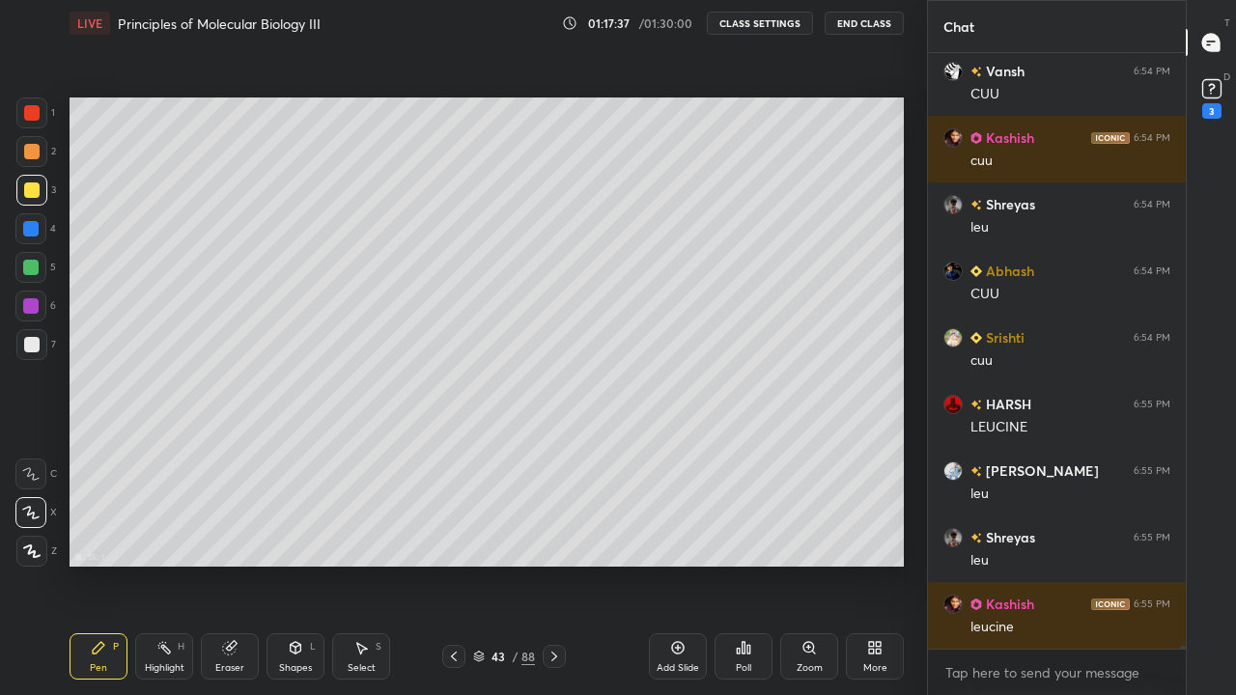
scroll to position [119668, 0]
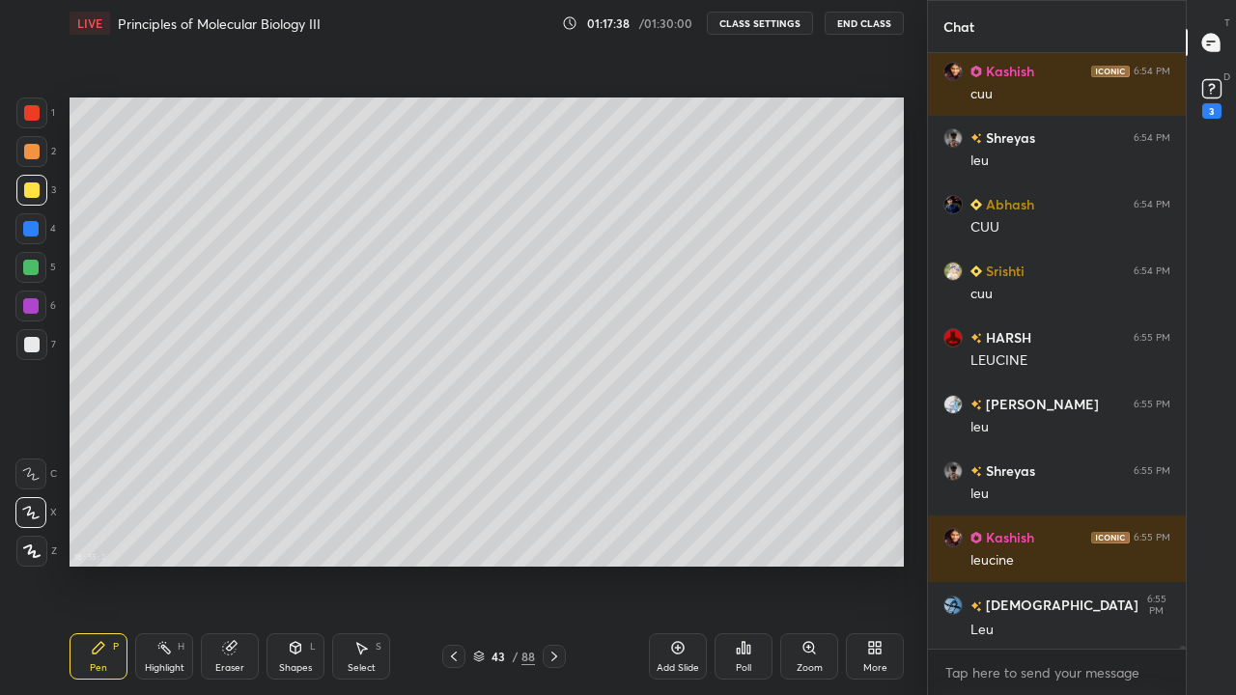
click at [26, 345] on div at bounding box center [31, 344] width 15 height 15
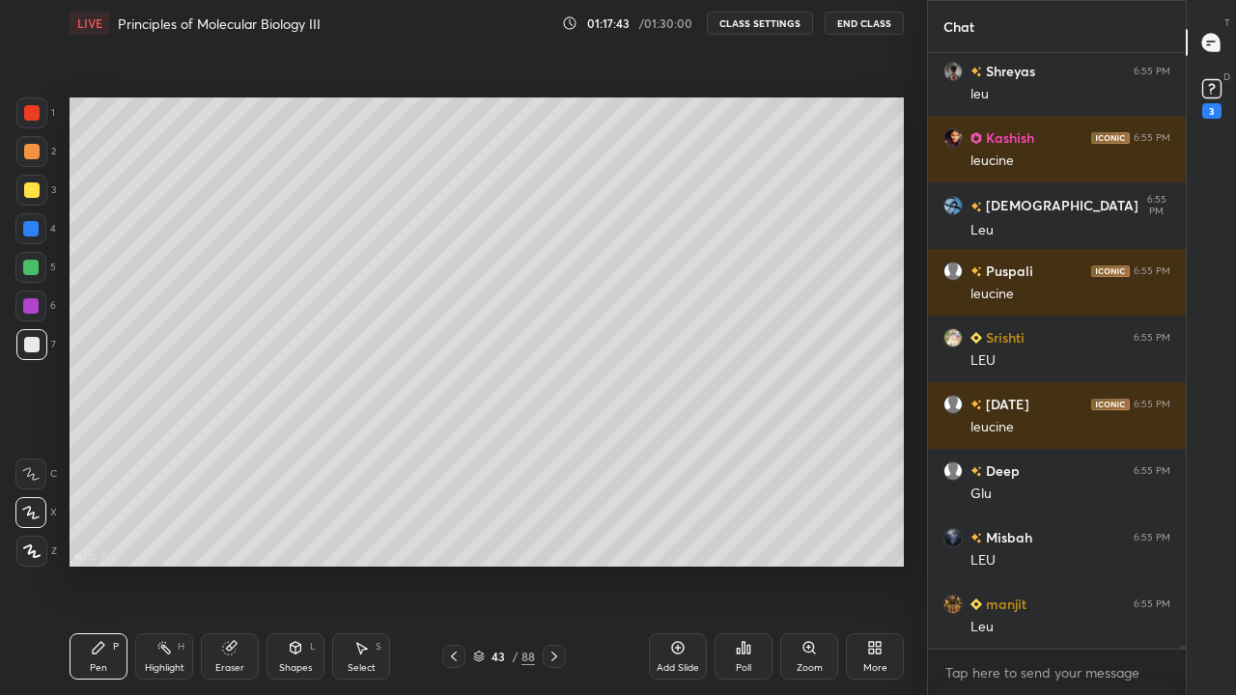
scroll to position [120135, 0]
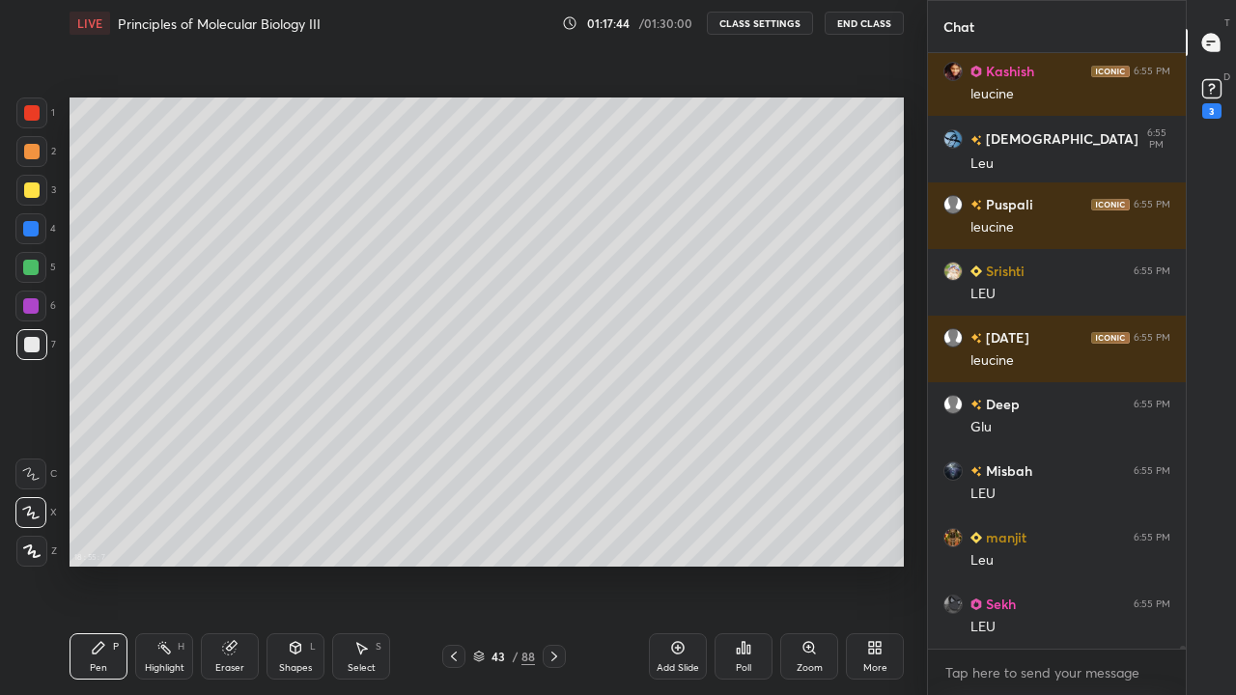
click at [37, 157] on div at bounding box center [31, 151] width 15 height 15
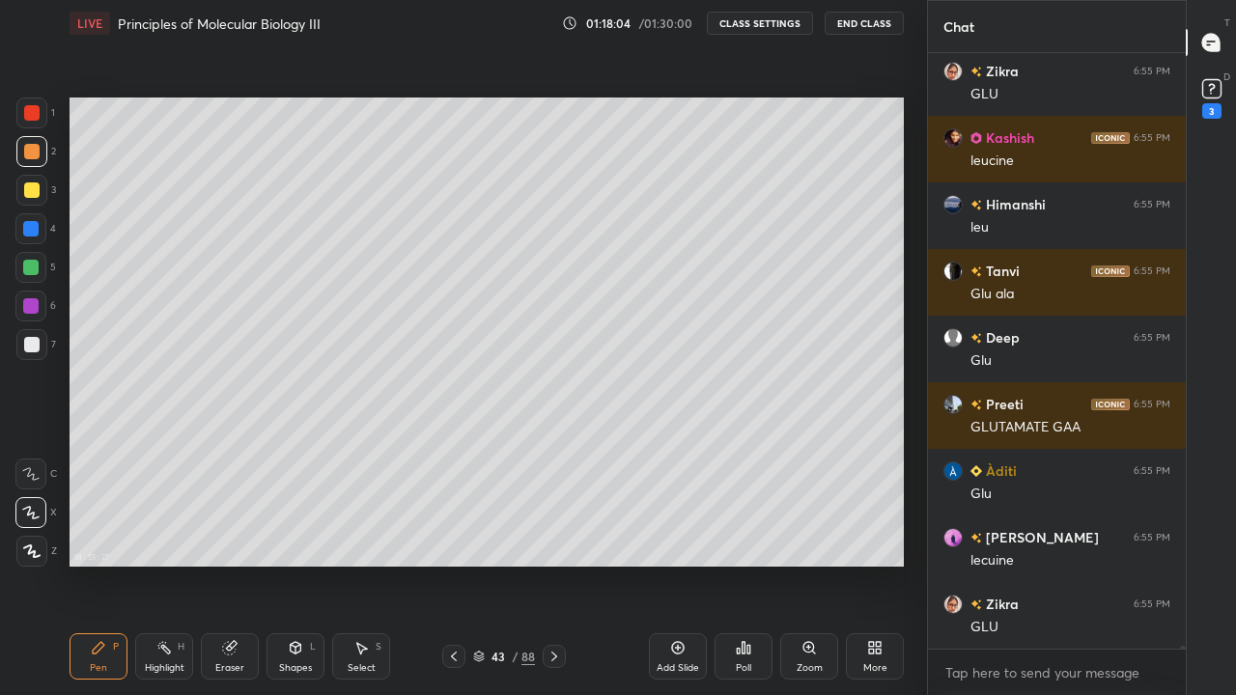
scroll to position [121134, 0]
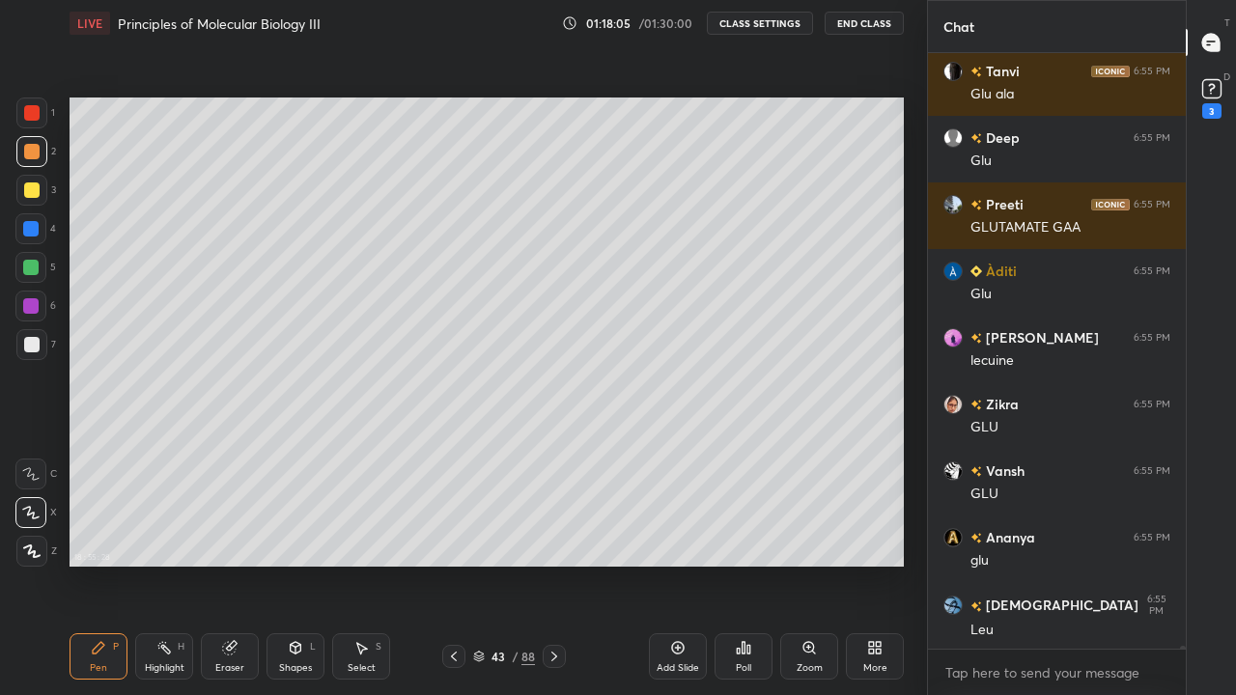
click at [33, 350] on div at bounding box center [31, 344] width 15 height 15
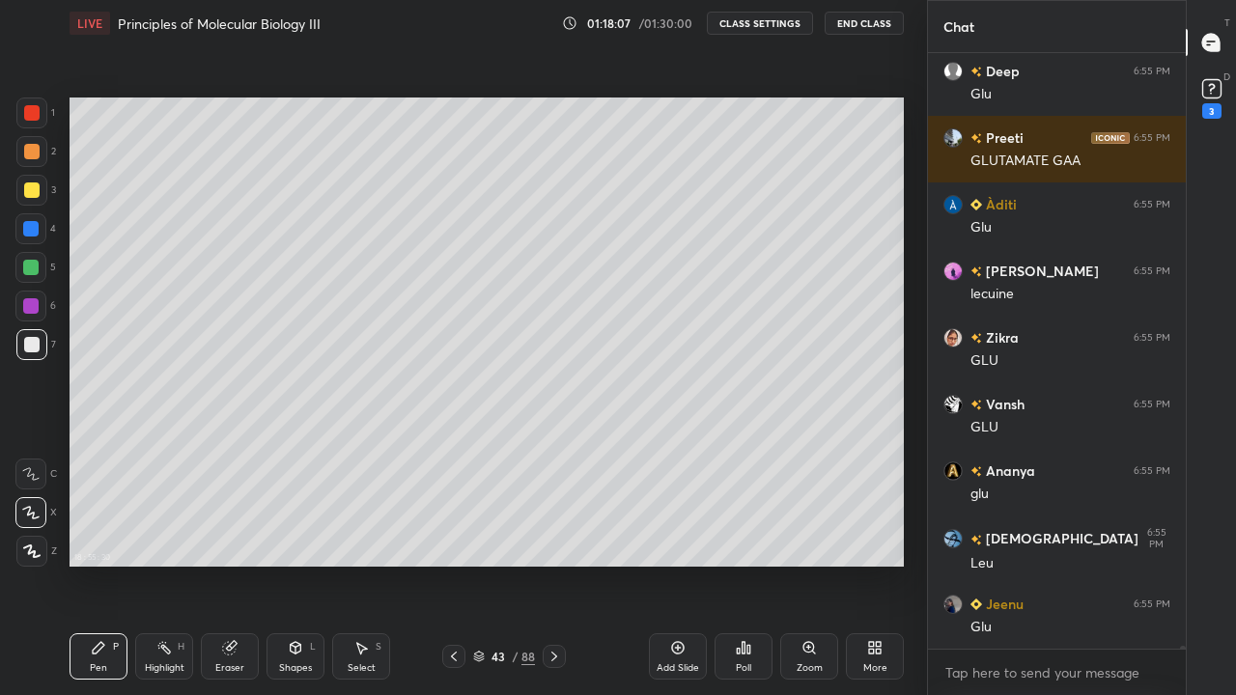
scroll to position [121401, 0]
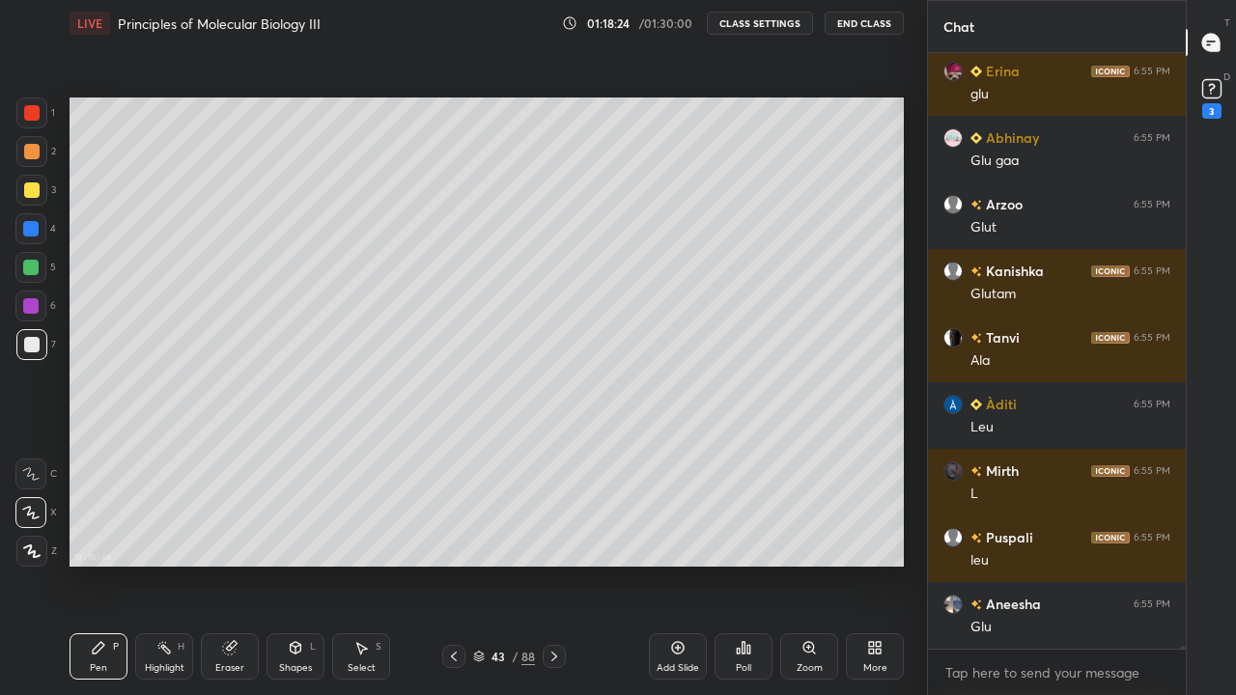
click at [28, 186] on div at bounding box center [31, 190] width 15 height 15
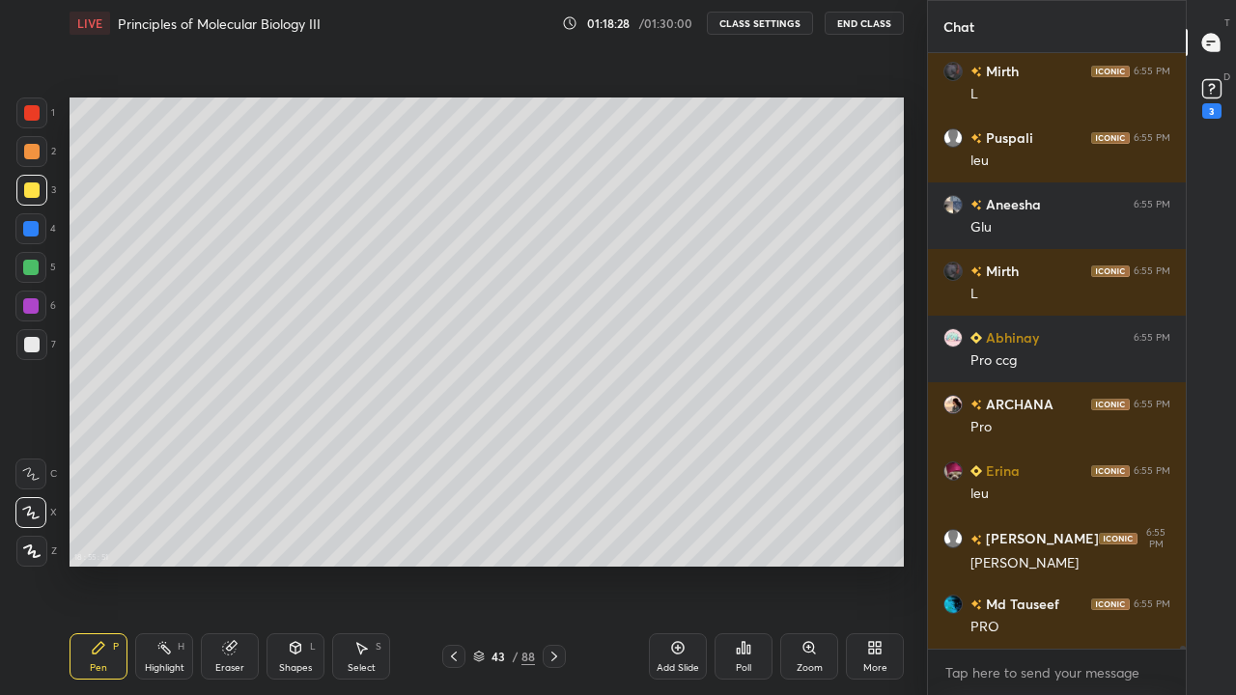
click at [94, 564] on div "Pen P" at bounding box center [99, 657] width 58 height 46
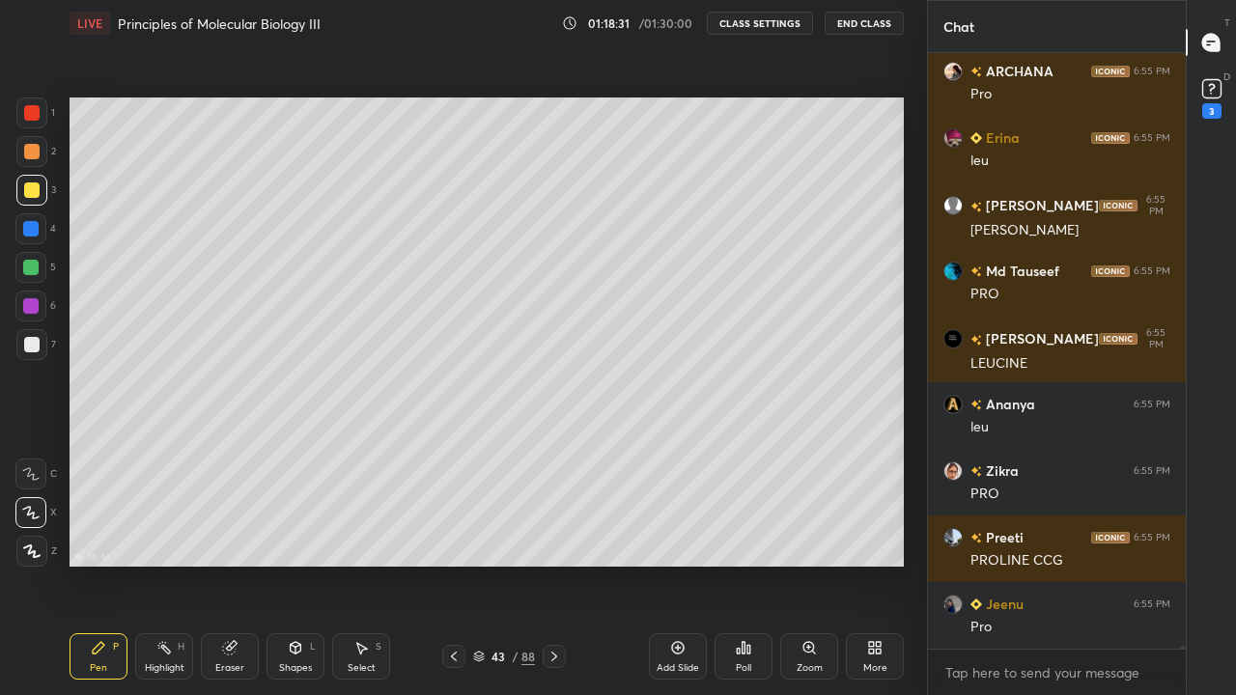
click at [808, 564] on icon at bounding box center [808, 647] width 4 height 0
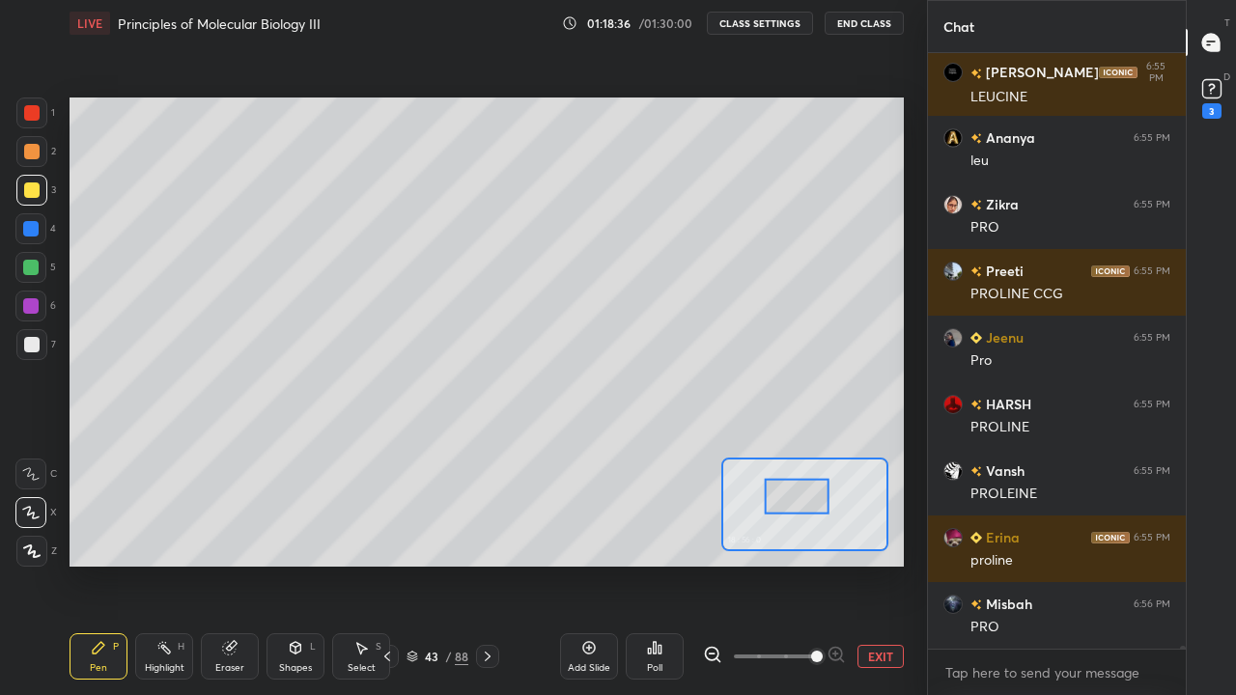
click at [892, 564] on button "EXIT" at bounding box center [881, 656] width 46 height 23
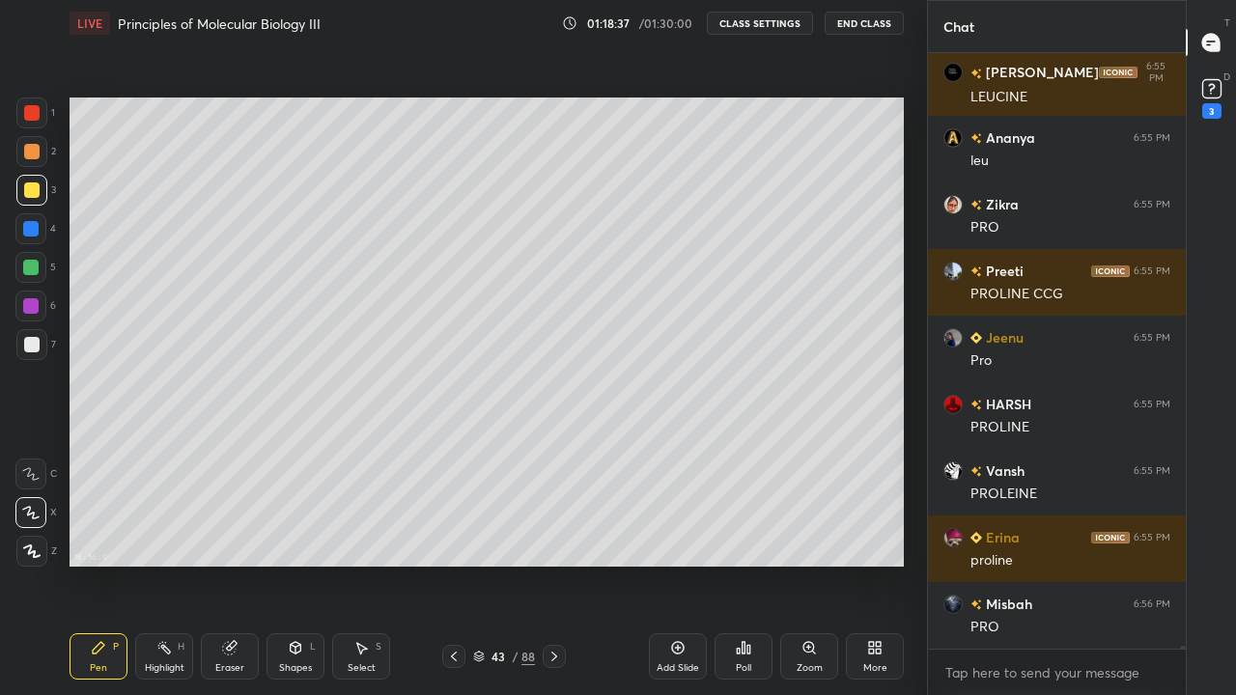
click at [164, 564] on icon at bounding box center [163, 647] width 15 height 15
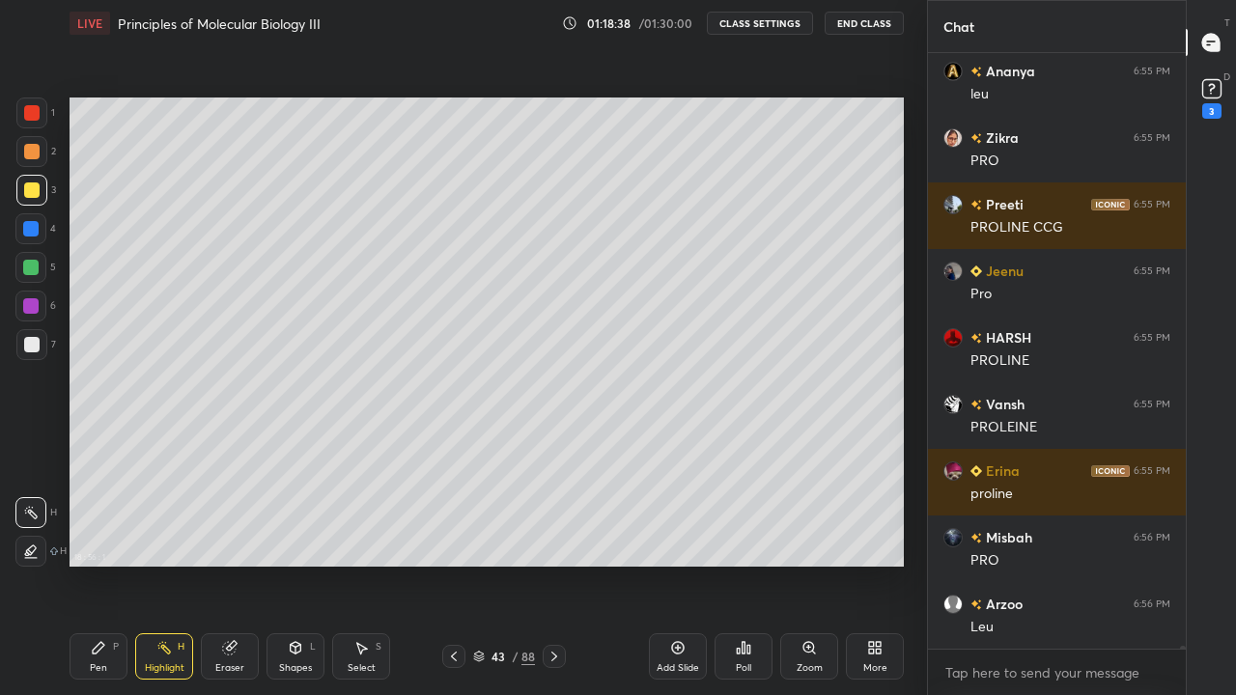
click at [238, 564] on div "Eraser" at bounding box center [230, 657] width 58 height 46
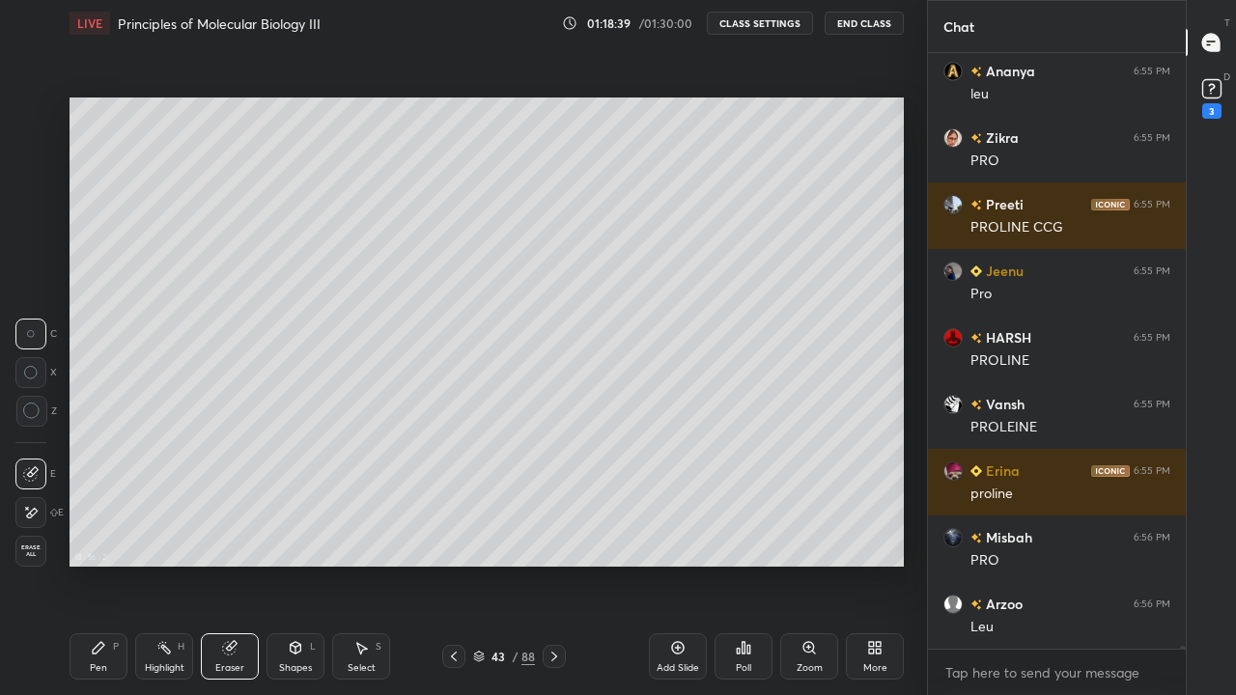
click at [37, 474] on icon at bounding box center [30, 474] width 15 height 15
click at [114, 564] on div "Pen P" at bounding box center [99, 657] width 58 height 46
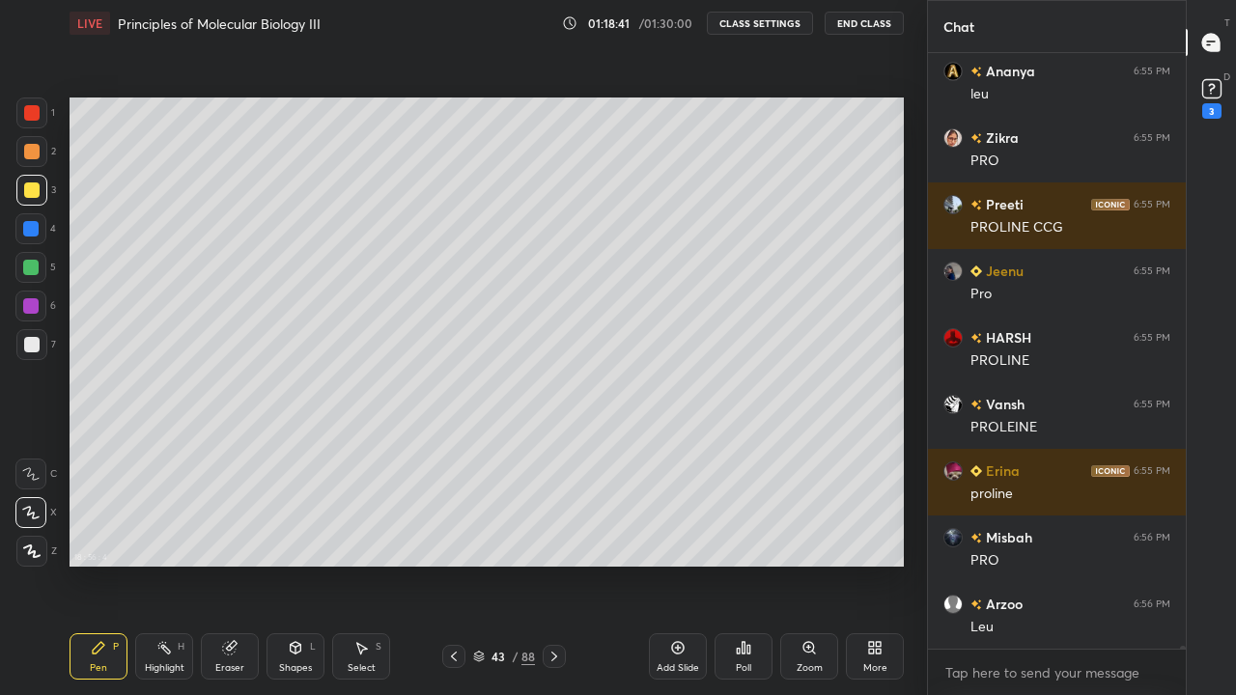
click at [105, 564] on icon at bounding box center [98, 647] width 15 height 15
click at [43, 196] on div at bounding box center [31, 190] width 31 height 31
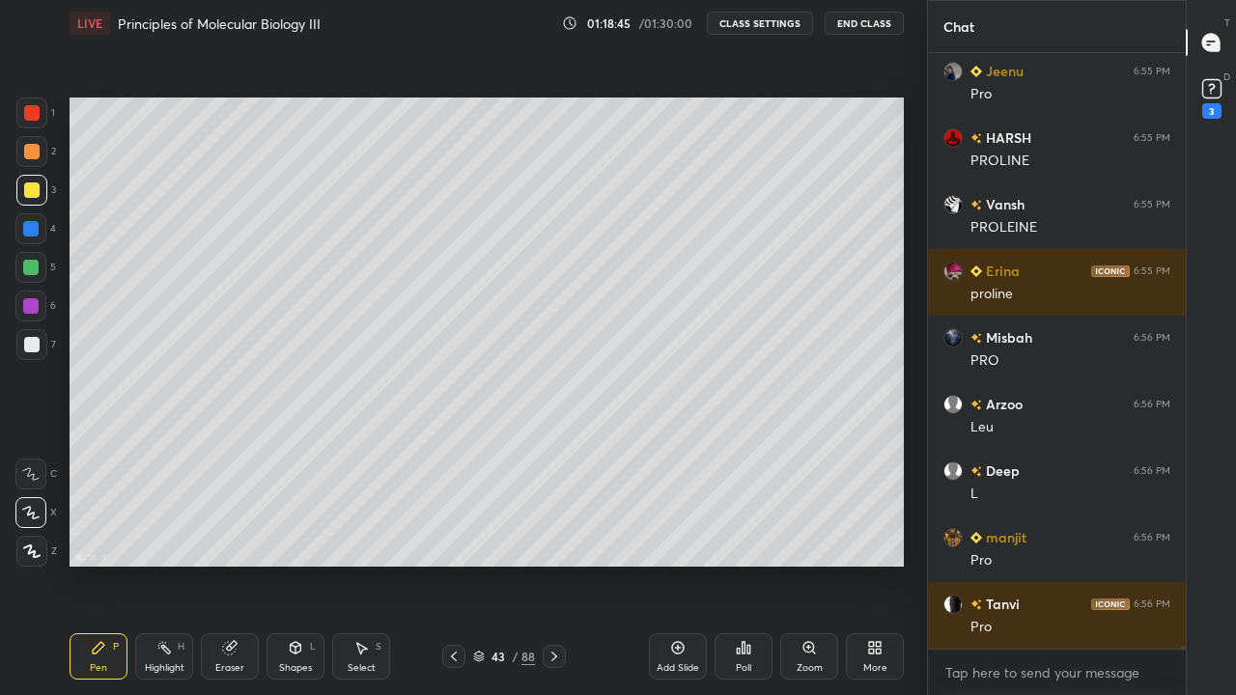
click at [816, 564] on icon at bounding box center [809, 647] width 15 height 15
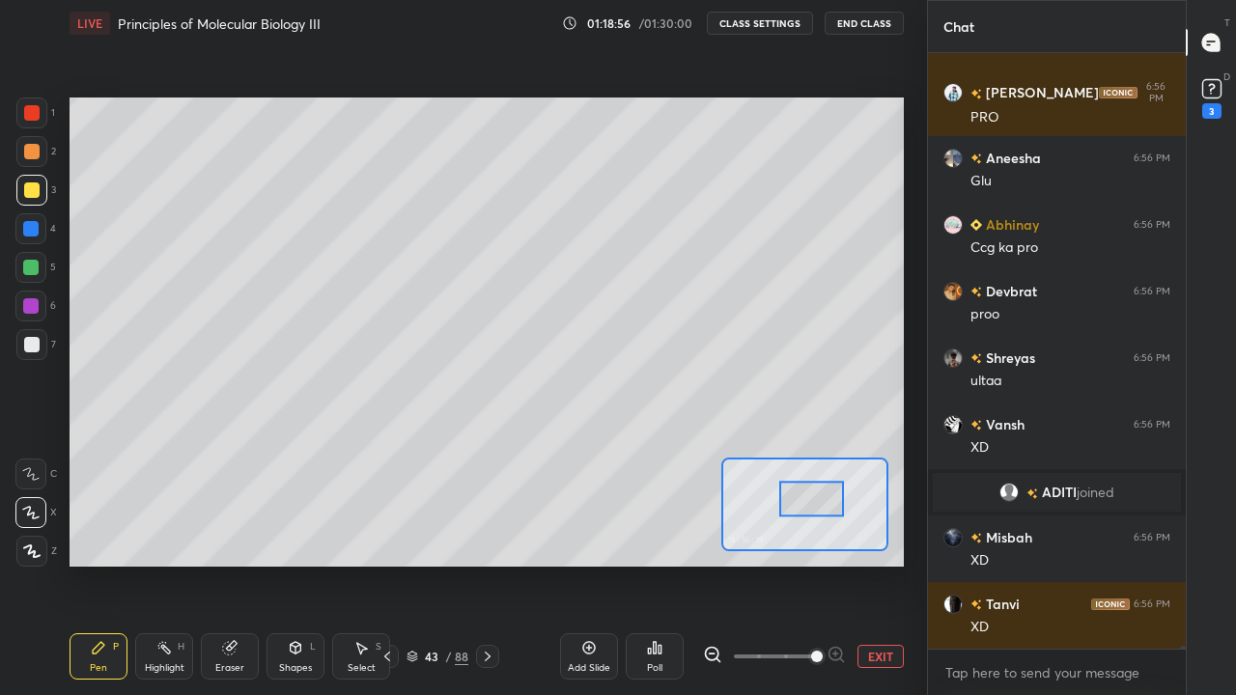
click at [31, 153] on div at bounding box center [31, 151] width 15 height 15
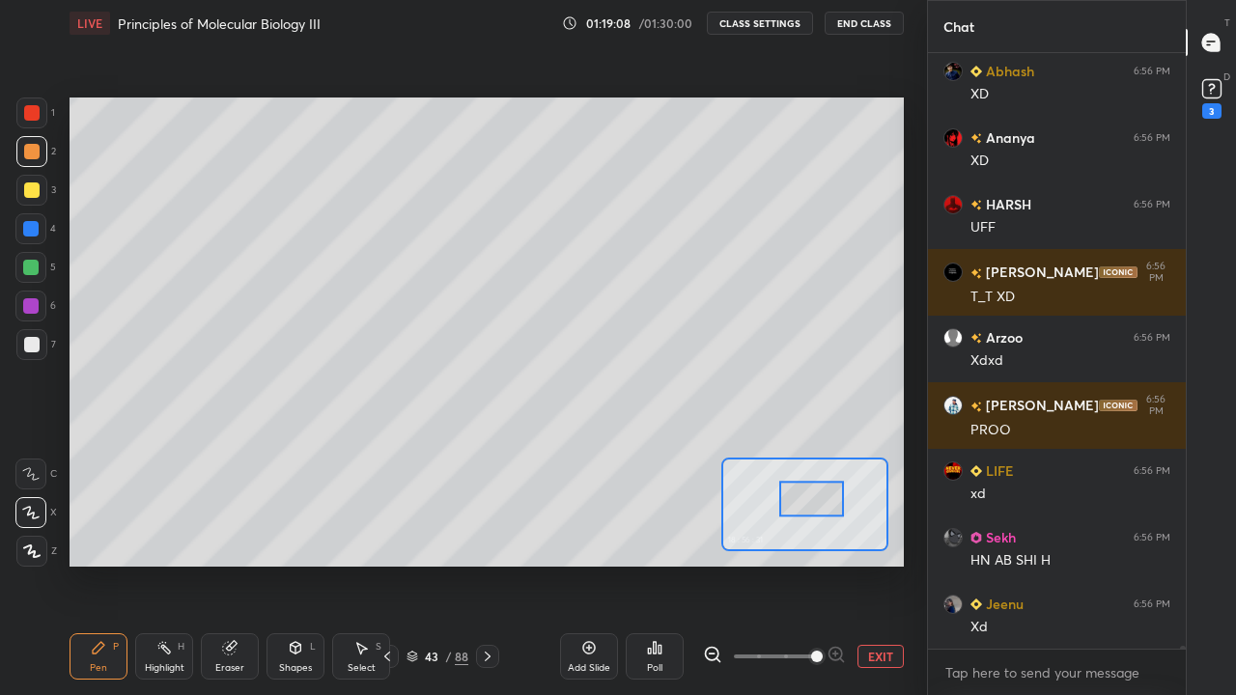
click at [239, 564] on div "Eraser" at bounding box center [230, 657] width 58 height 46
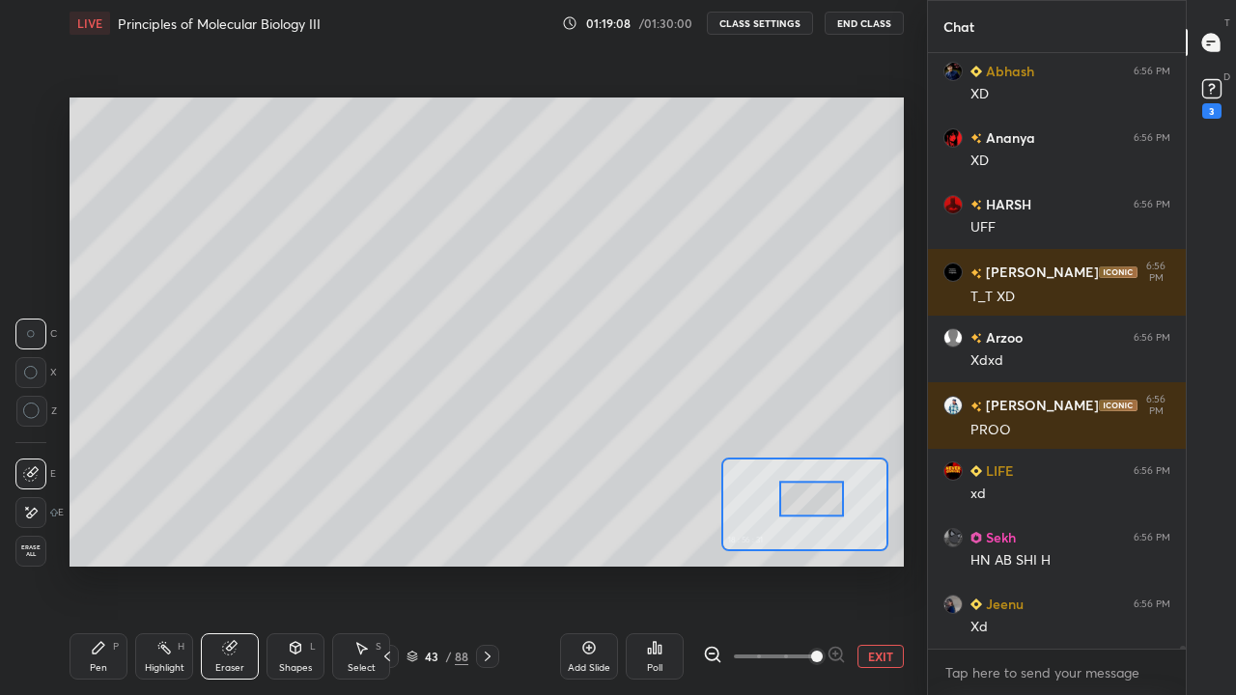
click at [37, 466] on div at bounding box center [30, 474] width 31 height 31
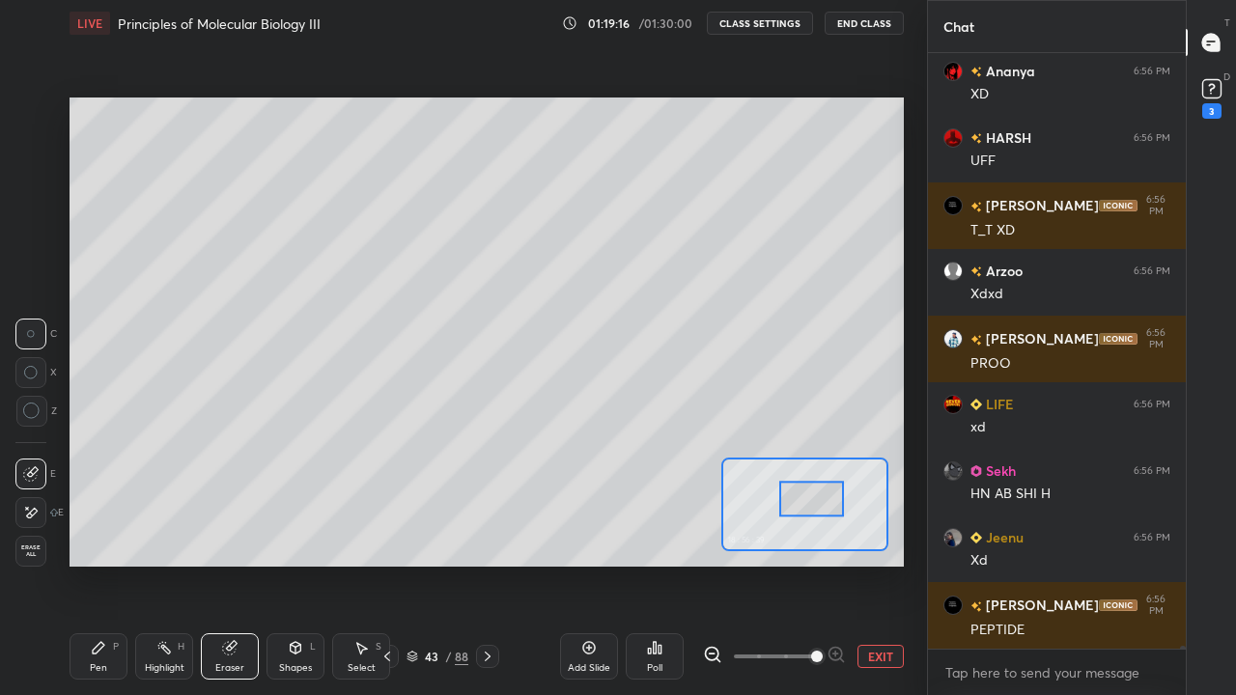
scroll to position [123418, 0]
click at [110, 564] on div "Pen P" at bounding box center [99, 657] width 58 height 46
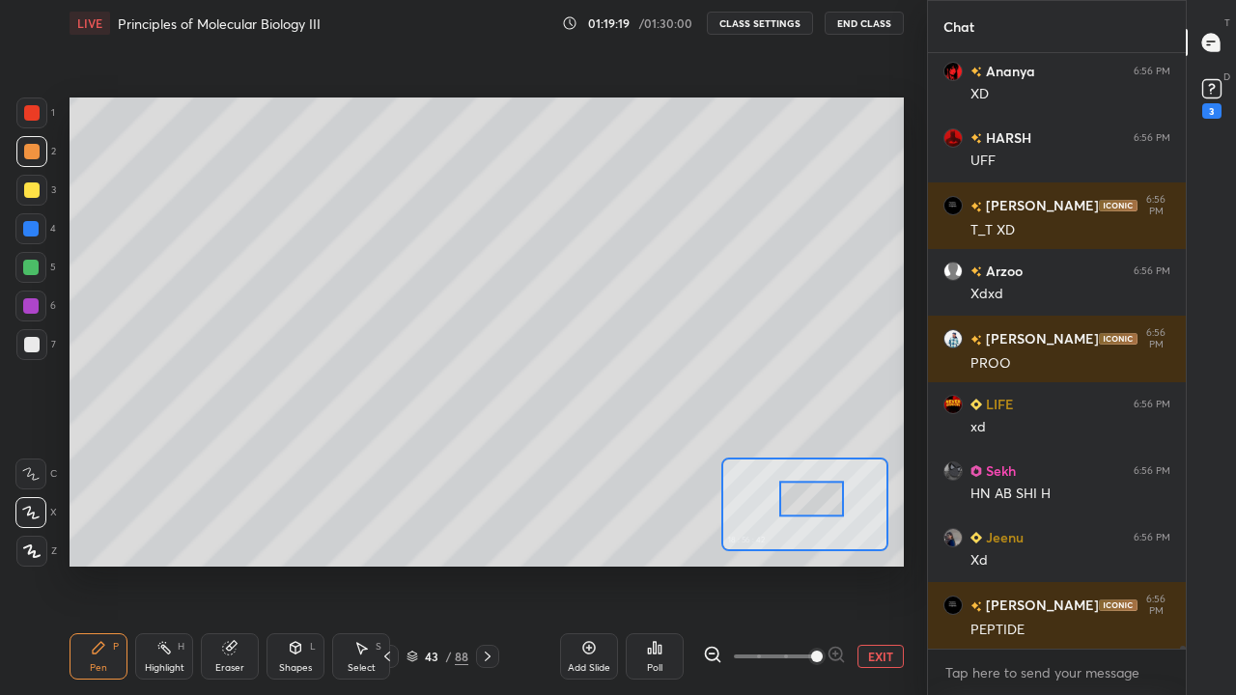
click at [111, 564] on div "Pen P" at bounding box center [99, 657] width 58 height 46
click at [109, 564] on div "Pen P" at bounding box center [99, 657] width 58 height 46
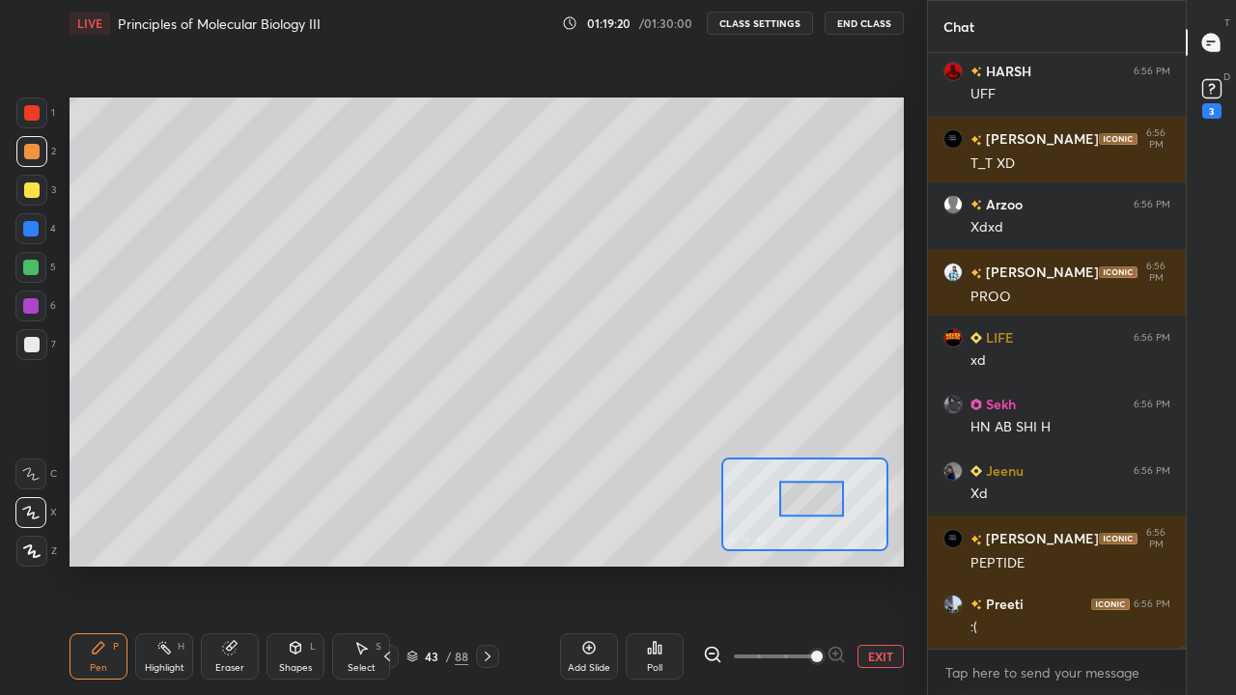
click at [31, 197] on div at bounding box center [31, 190] width 15 height 15
click at [34, 192] on div at bounding box center [31, 190] width 15 height 15
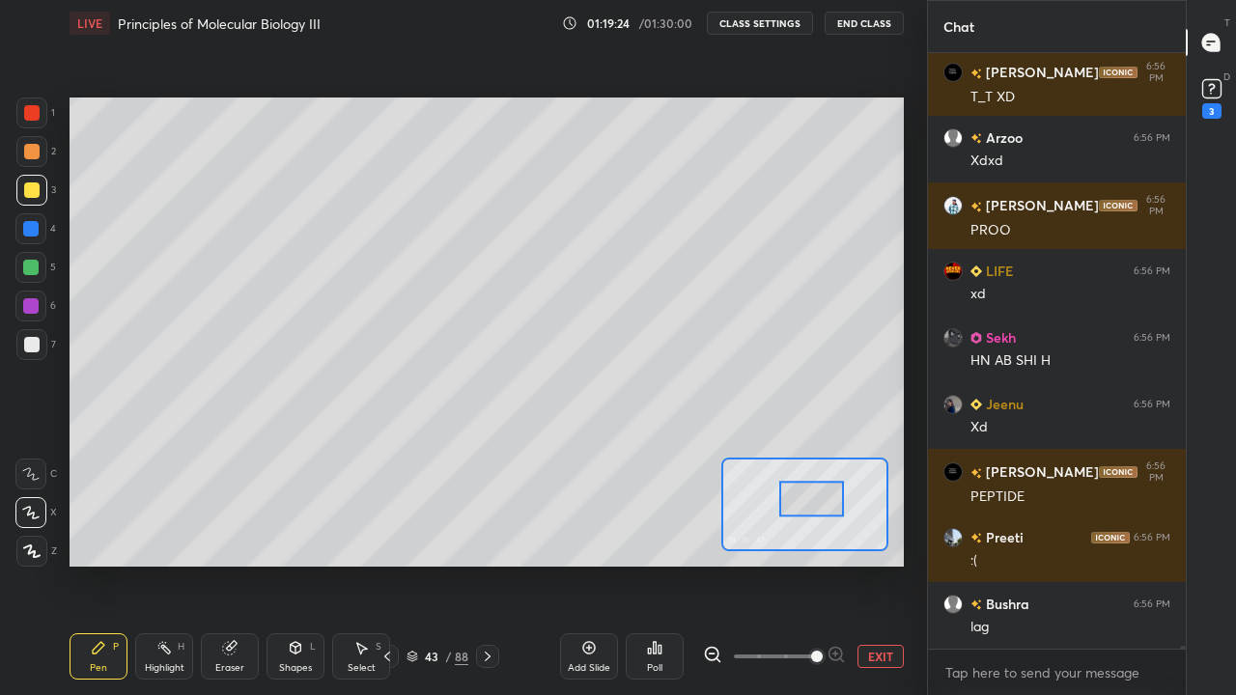
scroll to position [123618, 0]
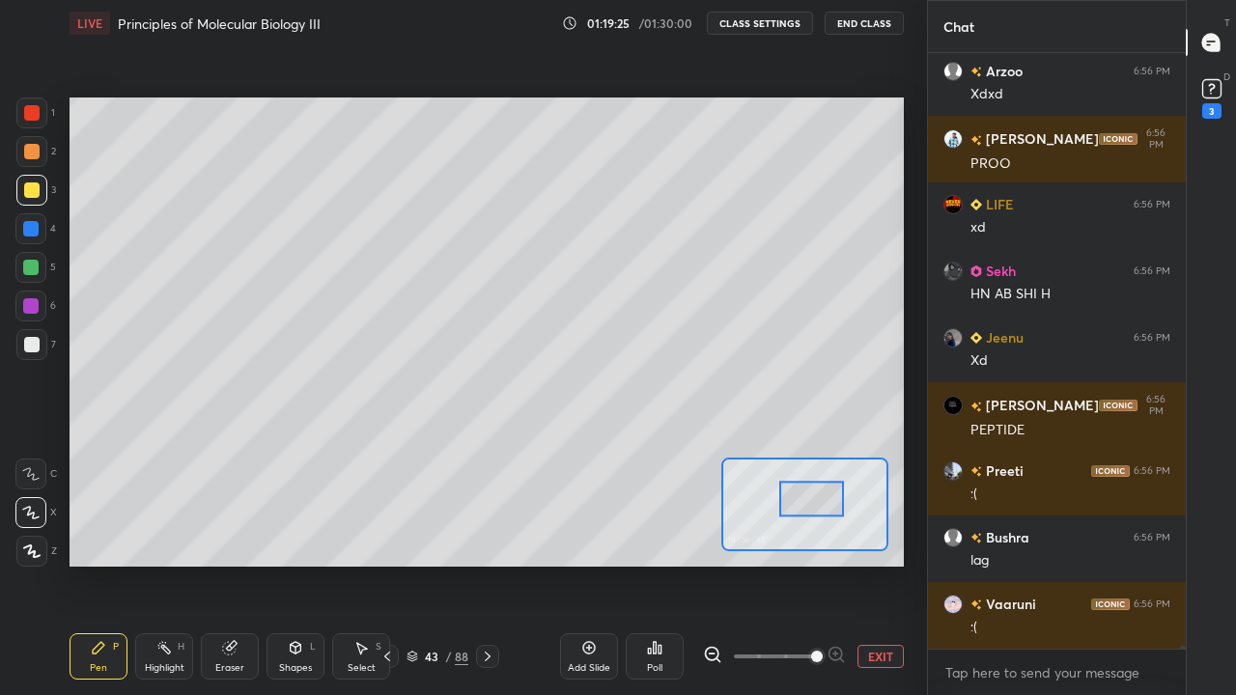
click at [36, 266] on div at bounding box center [30, 267] width 15 height 15
click at [39, 264] on div at bounding box center [30, 267] width 15 height 15
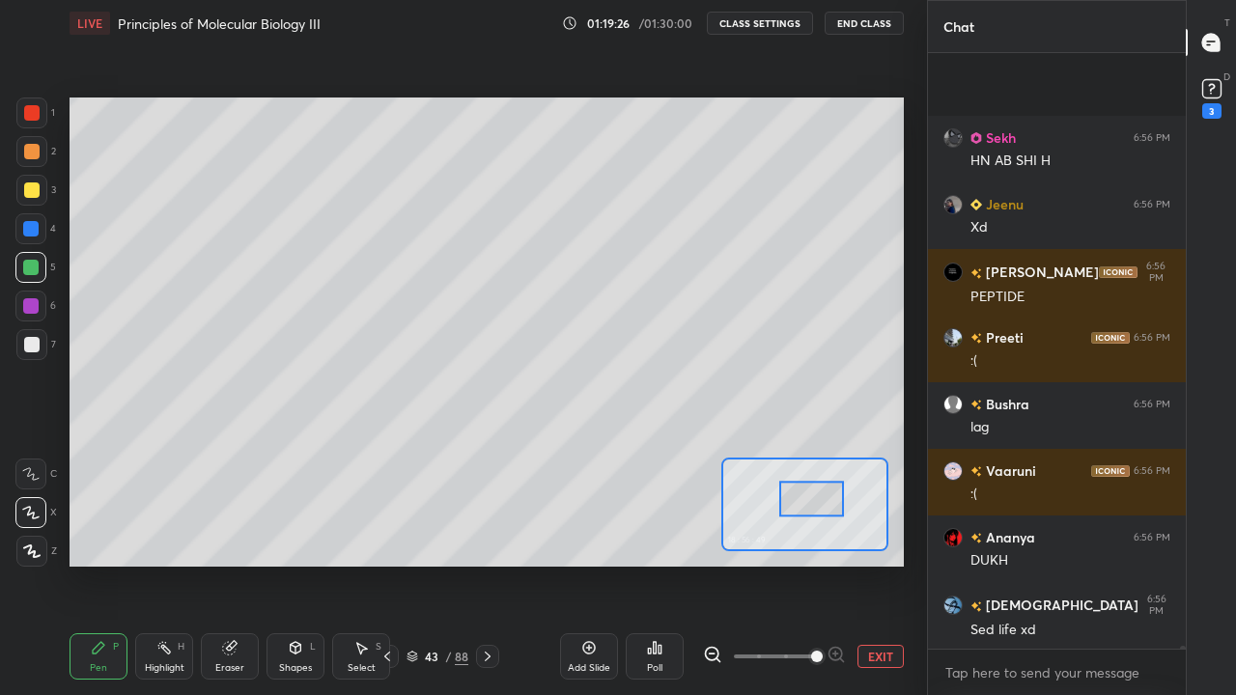
scroll to position [123885, 0]
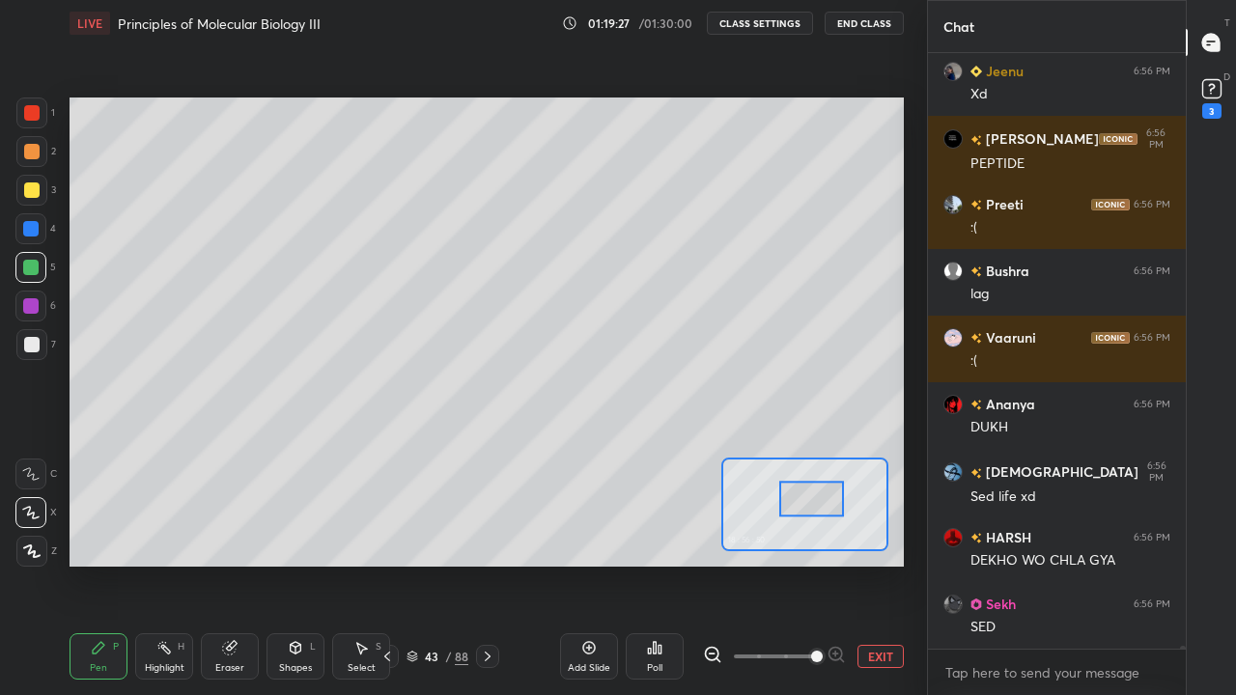
click at [38, 307] on div at bounding box center [30, 305] width 15 height 15
click at [42, 304] on div at bounding box center [30, 306] width 31 height 31
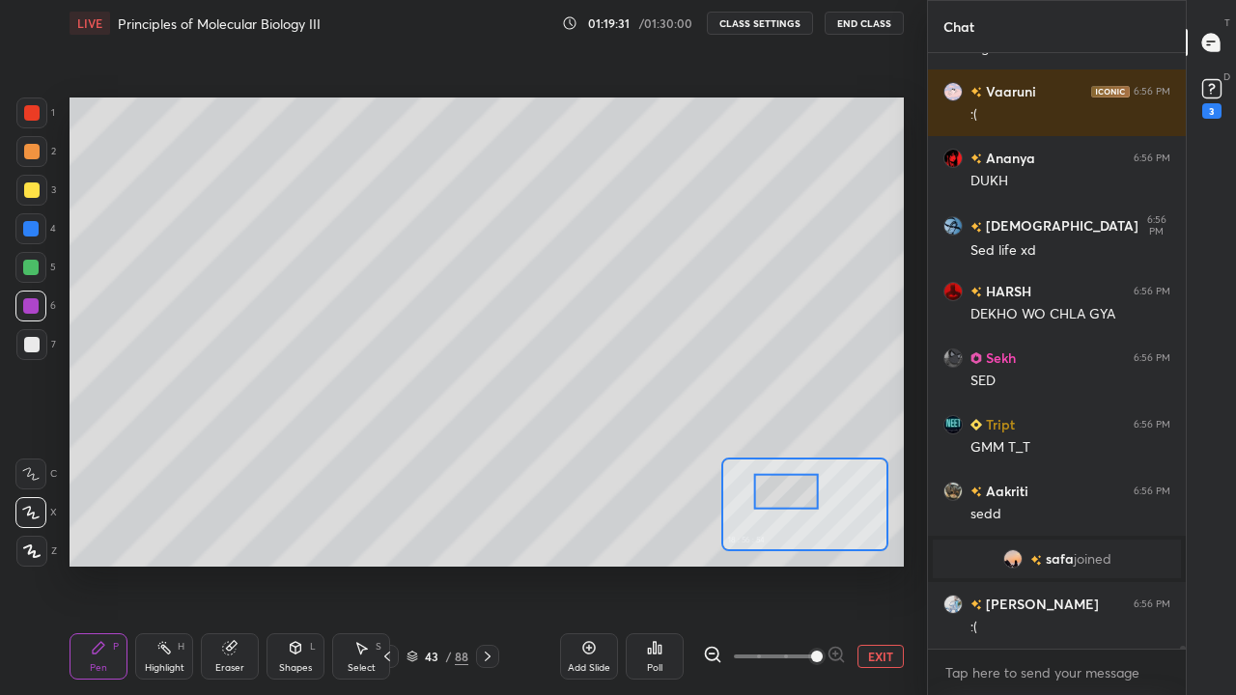
scroll to position [123950, 0]
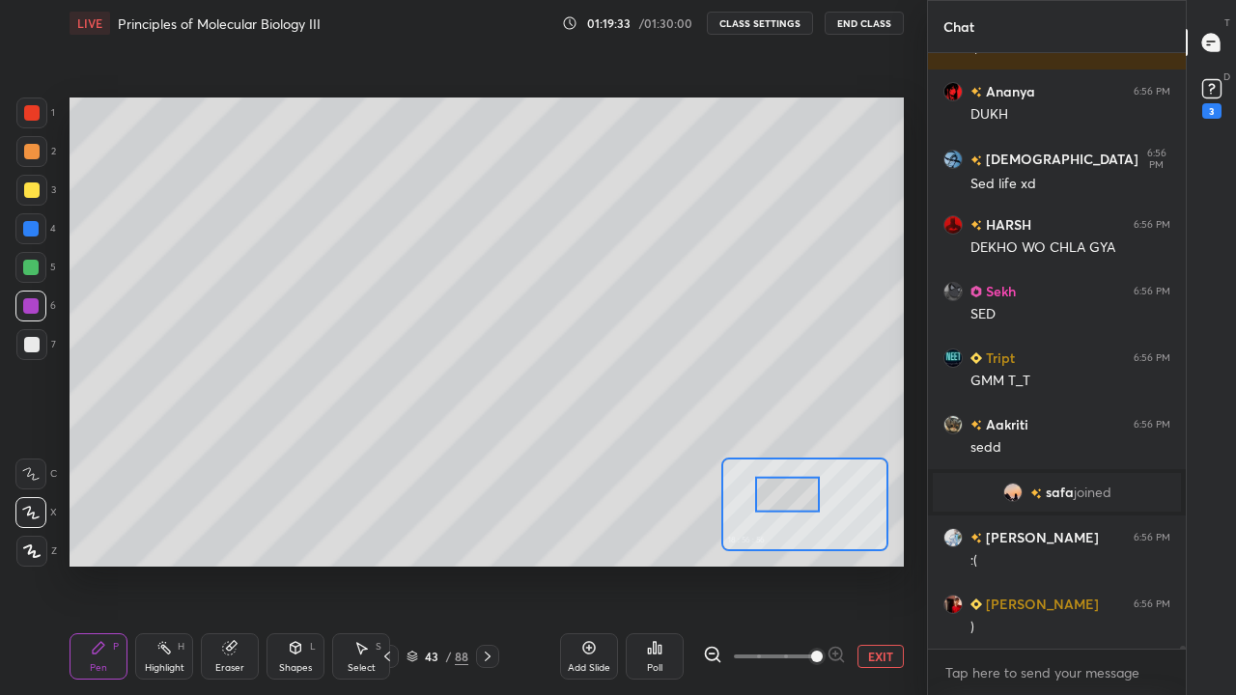
click at [29, 345] on div at bounding box center [31, 344] width 15 height 15
click at [30, 343] on div at bounding box center [31, 344] width 15 height 15
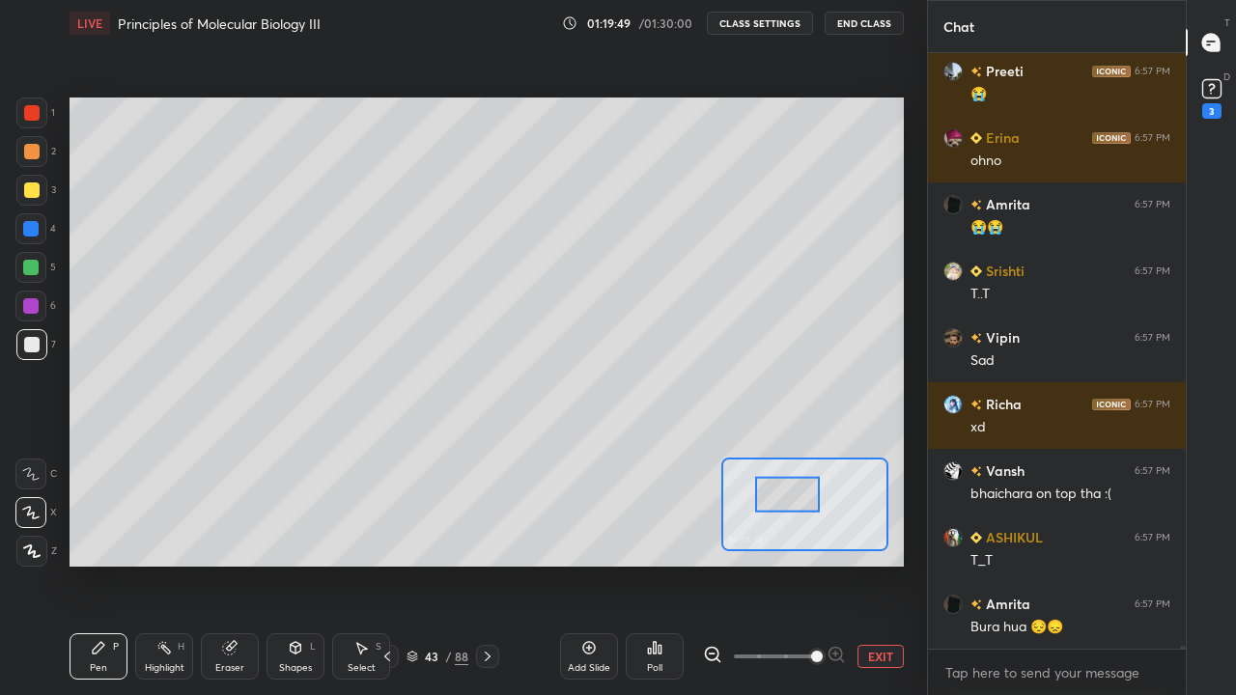
scroll to position [125416, 0]
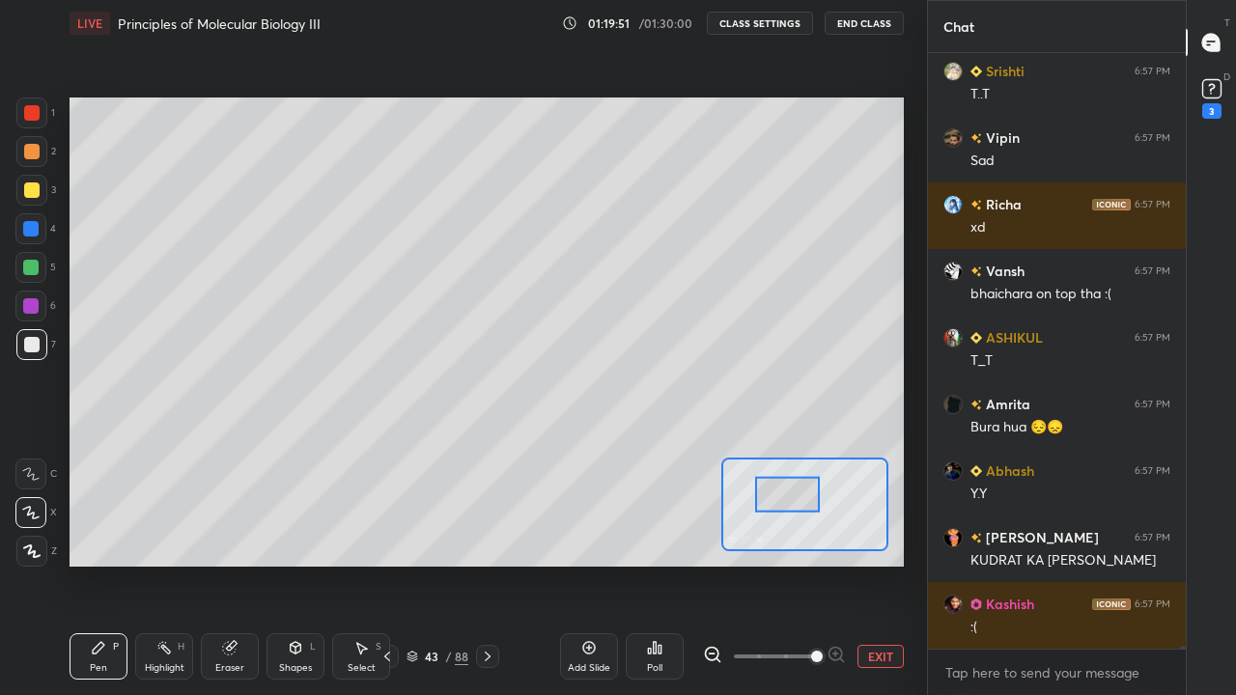
click at [886, 564] on button "EXIT" at bounding box center [881, 656] width 46 height 23
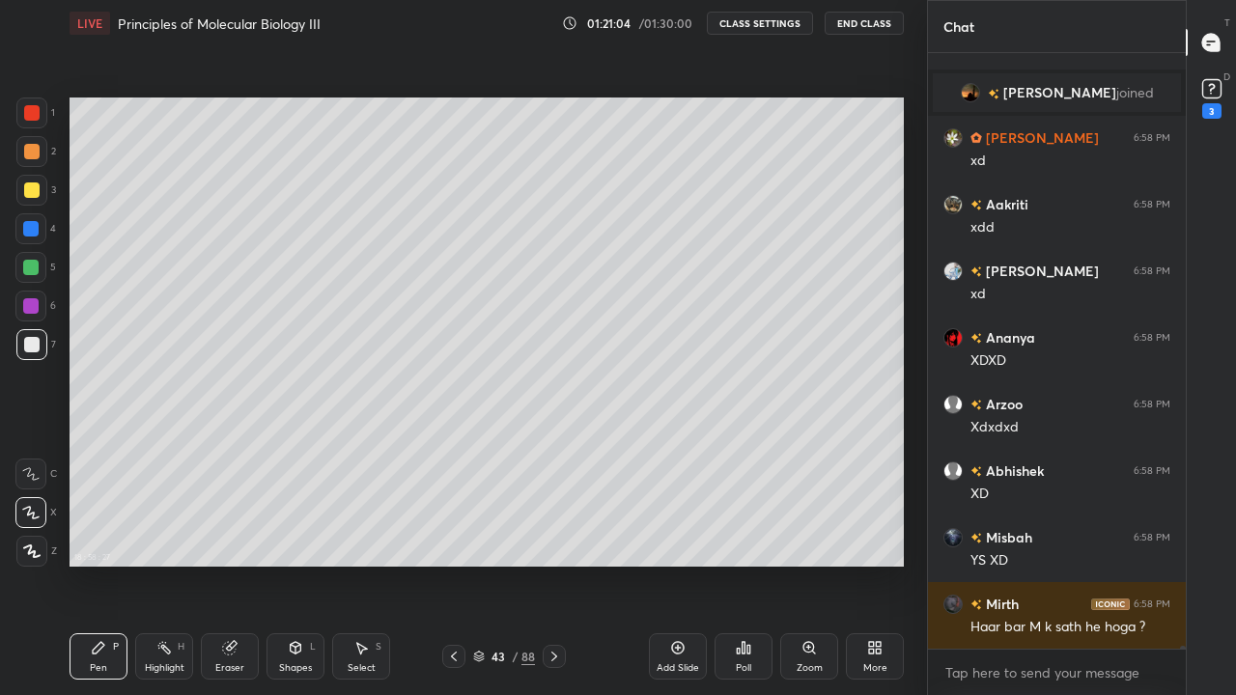
scroll to position [129980, 0]
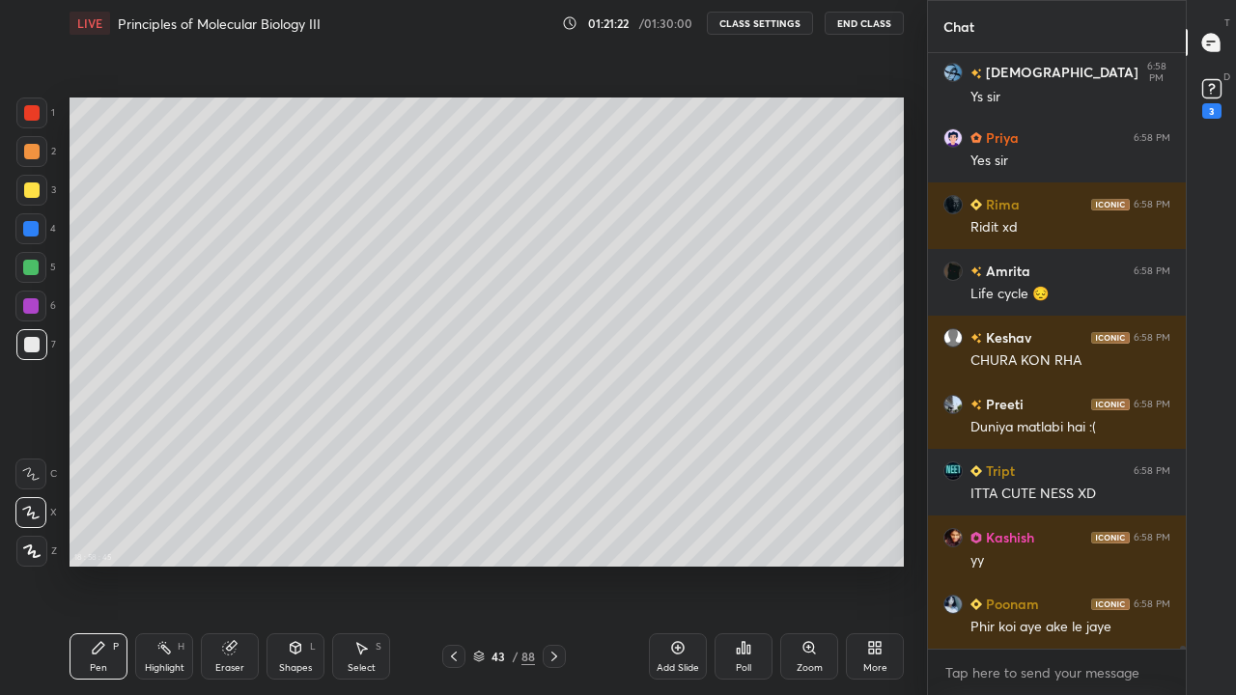
click at [41, 158] on div at bounding box center [31, 151] width 31 height 31
click at [34, 148] on div at bounding box center [31, 151] width 15 height 15
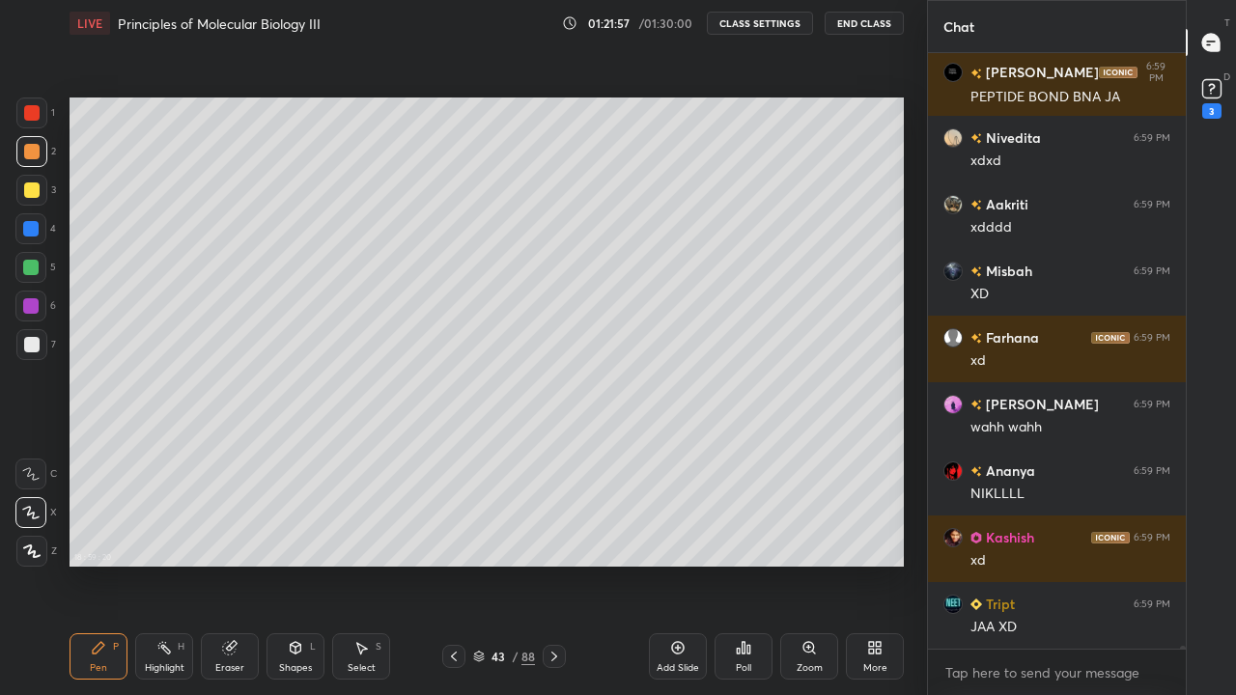
click at [38, 355] on div at bounding box center [31, 344] width 31 height 31
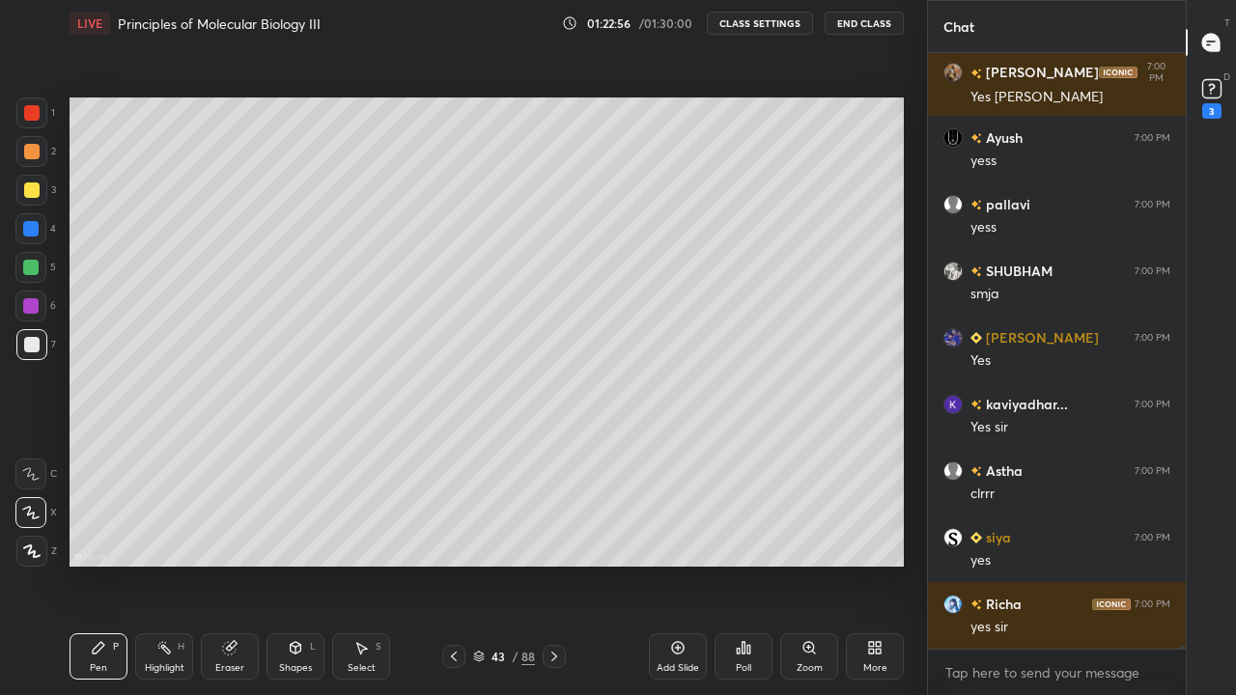
click at [482, 564] on icon at bounding box center [479, 654] width 10 height 5
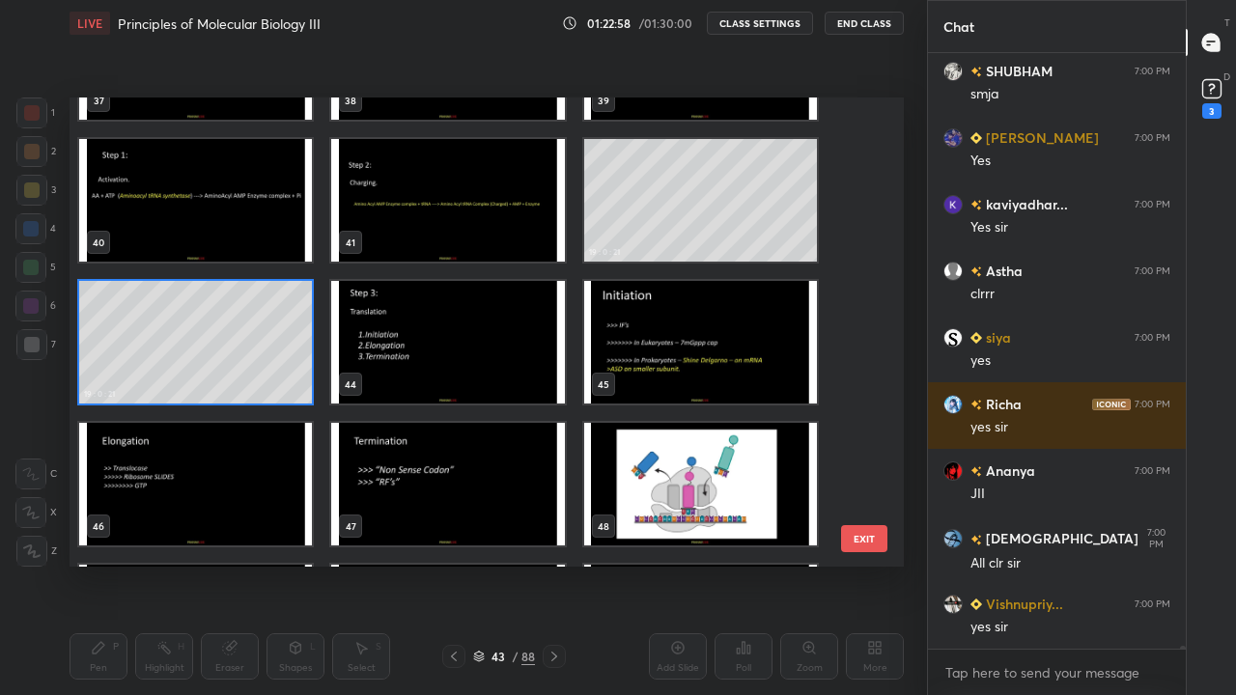
click at [424, 374] on img "grid" at bounding box center [447, 342] width 233 height 123
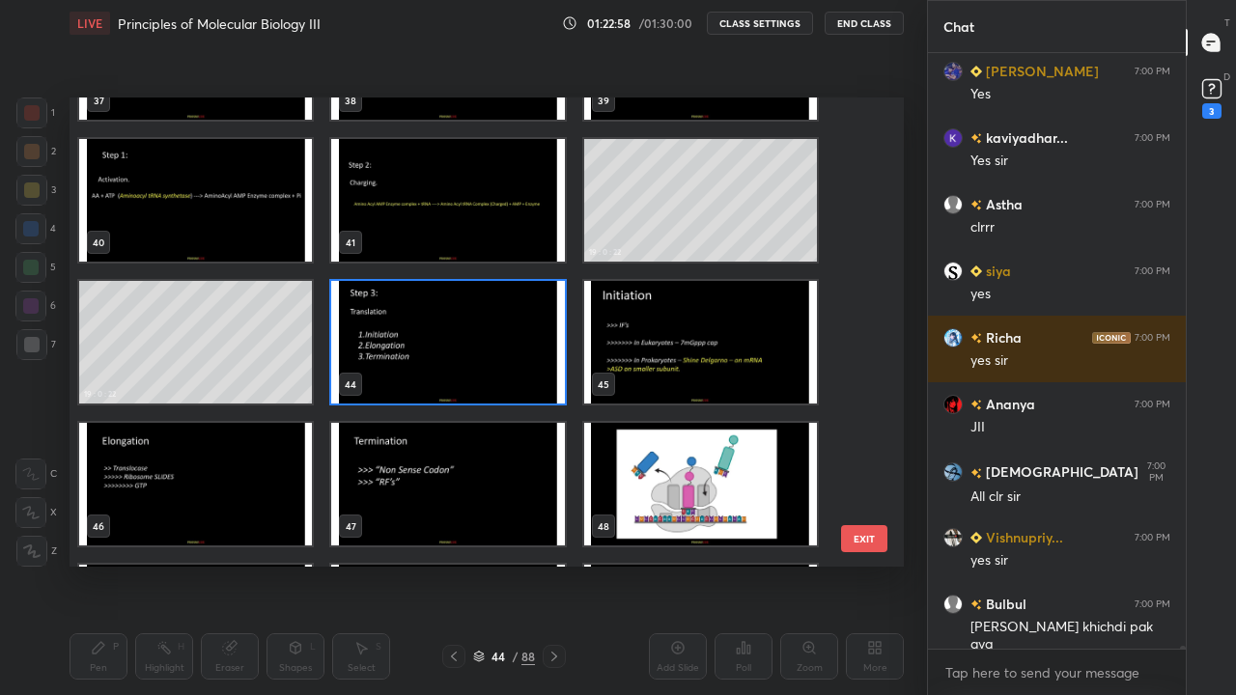
click at [428, 373] on img "grid" at bounding box center [447, 342] width 233 height 123
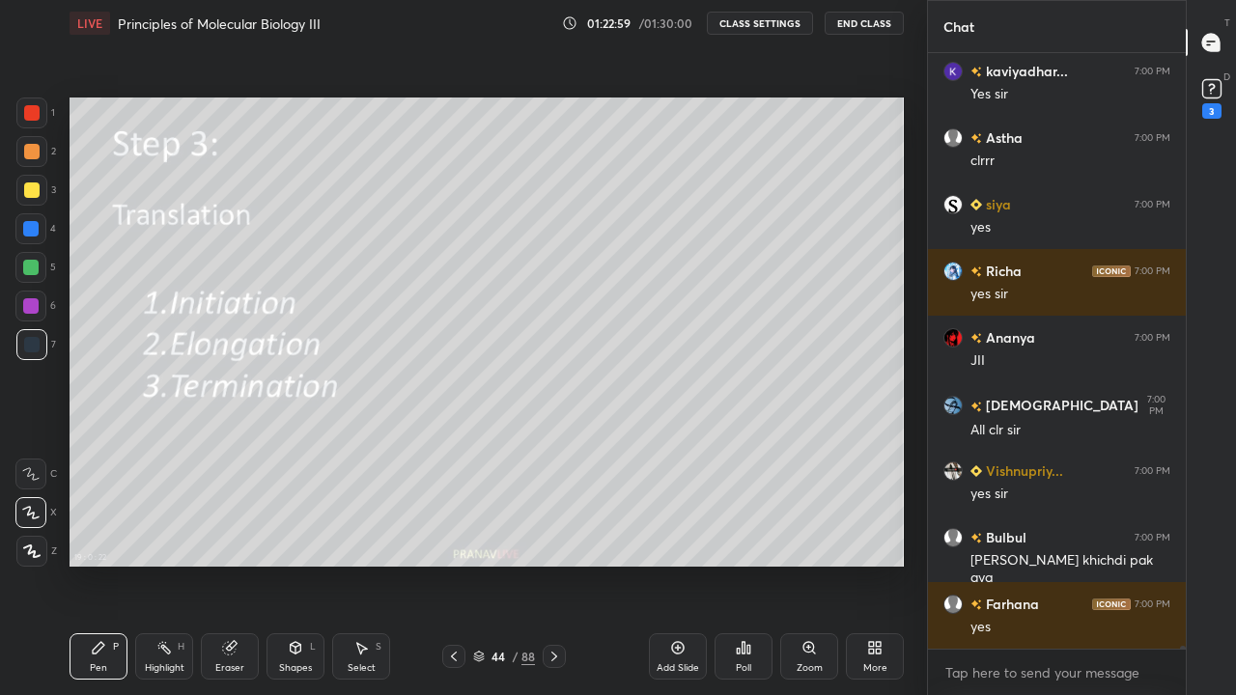
click at [430, 372] on img "grid" at bounding box center [447, 342] width 233 height 123
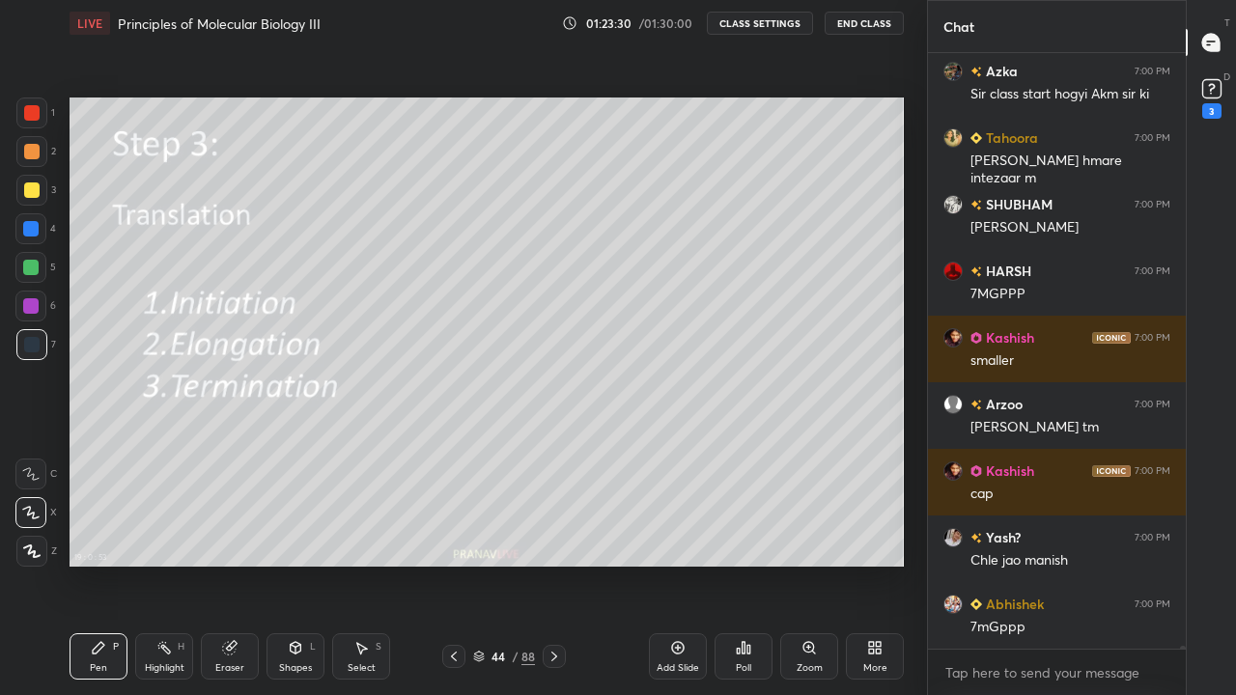
click at [553, 564] on icon at bounding box center [554, 656] width 15 height 15
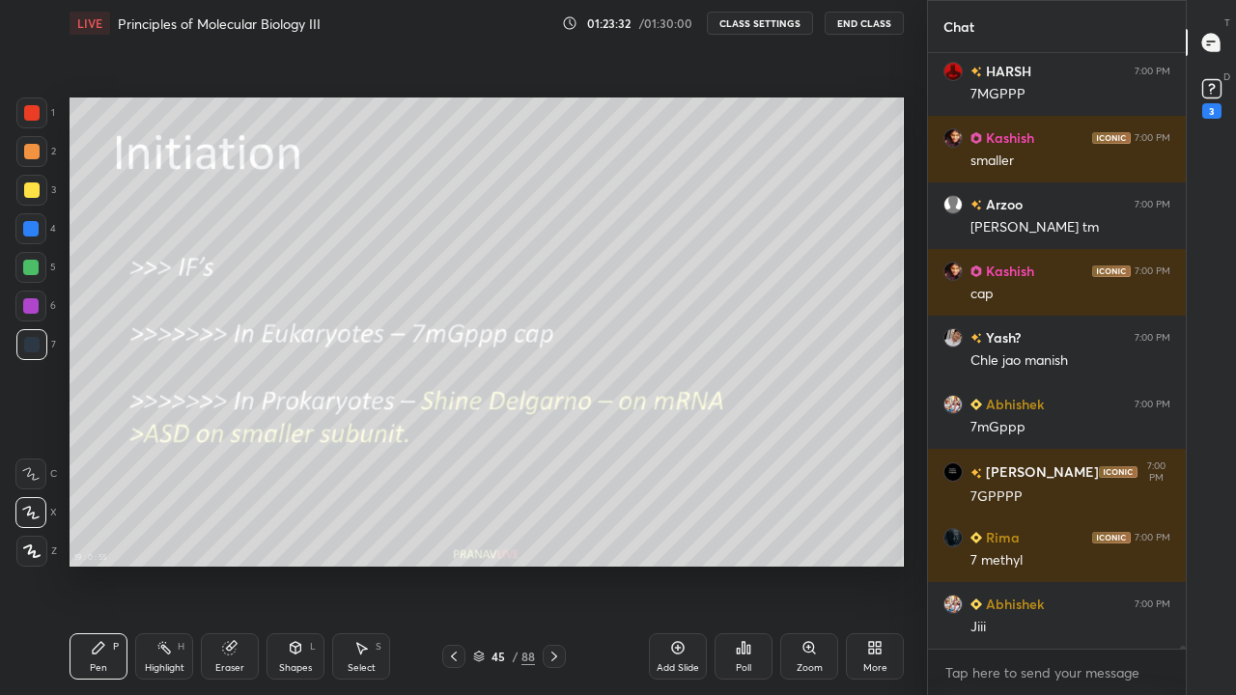
click at [41, 192] on div at bounding box center [31, 190] width 31 height 31
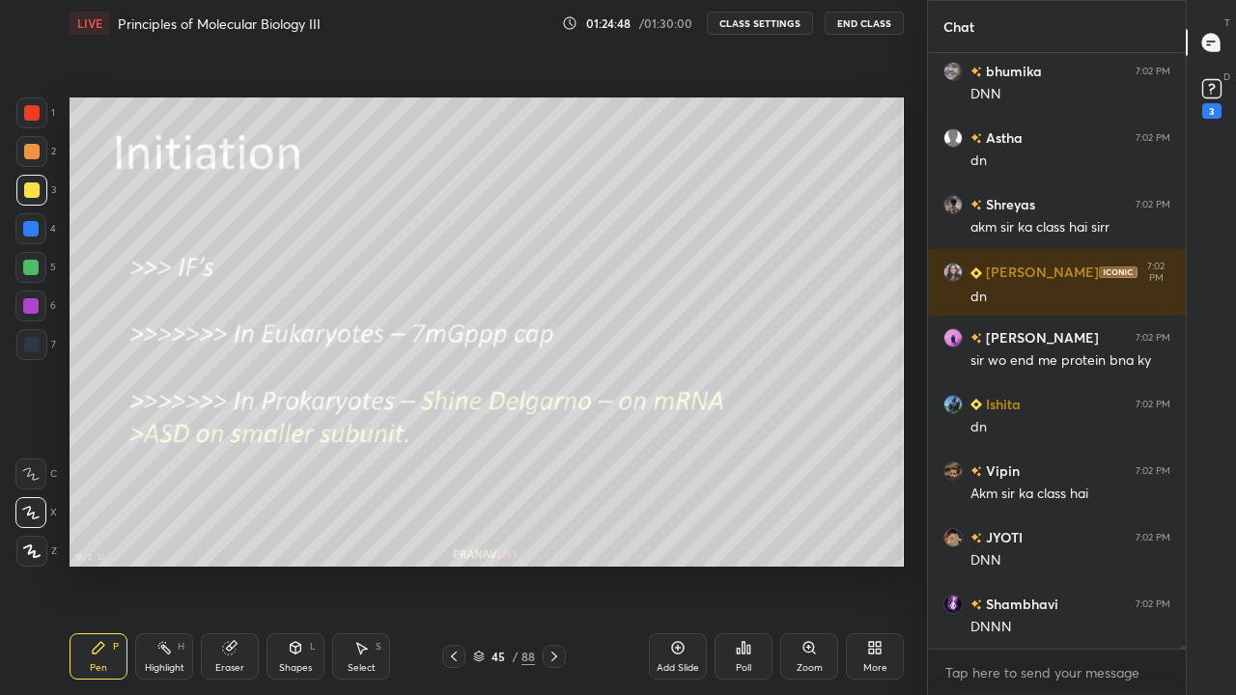
scroll to position [142024, 0]
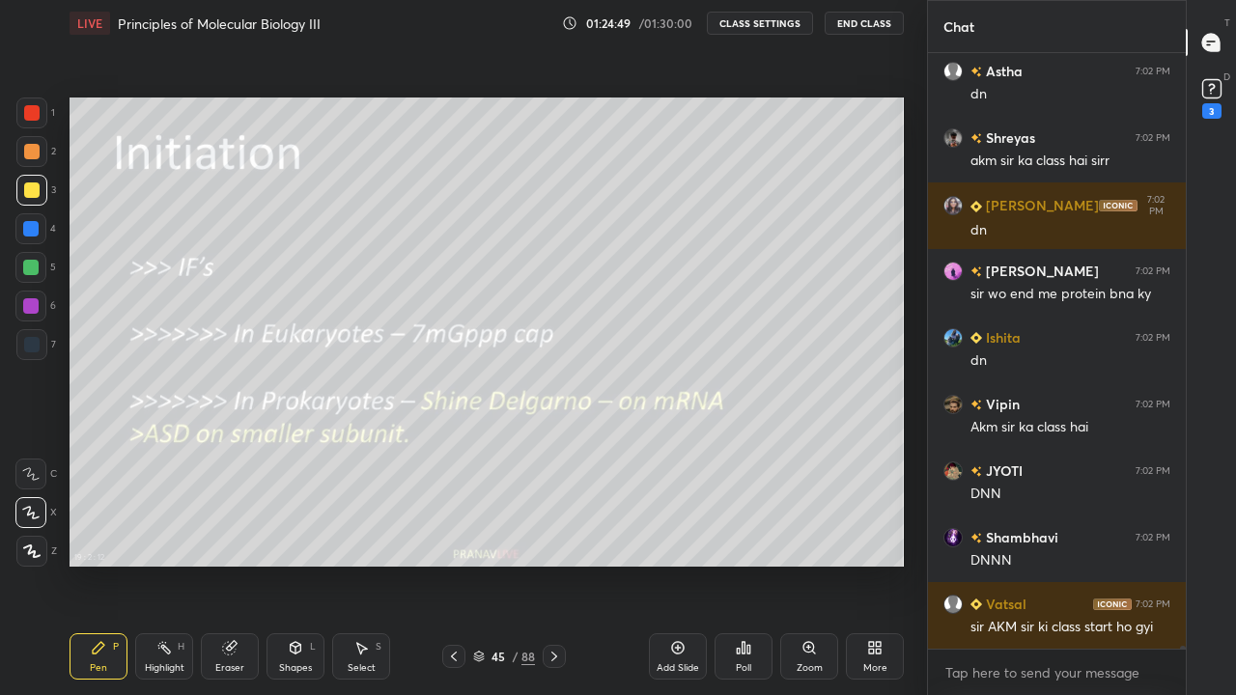
click at [553, 564] on icon at bounding box center [554, 656] width 15 height 15
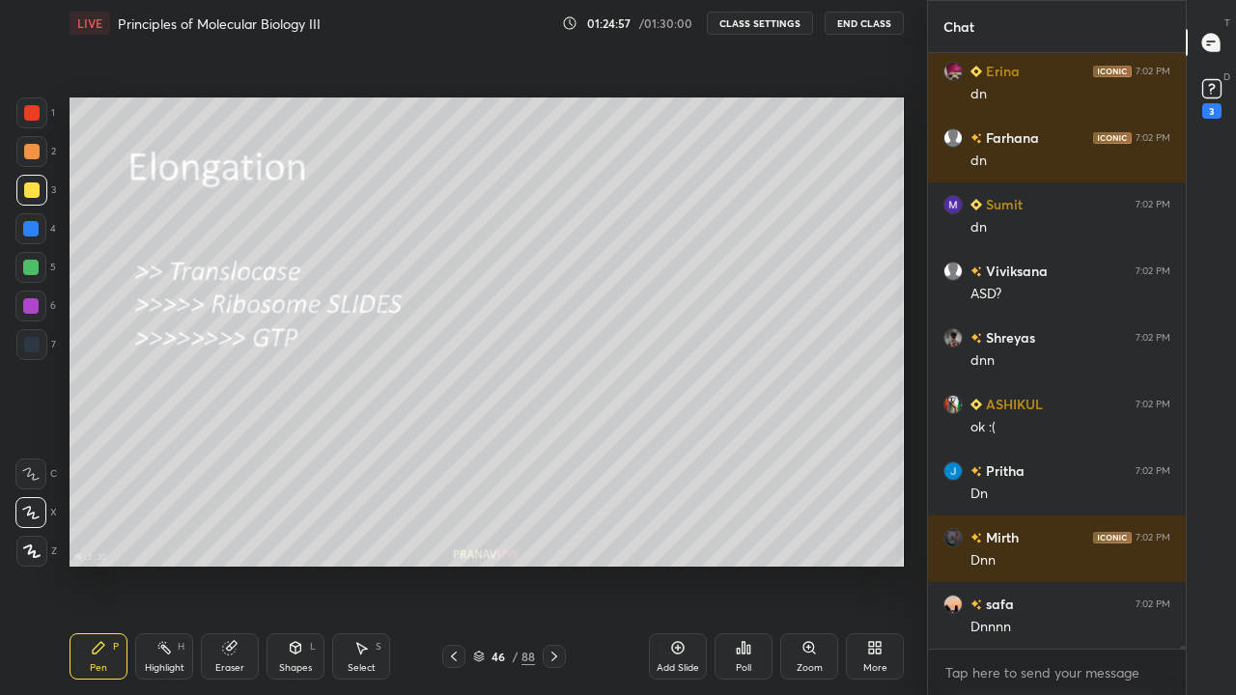
scroll to position [142824, 0]
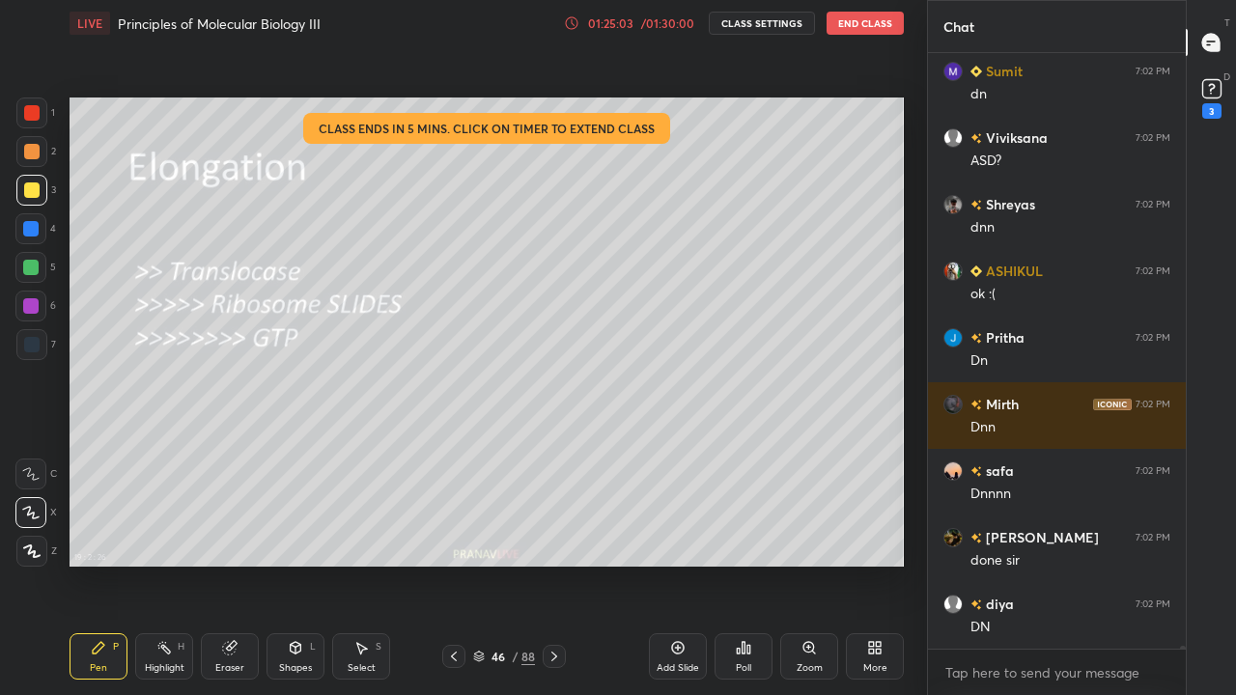
click at [32, 190] on div at bounding box center [31, 190] width 15 height 15
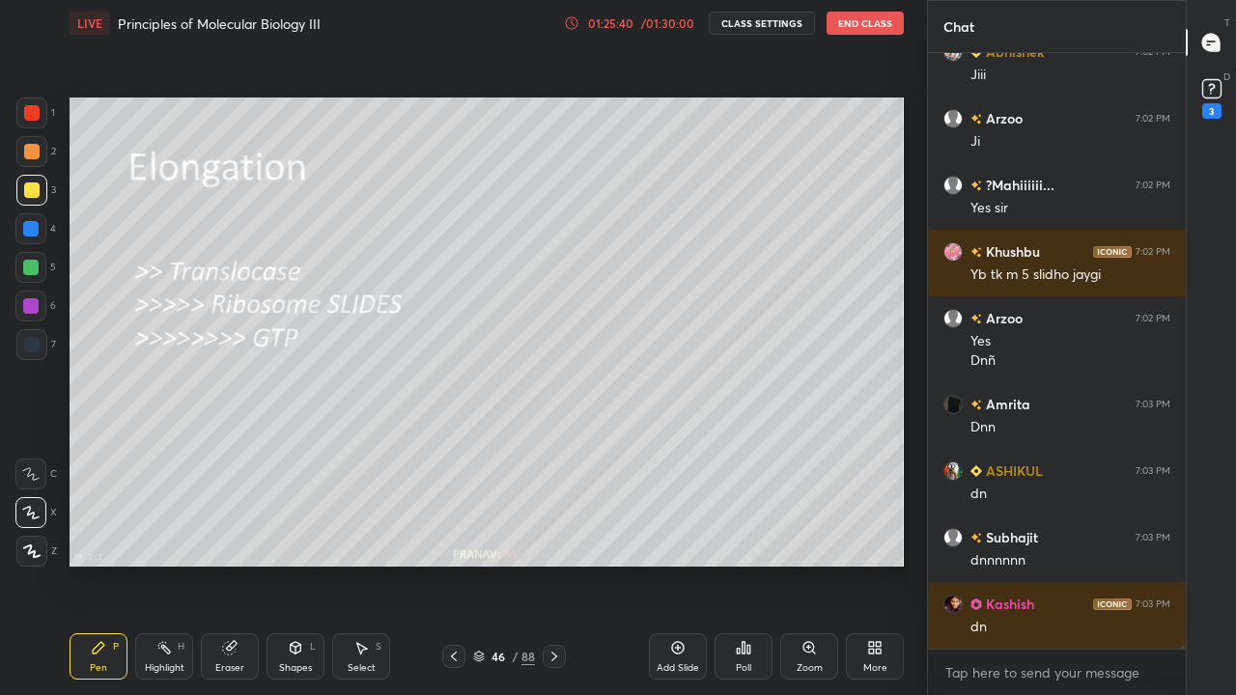
scroll to position [142980, 0]
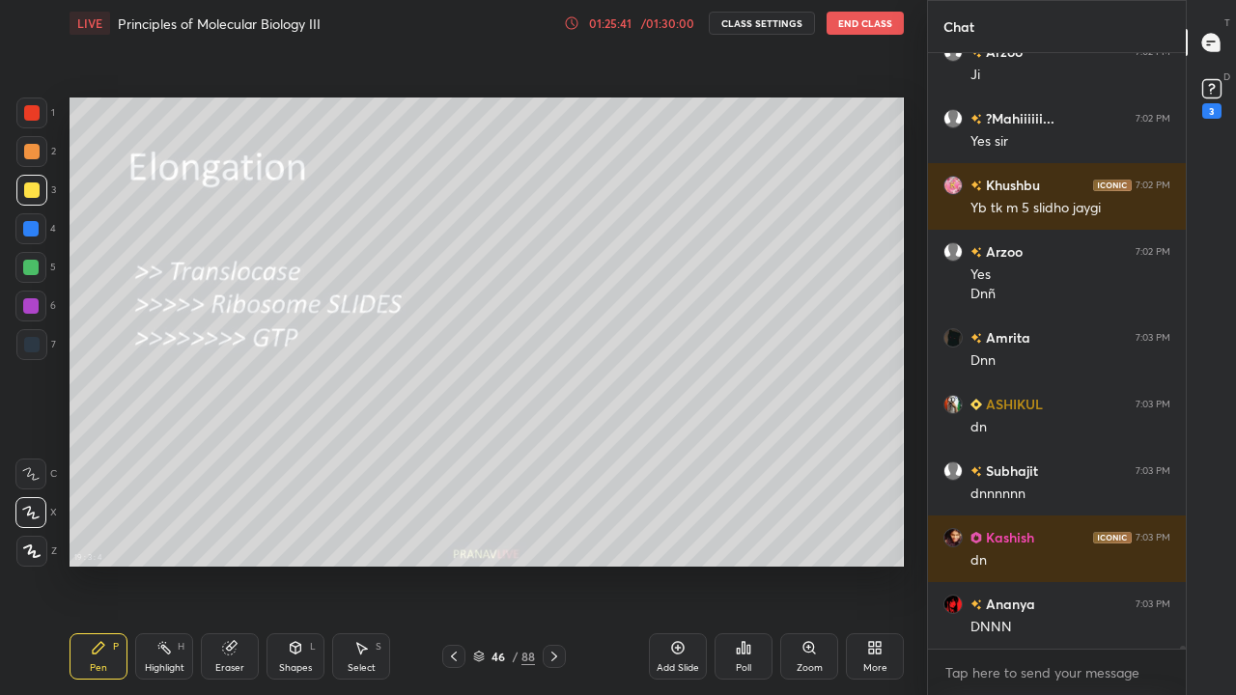
click at [553, 564] on icon at bounding box center [554, 656] width 15 height 15
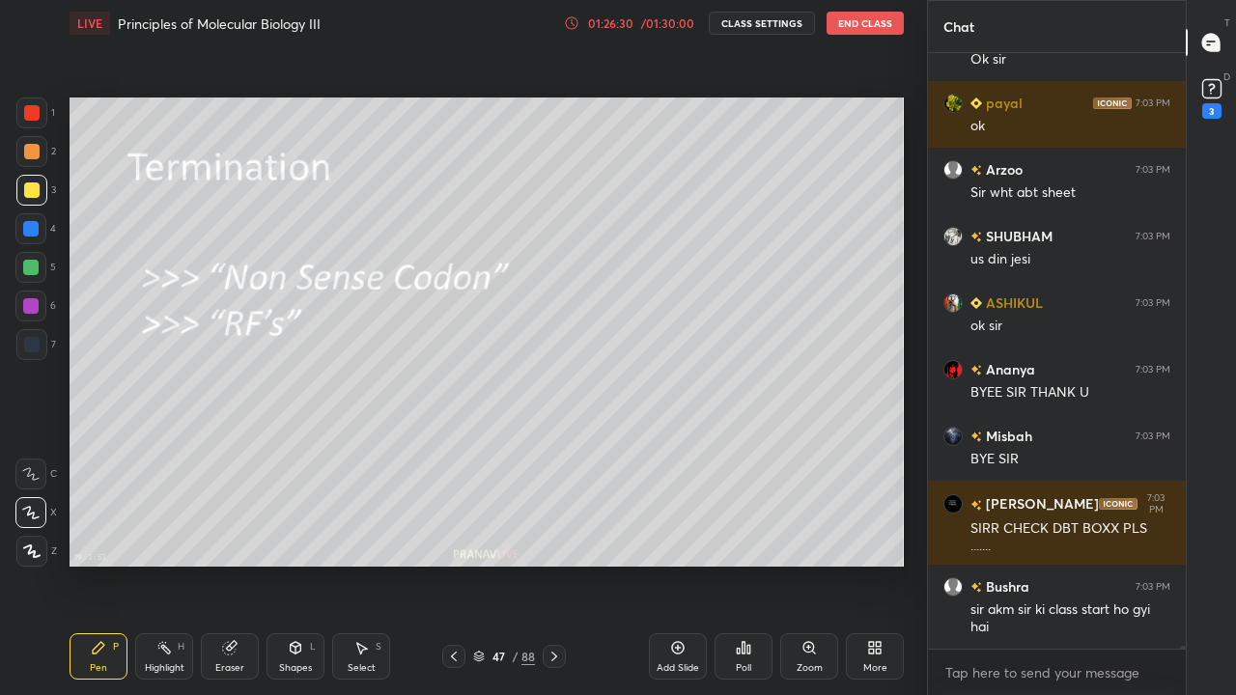
scroll to position [146101, 0]
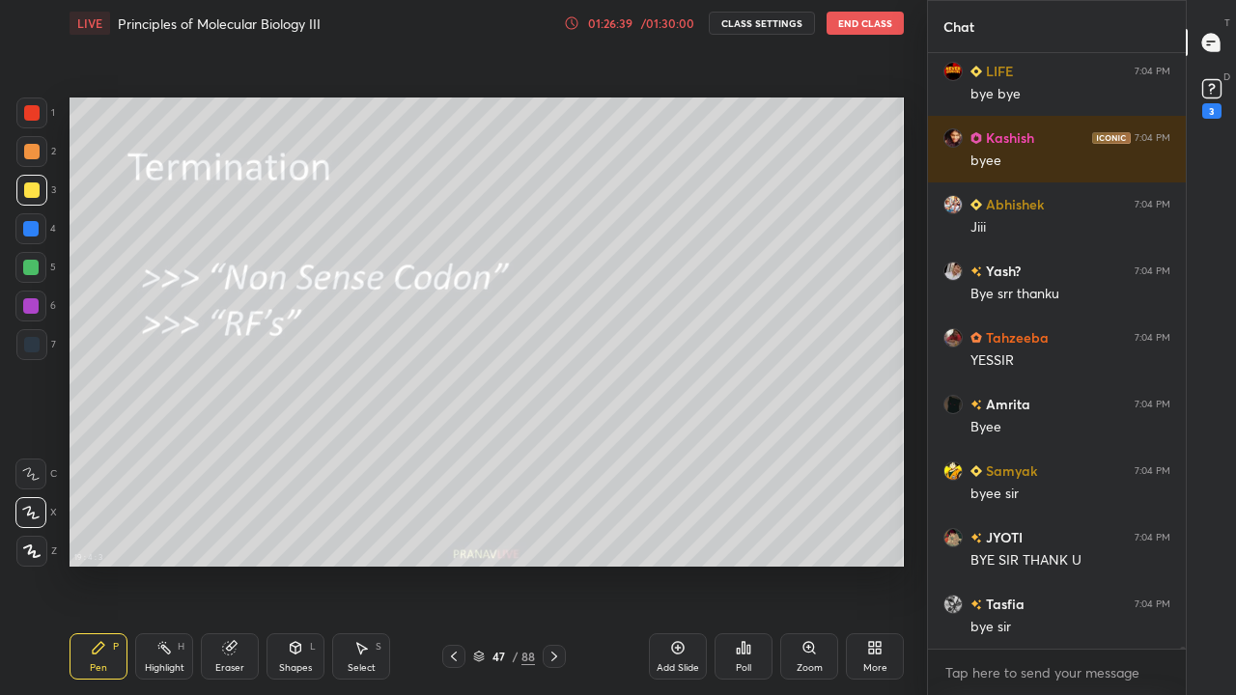
click at [889, 31] on button "End Class" at bounding box center [865, 23] width 77 height 23
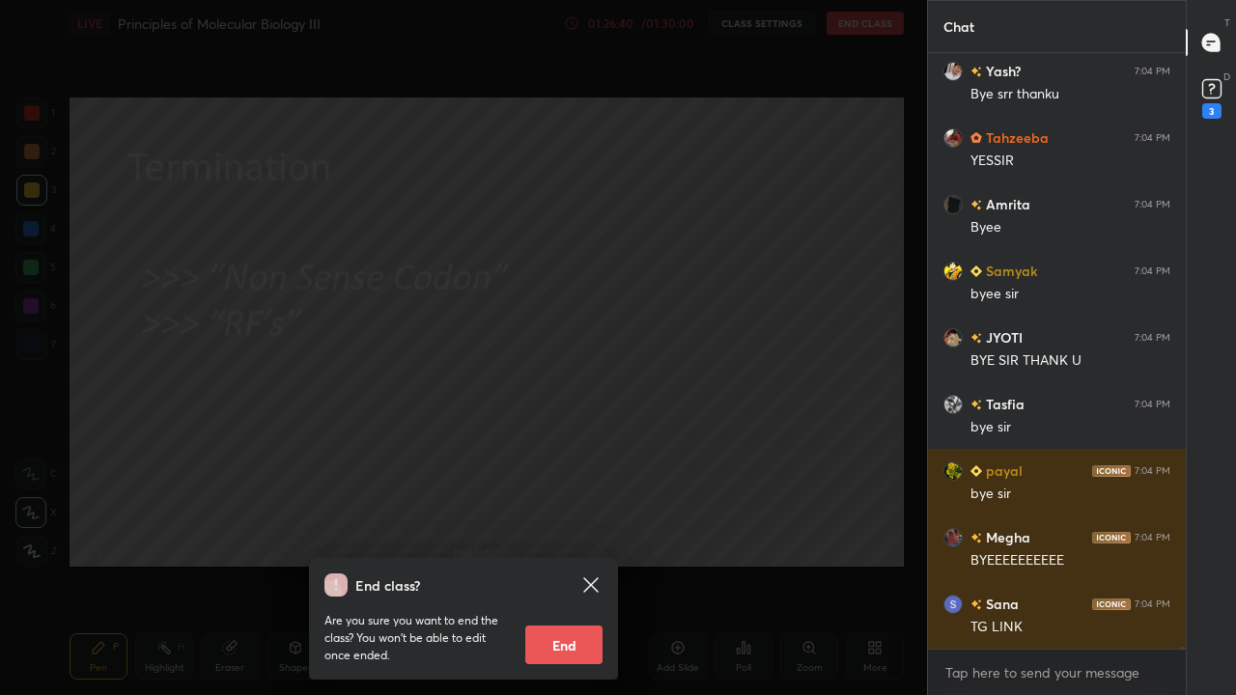
click at [584, 564] on button "End" at bounding box center [563, 645] width 77 height 39
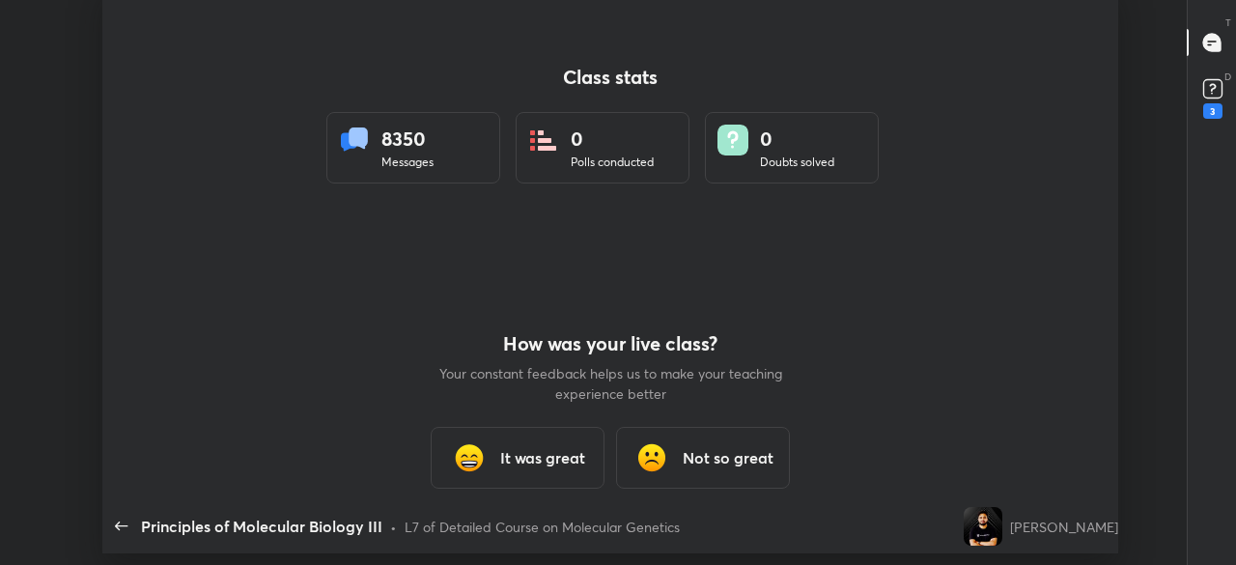
type textarea "x"
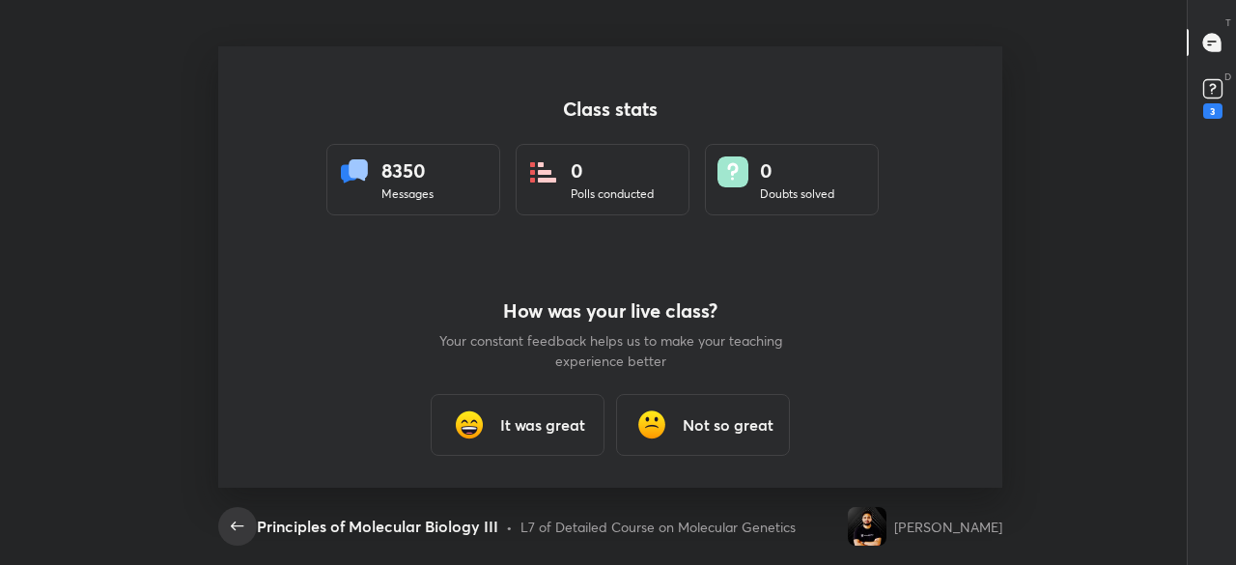
click at [234, 532] on icon "button" at bounding box center [237, 526] width 23 height 23
